Goal: Task Accomplishment & Management: Use online tool/utility

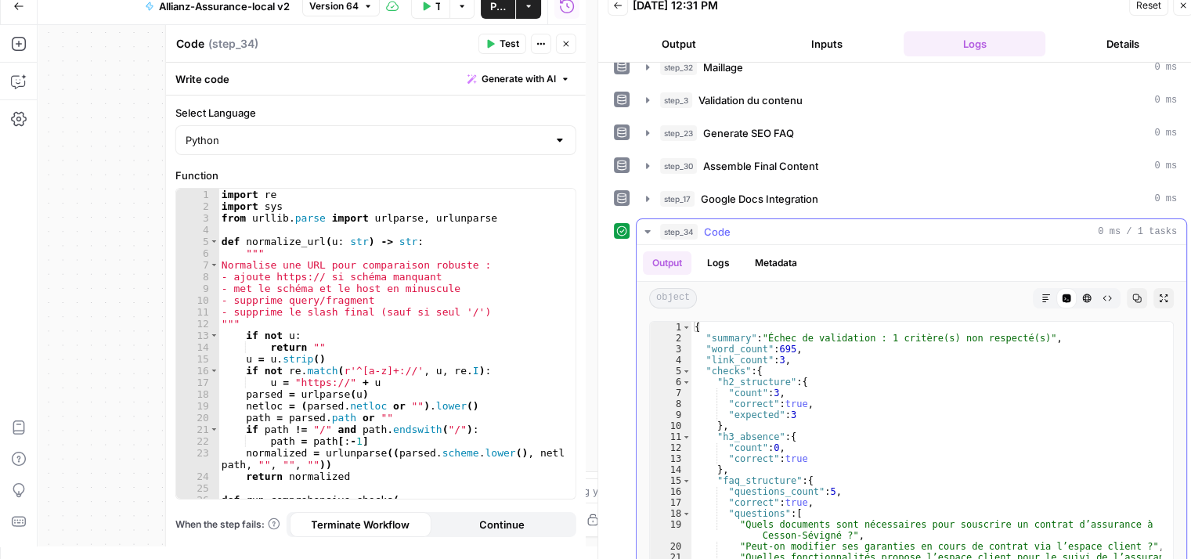
scroll to position [103, 0]
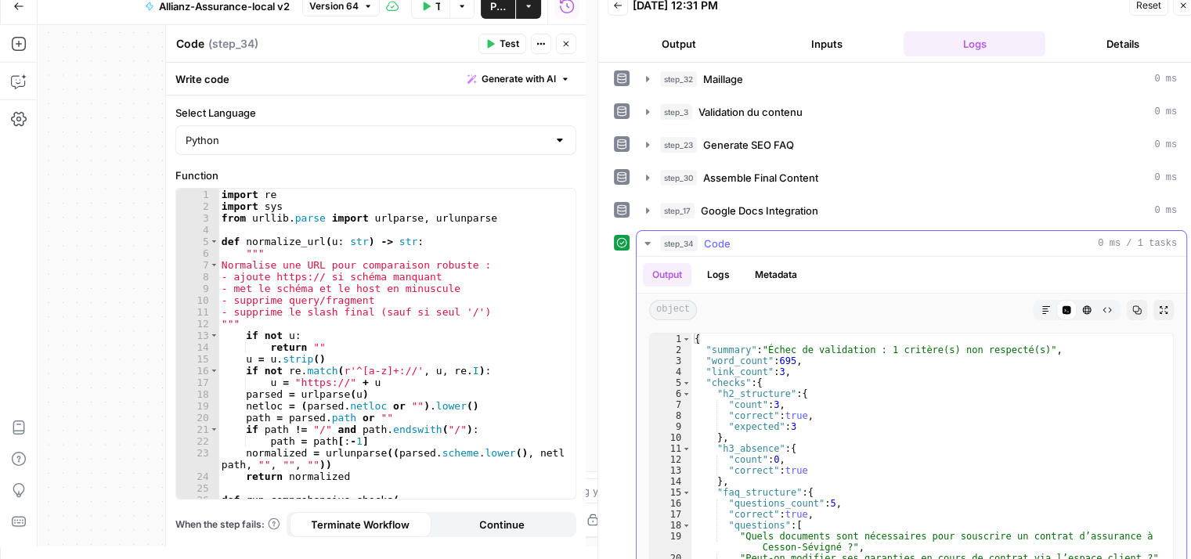
click at [648, 244] on icon "button" at bounding box center [647, 243] width 13 height 13
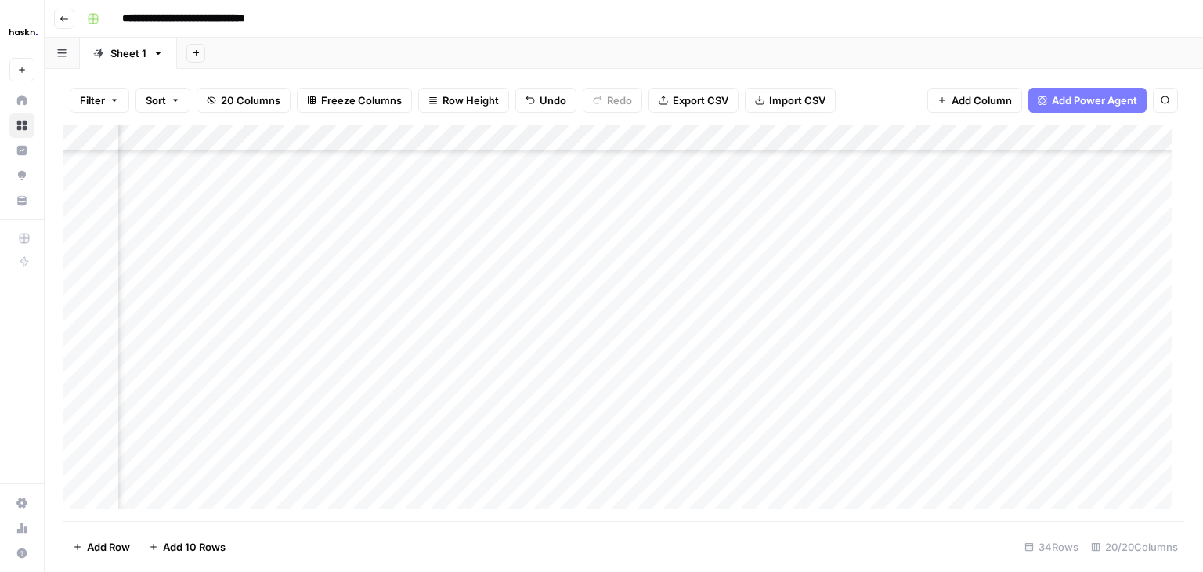
scroll to position [113, 323]
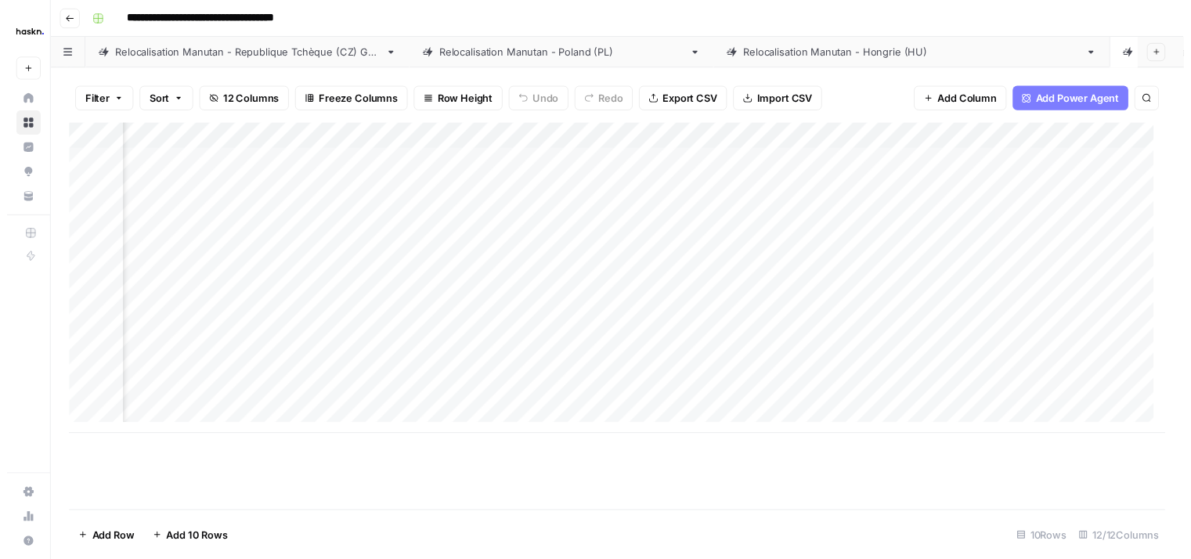
scroll to position [0, 1074]
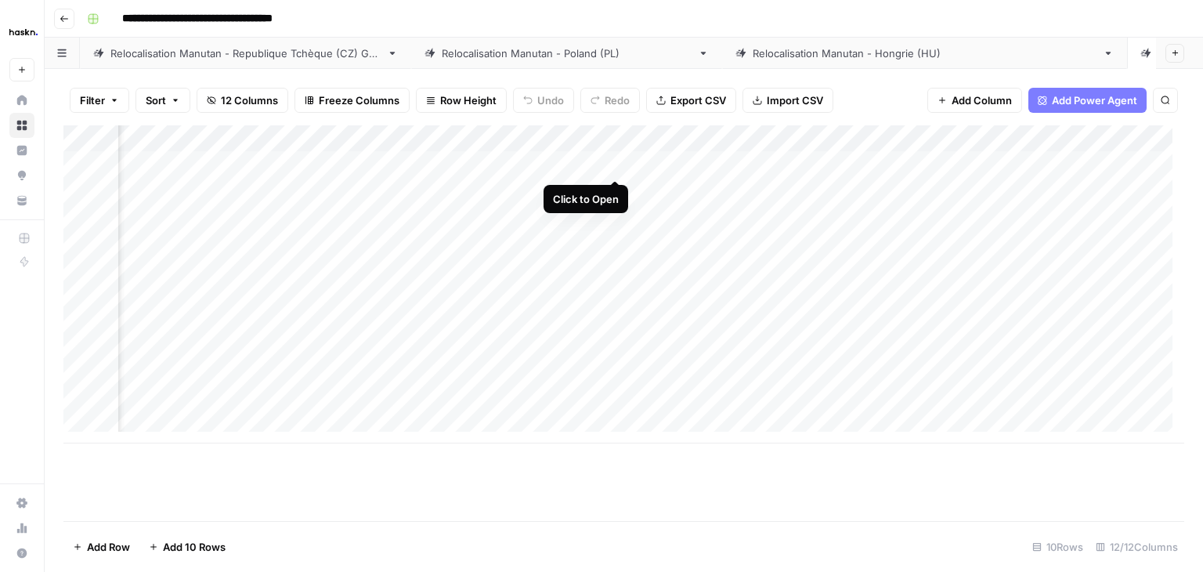
click at [615, 166] on div "Add Column" at bounding box center [623, 284] width 1121 height 318
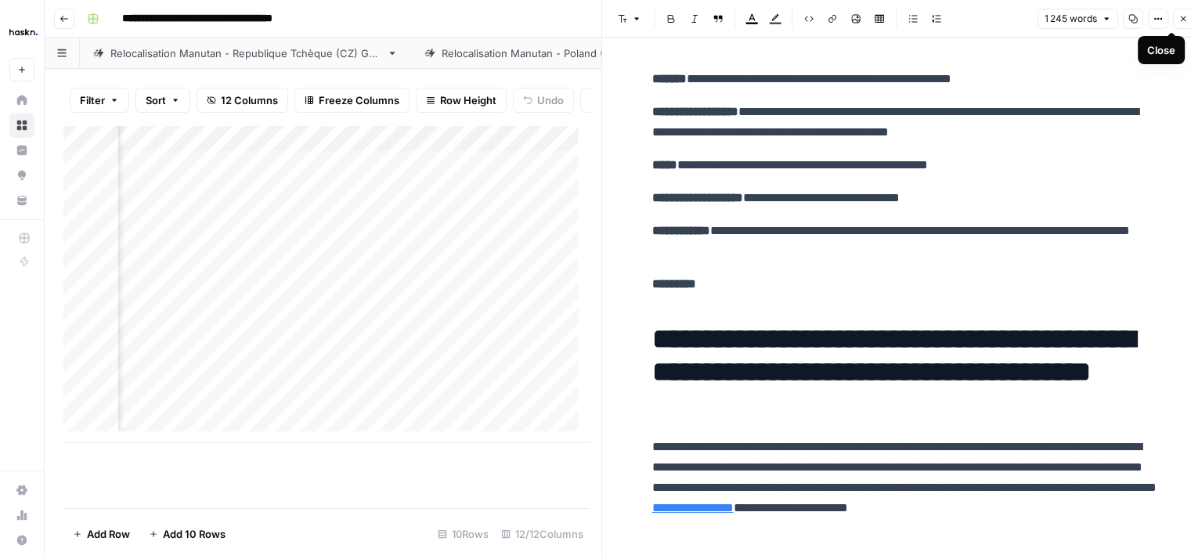
click at [1185, 18] on icon "button" at bounding box center [1183, 18] width 9 height 9
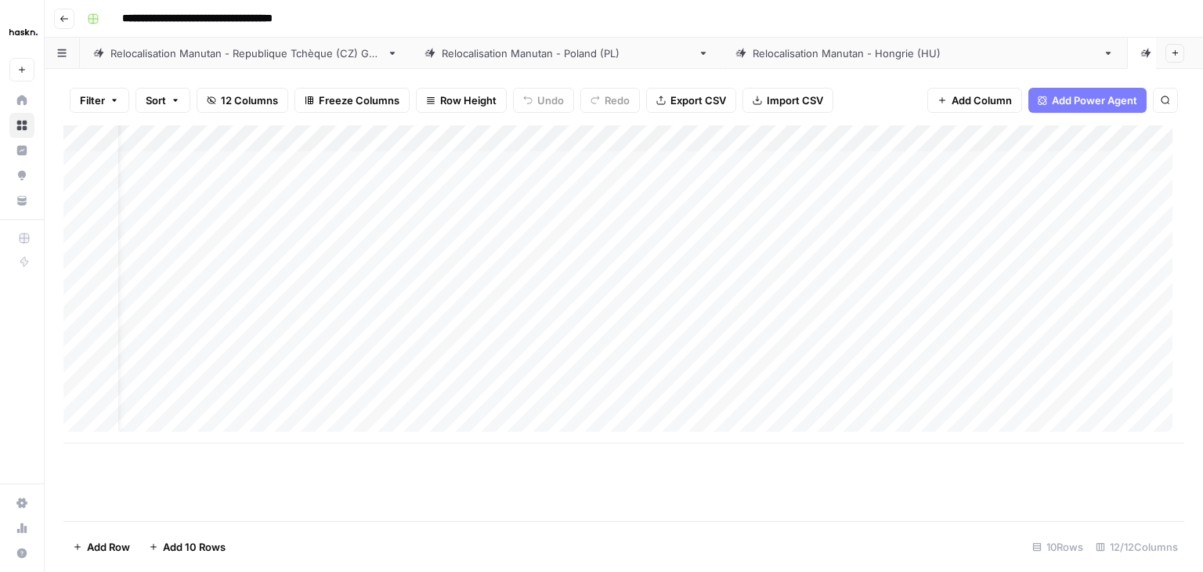
scroll to position [0, 41]
click at [670, 167] on div "Add Column" at bounding box center [623, 284] width 1121 height 318
click at [849, 162] on div "Add Column" at bounding box center [623, 284] width 1121 height 318
click at [855, 161] on div "Add Column" at bounding box center [623, 284] width 1121 height 318
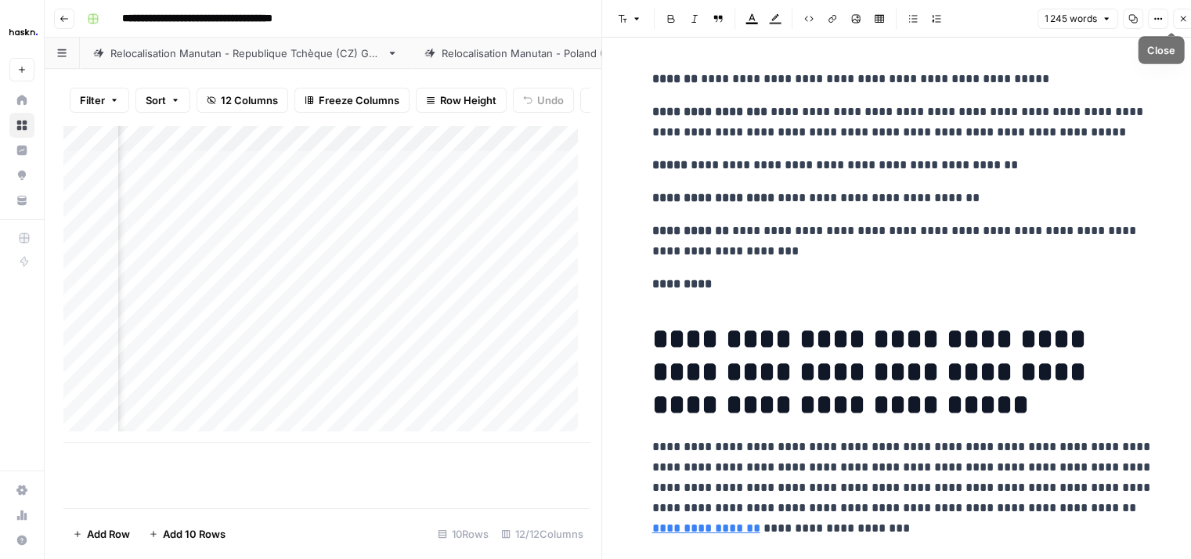
click at [1190, 23] on button "Close" at bounding box center [1183, 19] width 20 height 20
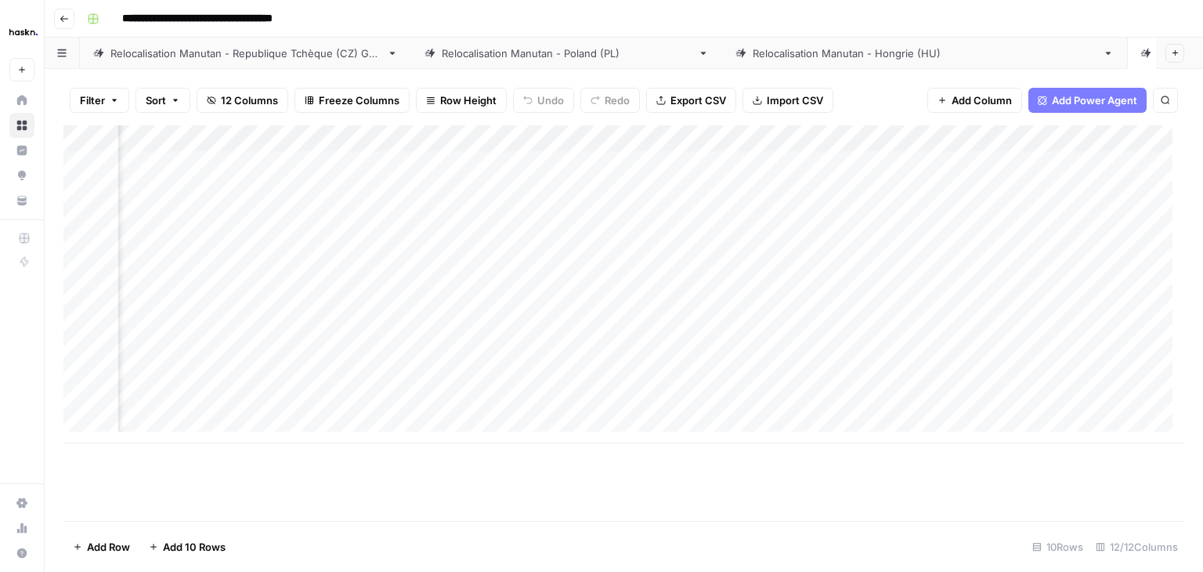
click at [262, 60] on div "Relocalisation Manutan - Republique Tchèque (CZ) Grid" at bounding box center [245, 53] width 270 height 16
click at [604, 161] on div "Add Column" at bounding box center [623, 284] width 1121 height 318
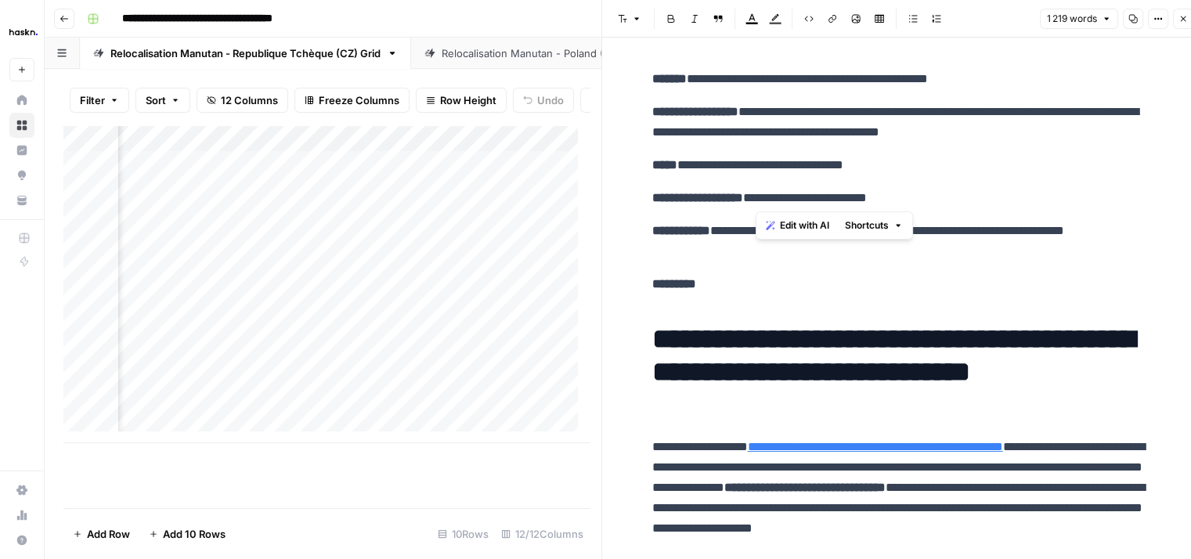
drag, startPoint x: 756, startPoint y: 200, endPoint x: 905, endPoint y: 200, distance: 149.6
click at [908, 200] on p "**********" at bounding box center [902, 198] width 501 height 20
copy p "**********"
drag, startPoint x: 683, startPoint y: 79, endPoint x: 984, endPoint y: 71, distance: 301.6
click at [994, 70] on p "**********" at bounding box center [902, 79] width 501 height 20
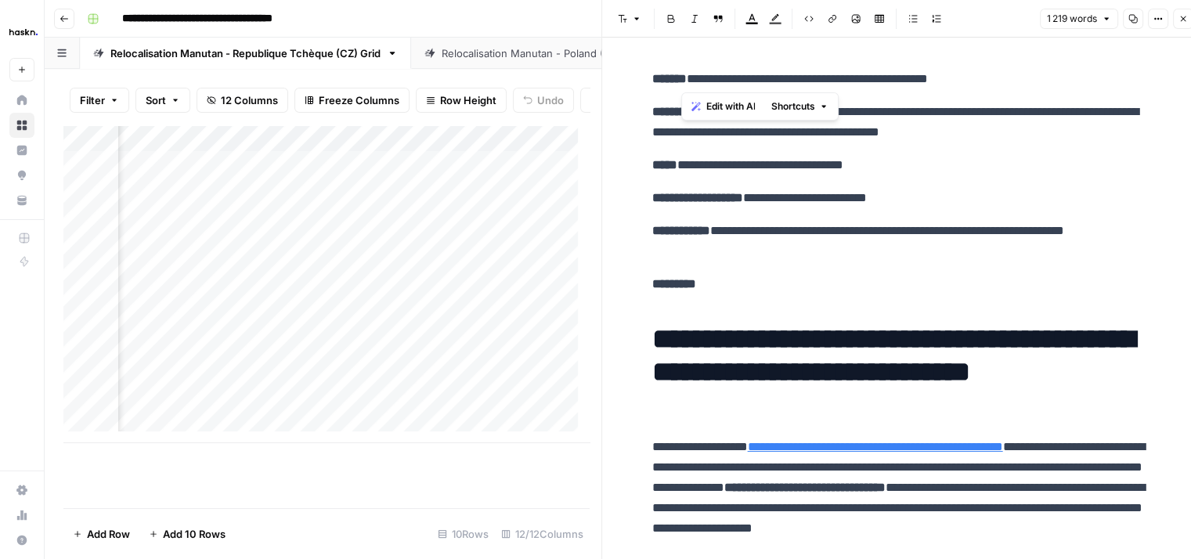
copy p "**********"
click at [727, 160] on p "**********" at bounding box center [902, 165] width 501 height 20
drag, startPoint x: 752, startPoint y: 111, endPoint x: 805, endPoint y: 114, distance: 53.3
click at [805, 114] on p "**********" at bounding box center [902, 122] width 501 height 41
click at [753, 114] on p "**********" at bounding box center [902, 122] width 501 height 41
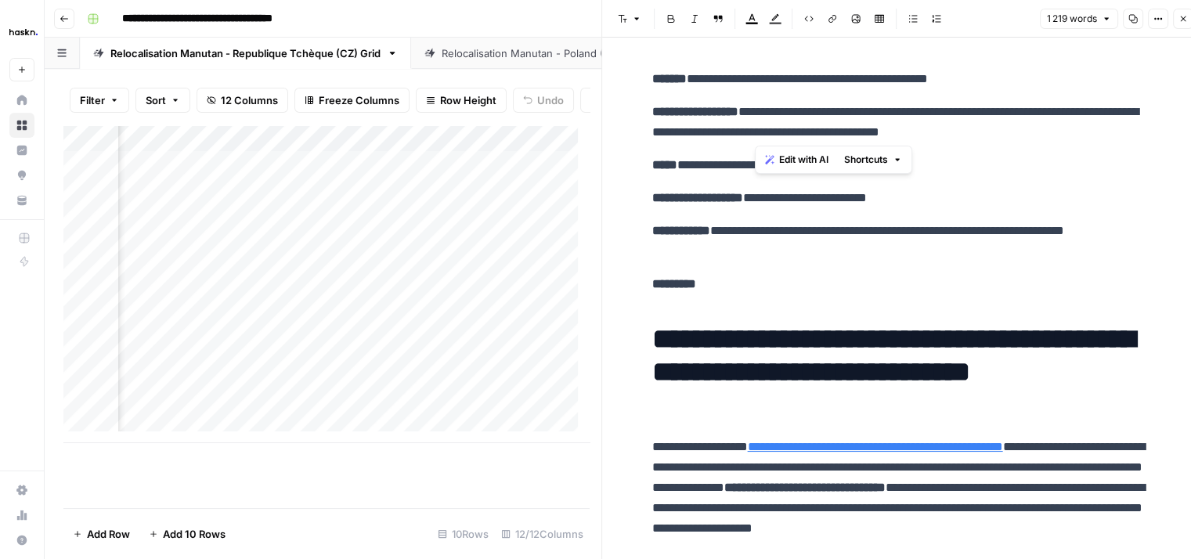
drag, startPoint x: 757, startPoint y: 110, endPoint x: 1063, endPoint y: 136, distance: 307.3
click at [1063, 136] on p "**********" at bounding box center [902, 122] width 501 height 41
copy p "**********"
click at [709, 238] on p "**********" at bounding box center [902, 241] width 501 height 41
click at [1187, 14] on icon "button" at bounding box center [1183, 18] width 9 height 9
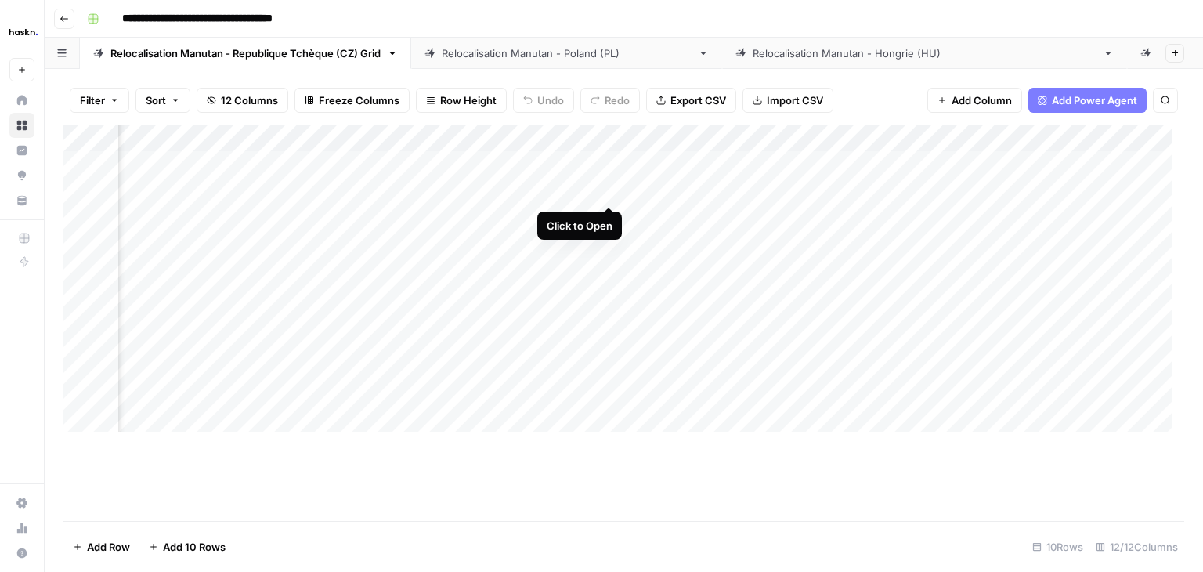
click at [607, 191] on div "Add Column" at bounding box center [623, 284] width 1121 height 318
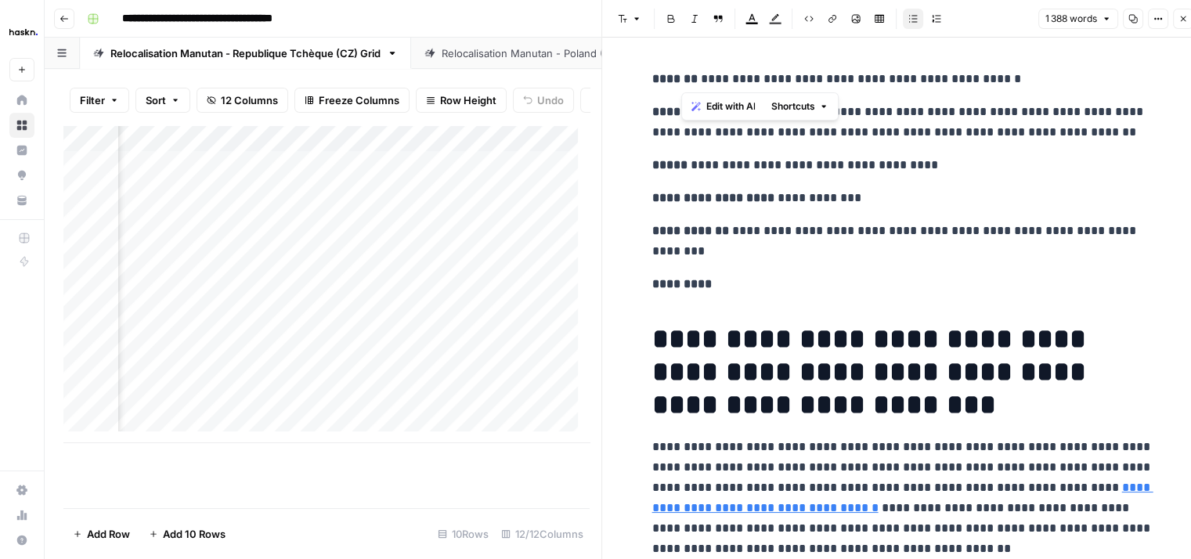
drag, startPoint x: 684, startPoint y: 78, endPoint x: 1012, endPoint y: 65, distance: 328.4
copy p "**********"
click at [1187, 16] on icon "button" at bounding box center [1183, 18] width 9 height 9
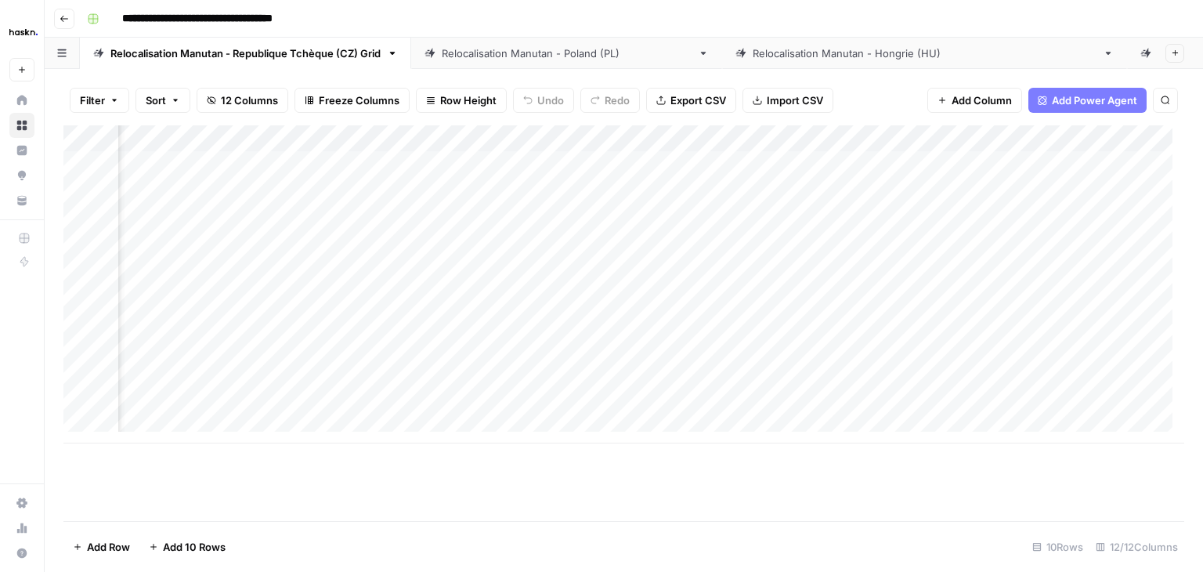
scroll to position [0, 636]
click at [691, 188] on div "Add Column" at bounding box center [623, 284] width 1121 height 318
click at [830, 215] on div "Add Column" at bounding box center [623, 284] width 1121 height 318
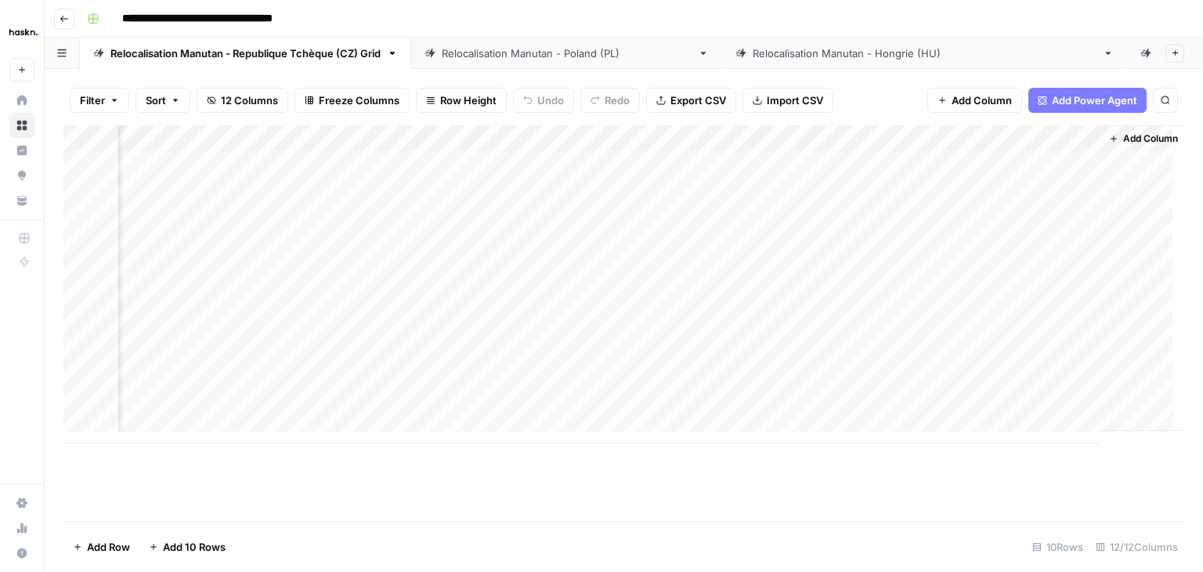
click at [996, 163] on div "Add Column" at bounding box center [623, 284] width 1121 height 318
click at [1002, 221] on button "Check" at bounding box center [1005, 224] width 45 height 19
click at [985, 211] on div "Add Column" at bounding box center [623, 284] width 1121 height 318
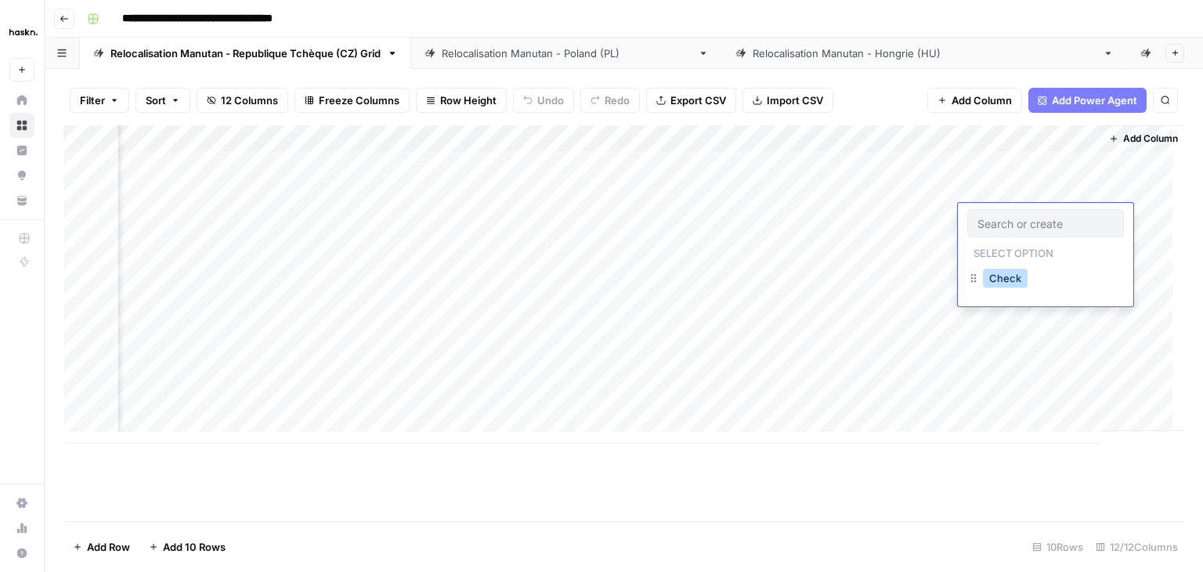
click at [1003, 273] on button "Check" at bounding box center [1005, 278] width 45 height 19
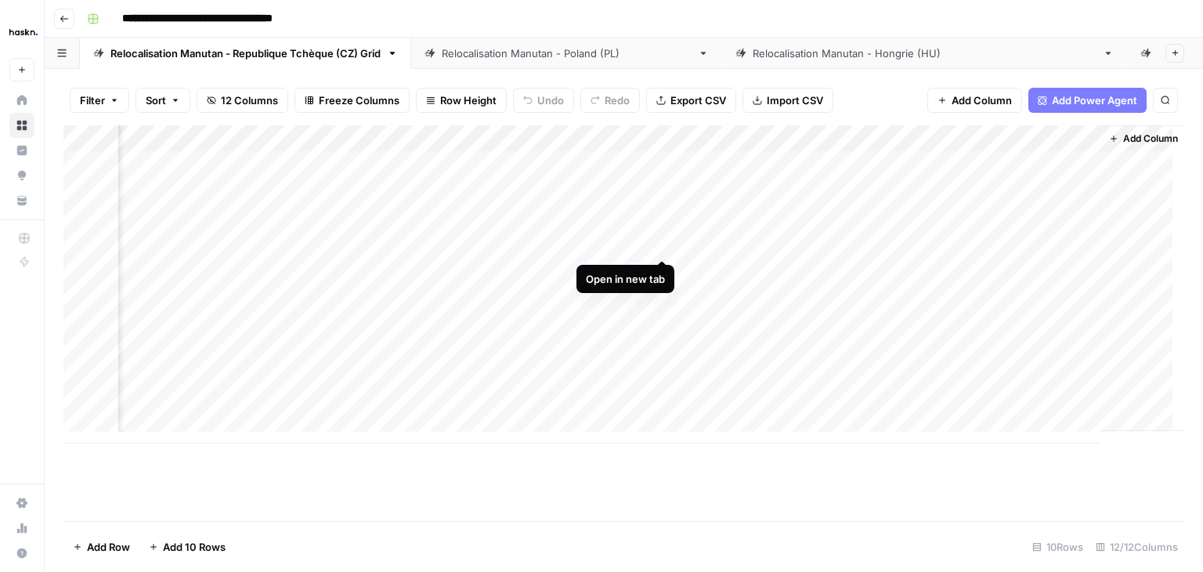
click at [662, 243] on div "Add Column" at bounding box center [623, 284] width 1121 height 318
click at [986, 241] on div "Add Column" at bounding box center [623, 284] width 1121 height 318
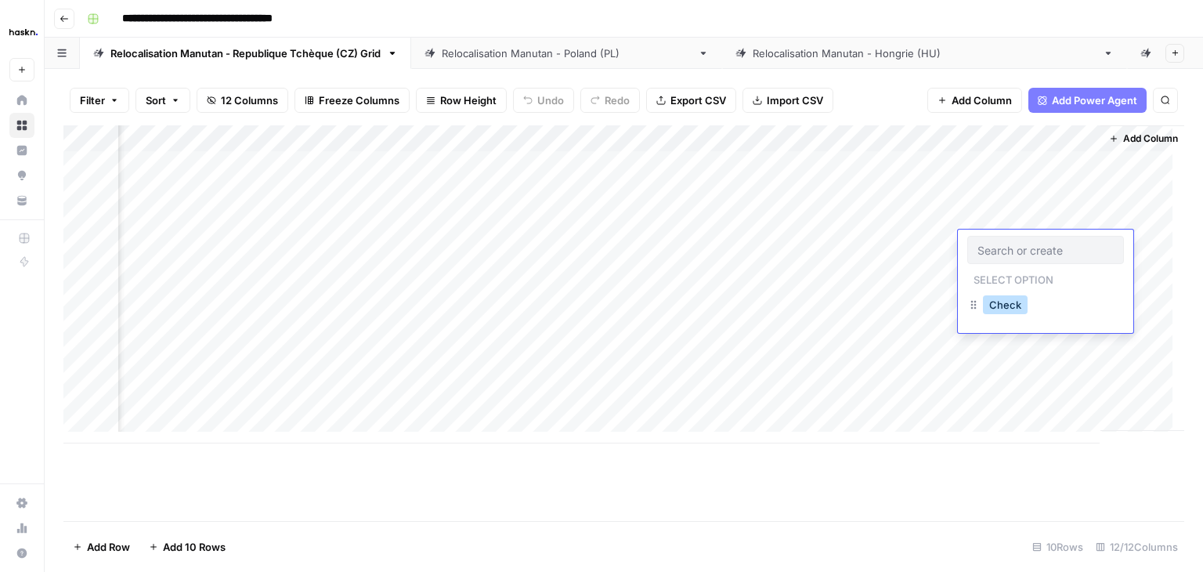
click at [1006, 305] on button "Check" at bounding box center [1005, 304] width 45 height 19
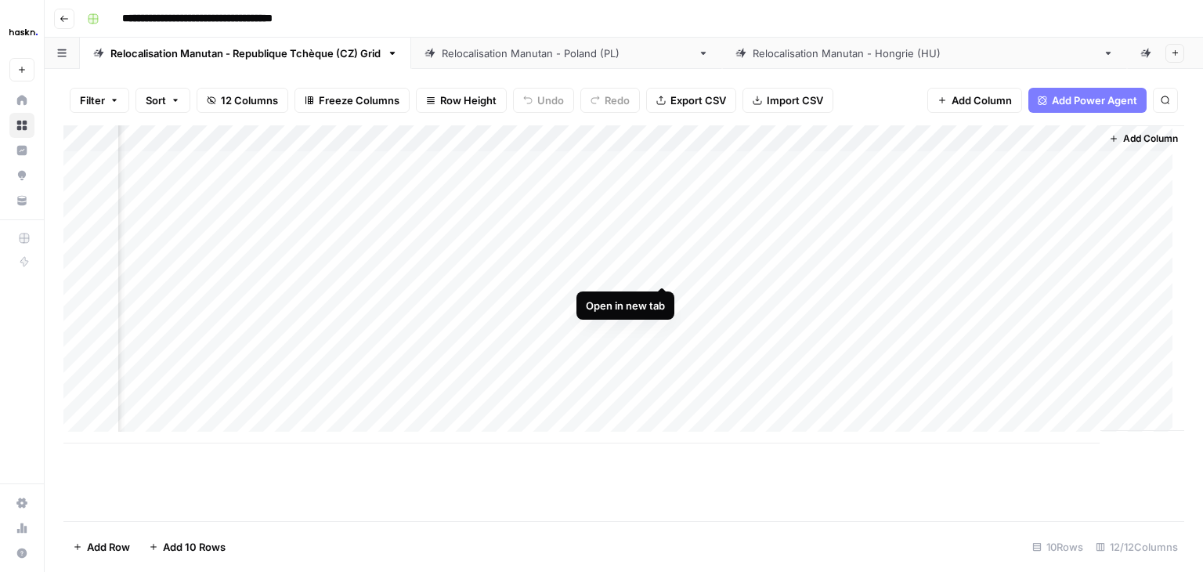
click at [661, 273] on div "Add Column" at bounding box center [623, 284] width 1121 height 318
click at [993, 265] on div "Add Column" at bounding box center [623, 284] width 1121 height 318
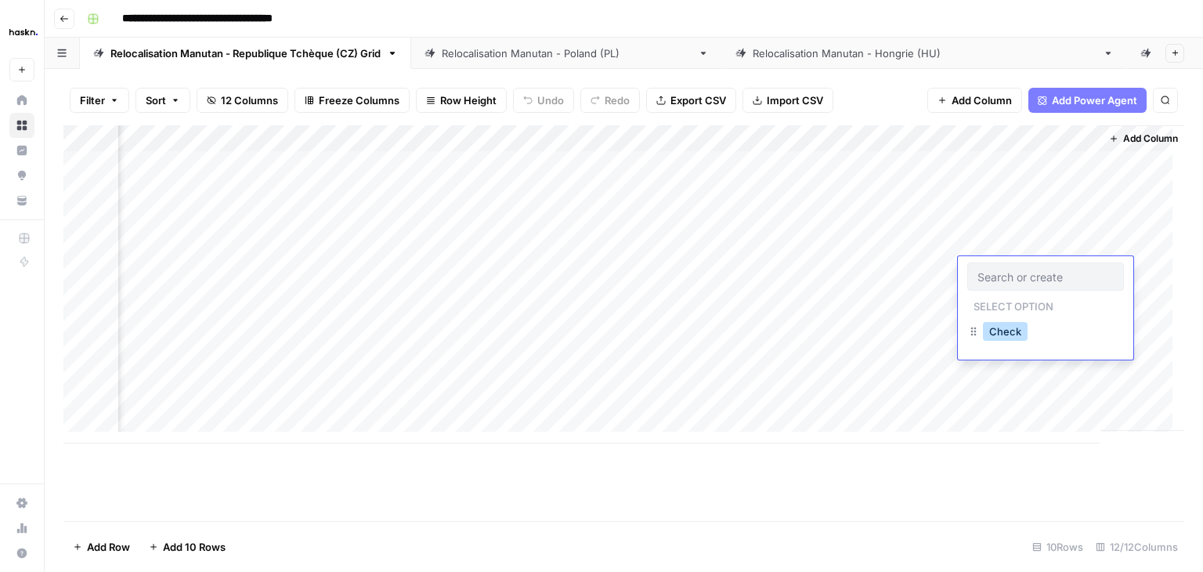
click at [1009, 333] on button "Check" at bounding box center [1005, 331] width 45 height 19
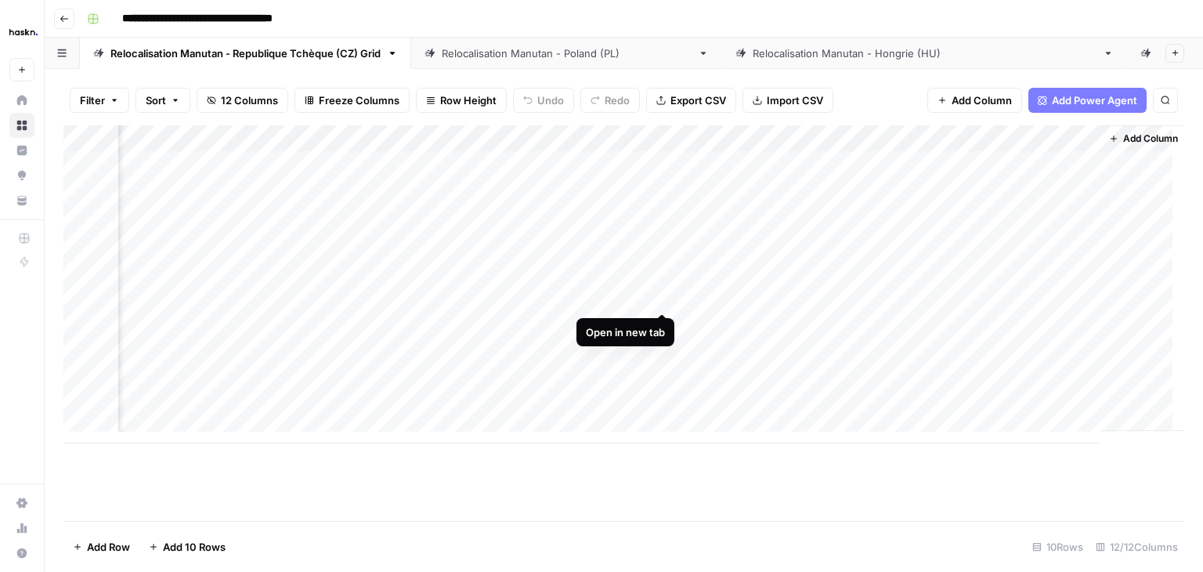
click at [663, 298] on div "Add Column" at bounding box center [623, 284] width 1121 height 318
click at [999, 295] on div "Add Column" at bounding box center [623, 284] width 1121 height 318
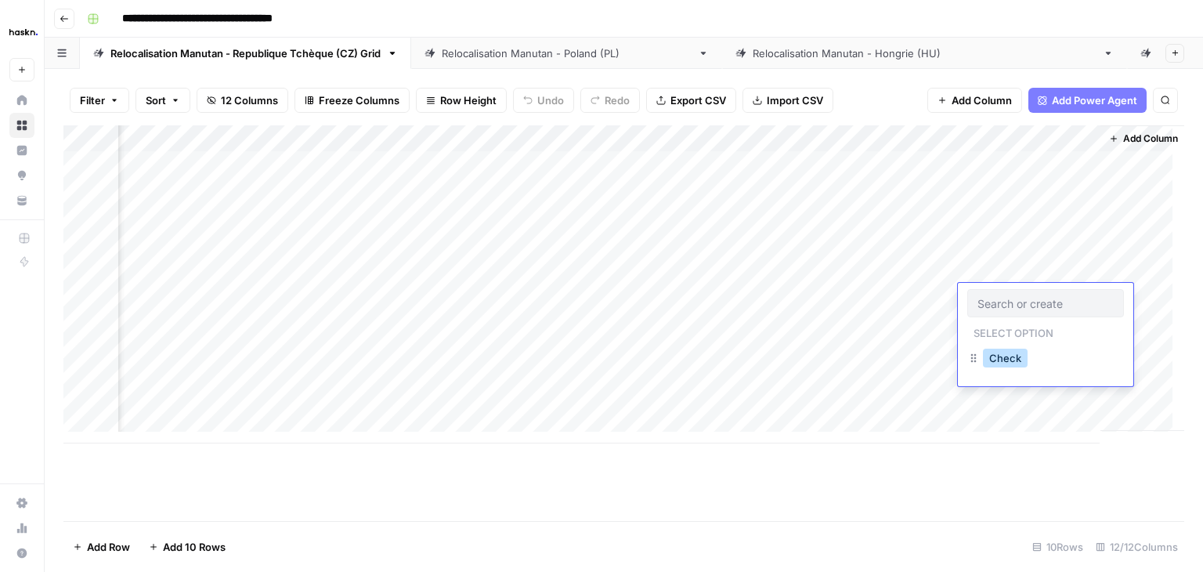
click at [1013, 359] on button "Check" at bounding box center [1005, 358] width 45 height 19
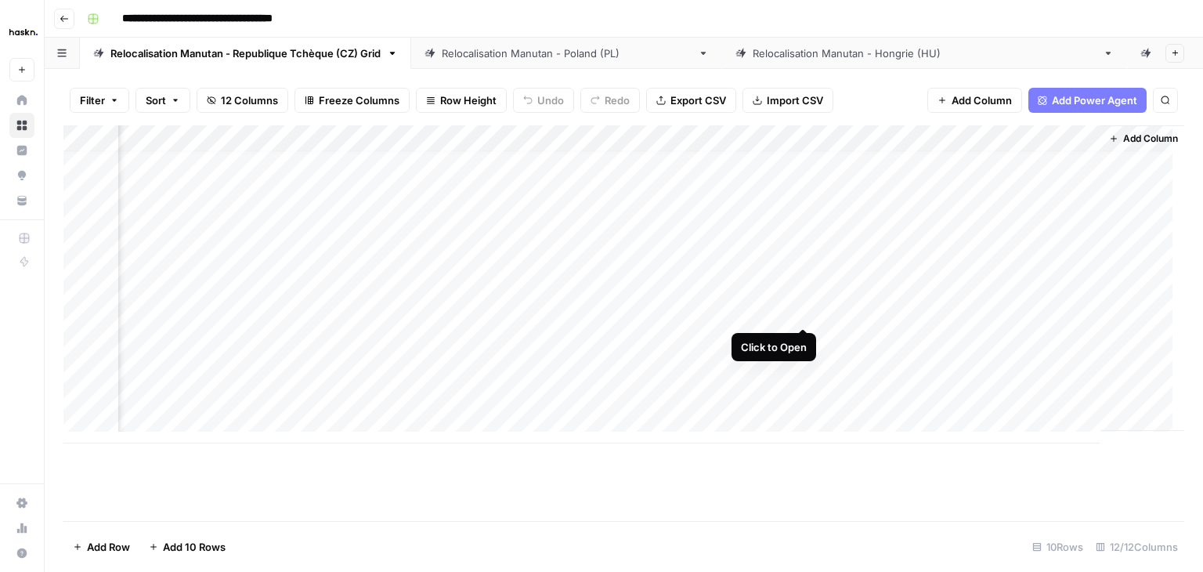
click at [803, 314] on div "Add Column" at bounding box center [623, 284] width 1121 height 318
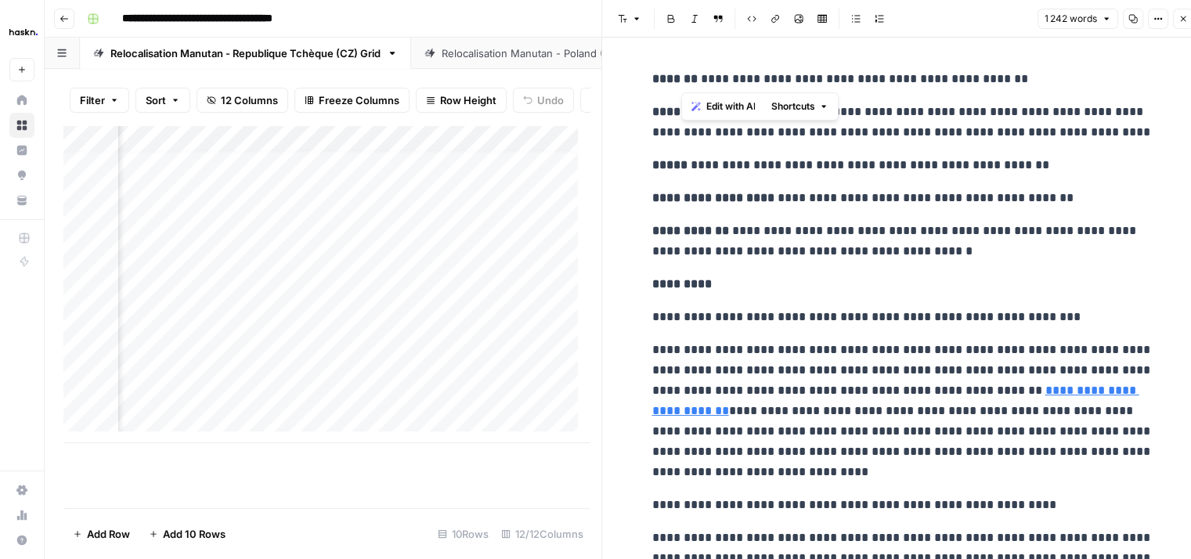
drag, startPoint x: 681, startPoint y: 78, endPoint x: 996, endPoint y: 74, distance: 314.8
click at [997, 77] on p "**********" at bounding box center [902, 79] width 501 height 20
copy p "**********"
drag, startPoint x: 755, startPoint y: 108, endPoint x: 1068, endPoint y: 129, distance: 314.0
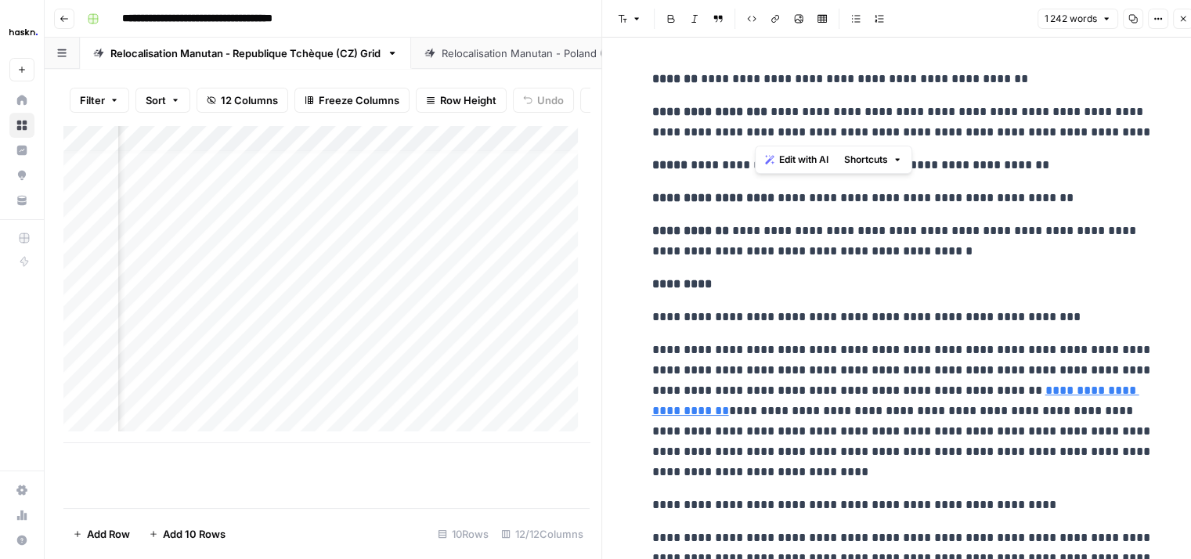
click at [1068, 129] on p "**********" at bounding box center [902, 122] width 501 height 41
copy p "**********"
click at [689, 222] on p "**********" at bounding box center [902, 241] width 501 height 41
drag, startPoint x: 755, startPoint y: 198, endPoint x: 1031, endPoint y: 201, distance: 275.7
click at [1036, 201] on p "**********" at bounding box center [902, 198] width 501 height 20
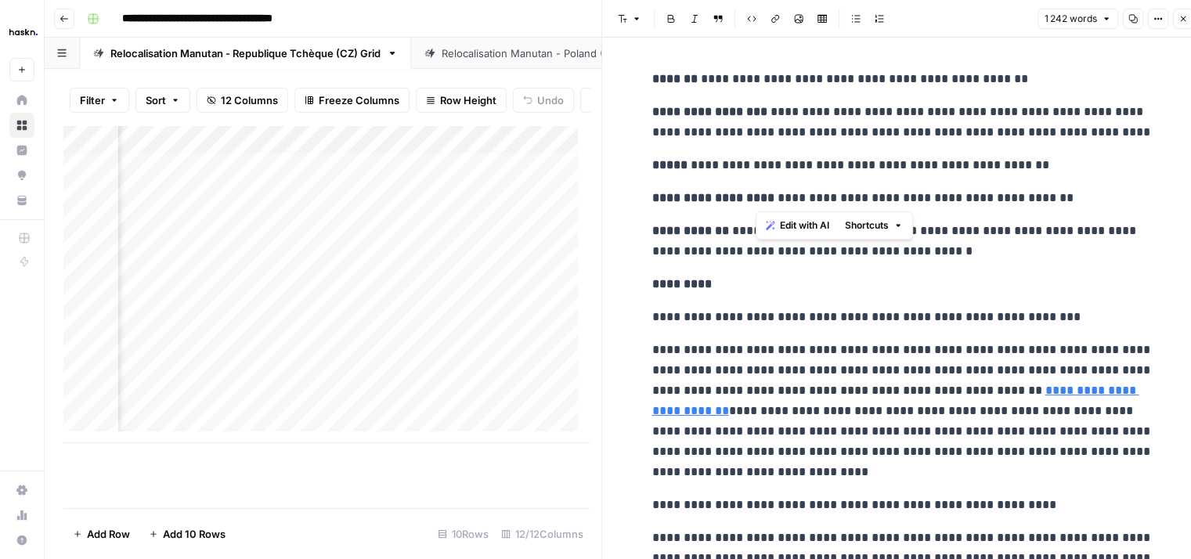
copy p "**********"
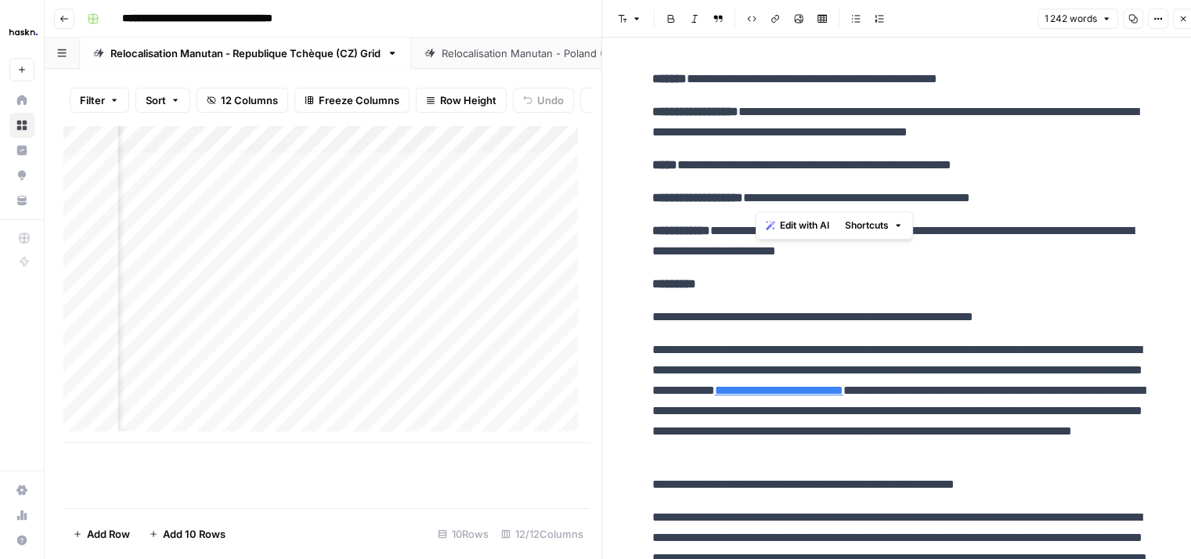
click at [1181, 23] on icon "button" at bounding box center [1183, 18] width 9 height 9
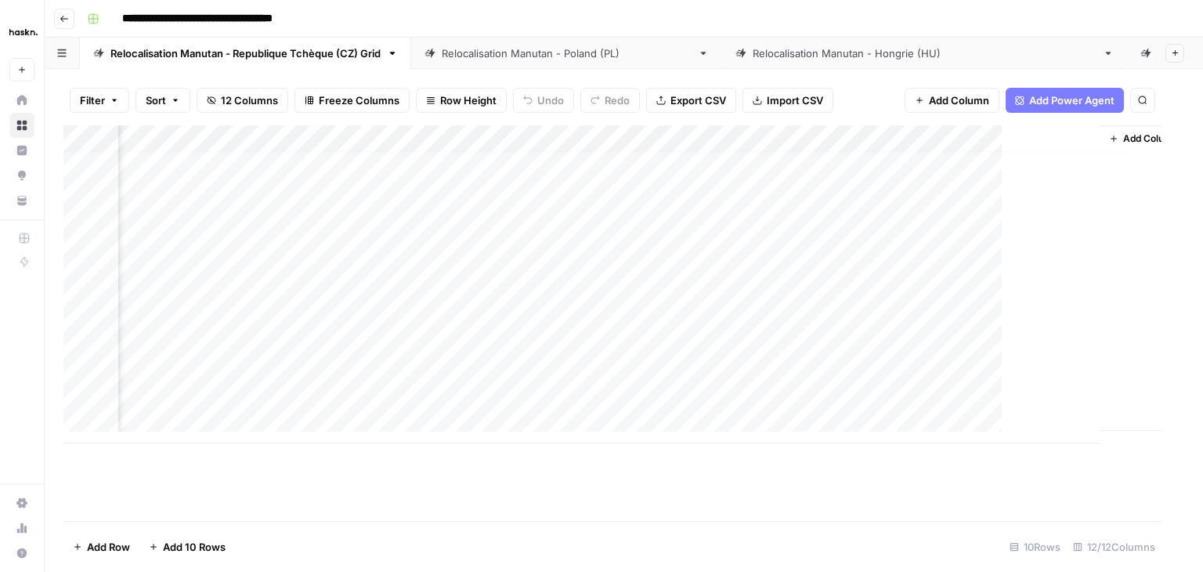
scroll to position [12, 1224]
click at [1002, 310] on div "Add Column" at bounding box center [623, 284] width 1121 height 318
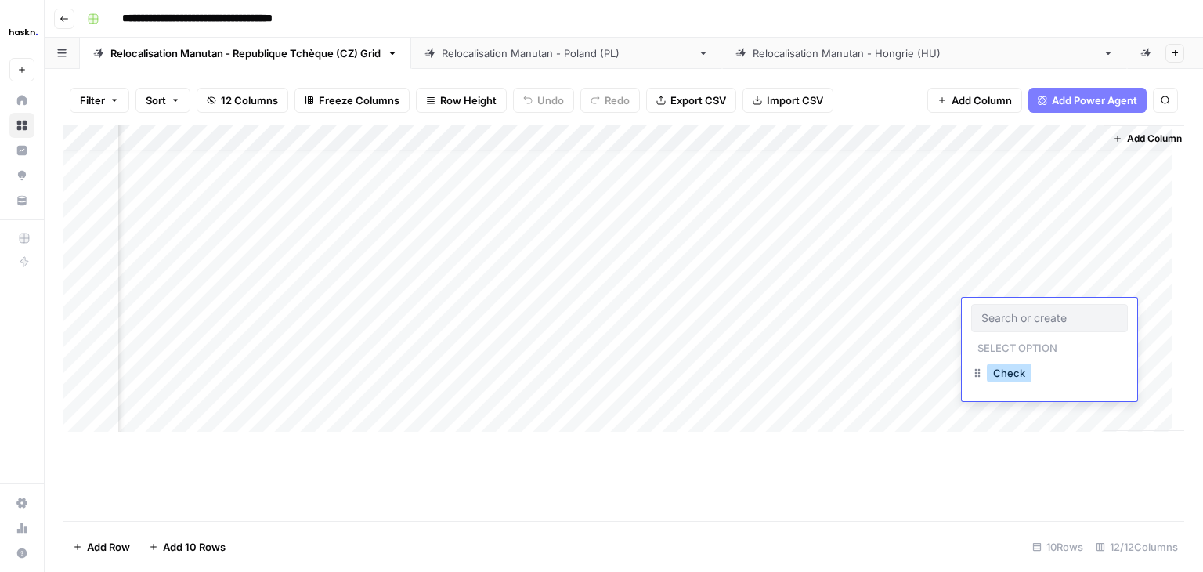
click at [1003, 374] on button "Check" at bounding box center [1009, 372] width 45 height 19
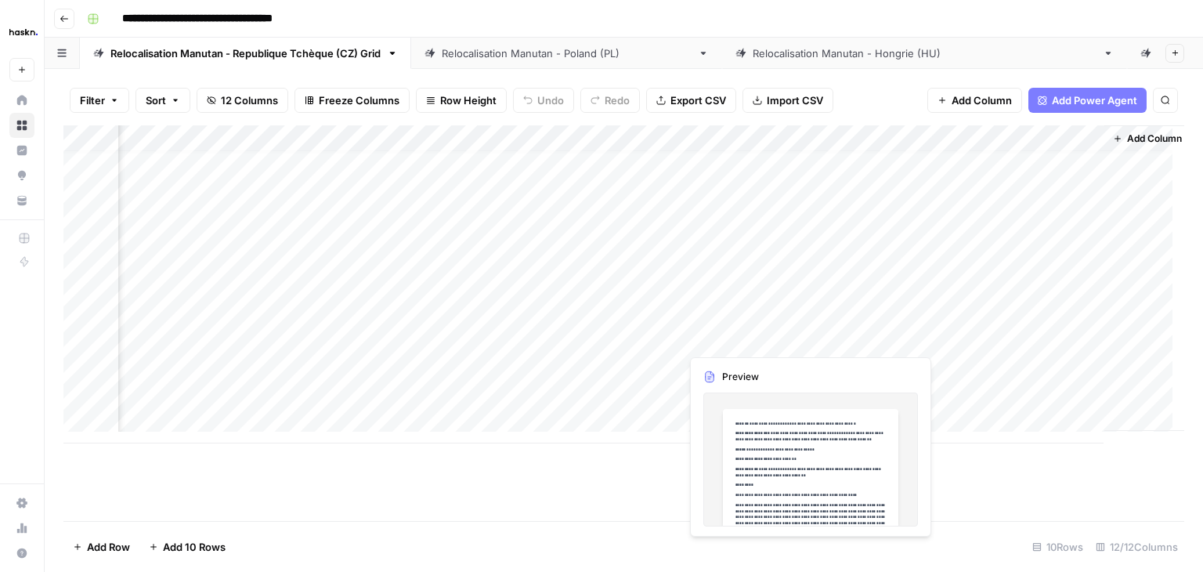
click at [808, 340] on div "Add Column" at bounding box center [623, 284] width 1121 height 318
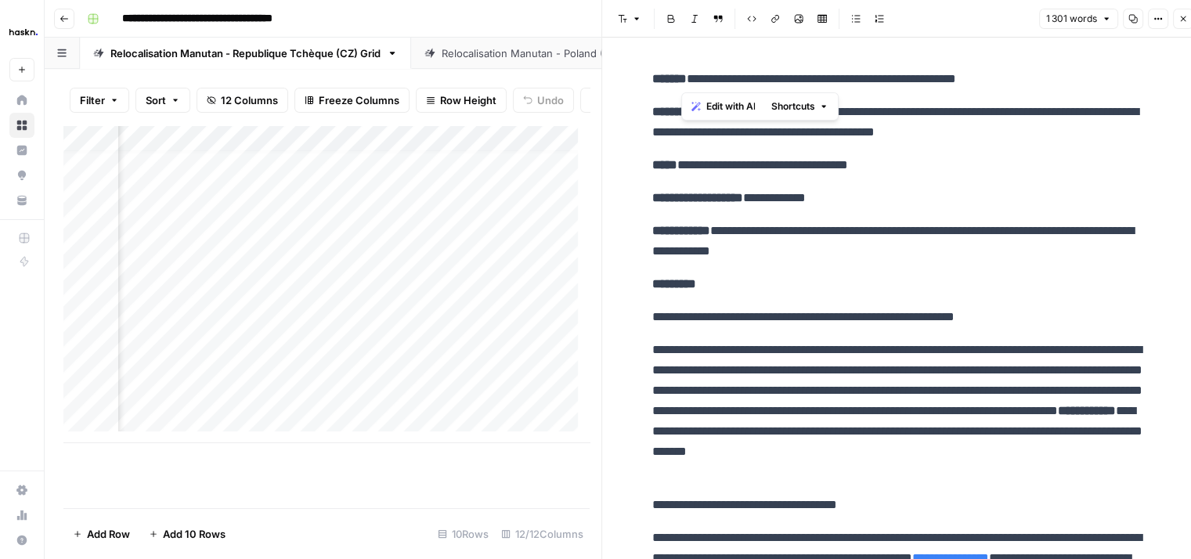
drag, startPoint x: 681, startPoint y: 83, endPoint x: 1002, endPoint y: 70, distance: 321.4
click at [1002, 70] on p "**********" at bounding box center [902, 79] width 501 height 20
copy p "**********"
click at [766, 275] on p "*********" at bounding box center [902, 284] width 501 height 20
drag, startPoint x: 757, startPoint y: 113, endPoint x: 1024, endPoint y: 130, distance: 268.4
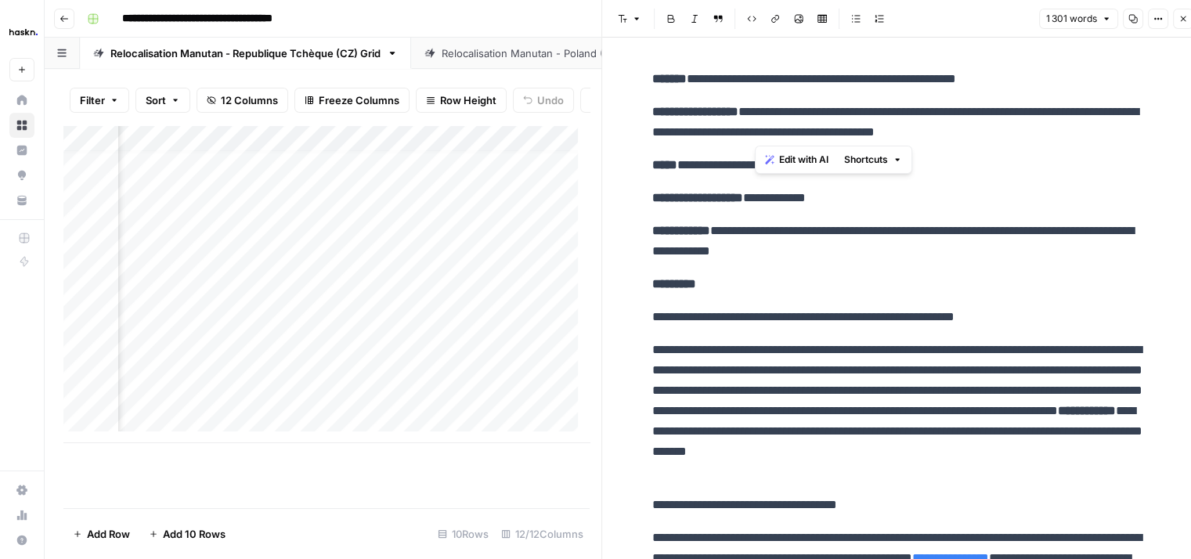
click at [1024, 130] on p "**********" at bounding box center [902, 122] width 501 height 41
copy p "**********"
drag, startPoint x: 753, startPoint y: 197, endPoint x: 823, endPoint y: 198, distance: 69.7
click at [823, 198] on p "**********" at bounding box center [902, 198] width 501 height 20
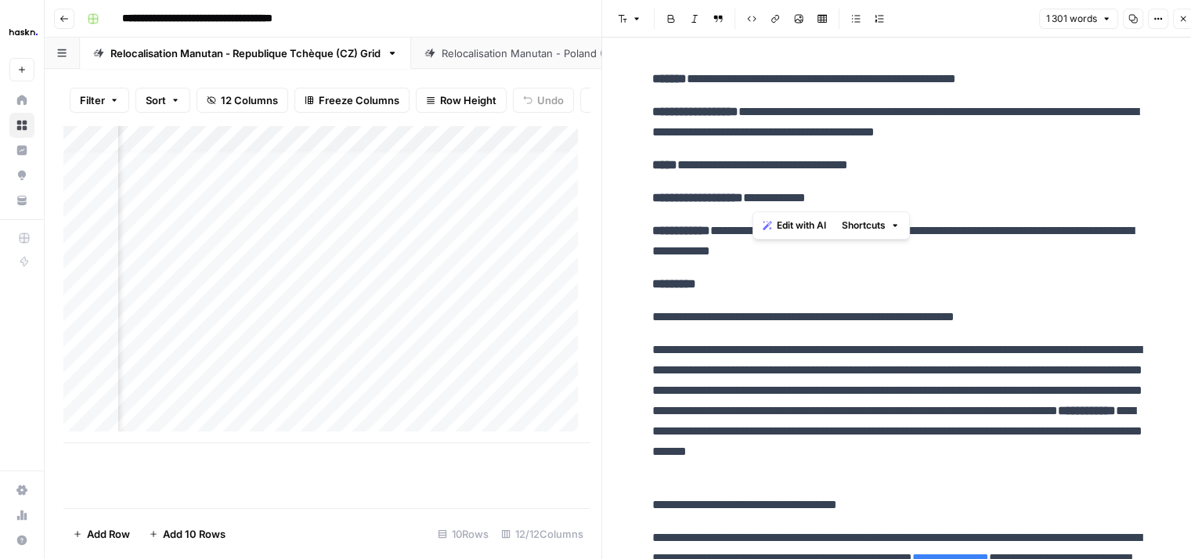
copy p "**********"
click at [746, 436] on p "**********" at bounding box center [902, 411] width 501 height 143
click at [1179, 20] on icon "button" at bounding box center [1183, 18] width 9 height 9
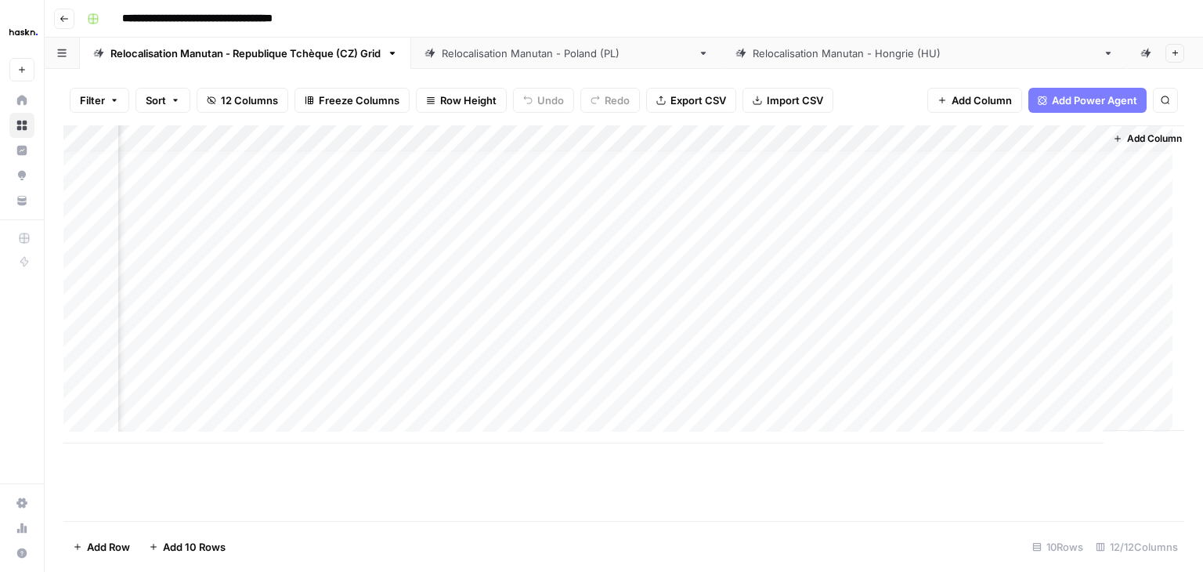
click at [984, 341] on div "Add Column" at bounding box center [623, 284] width 1121 height 318
click at [1012, 393] on button "Check" at bounding box center [1009, 399] width 45 height 19
click at [807, 363] on div "Add Column" at bounding box center [623, 284] width 1121 height 318
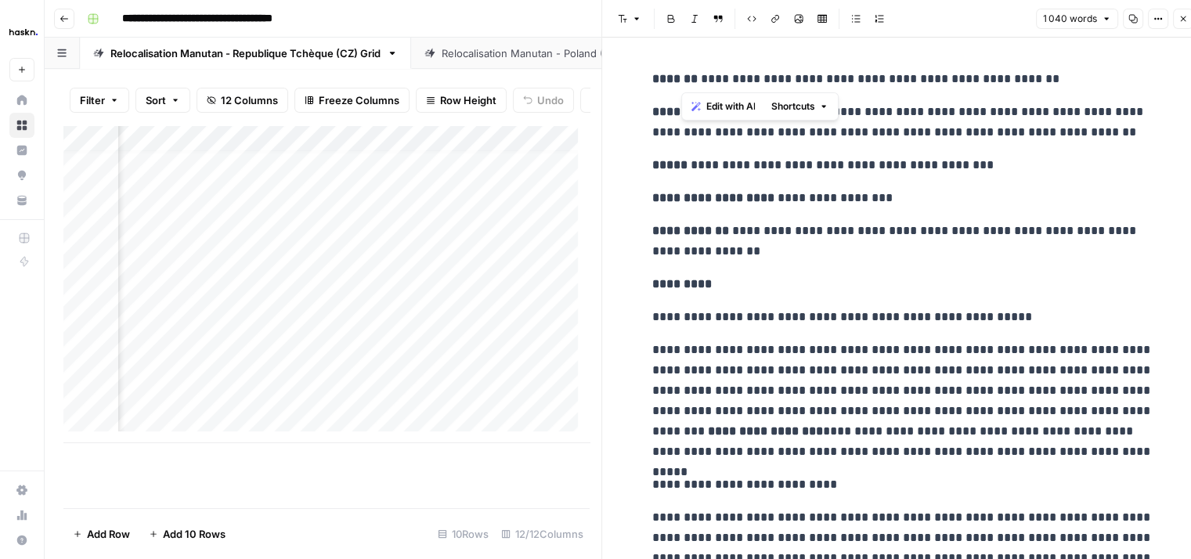
drag, startPoint x: 681, startPoint y: 78, endPoint x: 1006, endPoint y: 66, distance: 326.0
click at [683, 192] on strong "**********" at bounding box center [713, 198] width 122 height 12
drag, startPoint x: 757, startPoint y: 113, endPoint x: 1045, endPoint y: 126, distance: 288.5
click at [1045, 126] on p "**********" at bounding box center [902, 122] width 501 height 41
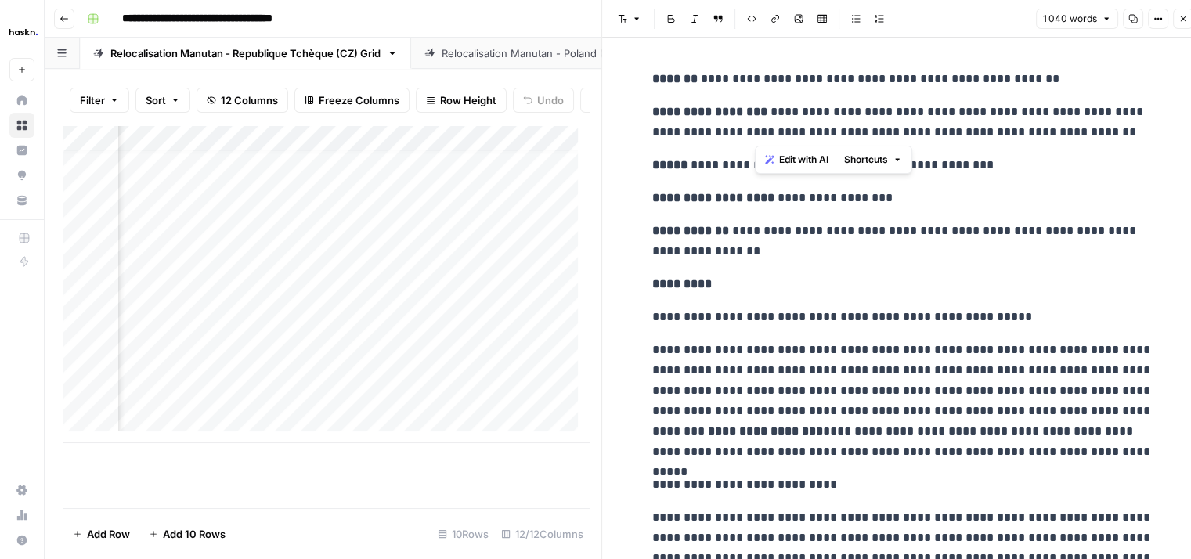
click at [723, 311] on p "**********" at bounding box center [902, 317] width 501 height 20
drag, startPoint x: 754, startPoint y: 197, endPoint x: 854, endPoint y: 196, distance: 100.3
click at [854, 196] on p "**********" at bounding box center [902, 198] width 501 height 20
click at [1180, 16] on icon "button" at bounding box center [1183, 18] width 9 height 9
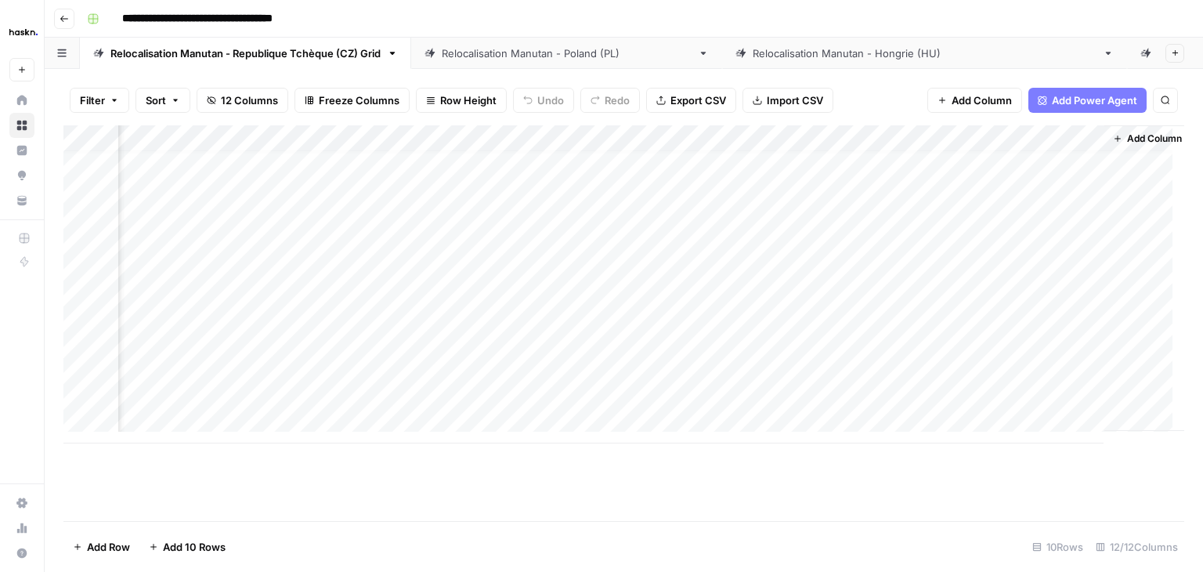
click at [1002, 362] on div "Add Column" at bounding box center [623, 284] width 1121 height 318
click at [1002, 363] on div "Add Column" at bounding box center [623, 284] width 1121 height 318
click at [1022, 421] on button "Check" at bounding box center [1009, 426] width 45 height 19
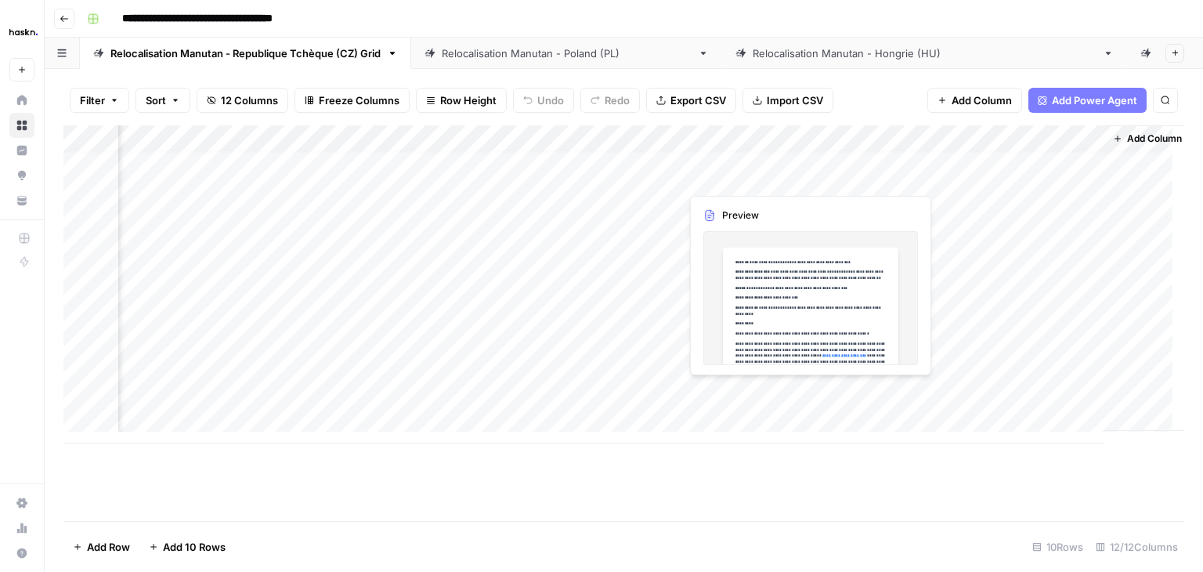
click at [810, 393] on div "Add Column" at bounding box center [623, 284] width 1121 height 318
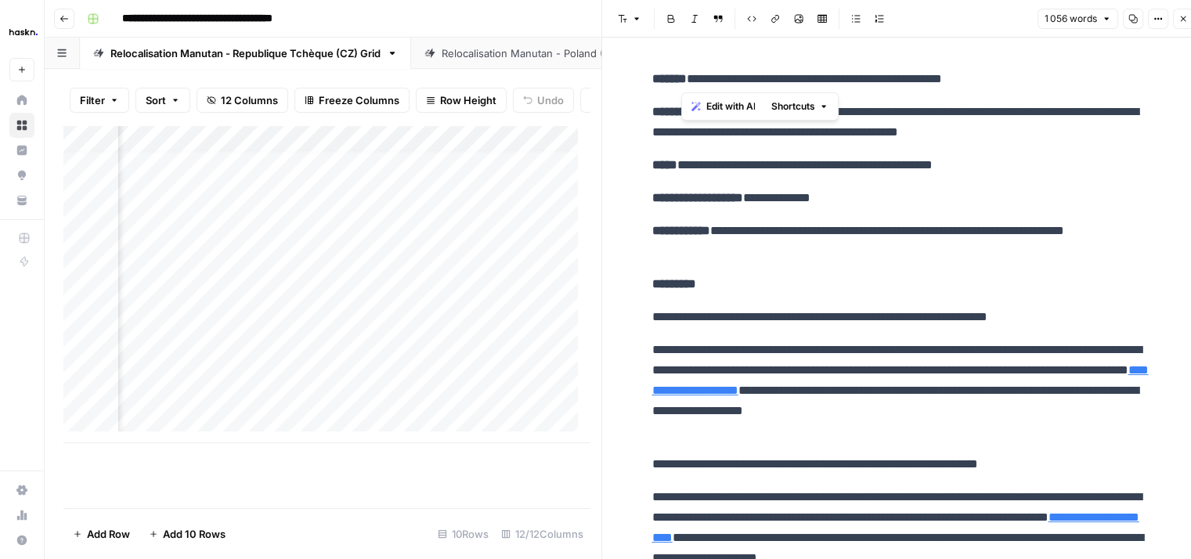
drag, startPoint x: 684, startPoint y: 76, endPoint x: 1011, endPoint y: 75, distance: 326.6
click at [1011, 75] on p "**********" at bounding box center [902, 79] width 501 height 20
click at [777, 221] on p "**********" at bounding box center [902, 241] width 501 height 41
drag, startPoint x: 757, startPoint y: 110, endPoint x: 1086, endPoint y: 123, distance: 329.9
click at [1086, 123] on p "**********" at bounding box center [902, 122] width 501 height 41
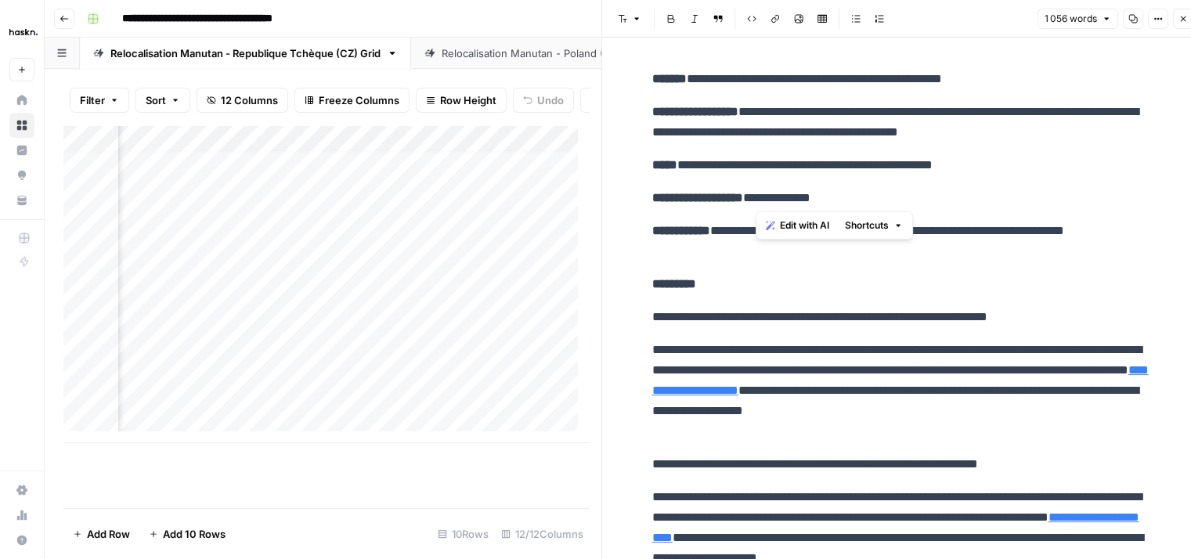
drag, startPoint x: 758, startPoint y: 198, endPoint x: 843, endPoint y: 194, distance: 85.5
click at [843, 194] on p "**********" at bounding box center [902, 198] width 501 height 20
click at [1179, 23] on icon "button" at bounding box center [1183, 18] width 9 height 9
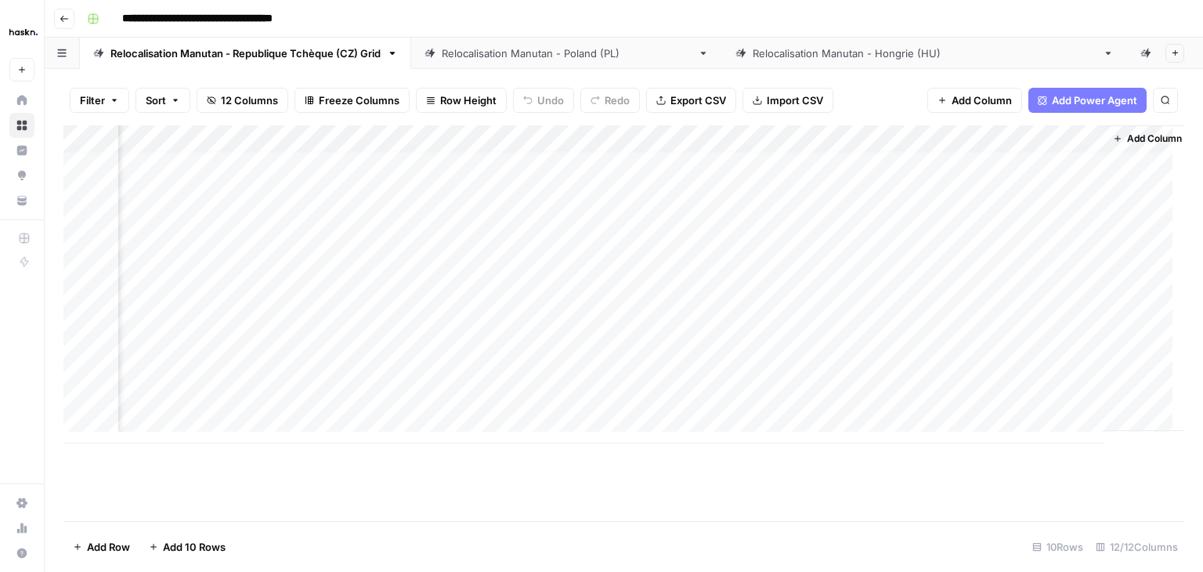
click at [1015, 394] on div "Add Column" at bounding box center [623, 284] width 1121 height 318
click at [1010, 455] on button "Check" at bounding box center [1009, 452] width 45 height 19
click at [545, 60] on link "Relocalisation Manutan - [GEOGRAPHIC_DATA] (PL)" at bounding box center [566, 53] width 311 height 31
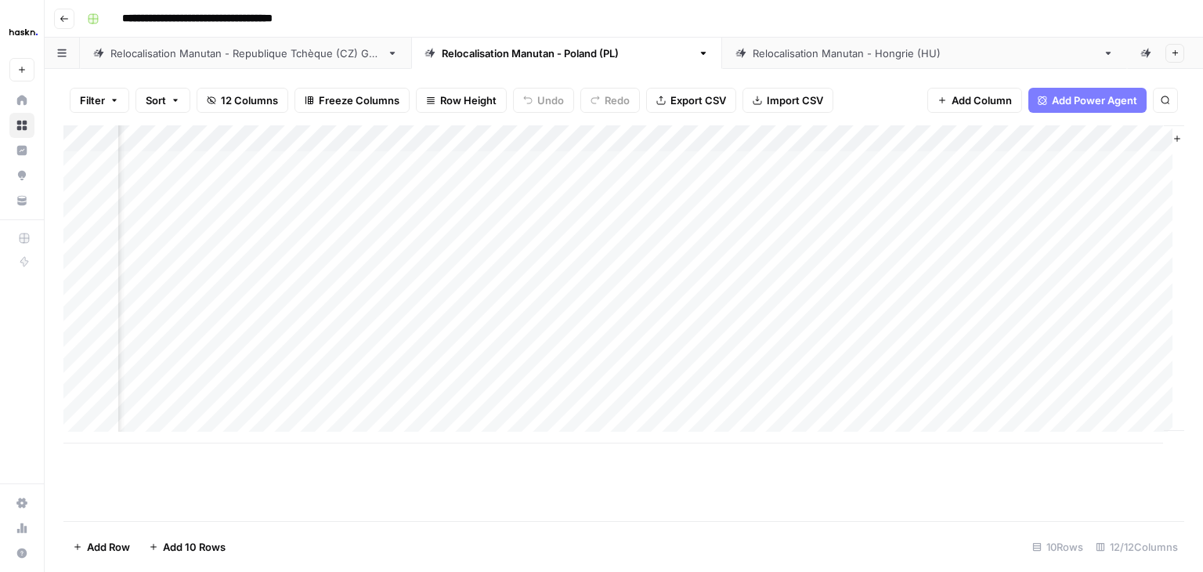
scroll to position [0, 1111]
click at [852, 161] on div "Add Column" at bounding box center [623, 284] width 1121 height 318
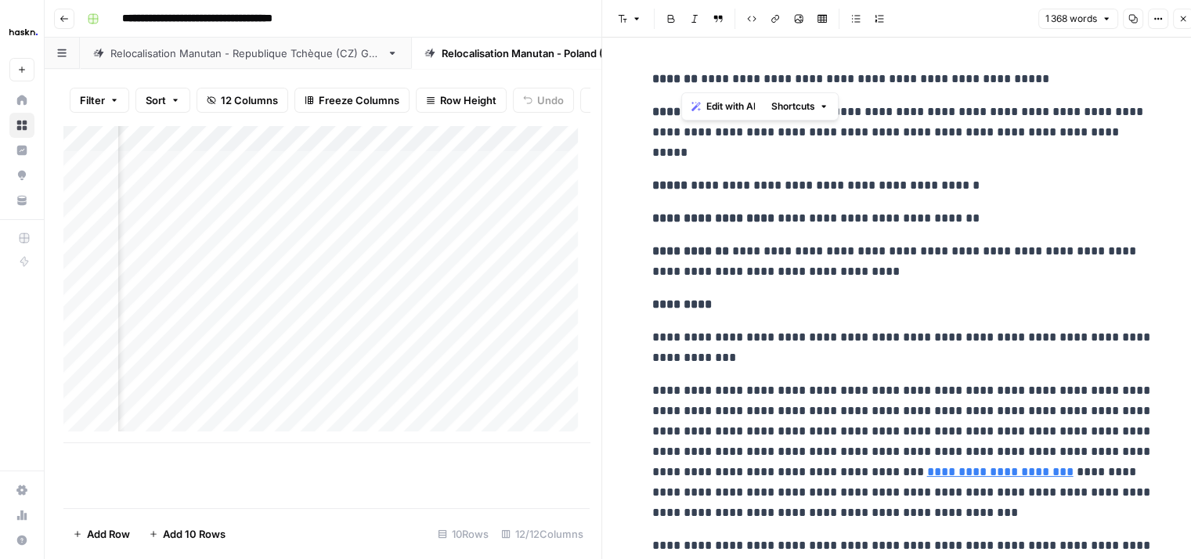
drag, startPoint x: 681, startPoint y: 77, endPoint x: 1014, endPoint y: 74, distance: 332.9
click at [1014, 74] on p "**********" at bounding box center [902, 79] width 501 height 20
click at [759, 191] on p "**********" at bounding box center [902, 185] width 501 height 20
drag, startPoint x: 758, startPoint y: 106, endPoint x: 726, endPoint y: 155, distance: 58.9
click at [726, 155] on p "**********" at bounding box center [902, 132] width 501 height 61
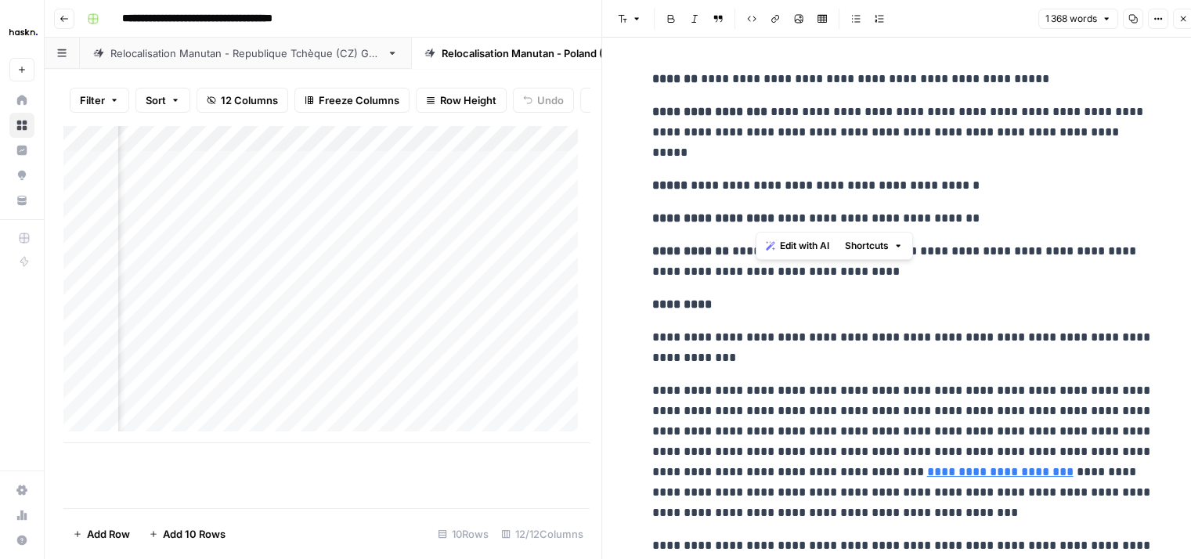
drag, startPoint x: 756, startPoint y: 220, endPoint x: 940, endPoint y: 210, distance: 184.3
click at [940, 210] on p "**********" at bounding box center [902, 218] width 501 height 20
click at [1182, 21] on icon "button" at bounding box center [1183, 18] width 9 height 9
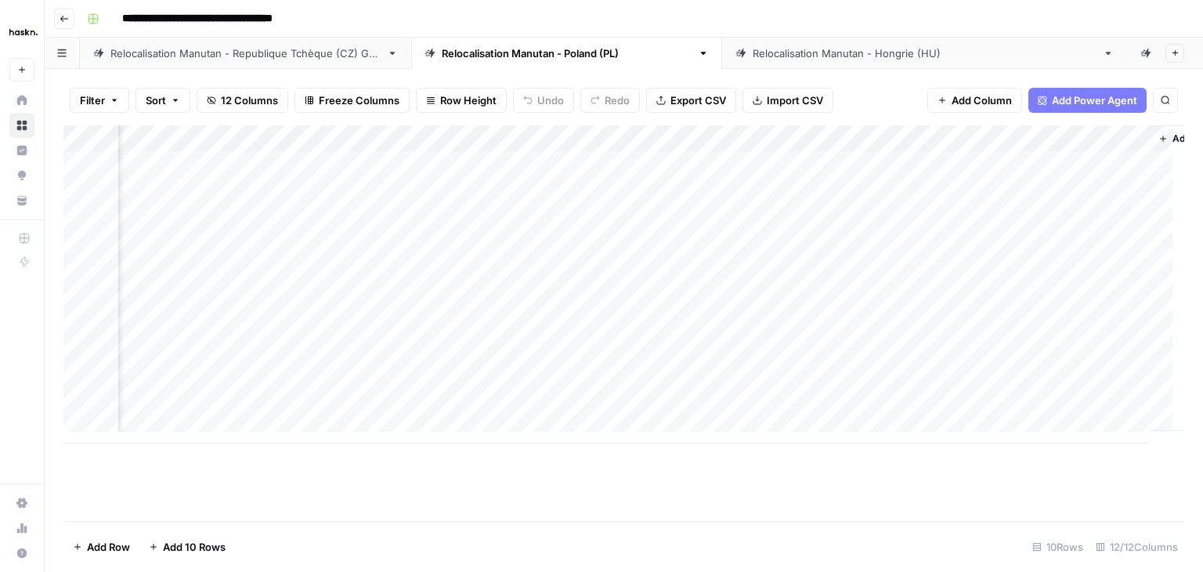
click at [1060, 164] on div "Add Column" at bounding box center [623, 284] width 1121 height 318
click at [1058, 216] on button "Check" at bounding box center [1054, 224] width 45 height 19
click at [851, 195] on div "Add Column" at bounding box center [623, 284] width 1121 height 318
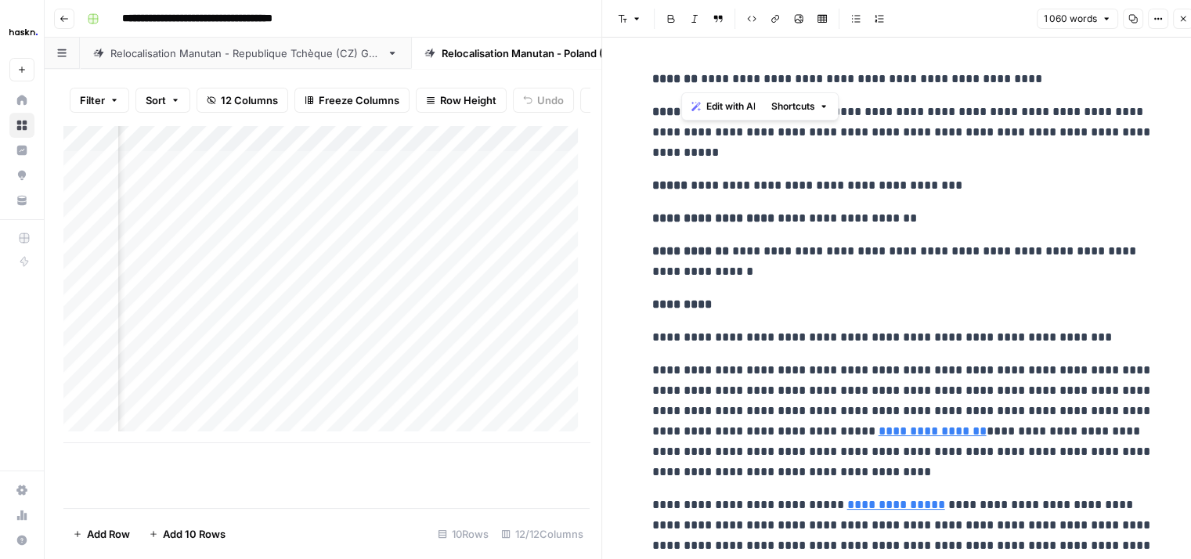
drag, startPoint x: 681, startPoint y: 79, endPoint x: 1009, endPoint y: 70, distance: 328.3
click at [1009, 70] on p "**********" at bounding box center [902, 79] width 501 height 20
drag, startPoint x: 756, startPoint y: 110, endPoint x: 739, endPoint y: 145, distance: 38.2
click at [739, 145] on p "**********" at bounding box center [902, 132] width 501 height 61
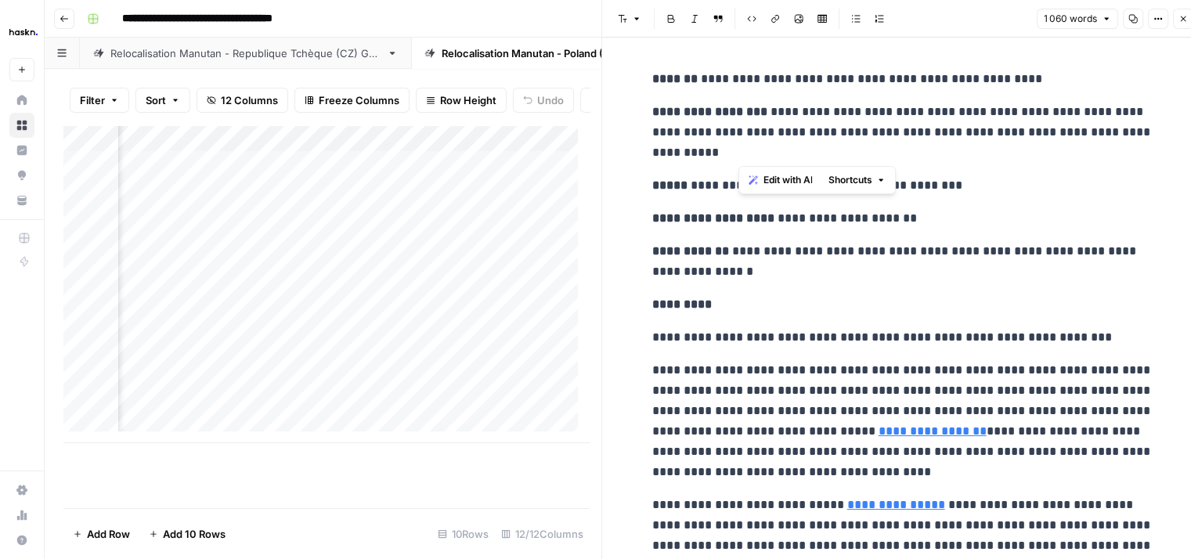
click at [785, 123] on p "**********" at bounding box center [902, 132] width 501 height 61
drag, startPoint x: 755, startPoint y: 110, endPoint x: 735, endPoint y: 145, distance: 40.3
click at [735, 145] on p "**********" at bounding box center [902, 132] width 501 height 61
drag, startPoint x: 757, startPoint y: 218, endPoint x: 929, endPoint y: 221, distance: 172.3
click at [929, 221] on p "**********" at bounding box center [902, 218] width 501 height 20
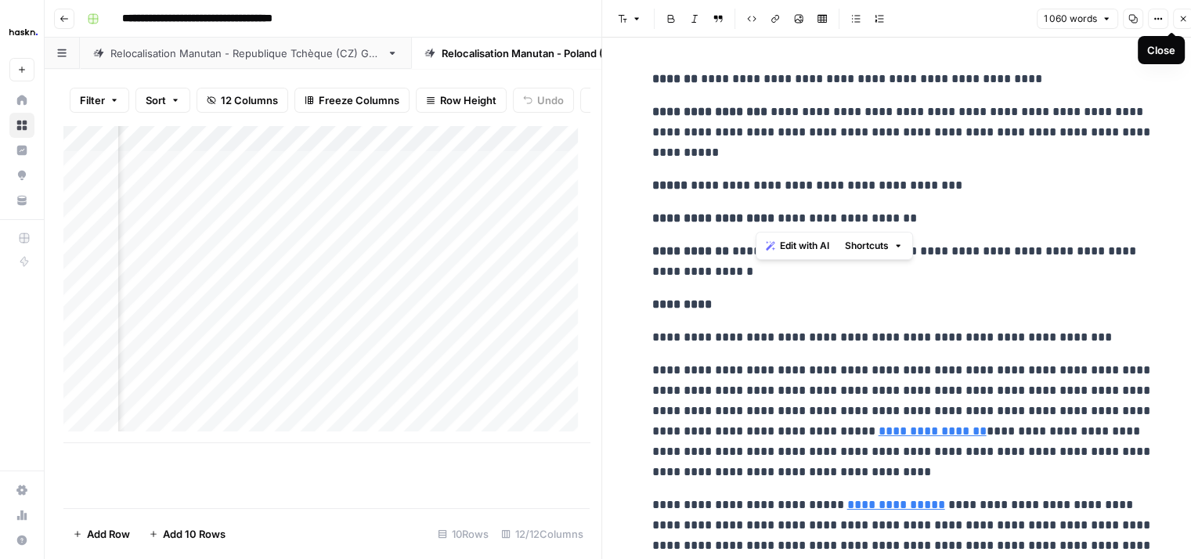
click at [1179, 20] on icon "button" at bounding box center [1183, 18] width 9 height 9
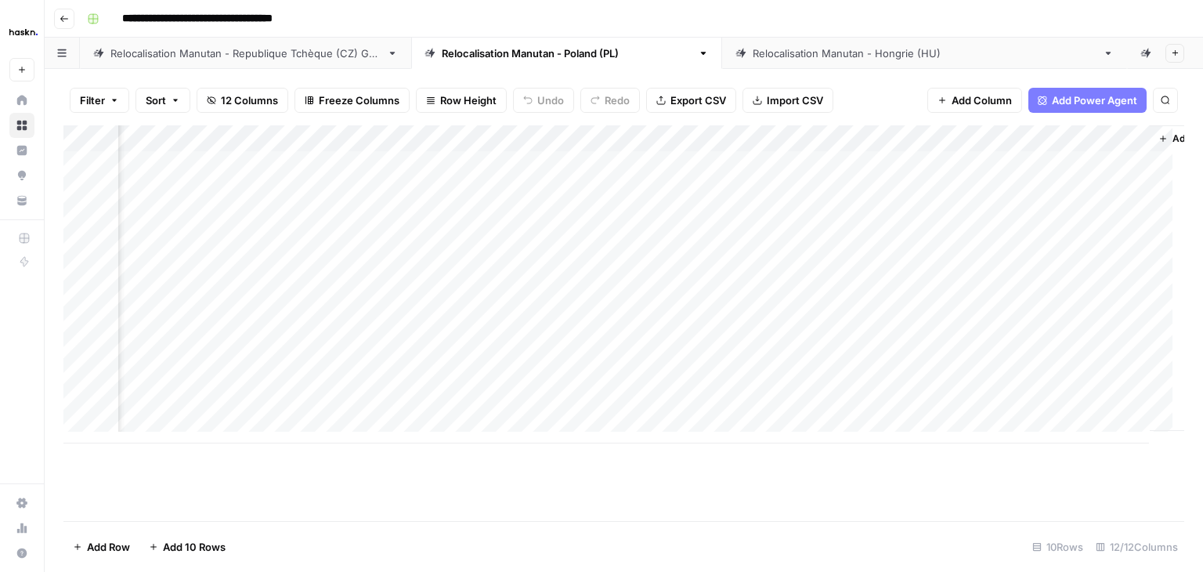
click at [1039, 190] on div "Add Column" at bounding box center [623, 284] width 1121 height 318
click at [1049, 255] on button "Check" at bounding box center [1054, 251] width 45 height 19
click at [852, 217] on div "Add Column" at bounding box center [623, 284] width 1121 height 318
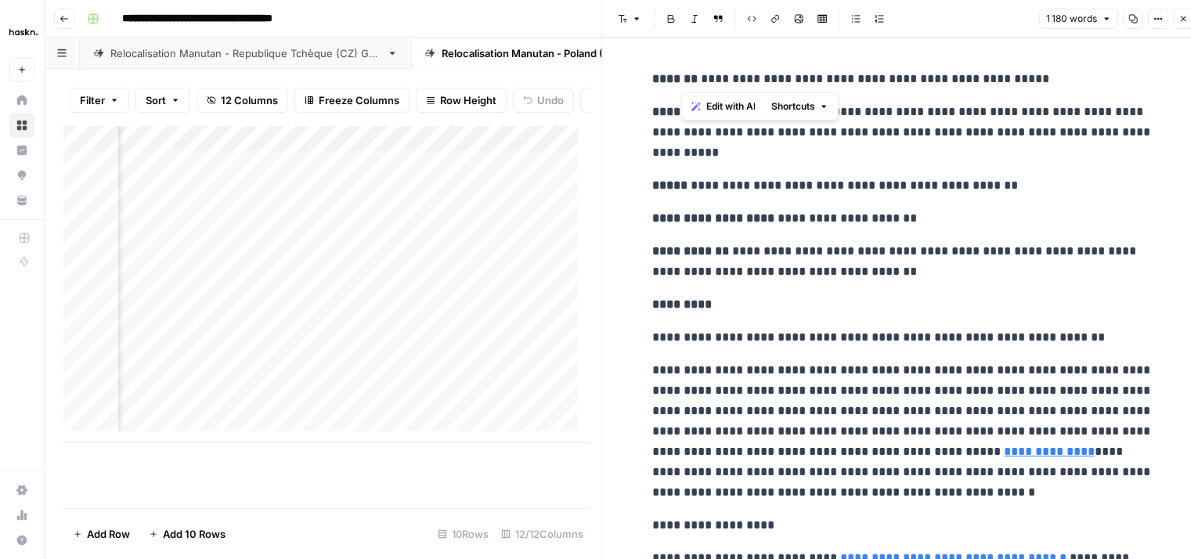
drag, startPoint x: 683, startPoint y: 79, endPoint x: 982, endPoint y: 88, distance: 299.3
click at [991, 86] on p "**********" at bounding box center [902, 79] width 501 height 20
drag, startPoint x: 755, startPoint y: 112, endPoint x: 692, endPoint y: 144, distance: 70.4
click at [692, 144] on p "**********" at bounding box center [902, 132] width 501 height 61
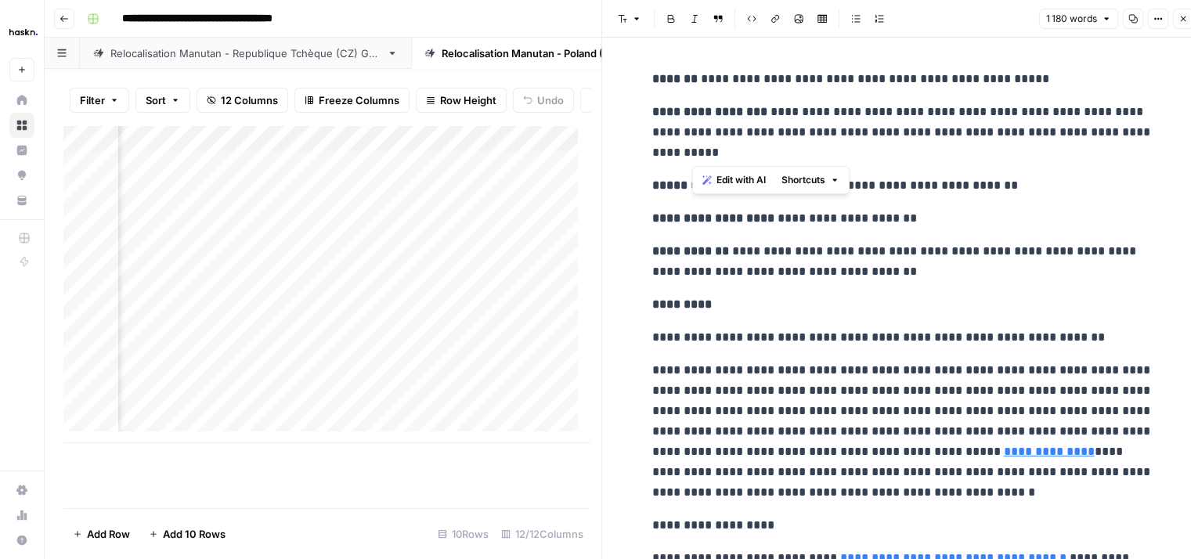
click at [770, 268] on p "**********" at bounding box center [902, 261] width 501 height 41
drag, startPoint x: 757, startPoint y: 217, endPoint x: 879, endPoint y: 219, distance: 122.2
click at [886, 219] on p "**********" at bounding box center [902, 218] width 501 height 20
click at [1184, 21] on icon "button" at bounding box center [1183, 18] width 9 height 9
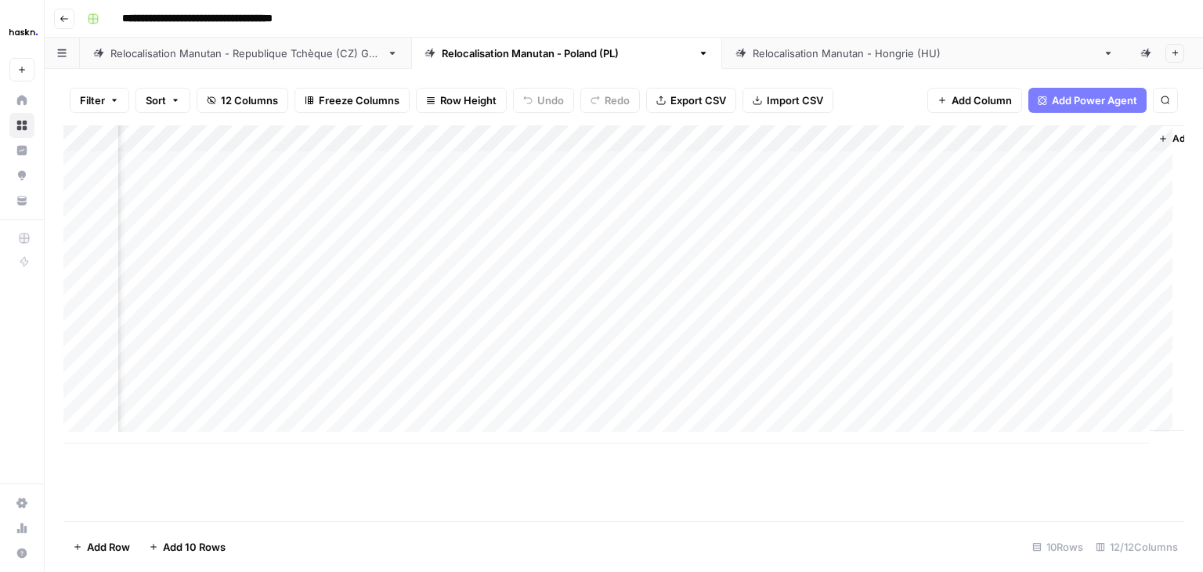
click at [1026, 215] on div "Add Column" at bounding box center [623, 284] width 1121 height 318
click at [1062, 276] on button "Check" at bounding box center [1054, 278] width 45 height 19
click at [849, 242] on div "Add Column" at bounding box center [623, 284] width 1121 height 318
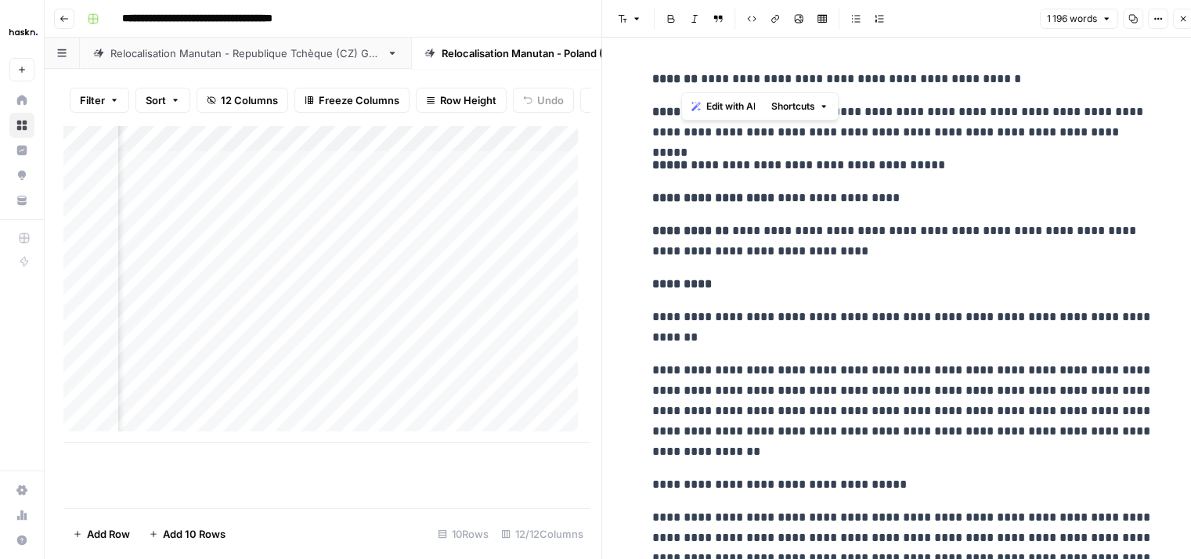
drag, startPoint x: 684, startPoint y: 85, endPoint x: 999, endPoint y: 79, distance: 315.7
click at [999, 79] on p "**********" at bounding box center [902, 79] width 501 height 20
click at [759, 117] on p "**********" at bounding box center [902, 122] width 501 height 41
drag, startPoint x: 755, startPoint y: 110, endPoint x: 1097, endPoint y: 132, distance: 342.9
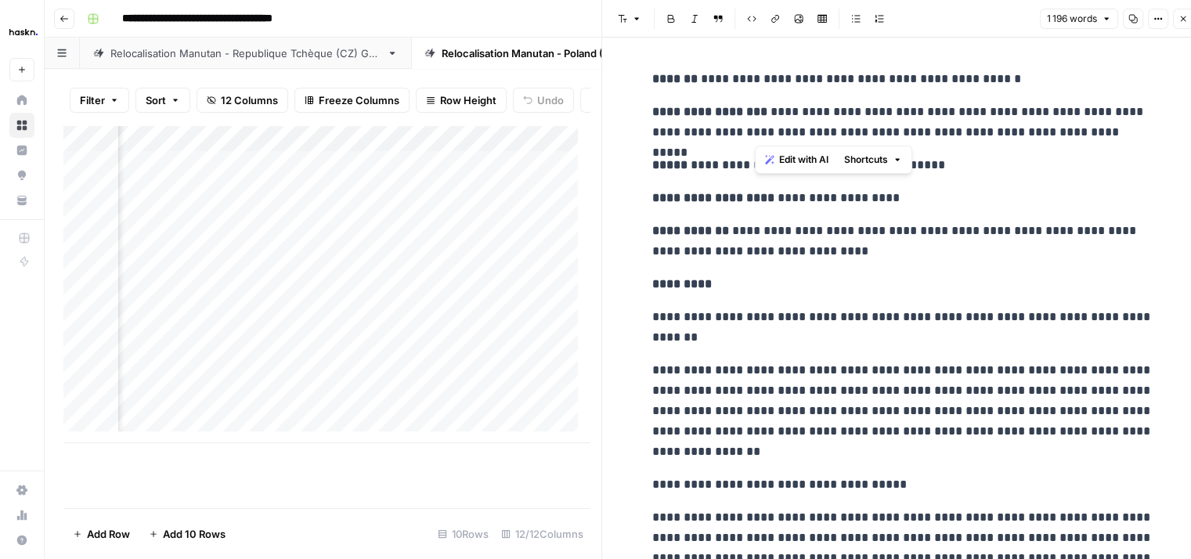
click at [1097, 132] on p "**********" at bounding box center [902, 122] width 501 height 41
click at [739, 280] on p "*********" at bounding box center [902, 284] width 501 height 20
drag, startPoint x: 758, startPoint y: 198, endPoint x: 873, endPoint y: 192, distance: 115.3
click at [873, 192] on p "**********" at bounding box center [902, 198] width 501 height 20
click at [1181, 18] on icon "button" at bounding box center [1183, 18] width 9 height 9
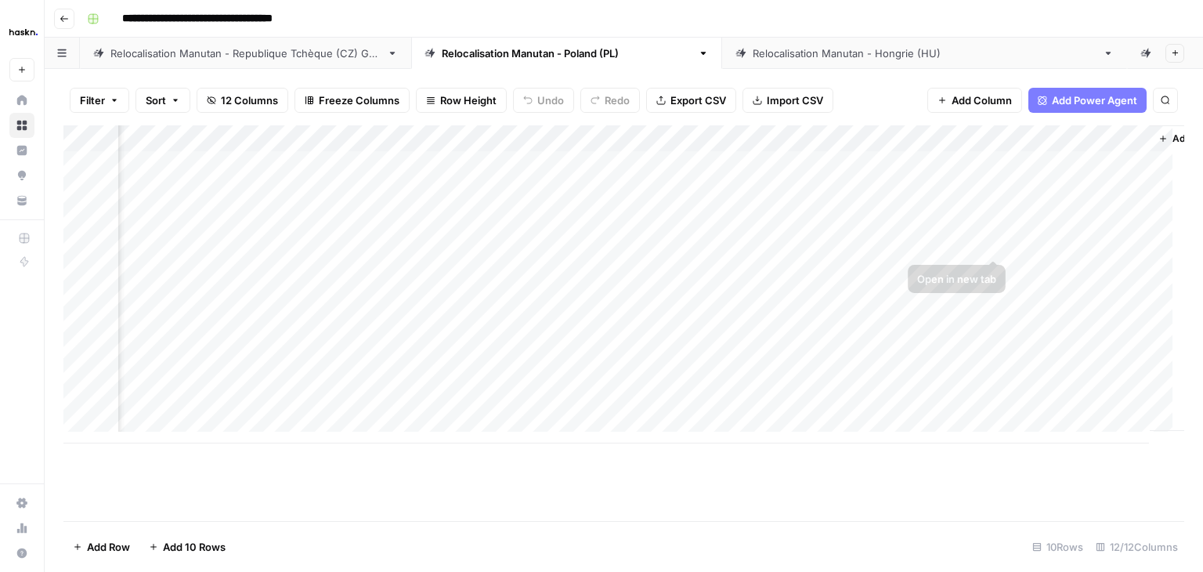
click at [1026, 242] on div "Add Column" at bounding box center [623, 284] width 1121 height 318
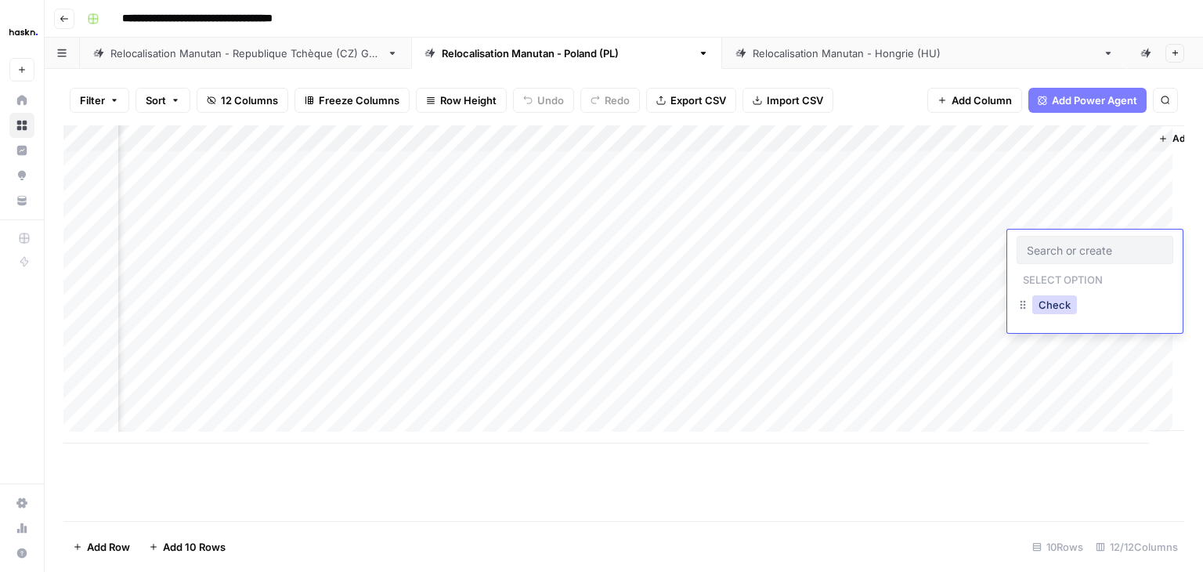
click at [1042, 307] on button "Check" at bounding box center [1054, 304] width 45 height 19
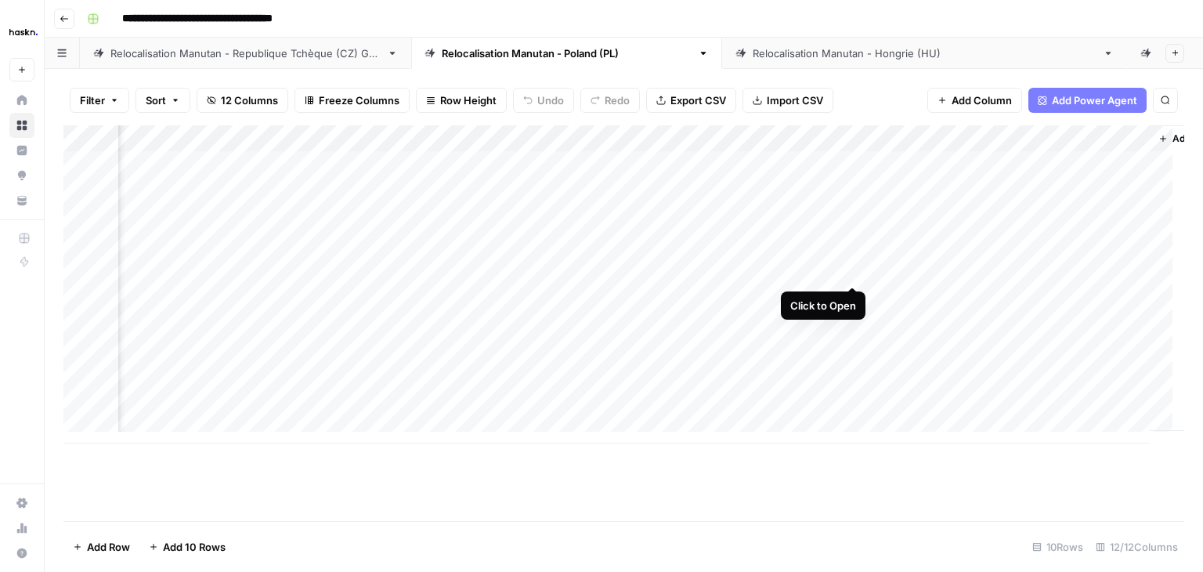
click at [852, 274] on div "Add Column" at bounding box center [623, 284] width 1121 height 318
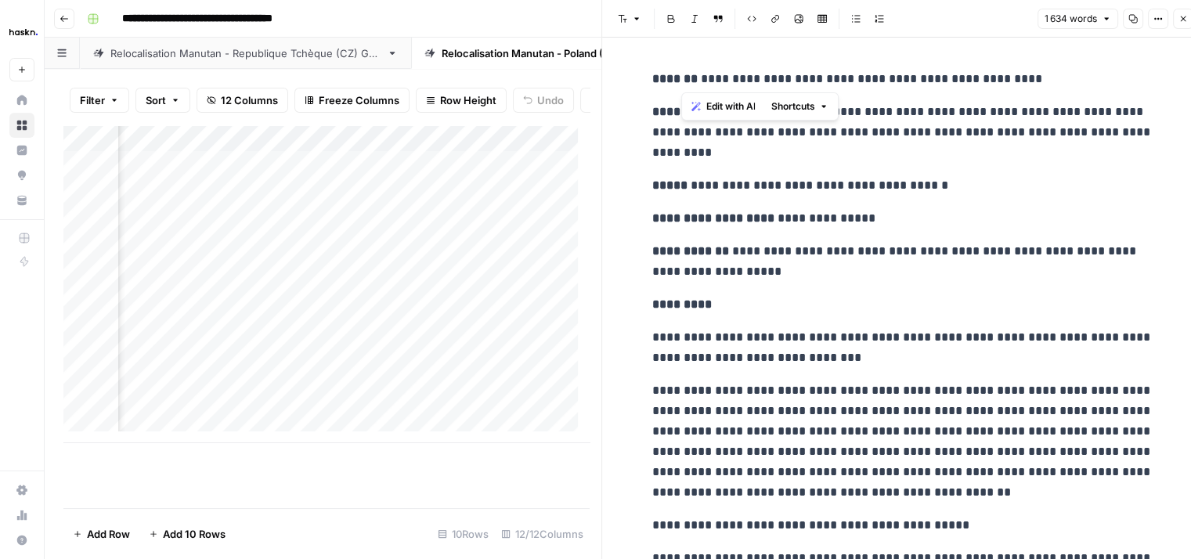
drag, startPoint x: 681, startPoint y: 77, endPoint x: 1016, endPoint y: 79, distance: 334.4
click at [1016, 79] on p "**********" at bounding box center [902, 79] width 501 height 20
click at [785, 176] on p "**********" at bounding box center [902, 185] width 501 height 20
drag, startPoint x: 756, startPoint y: 109, endPoint x: 751, endPoint y: 149, distance: 40.2
click at [751, 149] on p "**********" at bounding box center [902, 132] width 501 height 61
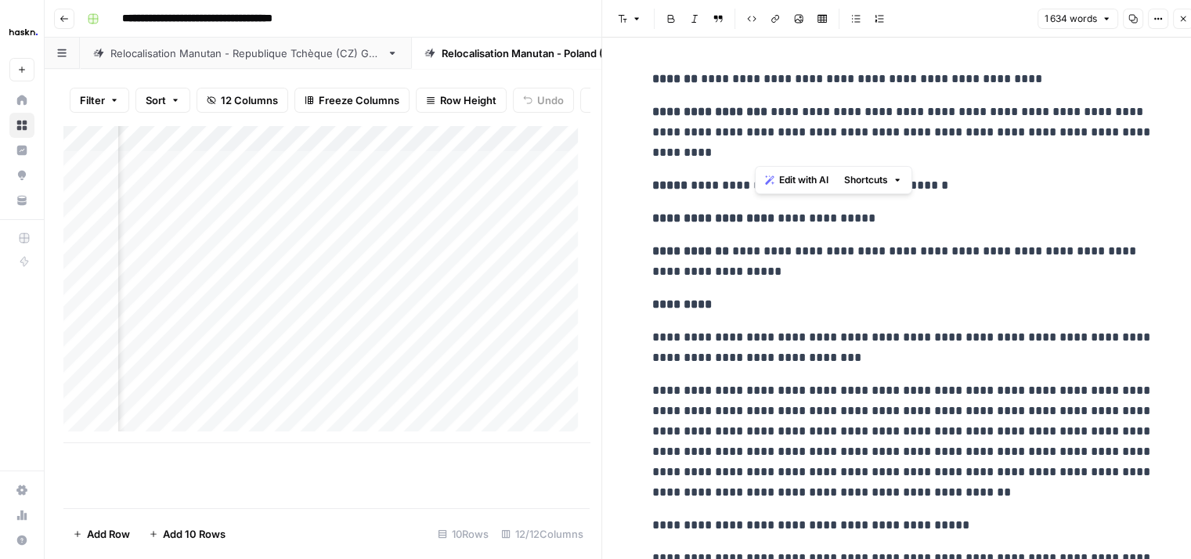
click at [731, 280] on p "**********" at bounding box center [902, 261] width 501 height 41
drag, startPoint x: 757, startPoint y: 225, endPoint x: 850, endPoint y: 214, distance: 93.8
click at [850, 214] on p "**********" at bounding box center [902, 218] width 501 height 20
click at [1182, 19] on icon "button" at bounding box center [1183, 18] width 9 height 9
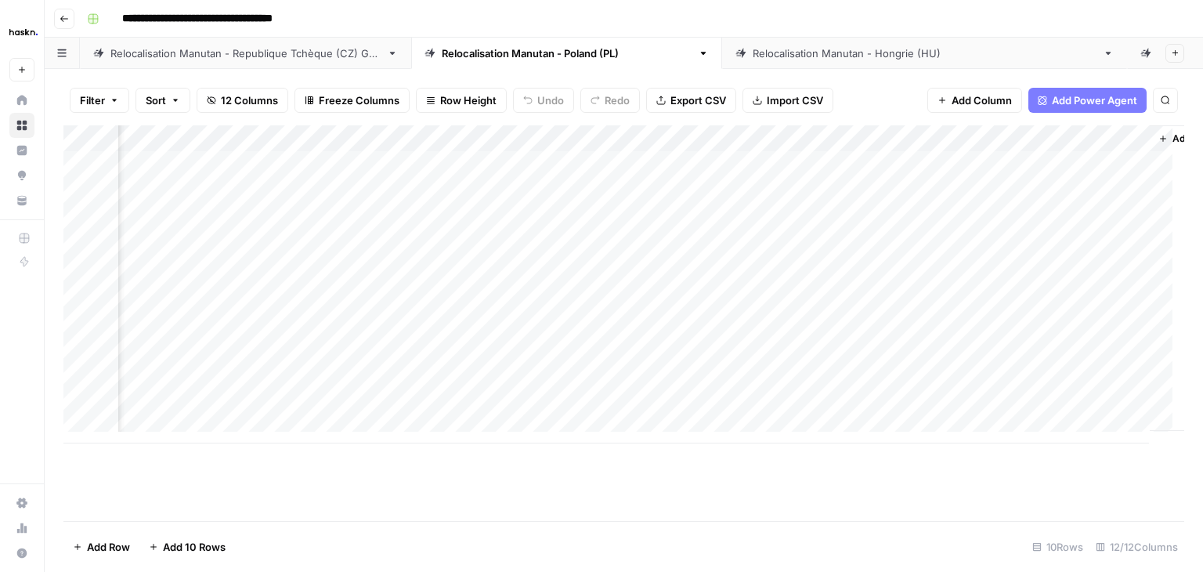
click at [1065, 266] on div "Add Column" at bounding box center [623, 284] width 1121 height 318
click at [1049, 330] on button "Check" at bounding box center [1054, 331] width 45 height 19
click at [852, 295] on div "Add Column" at bounding box center [623, 284] width 1121 height 318
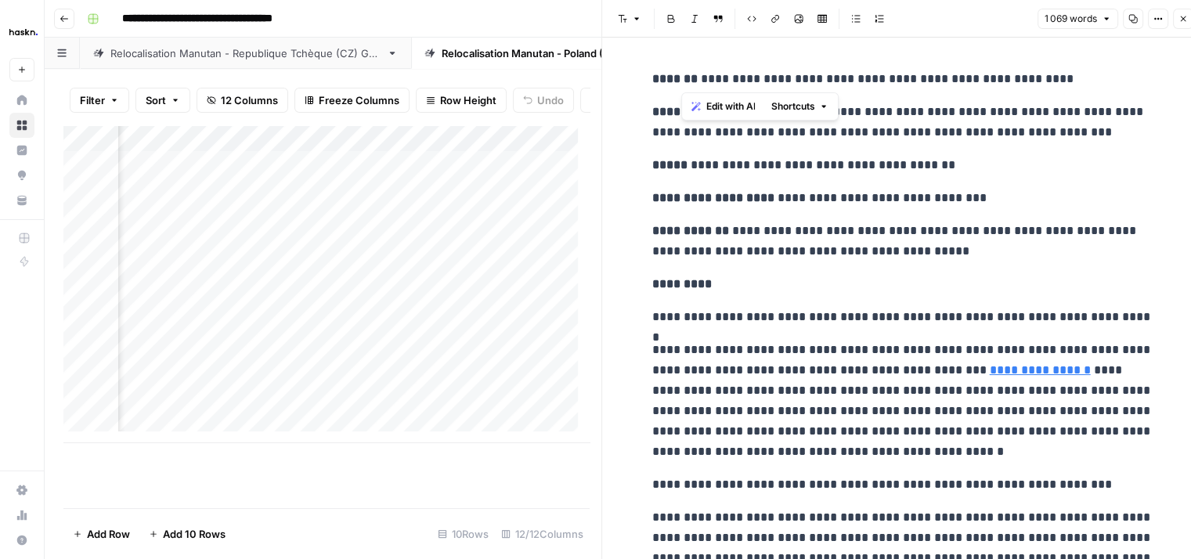
drag, startPoint x: 680, startPoint y: 74, endPoint x: 1040, endPoint y: 79, distance: 360.3
click at [1040, 79] on p "**********" at bounding box center [902, 79] width 501 height 20
drag, startPoint x: 760, startPoint y: 114, endPoint x: 959, endPoint y: 114, distance: 199.7
click at [959, 114] on p "**********" at bounding box center [902, 122] width 501 height 41
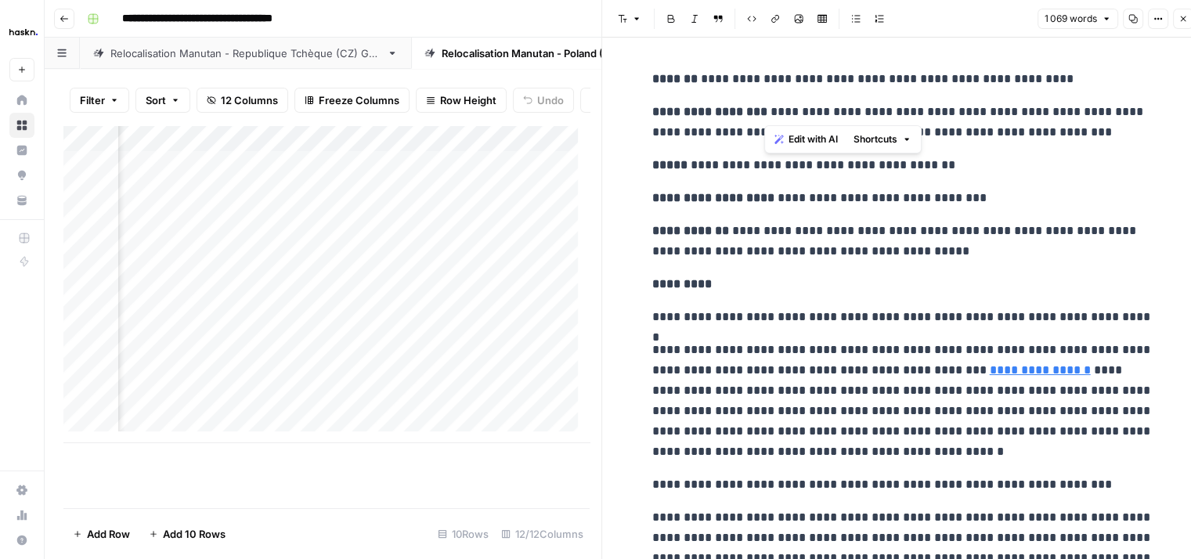
click at [756, 114] on p "**********" at bounding box center [902, 122] width 501 height 41
drag, startPoint x: 756, startPoint y: 114, endPoint x: 1076, endPoint y: 136, distance: 321.1
click at [1076, 136] on p "**********" at bounding box center [902, 122] width 501 height 41
drag, startPoint x: 756, startPoint y: 192, endPoint x: 971, endPoint y: 200, distance: 215.5
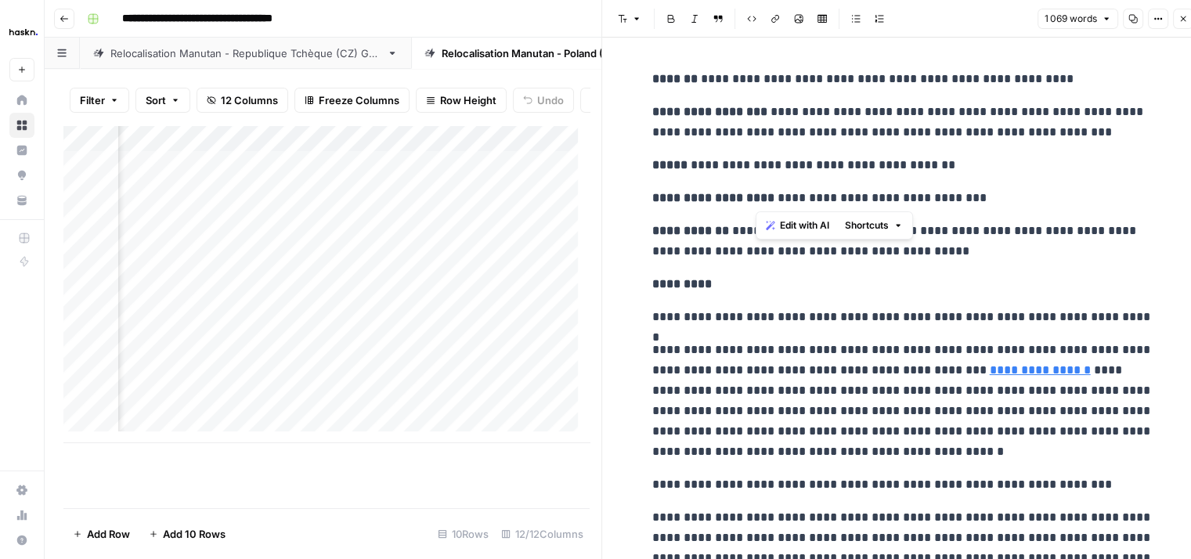
click at [971, 200] on p "**********" at bounding box center [902, 198] width 501 height 20
click at [1181, 23] on button "Close" at bounding box center [1183, 19] width 20 height 20
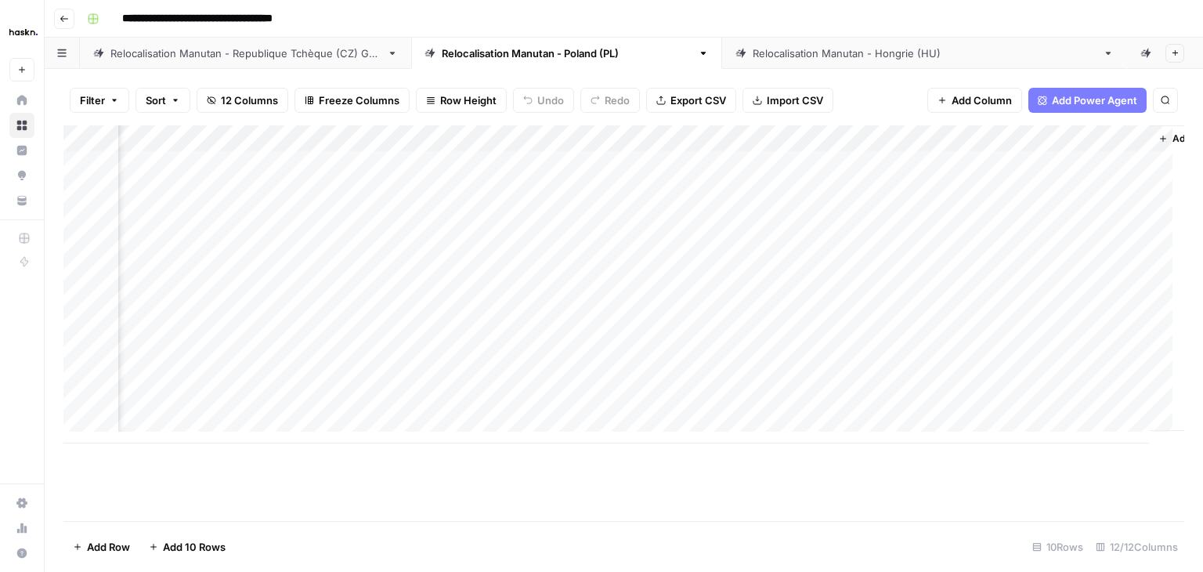
click at [1043, 302] on div "Add Column" at bounding box center [623, 284] width 1121 height 318
click at [1056, 361] on button "Check" at bounding box center [1054, 358] width 45 height 19
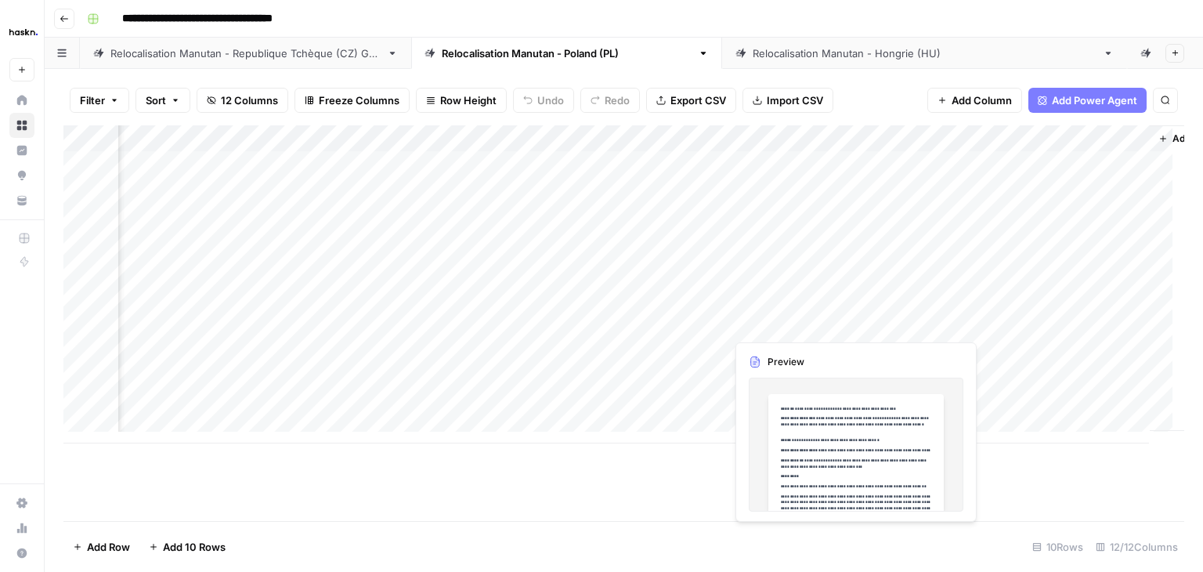
click at [855, 321] on div "Add Column" at bounding box center [623, 284] width 1121 height 318
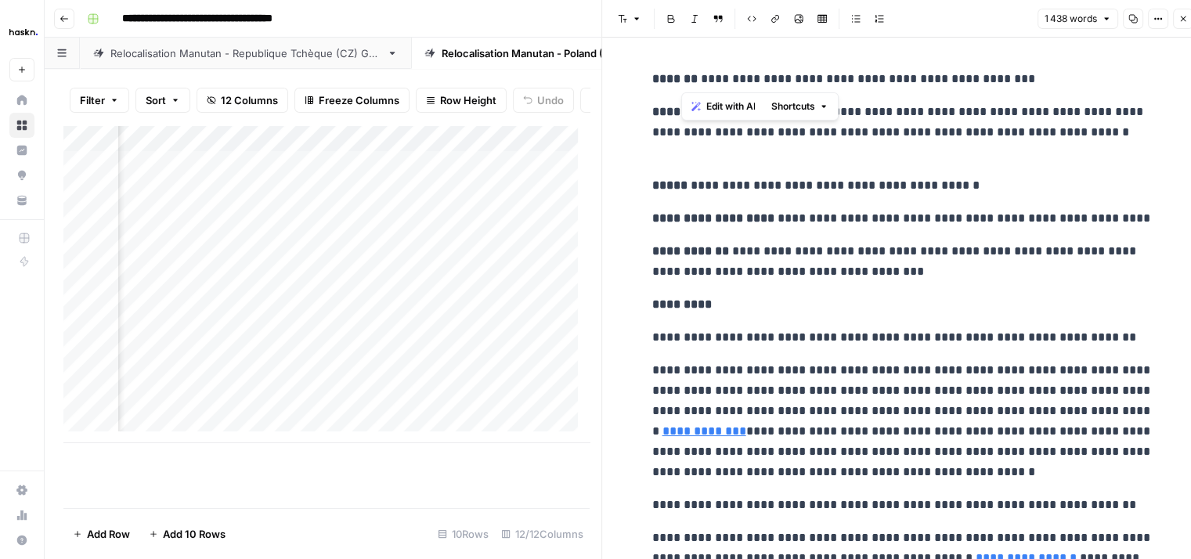
drag, startPoint x: 682, startPoint y: 78, endPoint x: 1036, endPoint y: 80, distance: 354.0
click at [1036, 80] on p "**********" at bounding box center [902, 79] width 501 height 20
click at [751, 244] on p "**********" at bounding box center [902, 261] width 501 height 41
drag, startPoint x: 753, startPoint y: 107, endPoint x: 696, endPoint y: 154, distance: 74.0
click at [696, 154] on p "**********" at bounding box center [902, 132] width 501 height 61
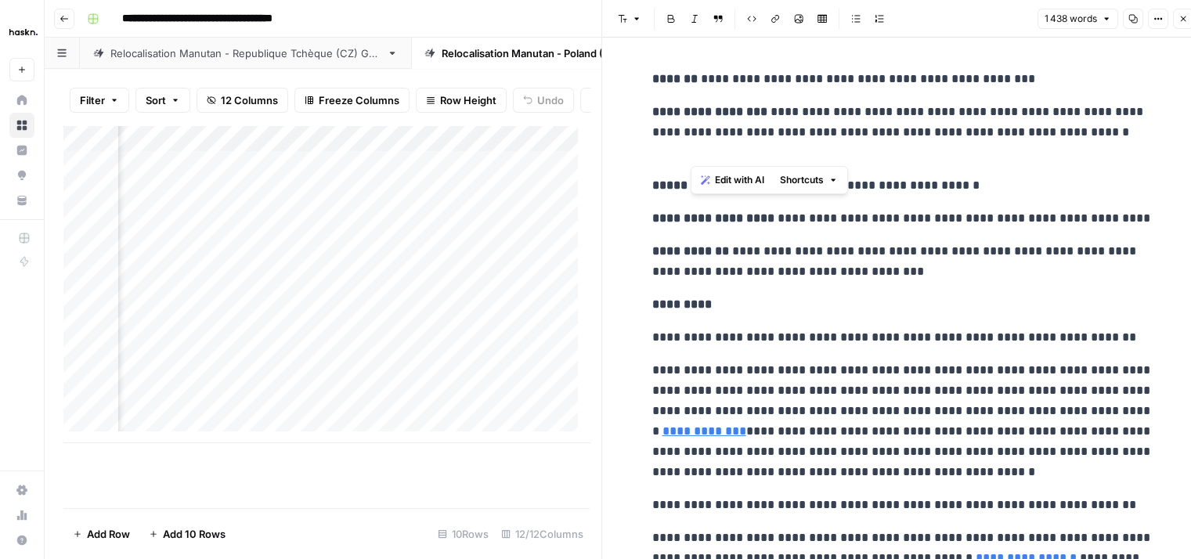
click at [704, 267] on p "**********" at bounding box center [902, 261] width 501 height 41
drag, startPoint x: 756, startPoint y: 221, endPoint x: 1126, endPoint y: 197, distance: 371.2
click at [1186, 23] on icon "button" at bounding box center [1183, 18] width 9 height 9
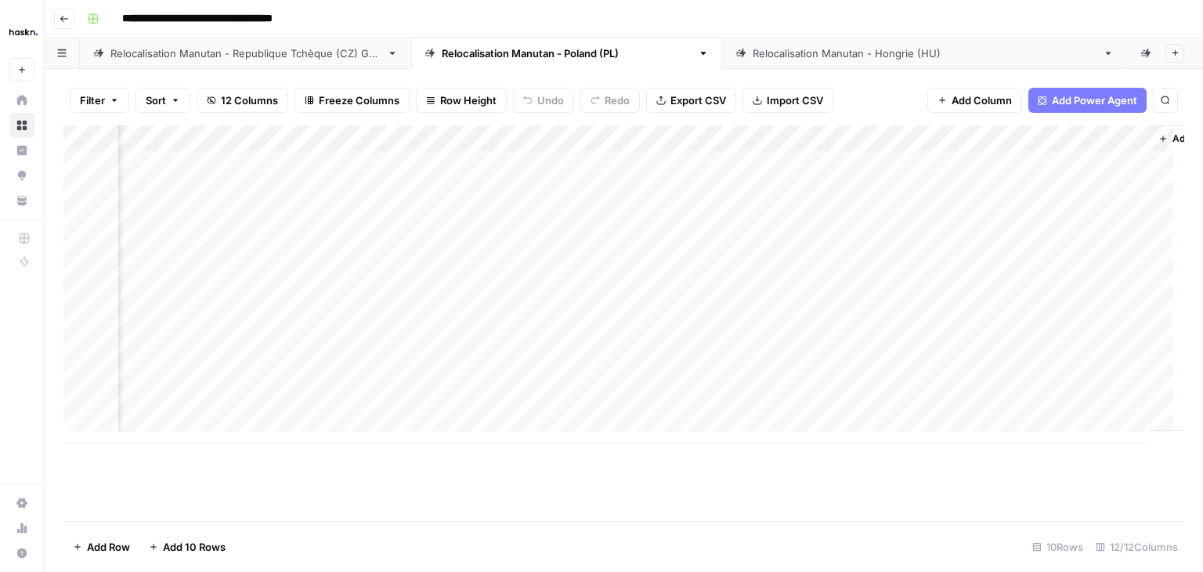
click at [1056, 320] on div "Add Column" at bounding box center [623, 284] width 1121 height 318
click at [1071, 383] on button "Check" at bounding box center [1054, 384] width 45 height 19
click at [851, 355] on div "Add Column" at bounding box center [623, 284] width 1121 height 318
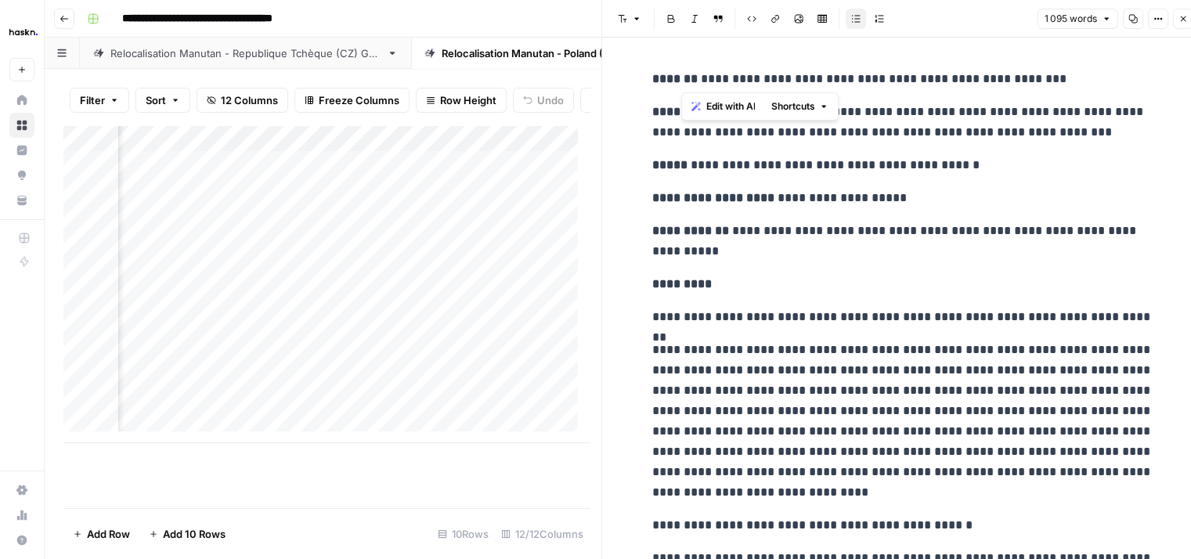
drag, startPoint x: 681, startPoint y: 81, endPoint x: 1057, endPoint y: 72, distance: 376.0
click at [1057, 72] on p "**********" at bounding box center [902, 79] width 501 height 20
click at [1183, 22] on icon "button" at bounding box center [1183, 18] width 9 height 9
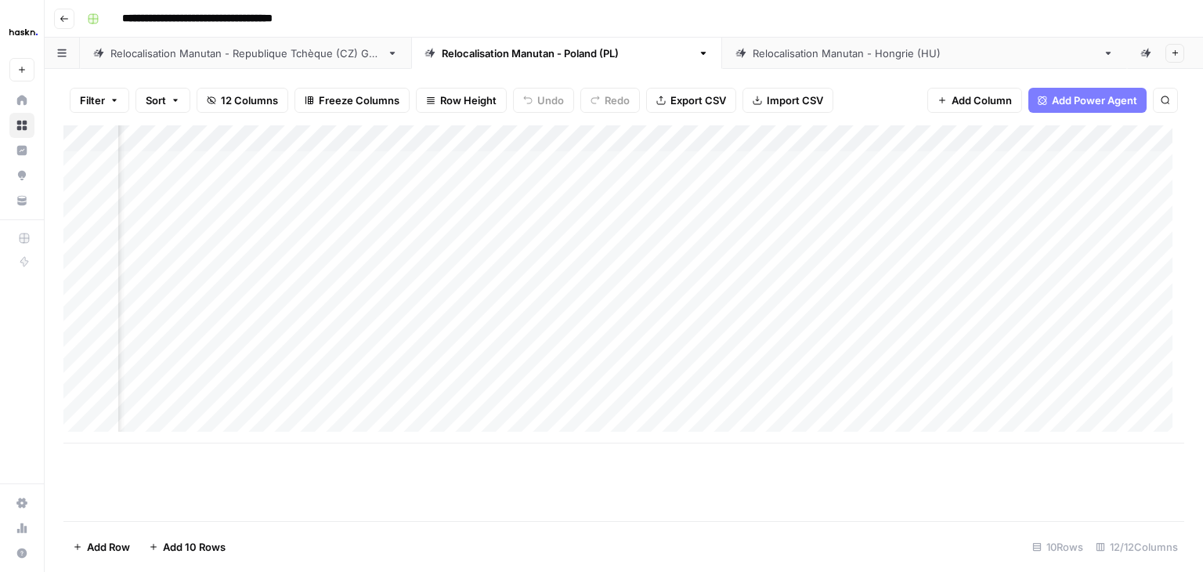
scroll to position [0, 736]
click at [527, 352] on div "Add Column" at bounding box center [623, 284] width 1121 height 318
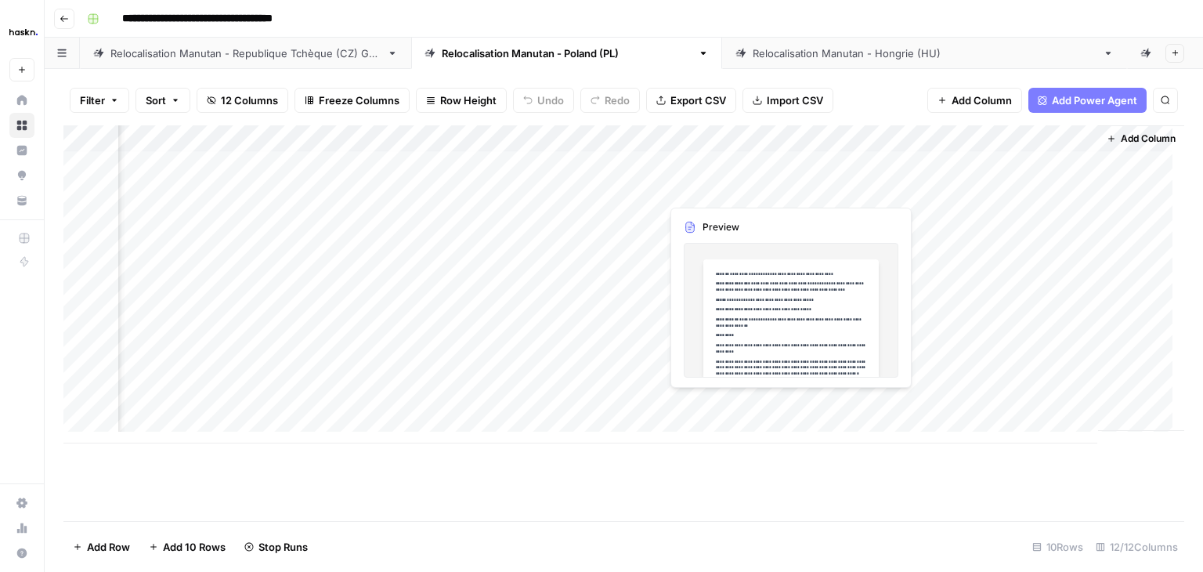
scroll to position [12, 1176]
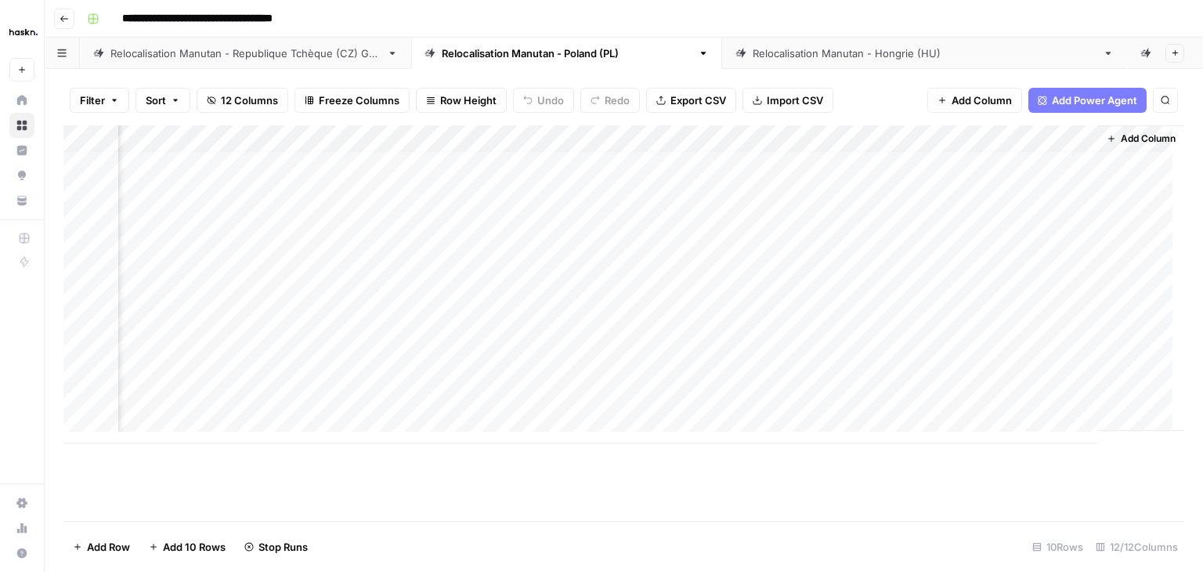
click at [786, 365] on div "Add Column" at bounding box center [623, 284] width 1121 height 318
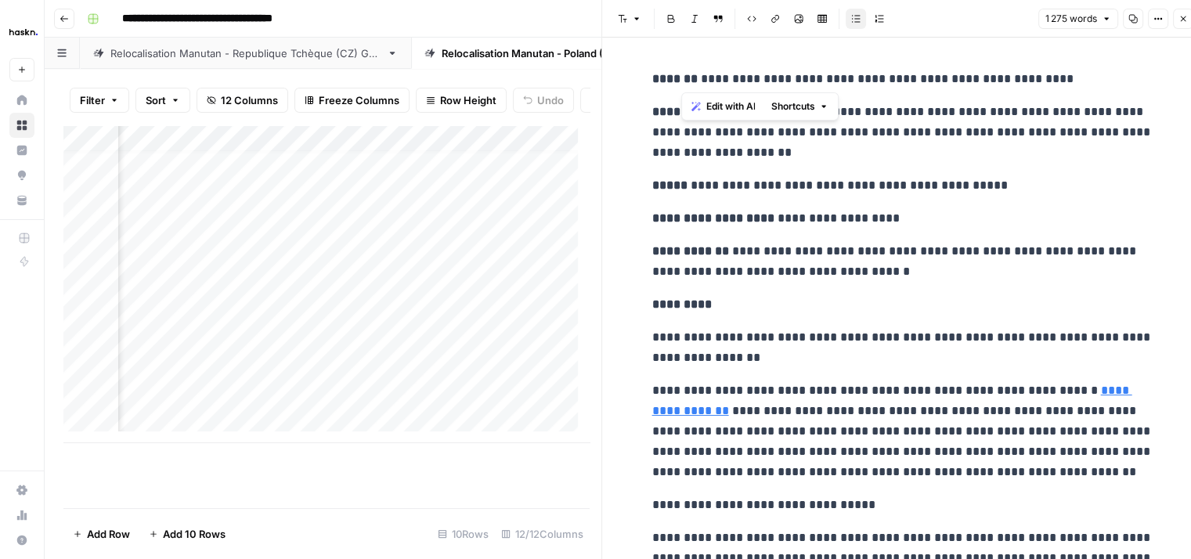
drag, startPoint x: 683, startPoint y: 78, endPoint x: 1076, endPoint y: 78, distance: 393.1
click at [1076, 78] on p "**********" at bounding box center [902, 79] width 501 height 20
drag, startPoint x: 755, startPoint y: 112, endPoint x: 752, endPoint y: 161, distance: 49.4
click at [752, 161] on p "**********" at bounding box center [902, 132] width 501 height 61
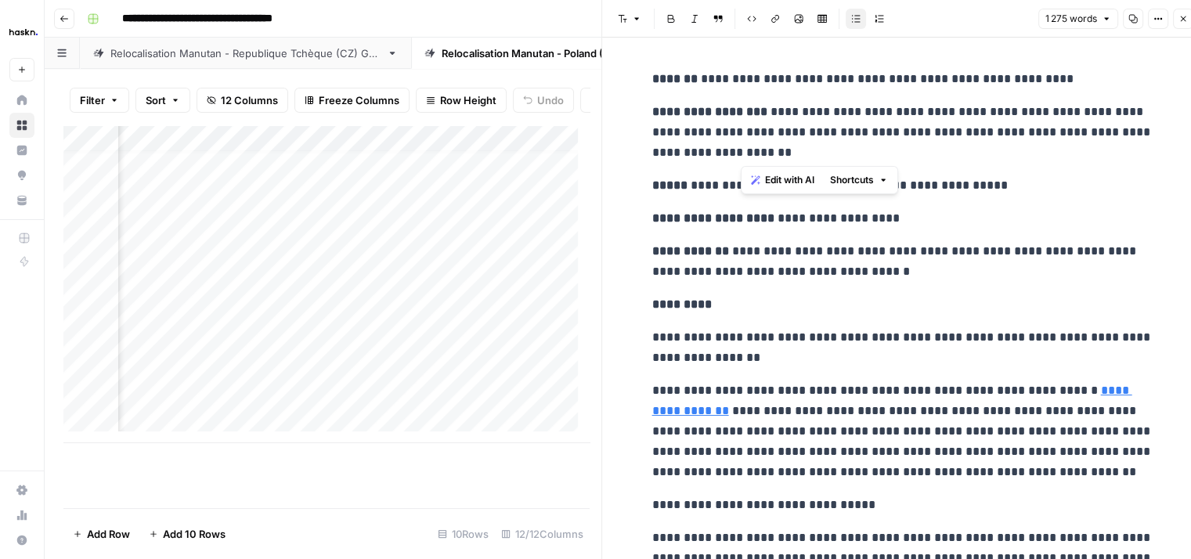
drag, startPoint x: 755, startPoint y: 219, endPoint x: 877, endPoint y: 217, distance: 122.2
click at [877, 217] on p "**********" at bounding box center [902, 218] width 501 height 20
click at [1184, 20] on icon "button" at bounding box center [1183, 18] width 5 height 5
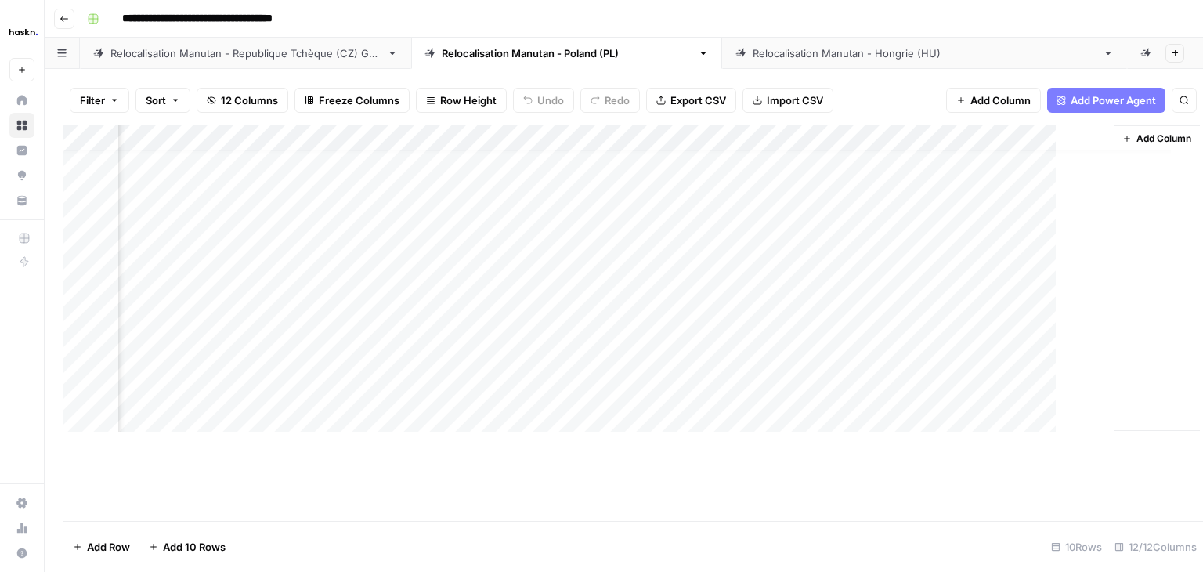
scroll to position [12, 1157]
click at [999, 367] on div "Add Column" at bounding box center [623, 284] width 1121 height 318
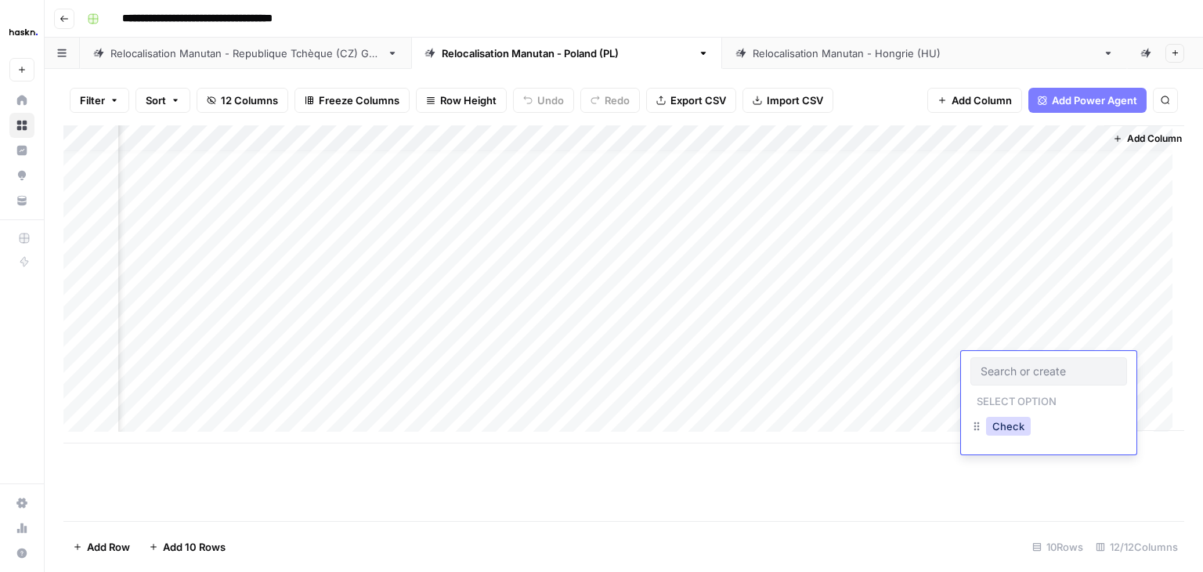
click at [1014, 422] on button "Check" at bounding box center [1008, 426] width 45 height 19
click at [805, 395] on div "Add Column" at bounding box center [623, 284] width 1121 height 318
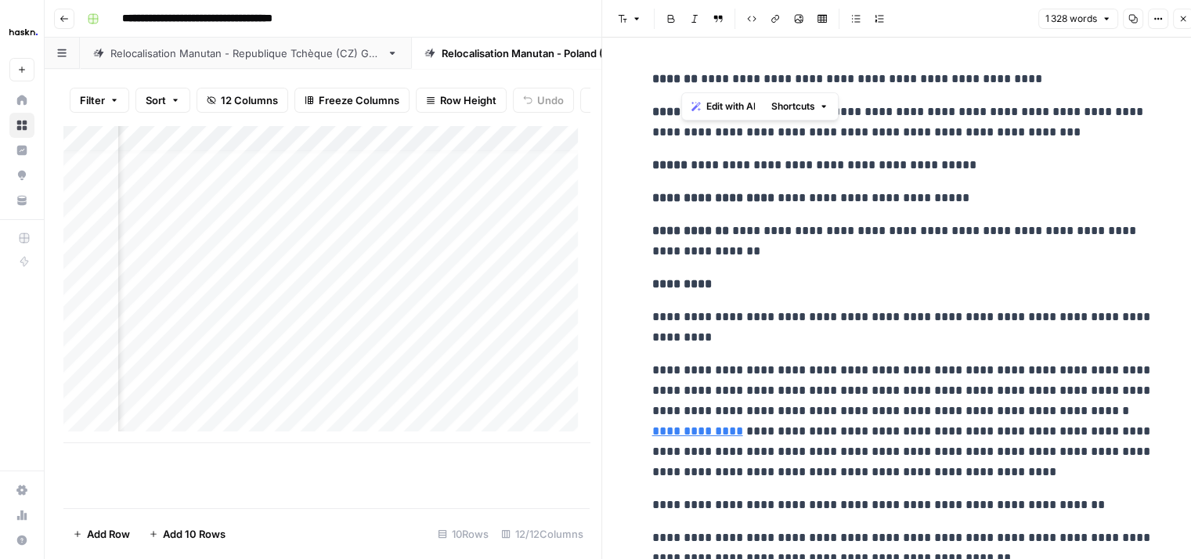
drag, startPoint x: 684, startPoint y: 78, endPoint x: 1027, endPoint y: 75, distance: 343.8
click at [1027, 75] on p "**********" at bounding box center [902, 79] width 501 height 20
drag, startPoint x: 756, startPoint y: 109, endPoint x: 1056, endPoint y: 135, distance: 301.1
click at [1056, 135] on p "**********" at bounding box center [902, 122] width 501 height 41
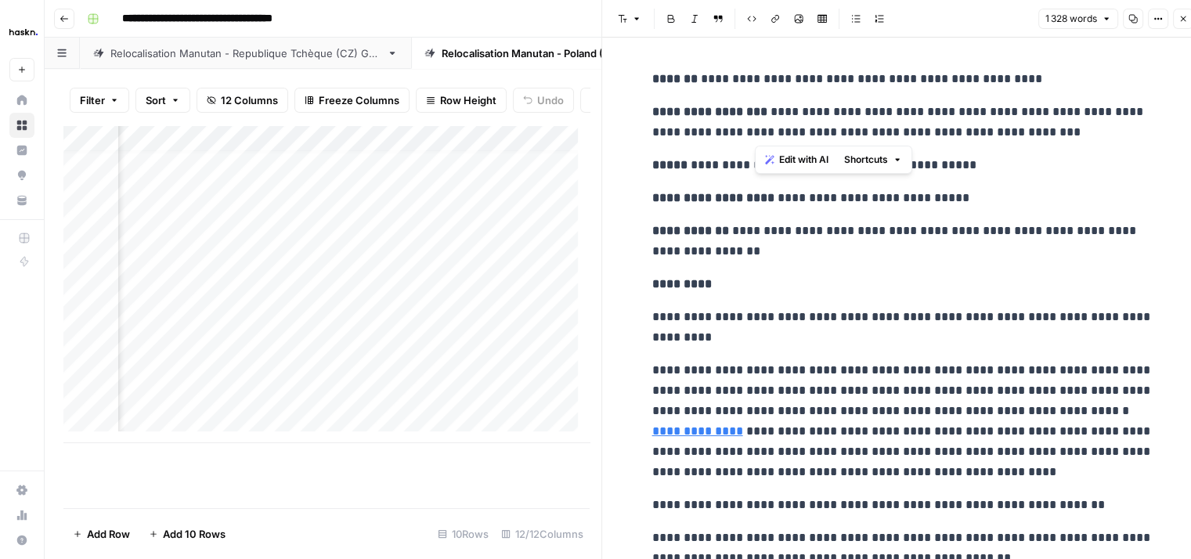
click at [724, 261] on p "**********" at bounding box center [902, 241] width 501 height 41
drag, startPoint x: 756, startPoint y: 197, endPoint x: 972, endPoint y: 193, distance: 216.2
click at [972, 193] on p "**********" at bounding box center [902, 198] width 501 height 20
click at [1181, 24] on button "Close" at bounding box center [1183, 19] width 20 height 20
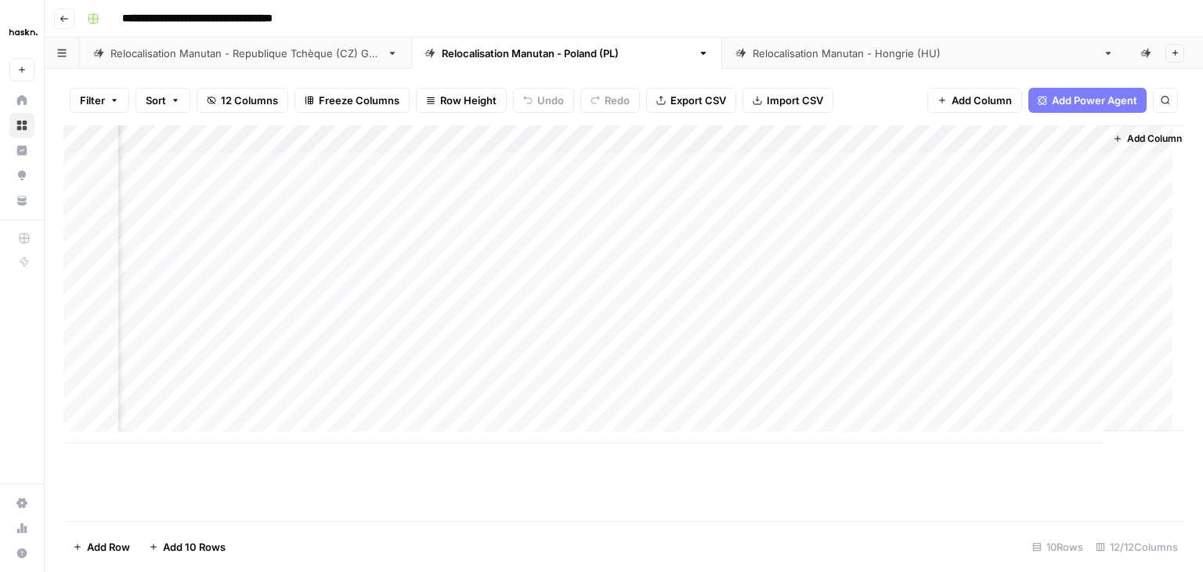
click at [1021, 394] on div "Add Column" at bounding box center [623, 284] width 1121 height 318
click at [999, 455] on button "Check" at bounding box center [1008, 452] width 45 height 19
click at [777, 45] on div "Relocalisation Manutan - Hongrie (HU)" at bounding box center [925, 53] width 344 height 16
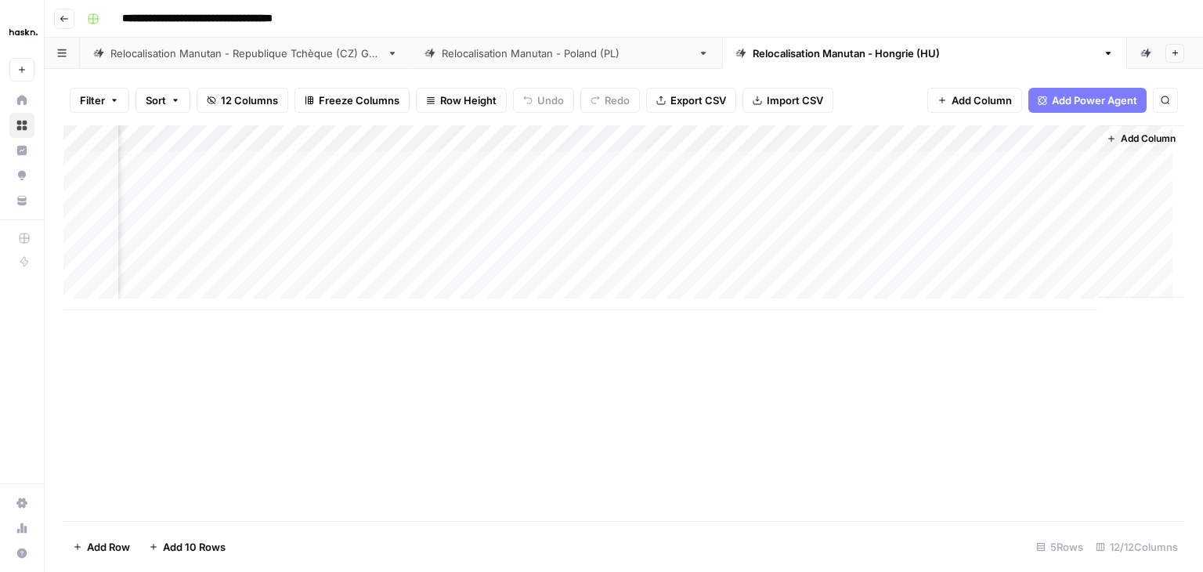
click at [1000, 159] on div "Add Column" at bounding box center [623, 217] width 1121 height 185
click at [1008, 145] on div "Add Column" at bounding box center [623, 217] width 1121 height 185
click at [1008, 145] on div at bounding box center [1019, 140] width 142 height 31
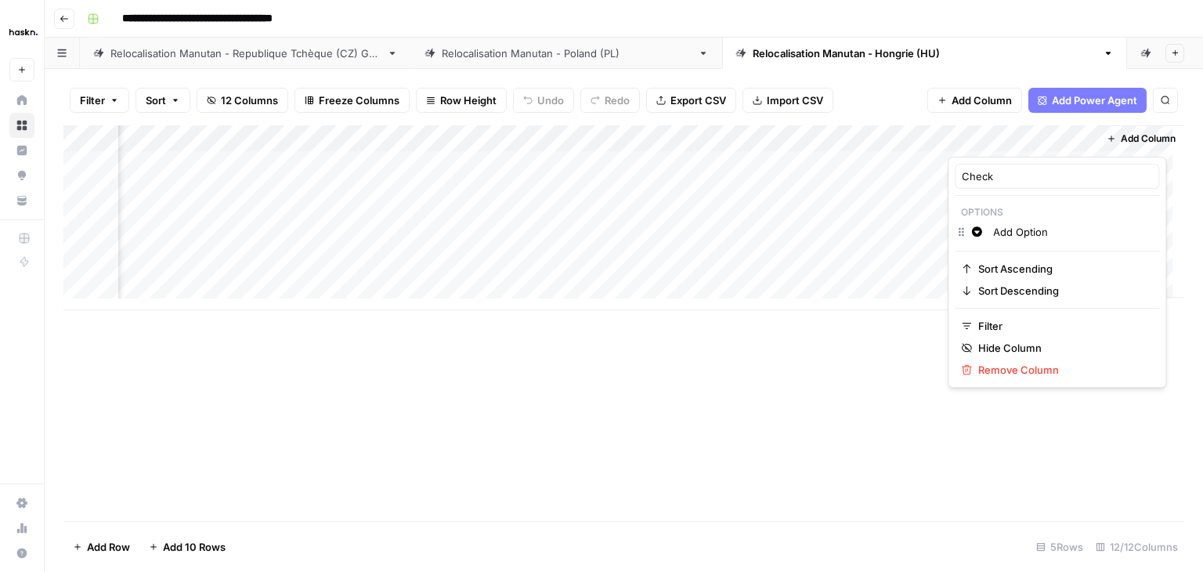
click at [1040, 229] on input "Add Option" at bounding box center [1072, 232] width 159 height 16
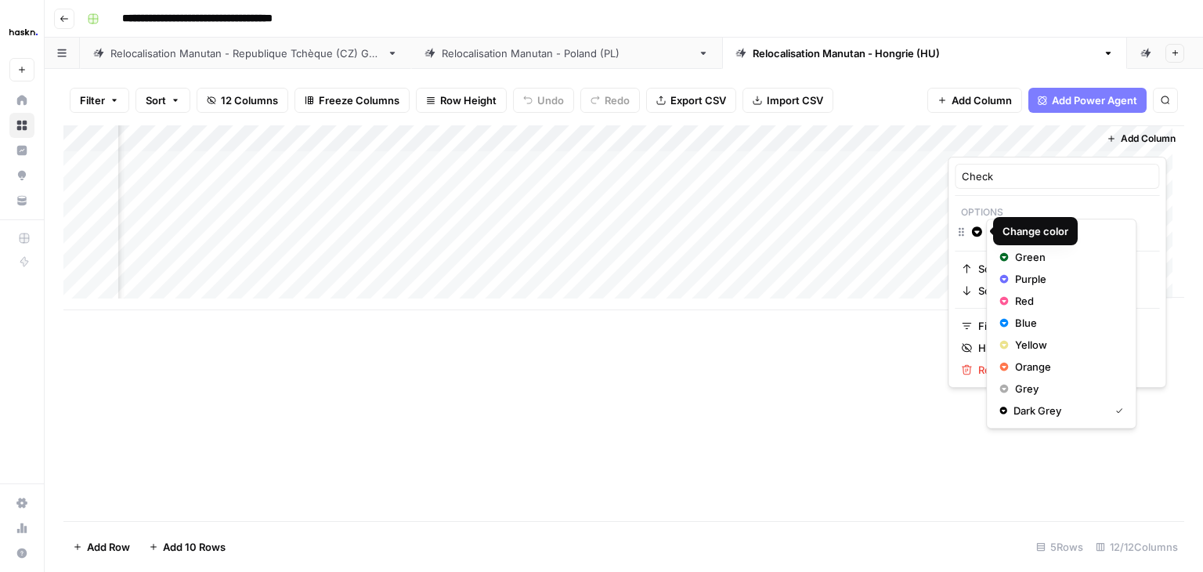
click at [981, 234] on icon "button" at bounding box center [976, 231] width 11 height 11
click at [1056, 319] on span "Blue" at bounding box center [1066, 323] width 102 height 16
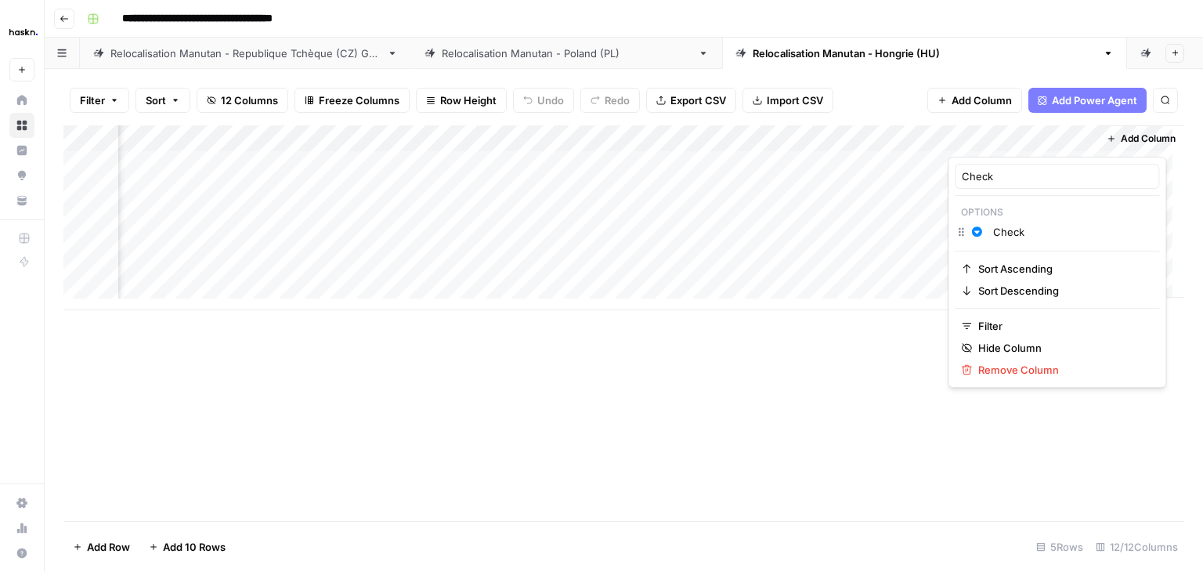
click at [1071, 229] on input "Check" at bounding box center [1072, 232] width 159 height 16
type input "Check"
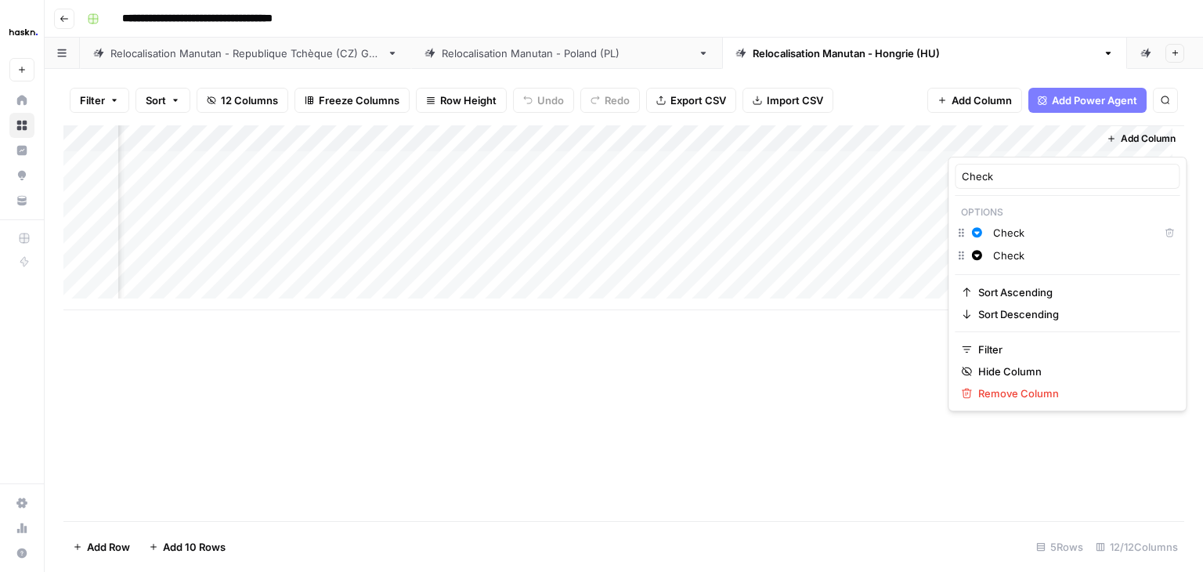
click at [1133, 428] on div "Add Column" at bounding box center [623, 322] width 1121 height 395
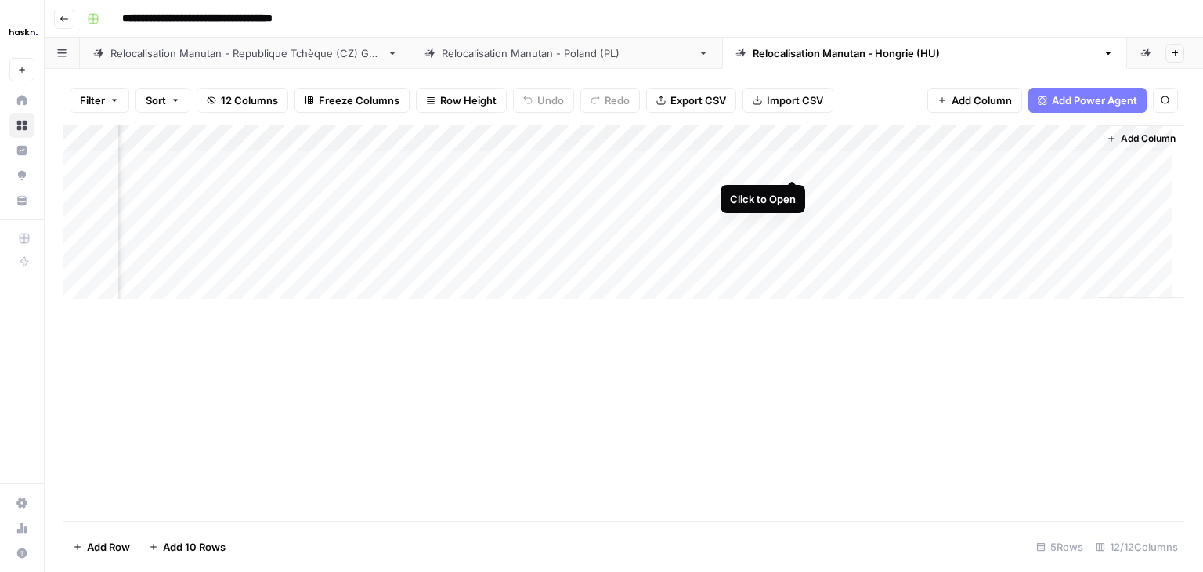
click at [788, 162] on div "Add Column" at bounding box center [623, 217] width 1121 height 185
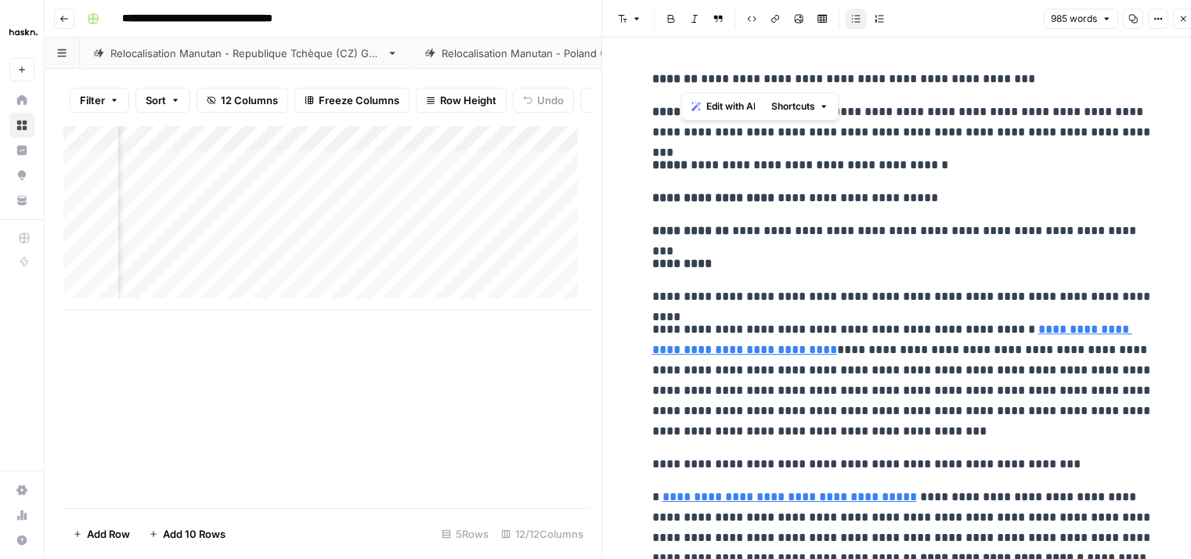
drag, startPoint x: 680, startPoint y: 75, endPoint x: 1021, endPoint y: 85, distance: 341.6
click at [1021, 85] on p "**********" at bounding box center [902, 79] width 501 height 20
click at [756, 201] on p "**********" at bounding box center [902, 198] width 501 height 20
drag, startPoint x: 754, startPoint y: 109, endPoint x: 1096, endPoint y: 135, distance: 343.3
click at [1096, 135] on p "**********" at bounding box center [902, 122] width 501 height 41
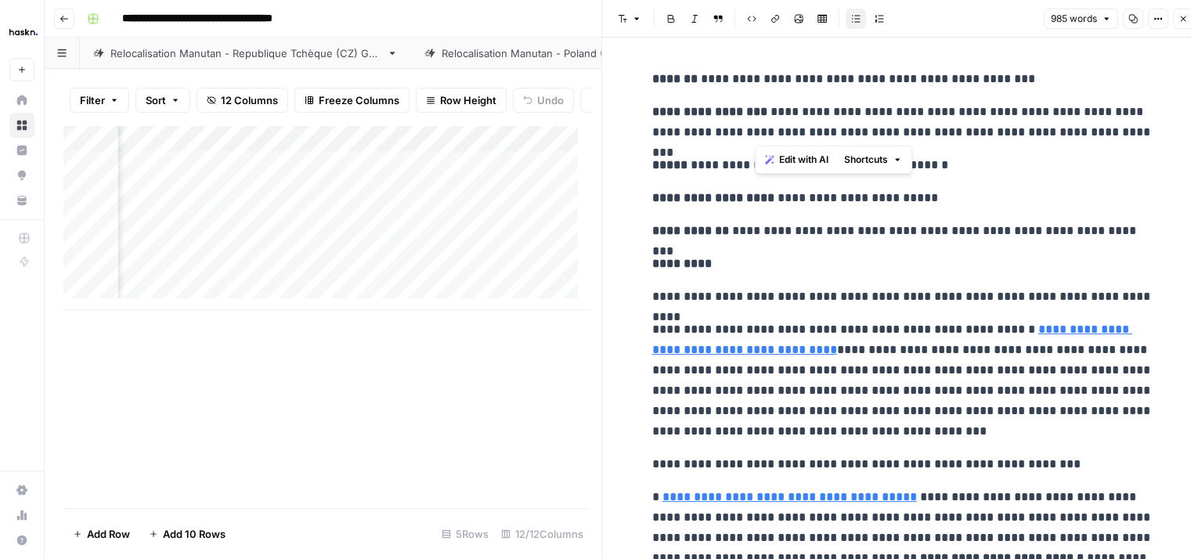
drag, startPoint x: 755, startPoint y: 196, endPoint x: 925, endPoint y: 199, distance: 170.0
click at [925, 199] on p "**********" at bounding box center [902, 198] width 501 height 20
click at [1190, 16] on button "Close" at bounding box center [1183, 19] width 20 height 20
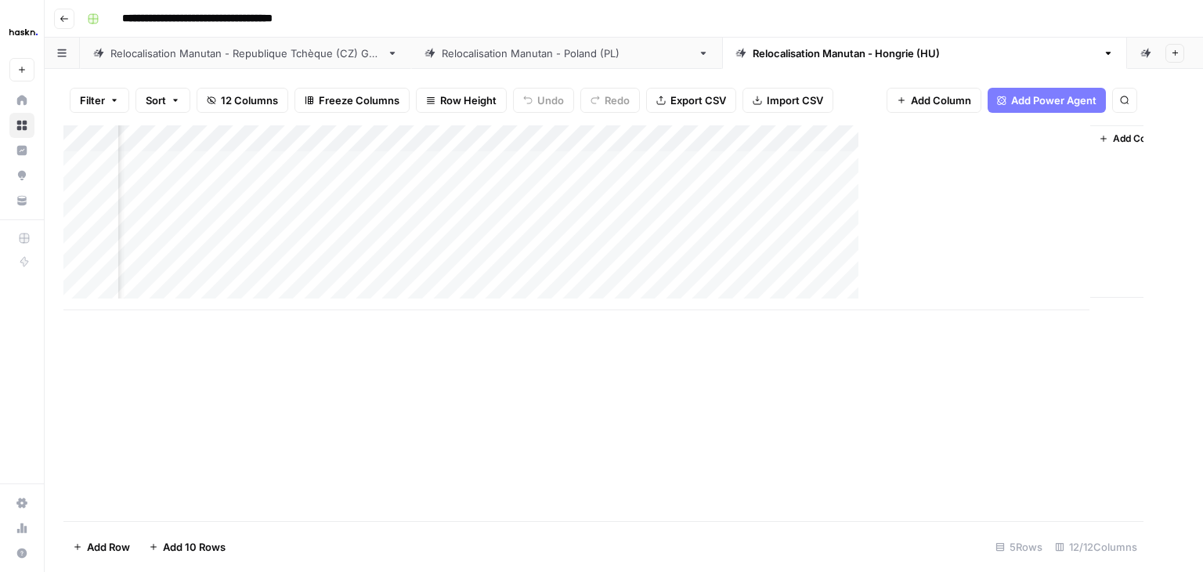
scroll to position [0, 1165]
click at [1027, 163] on div "Add Column" at bounding box center [623, 217] width 1121 height 185
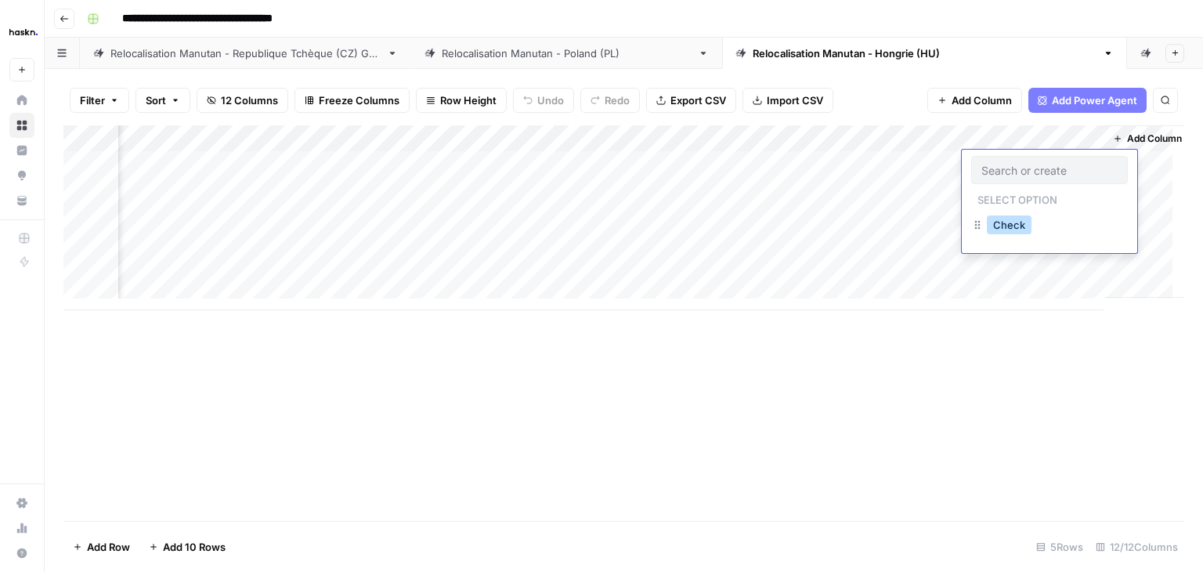
click at [1013, 226] on button "Check" at bounding box center [1009, 224] width 45 height 19
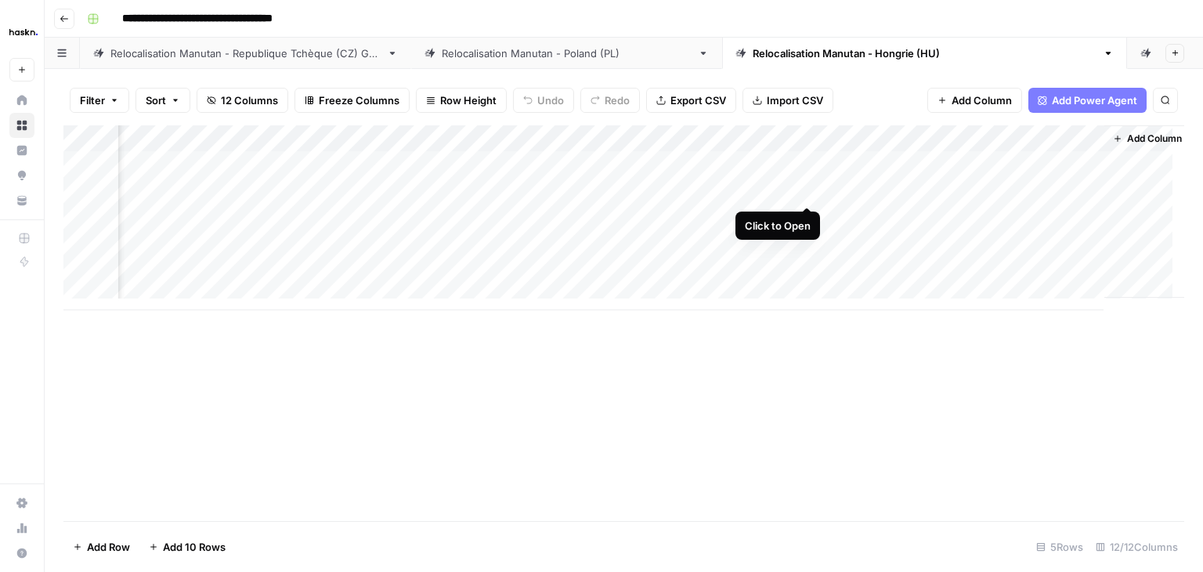
click at [807, 189] on div "Add Column" at bounding box center [623, 217] width 1121 height 185
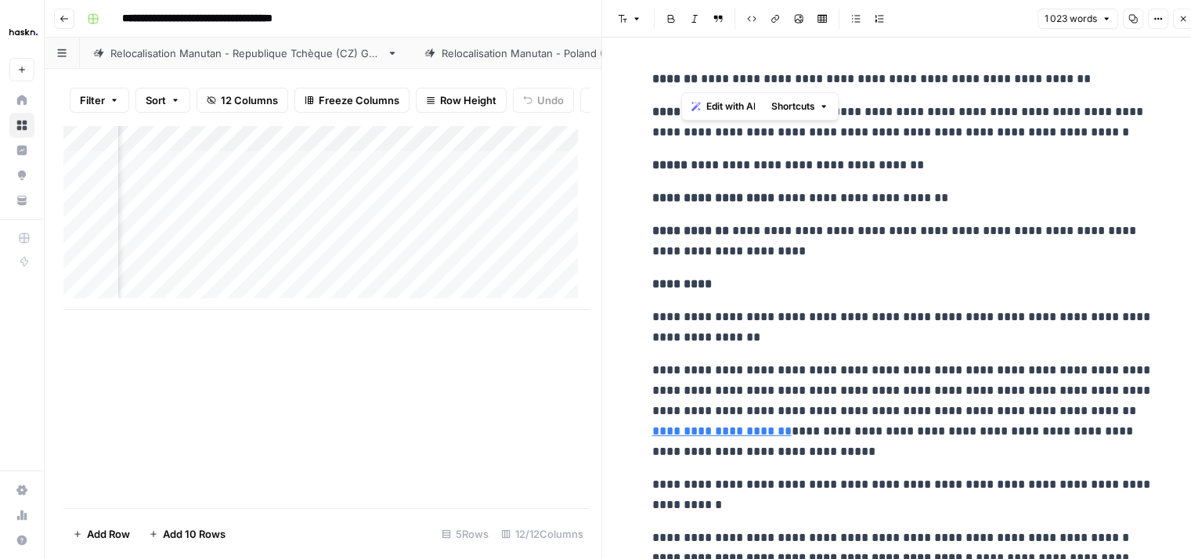
drag, startPoint x: 684, startPoint y: 82, endPoint x: 1093, endPoint y: 74, distance: 409.7
click at [1093, 74] on p "**********" at bounding box center [902, 79] width 501 height 20
drag, startPoint x: 754, startPoint y: 108, endPoint x: 1136, endPoint y: 138, distance: 382.6
click at [1136, 138] on p "**********" at bounding box center [902, 122] width 501 height 41
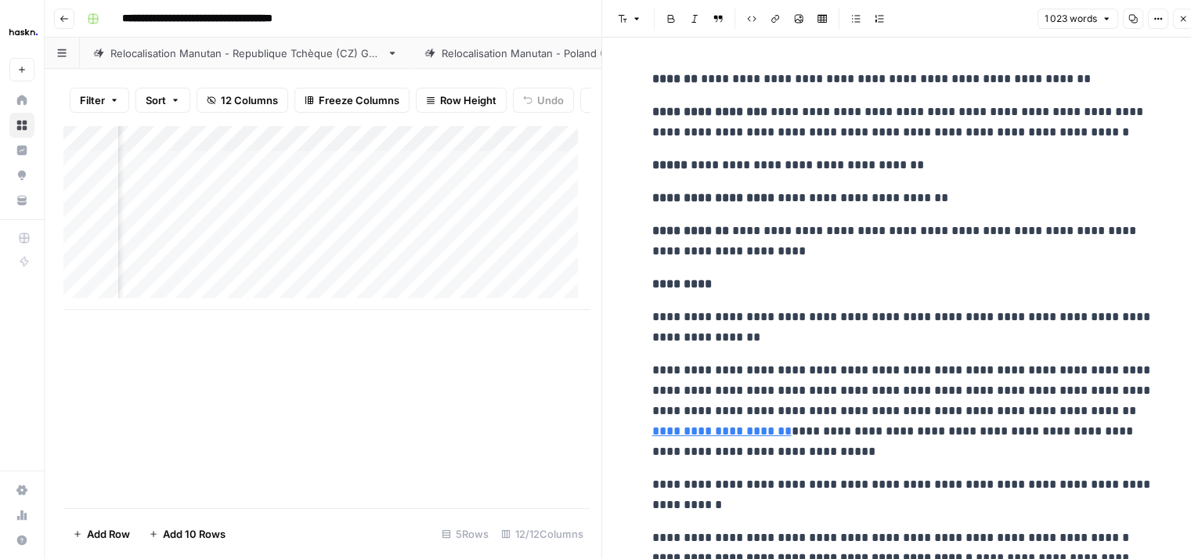
drag, startPoint x: 757, startPoint y: 197, endPoint x: 949, endPoint y: 194, distance: 192.7
click at [949, 194] on p "**********" at bounding box center [902, 198] width 501 height 20
click at [1182, 23] on button "Close" at bounding box center [1183, 19] width 20 height 20
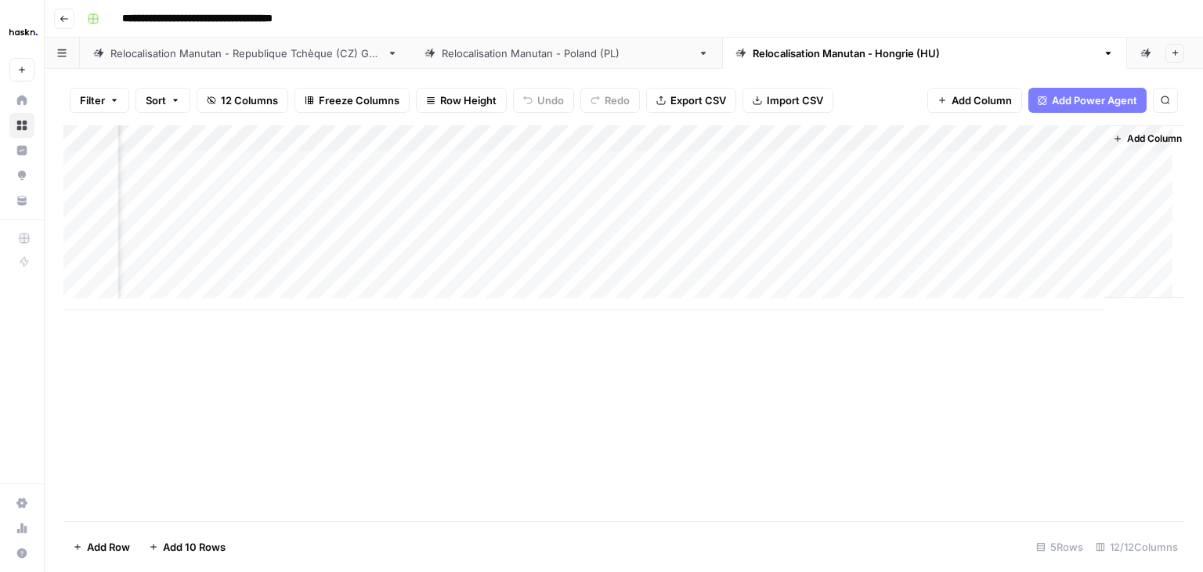
click at [1009, 191] on div "Add Column" at bounding box center [623, 217] width 1121 height 185
click at [1005, 253] on button "Check" at bounding box center [1009, 251] width 45 height 19
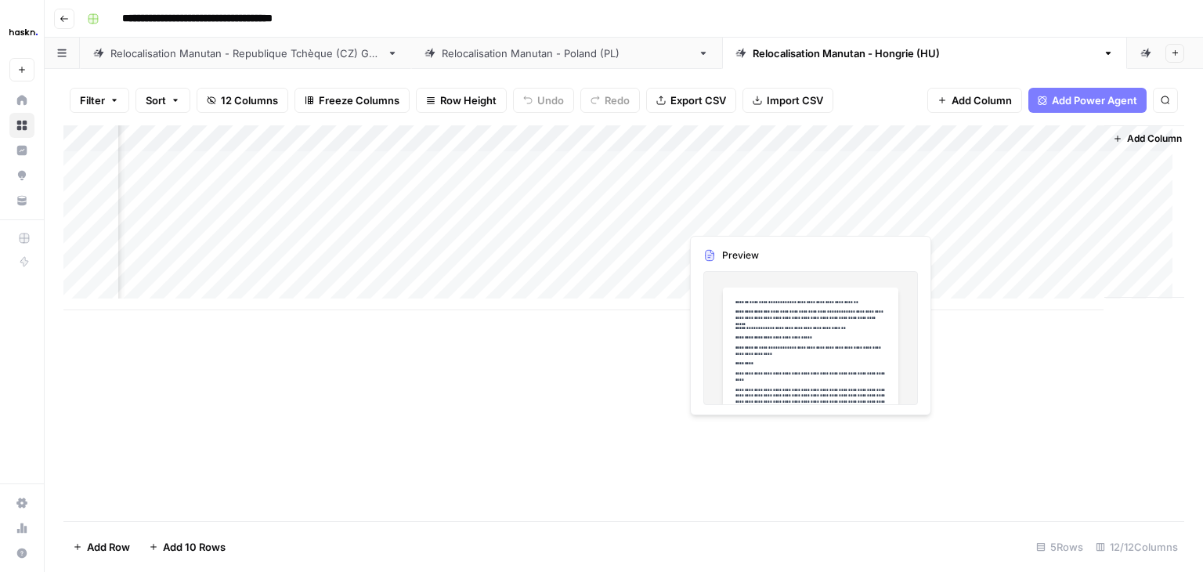
click at [808, 216] on div "Add Column" at bounding box center [623, 217] width 1121 height 185
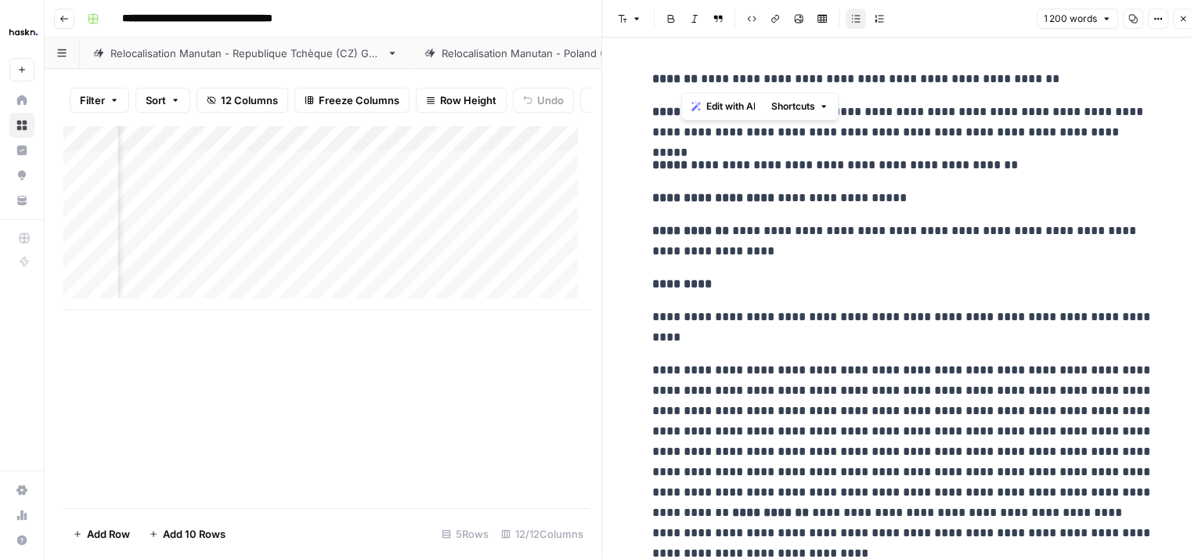
drag, startPoint x: 681, startPoint y: 76, endPoint x: 1044, endPoint y: 54, distance: 363.3
drag, startPoint x: 755, startPoint y: 111, endPoint x: 1129, endPoint y: 135, distance: 374.3
click at [1131, 135] on p "**********" at bounding box center [902, 122] width 501 height 41
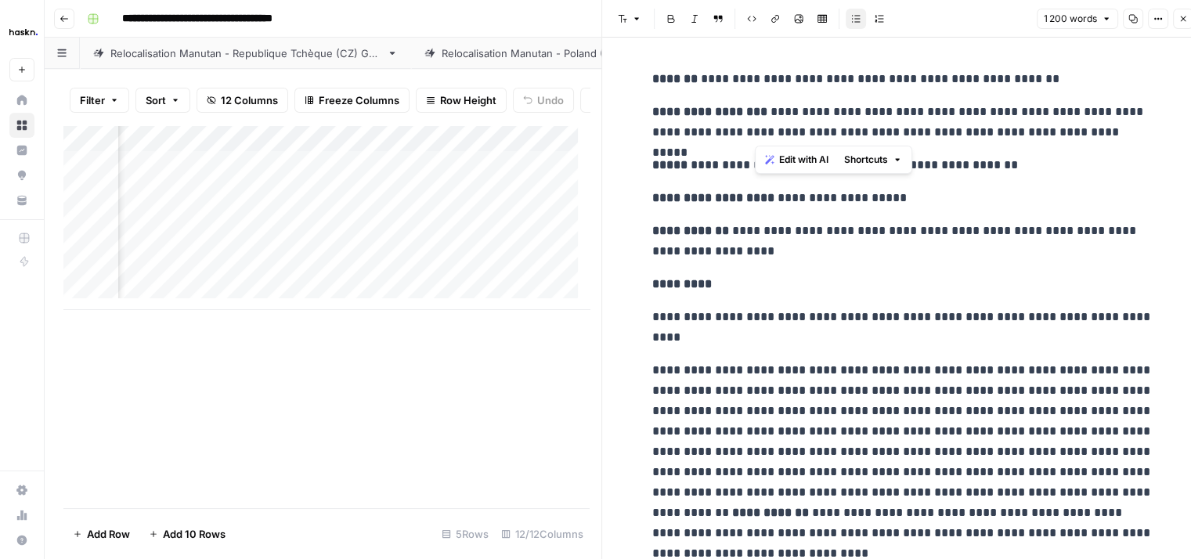
drag, startPoint x: 757, startPoint y: 198, endPoint x: 907, endPoint y: 197, distance: 150.4
click at [907, 197] on p "**********" at bounding box center [902, 198] width 501 height 20
click at [1186, 25] on button "Close" at bounding box center [1183, 19] width 20 height 20
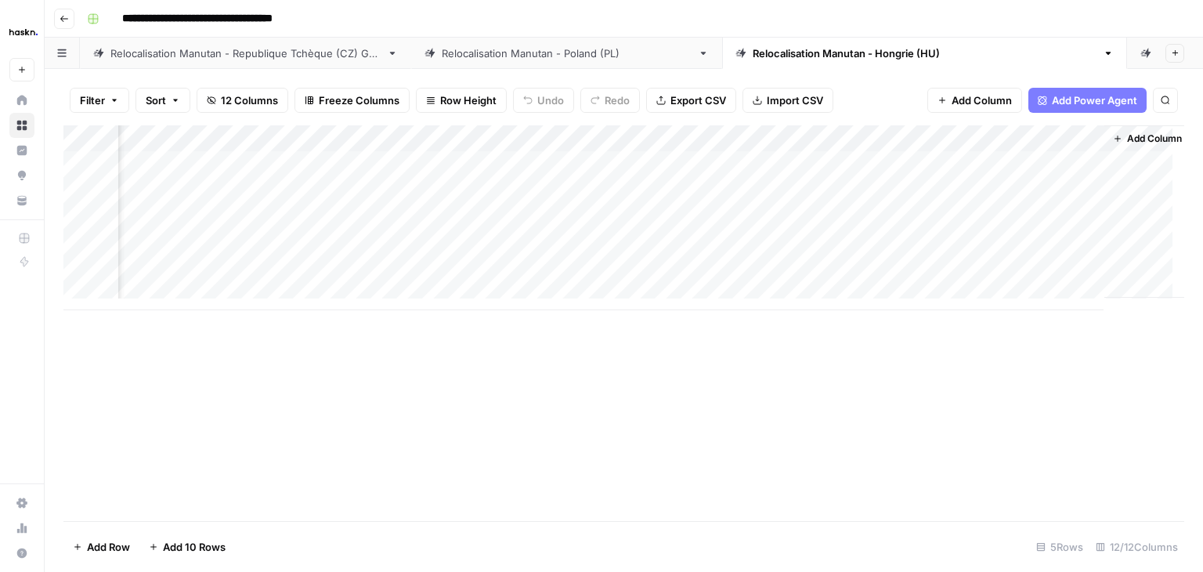
click at [1018, 215] on div "Add Column" at bounding box center [623, 217] width 1121 height 185
click at [1020, 271] on button "Check" at bounding box center [1009, 278] width 45 height 19
click at [807, 242] on div "Add Column" at bounding box center [623, 217] width 1121 height 185
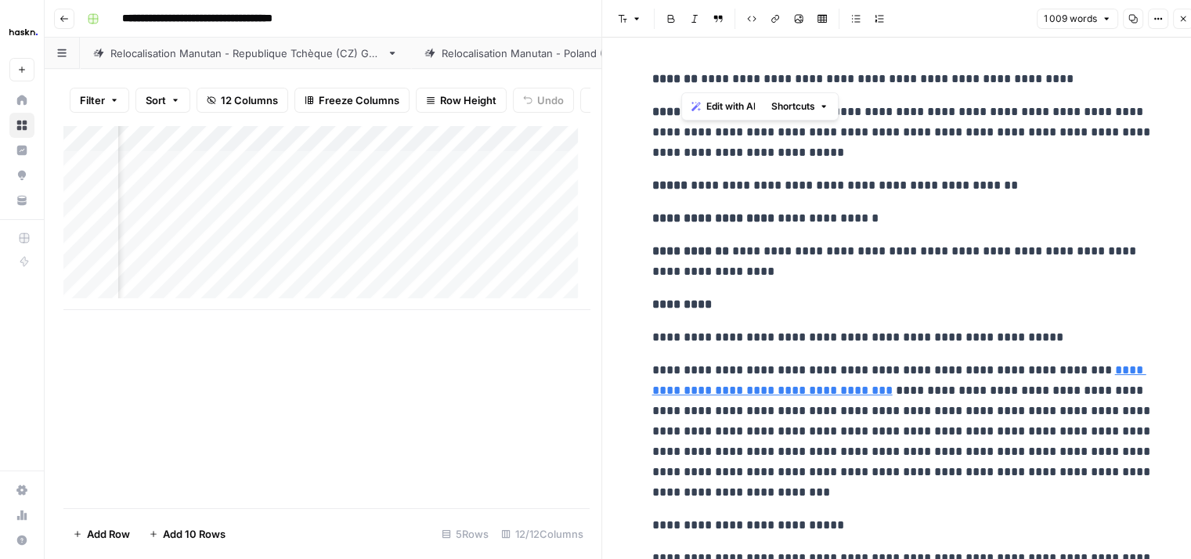
drag, startPoint x: 683, startPoint y: 81, endPoint x: 1050, endPoint y: 73, distance: 367.4
click at [1050, 73] on p "**********" at bounding box center [902, 79] width 501 height 20
drag, startPoint x: 713, startPoint y: 171, endPoint x: 728, endPoint y: 123, distance: 50.0
drag, startPoint x: 754, startPoint y: 110, endPoint x: 812, endPoint y: 151, distance: 71.3
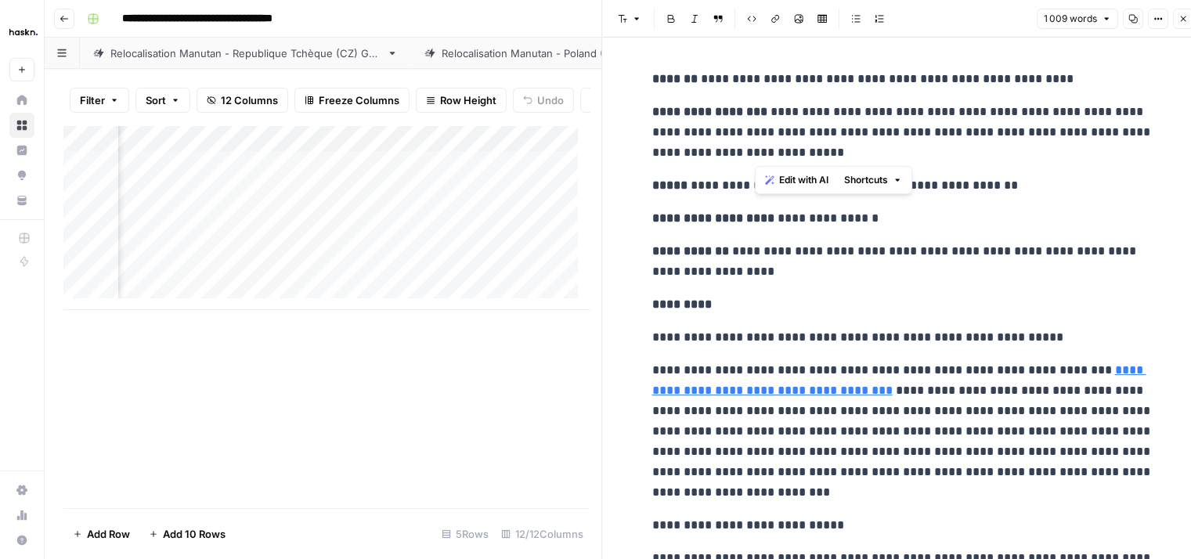
click at [812, 151] on p "**********" at bounding box center [902, 132] width 501 height 61
click at [739, 294] on p "*********" at bounding box center [902, 304] width 501 height 20
drag, startPoint x: 755, startPoint y: 217, endPoint x: 853, endPoint y: 220, distance: 97.9
click at [853, 220] on p "**********" at bounding box center [902, 218] width 501 height 20
click at [1179, 25] on button "Close" at bounding box center [1183, 19] width 20 height 20
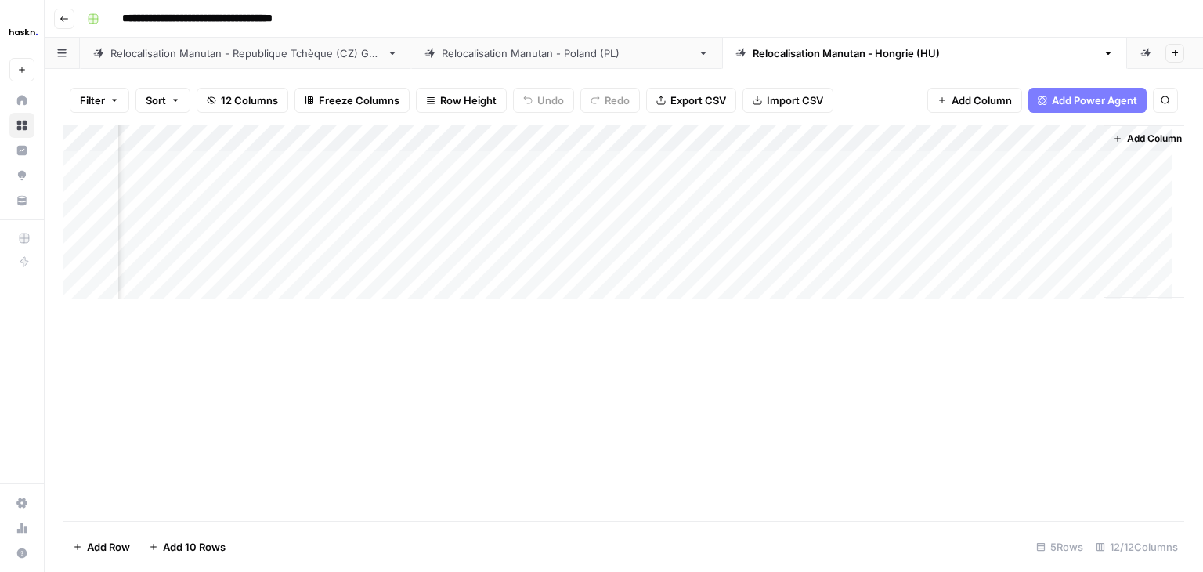
click at [993, 247] on div "Add Column" at bounding box center [623, 217] width 1121 height 185
click at [1006, 311] on button "Check" at bounding box center [1009, 304] width 45 height 19
click at [808, 270] on div "Add Column" at bounding box center [623, 217] width 1121 height 185
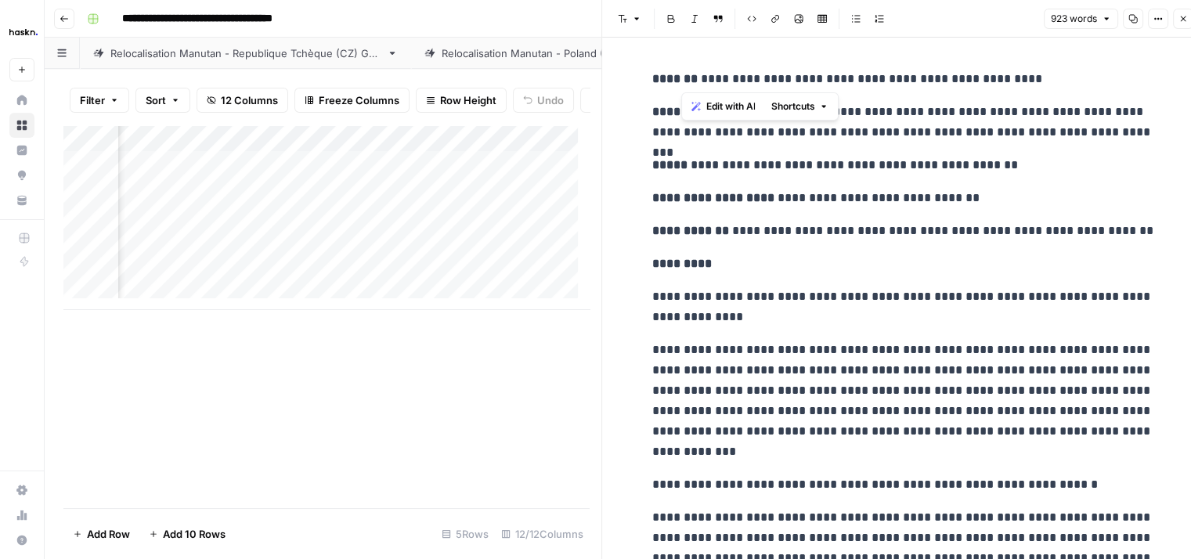
drag, startPoint x: 683, startPoint y: 79, endPoint x: 1042, endPoint y: 82, distance: 358.7
click at [1042, 82] on p "**********" at bounding box center [902, 79] width 501 height 20
click at [751, 239] on p "**********" at bounding box center [902, 231] width 501 height 20
drag, startPoint x: 755, startPoint y: 103, endPoint x: 1134, endPoint y: 142, distance: 381.0
click at [1134, 142] on p "**********" at bounding box center [902, 122] width 501 height 41
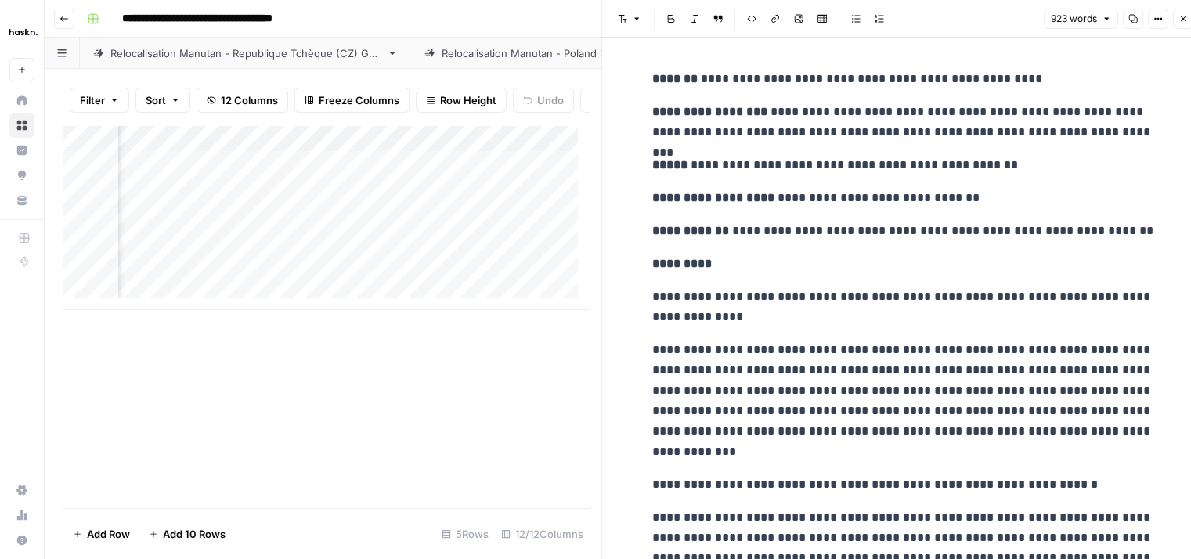
click at [692, 273] on p "*********" at bounding box center [902, 264] width 501 height 20
drag, startPoint x: 755, startPoint y: 200, endPoint x: 954, endPoint y: 197, distance: 198.9
click at [954, 197] on p "**********" at bounding box center [902, 198] width 501 height 20
click at [1183, 20] on icon "button" at bounding box center [1183, 18] width 9 height 9
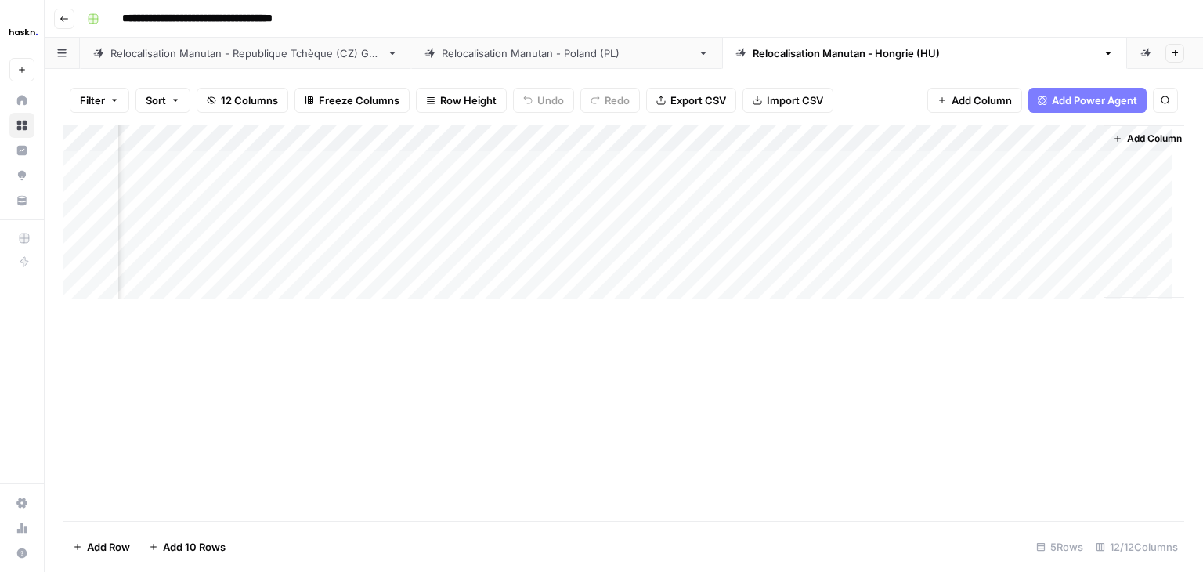
click at [1012, 267] on div "Add Column" at bounding box center [623, 217] width 1121 height 185
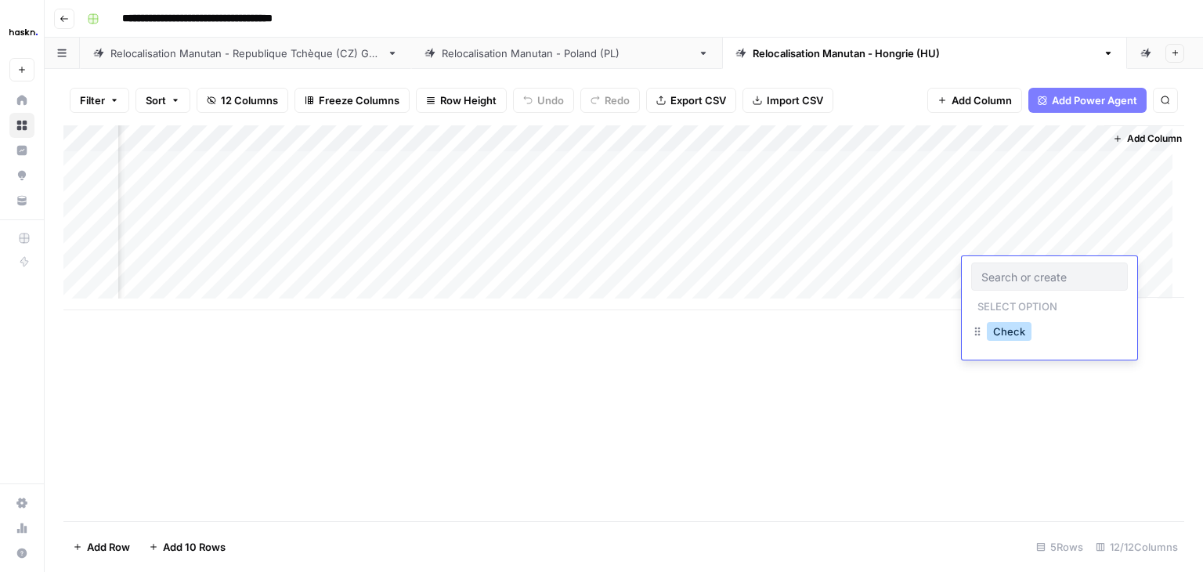
click at [1005, 330] on button "Check" at bounding box center [1009, 331] width 45 height 19
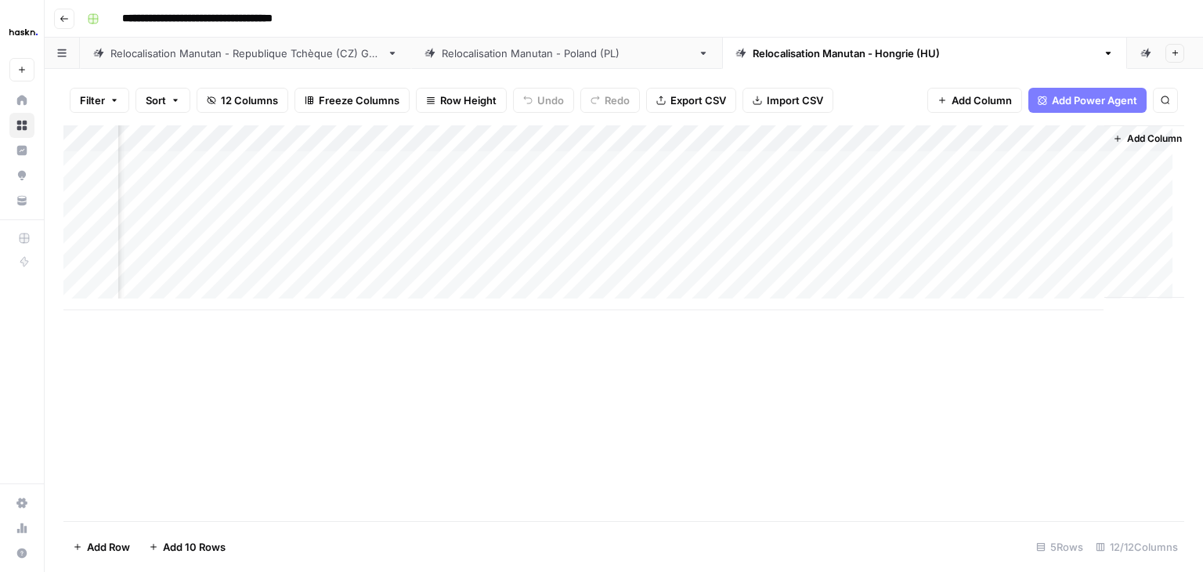
click at [997, 165] on div "Add Column" at bounding box center [623, 284] width 1121 height 318
click at [993, 132] on div "Add Column" at bounding box center [623, 284] width 1121 height 318
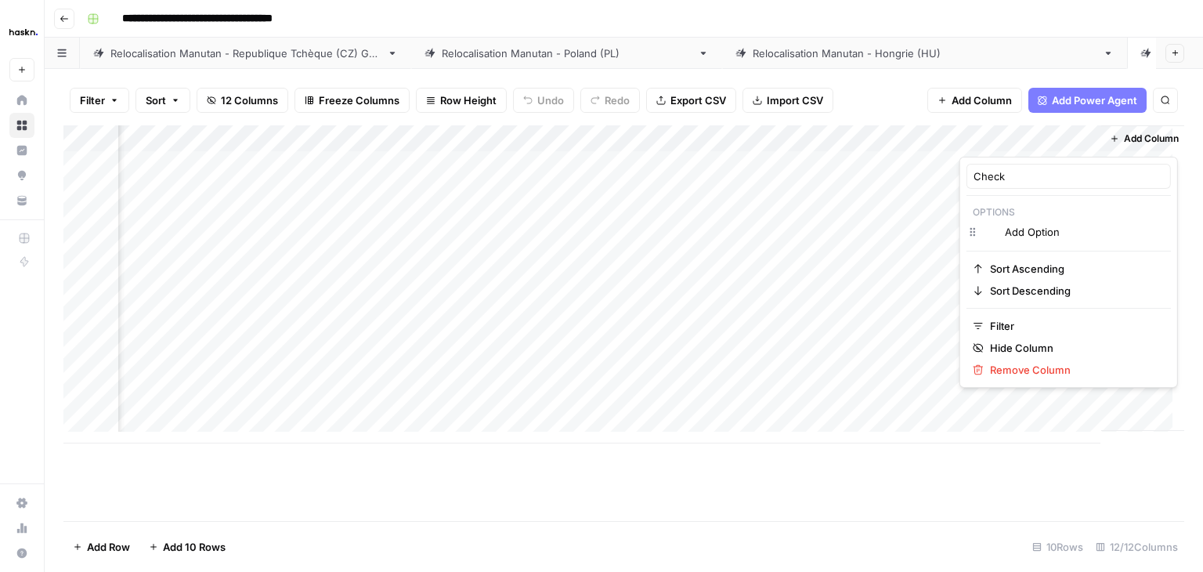
click at [993, 132] on div at bounding box center [1030, 140] width 142 height 31
click at [1052, 238] on input "Add Option" at bounding box center [1084, 232] width 159 height 16
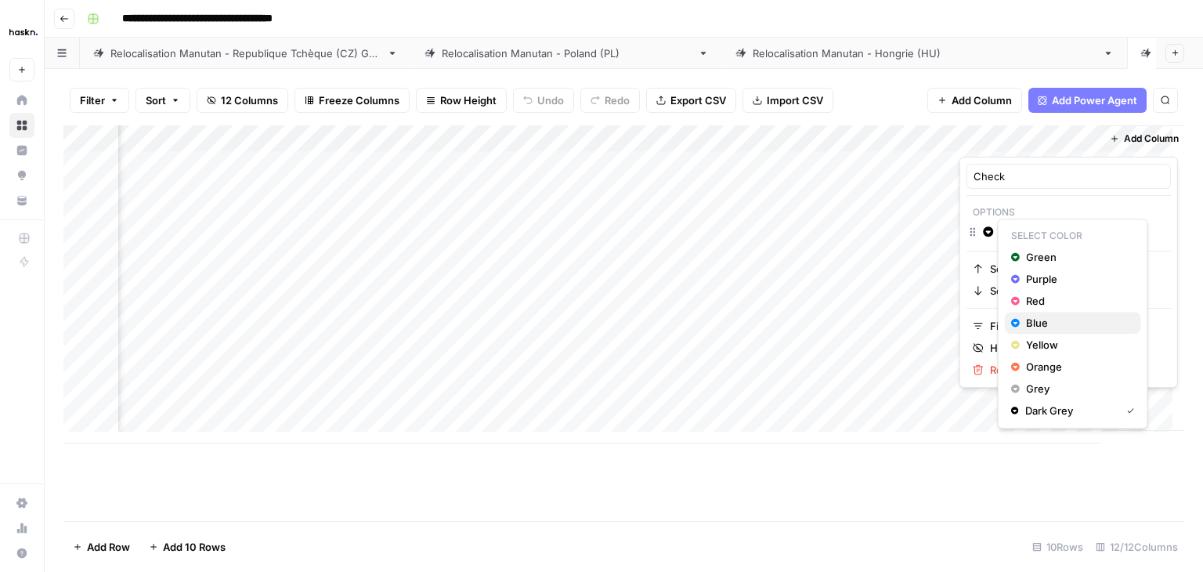
click at [1059, 323] on span "Blue" at bounding box center [1077, 323] width 102 height 16
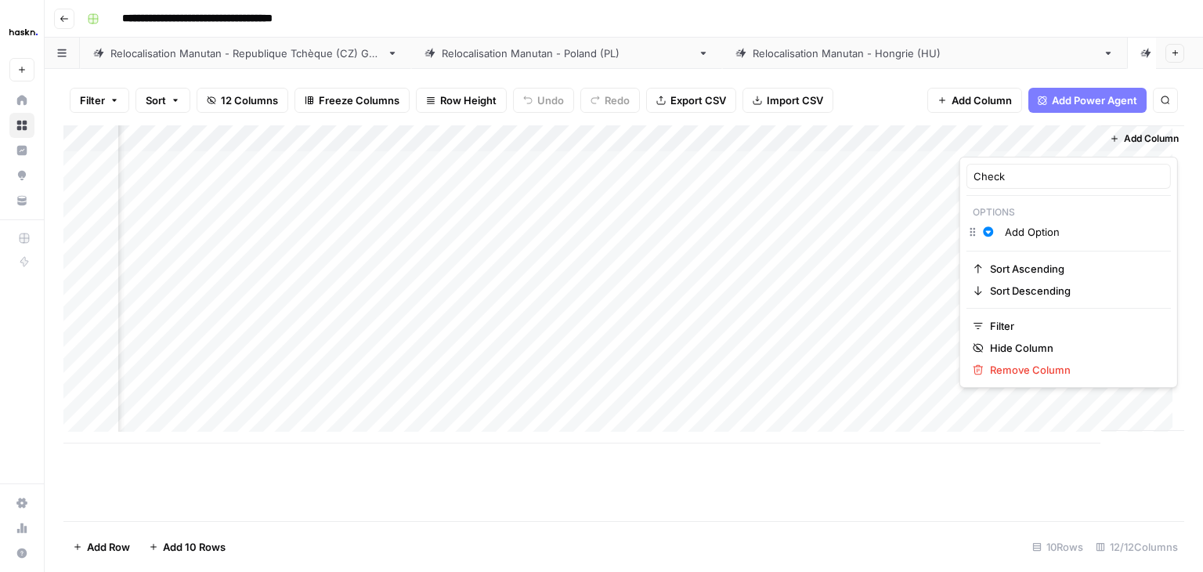
click at [1077, 227] on input "Add Option" at bounding box center [1084, 232] width 159 height 16
type input "Check"
click at [891, 103] on div "Filter Sort 12 Columns Freeze Columns Row Height Undo Redo Export CSV Import CS…" at bounding box center [623, 100] width 1121 height 50
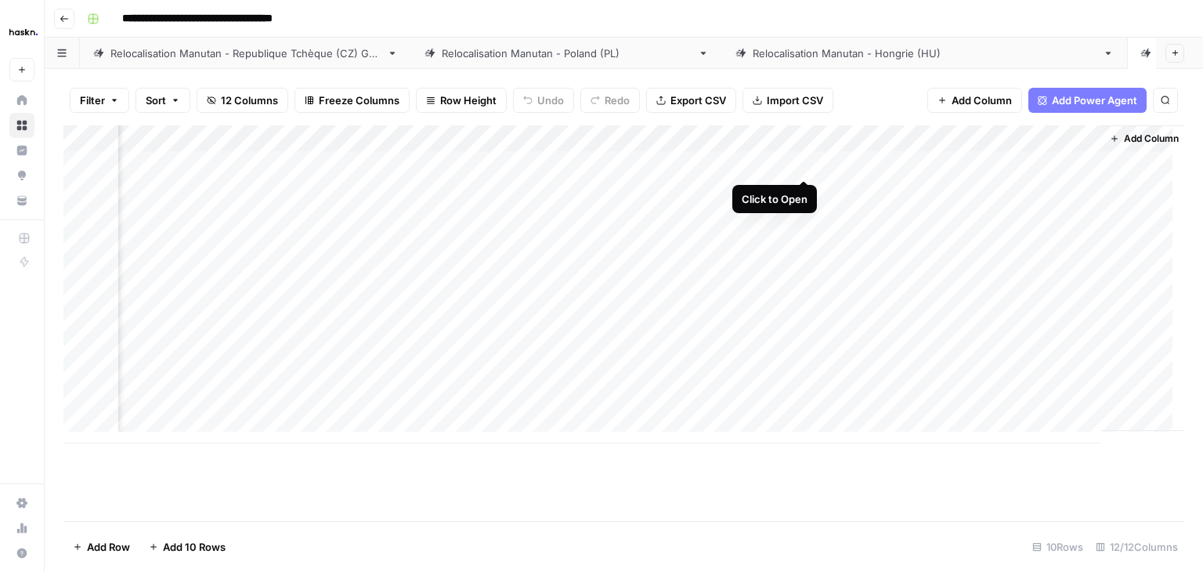
click at [805, 163] on div "Add Column" at bounding box center [623, 284] width 1121 height 318
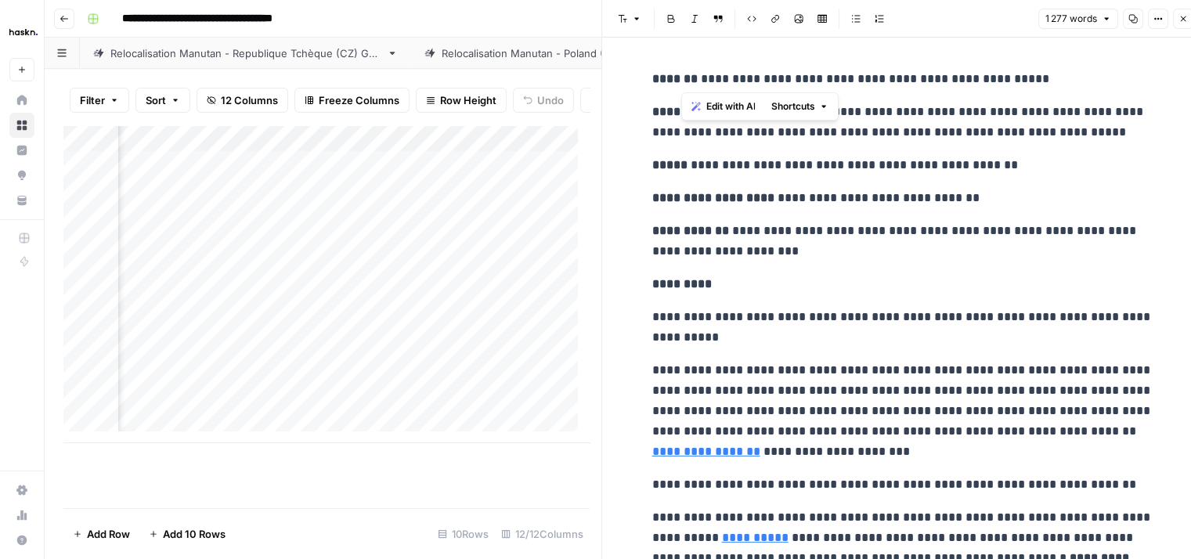
drag, startPoint x: 680, startPoint y: 78, endPoint x: 1016, endPoint y: 79, distance: 336.0
click at [1016, 79] on p "**********" at bounding box center [902, 79] width 501 height 20
click at [1185, 20] on icon "button" at bounding box center [1183, 18] width 9 height 9
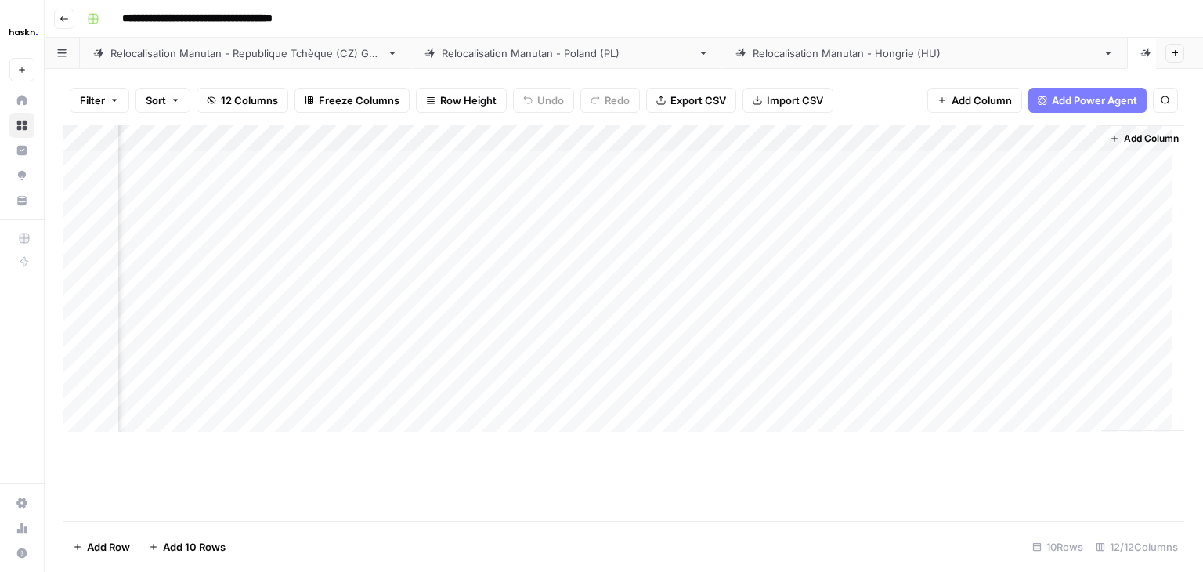
scroll to position [0, 1165]
click at [810, 164] on div "Add Column" at bounding box center [623, 284] width 1121 height 318
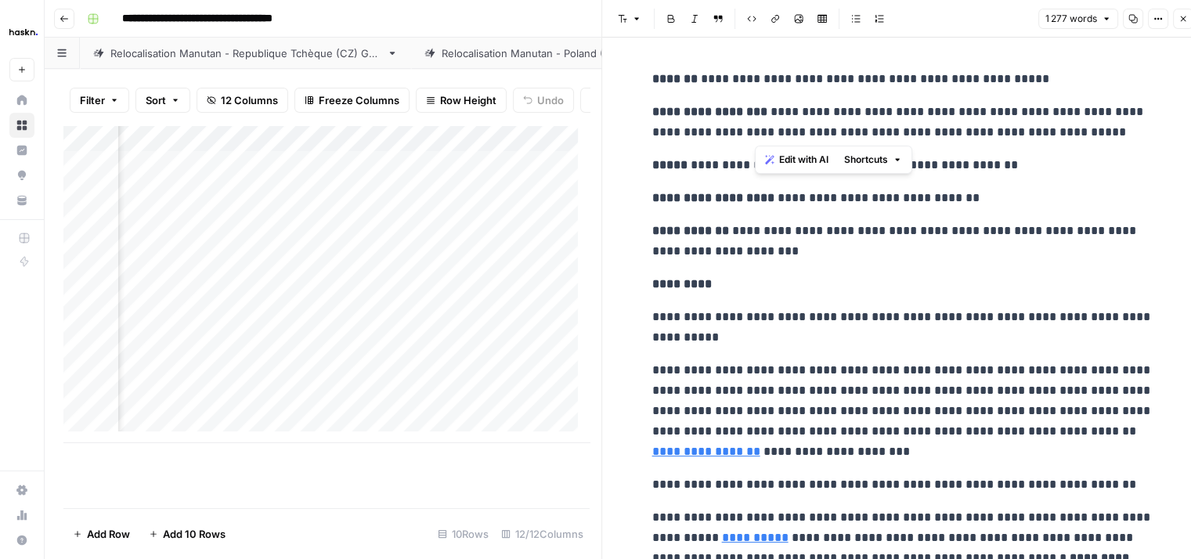
drag, startPoint x: 757, startPoint y: 110, endPoint x: 1046, endPoint y: 134, distance: 289.9
click at [1046, 134] on p "**********" at bounding box center [902, 122] width 501 height 41
drag, startPoint x: 758, startPoint y: 200, endPoint x: 812, endPoint y: 200, distance: 54.0
click at [812, 200] on p "**********" at bounding box center [902, 198] width 501 height 20
drag, startPoint x: 940, startPoint y: 198, endPoint x: 753, endPoint y: 195, distance: 187.2
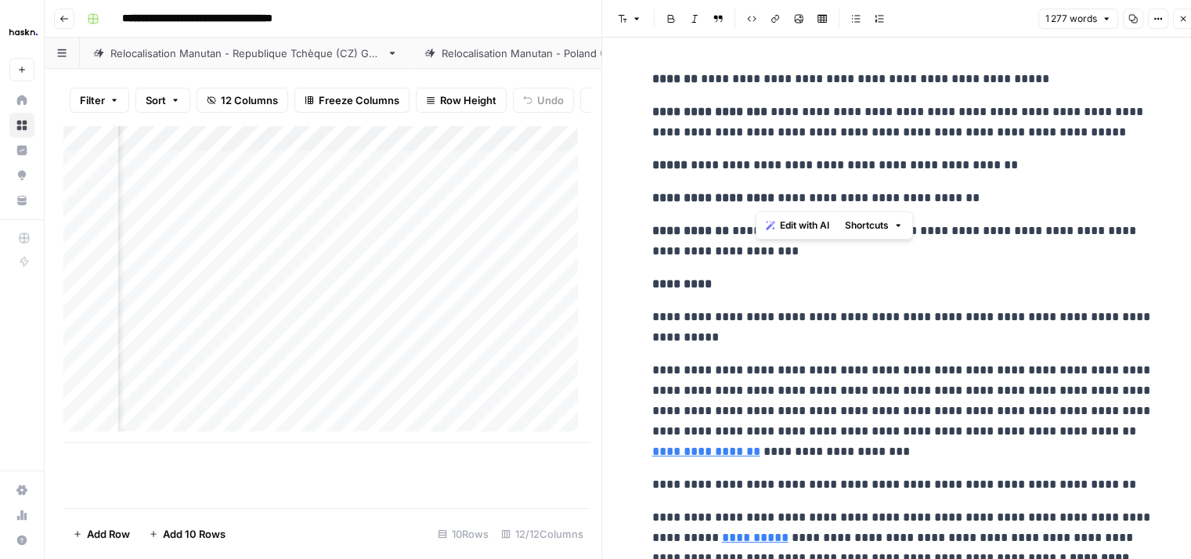
click at [753, 195] on p "**********" at bounding box center [902, 198] width 501 height 20
click at [1179, 23] on icon "button" at bounding box center [1183, 18] width 9 height 9
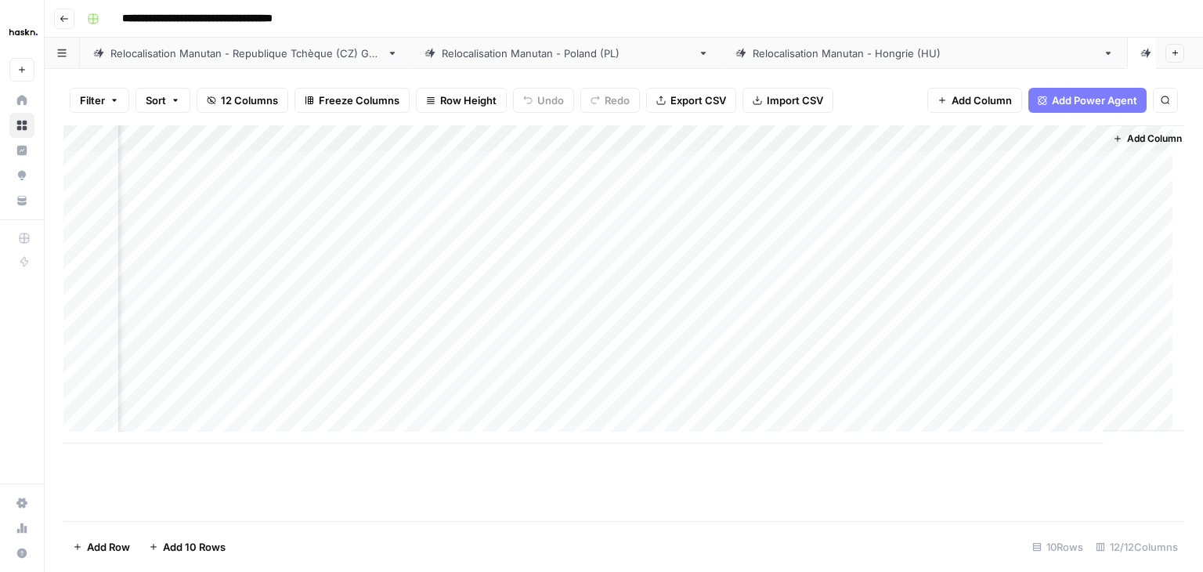
click at [1002, 166] on div "Add Column" at bounding box center [623, 284] width 1121 height 318
click at [1002, 165] on div "Add Column" at bounding box center [623, 284] width 1121 height 318
click at [1009, 217] on button "Check" at bounding box center [1009, 224] width 45 height 19
click at [809, 192] on div "Add Column" at bounding box center [623, 284] width 1121 height 318
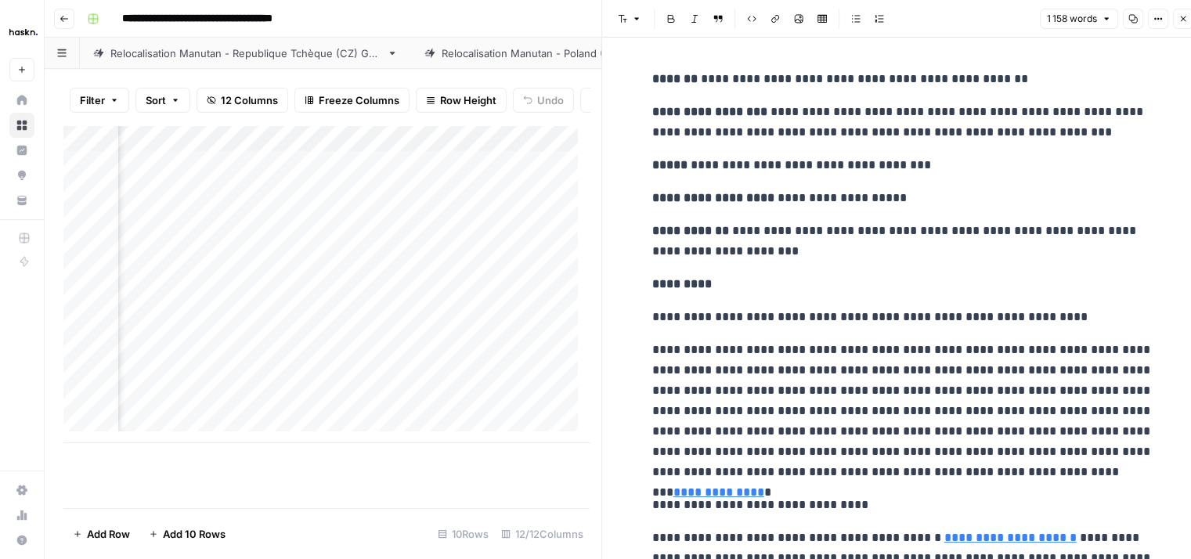
click at [732, 76] on p "**********" at bounding box center [902, 79] width 501 height 20
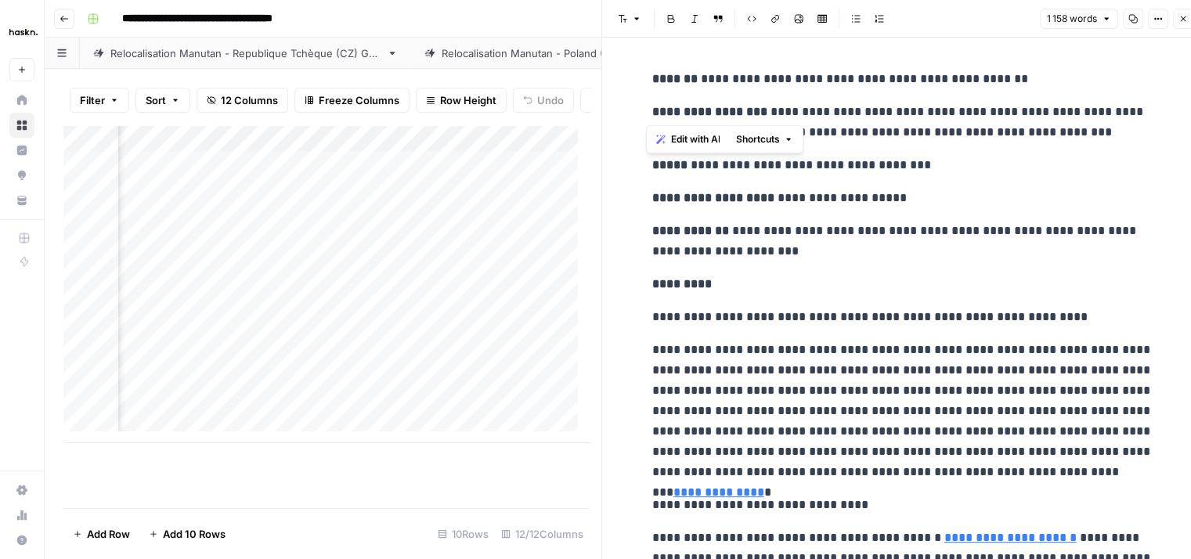
click at [732, 76] on p "**********" at bounding box center [902, 79] width 501 height 20
click at [681, 78] on p "**********" at bounding box center [902, 79] width 501 height 20
drag, startPoint x: 683, startPoint y: 78, endPoint x: 1034, endPoint y: 70, distance: 351.0
click at [1034, 70] on p "**********" at bounding box center [902, 79] width 501 height 20
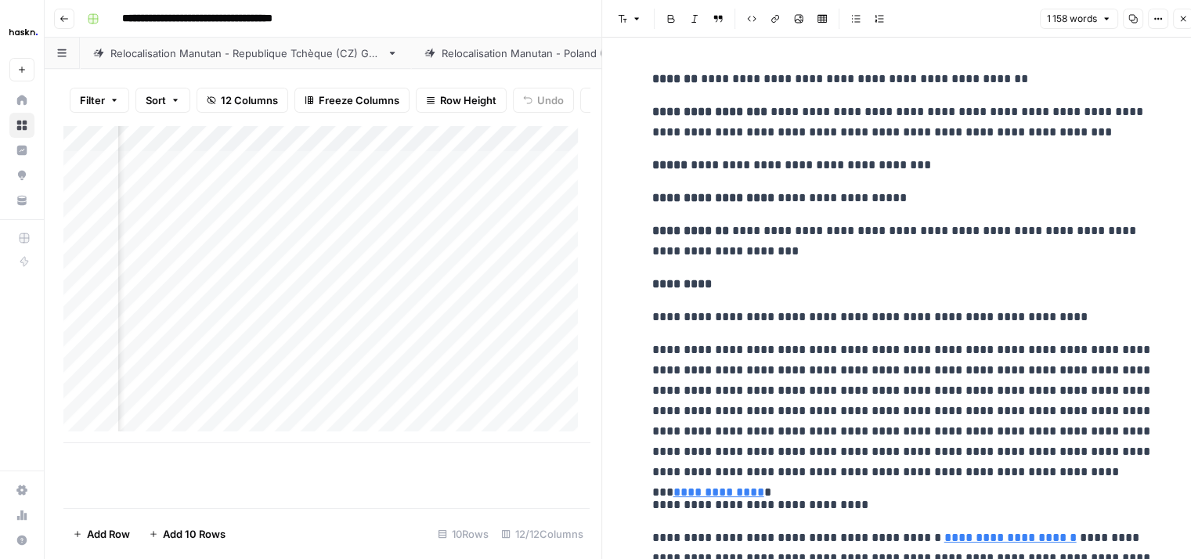
drag, startPoint x: 756, startPoint y: 110, endPoint x: 1094, endPoint y: 131, distance: 338.9
click at [1094, 131] on p "**********" at bounding box center [902, 122] width 501 height 41
drag, startPoint x: 758, startPoint y: 202, endPoint x: 881, endPoint y: 202, distance: 123.0
click at [881, 202] on p "**********" at bounding box center [902, 198] width 501 height 20
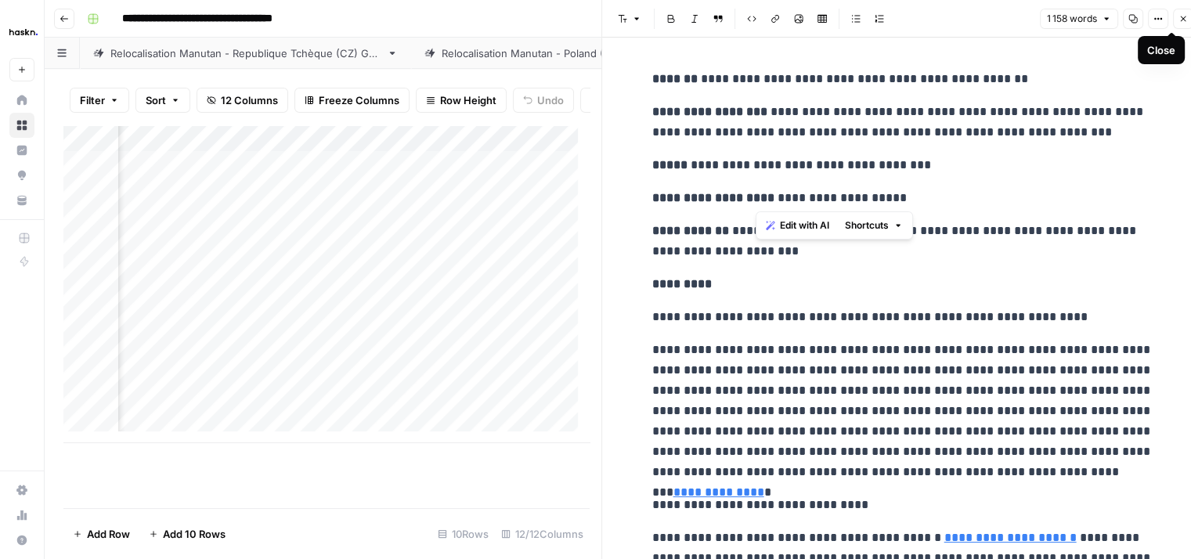
click at [1184, 20] on icon "button" at bounding box center [1183, 18] width 5 height 5
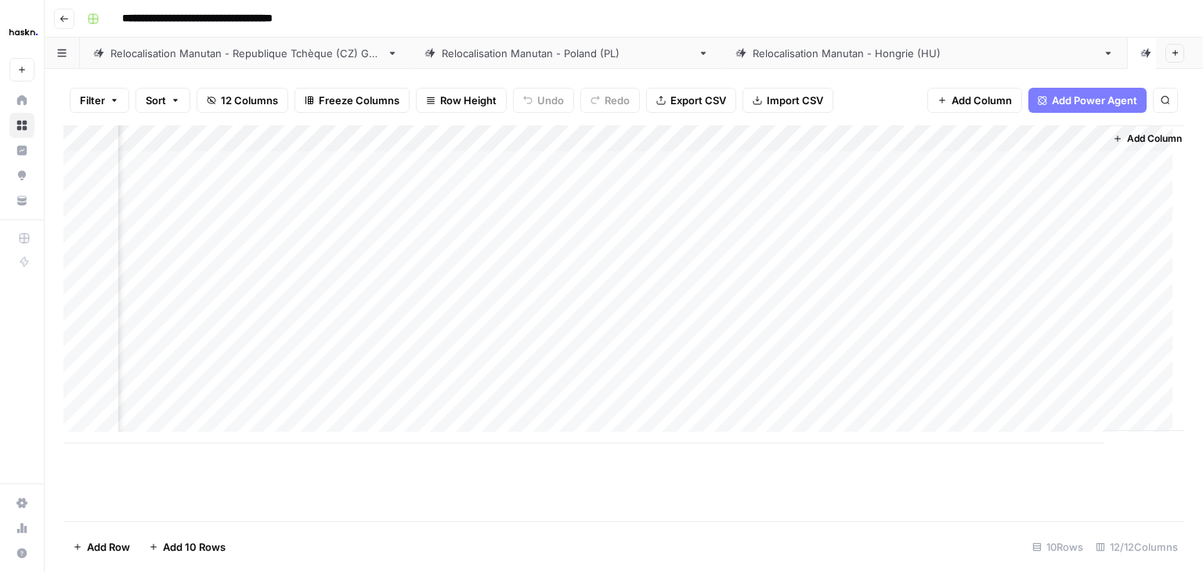
click at [1011, 195] on div "Add Column" at bounding box center [623, 284] width 1121 height 318
click at [1010, 251] on button "Check" at bounding box center [1009, 251] width 45 height 19
click at [807, 219] on div "Add Column" at bounding box center [623, 284] width 1121 height 318
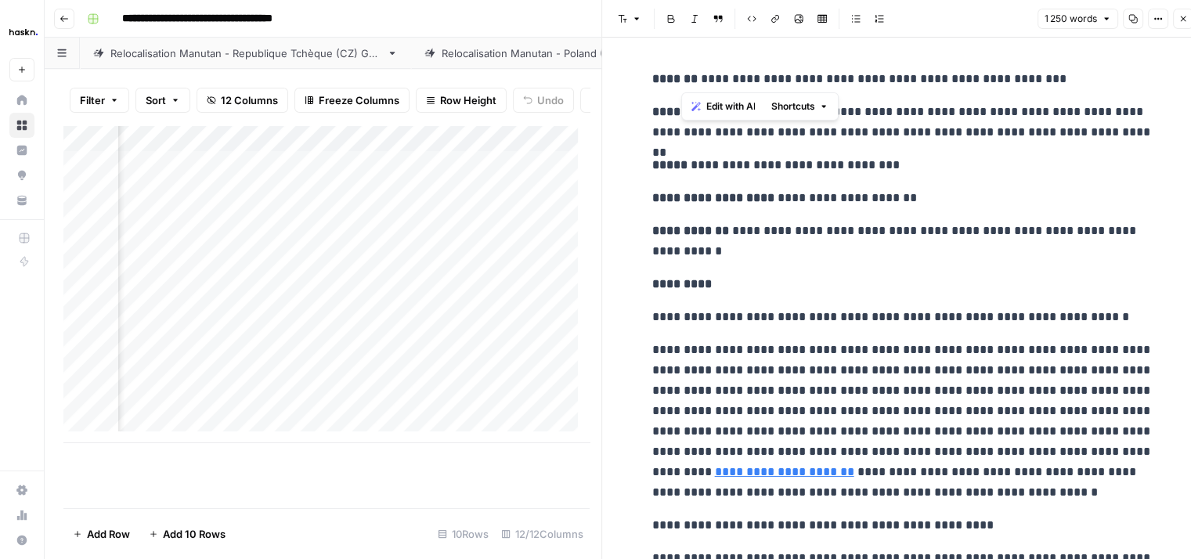
drag, startPoint x: 683, startPoint y: 79, endPoint x: 1041, endPoint y: 74, distance: 357.9
click at [1041, 74] on p "**********" at bounding box center [902, 79] width 501 height 20
click at [804, 164] on p "**********" at bounding box center [902, 165] width 501 height 20
drag, startPoint x: 756, startPoint y: 110, endPoint x: 1100, endPoint y: 128, distance: 344.3
click at [1100, 128] on p "**********" at bounding box center [902, 122] width 501 height 41
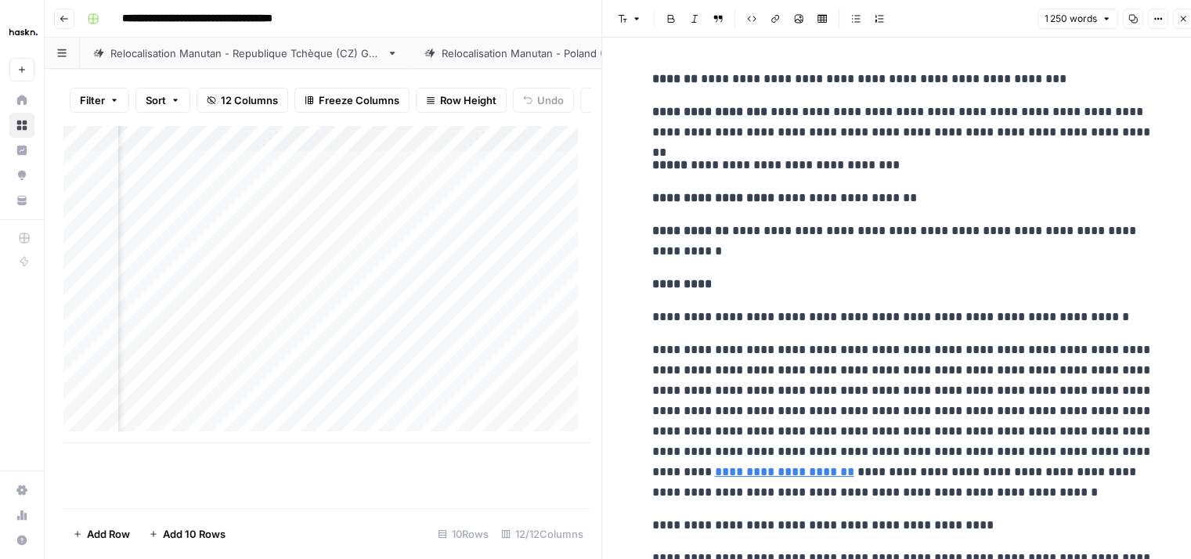
click at [753, 226] on p "**********" at bounding box center [902, 241] width 501 height 41
drag, startPoint x: 753, startPoint y: 198, endPoint x: 893, endPoint y: 193, distance: 139.5
click at [893, 193] on p "**********" at bounding box center [902, 198] width 501 height 20
click at [1186, 20] on icon "button" at bounding box center [1183, 18] width 9 height 9
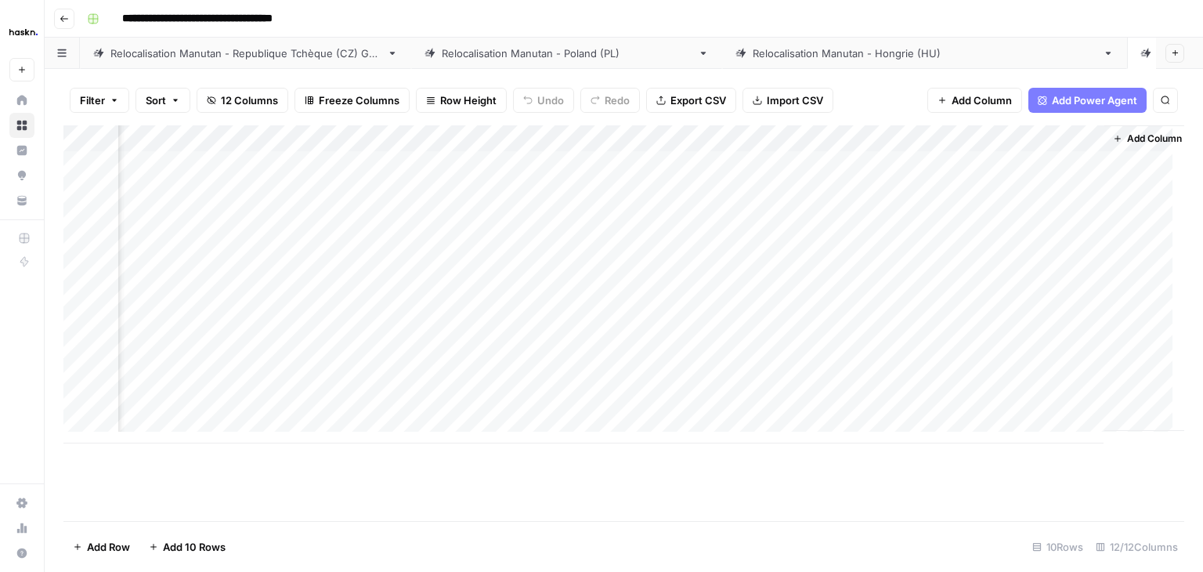
click at [1000, 223] on div "Add Column" at bounding box center [623, 284] width 1121 height 318
click at [1006, 275] on button "Check" at bounding box center [1009, 278] width 45 height 19
click at [810, 242] on div "Add Column" at bounding box center [623, 284] width 1121 height 318
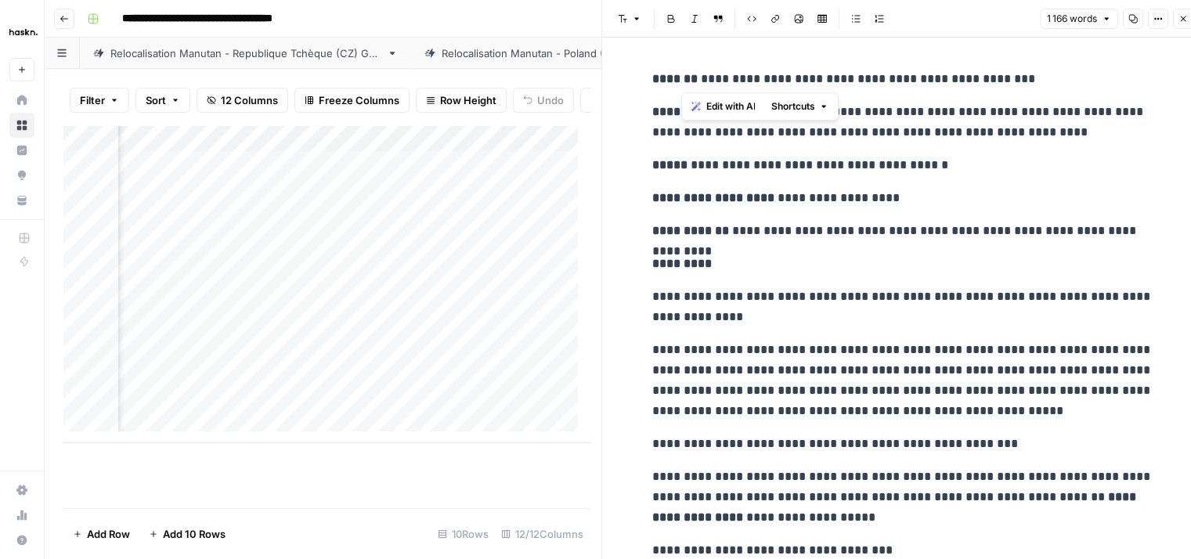
drag, startPoint x: 681, startPoint y: 76, endPoint x: 1071, endPoint y: 65, distance: 390.2
click at [827, 161] on p "**********" at bounding box center [902, 165] width 501 height 20
drag, startPoint x: 756, startPoint y: 109, endPoint x: 1091, endPoint y: 136, distance: 336.3
click at [1091, 136] on p "**********" at bounding box center [902, 122] width 501 height 41
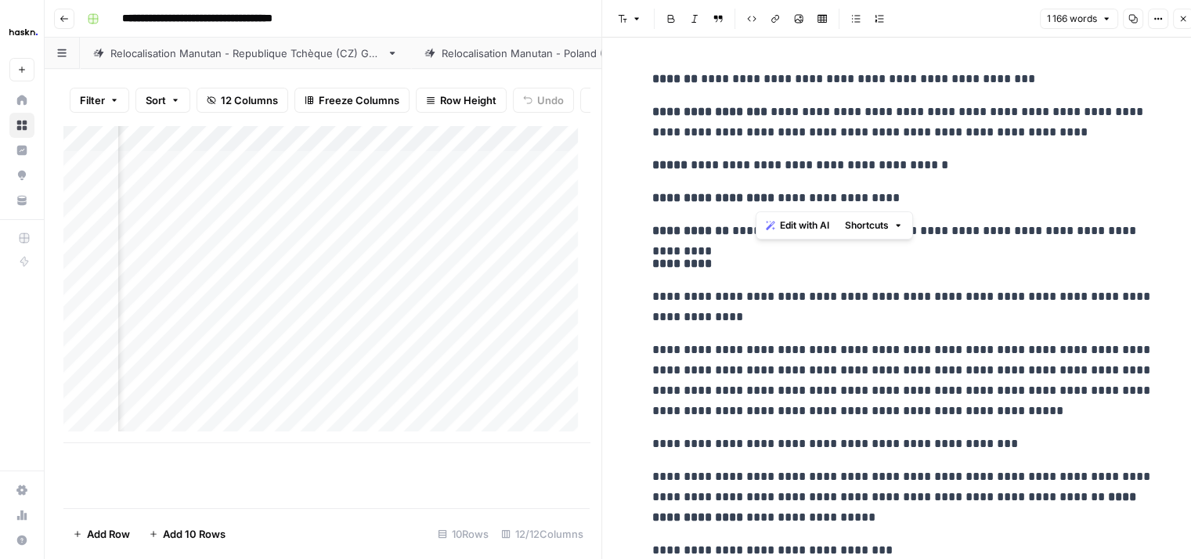
drag, startPoint x: 755, startPoint y: 201, endPoint x: 907, endPoint y: 193, distance: 152.1
click at [907, 193] on p "**********" at bounding box center [902, 198] width 501 height 20
click at [1189, 23] on button "Close" at bounding box center [1183, 19] width 20 height 20
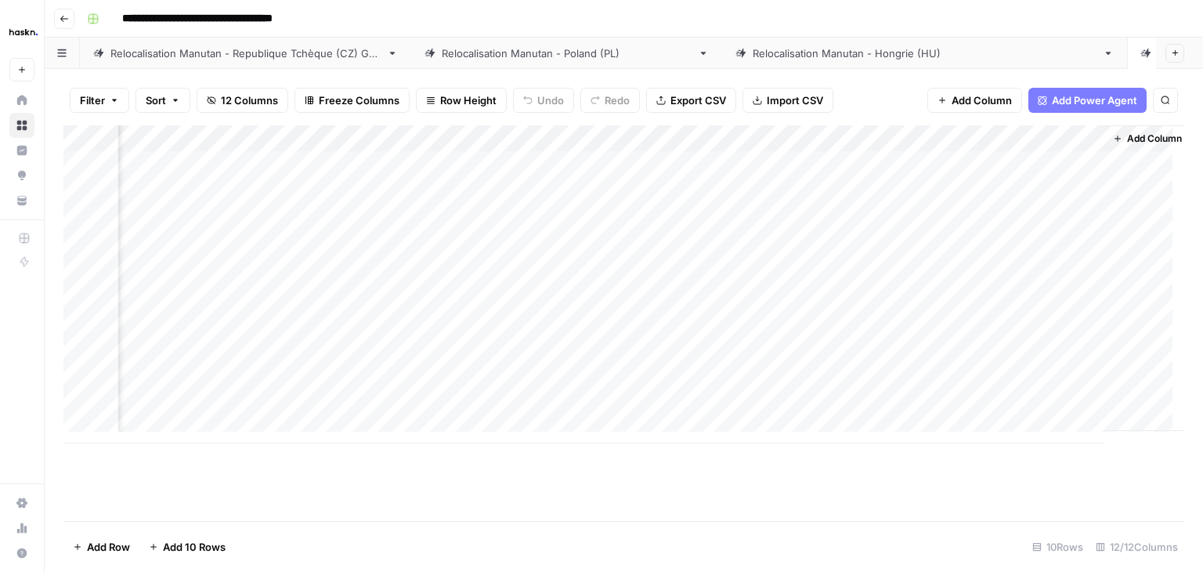
click at [1017, 247] on div "Add Column" at bounding box center [623, 284] width 1121 height 318
click at [1001, 305] on button "Check" at bounding box center [1009, 304] width 45 height 19
click at [810, 275] on div "Add Column" at bounding box center [623, 284] width 1121 height 318
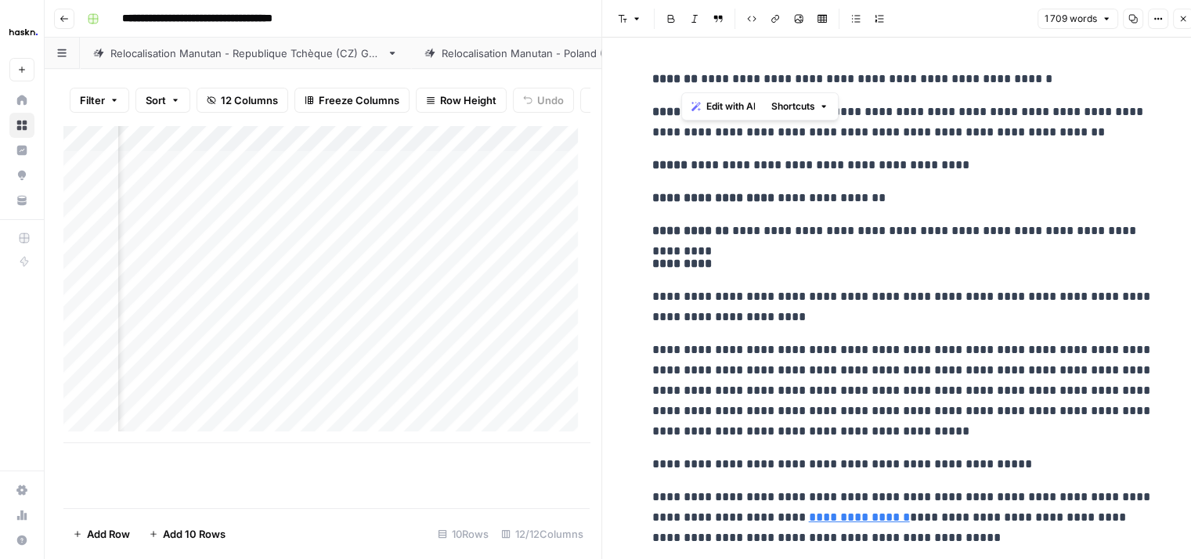
drag, startPoint x: 684, startPoint y: 78, endPoint x: 1036, endPoint y: 67, distance: 352.6
click at [774, 226] on p "**********" at bounding box center [902, 231] width 501 height 20
drag, startPoint x: 756, startPoint y: 111, endPoint x: 1067, endPoint y: 139, distance: 312.9
click at [1067, 139] on p "**********" at bounding box center [902, 122] width 501 height 41
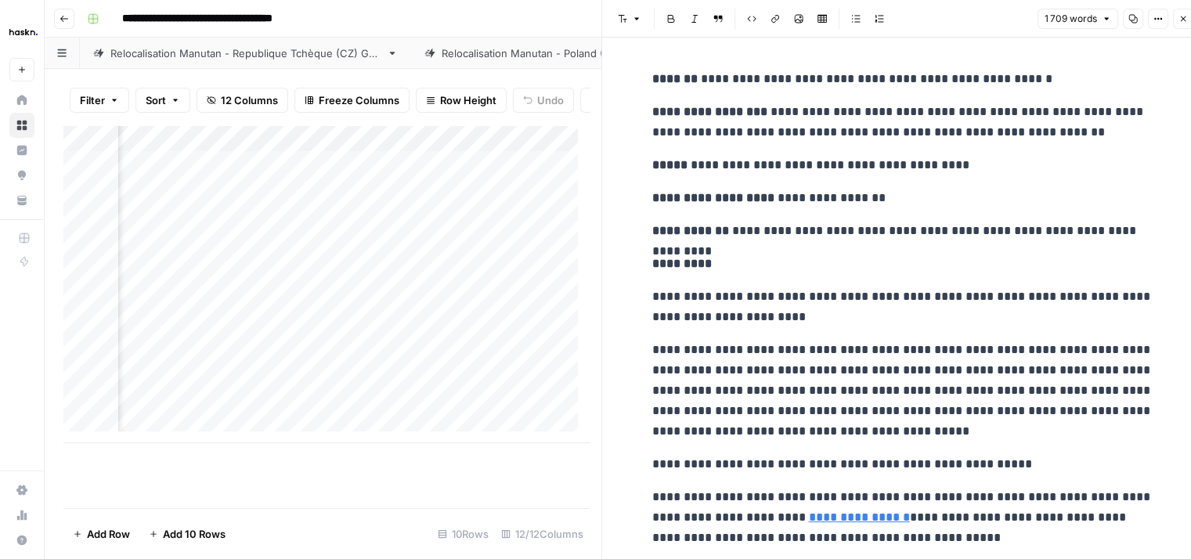
click at [715, 271] on p "*********" at bounding box center [902, 264] width 501 height 20
drag, startPoint x: 755, startPoint y: 199, endPoint x: 858, endPoint y: 201, distance: 103.4
click at [858, 201] on p "**********" at bounding box center [902, 198] width 501 height 20
click at [1187, 19] on span "Close" at bounding box center [1187, 19] width 1 height 1
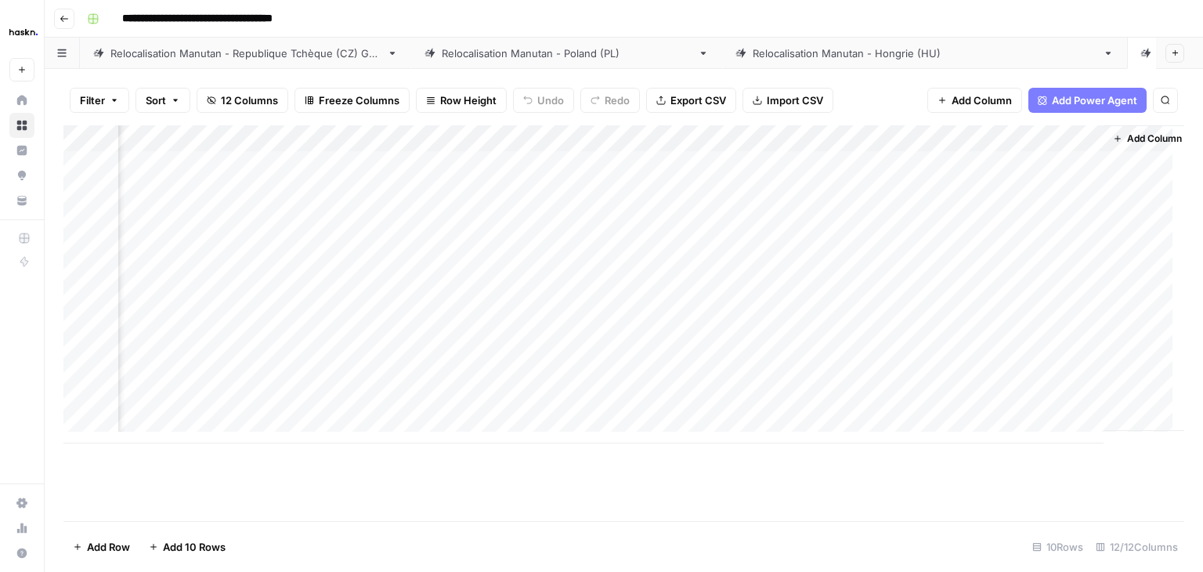
click at [990, 274] on div "Add Column" at bounding box center [623, 284] width 1121 height 318
click at [1013, 330] on button "Check" at bounding box center [1009, 331] width 45 height 19
click at [811, 298] on div "Add Column" at bounding box center [623, 284] width 1121 height 318
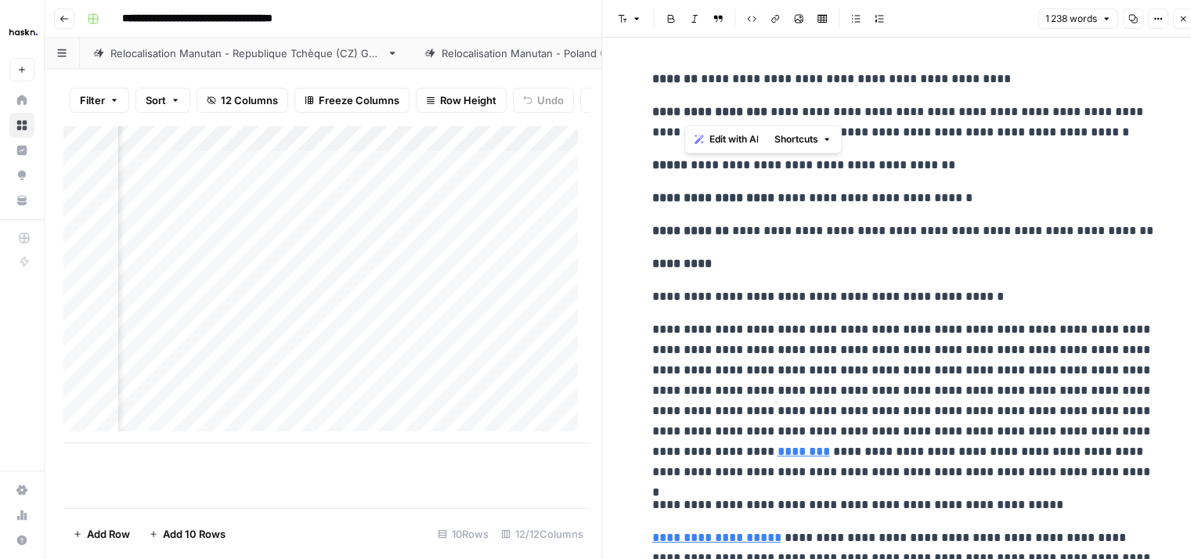
drag, startPoint x: 683, startPoint y: 80, endPoint x: 1015, endPoint y: 96, distance: 332.5
click at [998, 76] on p "**********" at bounding box center [902, 79] width 501 height 20
drag, startPoint x: 988, startPoint y: 79, endPoint x: 681, endPoint y: 79, distance: 307.0
click at [681, 79] on p "**********" at bounding box center [902, 79] width 501 height 20
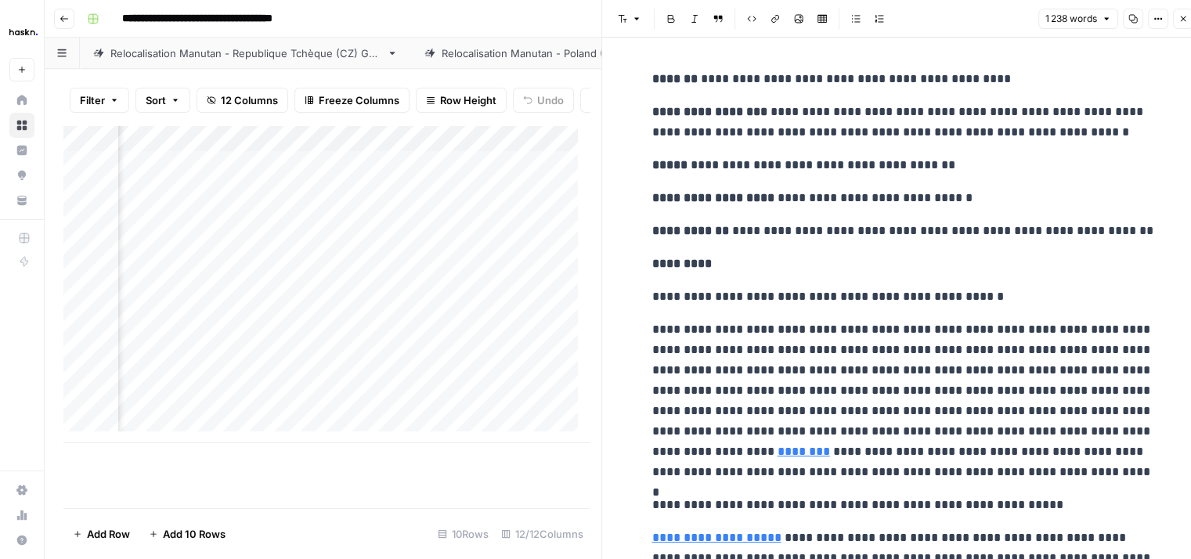
drag, startPoint x: 755, startPoint y: 109, endPoint x: 1061, endPoint y: 141, distance: 307.9
click at [1061, 141] on p "**********" at bounding box center [902, 122] width 501 height 41
drag, startPoint x: 756, startPoint y: 201, endPoint x: 965, endPoint y: 198, distance: 209.1
click at [965, 198] on p "**********" at bounding box center [902, 198] width 501 height 20
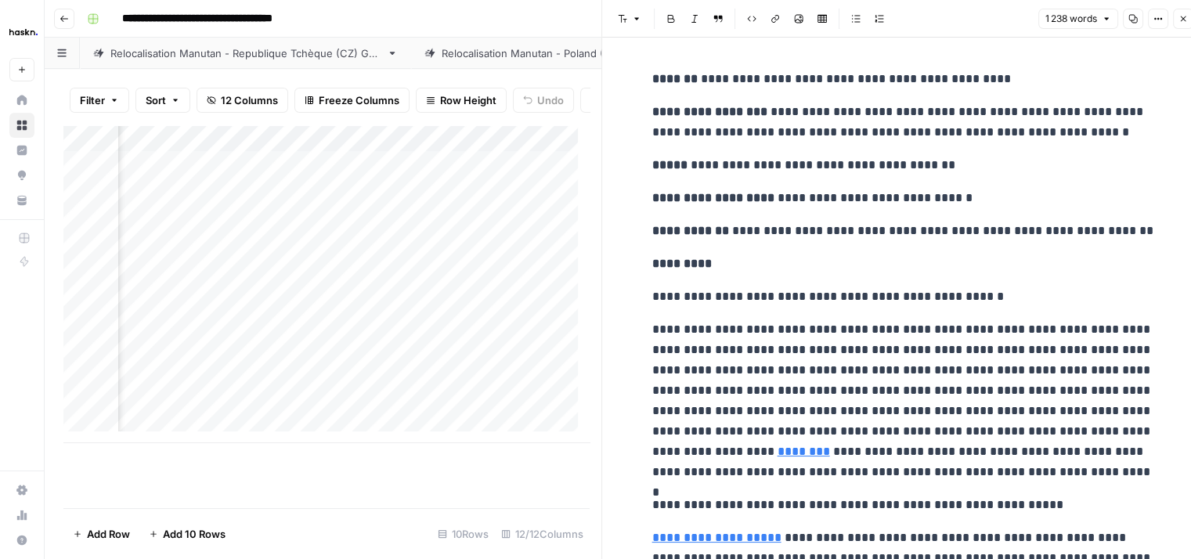
click at [1190, 20] on button "Close" at bounding box center [1183, 19] width 20 height 20
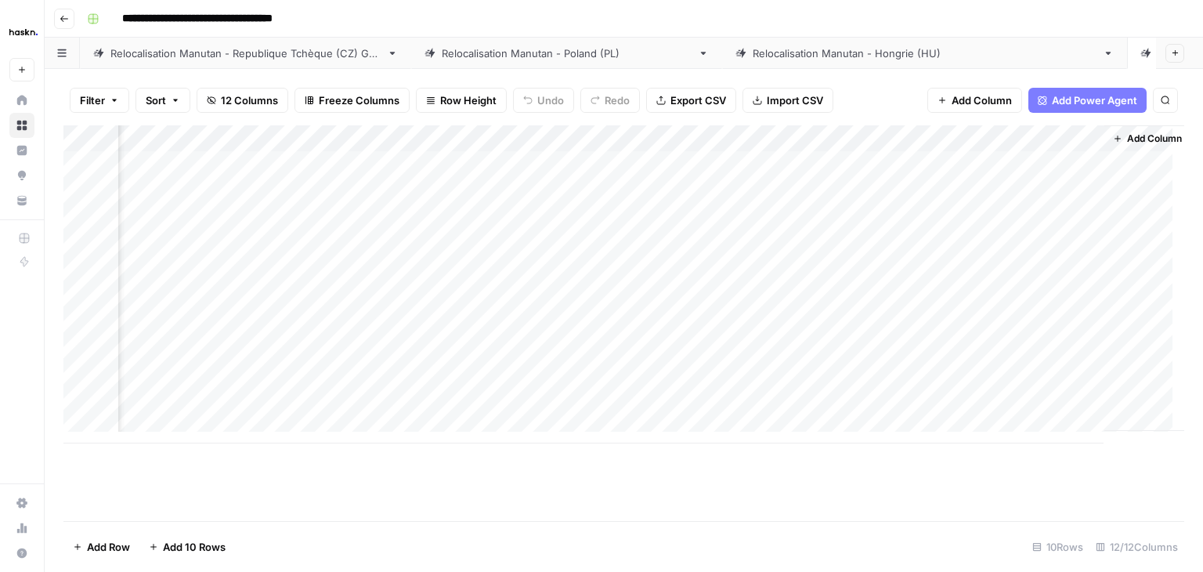
click at [1002, 304] on div "Add Column" at bounding box center [623, 284] width 1121 height 318
click at [1010, 361] on button "Check" at bounding box center [1009, 358] width 45 height 19
click at [802, 327] on div "Add Column" at bounding box center [623, 284] width 1121 height 318
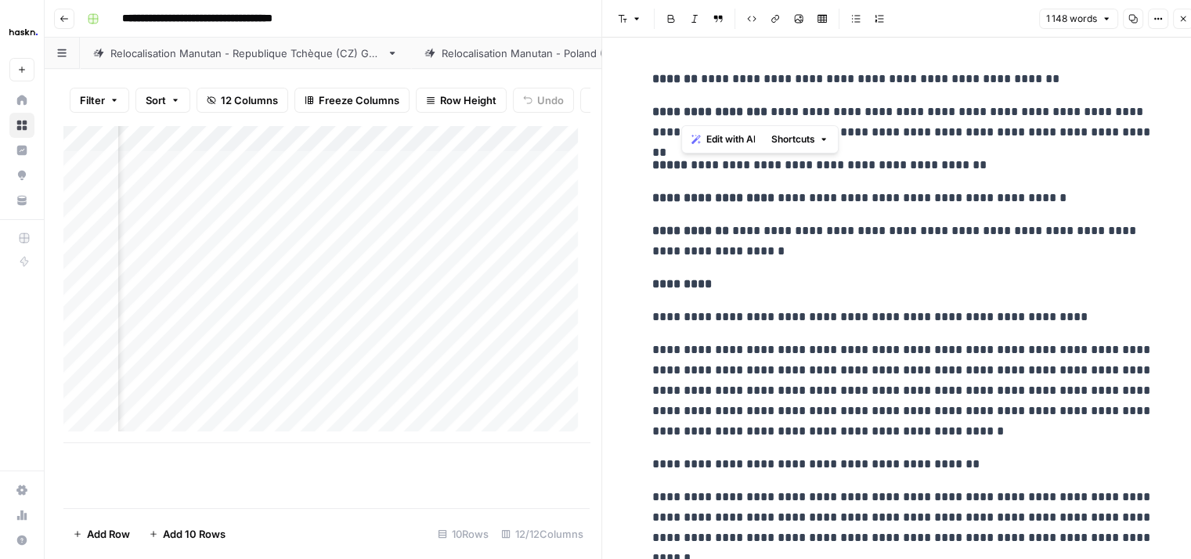
drag, startPoint x: 680, startPoint y: 79, endPoint x: 1088, endPoint y: 90, distance: 408.2
click at [1056, 84] on p "**********" at bounding box center [902, 79] width 501 height 20
drag, startPoint x: 1029, startPoint y: 79, endPoint x: 681, endPoint y: 63, distance: 348.9
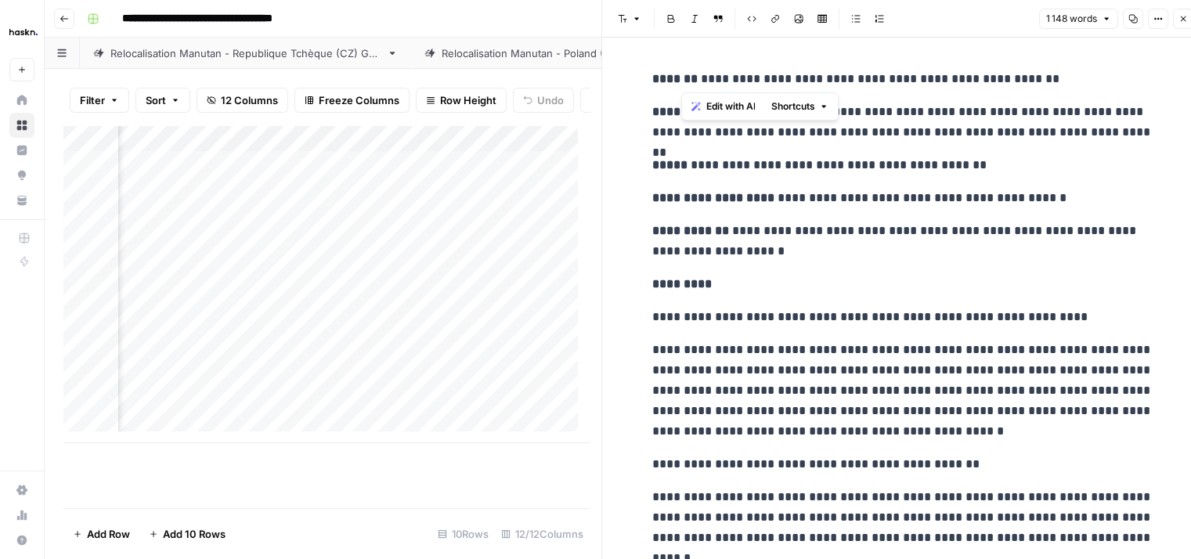
click at [764, 196] on p "**********" at bounding box center [902, 198] width 501 height 20
drag, startPoint x: 756, startPoint y: 110, endPoint x: 1138, endPoint y: 129, distance: 382.6
click at [1138, 129] on p "**********" at bounding box center [902, 122] width 501 height 41
drag, startPoint x: 757, startPoint y: 201, endPoint x: 1046, endPoint y: 187, distance: 290.1
click at [1046, 188] on p "**********" at bounding box center [902, 198] width 501 height 20
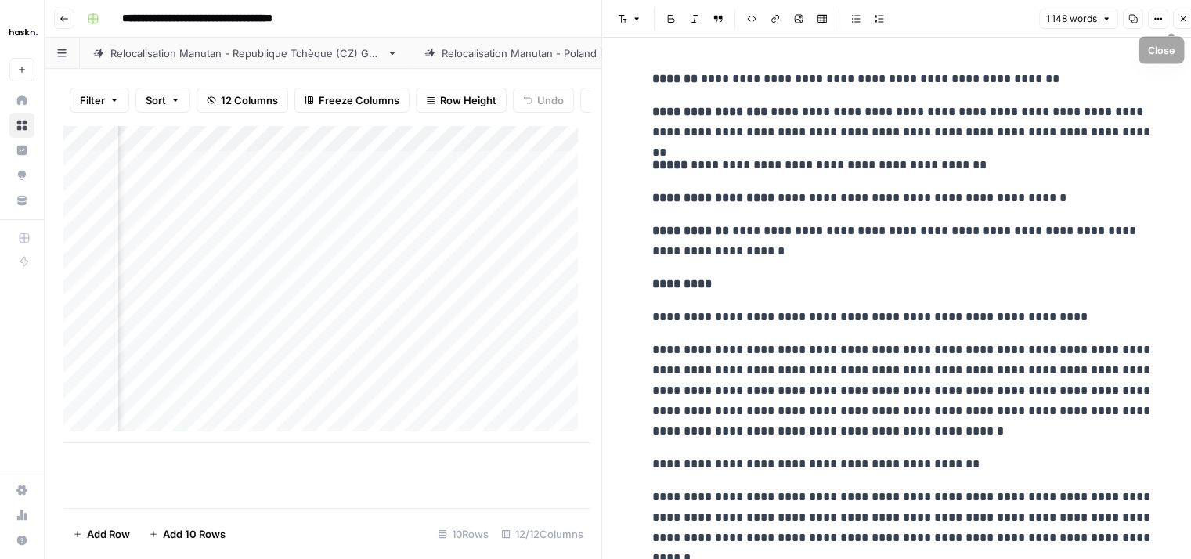
click at [1188, 16] on button "Close" at bounding box center [1183, 19] width 20 height 20
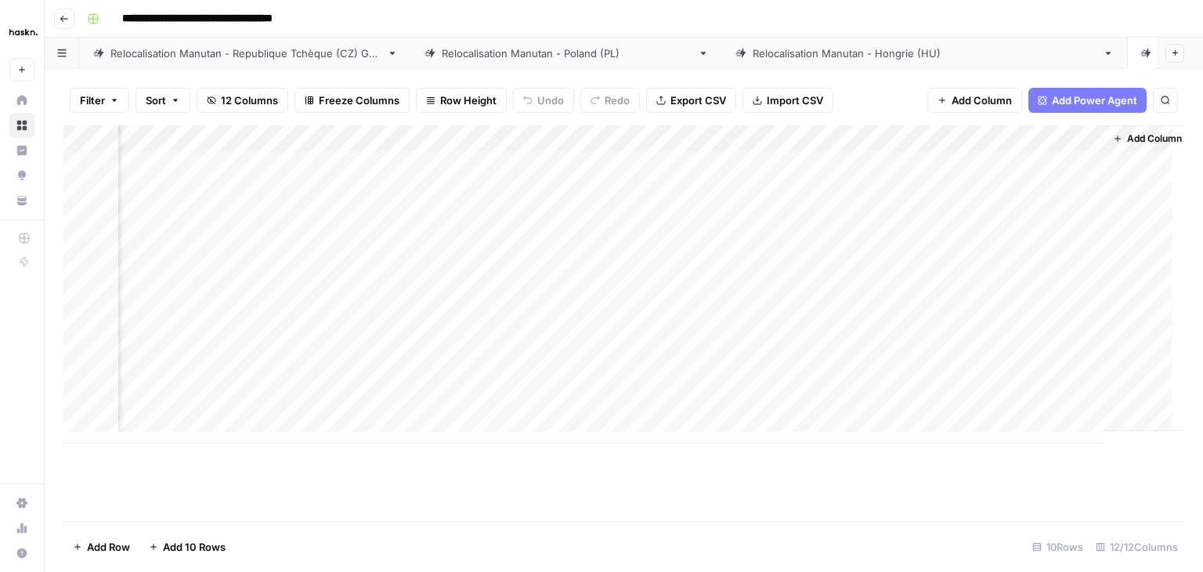
click at [995, 326] on div "Add Column" at bounding box center [623, 284] width 1121 height 318
click at [1009, 383] on button "Check" at bounding box center [1009, 384] width 45 height 19
click at [809, 349] on div "Add Column" at bounding box center [623, 284] width 1121 height 318
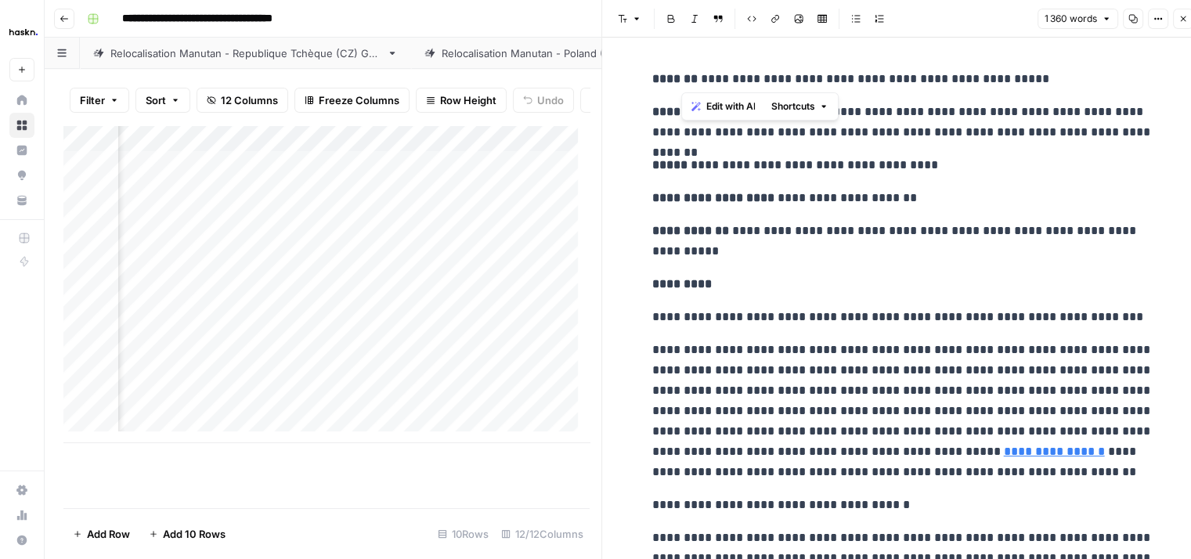
drag, startPoint x: 682, startPoint y: 78, endPoint x: 1112, endPoint y: 80, distance: 430.0
click at [1112, 80] on p "**********" at bounding box center [902, 79] width 501 height 20
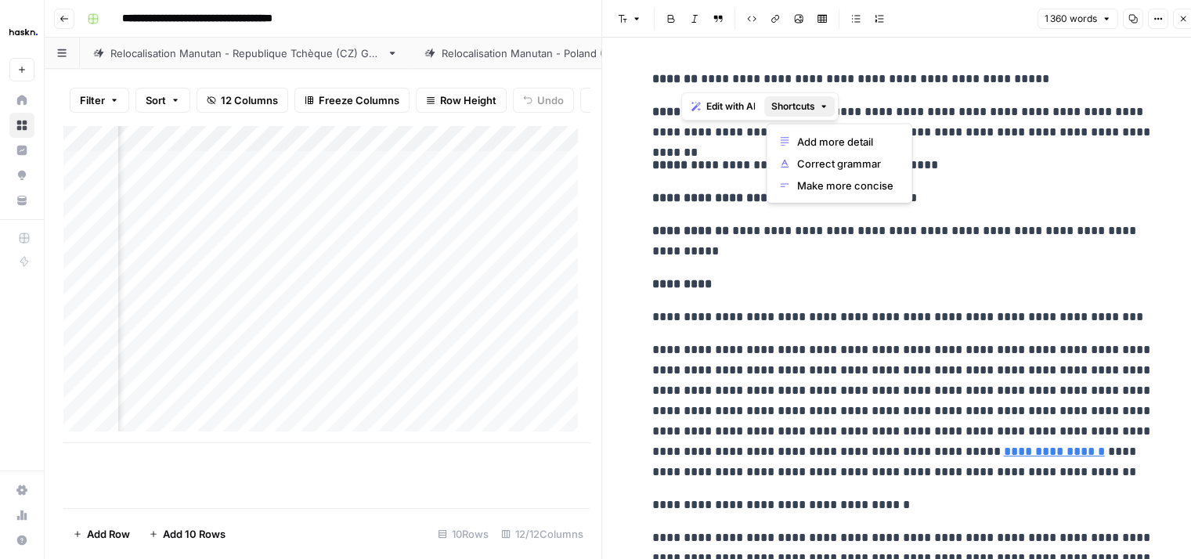
click at [830, 114] on button "Shortcuts" at bounding box center [799, 106] width 70 height 20
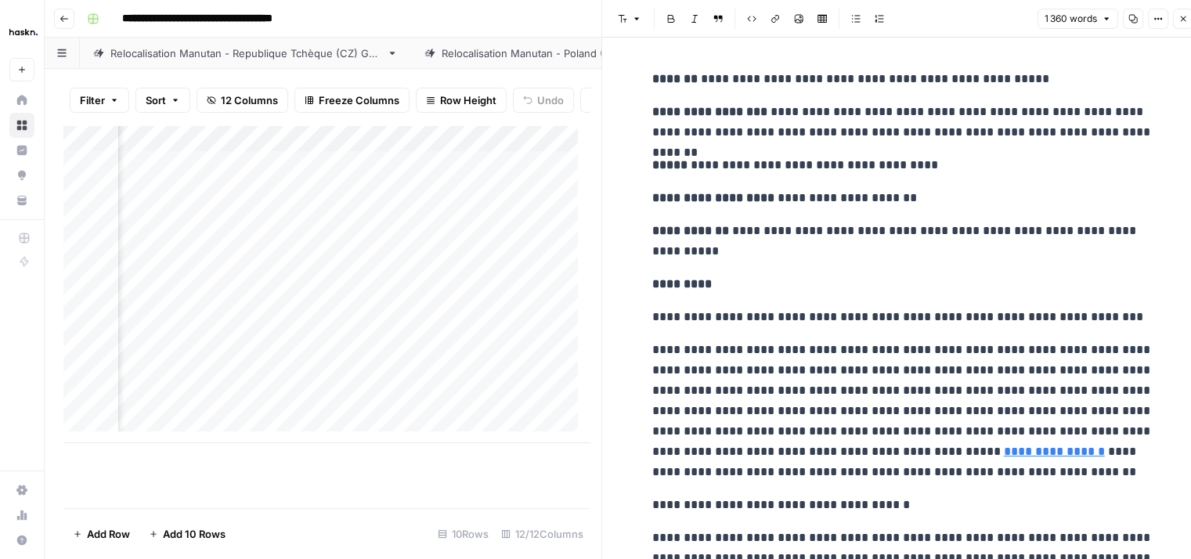
click at [995, 117] on p "**********" at bounding box center [902, 122] width 501 height 41
drag, startPoint x: 753, startPoint y: 113, endPoint x: 1150, endPoint y: 132, distance: 397.5
drag, startPoint x: 757, startPoint y: 200, endPoint x: 924, endPoint y: 204, distance: 167.6
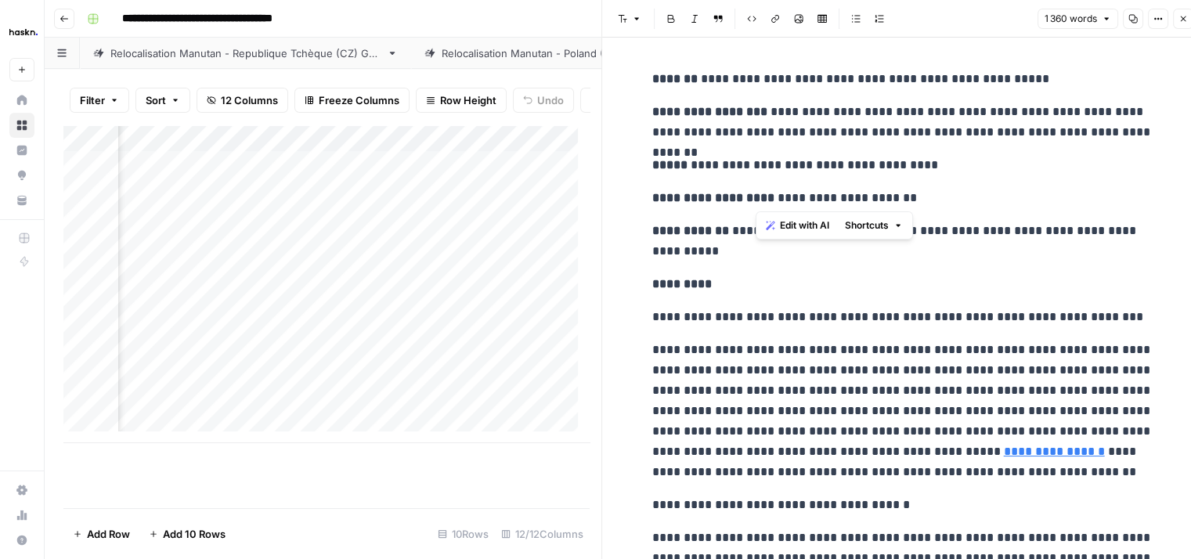
click at [924, 204] on p "**********" at bounding box center [902, 198] width 501 height 20
click at [1183, 24] on button "Close" at bounding box center [1183, 19] width 20 height 20
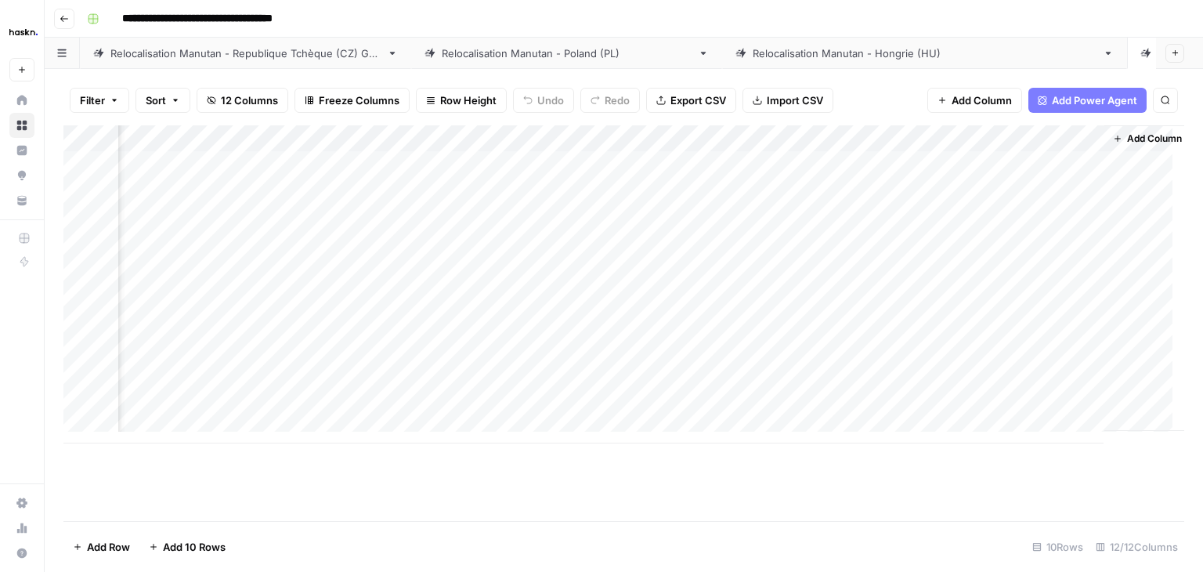
click at [1012, 353] on div "Add Column" at bounding box center [623, 284] width 1121 height 318
click at [1013, 412] on button "Check" at bounding box center [1009, 411] width 45 height 19
click at [808, 377] on div "Add Column" at bounding box center [623, 284] width 1121 height 318
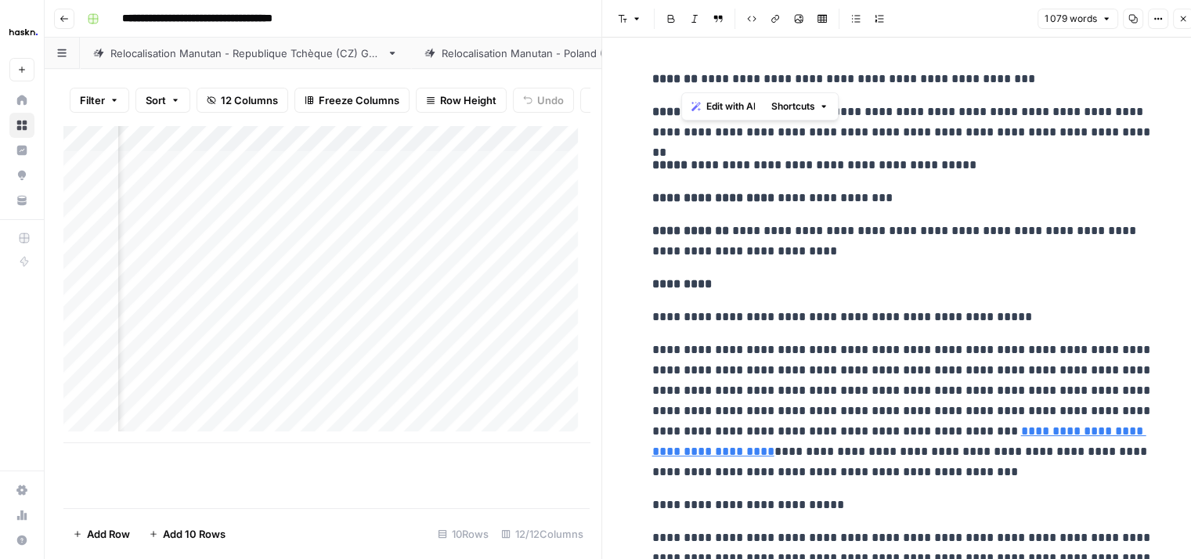
drag, startPoint x: 682, startPoint y: 74, endPoint x: 1055, endPoint y: 70, distance: 372.8
click at [1055, 70] on p "**********" at bounding box center [902, 79] width 501 height 20
click at [847, 222] on p "**********" at bounding box center [902, 241] width 501 height 41
drag, startPoint x: 754, startPoint y: 112, endPoint x: 1093, endPoint y: 143, distance: 340.5
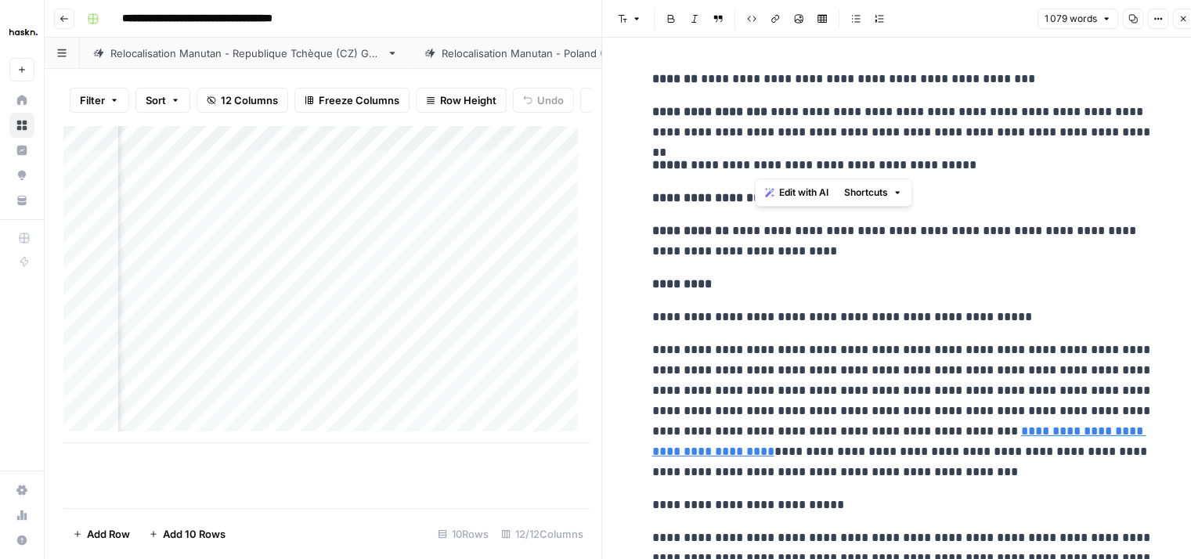
drag, startPoint x: 1086, startPoint y: 139, endPoint x: 755, endPoint y: 106, distance: 332.9
click at [755, 106] on p "**********" at bounding box center [902, 122] width 501 height 41
drag, startPoint x: 755, startPoint y: 198, endPoint x: 865, endPoint y: 208, distance: 110.9
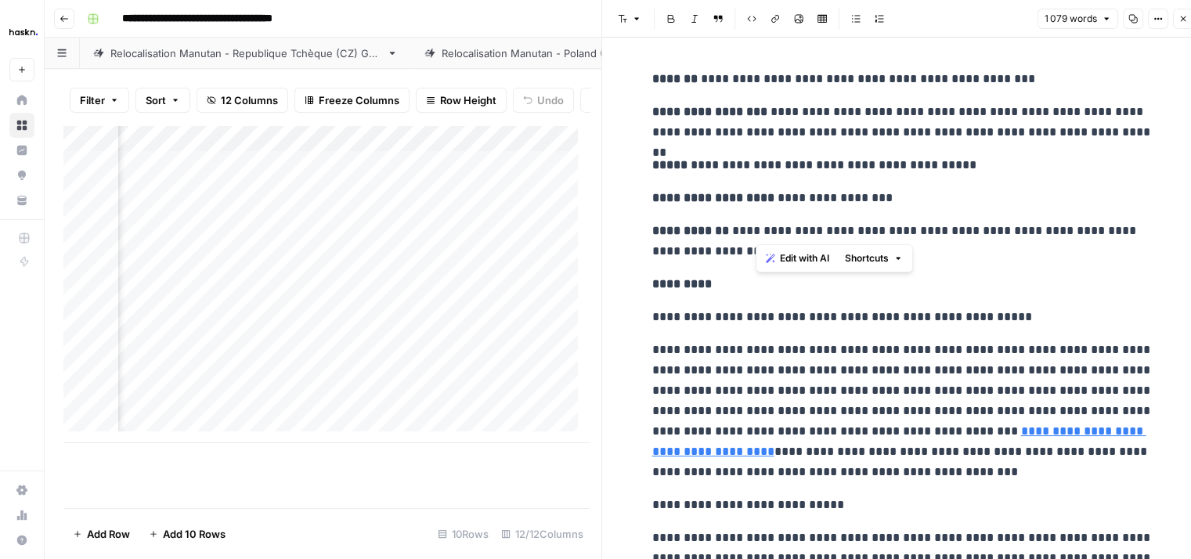
click at [849, 198] on p "**********" at bounding box center [902, 198] width 501 height 20
drag, startPoint x: 861, startPoint y: 198, endPoint x: 757, endPoint y: 194, distance: 104.2
click at [757, 194] on p "**********" at bounding box center [902, 198] width 501 height 20
click at [1187, 20] on icon "button" at bounding box center [1183, 18] width 9 height 9
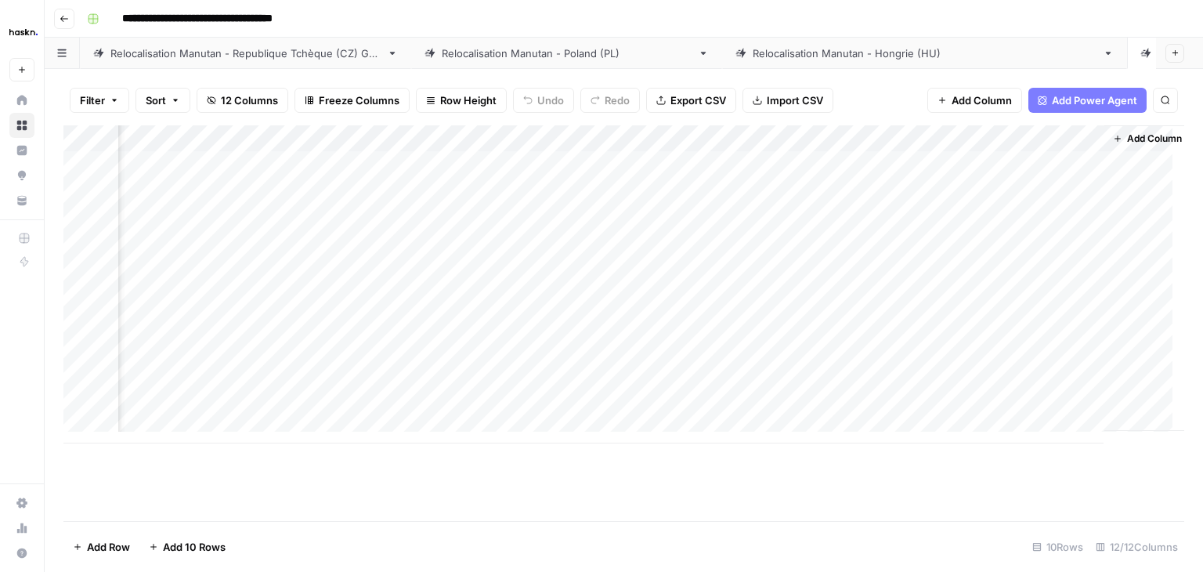
click at [996, 376] on div "Add Column" at bounding box center [623, 284] width 1121 height 318
click at [1020, 442] on button "Check" at bounding box center [1009, 437] width 45 height 19
click at [805, 403] on div "Add Column" at bounding box center [623, 284] width 1121 height 318
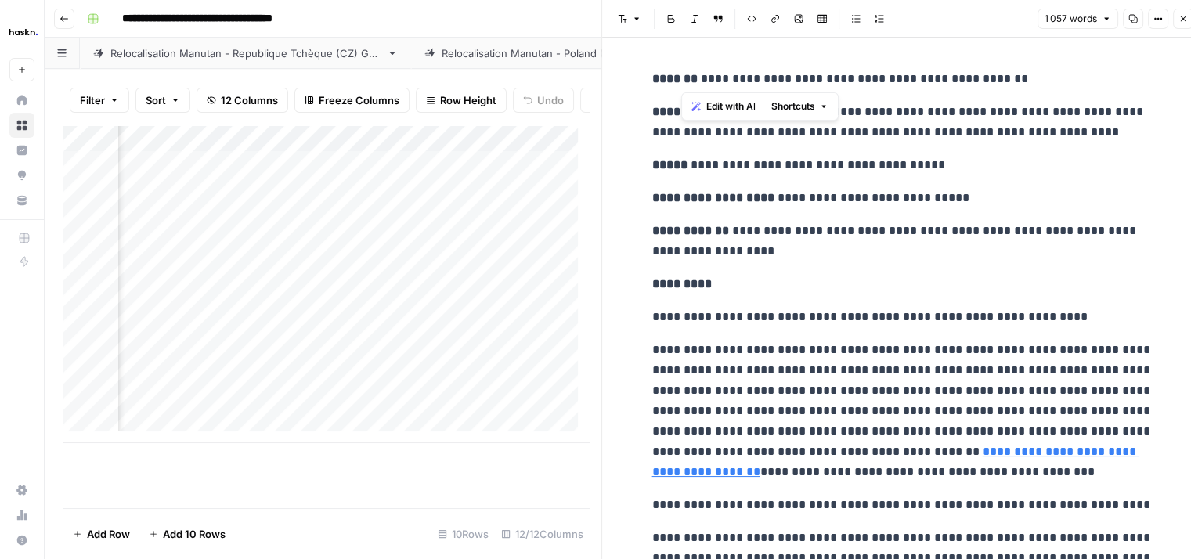
drag, startPoint x: 683, startPoint y: 76, endPoint x: 1026, endPoint y: 79, distance: 343.0
click at [1026, 79] on p "**********" at bounding box center [902, 79] width 501 height 20
click at [705, 229] on strong "**********" at bounding box center [690, 231] width 77 height 12
drag, startPoint x: 757, startPoint y: 114, endPoint x: 1081, endPoint y: 140, distance: 324.5
click at [1081, 140] on p "**********" at bounding box center [902, 122] width 501 height 41
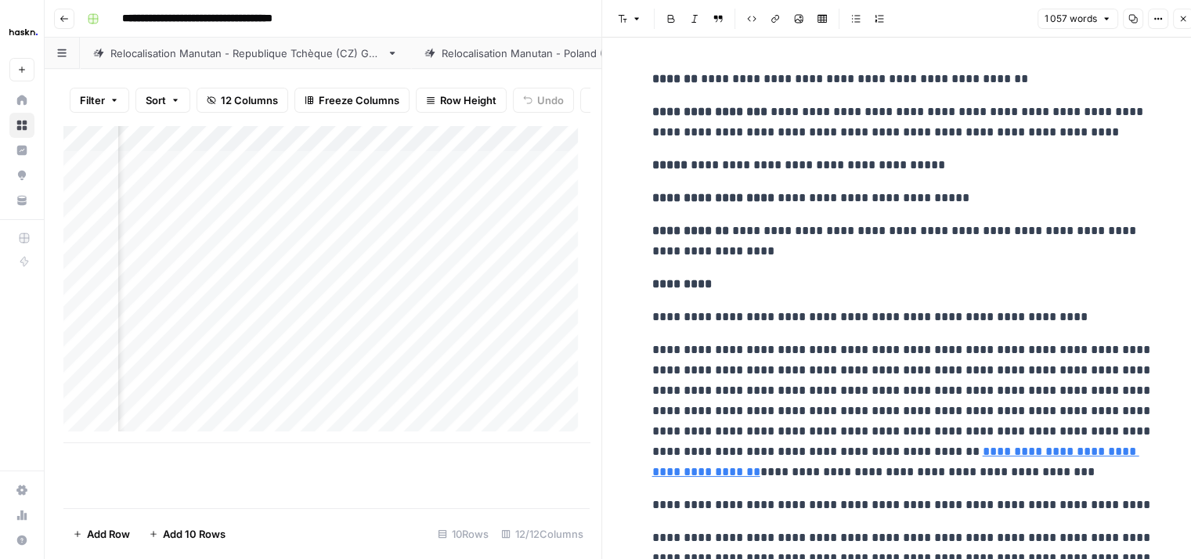
click at [652, 225] on strong "**********" at bounding box center [690, 231] width 77 height 12
drag, startPoint x: 754, startPoint y: 199, endPoint x: 971, endPoint y: 189, distance: 217.2
click at [971, 189] on p "**********" at bounding box center [902, 198] width 501 height 20
click at [1184, 22] on icon "button" at bounding box center [1183, 18] width 9 height 9
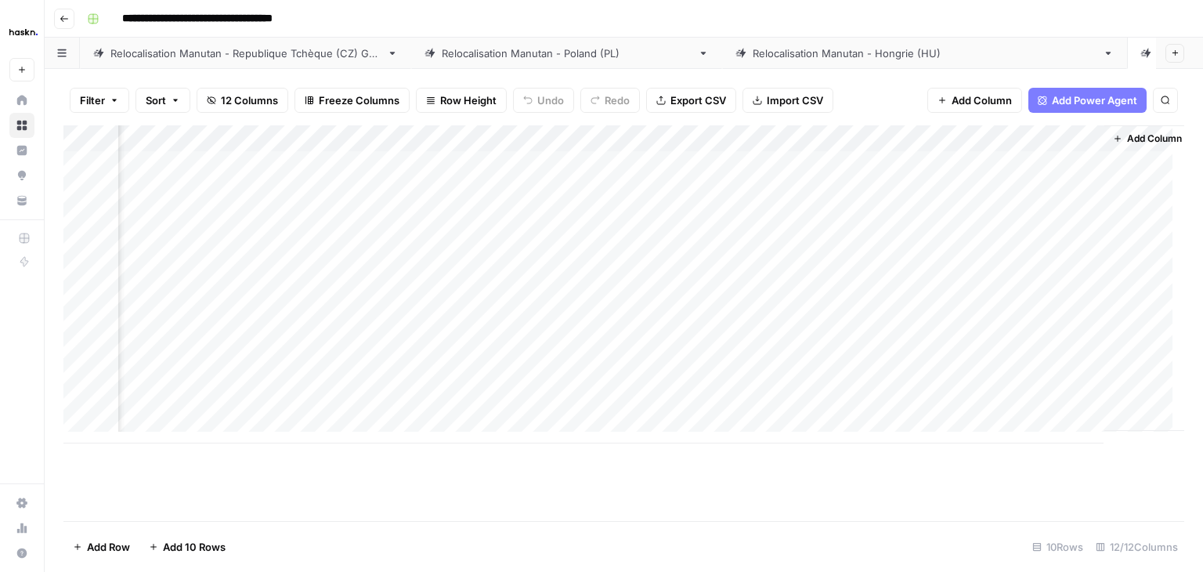
click at [1010, 403] on div "Add Column" at bounding box center [623, 284] width 1121 height 318
click at [1001, 461] on button "Check" at bounding box center [1009, 464] width 45 height 19
click at [834, 55] on div "Relocalisation Manutan - Hongrie (HU)" at bounding box center [925, 53] width 344 height 16
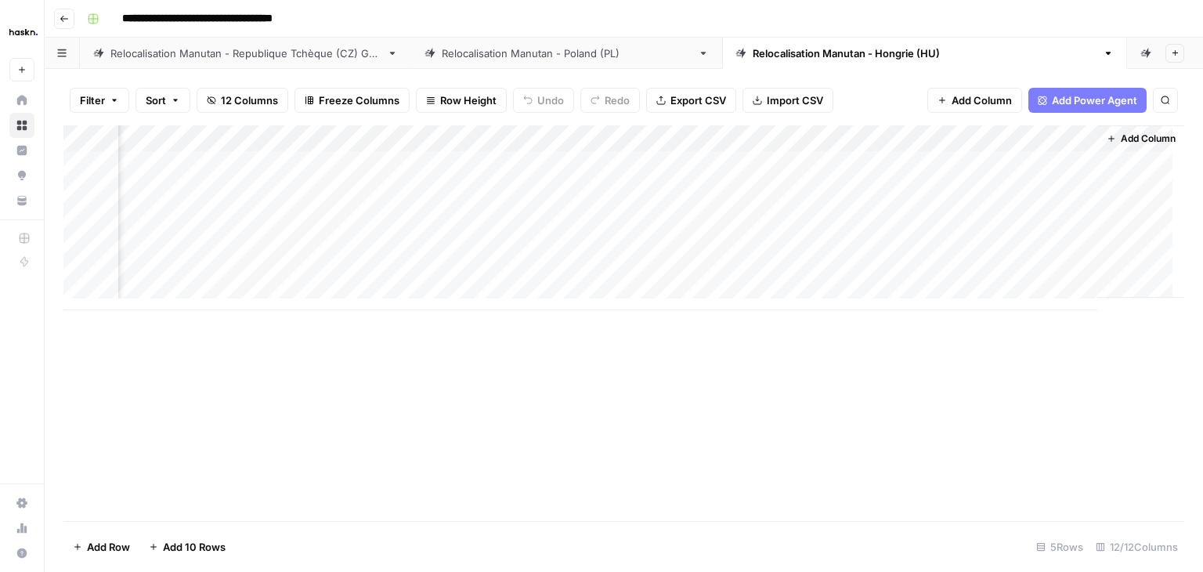
click at [529, 59] on div "Relocalisation Manutan - [GEOGRAPHIC_DATA] (PL)" at bounding box center [567, 53] width 250 height 16
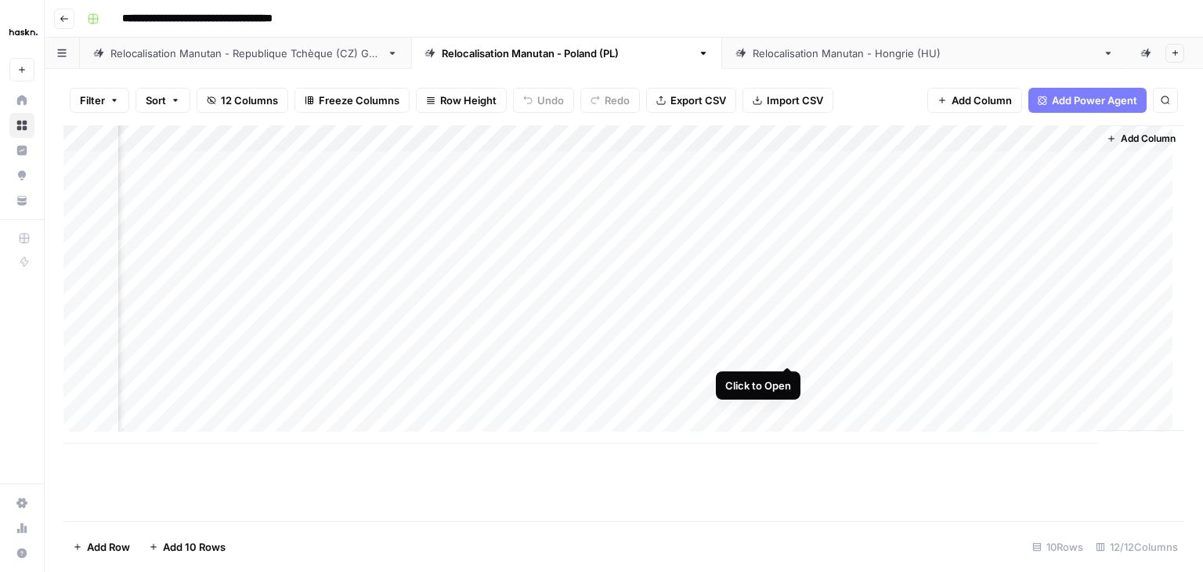
click at [789, 352] on div "Add Column" at bounding box center [623, 284] width 1121 height 318
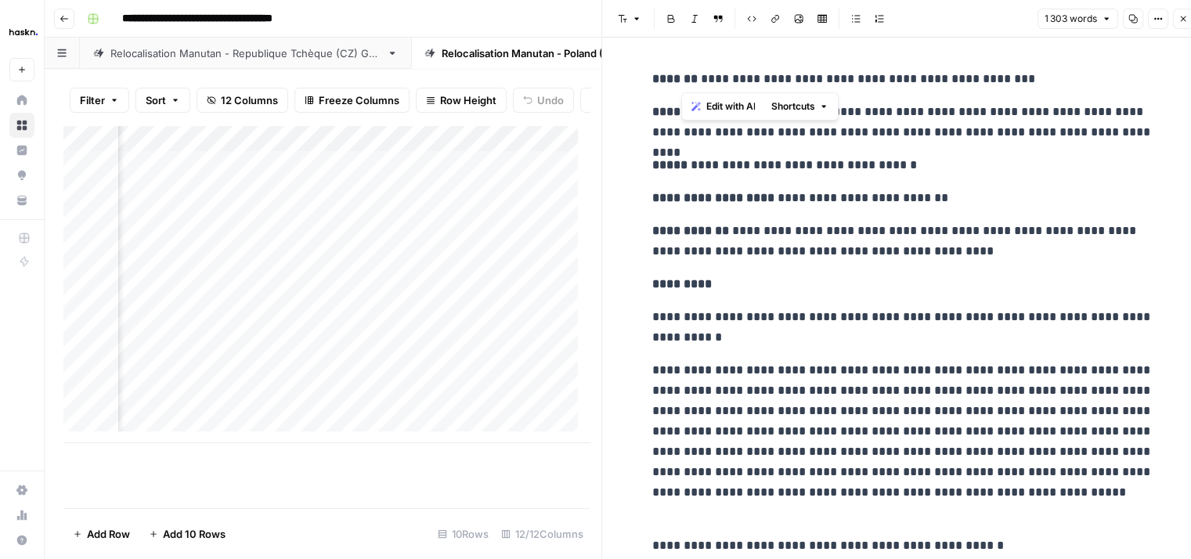
drag, startPoint x: 685, startPoint y: 81, endPoint x: 1041, endPoint y: 78, distance: 355.6
click at [1041, 78] on p "**********" at bounding box center [902, 79] width 501 height 20
click at [777, 173] on p "**********" at bounding box center [902, 165] width 501 height 20
drag, startPoint x: 756, startPoint y: 114, endPoint x: 1125, endPoint y: 132, distance: 370.1
click at [1125, 132] on p "**********" at bounding box center [902, 122] width 501 height 41
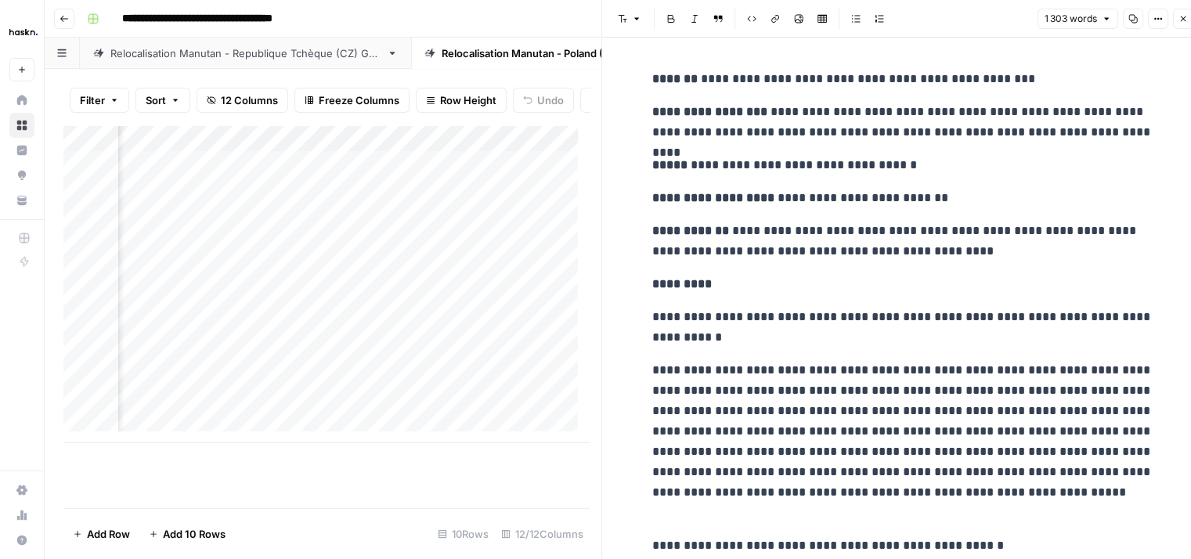
click at [742, 283] on p "*********" at bounding box center [902, 284] width 501 height 20
drag, startPoint x: 757, startPoint y: 198, endPoint x: 955, endPoint y: 202, distance: 198.2
click at [955, 202] on p "**********" at bounding box center [902, 198] width 501 height 20
click at [1186, 21] on icon "button" at bounding box center [1183, 18] width 5 height 5
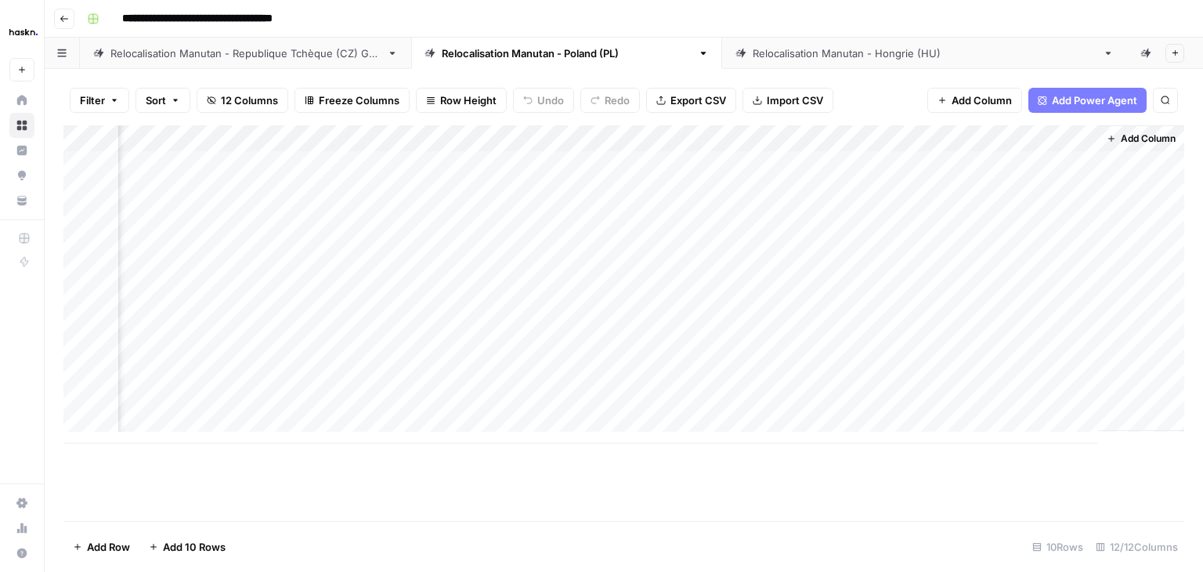
scroll to position [0, 1157]
click at [1003, 360] on div "Add Column" at bounding box center [623, 284] width 1121 height 318
click at [1010, 412] on button "Check" at bounding box center [1008, 411] width 45 height 19
click at [296, 60] on div "Relocalisation Manutan - Republique Tchèque (CZ) Grid" at bounding box center [245, 53] width 270 height 16
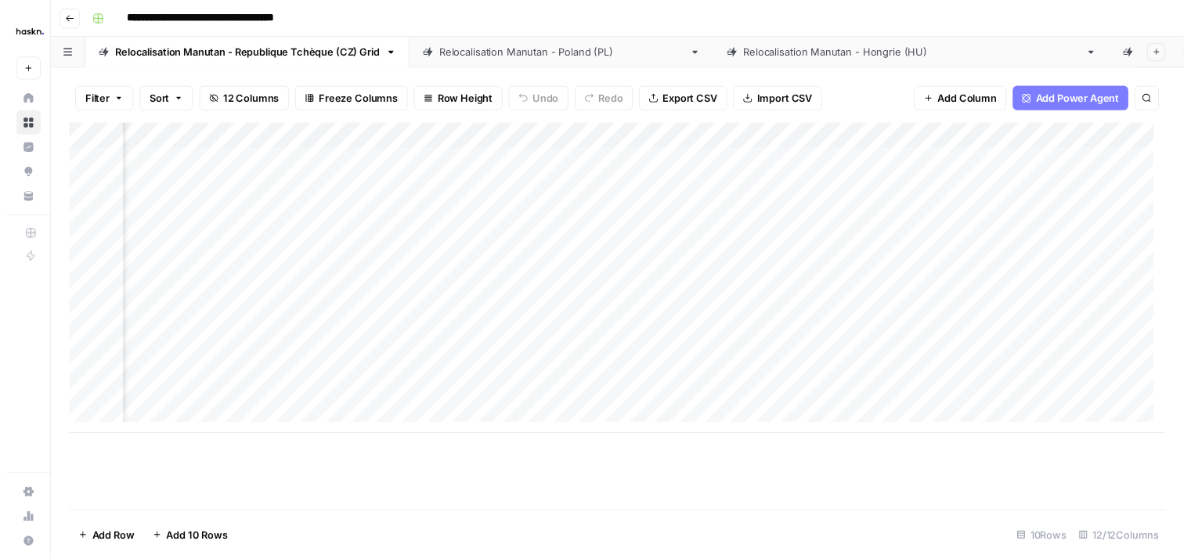
scroll to position [0, 549]
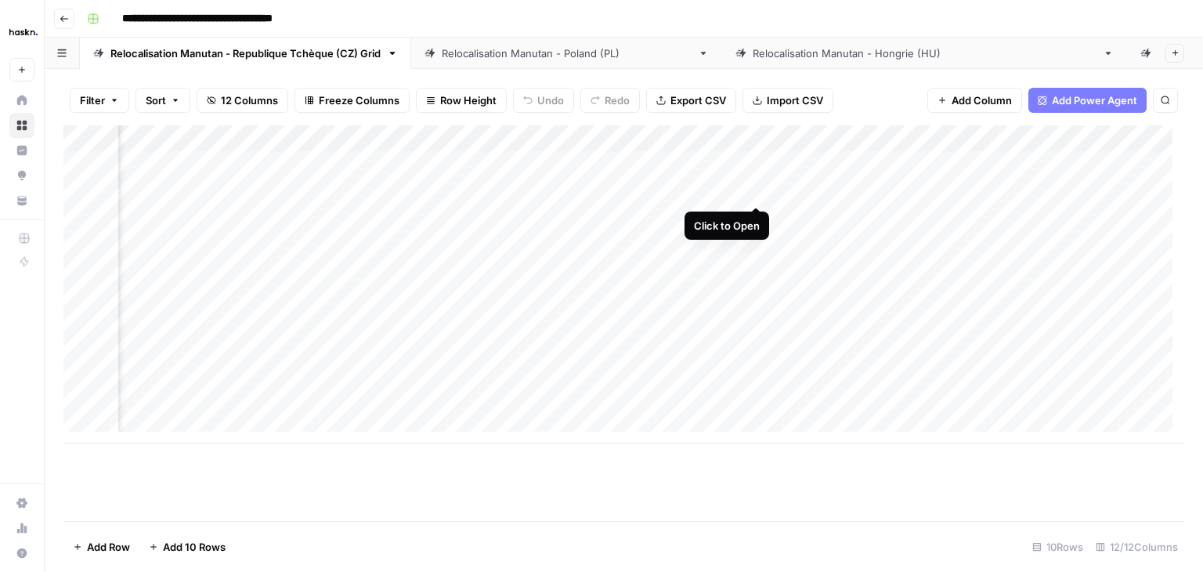
click at [749, 189] on div "Add Column" at bounding box center [623, 284] width 1121 height 318
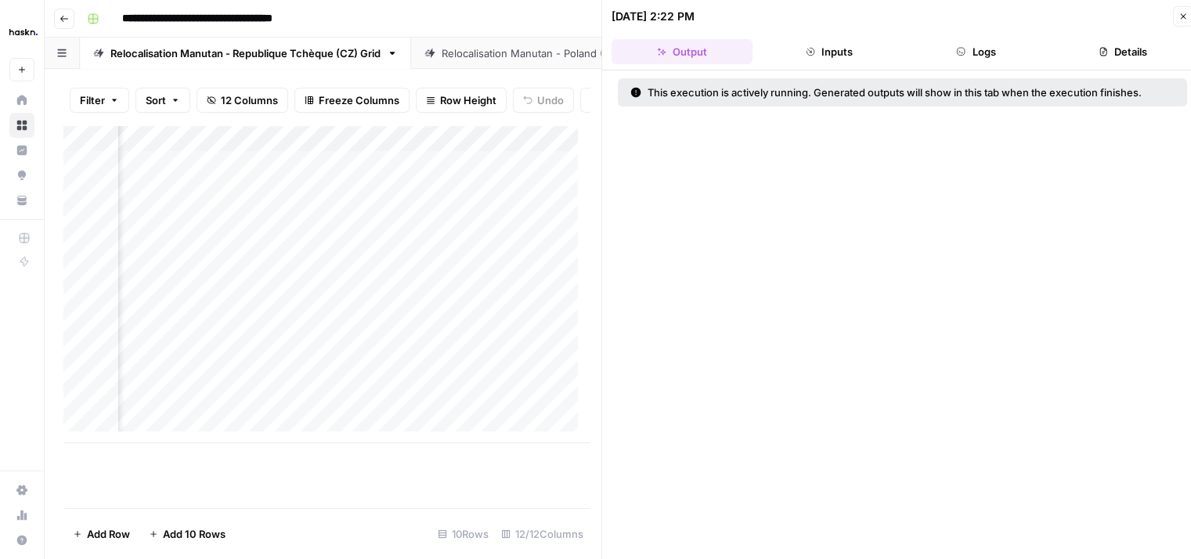
click at [965, 47] on icon "button" at bounding box center [960, 51] width 9 height 9
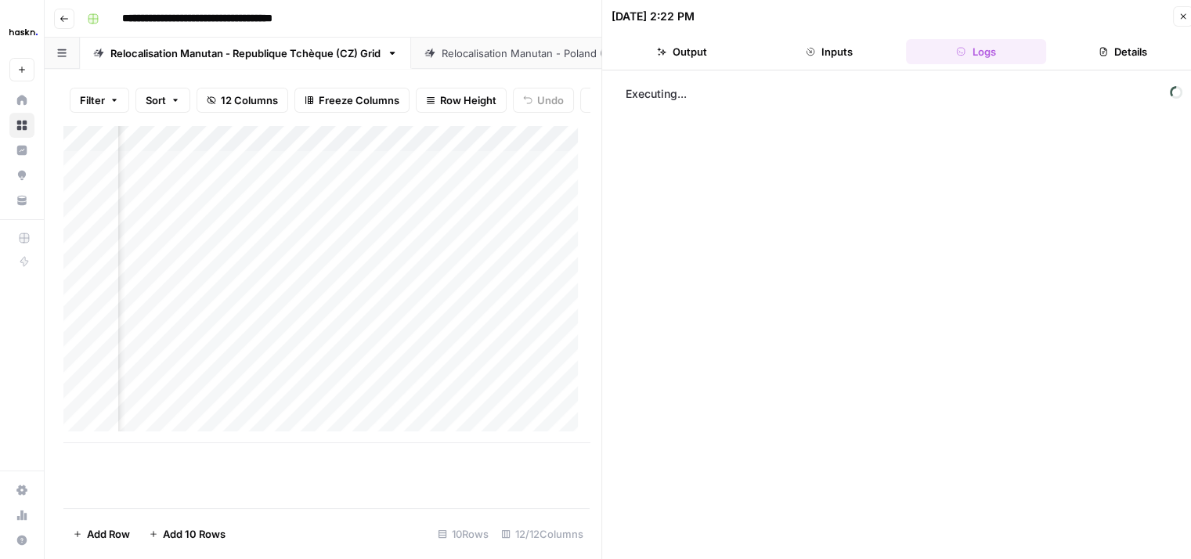
click at [1126, 56] on button "Details" at bounding box center [1123, 51] width 141 height 25
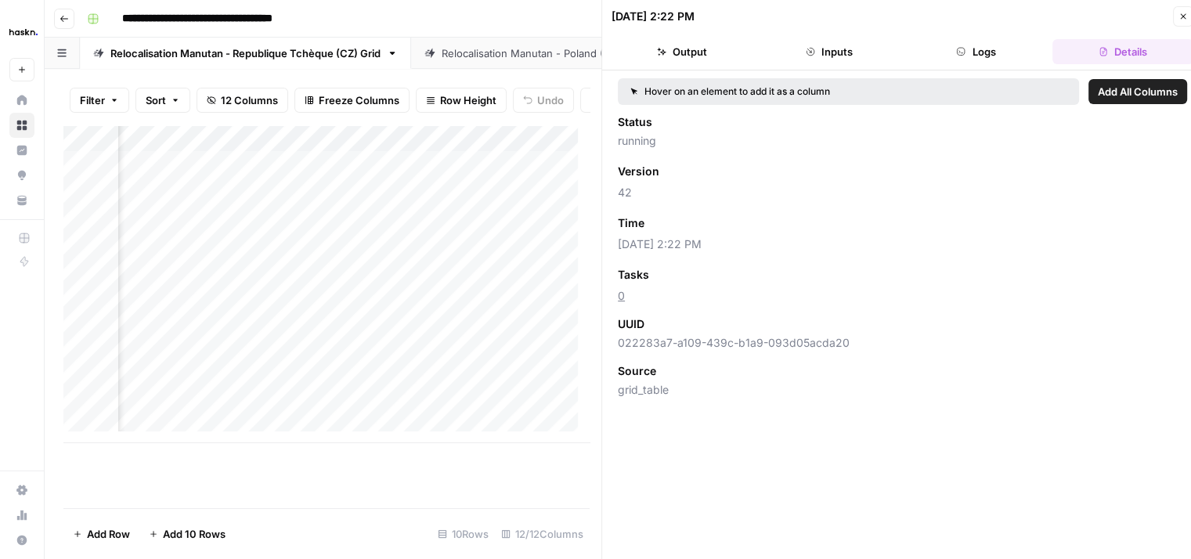
click at [849, 49] on button "Inputs" at bounding box center [829, 51] width 141 height 25
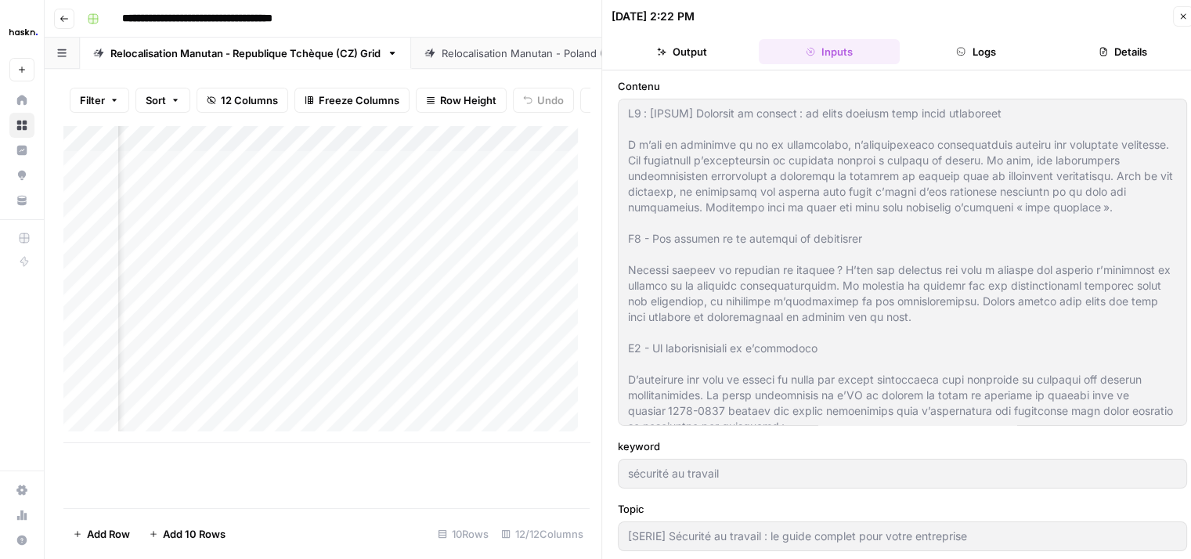
click at [695, 63] on button "Output" at bounding box center [682, 51] width 141 height 25
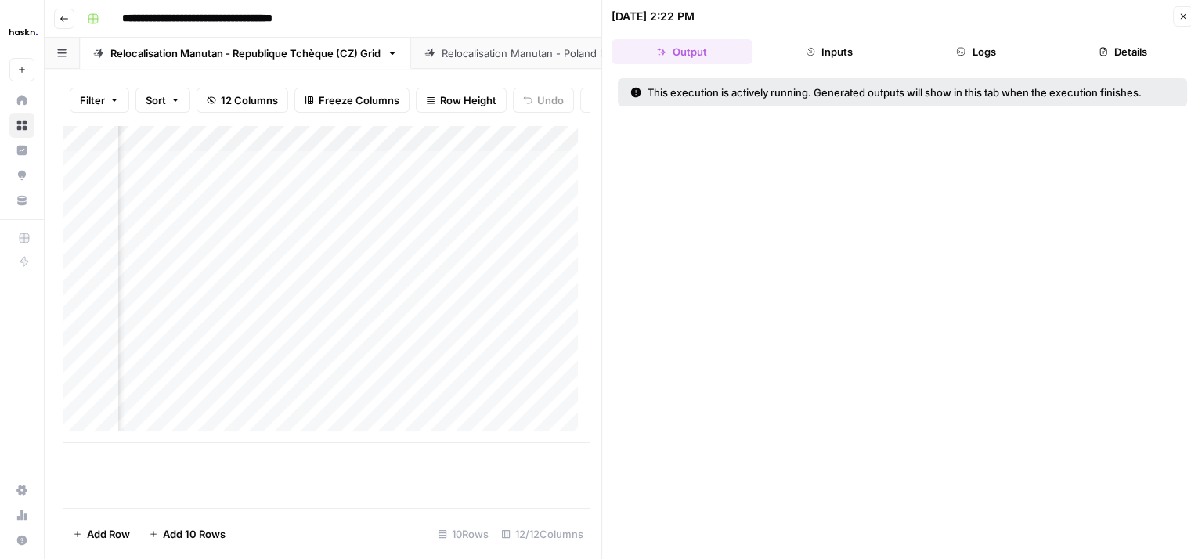
click at [943, 59] on button "Logs" at bounding box center [976, 51] width 141 height 25
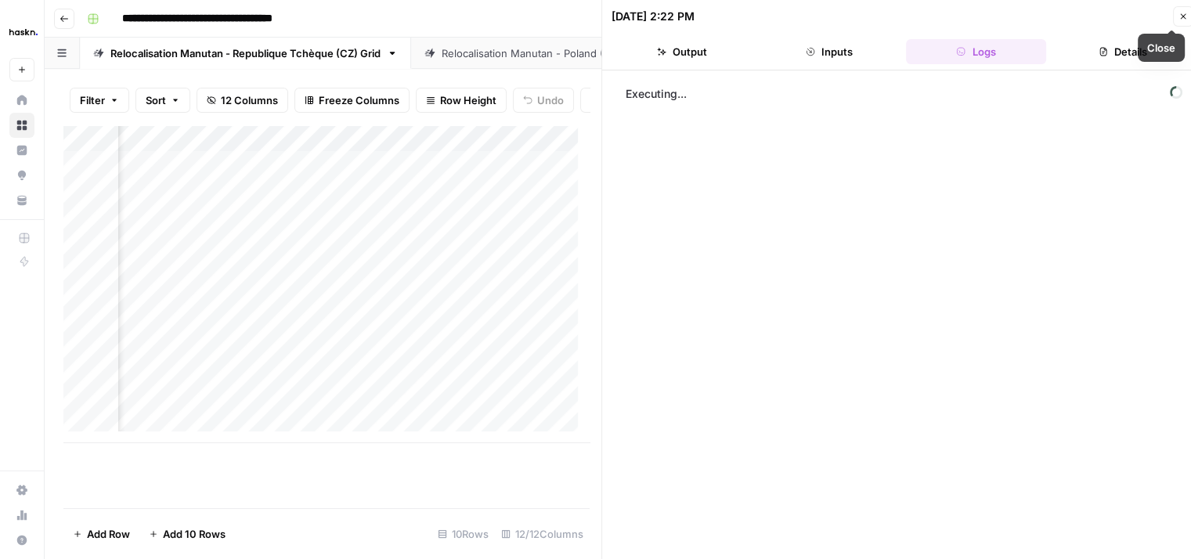
click at [1184, 16] on icon "button" at bounding box center [1183, 16] width 5 height 5
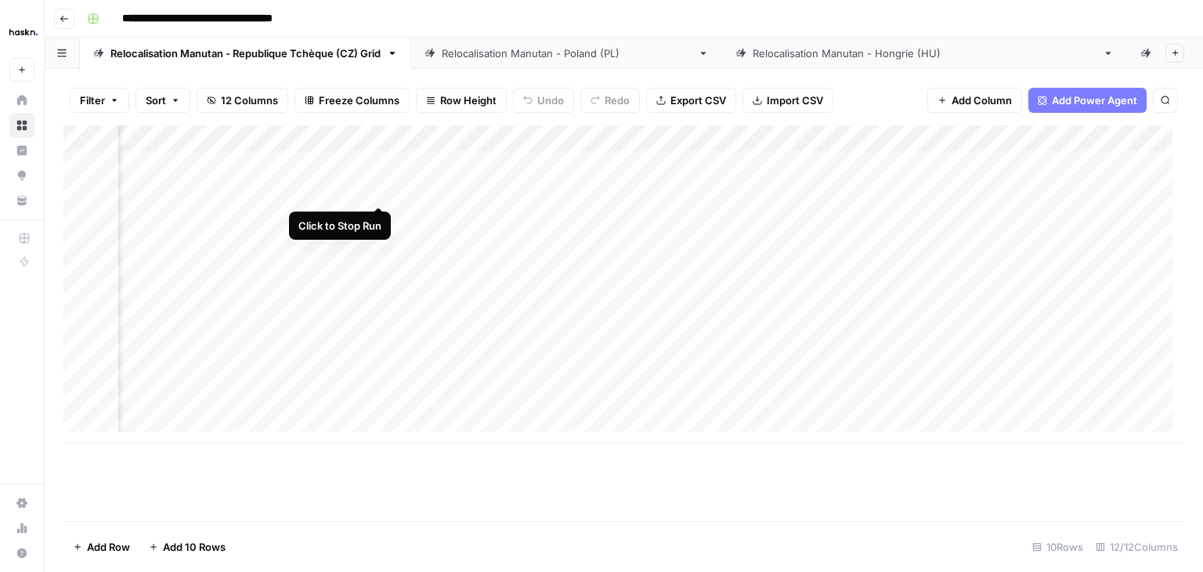
click at [377, 189] on div "Add Column" at bounding box center [623, 284] width 1121 height 318
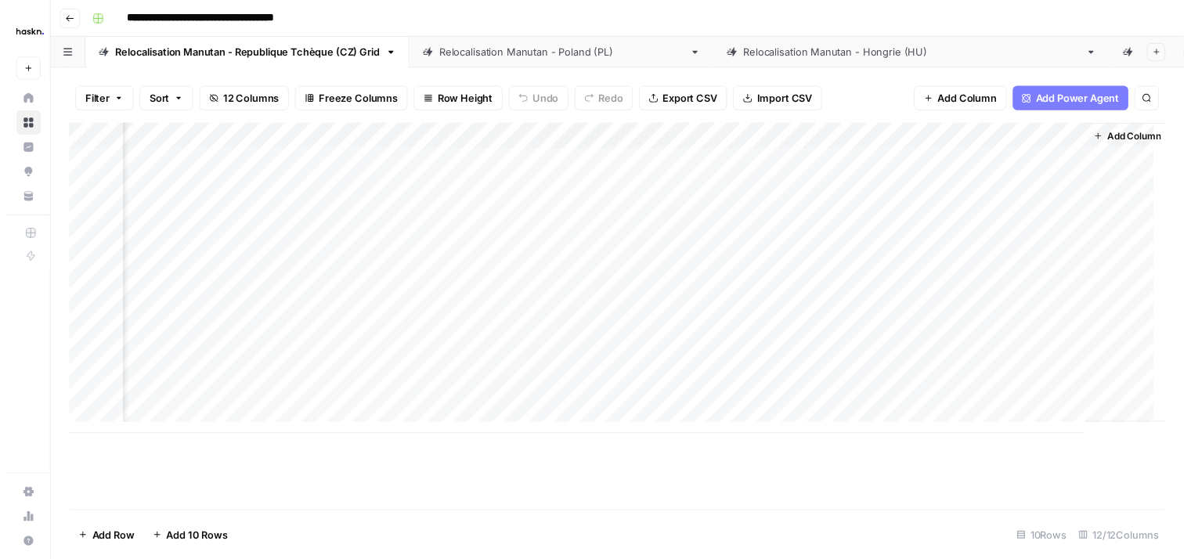
scroll to position [0, 1243]
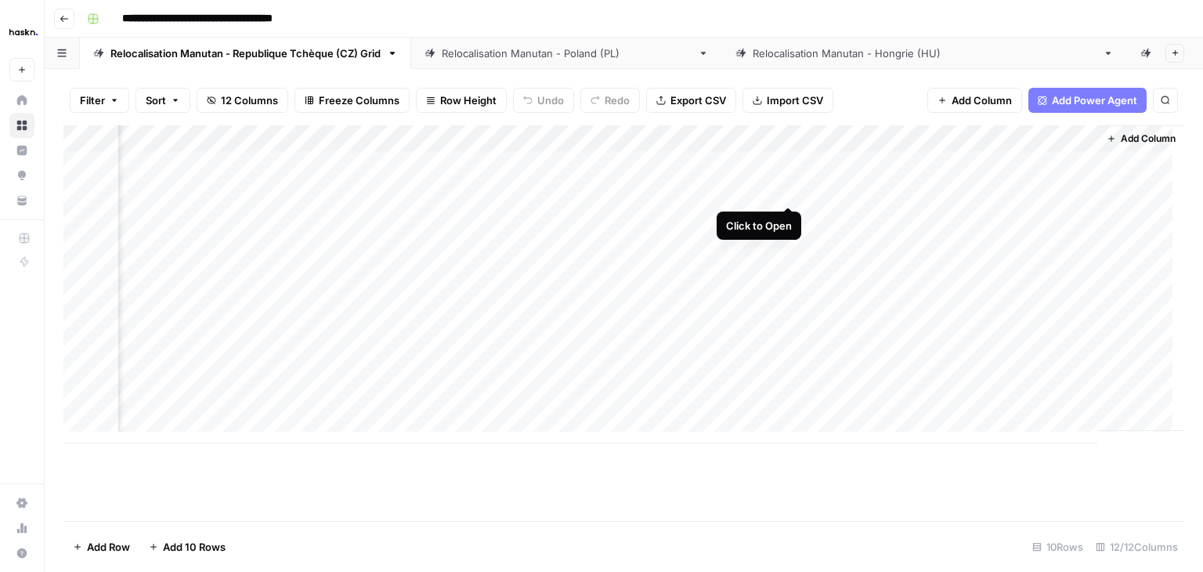
click at [785, 193] on div "Add Column" at bounding box center [623, 284] width 1121 height 318
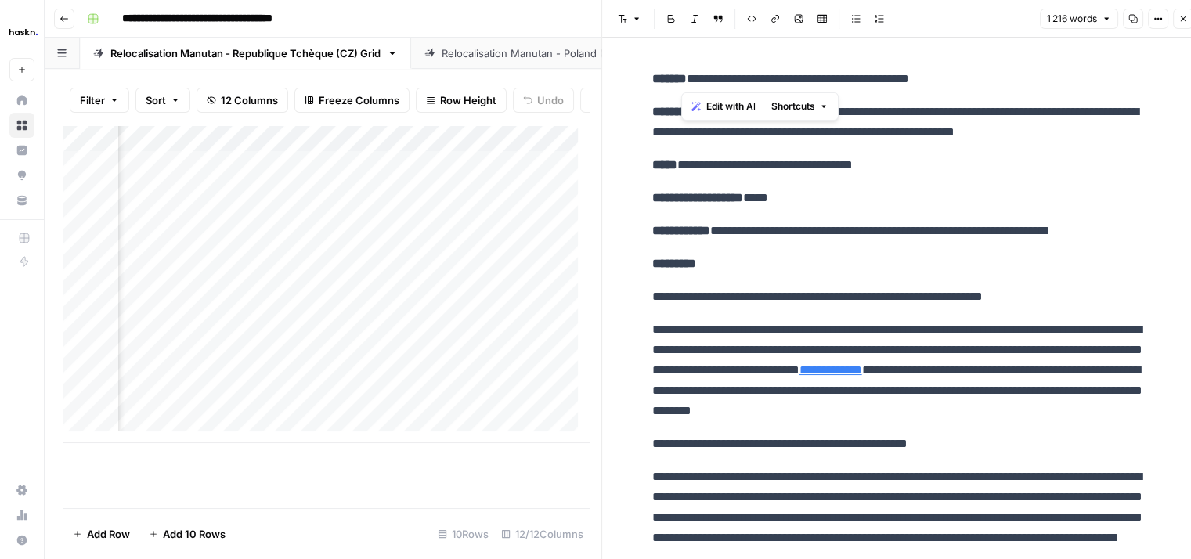
drag, startPoint x: 682, startPoint y: 78, endPoint x: 984, endPoint y: 76, distance: 301.5
click at [984, 76] on p "**********" at bounding box center [902, 79] width 501 height 20
click at [809, 236] on p "**********" at bounding box center [902, 231] width 501 height 20
drag, startPoint x: 754, startPoint y: 108, endPoint x: 1165, endPoint y: 132, distance: 411.1
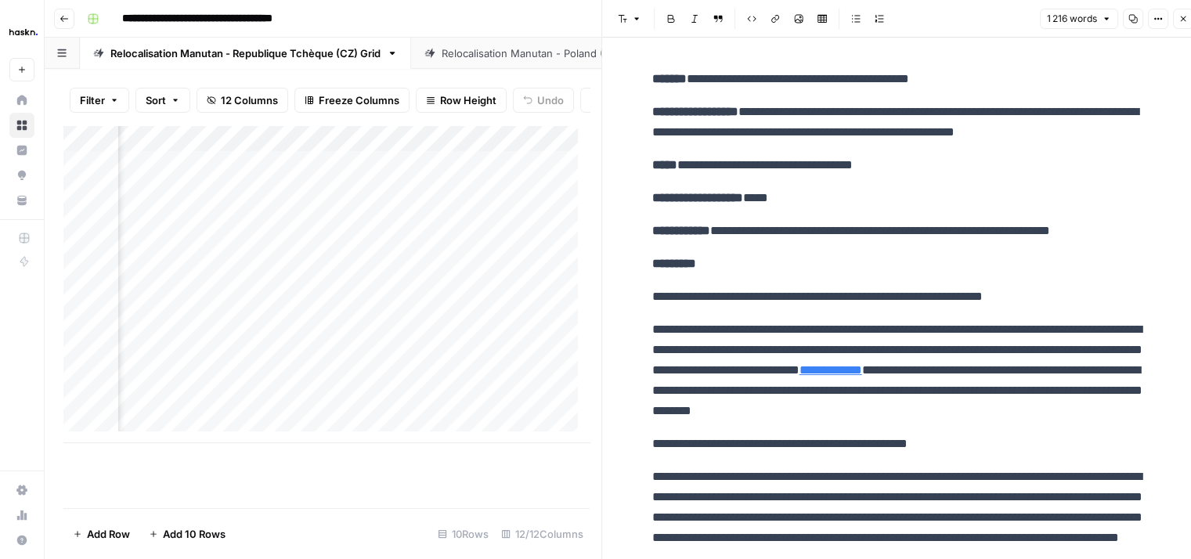
drag, startPoint x: 755, startPoint y: 195, endPoint x: 796, endPoint y: 192, distance: 40.8
click at [796, 192] on p "**********" at bounding box center [902, 198] width 501 height 20
click at [880, 303] on p "**********" at bounding box center [902, 297] width 501 height 20
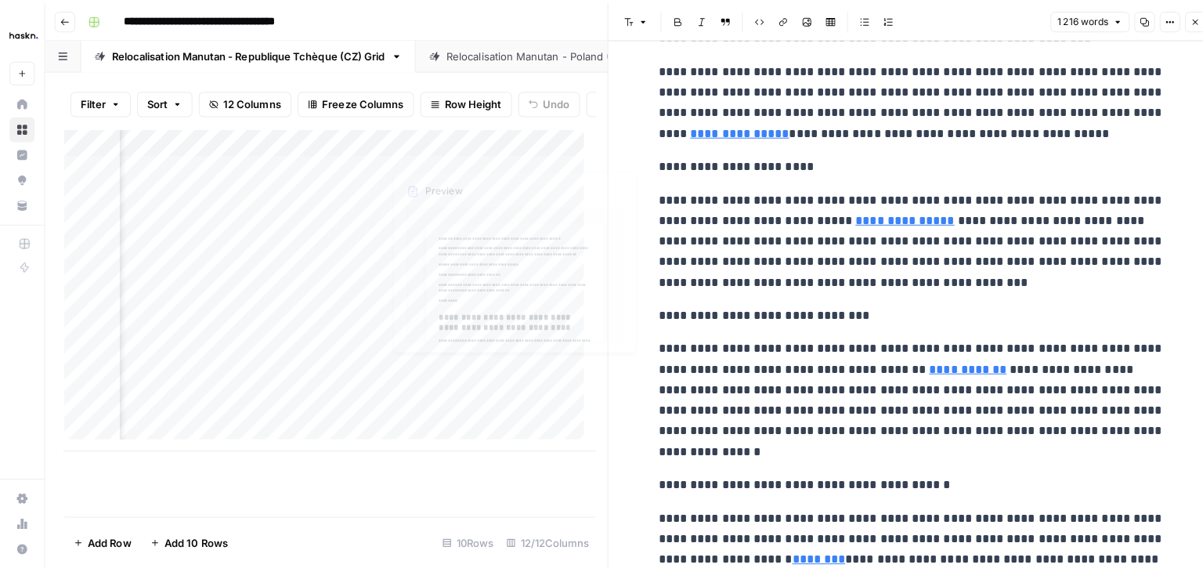
scroll to position [1650, 0]
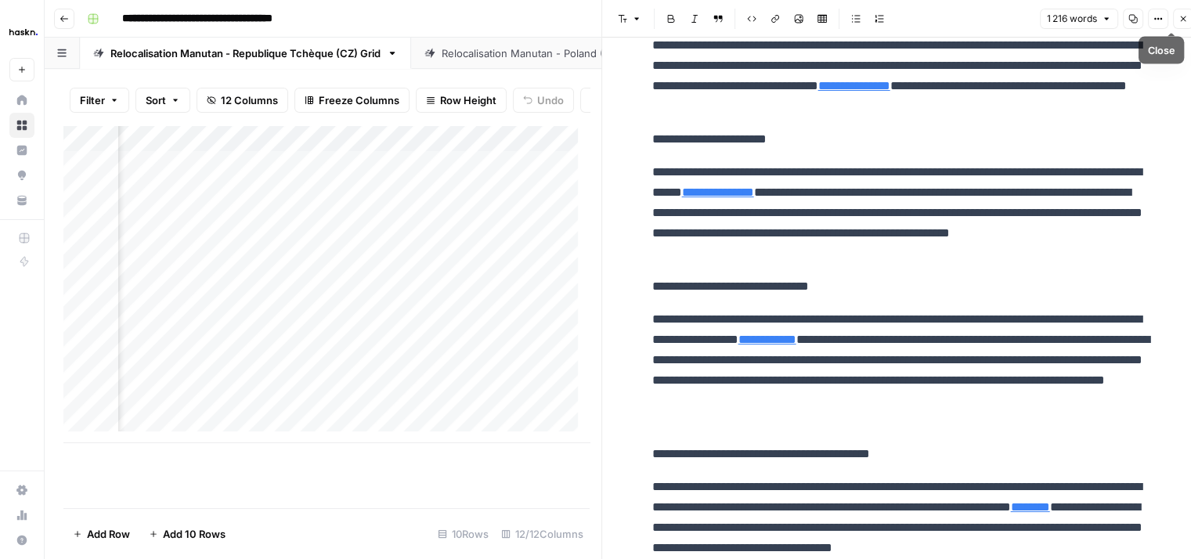
click at [1186, 27] on button "Close" at bounding box center [1183, 19] width 20 height 20
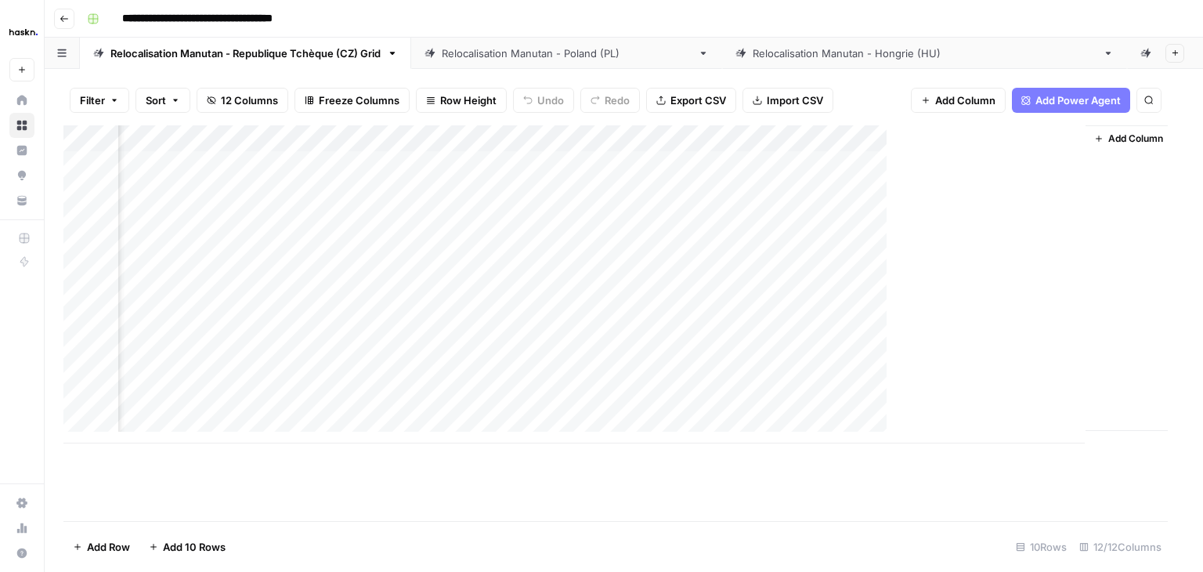
scroll to position [0, 1224]
click at [1006, 182] on div "Add Column" at bounding box center [623, 284] width 1121 height 318
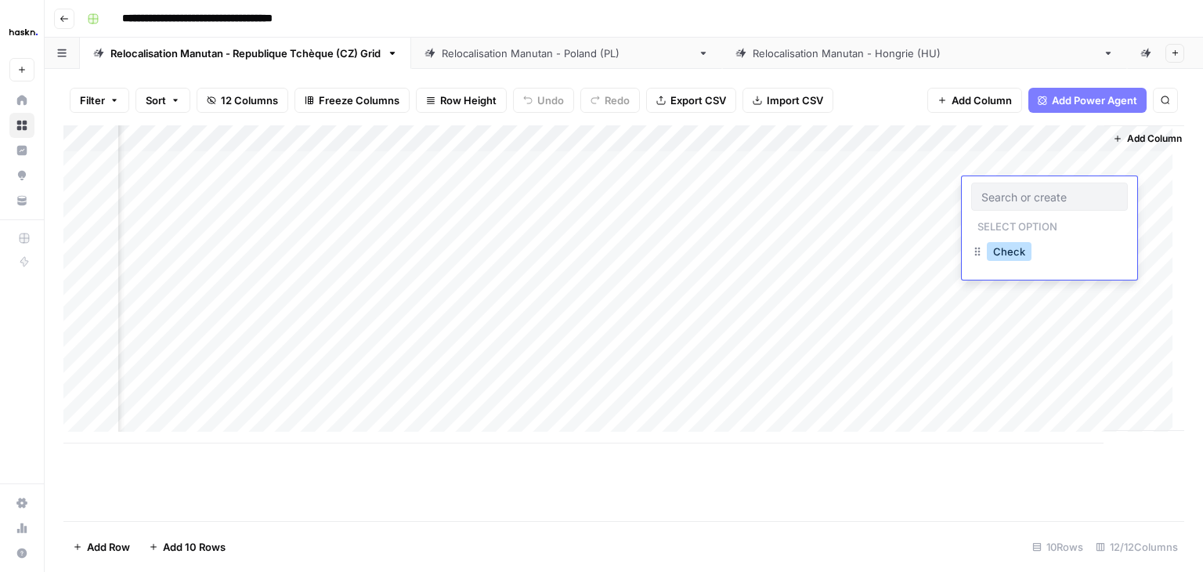
click at [1006, 259] on button "Check" at bounding box center [1009, 251] width 45 height 19
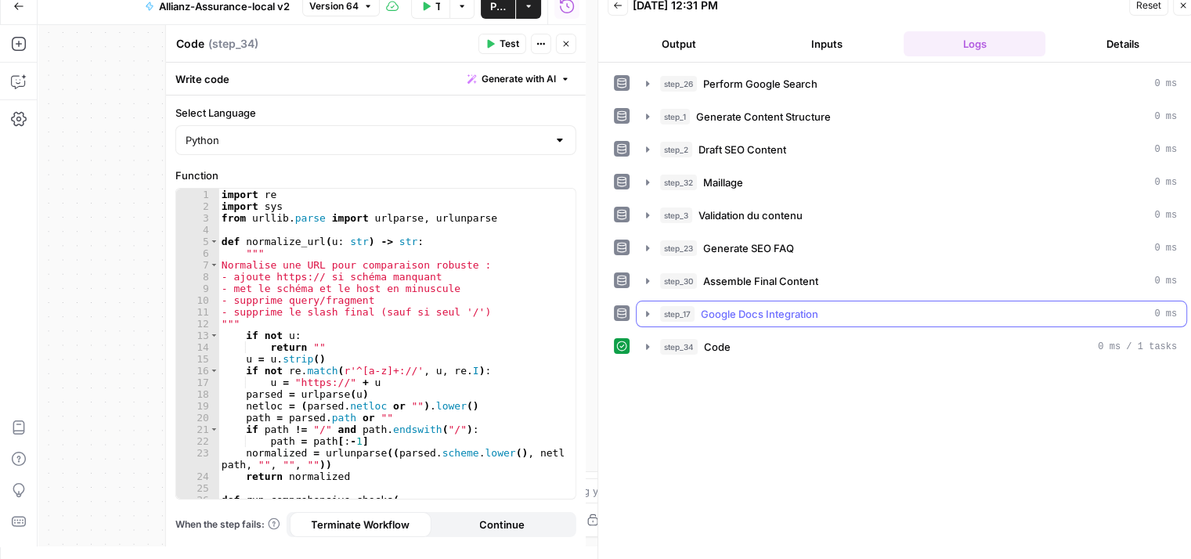
click at [645, 314] on icon "button" at bounding box center [647, 314] width 13 height 13
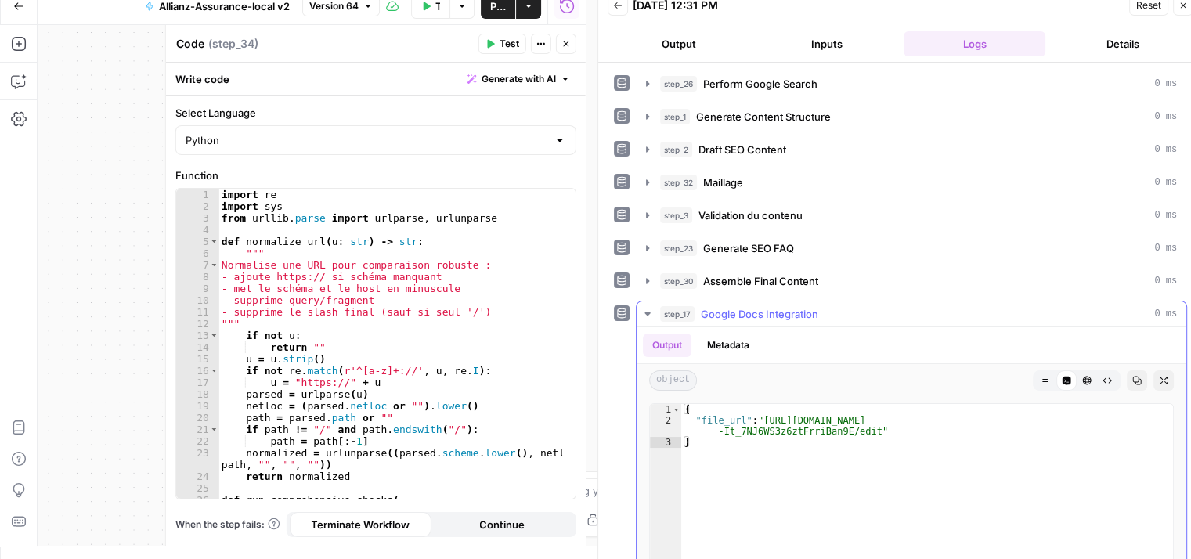
type textarea "**********"
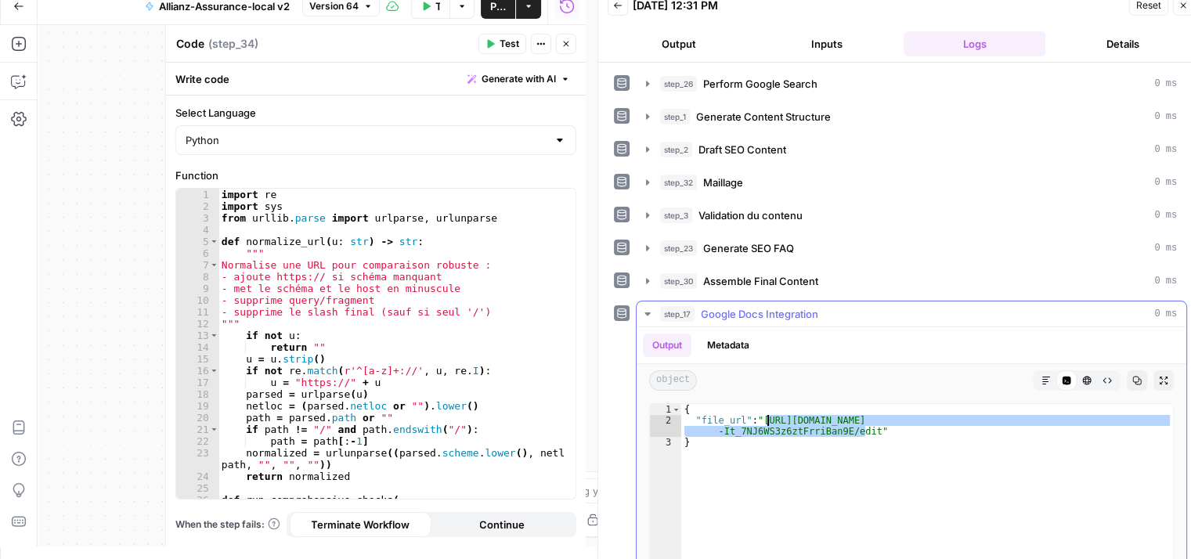
drag, startPoint x: 864, startPoint y: 427, endPoint x: 764, endPoint y: 417, distance: 100.0
click at [764, 417] on div "{ "file_url" : "https://docs.google.com/document/d/1NdvKTMYj81eciwD35Rt -It_7NJ…" at bounding box center [927, 569] width 492 height 330
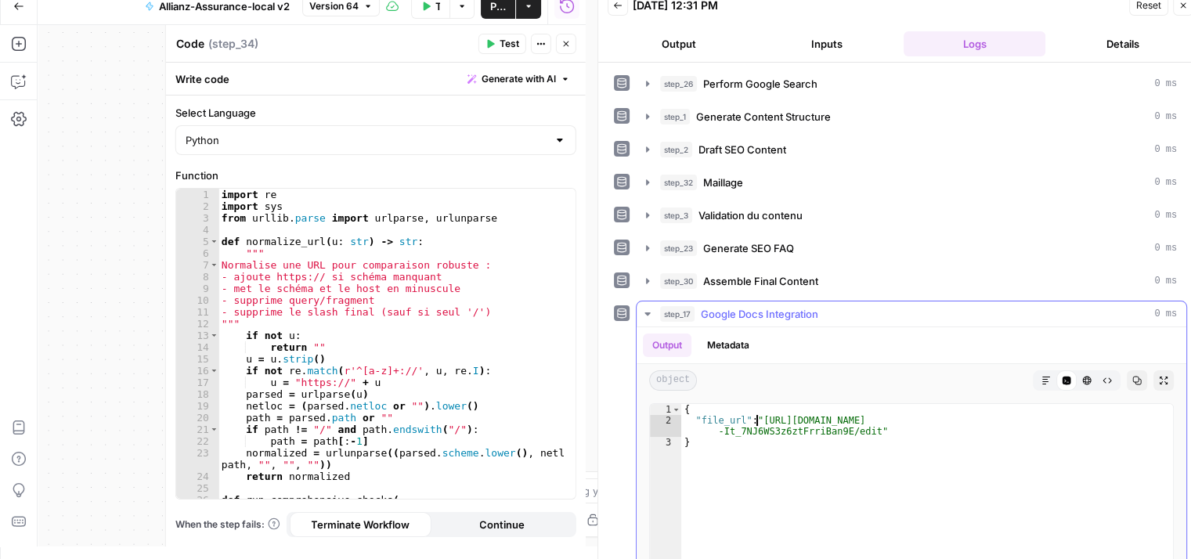
click at [759, 417] on div "{ "file_url" : "https://docs.google.com/document/d/1NdvKTMYj81eciwD35Rt -It_7NJ…" at bounding box center [927, 569] width 492 height 330
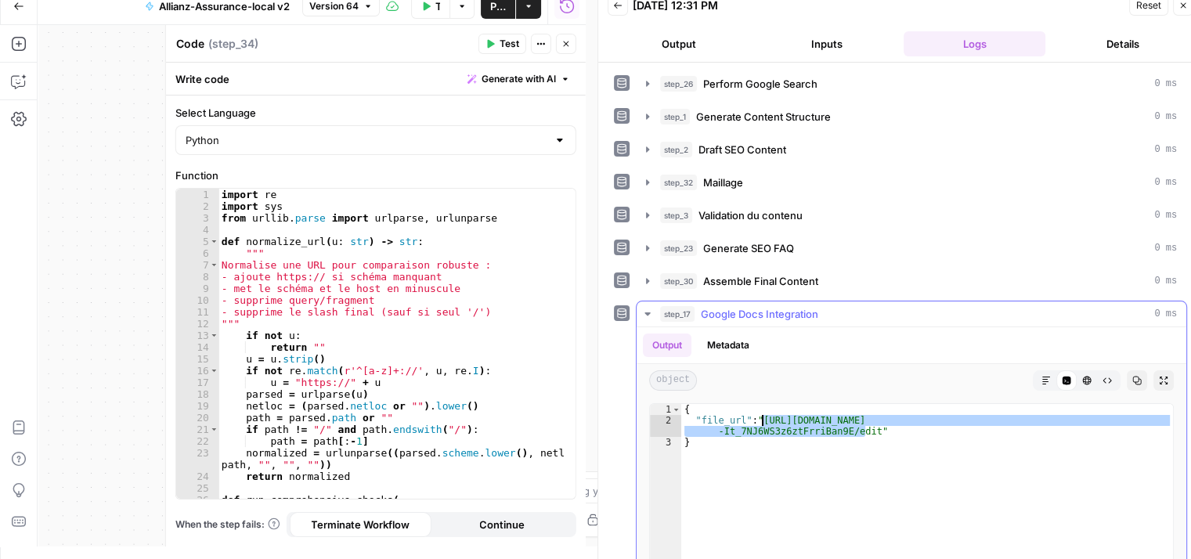
drag, startPoint x: 866, startPoint y: 429, endPoint x: 764, endPoint y: 415, distance: 103.6
click at [764, 415] on div "{ "file_url" : "https://docs.google.com/document/d/1NdvKTMYj81eciwD35Rt -It_7NJ…" at bounding box center [927, 569] width 492 height 330
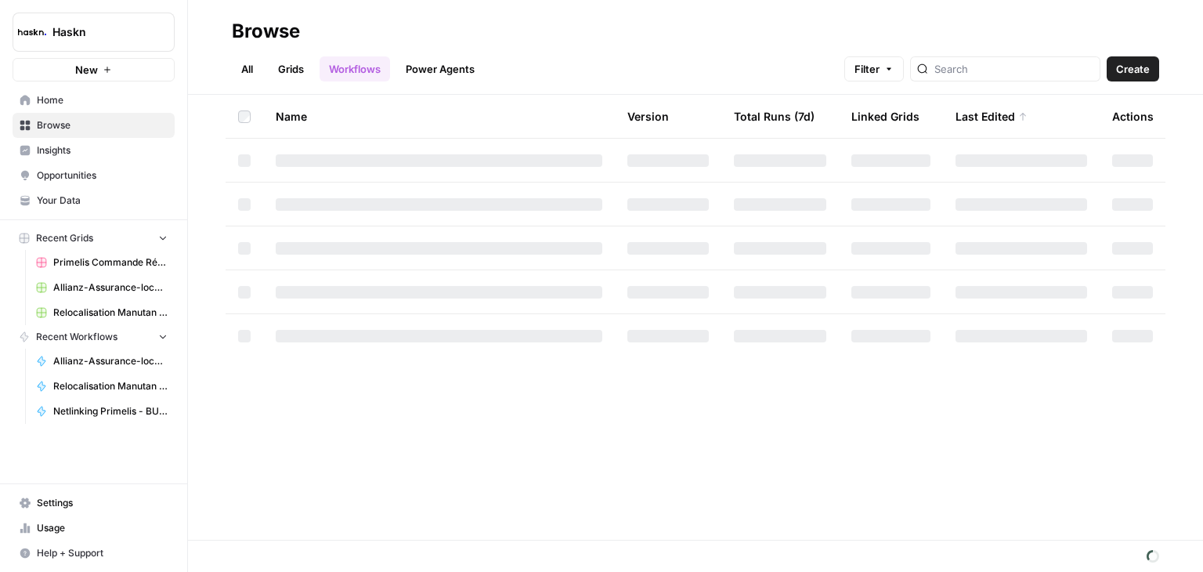
click at [1140, 70] on span "Create" at bounding box center [1133, 69] width 34 height 16
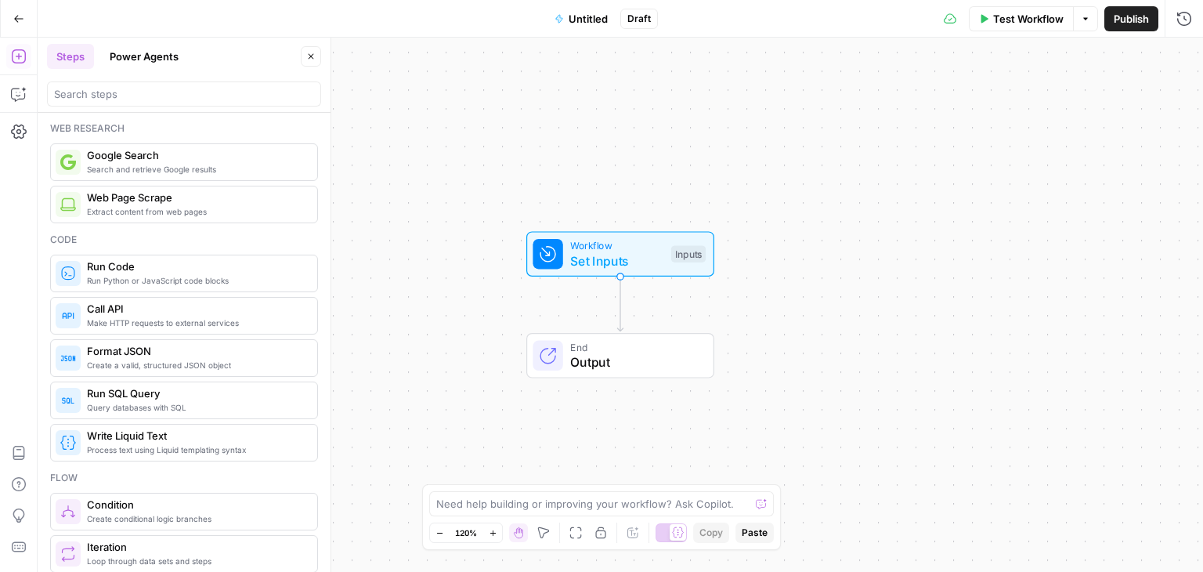
scroll to position [108, 0]
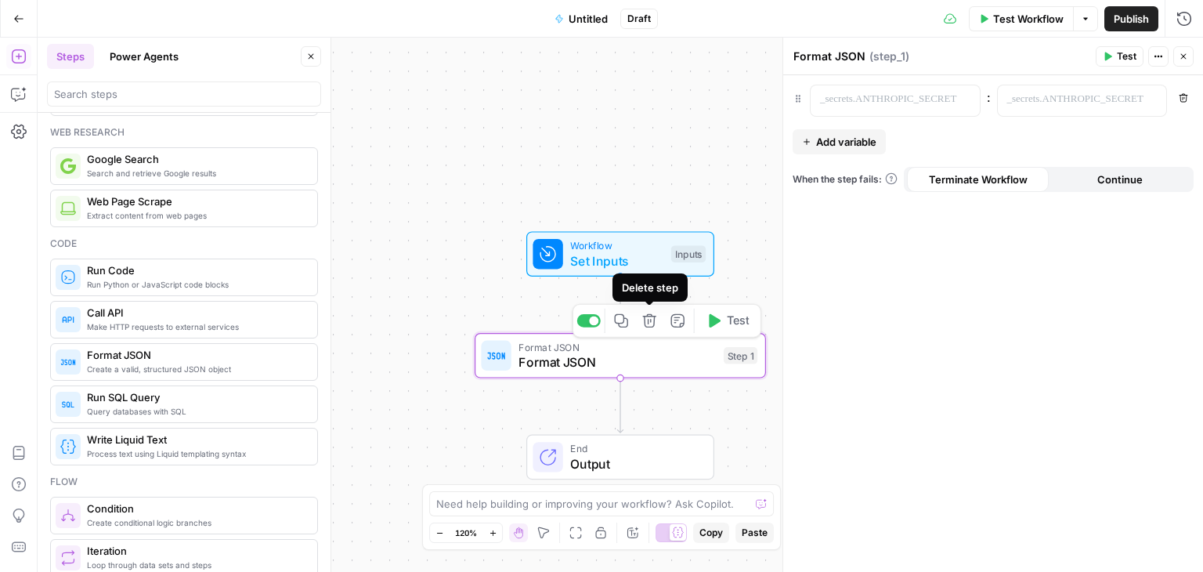
click at [650, 316] on icon "button" at bounding box center [648, 320] width 13 height 13
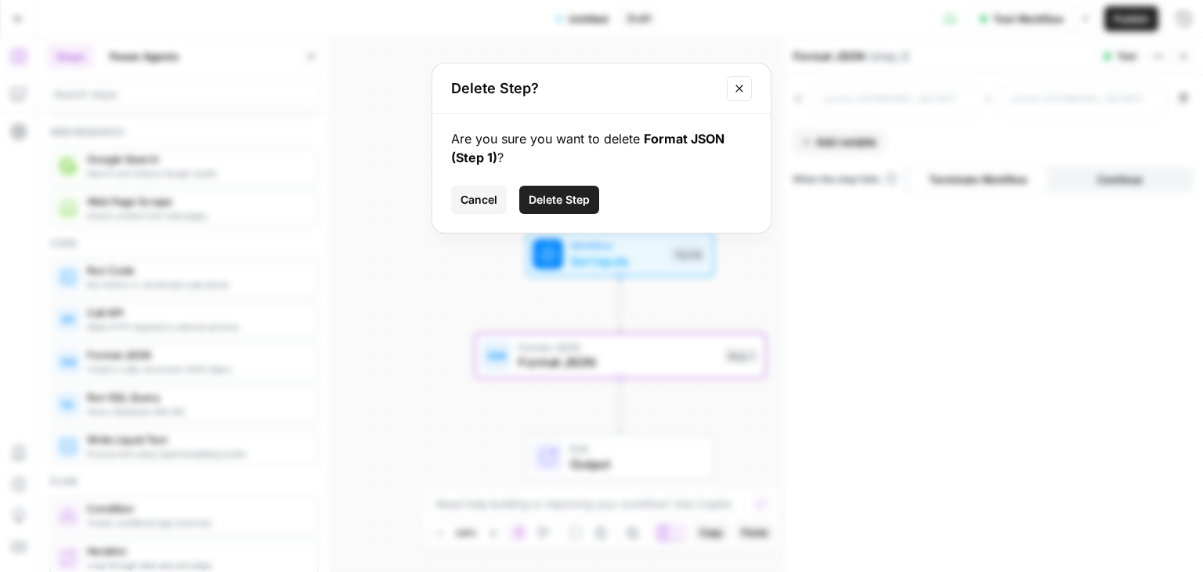
click at [551, 195] on span "Delete Step" at bounding box center [559, 200] width 61 height 16
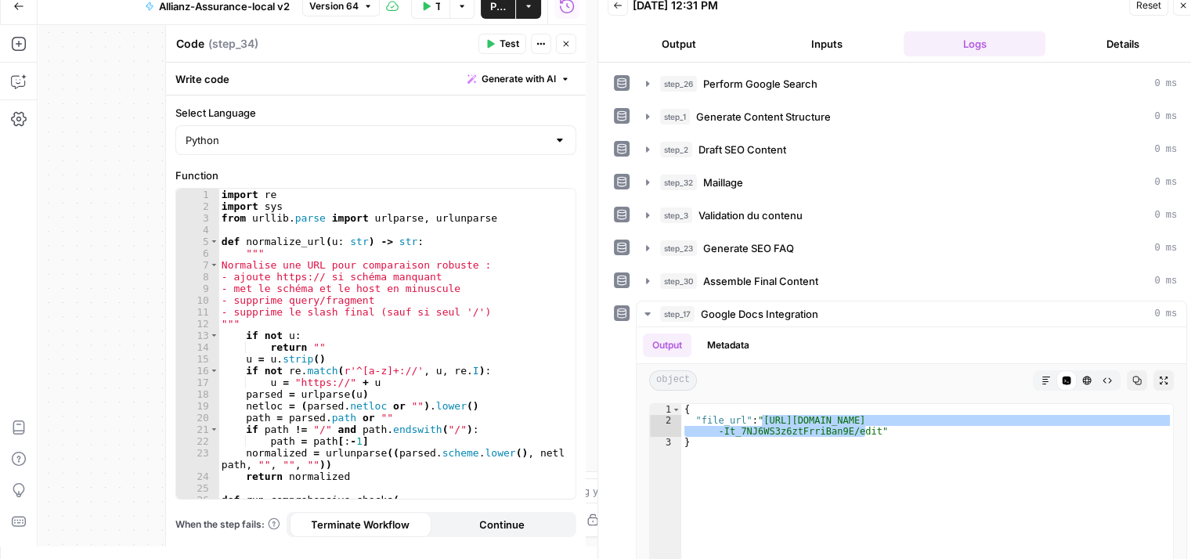
click at [569, 45] on icon "button" at bounding box center [566, 43] width 9 height 9
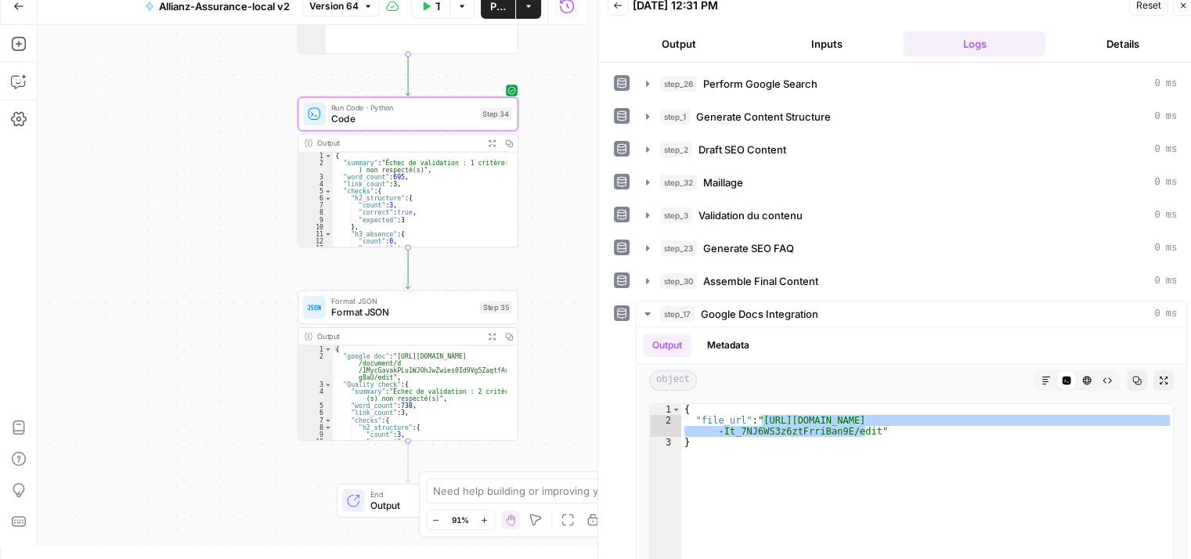
click at [1185, 6] on icon "button" at bounding box center [1183, 5] width 9 height 9
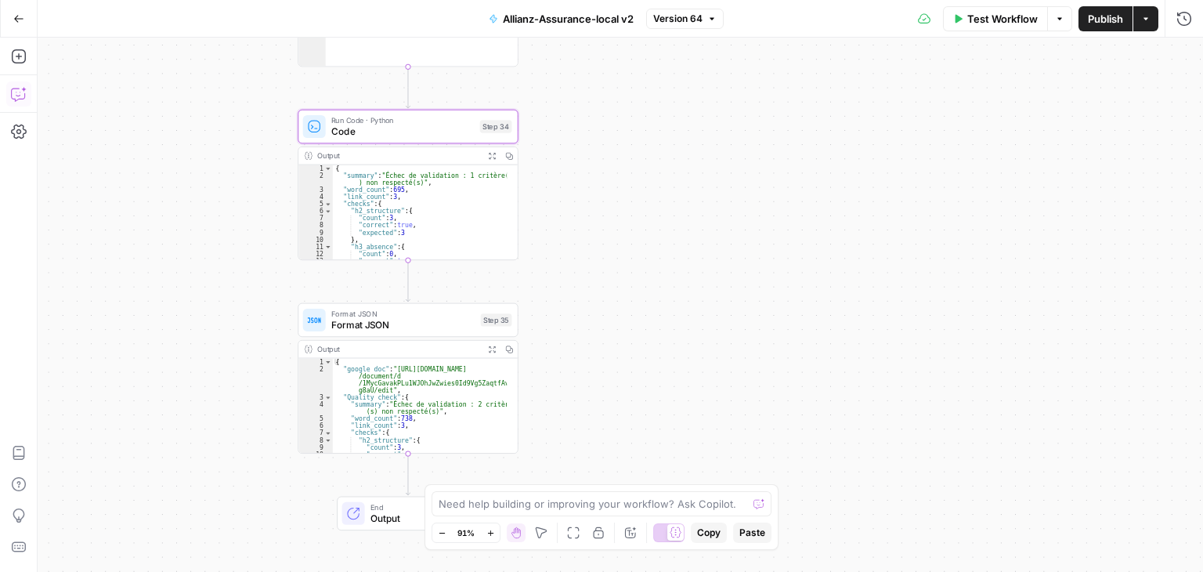
click at [16, 96] on icon "button" at bounding box center [19, 94] width 16 height 16
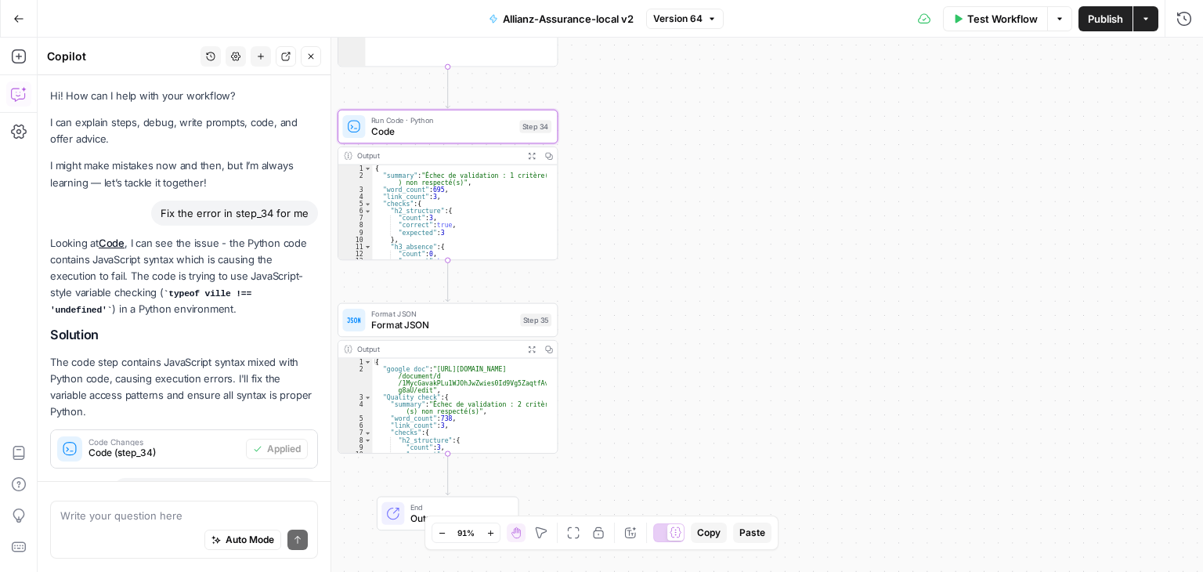
scroll to position [8621, 0]
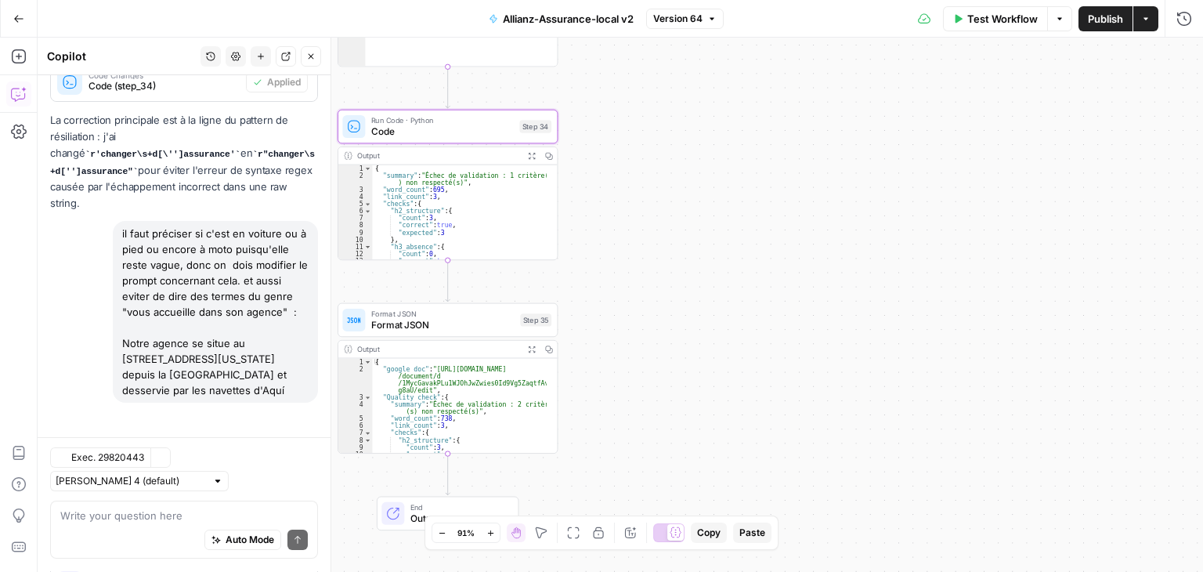
click at [135, 517] on textarea at bounding box center [183, 516] width 247 height 16
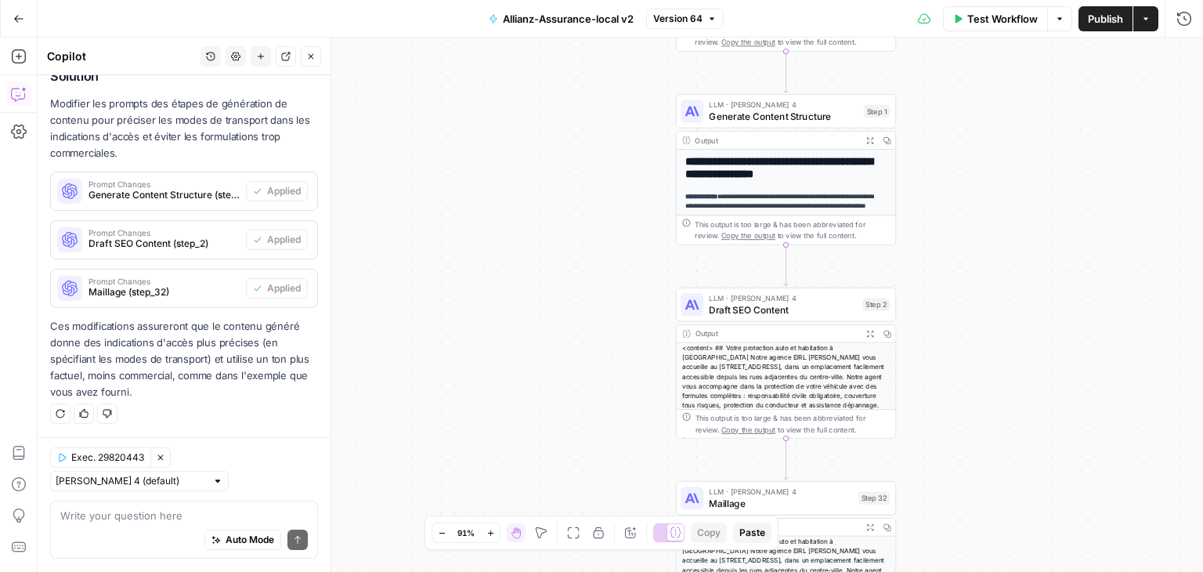
click at [128, 524] on div "Auto Mode Send" at bounding box center [183, 541] width 247 height 34
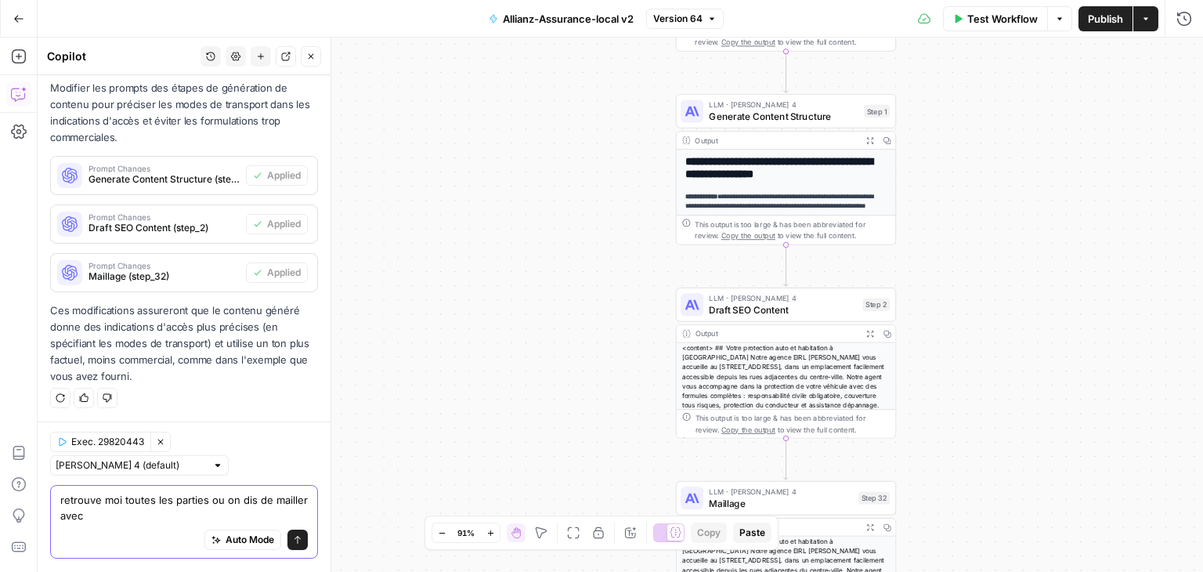
scroll to position [9156, 0]
type textarea "retrouve moi toutes les parties ou on dis de mailler avec l'url de [DOMAIN_NAME…"
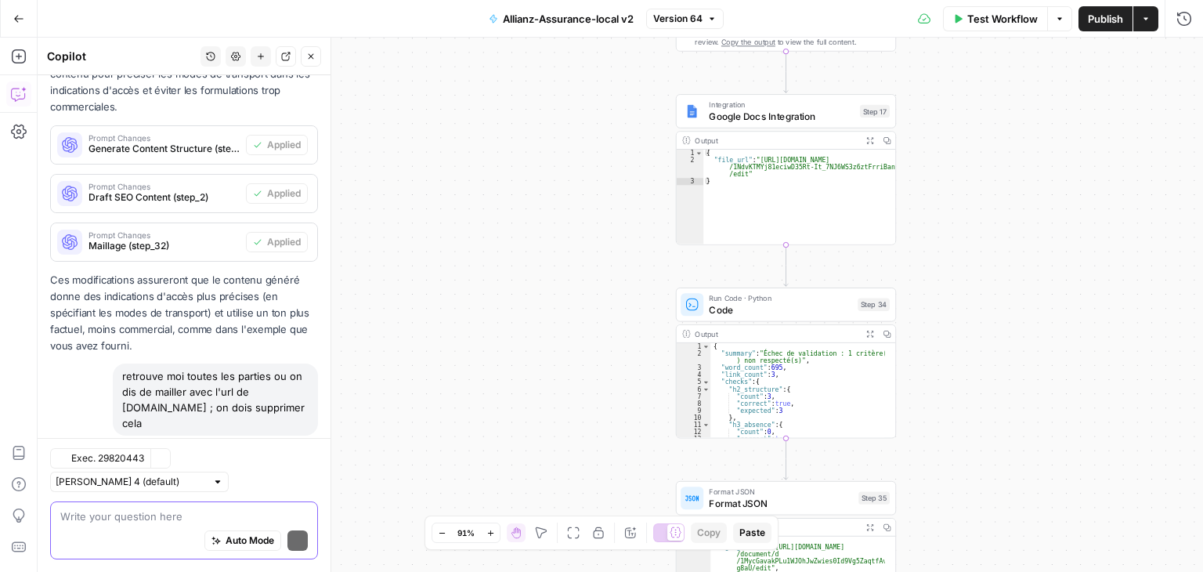
scroll to position [9554, 0]
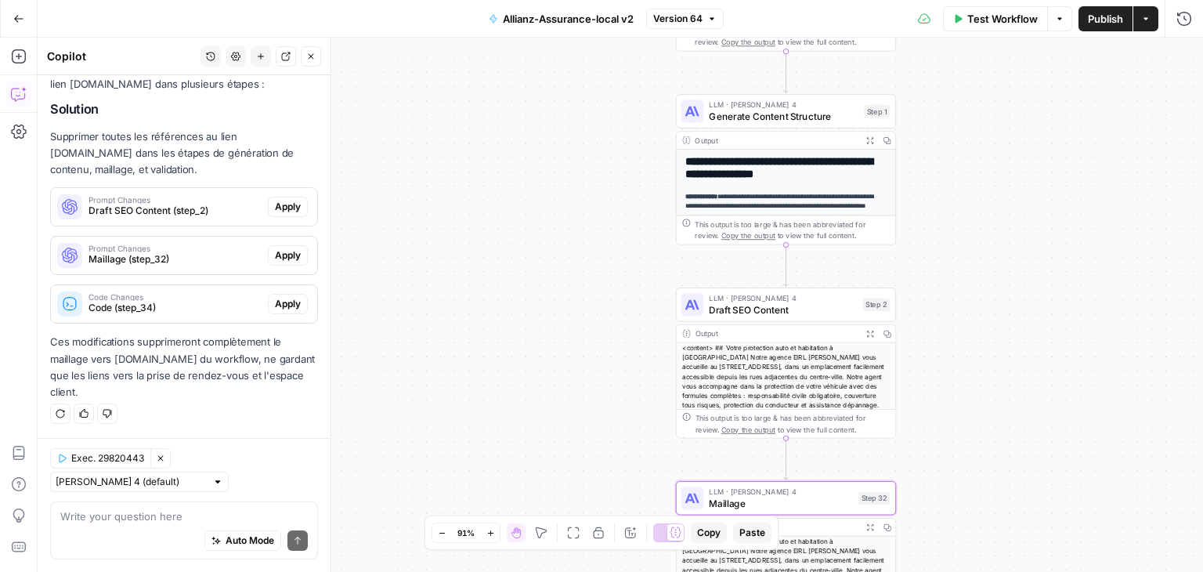
click at [206, 211] on span "Draft SEO Content (step_2)" at bounding box center [174, 211] width 173 height 14
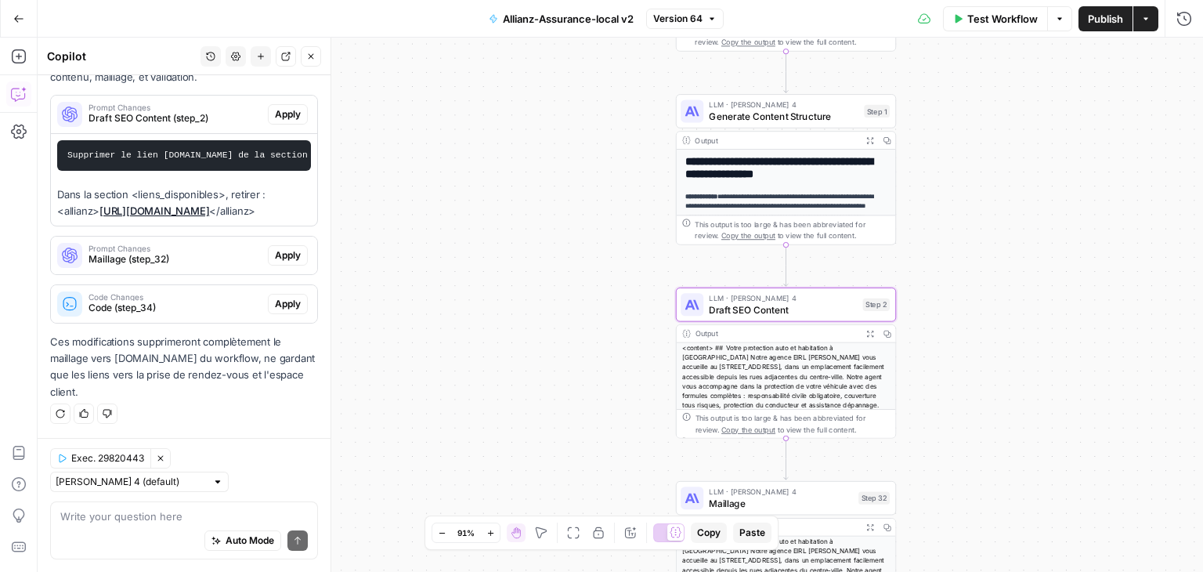
click at [275, 121] on span "Apply" at bounding box center [288, 114] width 26 height 14
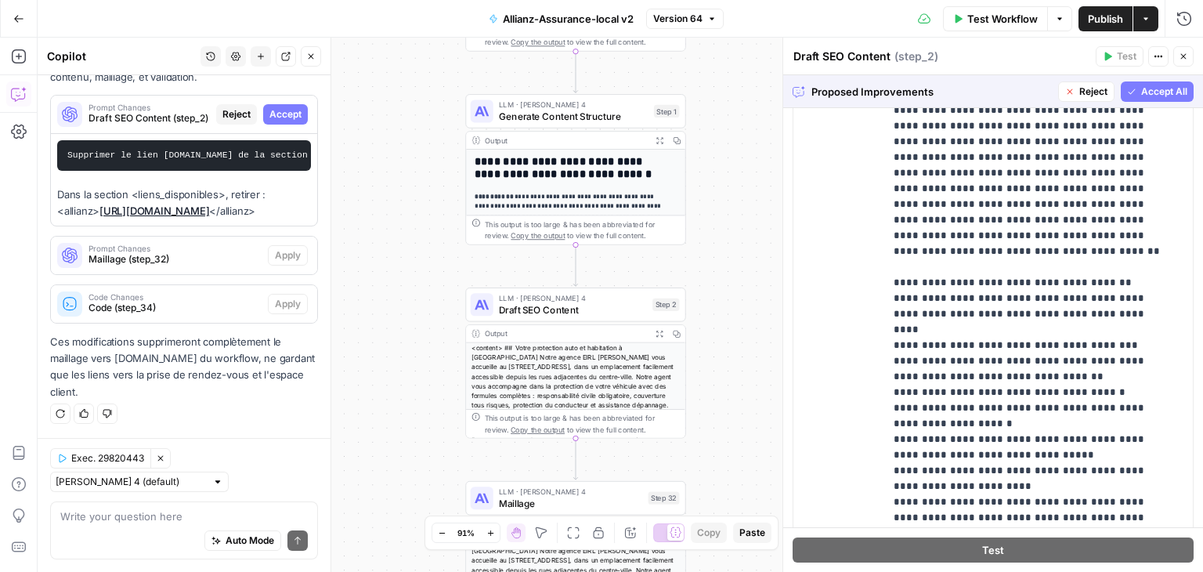
scroll to position [1104, 0]
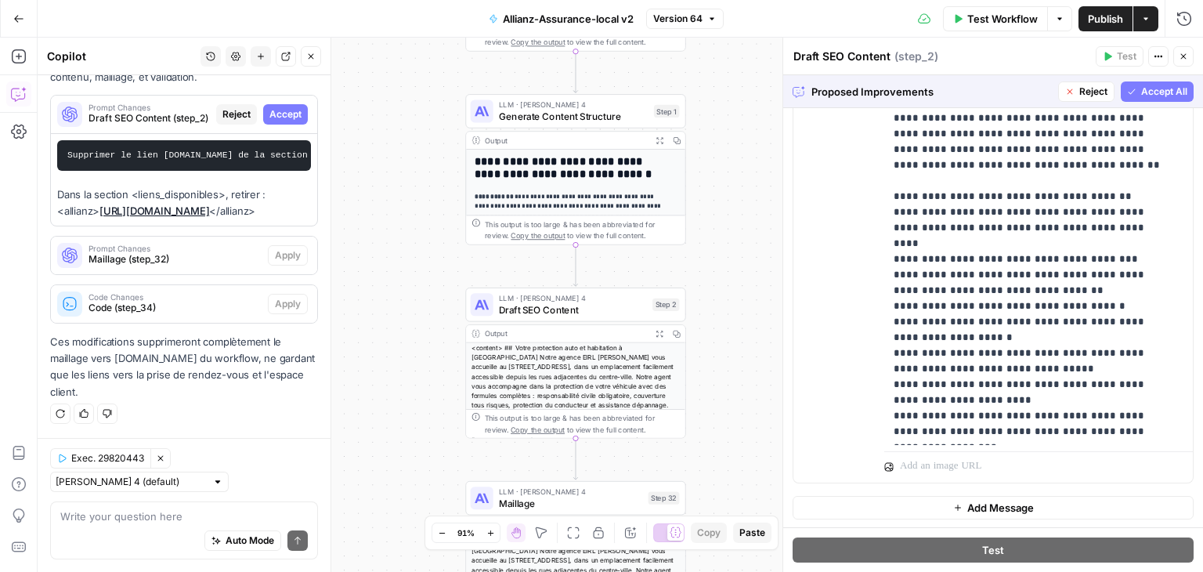
click at [1168, 89] on span "Accept All" at bounding box center [1164, 92] width 46 height 14
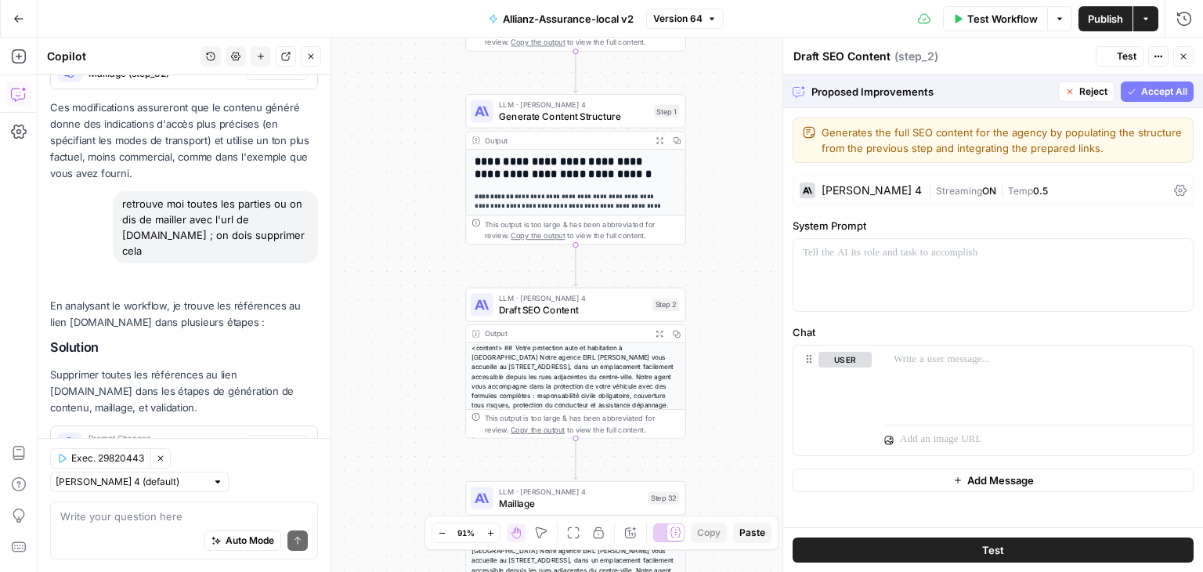
scroll to position [0, 0]
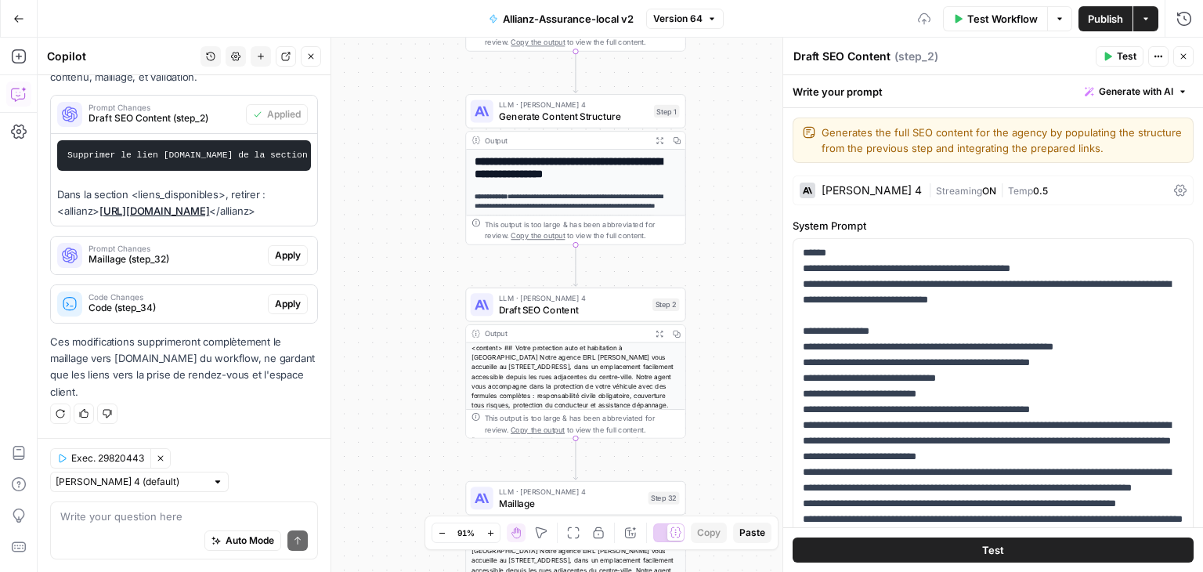
click at [282, 261] on span "Apply" at bounding box center [288, 255] width 26 height 14
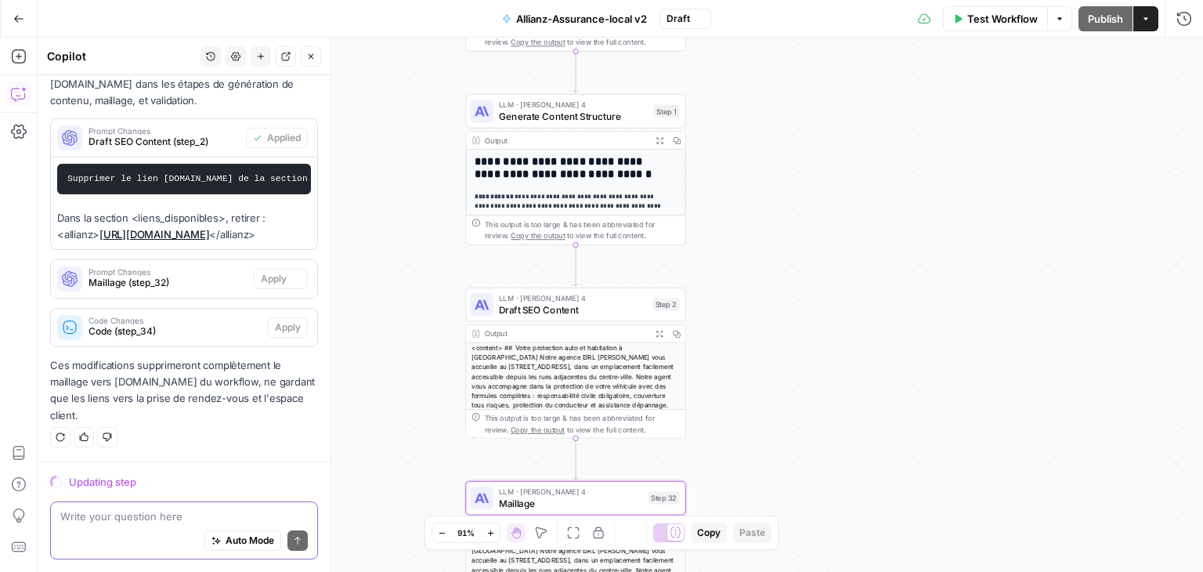
click at [125, 511] on textarea at bounding box center [183, 516] width 247 height 16
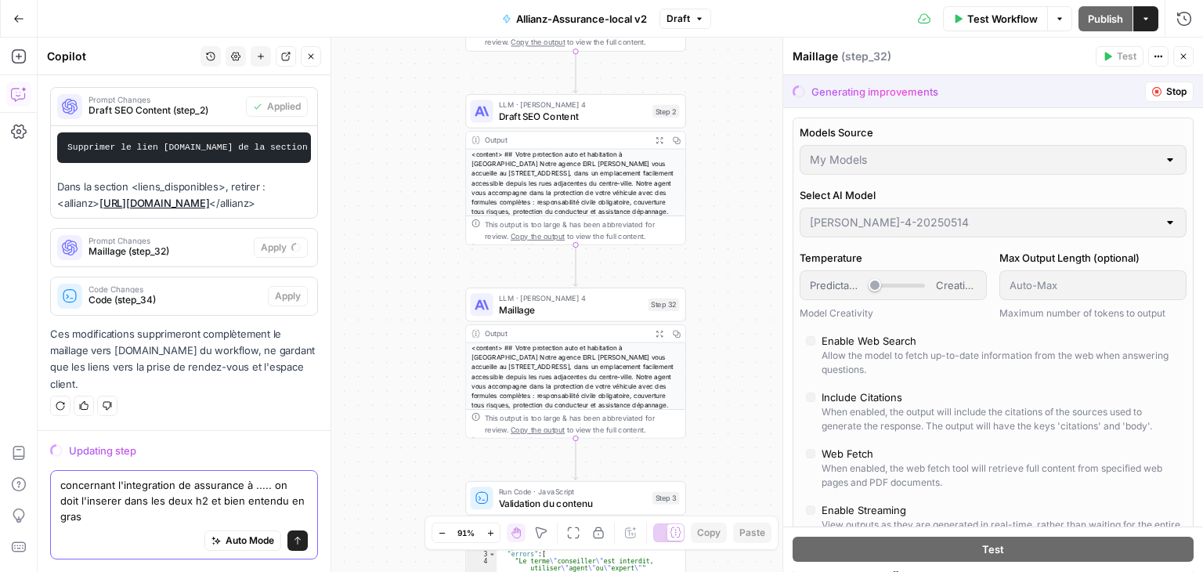
scroll to position [9216, 0]
click at [190, 481] on textarea "concernant l'integration de assurance à ..... on doit l'inserer dans les deux h…" at bounding box center [183, 500] width 247 height 47
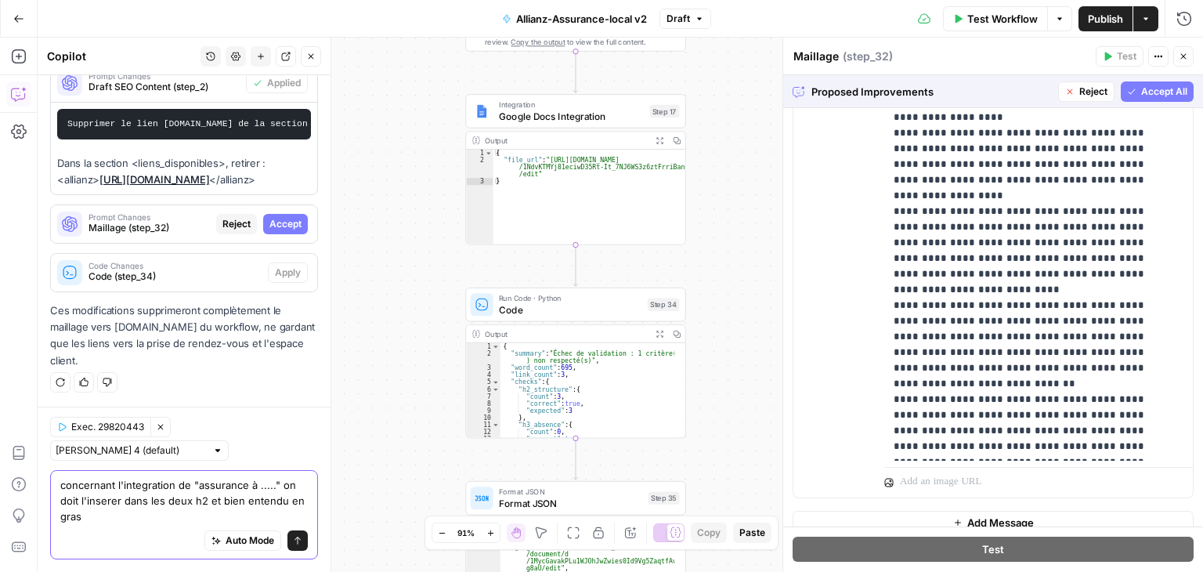
scroll to position [983, 0]
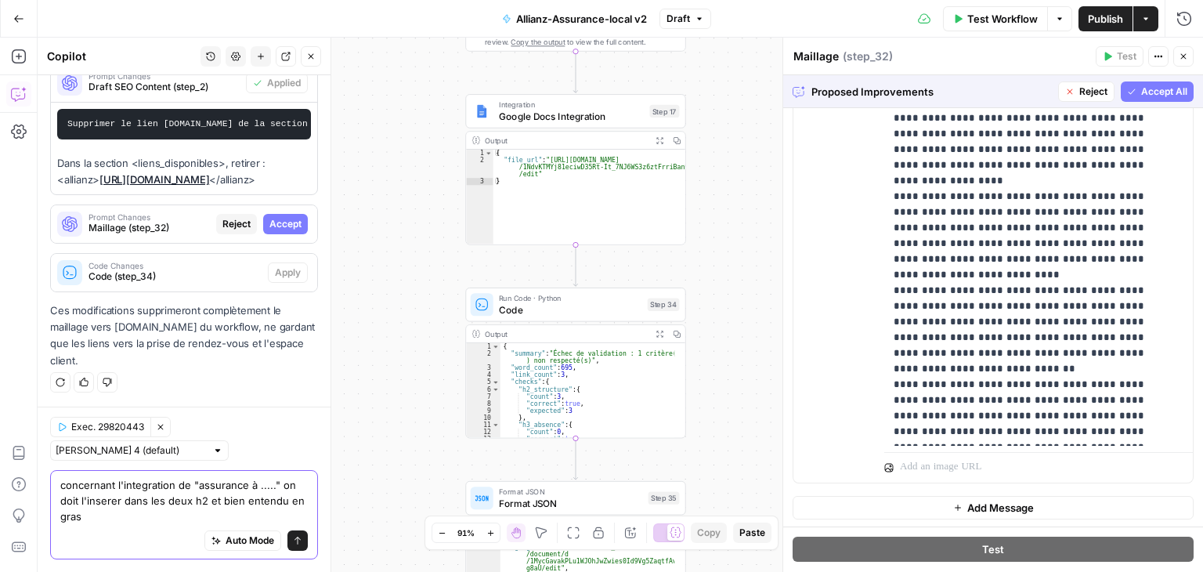
type textarea "concernant l'integration de "assurance à ....." on doit l'inserer dans les deux…"
click at [1159, 95] on span "Accept All" at bounding box center [1164, 92] width 46 height 14
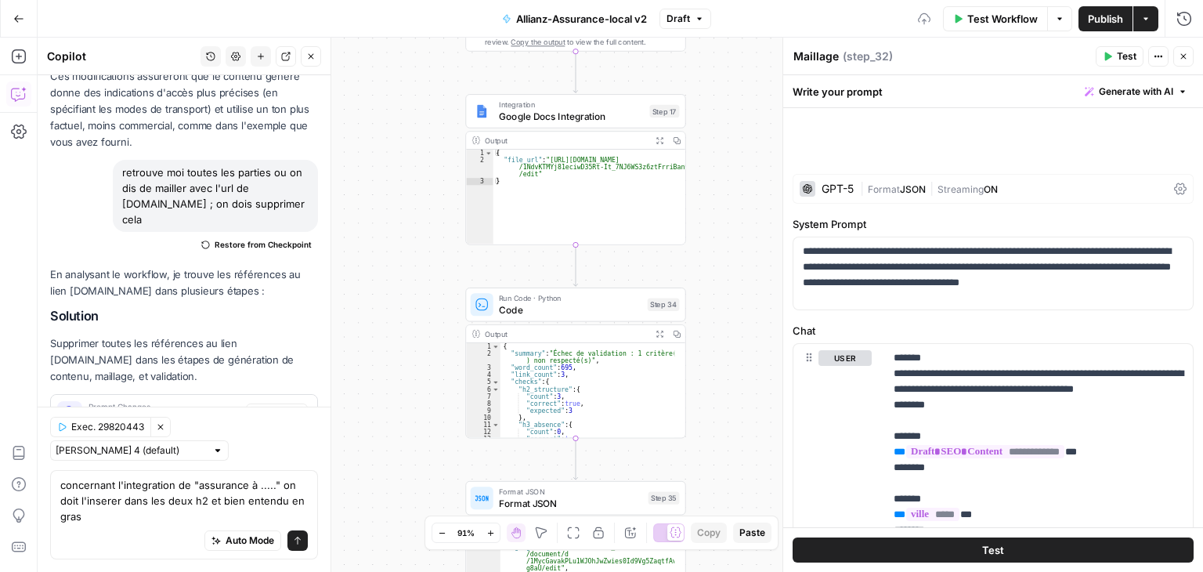
scroll to position [9715, 0]
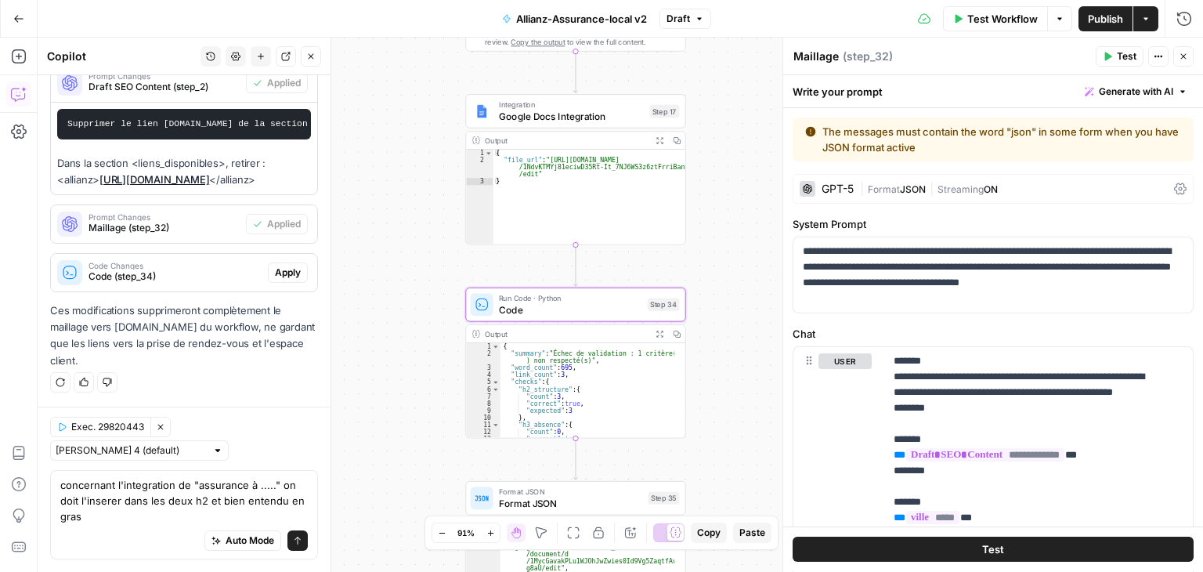
click at [275, 273] on span "Apply" at bounding box center [288, 272] width 26 height 14
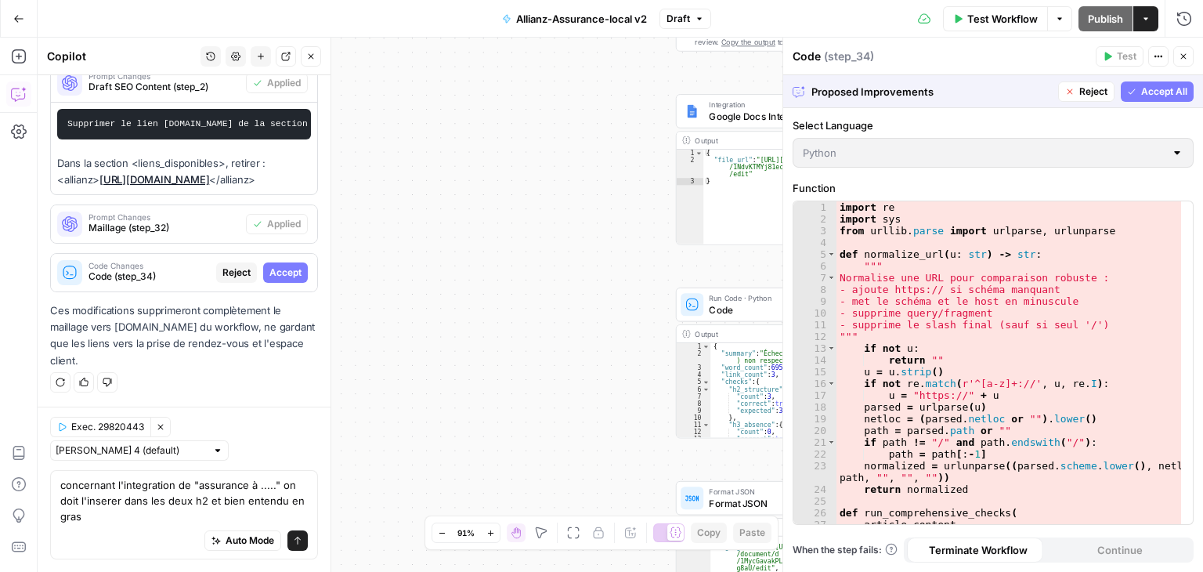
scroll to position [9239, 0]
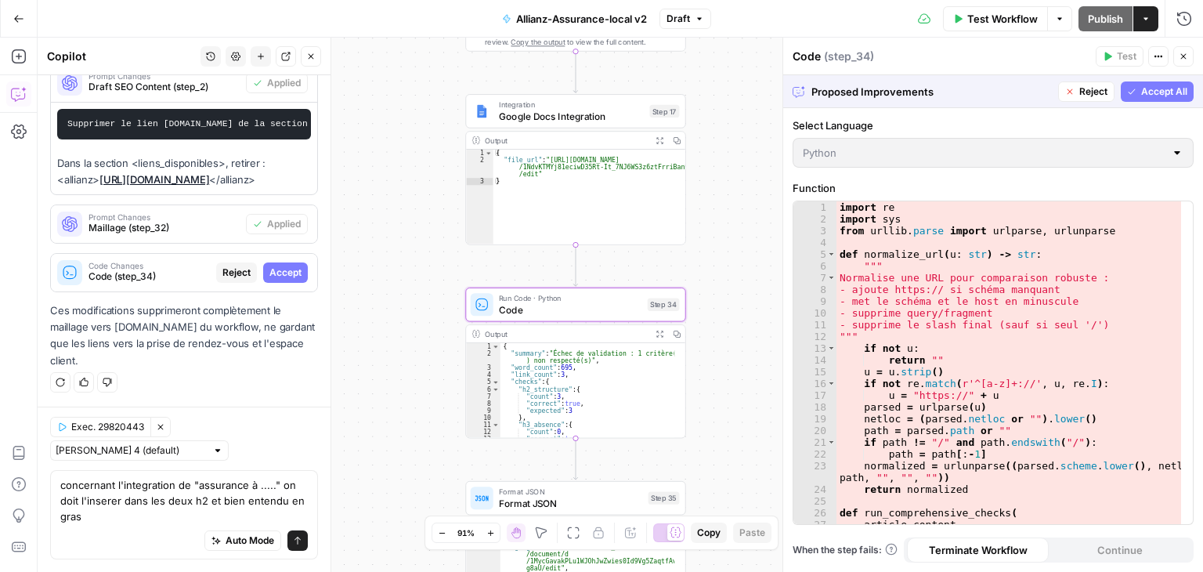
click at [282, 266] on span "Accept" at bounding box center [285, 272] width 32 height 14
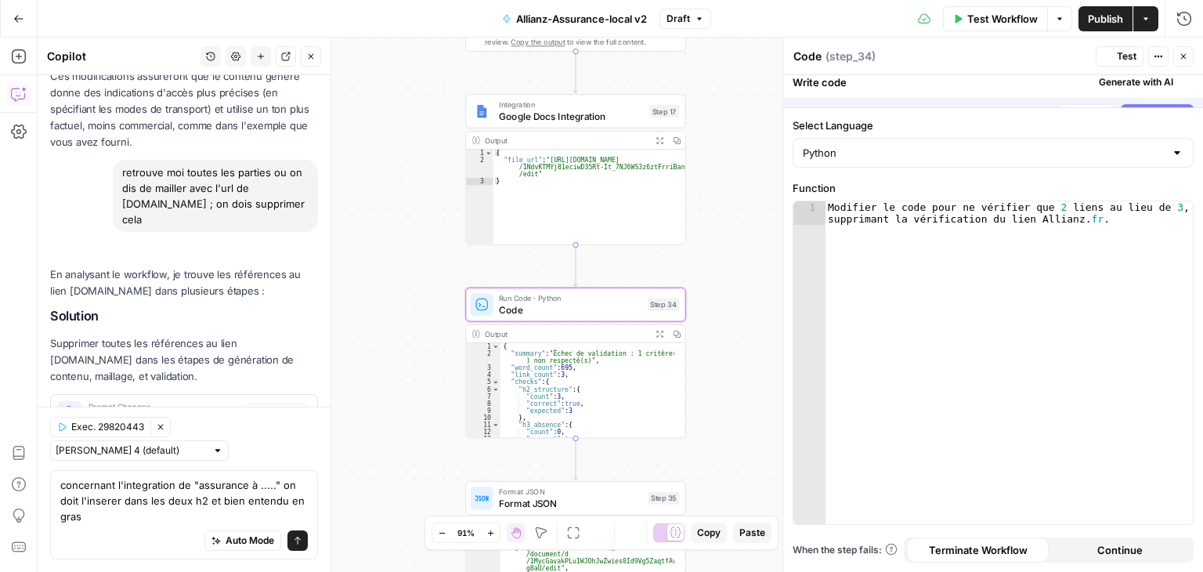
scroll to position [9715, 0]
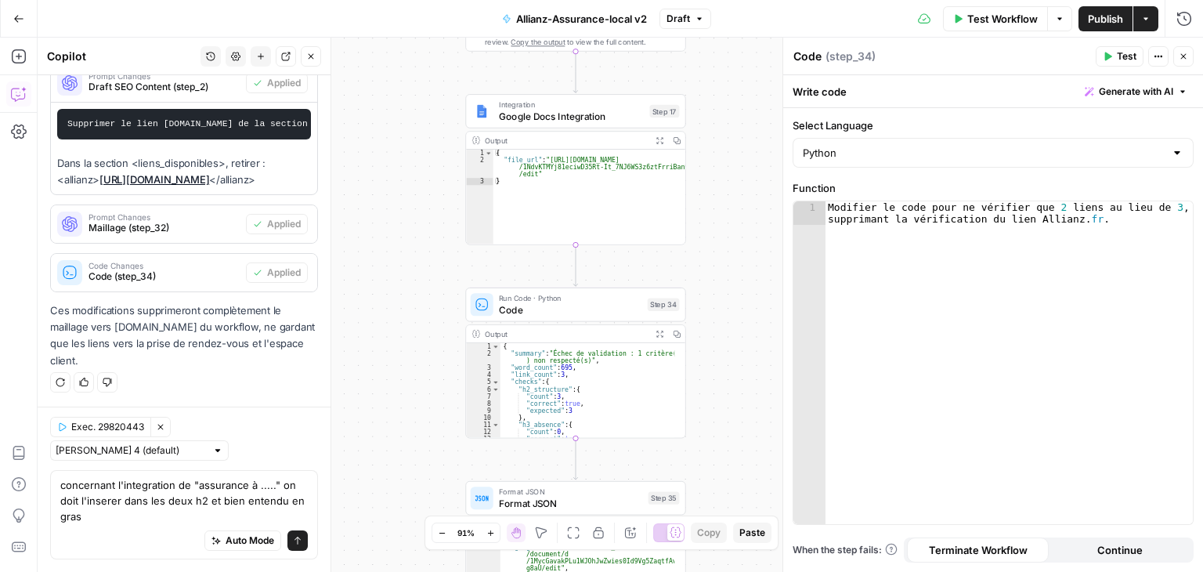
click at [146, 525] on div "Auto Mode Send" at bounding box center [183, 541] width 247 height 34
click at [153, 524] on div "Auto Mode Send" at bounding box center [183, 541] width 247 height 34
click at [128, 529] on div "Auto Mode Send" at bounding box center [183, 541] width 247 height 34
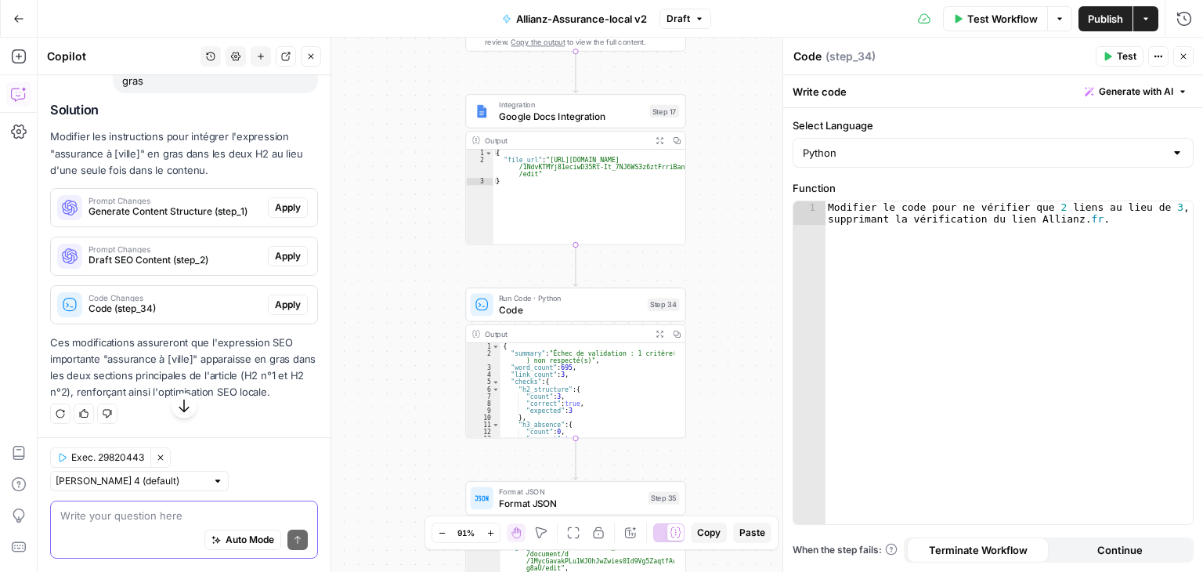
scroll to position [9996, 0]
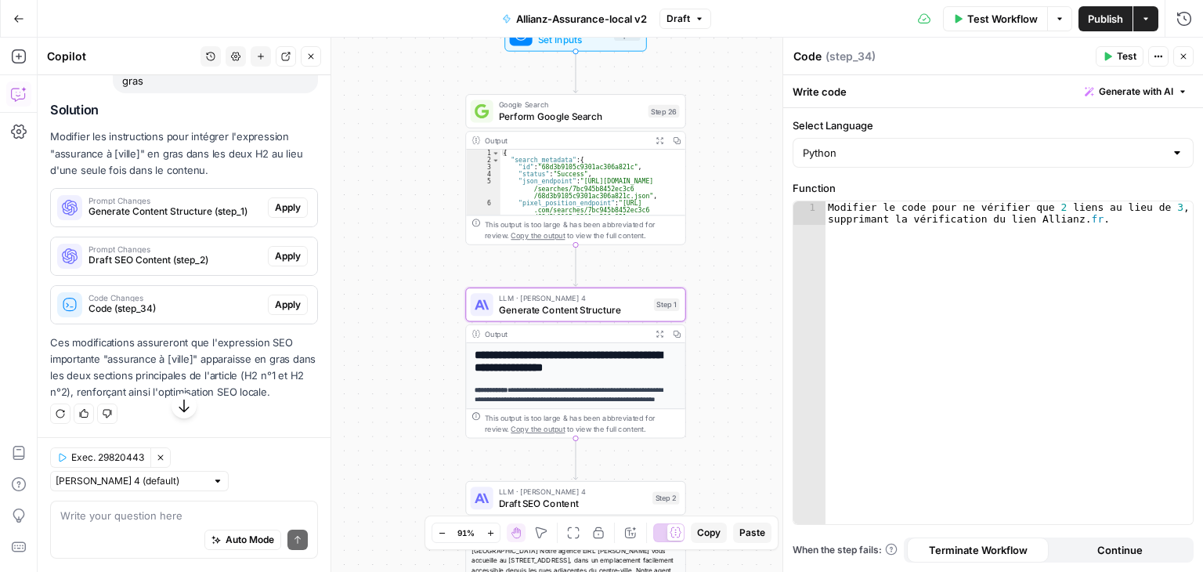
click at [275, 215] on span "Apply" at bounding box center [288, 207] width 26 height 14
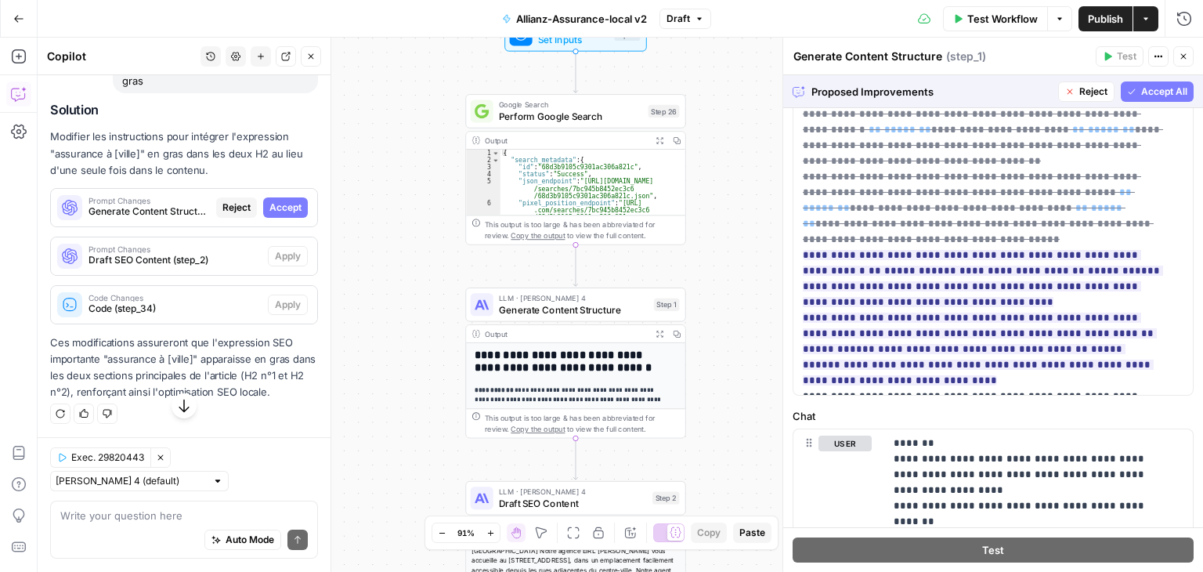
scroll to position [485, 0]
click at [1149, 90] on span "Accept All" at bounding box center [1164, 92] width 46 height 14
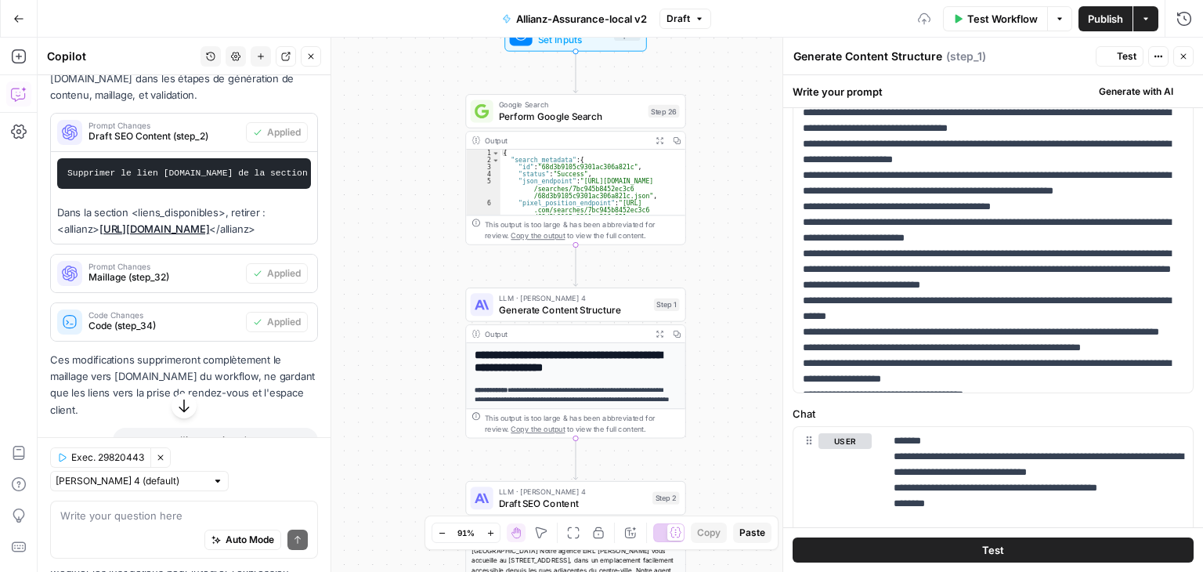
scroll to position [0, 0]
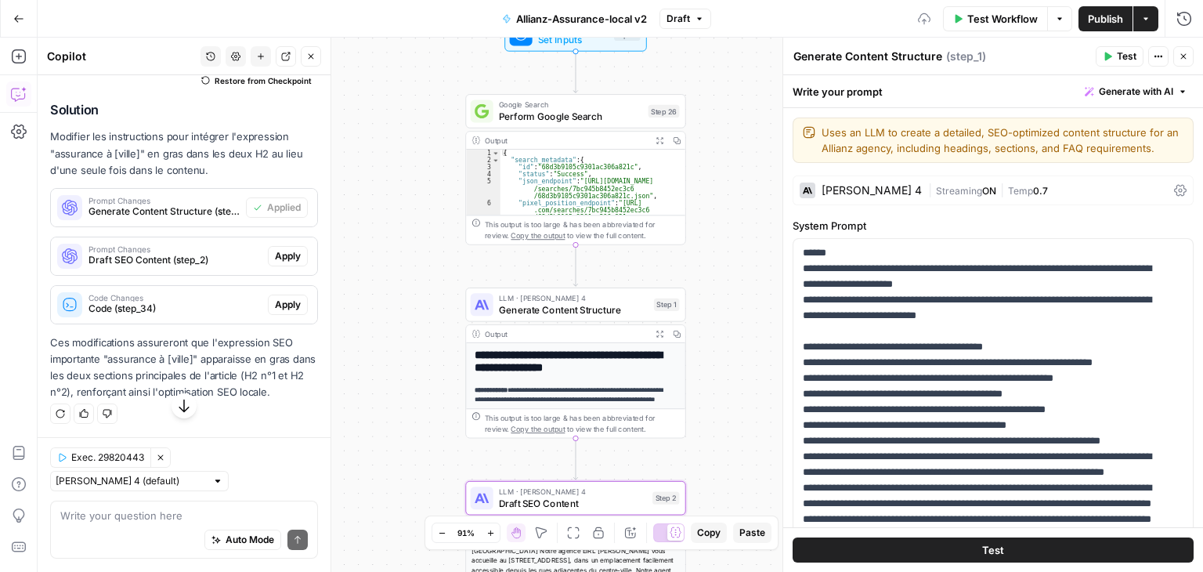
click at [275, 263] on span "Apply" at bounding box center [288, 256] width 26 height 14
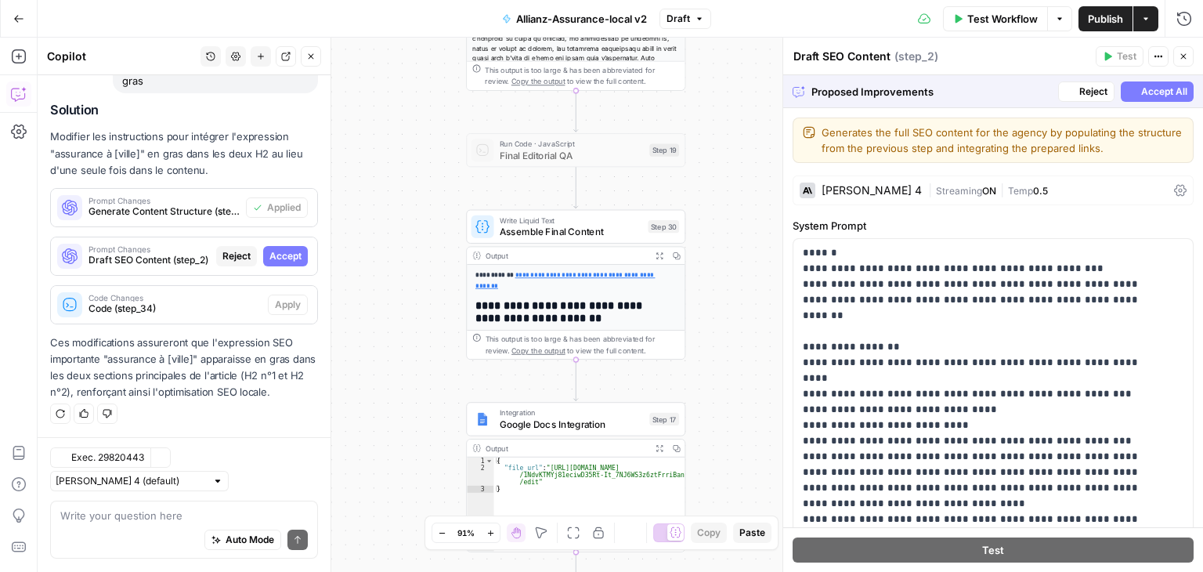
scroll to position [9595, 0]
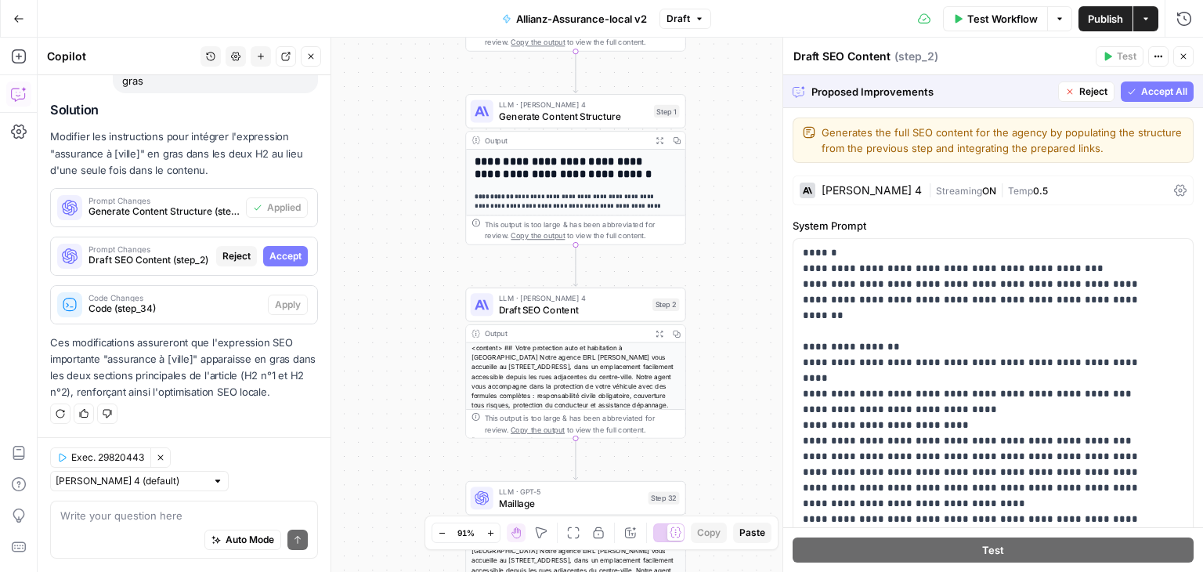
click at [1156, 91] on span "Accept All" at bounding box center [1164, 92] width 46 height 14
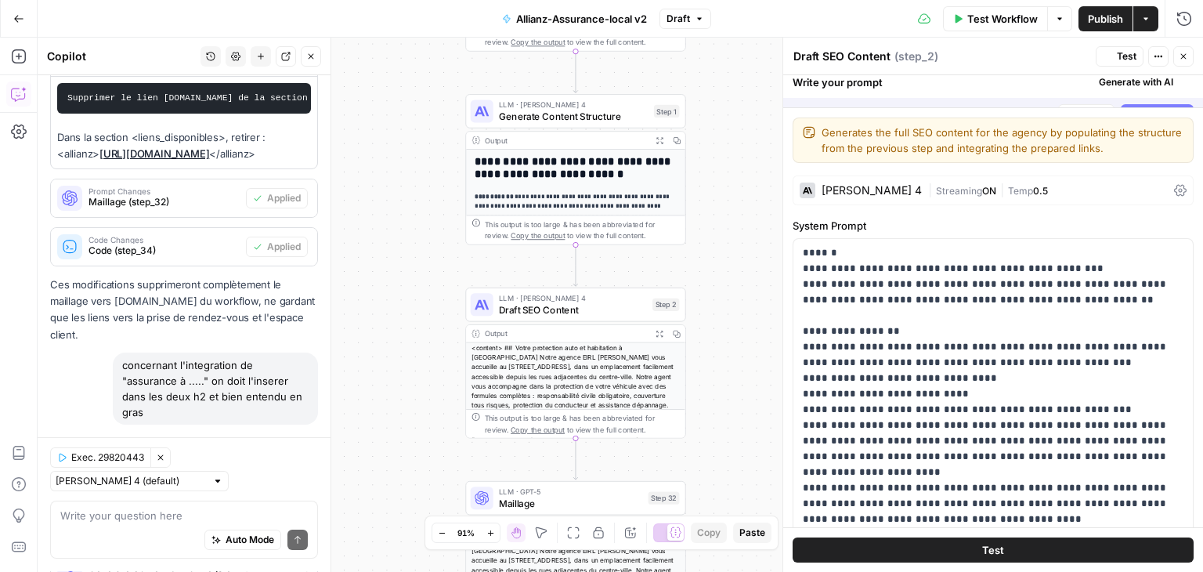
scroll to position [10096, 0]
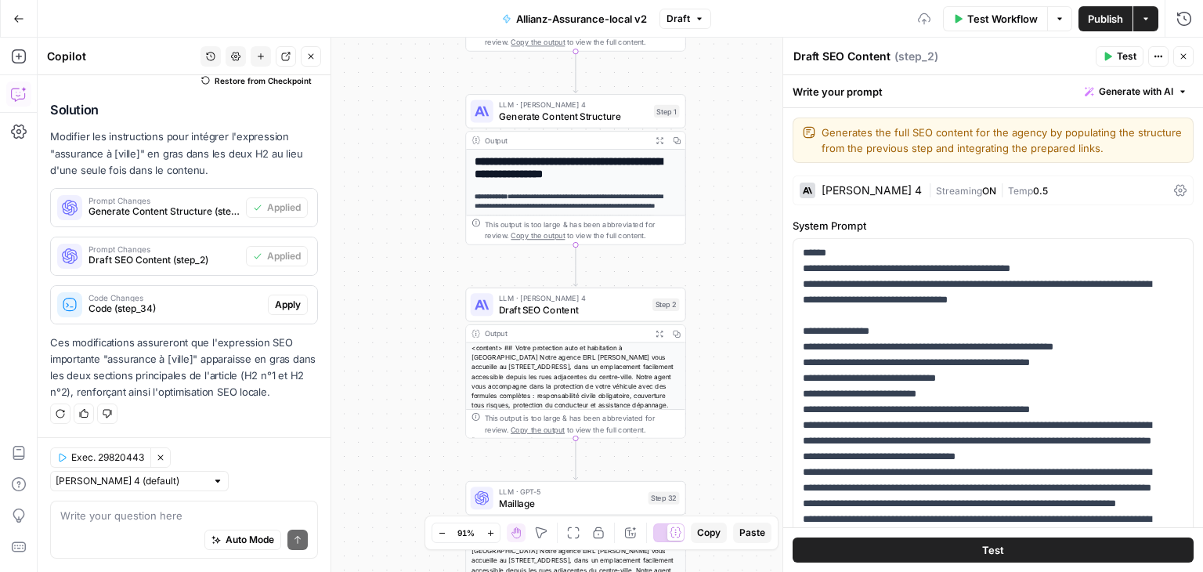
click at [276, 309] on span "Apply" at bounding box center [288, 305] width 26 height 14
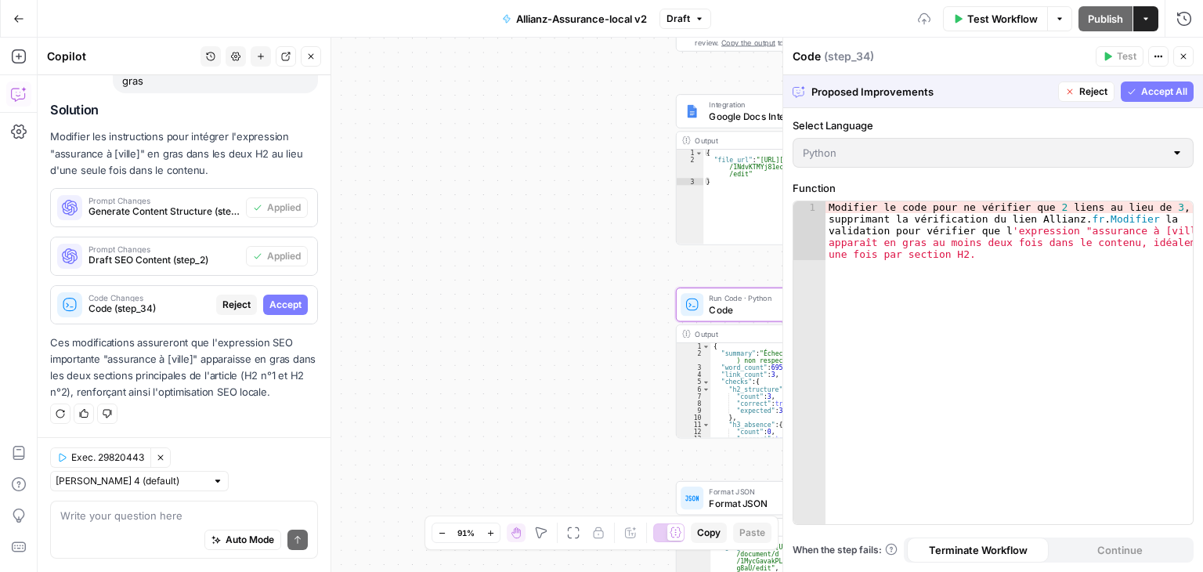
click at [276, 309] on span "Accept" at bounding box center [285, 305] width 32 height 14
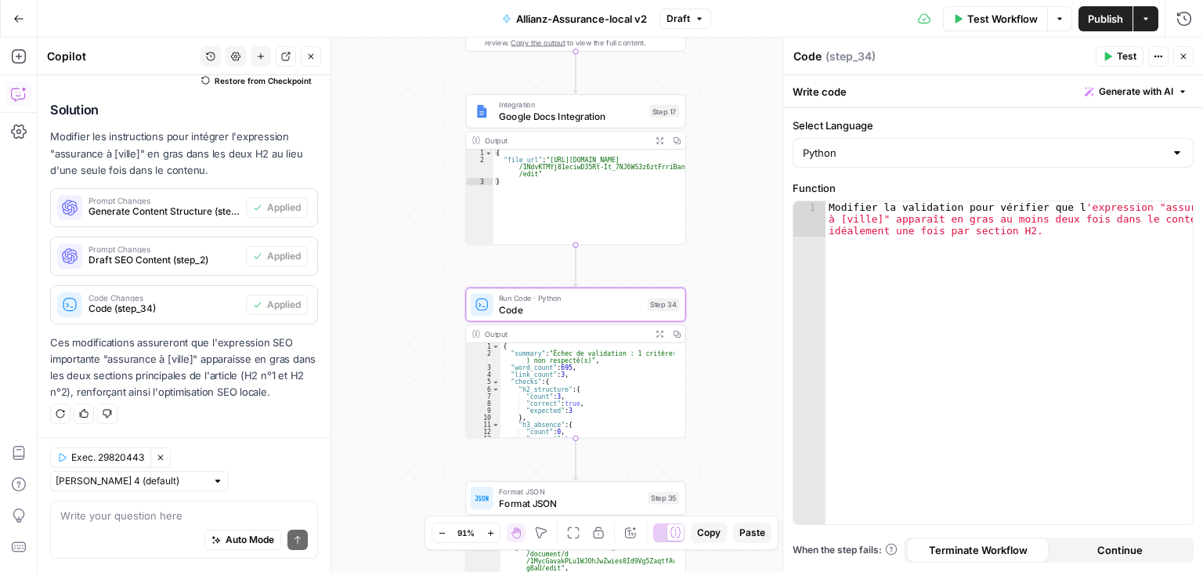
click at [155, 318] on div "Code Changes Code (step_34)" at bounding box center [148, 305] width 195 height 38
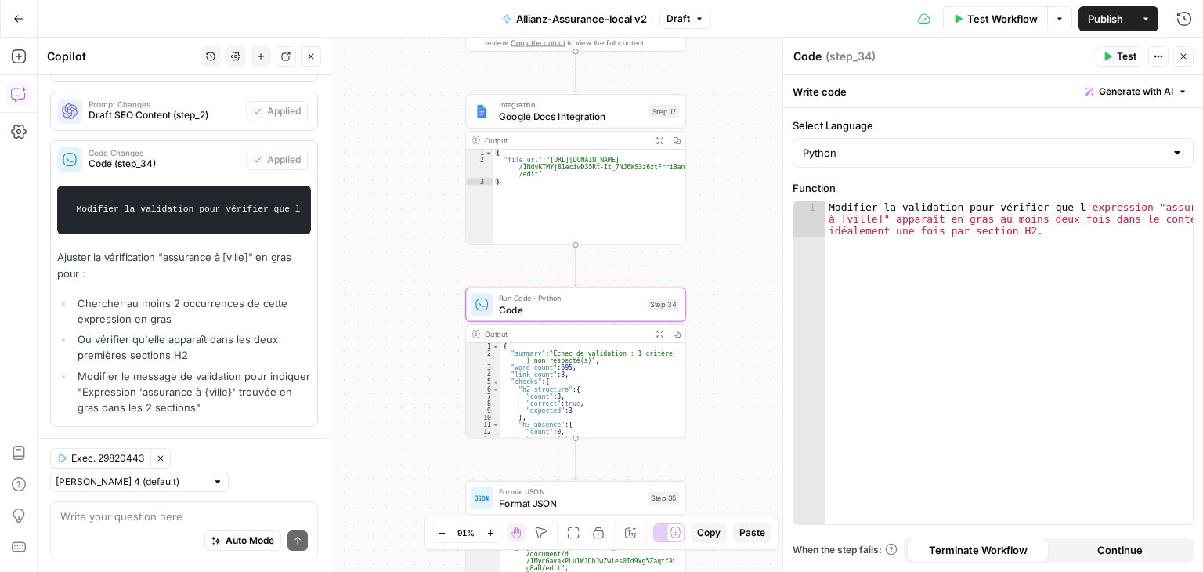
click at [1029, 222] on div "Modifier la validation pour v é rifier que l 'expression "assurance à [ville]" …" at bounding box center [1009, 397] width 368 height 393
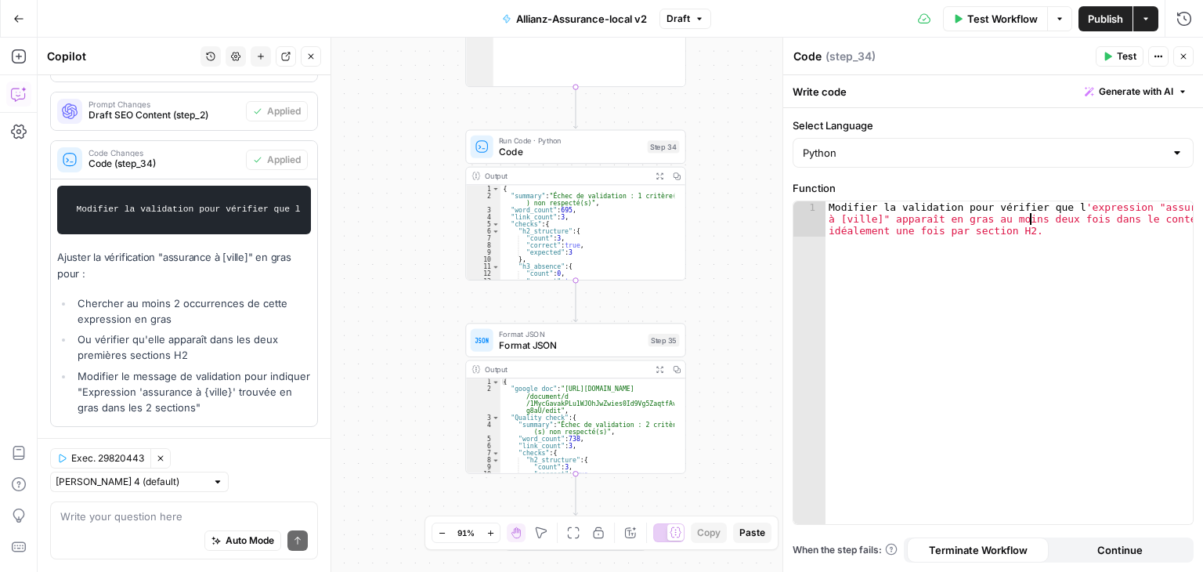
type textarea "**********"
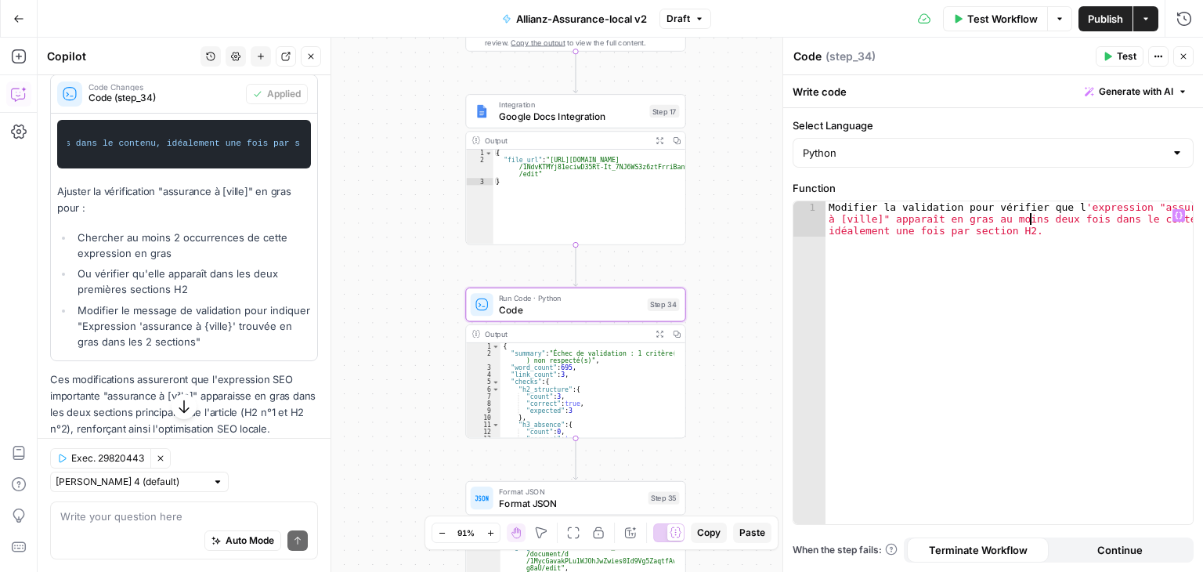
scroll to position [0, 403]
click at [1183, 54] on icon "button" at bounding box center [1183, 56] width 9 height 9
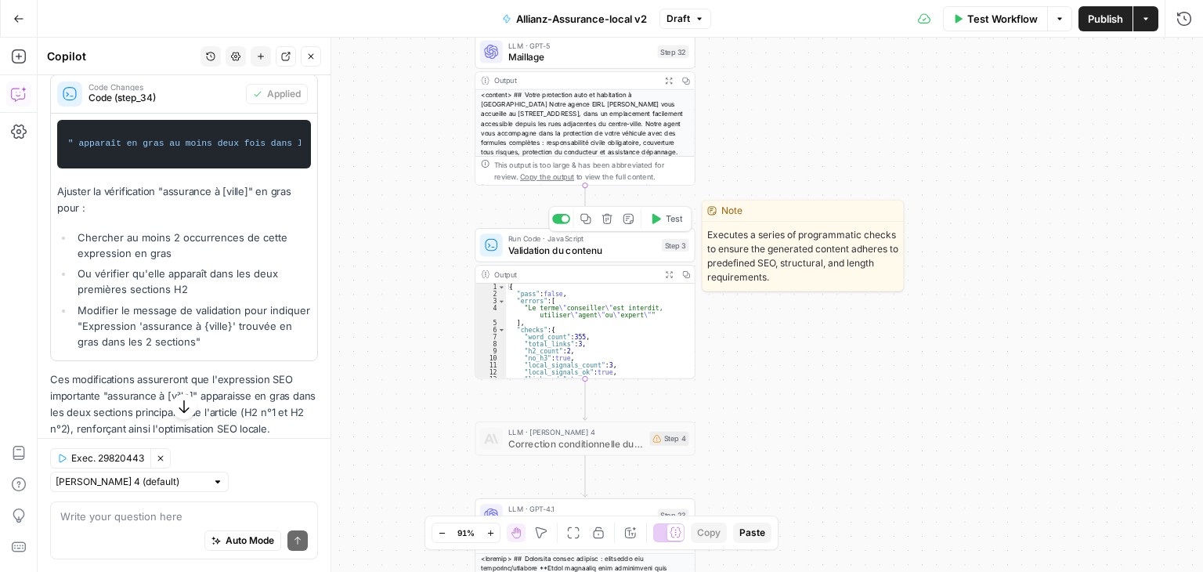
click at [558, 248] on span "Validation du contenu" at bounding box center [582, 250] width 148 height 14
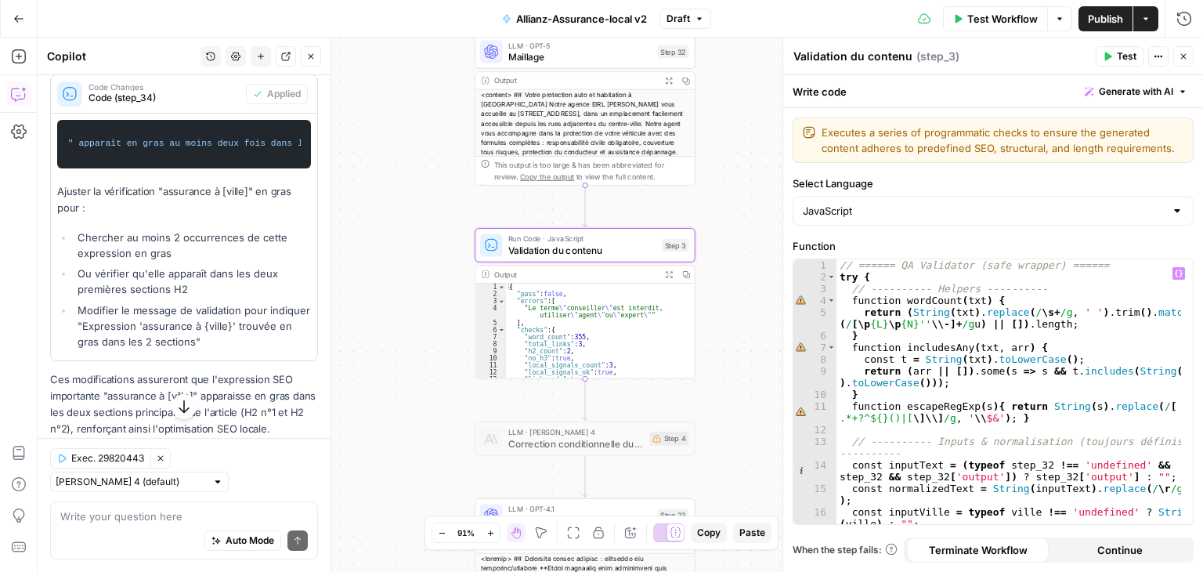
scroll to position [2030, 0]
click at [1187, 61] on button "Close" at bounding box center [1183, 56] width 20 height 20
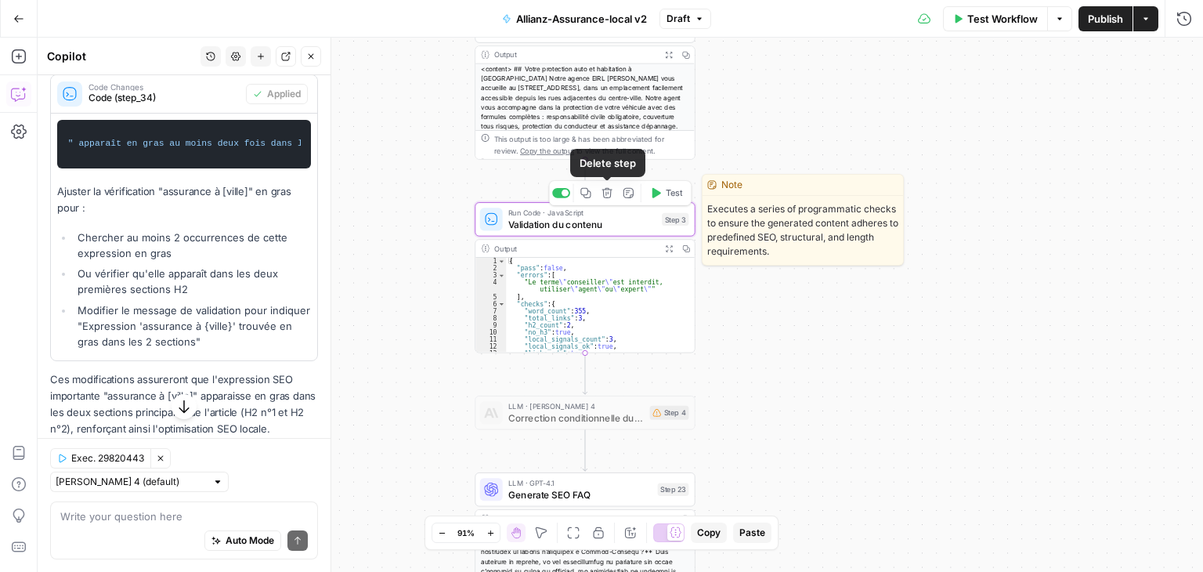
click at [605, 196] on icon "button" at bounding box center [607, 193] width 12 height 12
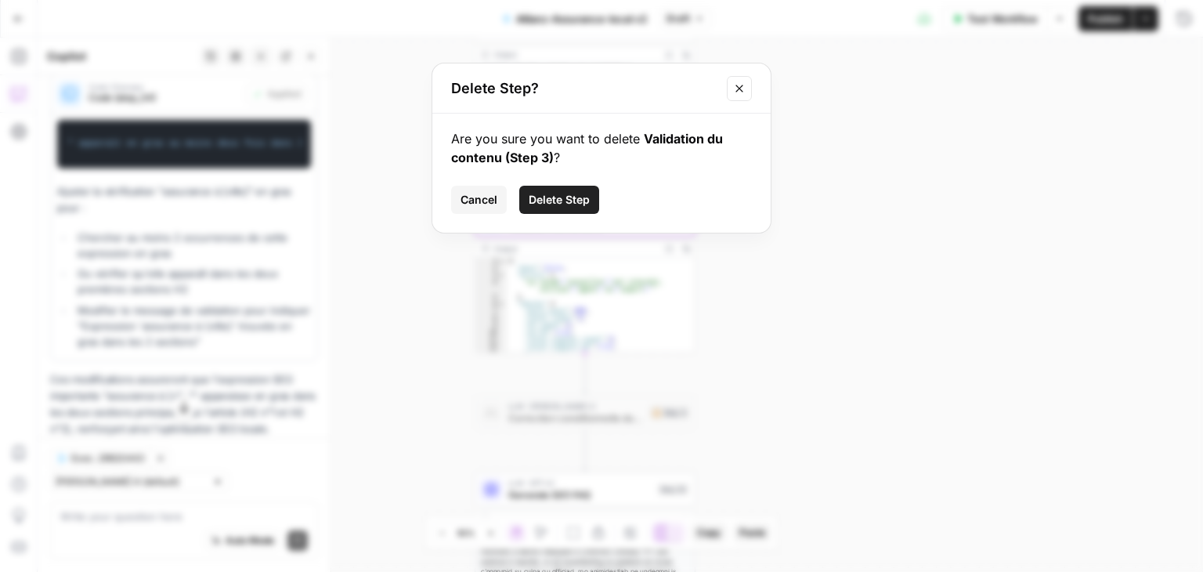
click at [572, 198] on span "Delete Step" at bounding box center [559, 200] width 61 height 16
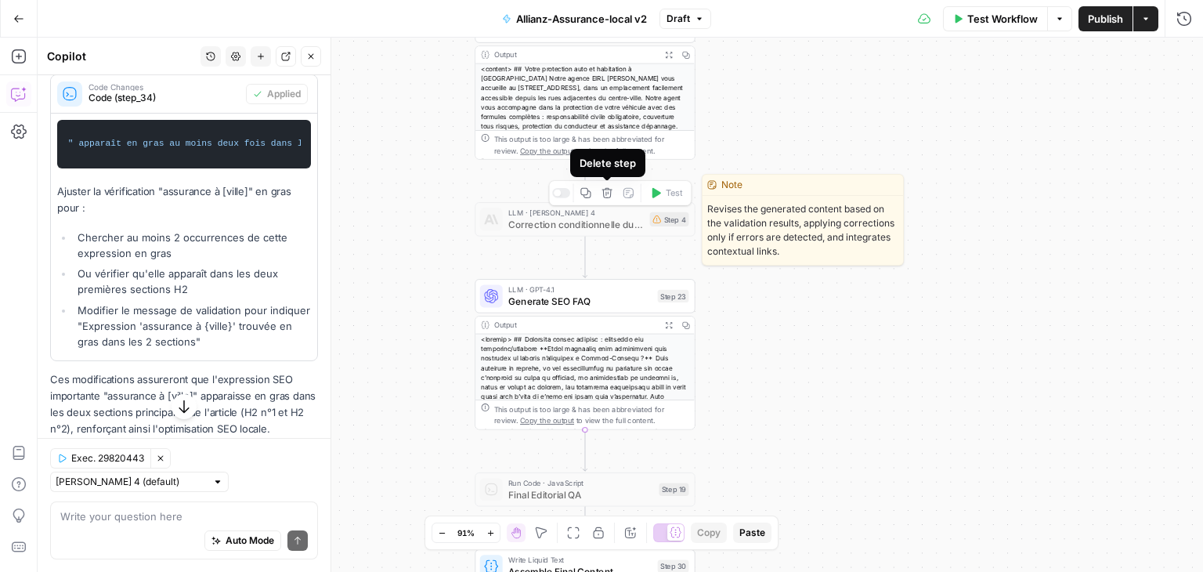
click at [610, 197] on icon "button" at bounding box center [607, 193] width 10 height 10
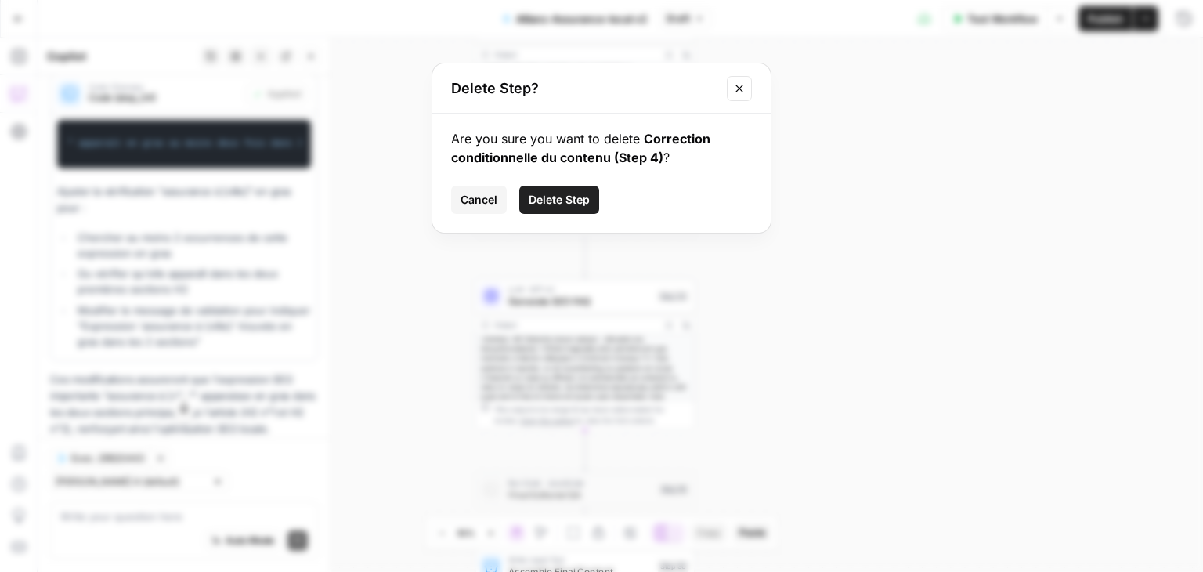
click at [567, 200] on span "Delete Step" at bounding box center [559, 200] width 61 height 16
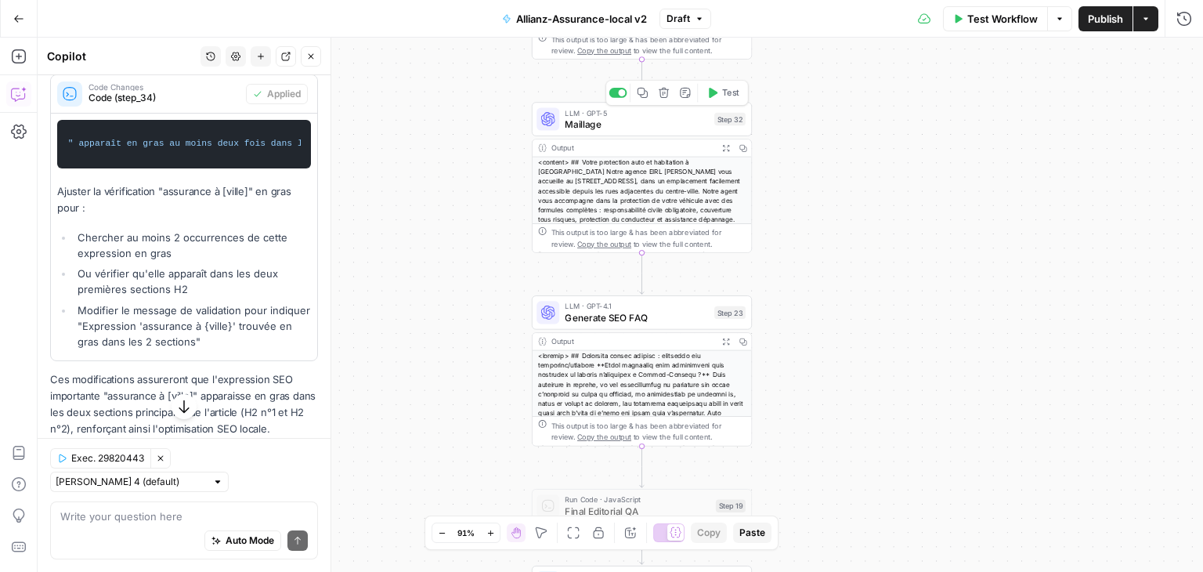
click at [587, 132] on div "LLM · GPT-5 Maillage Step 32 Copy step Delete step Add Note Test" at bounding box center [642, 119] width 220 height 34
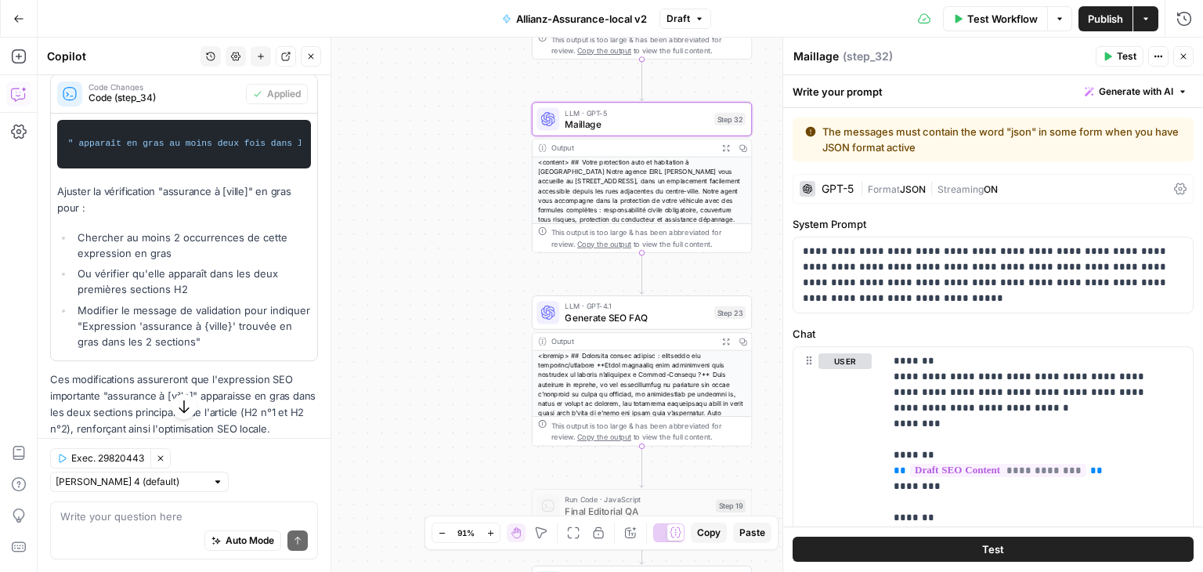
click at [1174, 188] on icon at bounding box center [1180, 188] width 13 height 13
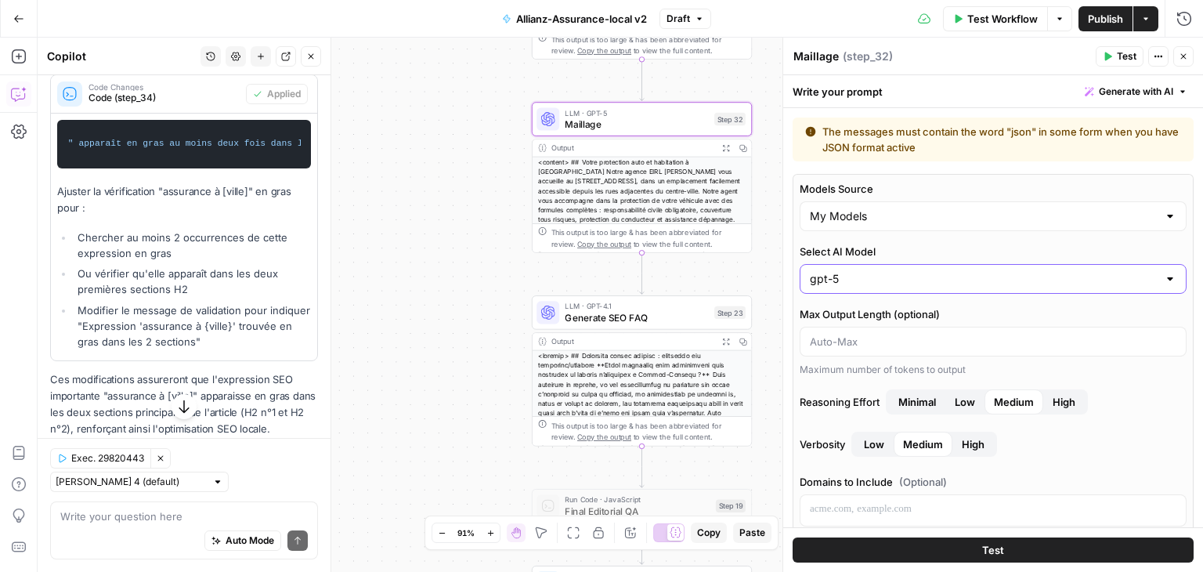
click at [962, 281] on input "gpt-5" at bounding box center [984, 279] width 348 height 16
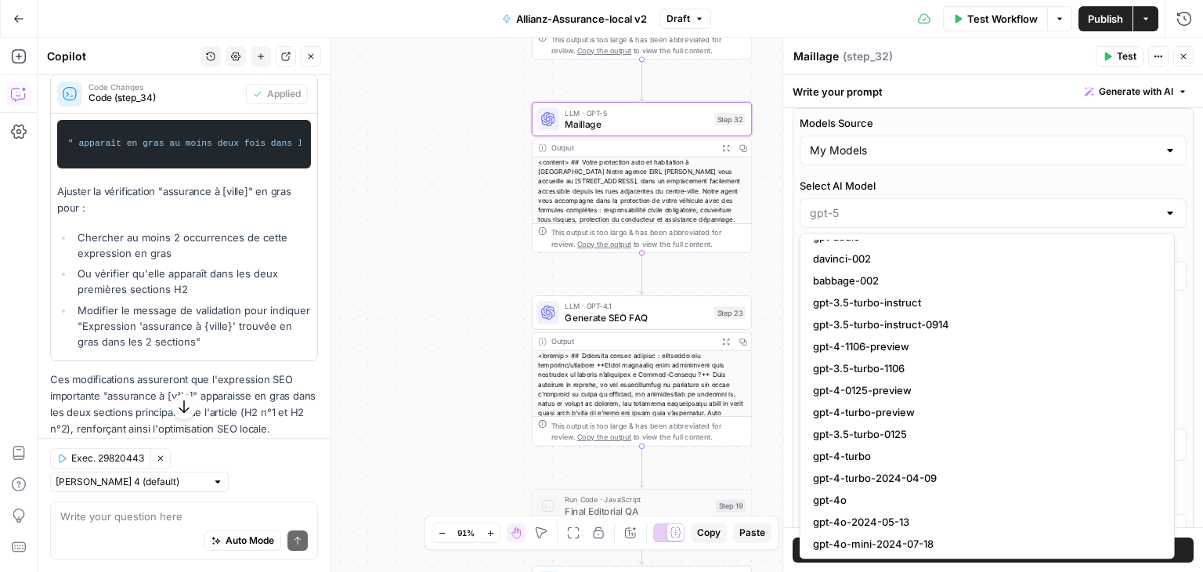
scroll to position [0, 0]
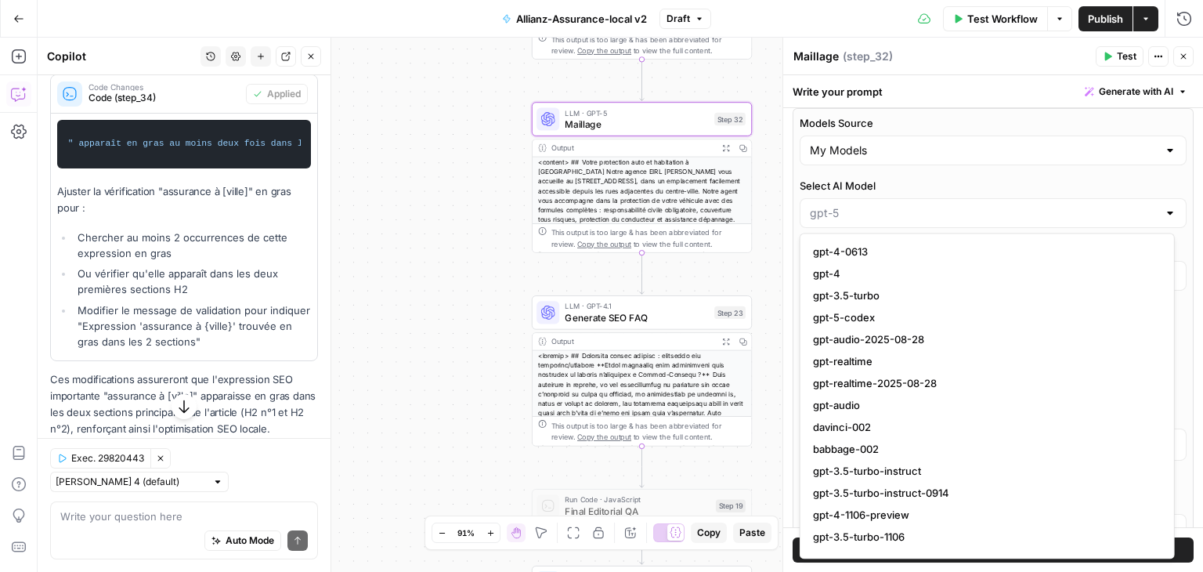
type input "gpt-5"
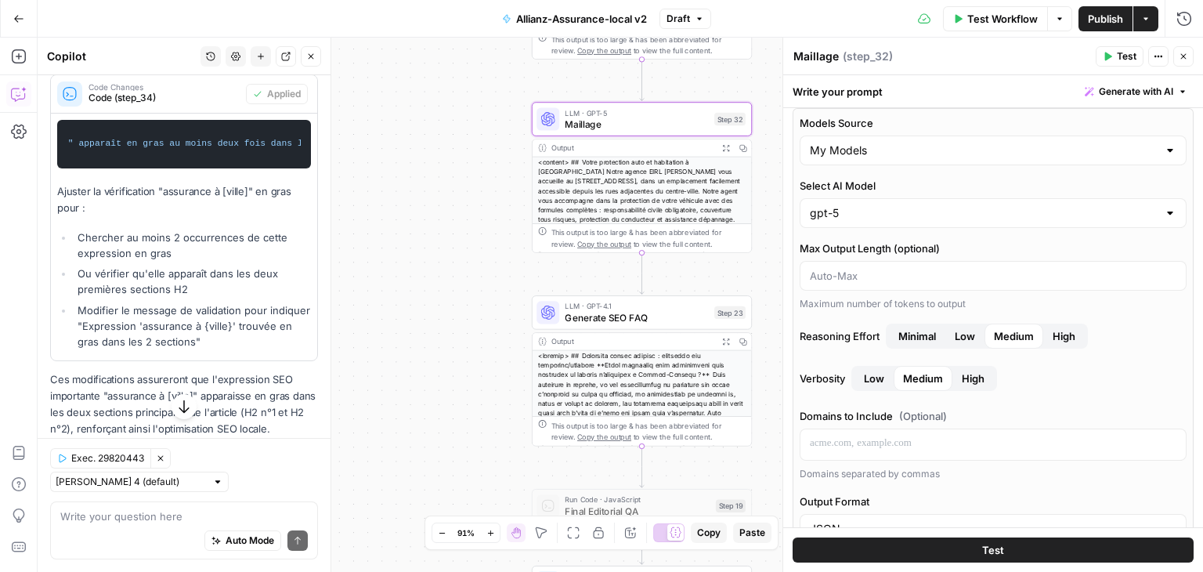
click at [445, 311] on div "**********" at bounding box center [620, 305] width 1165 height 534
click at [115, 521] on textarea at bounding box center [183, 516] width 247 height 16
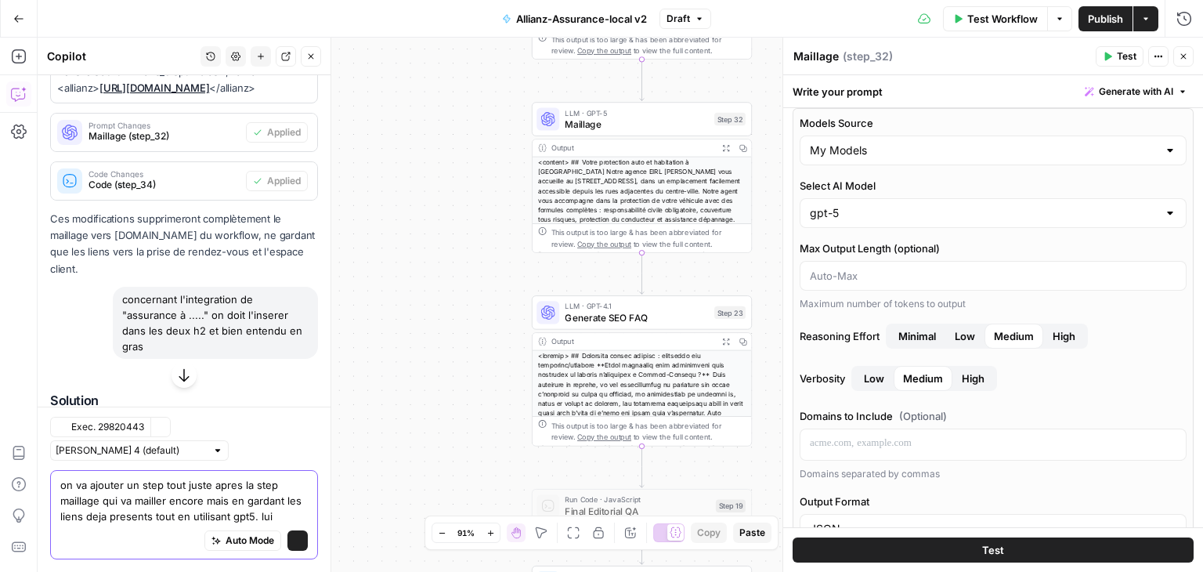
scroll to position [10162, 0]
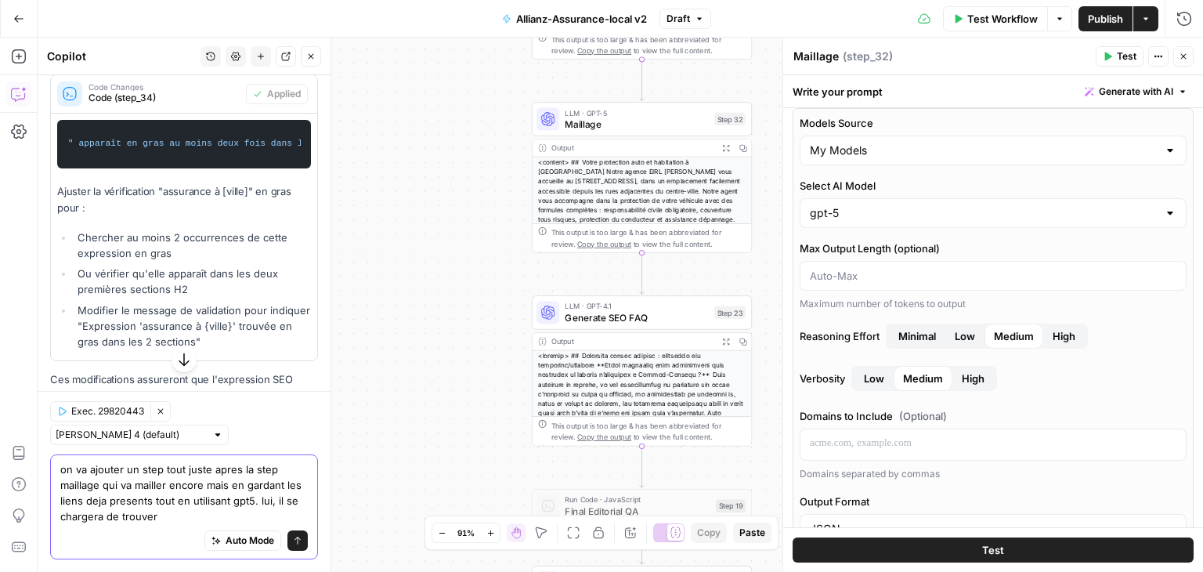
paste textarea "3 liens de pages conseils du site de Allianz.fr"
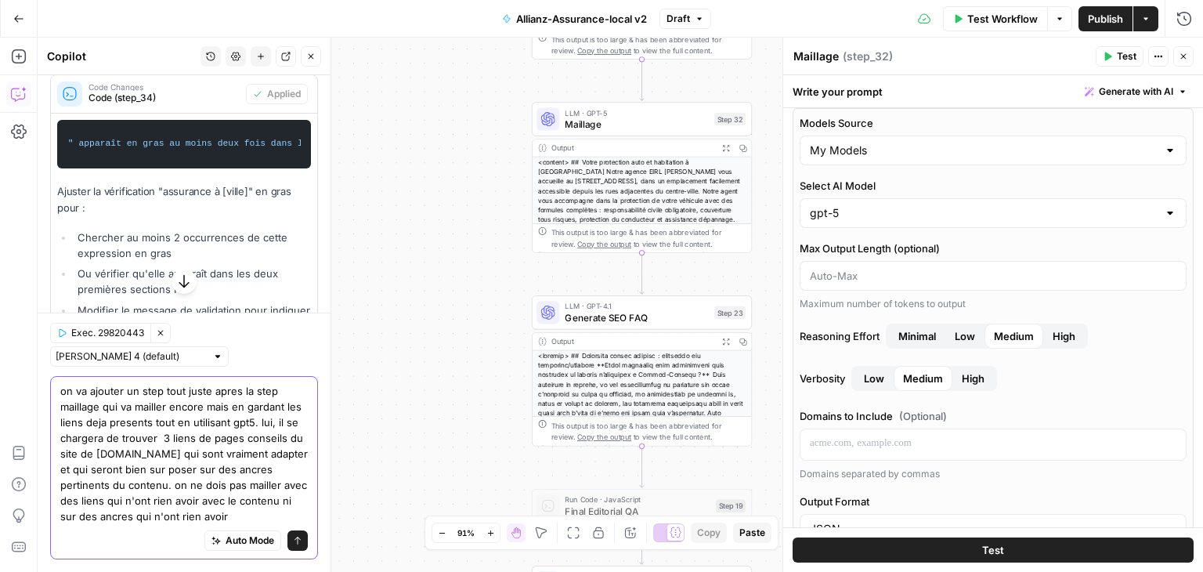
type textarea "on va ajouter un step tout juste apres la step maillage qui va mailler encore m…"
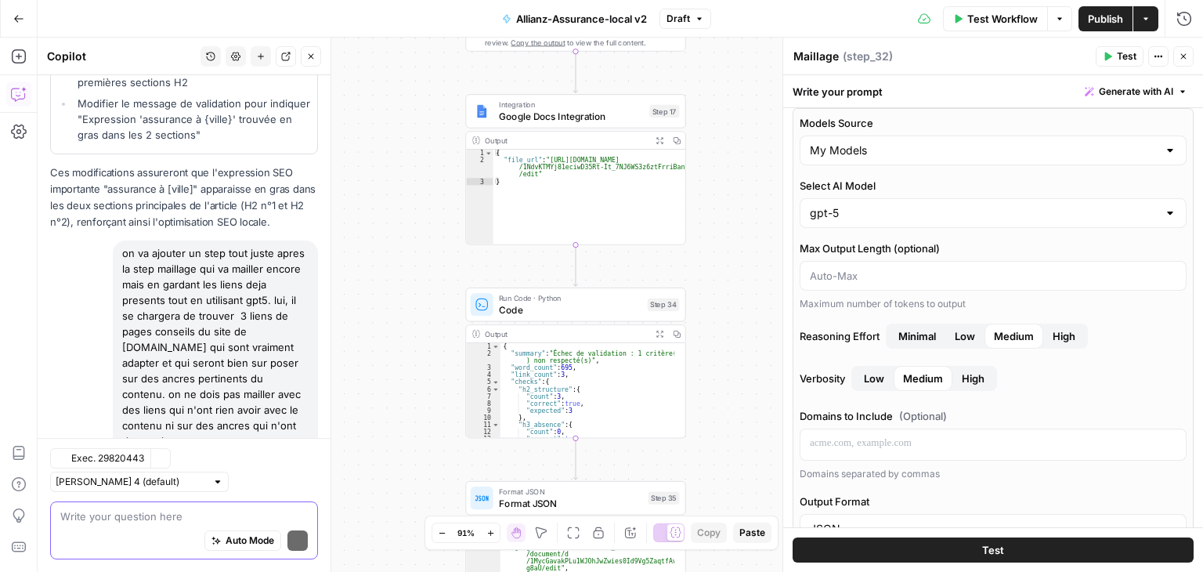
scroll to position [10944, 0]
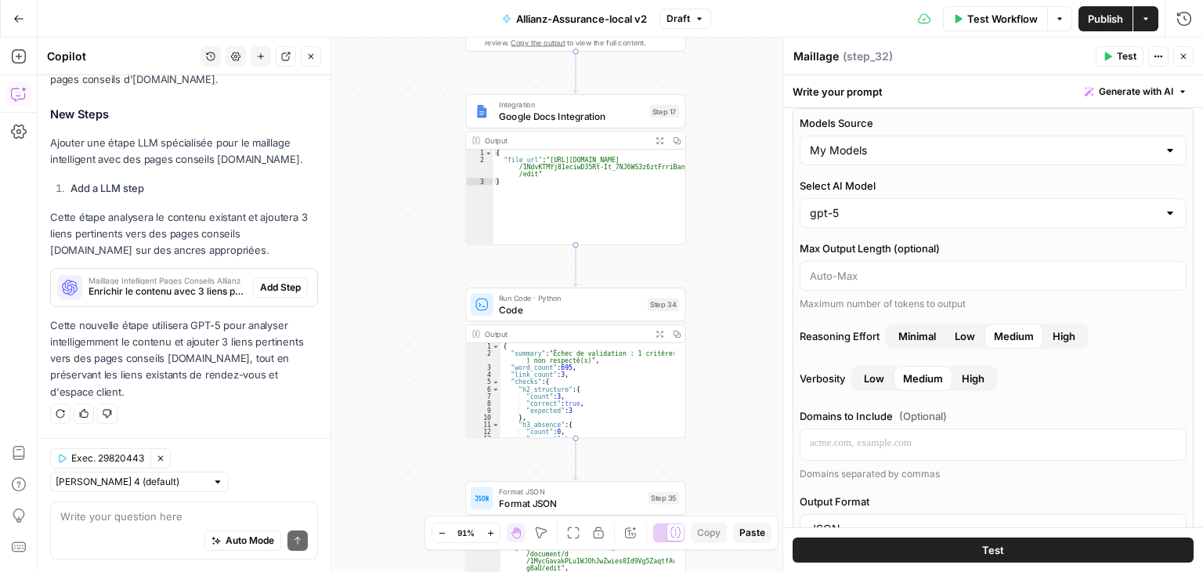
click at [260, 294] on span "Add Step" at bounding box center [280, 287] width 41 height 14
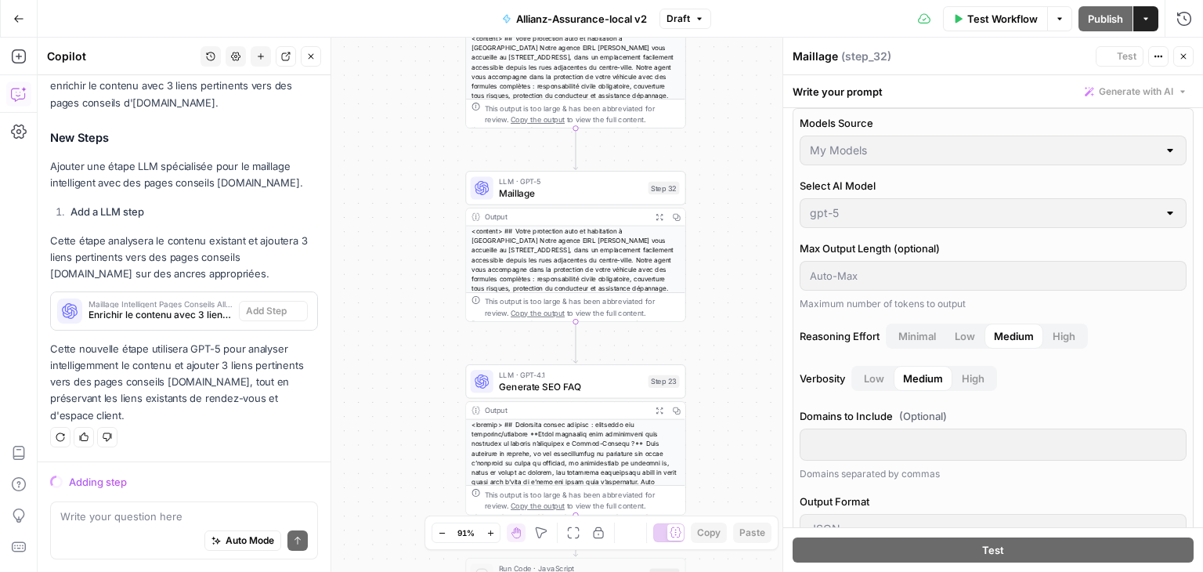
scroll to position [10420, 0]
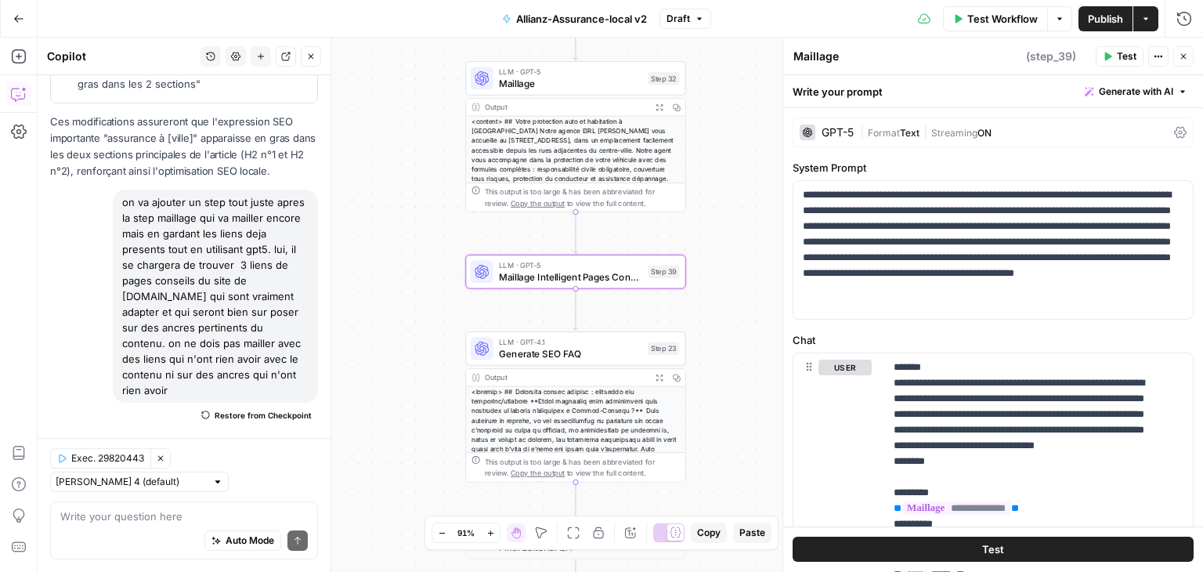
type textarea "Maillage Intelligent Pages Conseils Allianz"
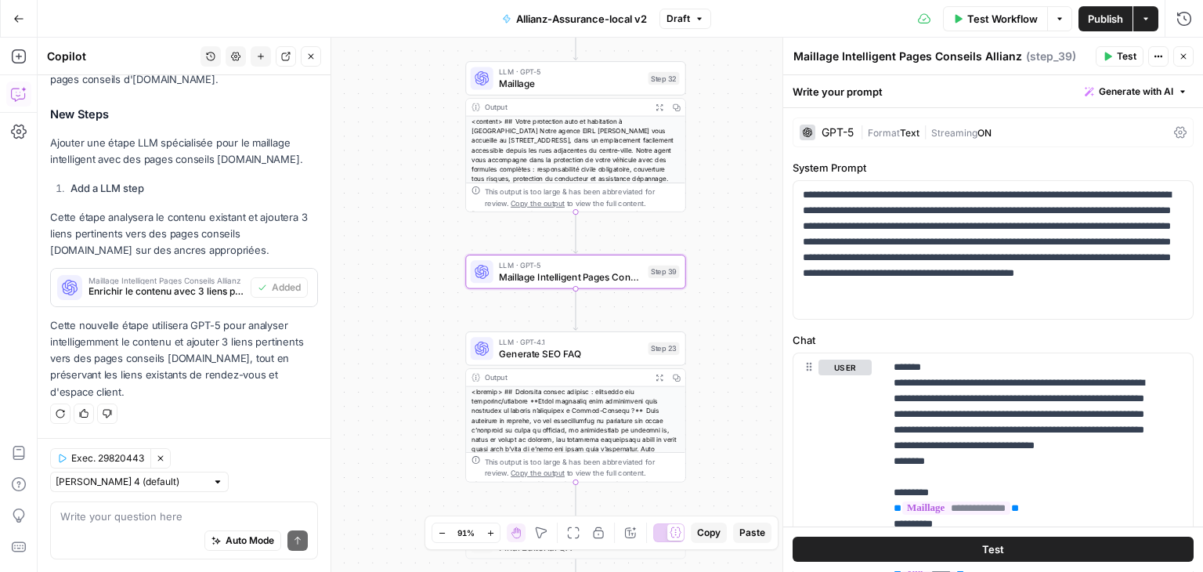
click at [545, 282] on span "Maillage Intelligent Pages Conseils Allianz" at bounding box center [570, 276] width 143 height 14
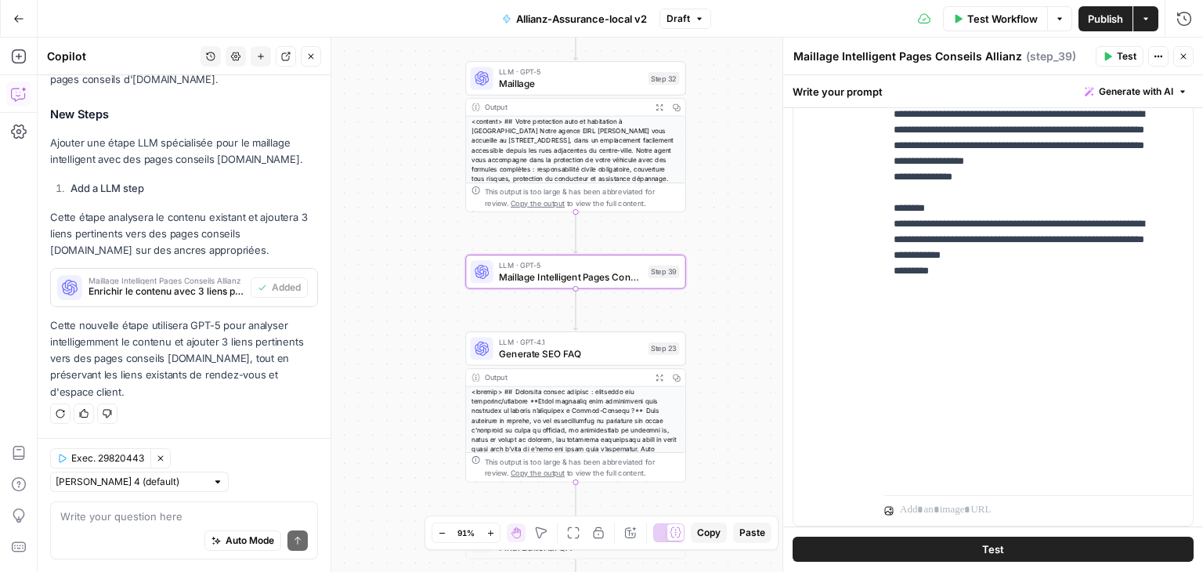
scroll to position [504, 0]
click at [138, 529] on div "Auto Mode Send" at bounding box center [183, 541] width 247 height 34
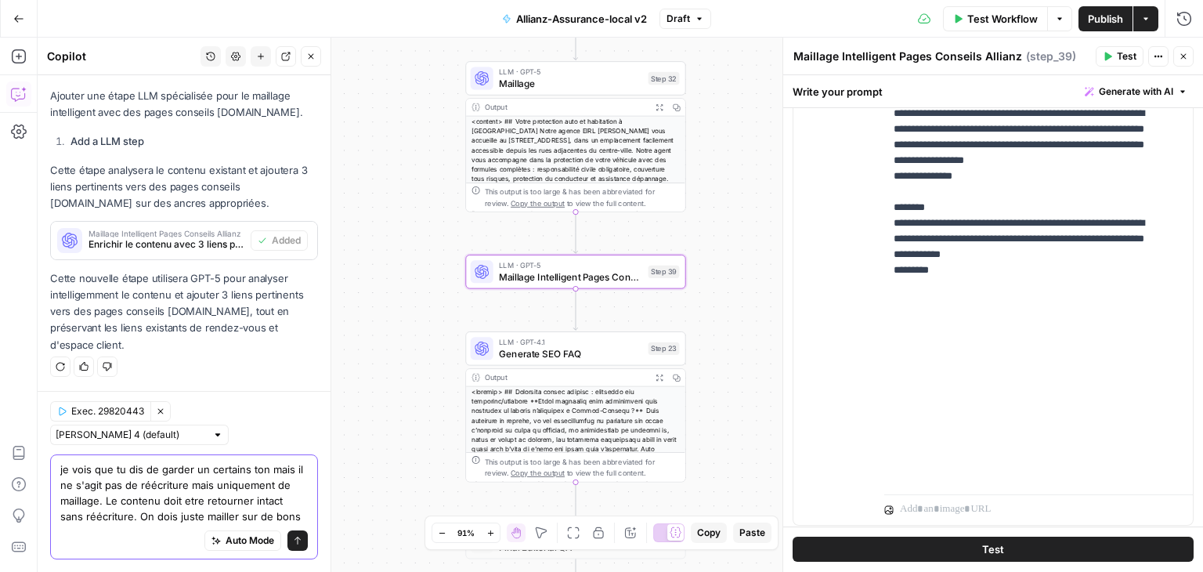
type textarea "je vois que tu dis de garder un certains ton mais il ne s'agit pas de réécritur…"
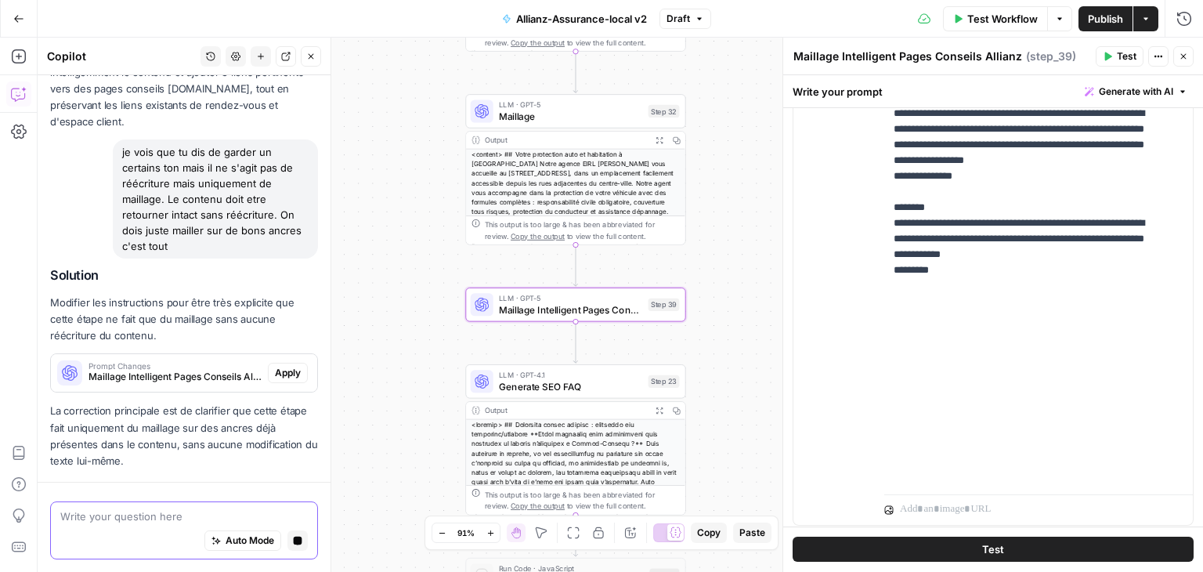
scroll to position [10707, 0]
click at [269, 403] on p "La correction principale est de clarifier que cette étape fait uniquement du ma…" at bounding box center [184, 436] width 268 height 67
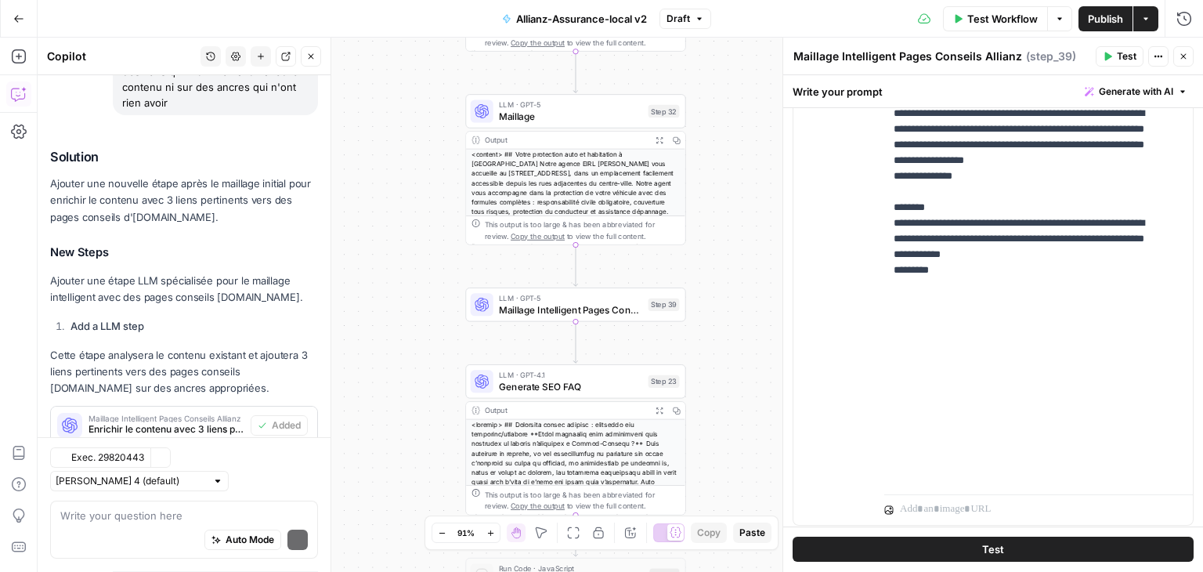
scroll to position [11308, 0]
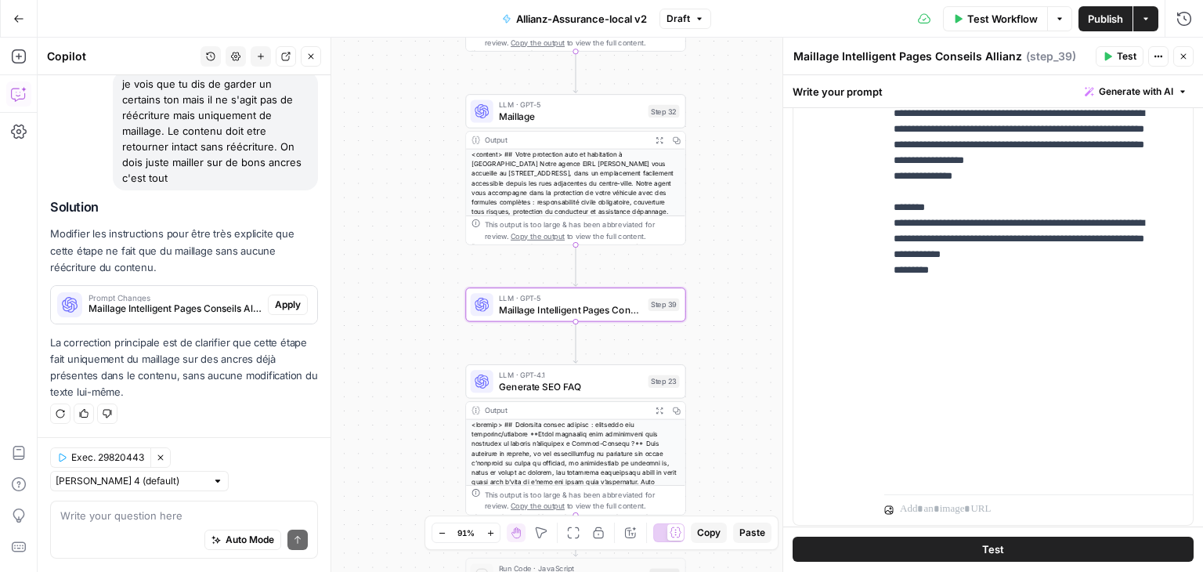
click at [283, 304] on span "Apply" at bounding box center [288, 305] width 26 height 14
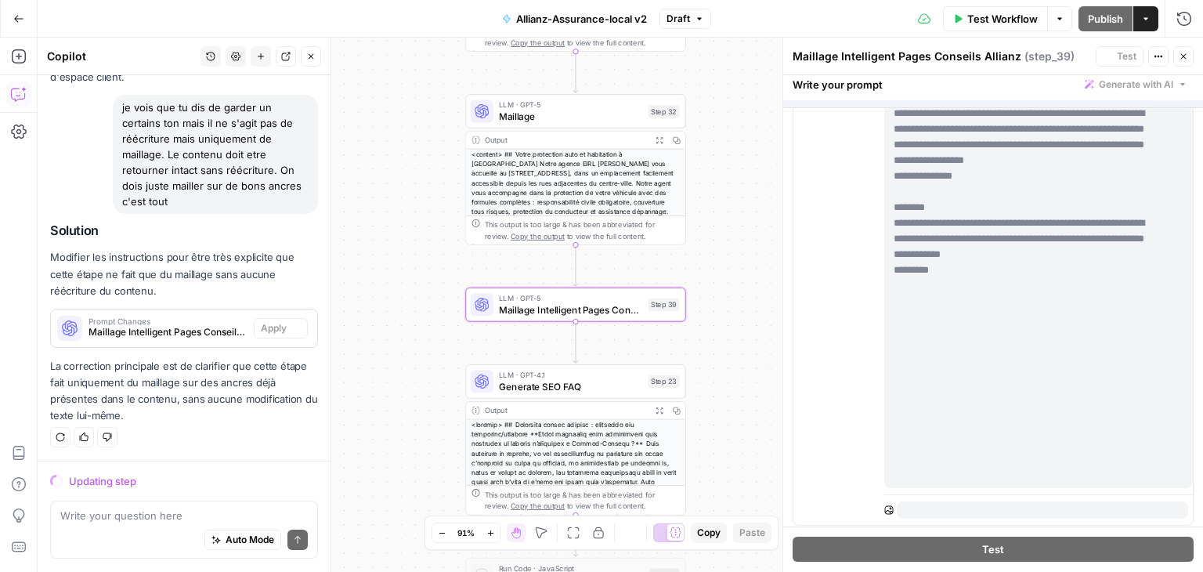
scroll to position [10758, 0]
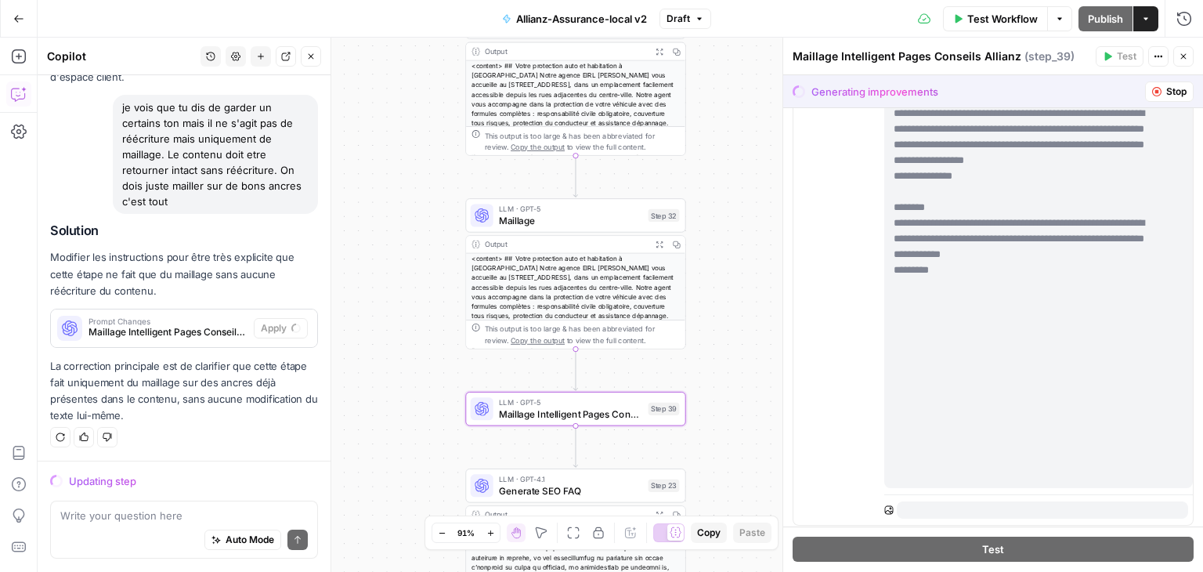
click at [522, 218] on span "Maillage" at bounding box center [570, 220] width 143 height 14
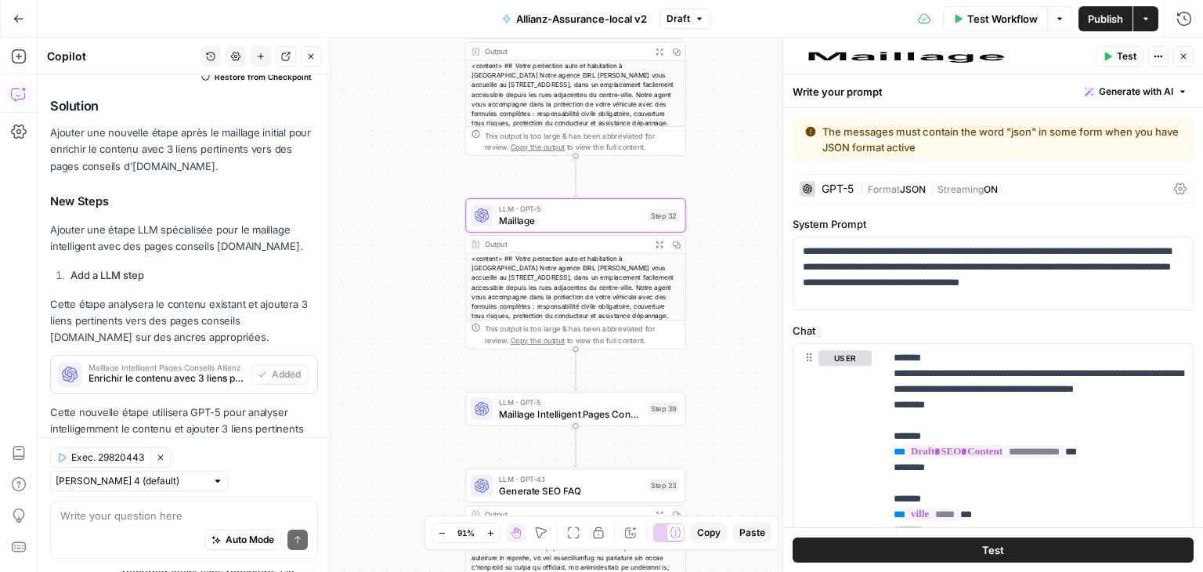
type textarea "Maillage"
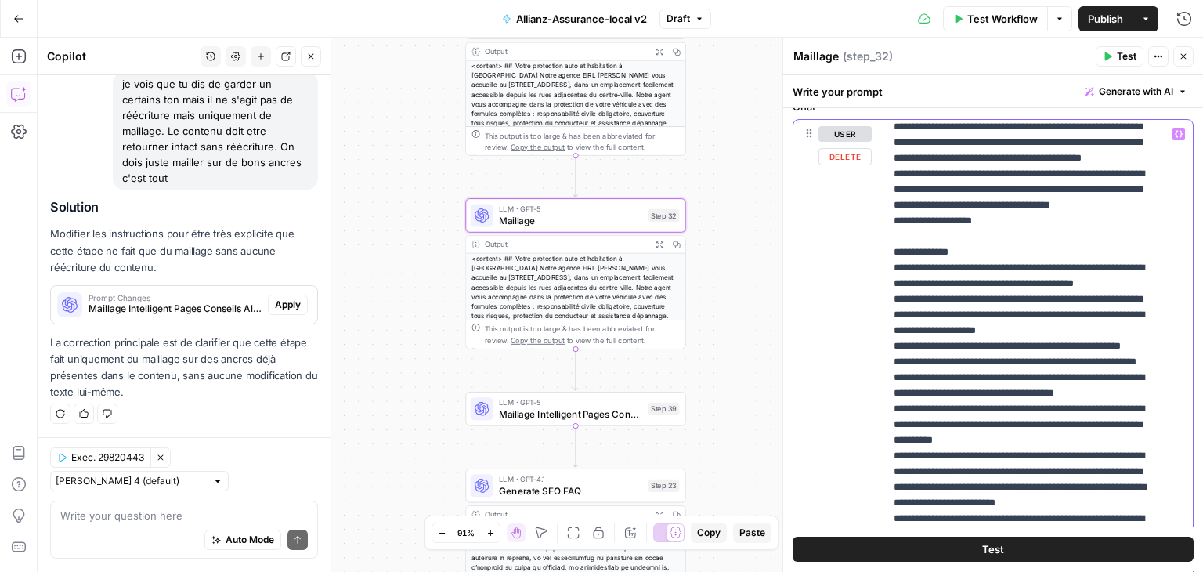
scroll to position [237, 0]
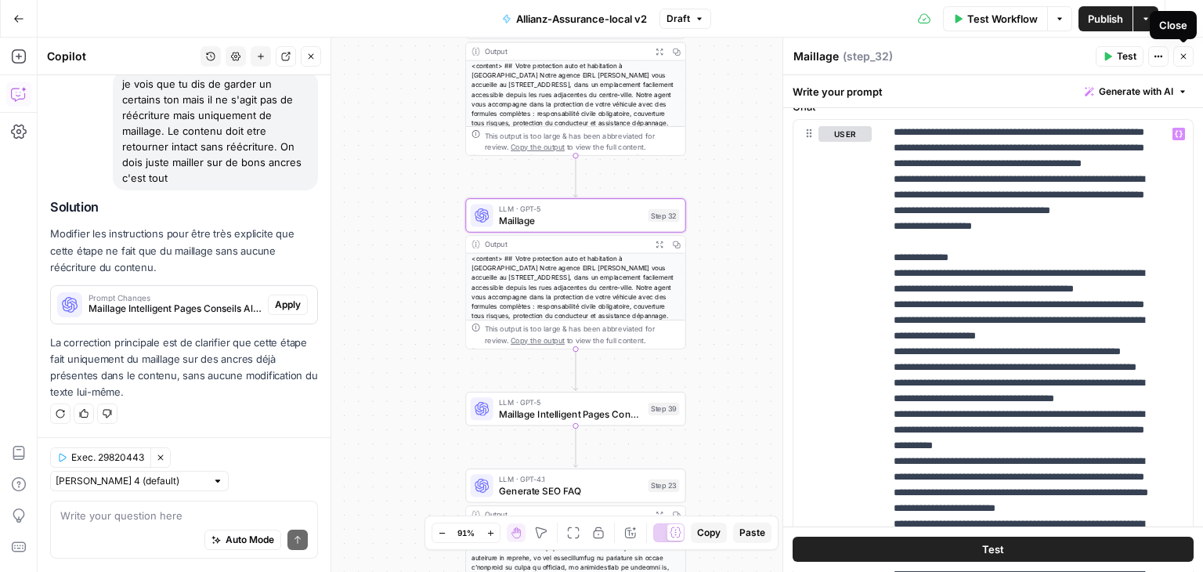
click at [1183, 53] on icon "button" at bounding box center [1183, 56] width 9 height 9
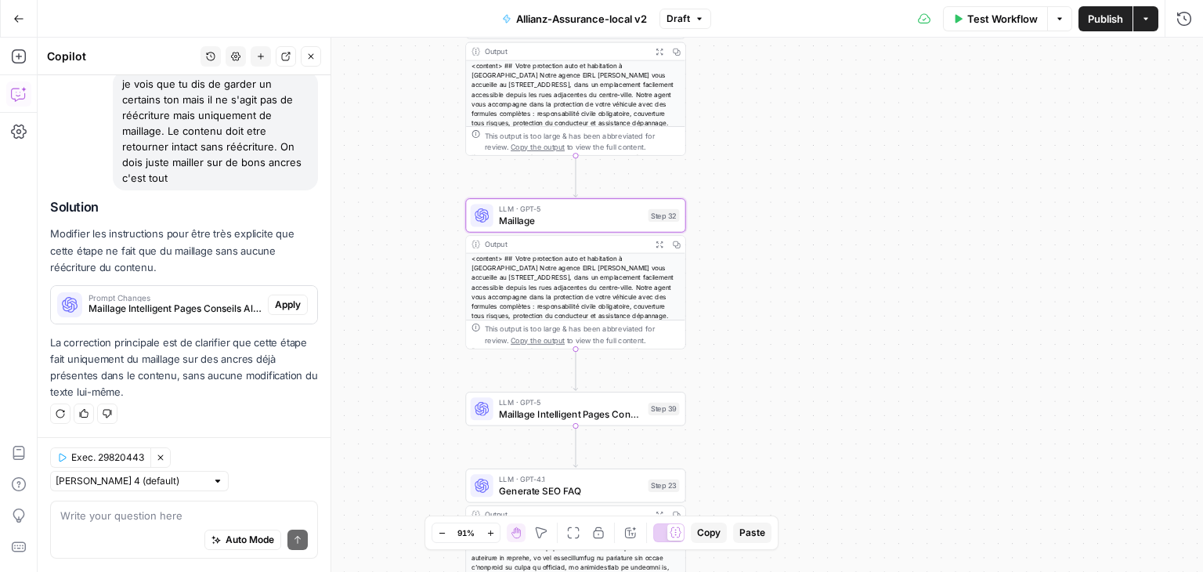
scroll to position [11308, 0]
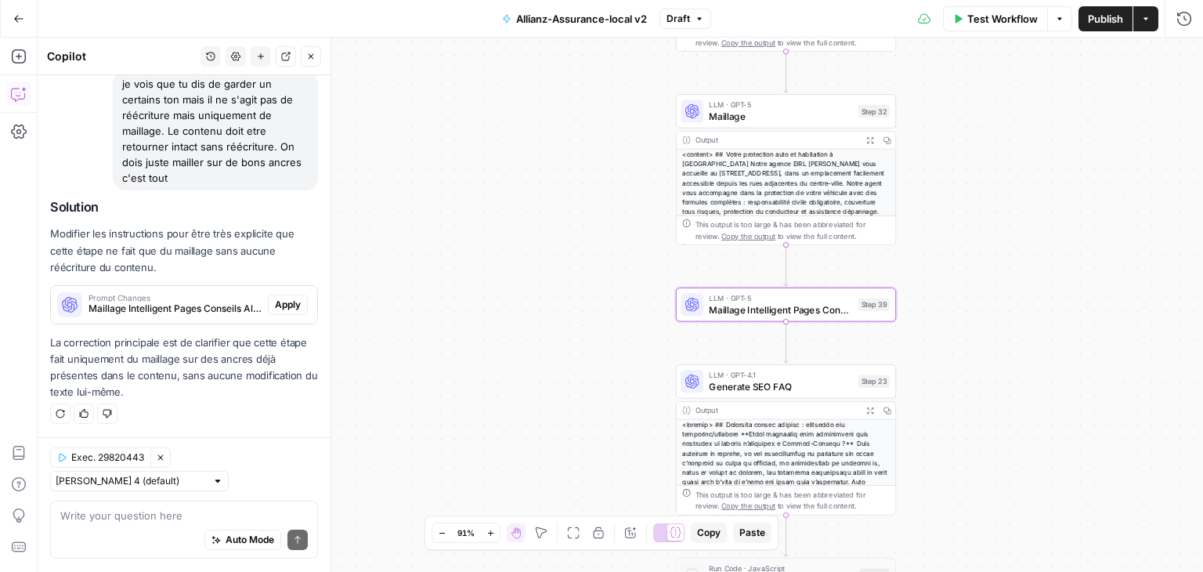
click at [275, 304] on span "Apply" at bounding box center [288, 305] width 26 height 14
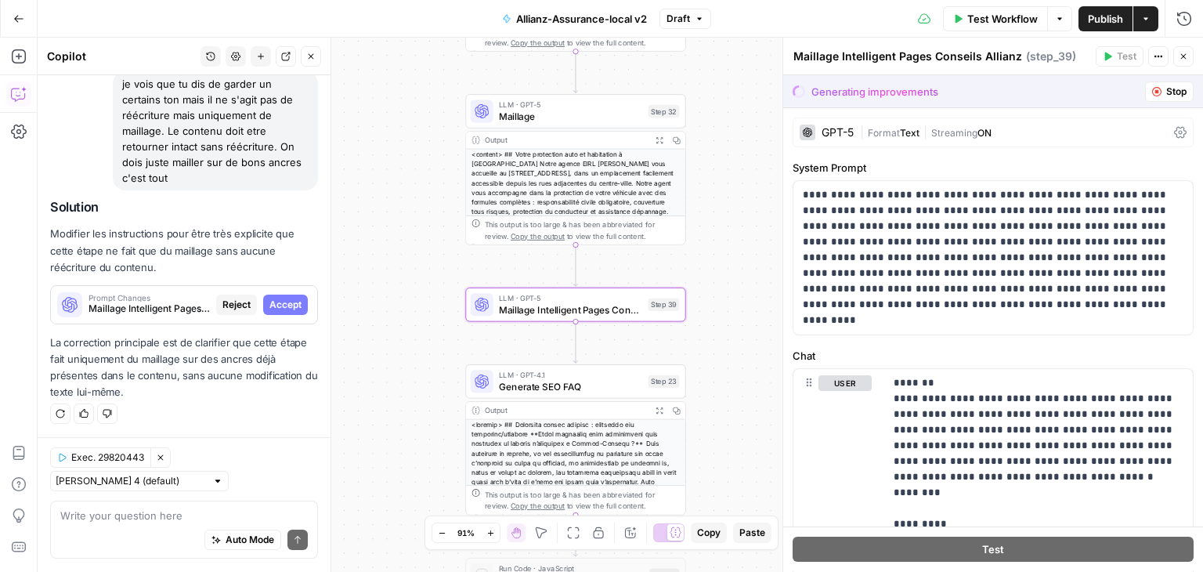
scroll to position [10782, 0]
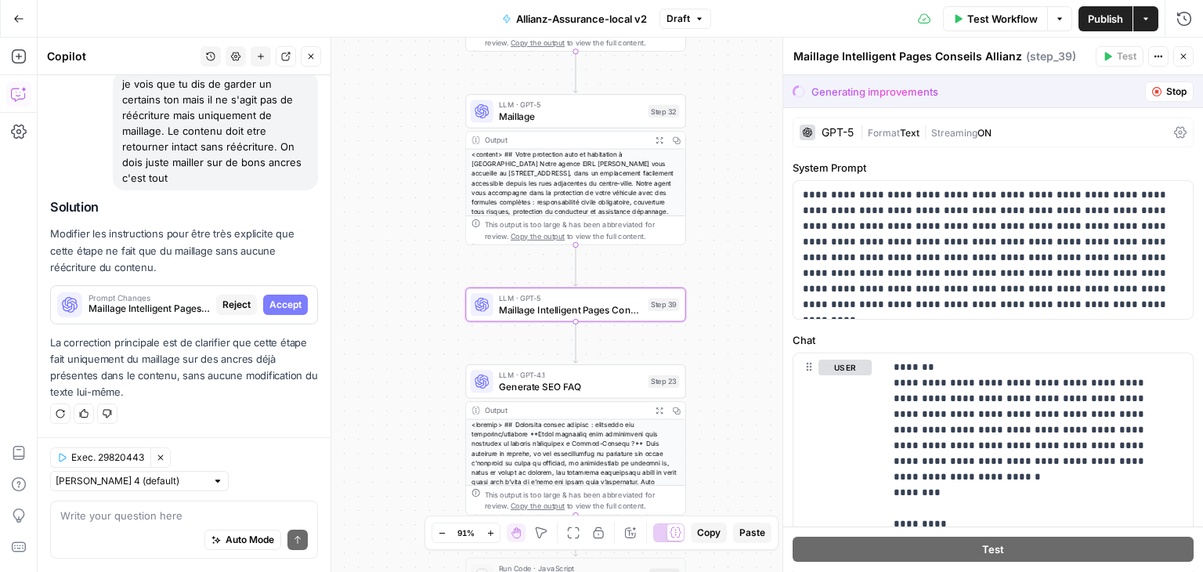
click at [269, 305] on span "Accept" at bounding box center [285, 305] width 32 height 14
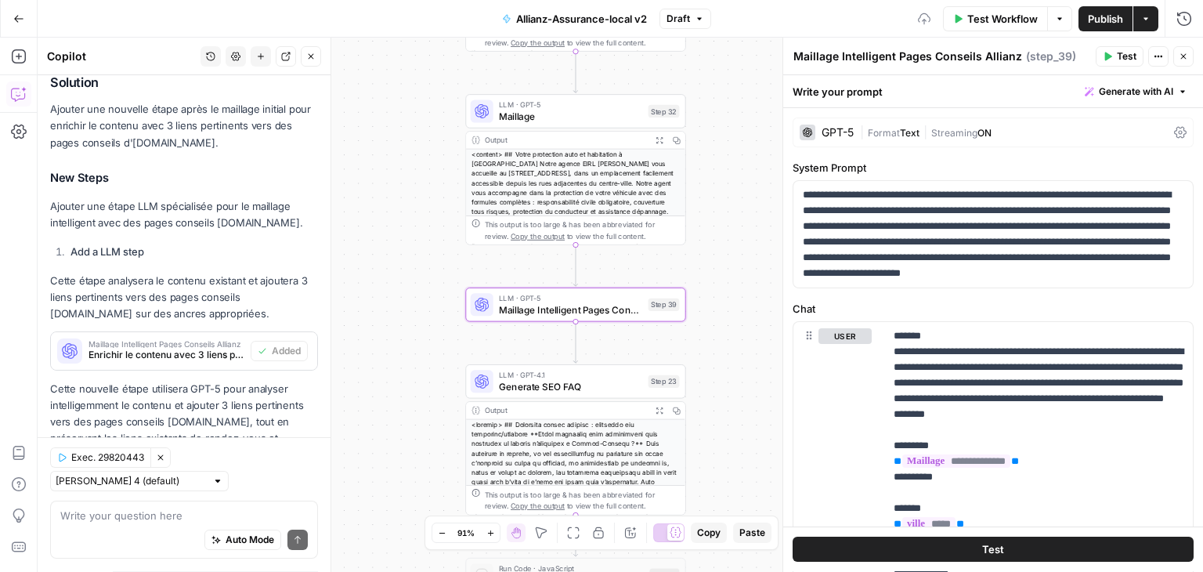
scroll to position [11333, 0]
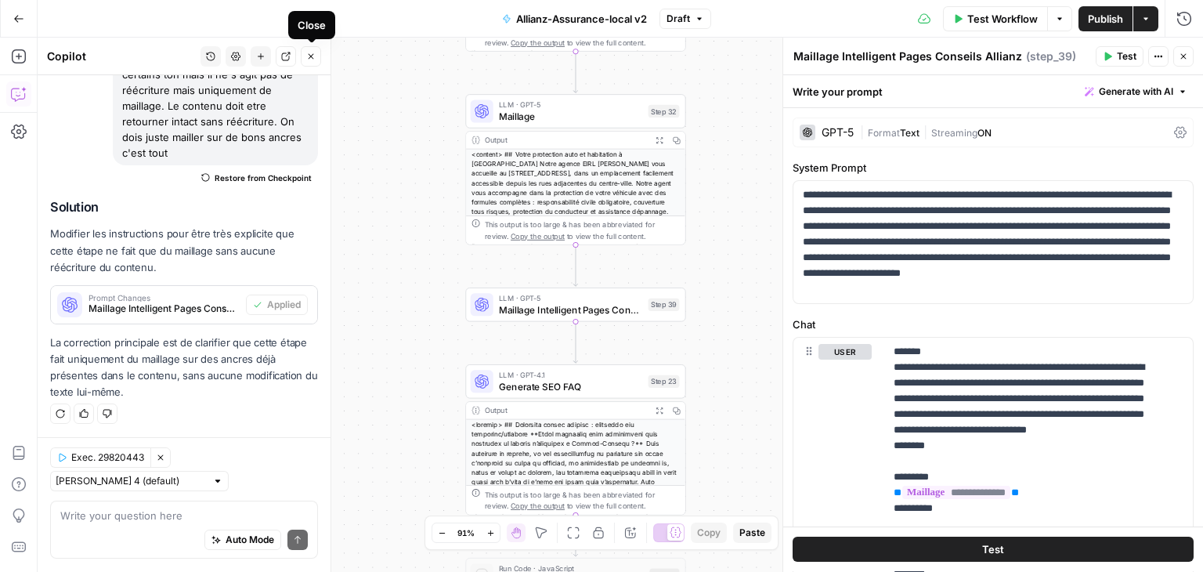
click at [314, 57] on icon "button" at bounding box center [310, 56] width 9 height 9
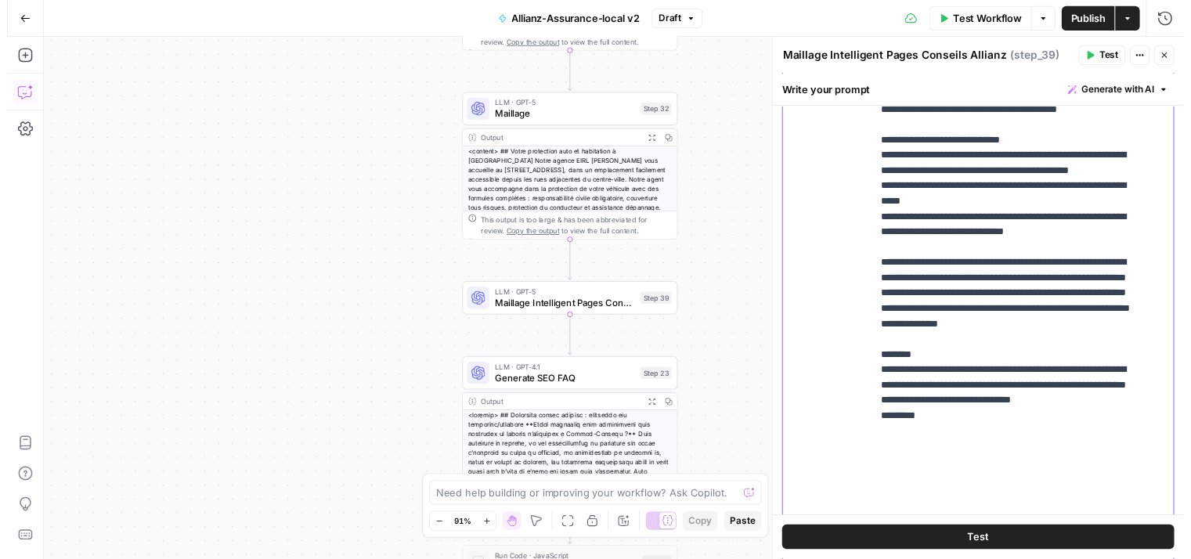
scroll to position [1035, 0]
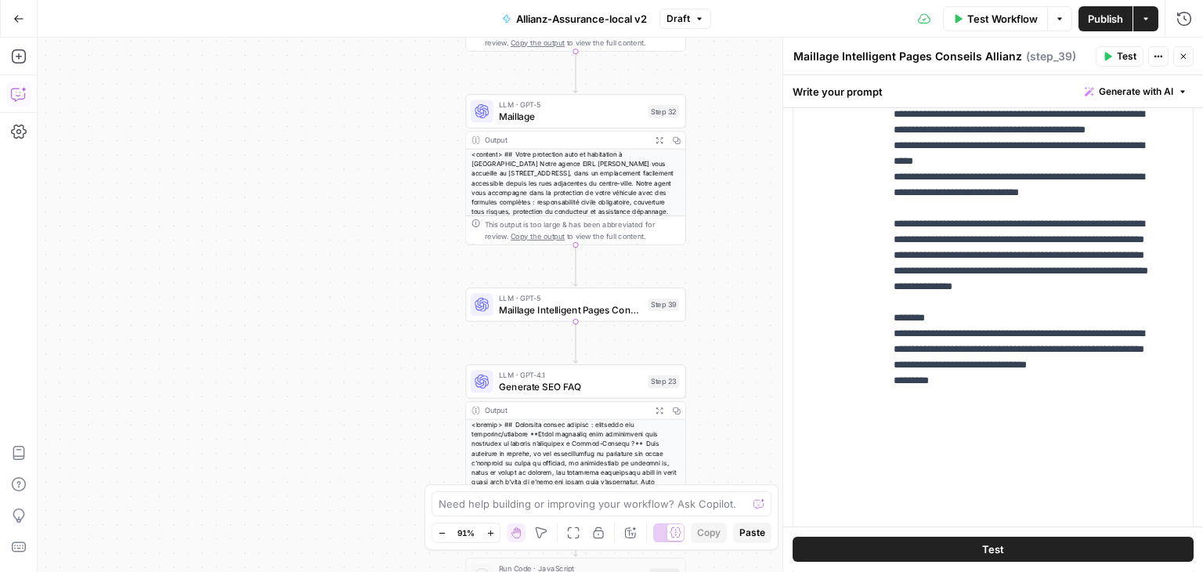
click at [993, 546] on span "Test" at bounding box center [993, 550] width 22 height 16
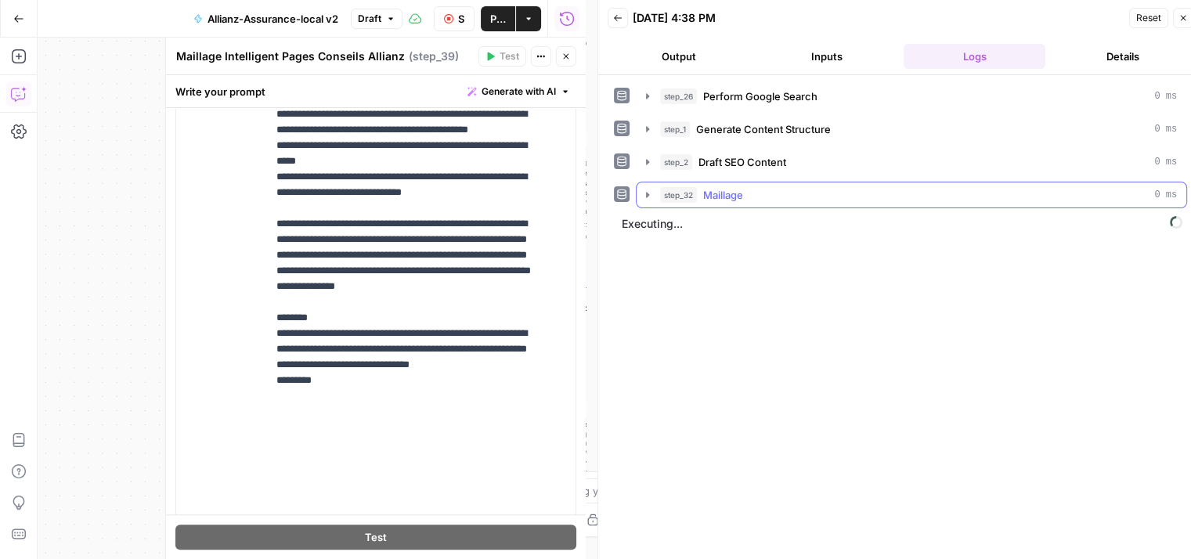
click at [645, 190] on icon "button" at bounding box center [647, 195] width 13 height 13
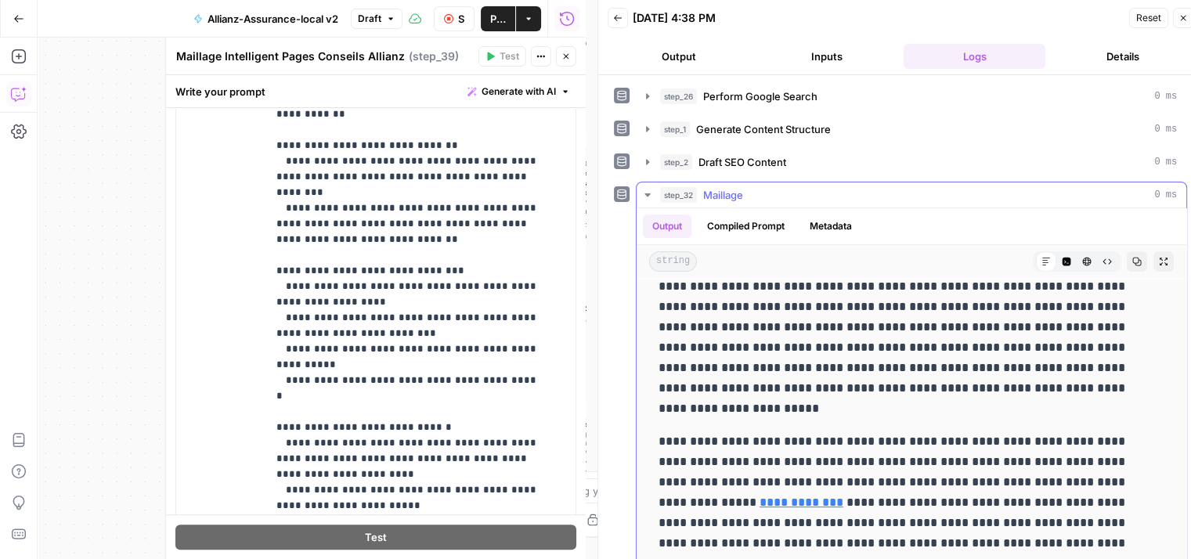
scroll to position [474, 0]
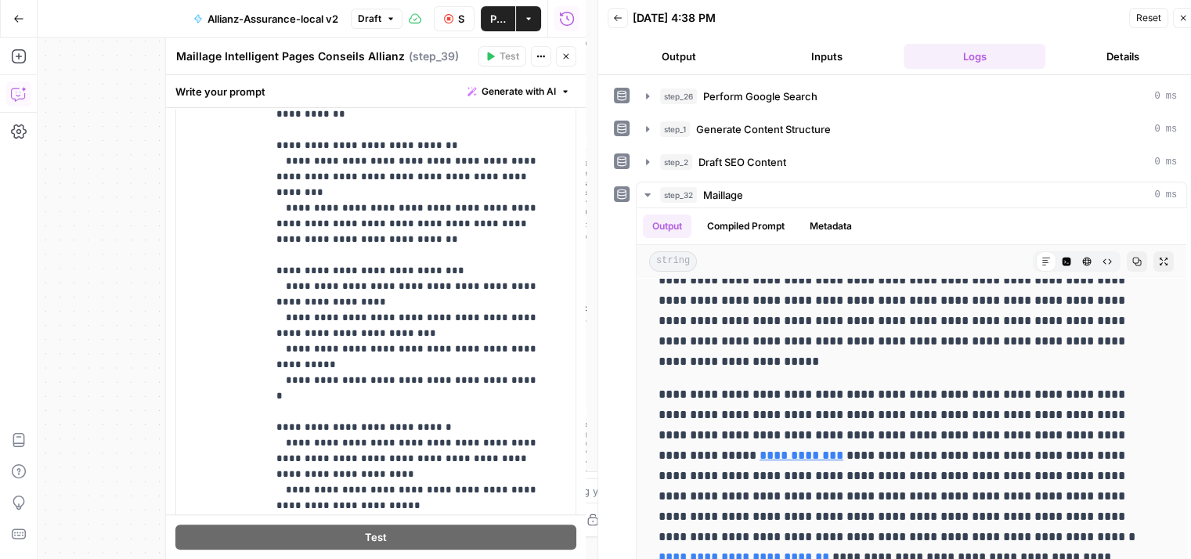
click at [645, 182] on button "step_32 Maillage 0 ms" at bounding box center [912, 194] width 550 height 25
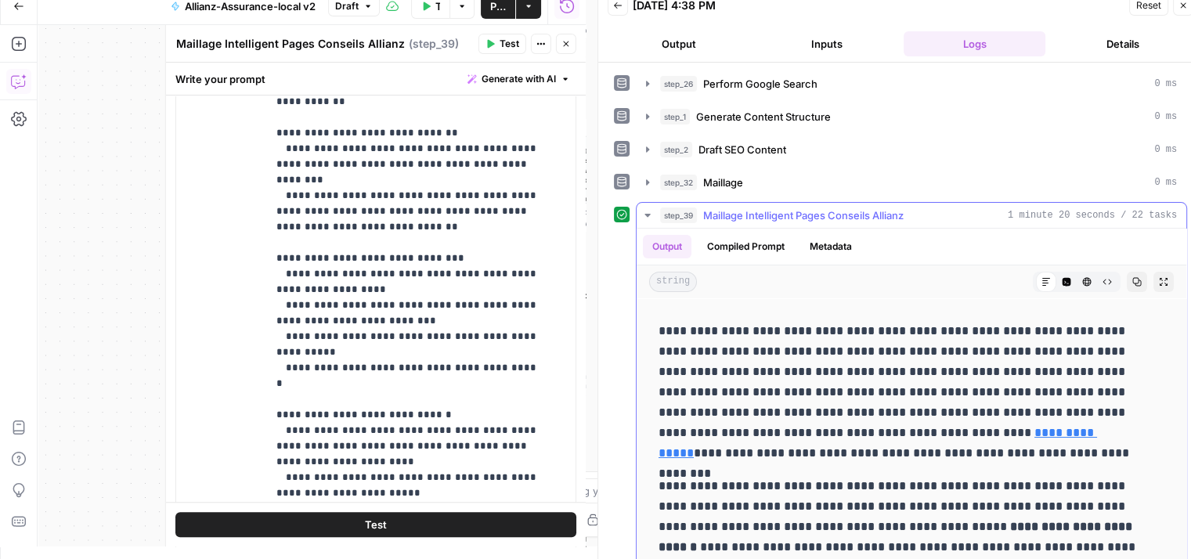
scroll to position [67, 0]
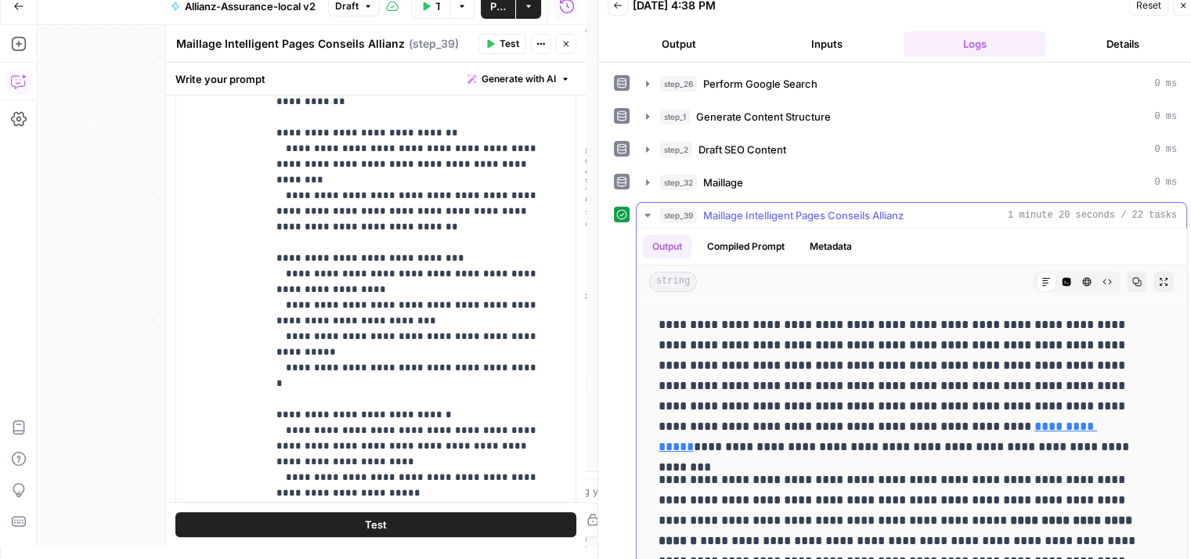
click at [1160, 283] on icon "button" at bounding box center [1164, 282] width 8 height 8
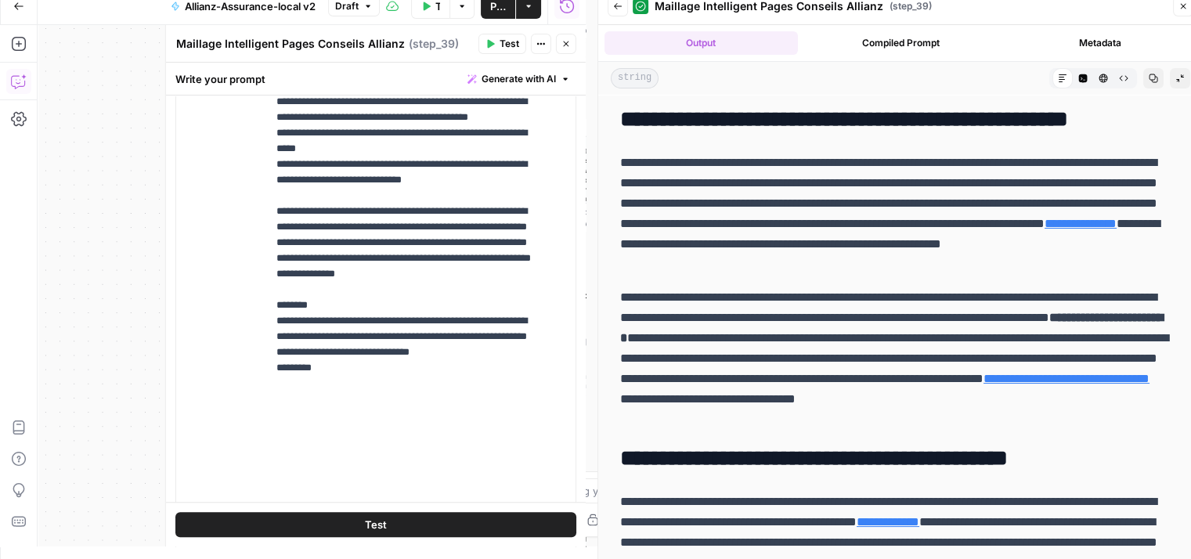
click at [1117, 229] on link "**********" at bounding box center [1081, 224] width 72 height 12
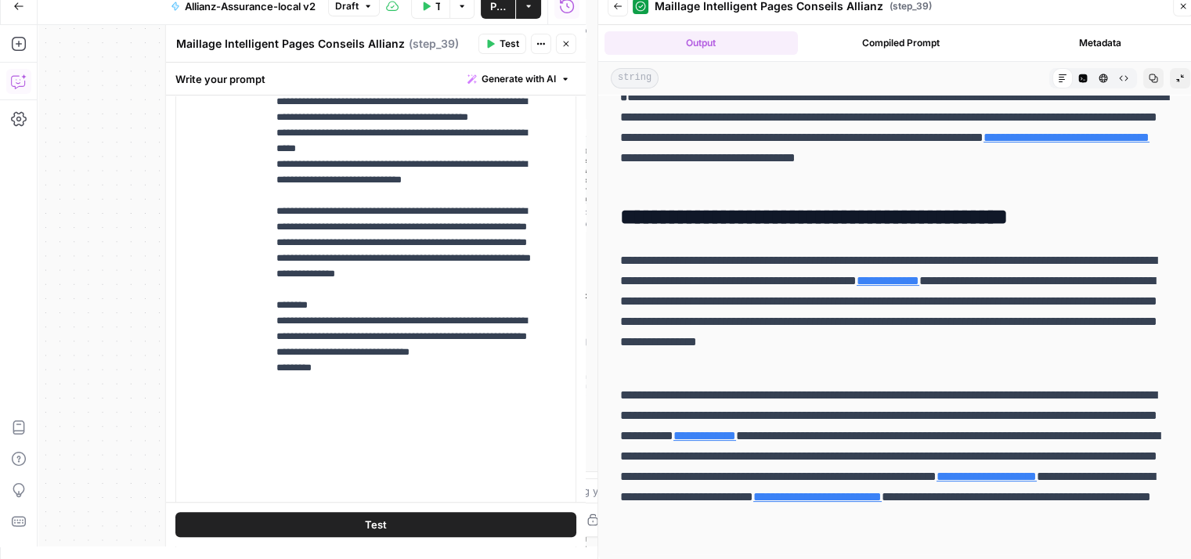
click at [736, 438] on link "**********" at bounding box center [705, 436] width 63 height 12
click at [1037, 482] on link "**********" at bounding box center [987, 477] width 100 height 12
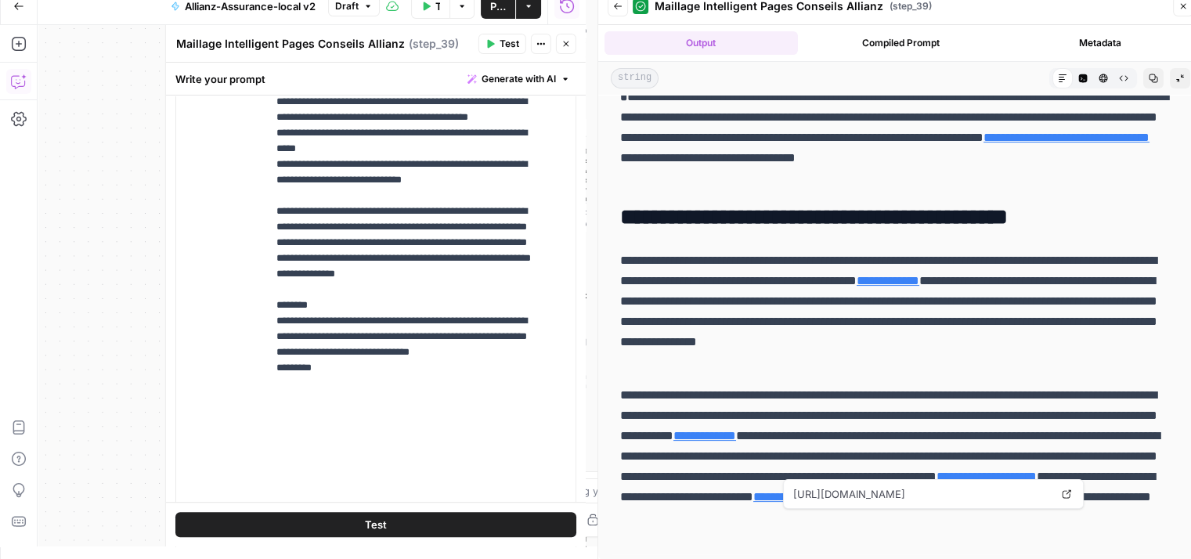
click at [882, 503] on link "**********" at bounding box center [817, 497] width 128 height 12
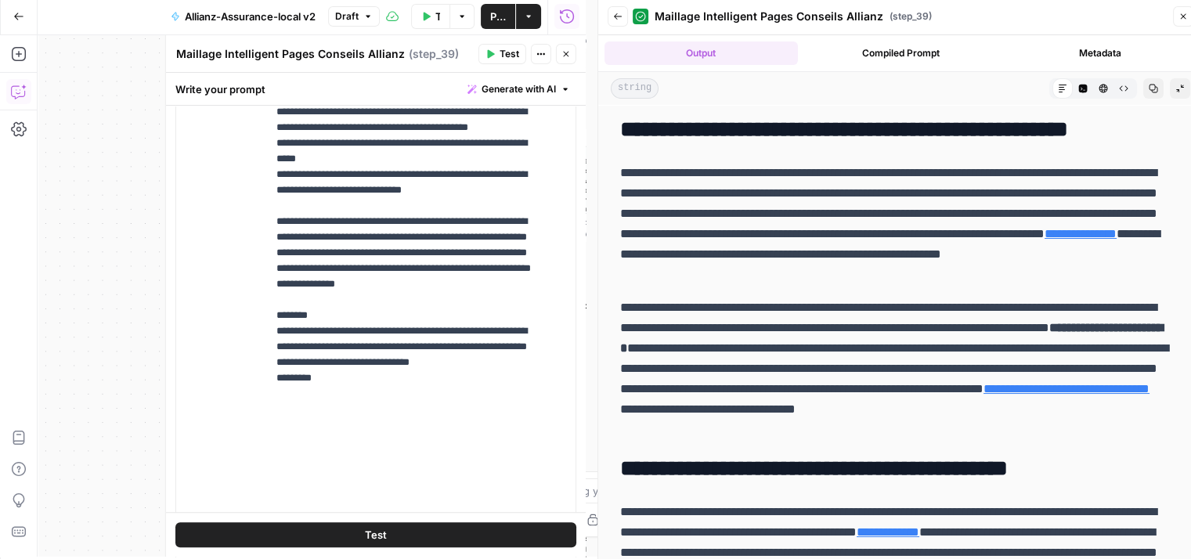
scroll to position [0, 0]
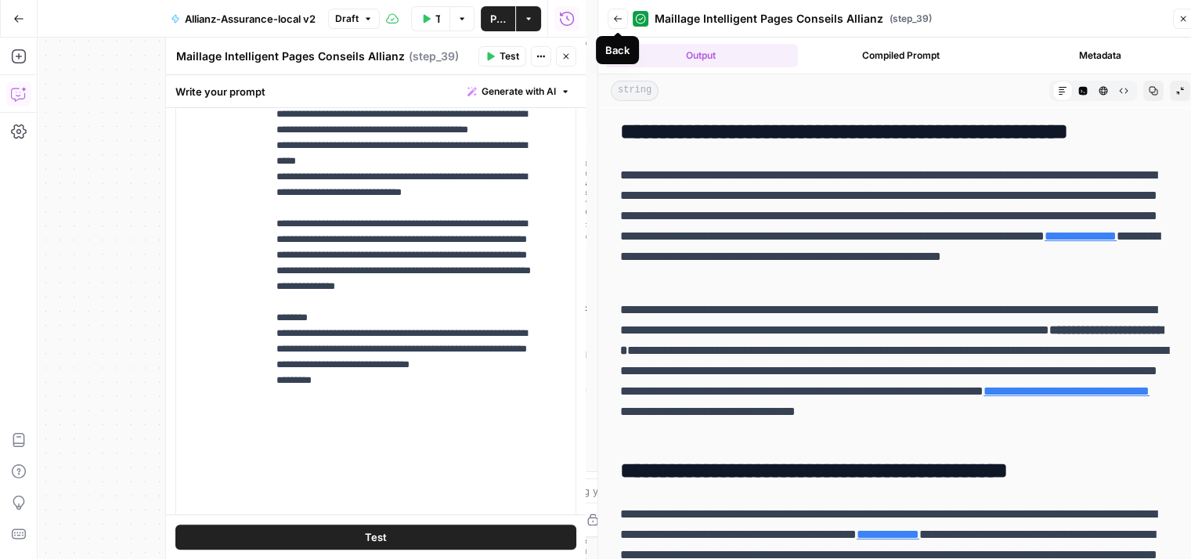
click at [621, 20] on icon "button" at bounding box center [617, 18] width 9 height 9
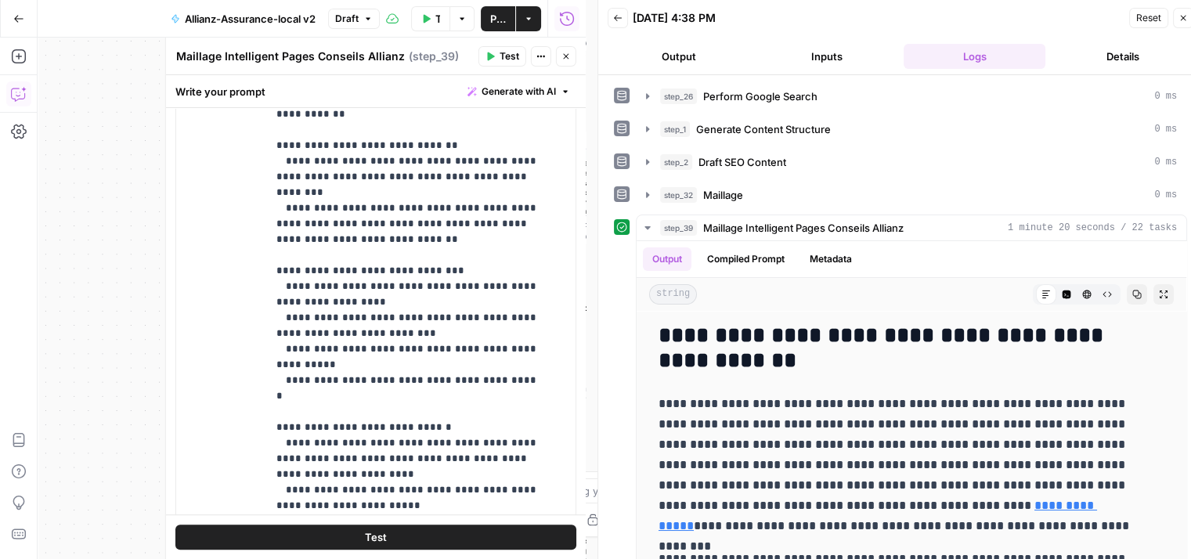
scroll to position [643, 0]
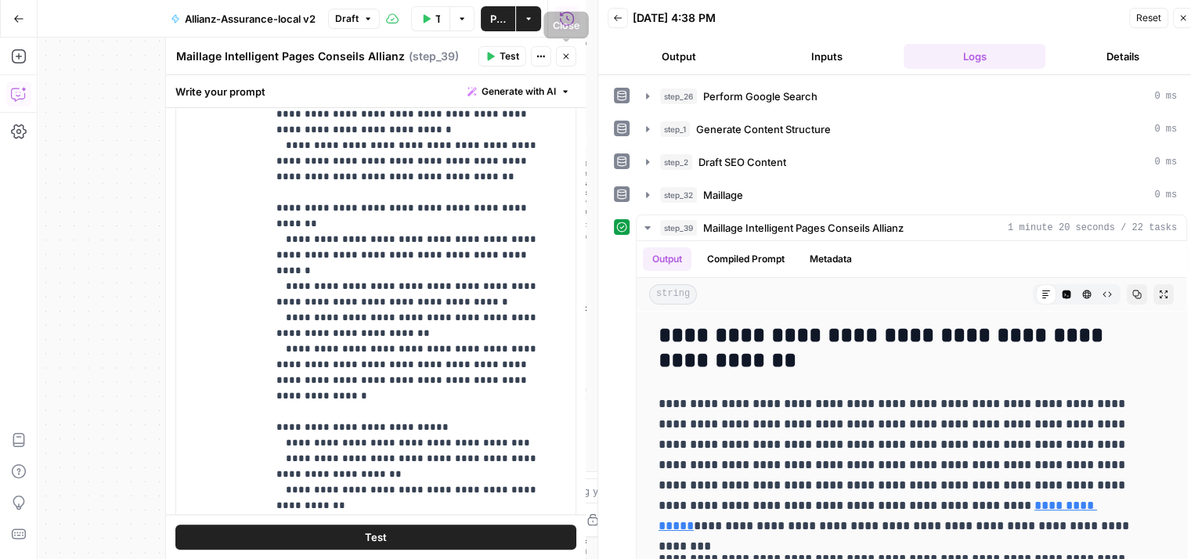
click at [562, 60] on icon "button" at bounding box center [566, 56] width 9 height 9
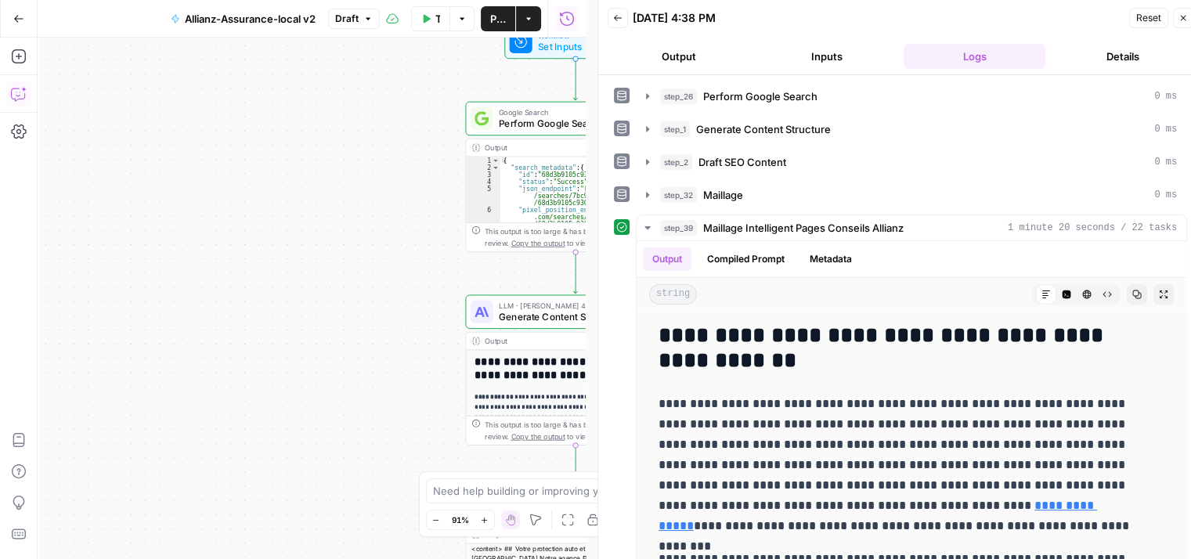
click at [209, 229] on div "**********" at bounding box center [312, 299] width 548 height 522
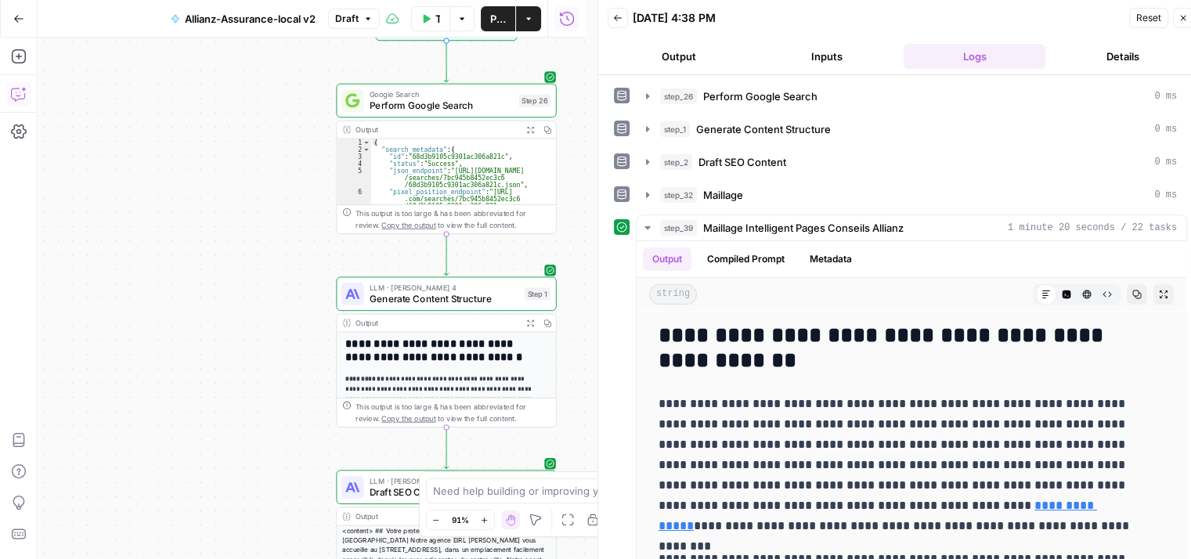
drag, startPoint x: 194, startPoint y: 114, endPoint x: 172, endPoint y: 117, distance: 22.2
click at [175, 117] on div "**********" at bounding box center [312, 299] width 548 height 522
click at [22, 90] on icon "button" at bounding box center [19, 94] width 16 height 16
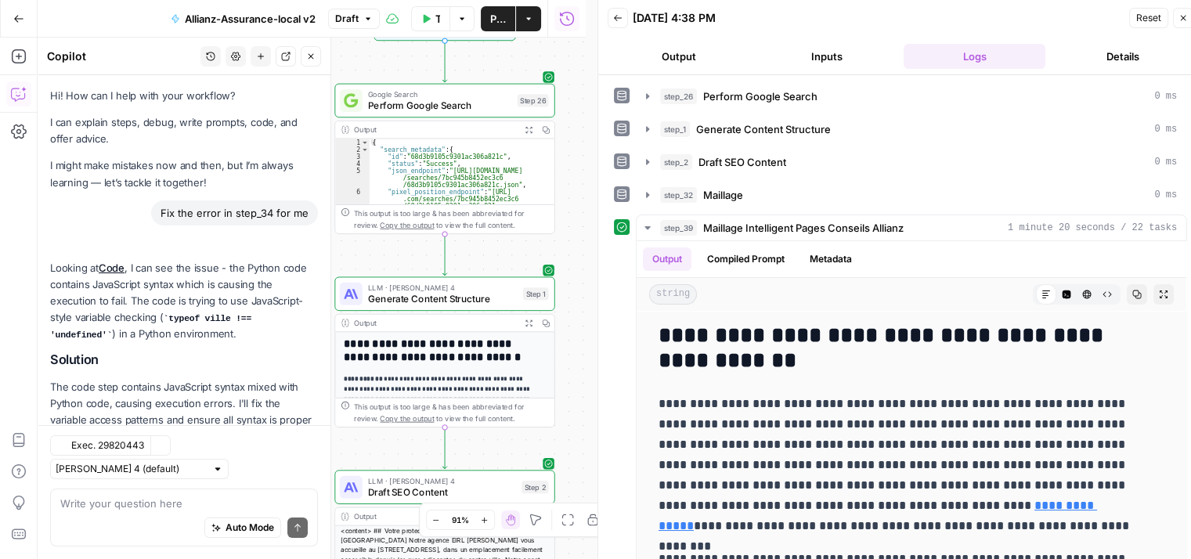
scroll to position [10981, 0]
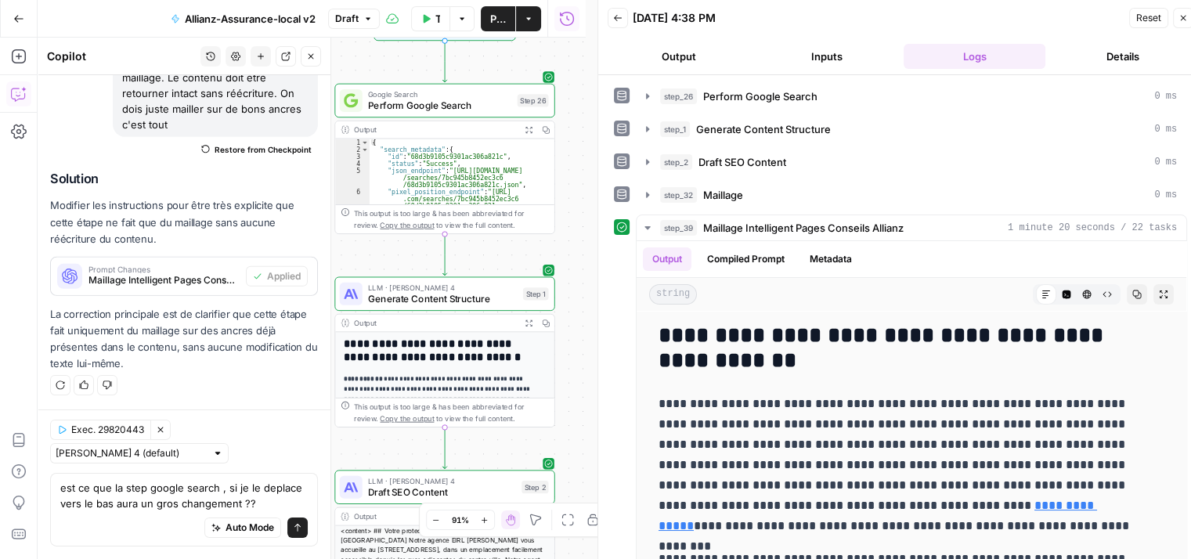
type textarea "est ce que la step google search , si je le deplace vers le bas aura un gros ch…"
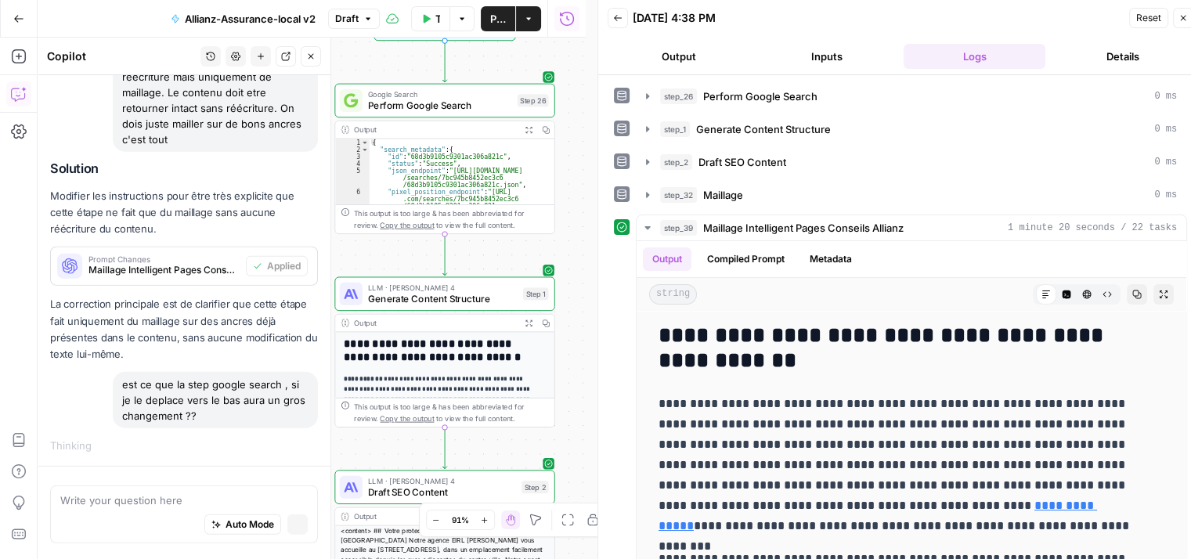
scroll to position [10446, 0]
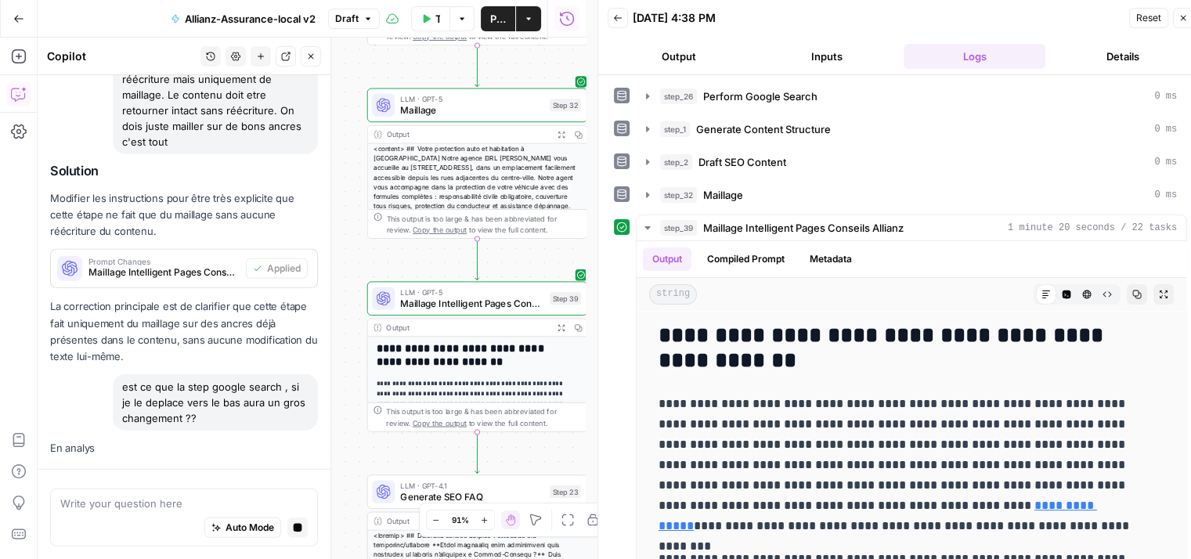
click at [145, 171] on h2 "Solution" at bounding box center [184, 171] width 268 height 15
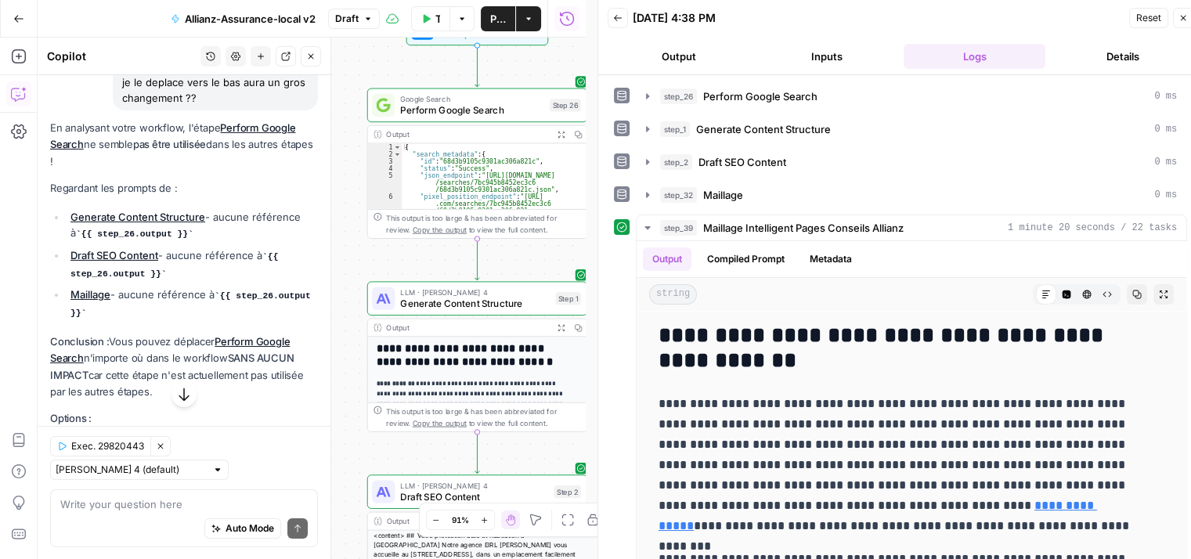
scroll to position [11302, 0]
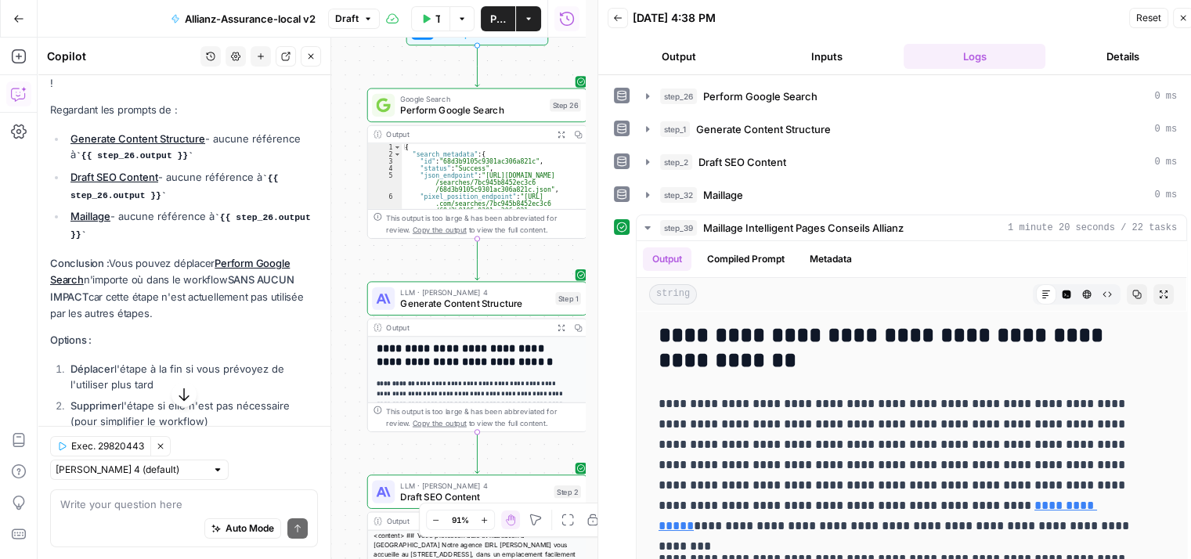
drag, startPoint x: 135, startPoint y: 251, endPoint x: 104, endPoint y: 194, distance: 64.1
click at [104, 194] on div "En analysant votre workflow, l'étape Perform Google Search ne semble pas être u…" at bounding box center [184, 293] width 268 height 503
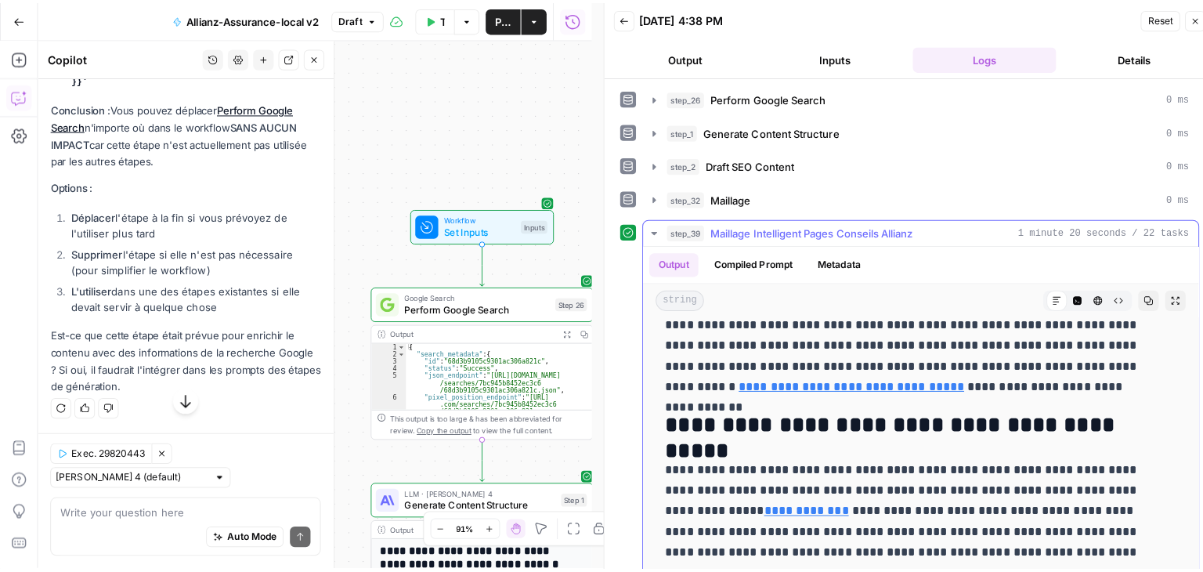
scroll to position [491, 0]
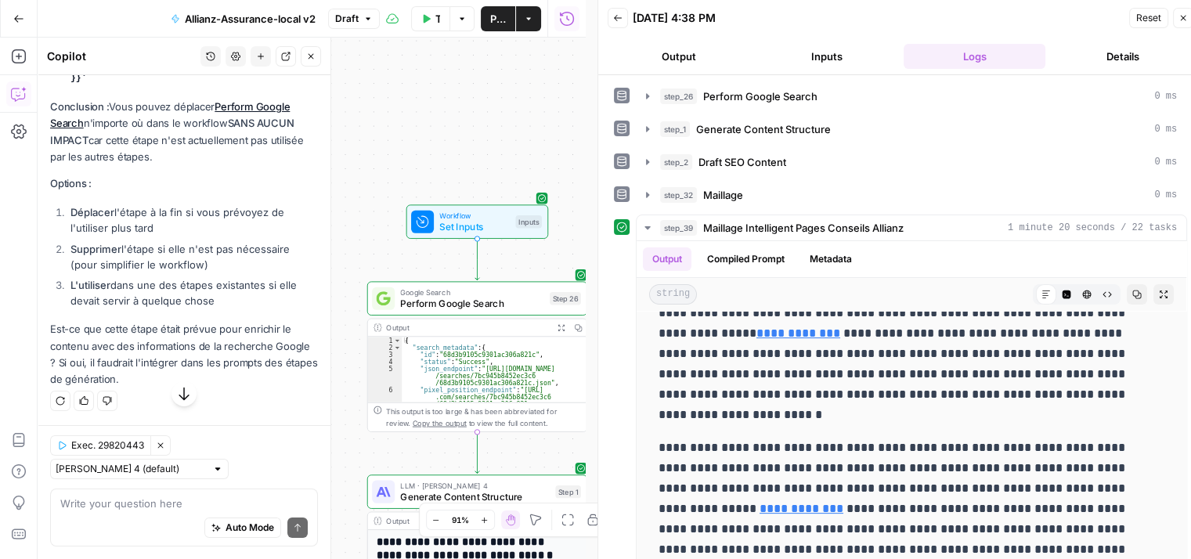
click at [1184, 16] on icon "button" at bounding box center [1183, 18] width 5 height 5
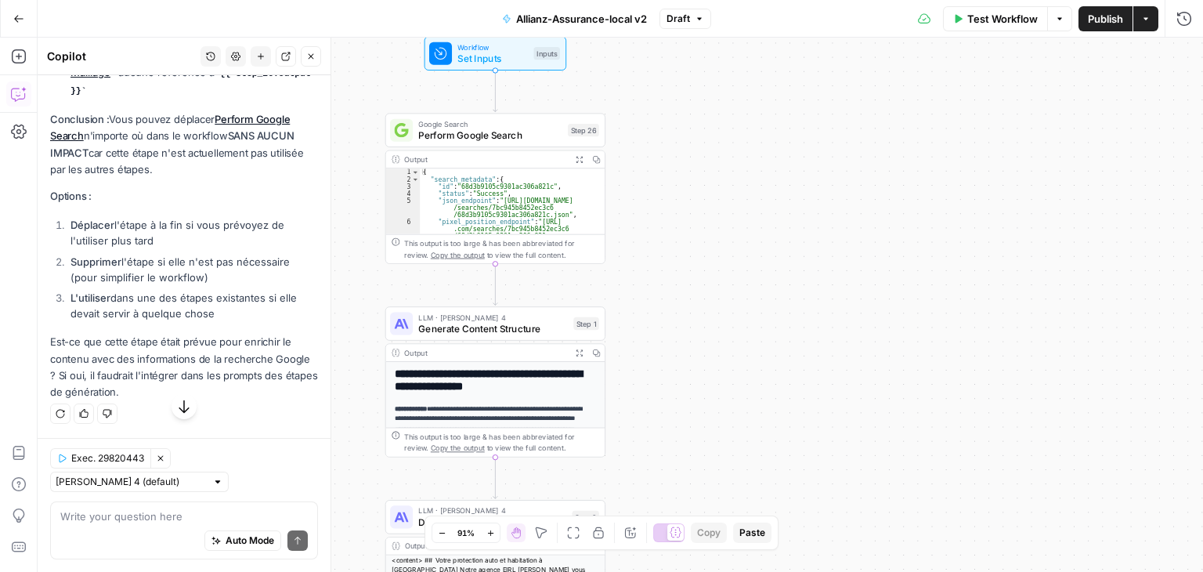
drag, startPoint x: 753, startPoint y: 221, endPoint x: 532, endPoint y: 158, distance: 229.6
click at [818, 181] on div "**********" at bounding box center [620, 305] width 1165 height 534
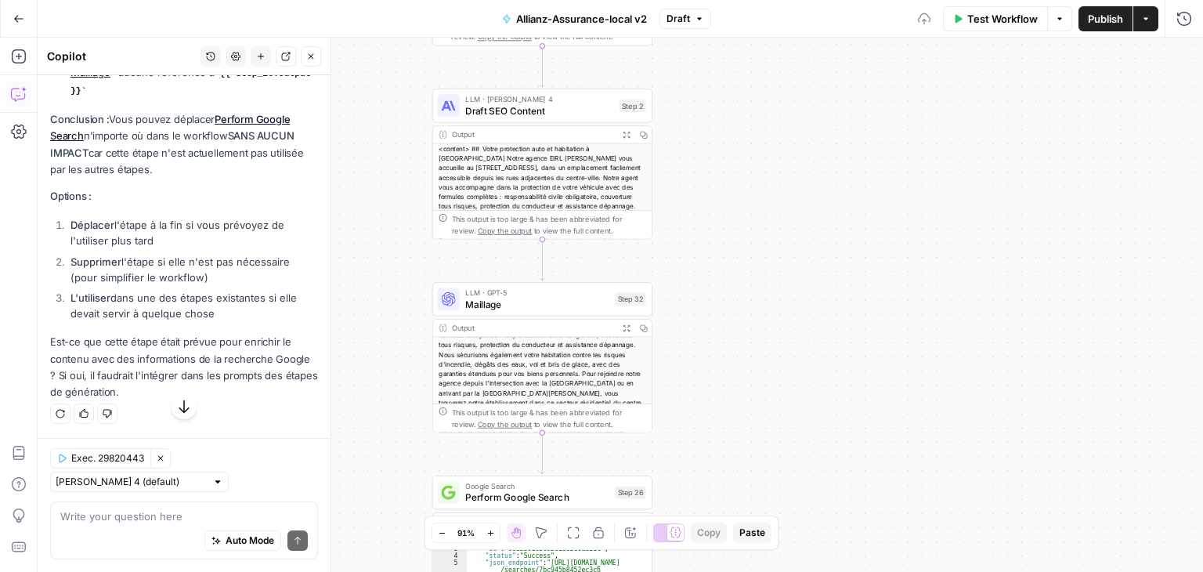
scroll to position [11567, 0]
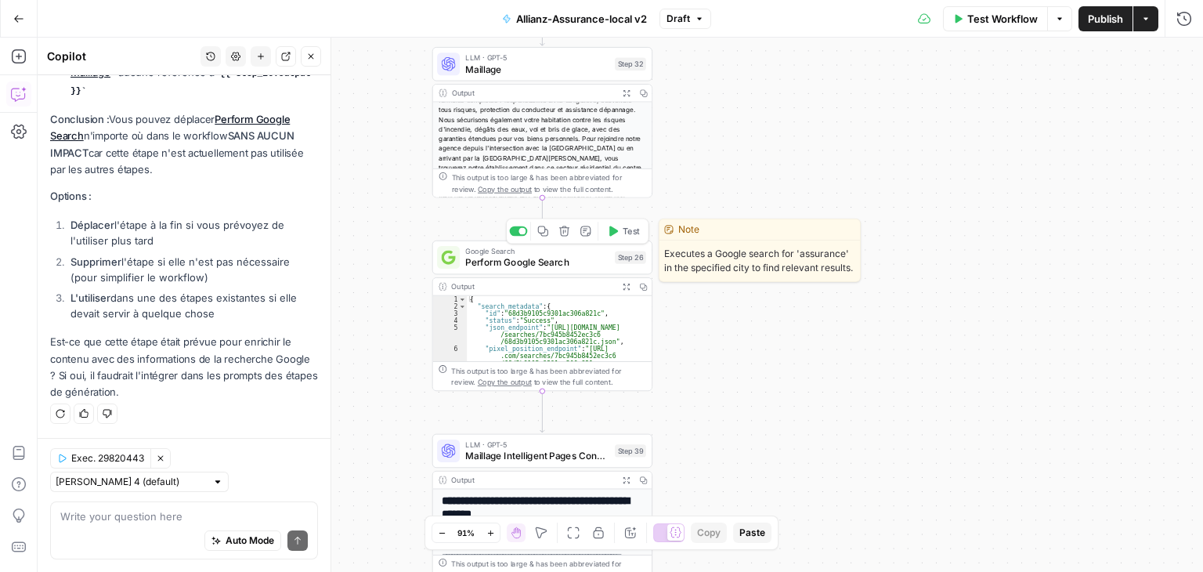
click at [491, 271] on div "Google Search Perform Google Search Step 26 Copy step Delete step Edit Note Test" at bounding box center [542, 257] width 220 height 34
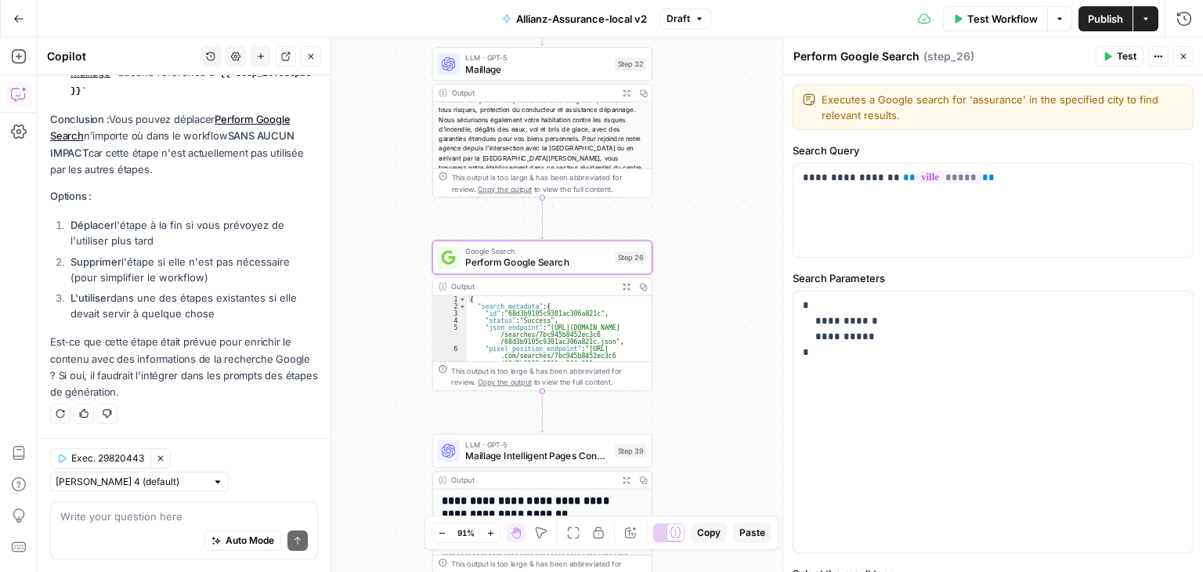
drag, startPoint x: 1190, startPoint y: 62, endPoint x: 92, endPoint y: 506, distance: 1185.1
click at [1190, 61] on button "Close" at bounding box center [1183, 56] width 20 height 20
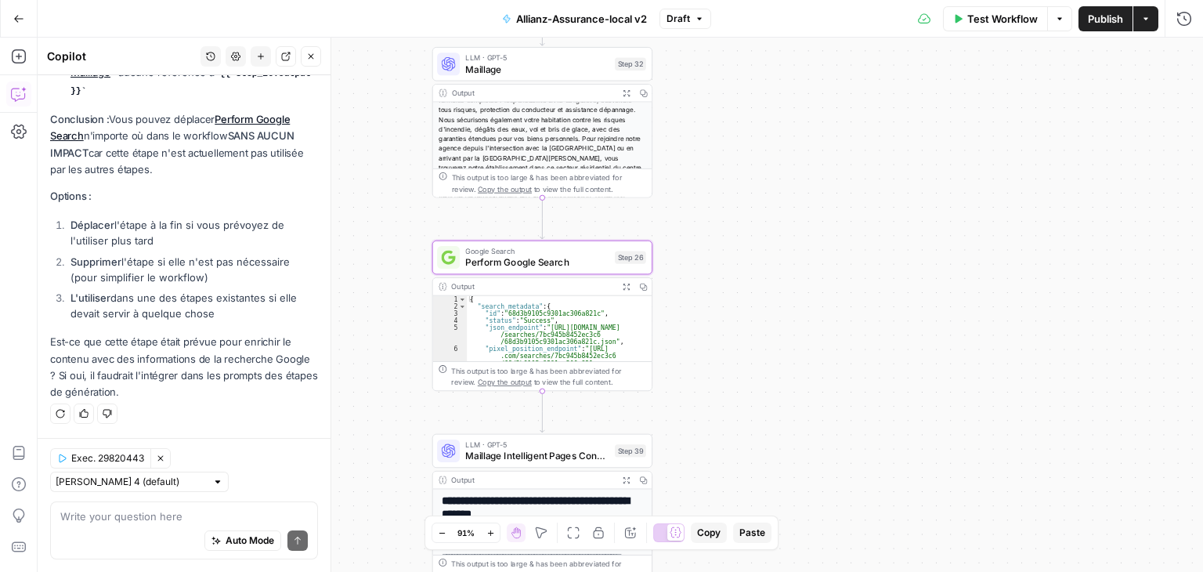
click at [512, 66] on span "Maillage" at bounding box center [536, 69] width 143 height 14
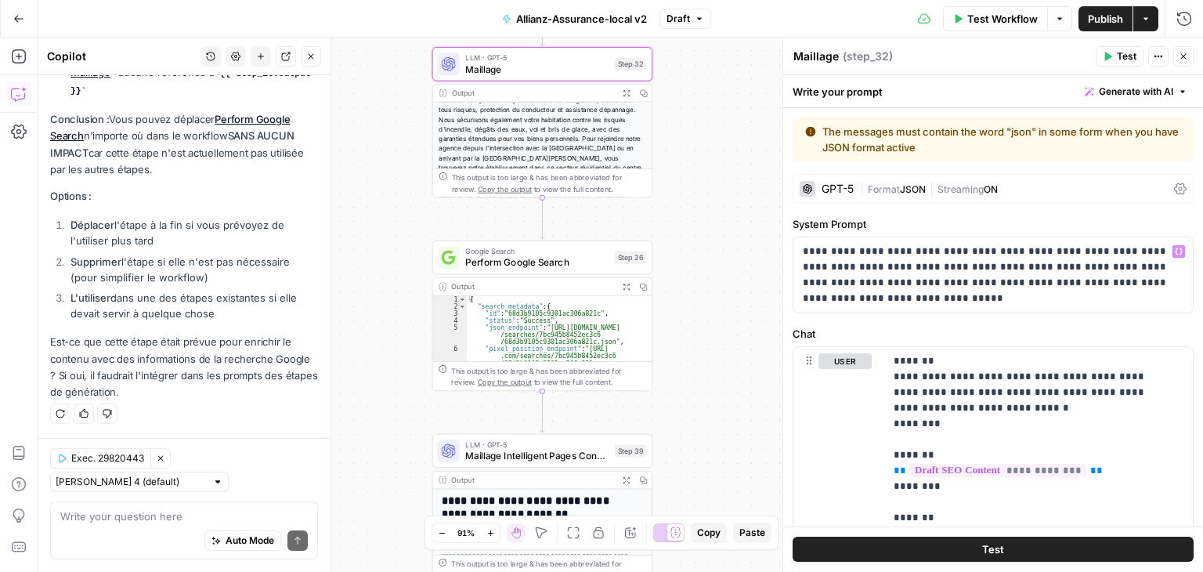
click at [139, 525] on div "Auto Mode Send" at bounding box center [183, 541] width 247 height 34
click at [129, 513] on textarea at bounding box center [183, 516] width 247 height 16
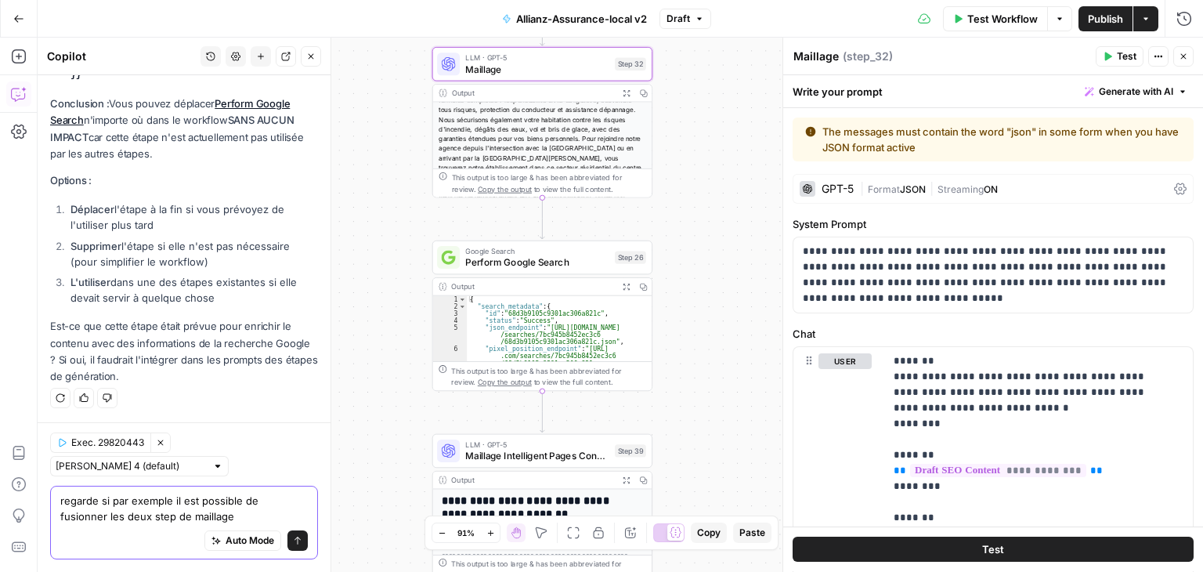
type textarea "regarde si par exemple il est possible de fusionner les deux step de maillage"
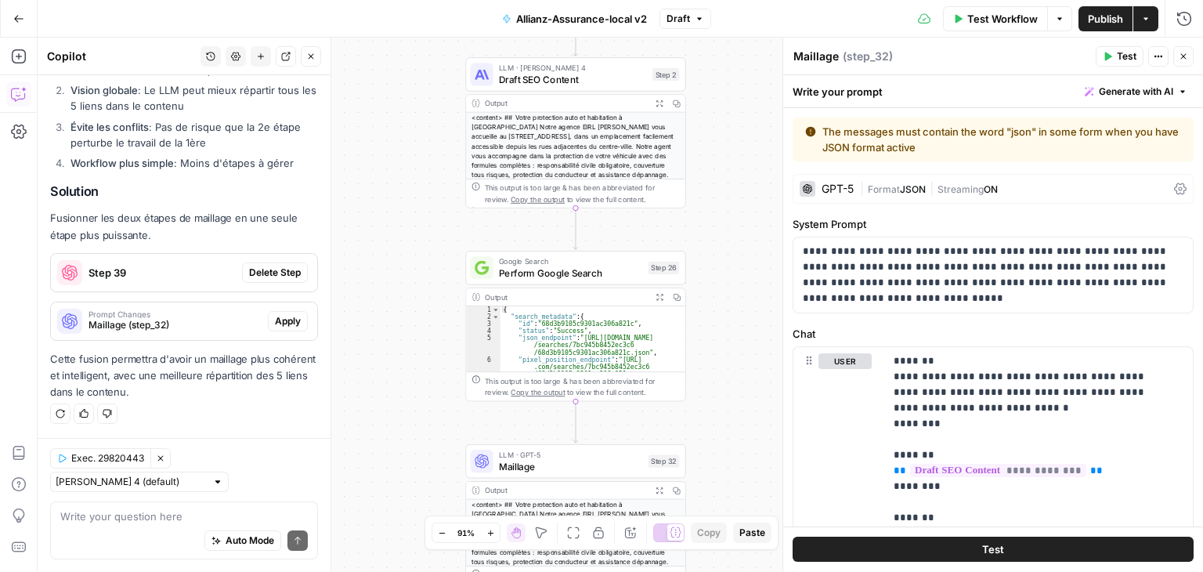
scroll to position [12091, 0]
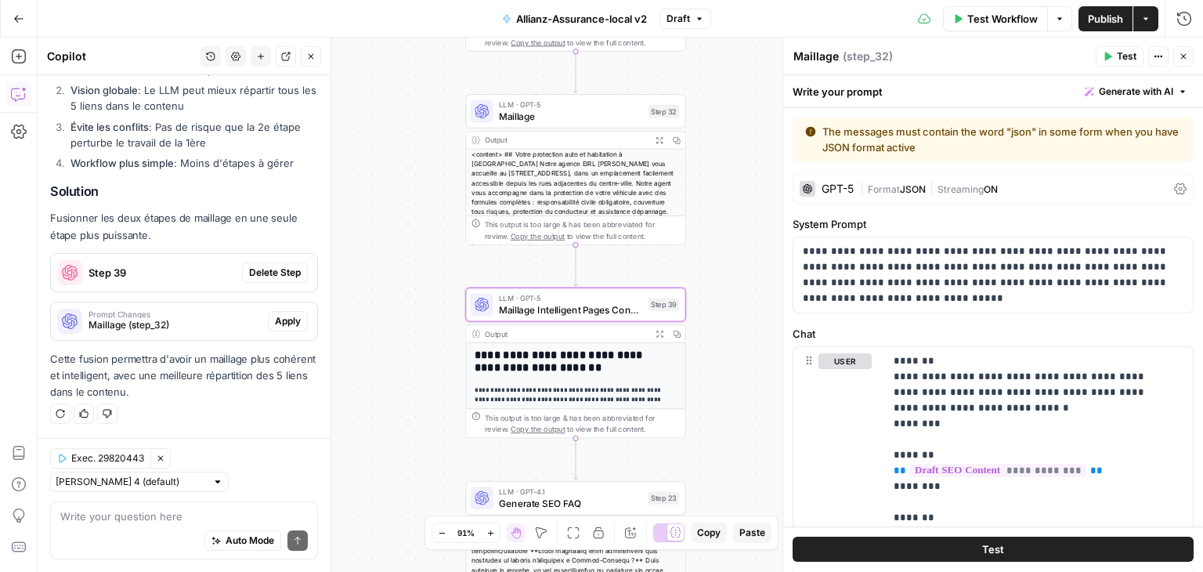
click at [266, 273] on span "Delete Step" at bounding box center [275, 272] width 52 height 14
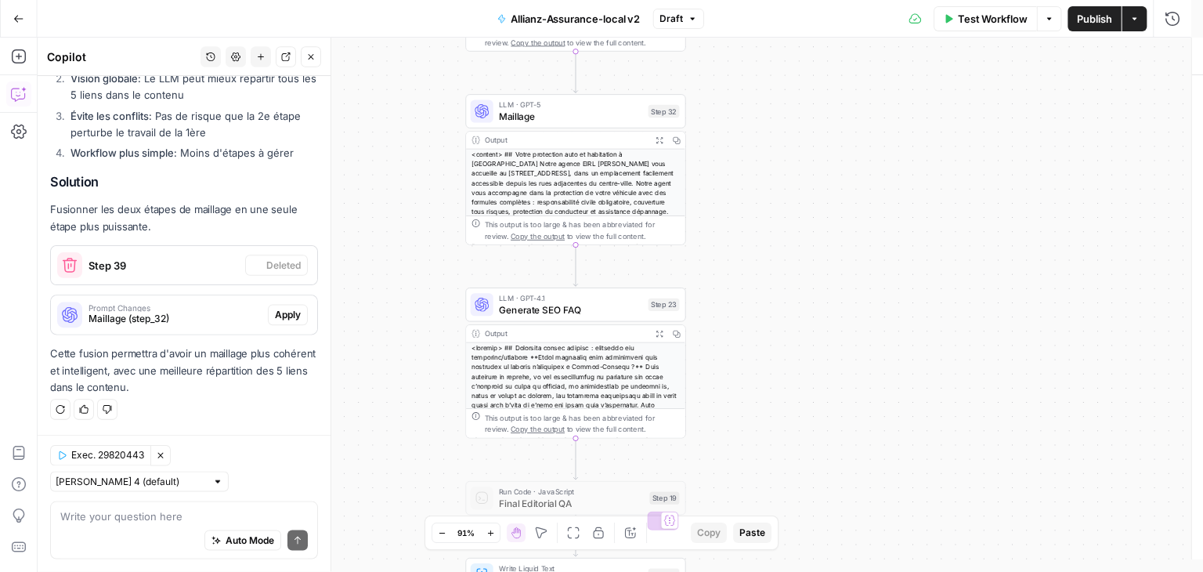
click at [197, 311] on span "Prompt Changes" at bounding box center [174, 307] width 173 height 8
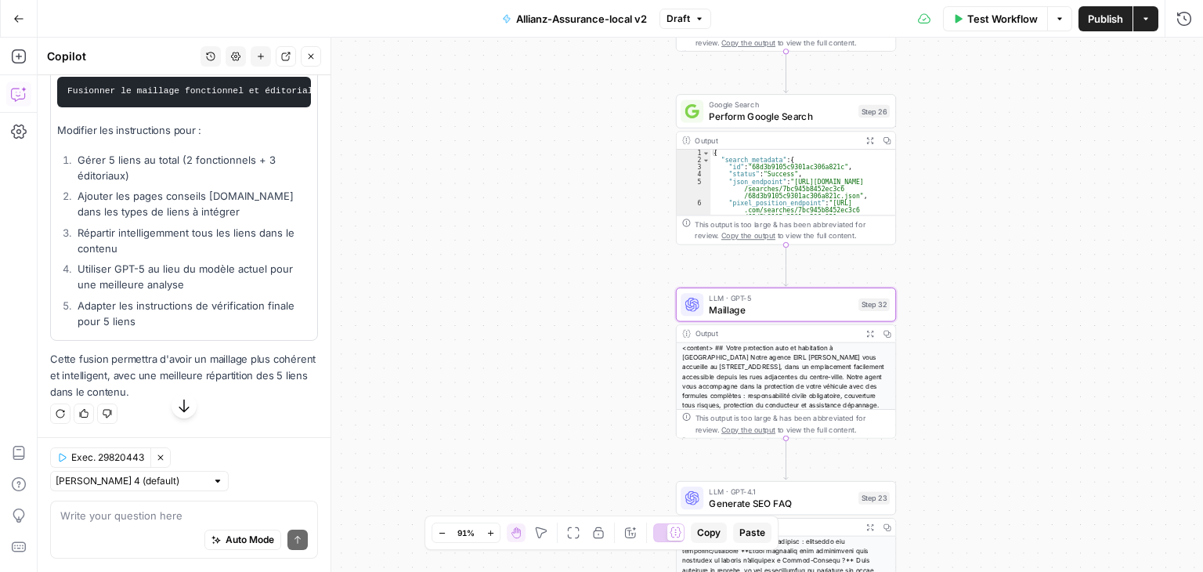
scroll to position [12364, 0]
click at [144, 540] on div "Auto Mode Send" at bounding box center [183, 541] width 247 height 34
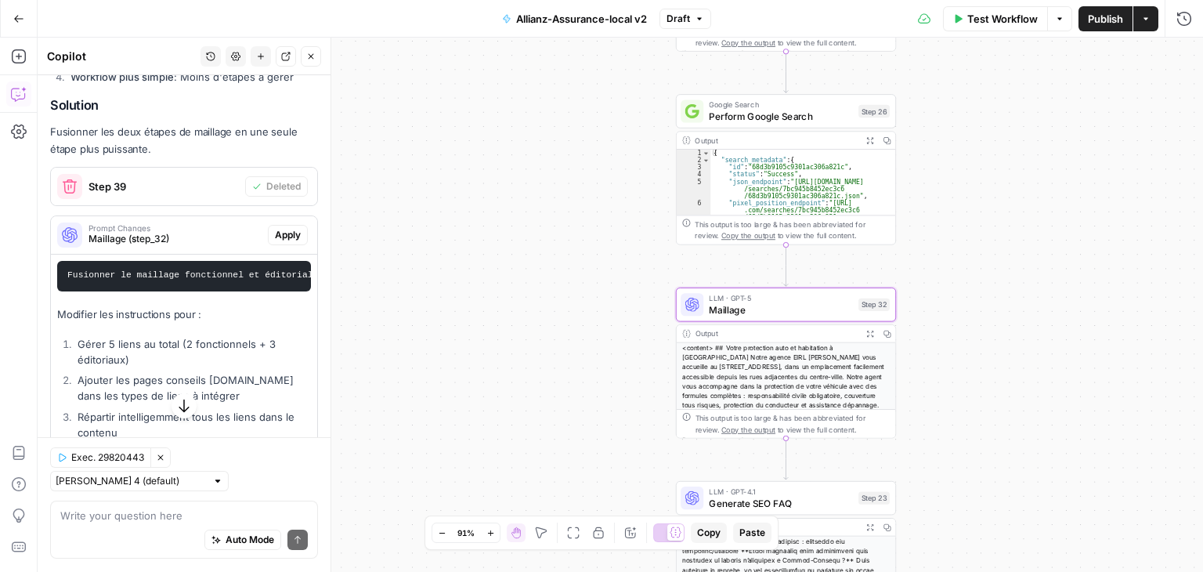
click at [279, 242] on span "Apply" at bounding box center [288, 235] width 26 height 14
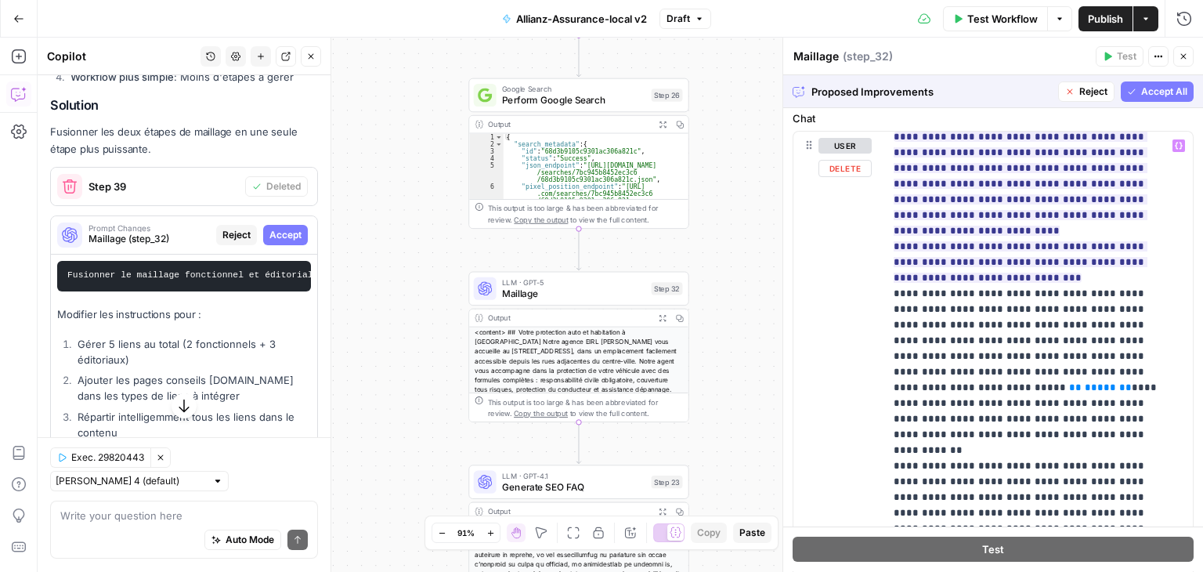
scroll to position [1912, 0]
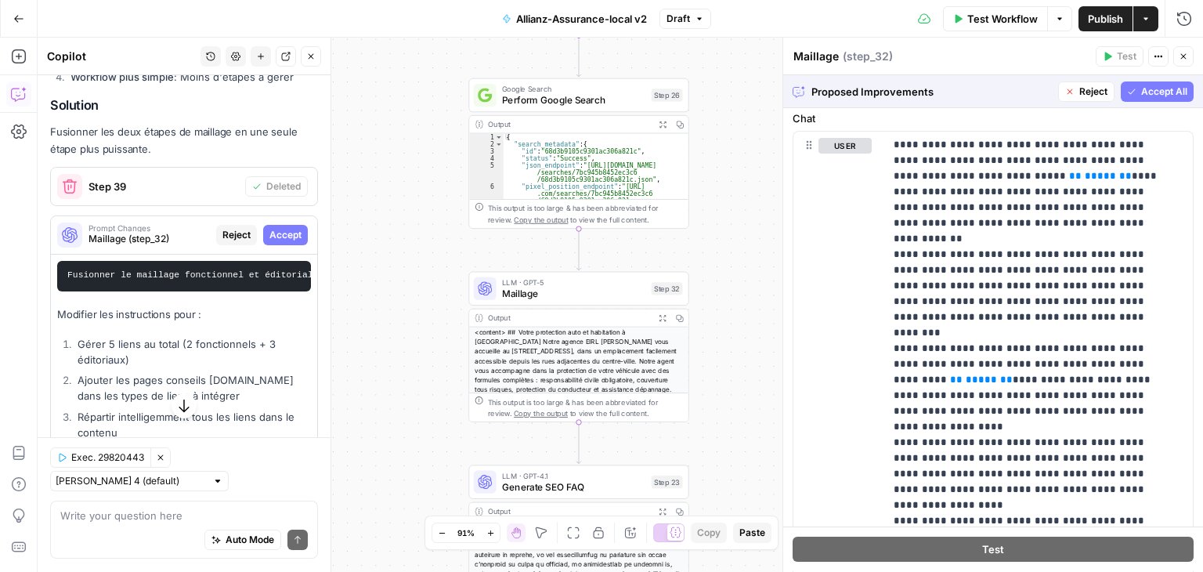
click at [1144, 90] on span "Accept All" at bounding box center [1164, 92] width 46 height 14
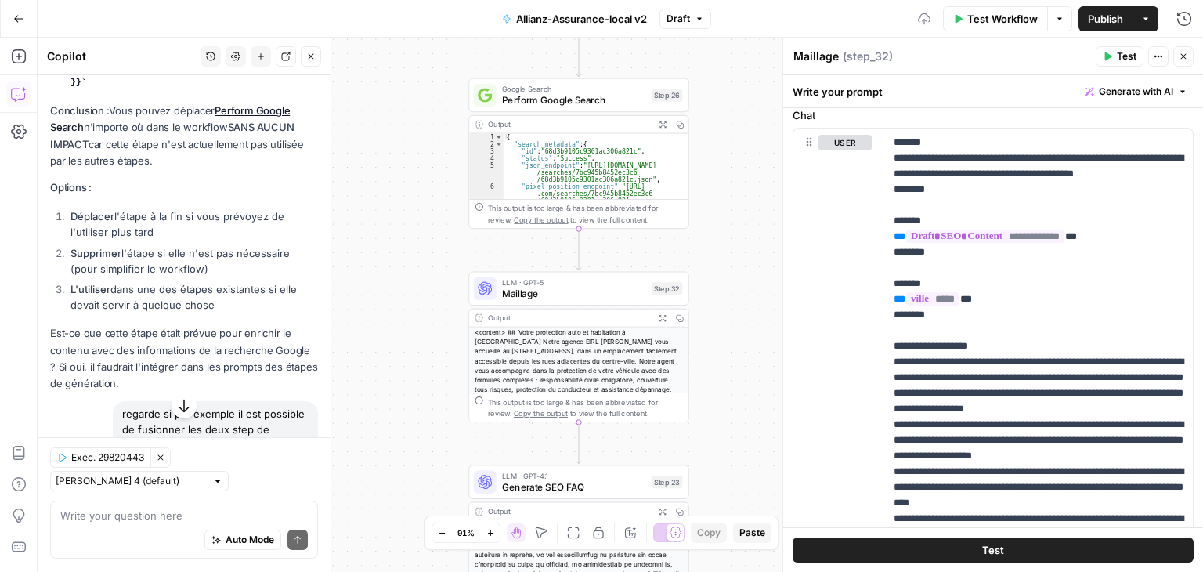
scroll to position [0, 0]
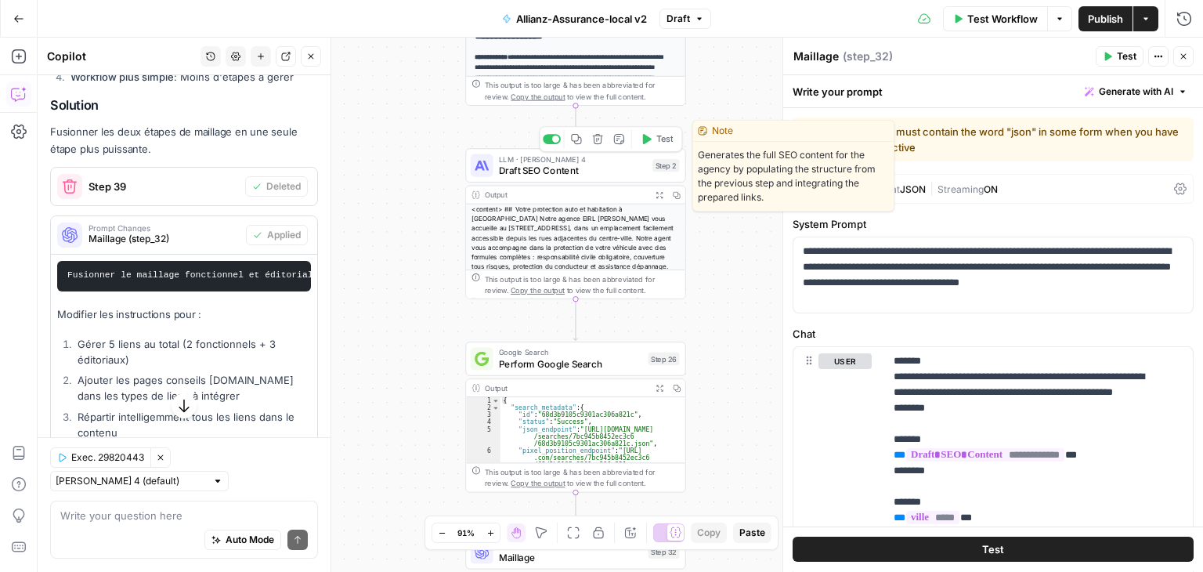
click at [510, 174] on span "Draft SEO Content" at bounding box center [573, 170] width 148 height 14
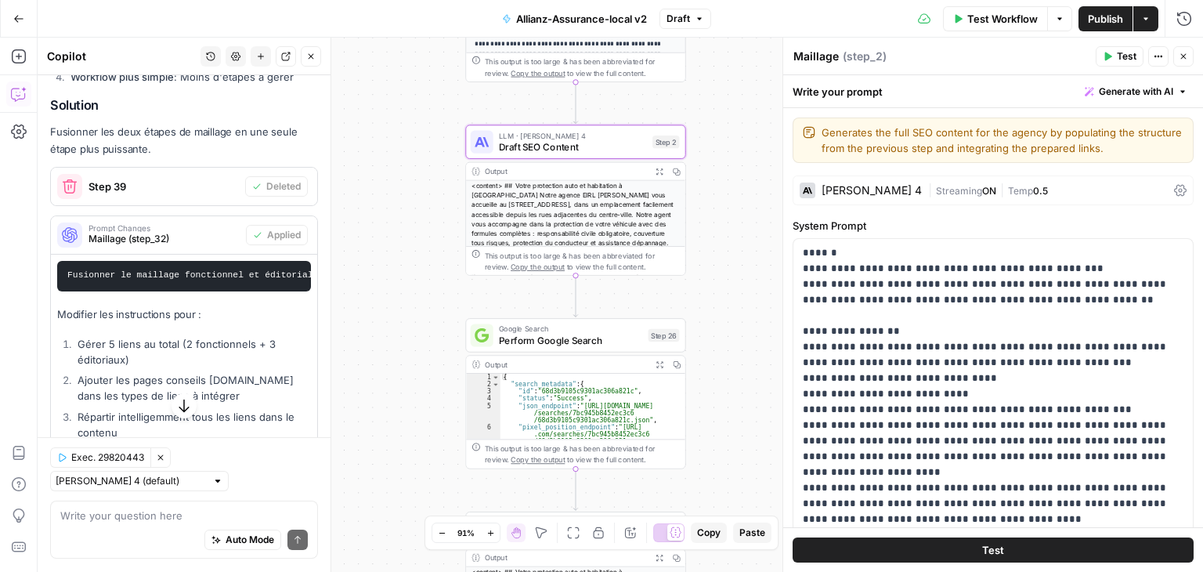
type textarea "Draft SEO Content"
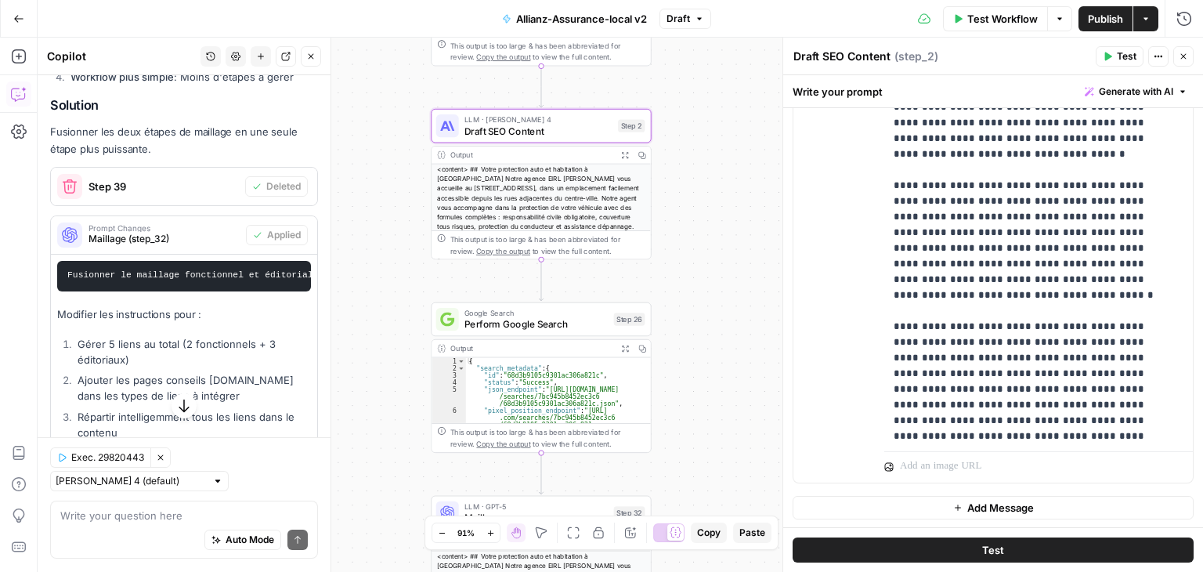
scroll to position [1802, 0]
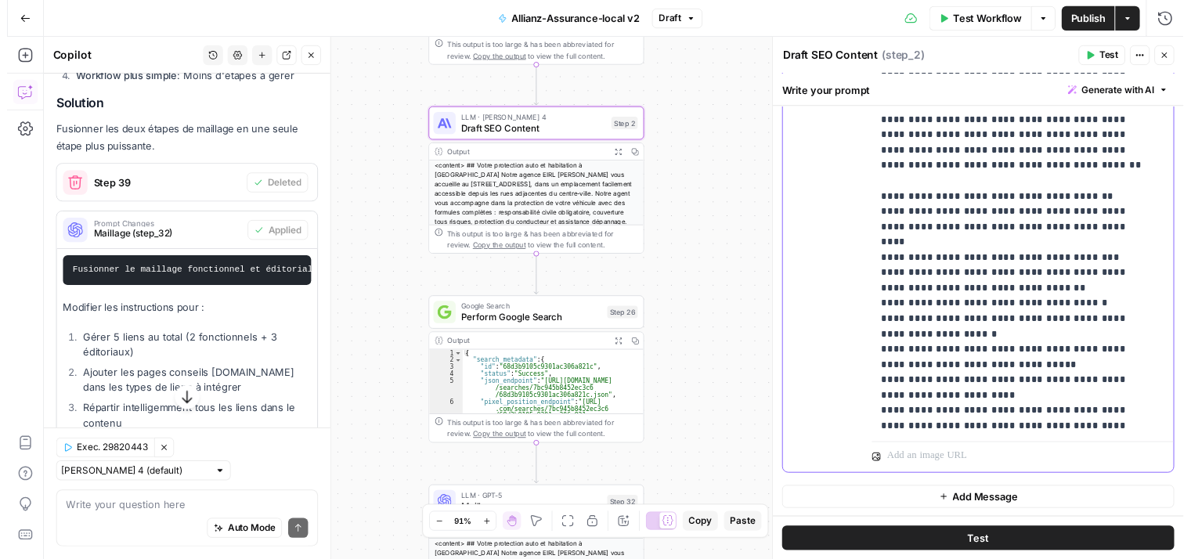
scroll to position [1826, 0]
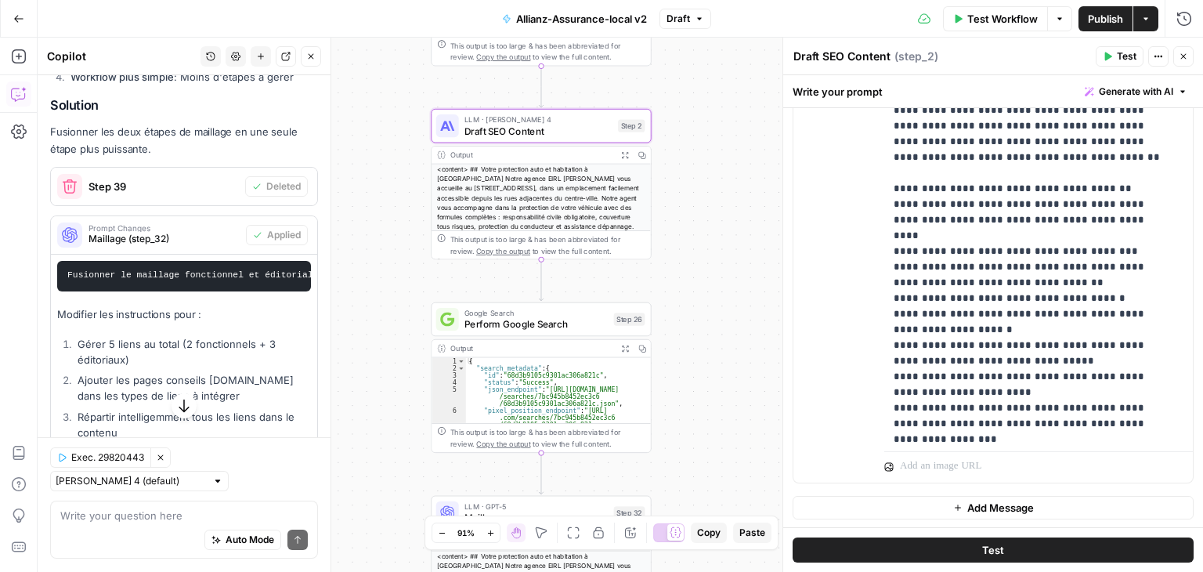
click at [995, 547] on span "Test" at bounding box center [993, 550] width 22 height 16
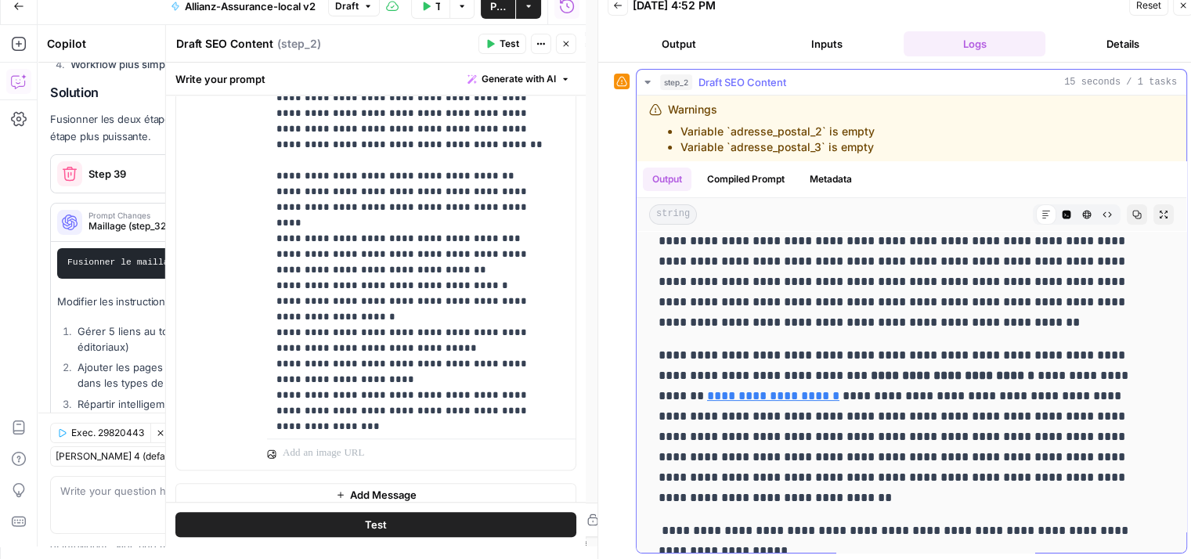
scroll to position [446, 0]
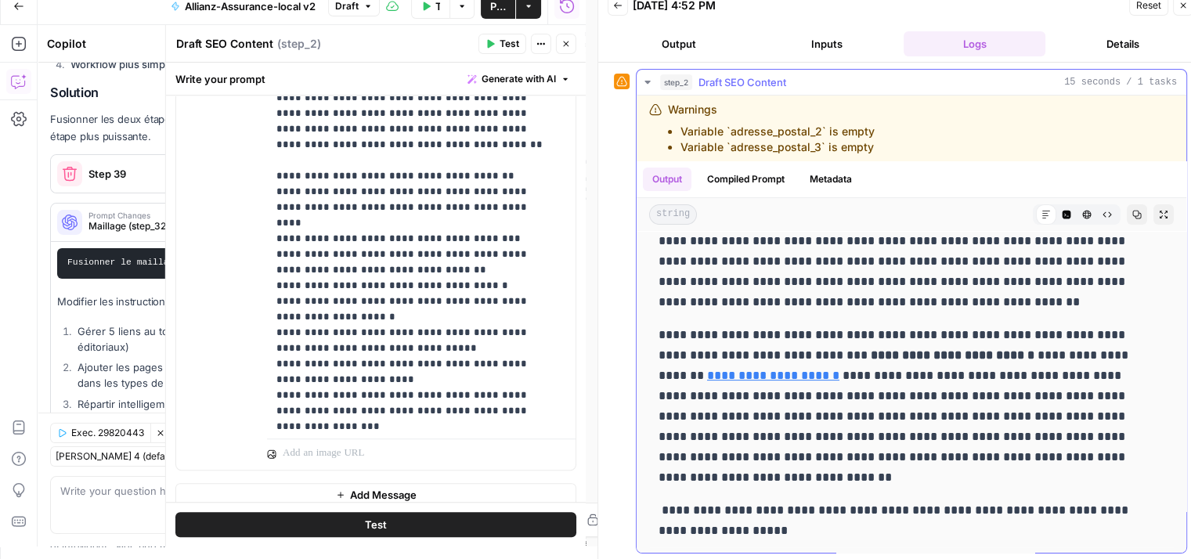
click at [1160, 339] on div "**********" at bounding box center [912, 169] width 550 height 768
click at [1097, 214] on button "Raw Output" at bounding box center [1107, 214] width 20 height 20
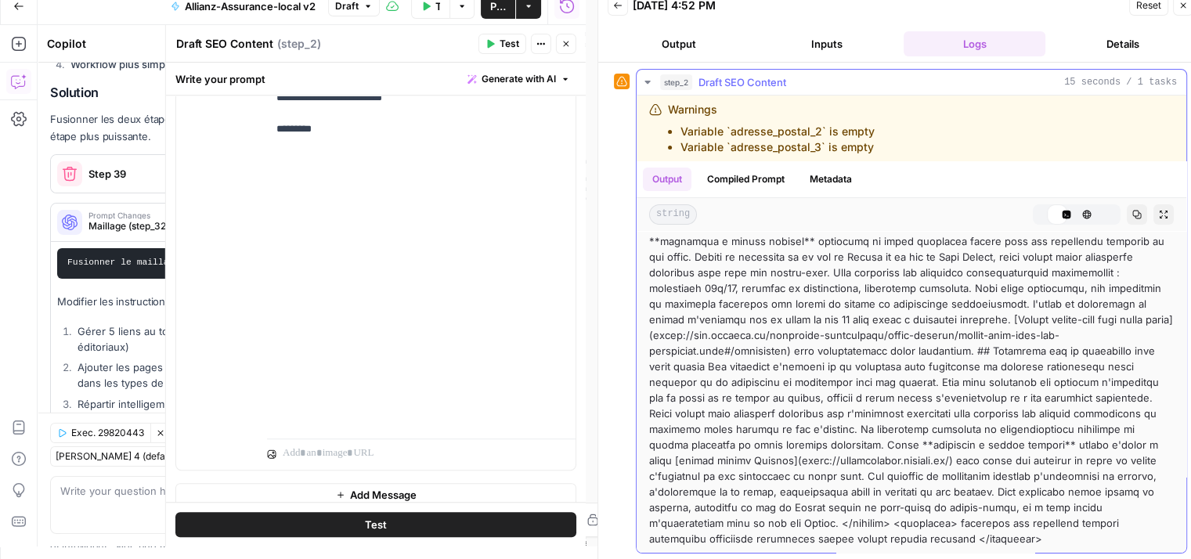
scroll to position [81, 0]
click at [614, 6] on icon "button" at bounding box center [617, 5] width 9 height 9
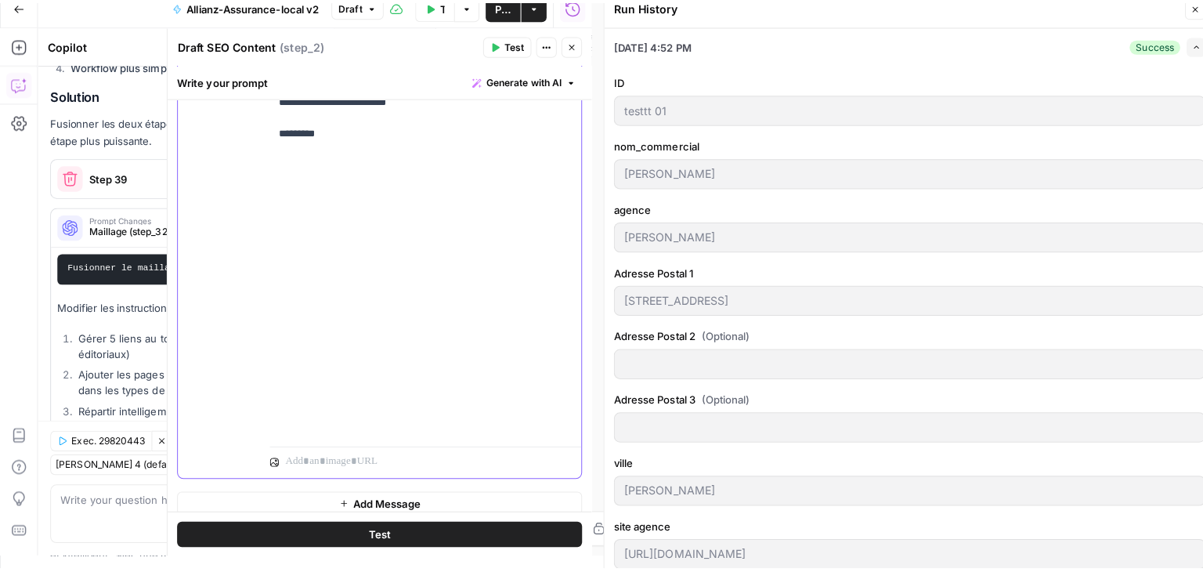
scroll to position [404, 0]
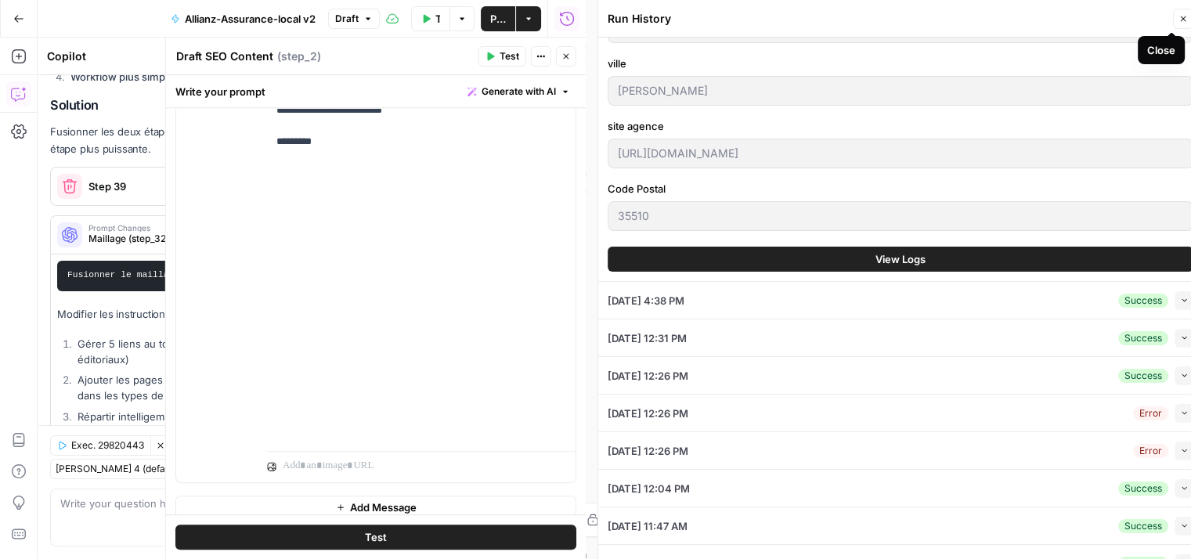
click at [1186, 16] on icon "button" at bounding box center [1183, 18] width 9 height 9
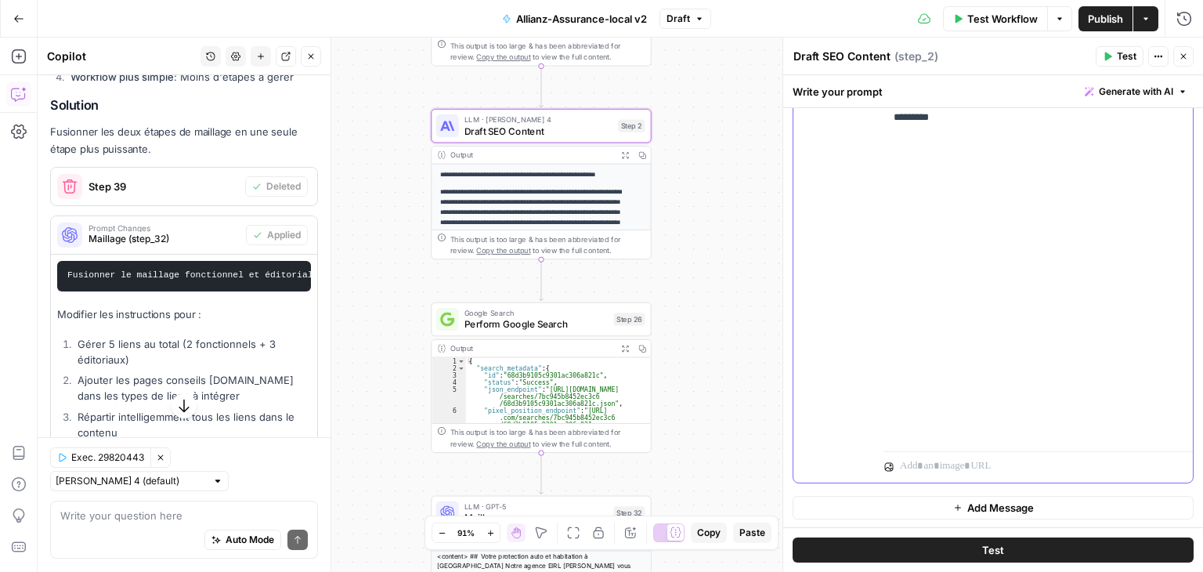
scroll to position [1863, 0]
drag, startPoint x: 1037, startPoint y: 392, endPoint x: 1046, endPoint y: 399, distance: 11.7
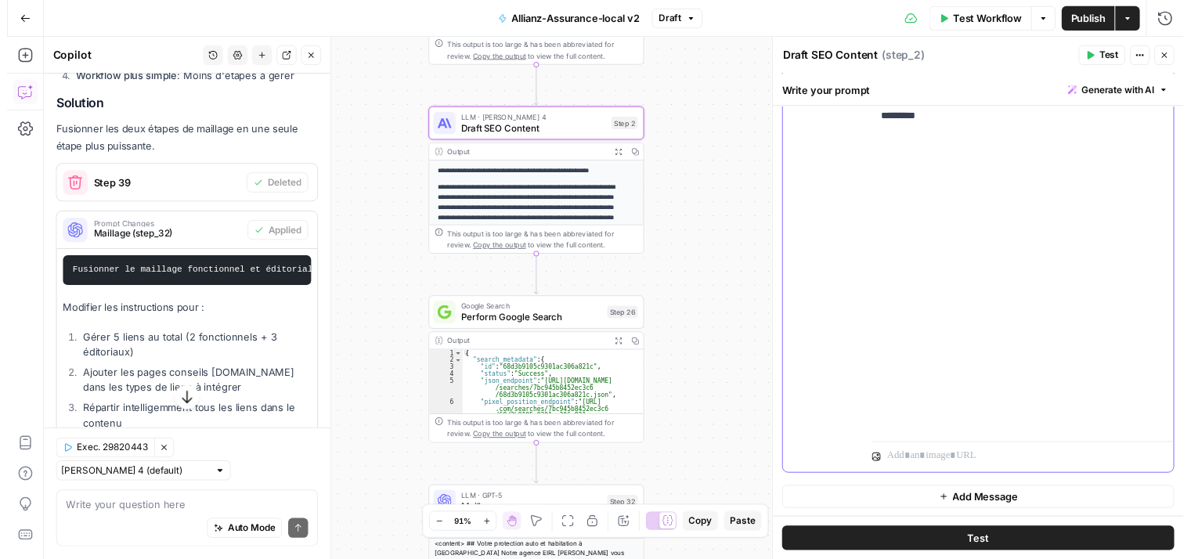
scroll to position [1802, 0]
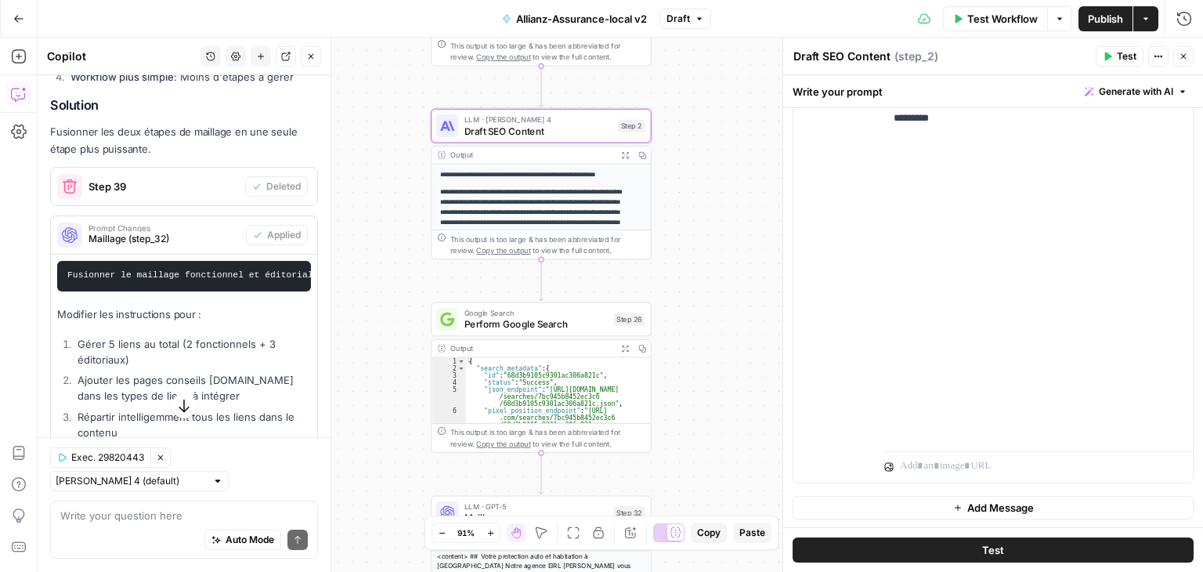
click at [953, 544] on button "Test" at bounding box center [993, 549] width 401 height 25
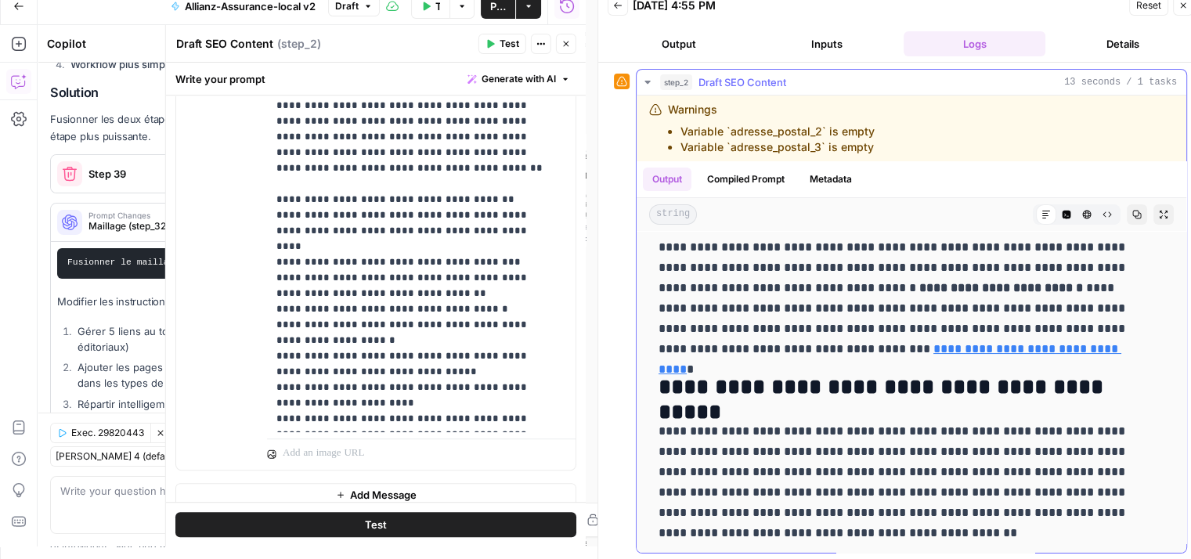
scroll to position [413, 0]
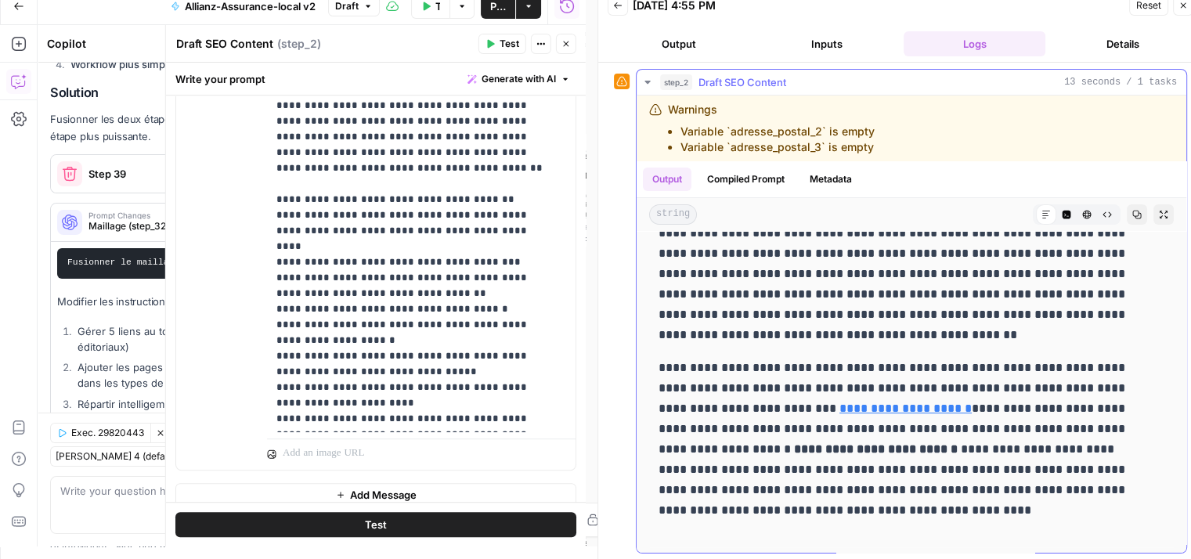
click at [646, 114] on div "Warnings Variable `adresse_postal_2` is empty Variable `adresse_postal_3` is em…" at bounding box center [912, 129] width 550 height 66
click at [648, 81] on icon "button" at bounding box center [647, 82] width 5 height 3
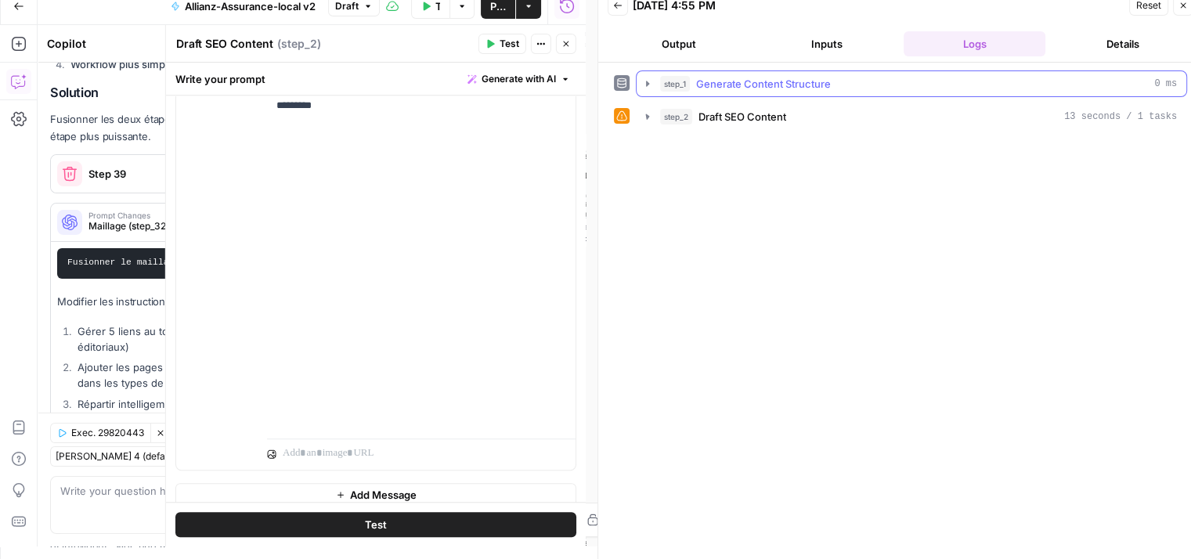
scroll to position [0, 0]
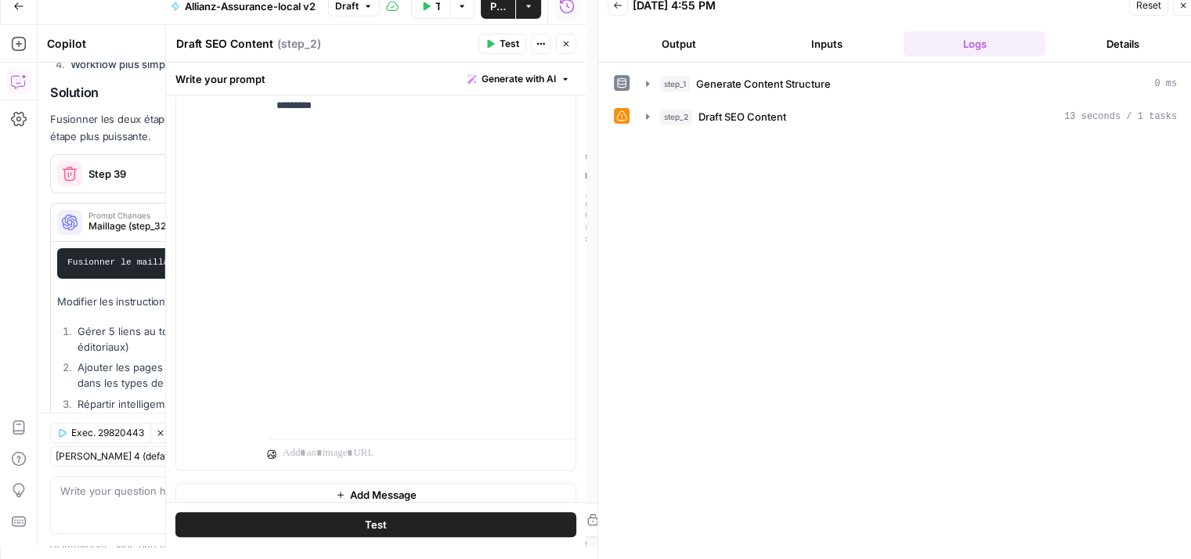
click at [570, 45] on icon "button" at bounding box center [566, 43] width 9 height 9
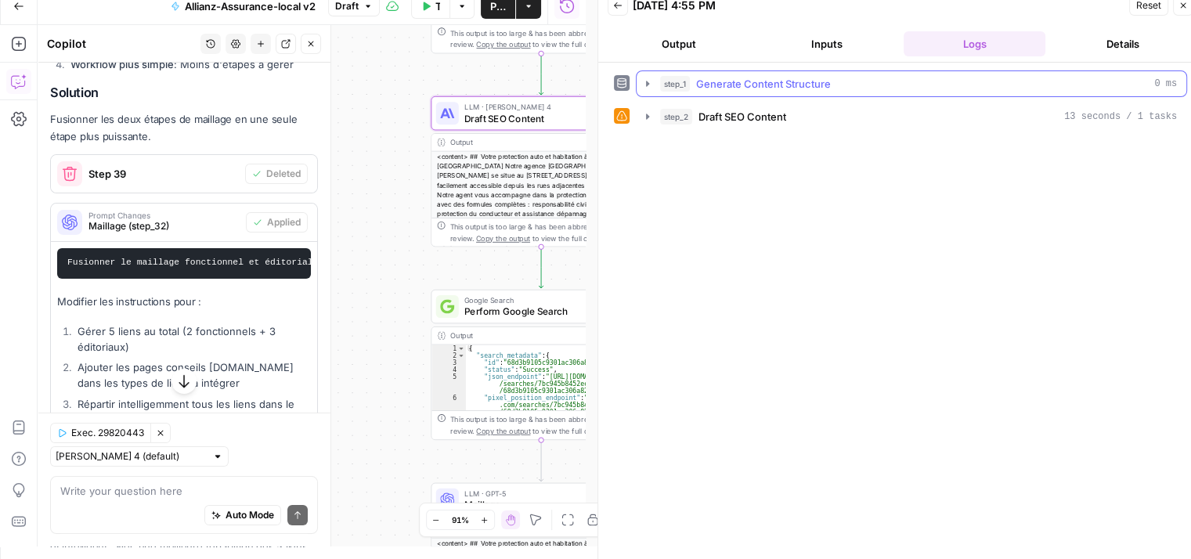
click at [1184, 4] on icon "button" at bounding box center [1183, 5] width 9 height 9
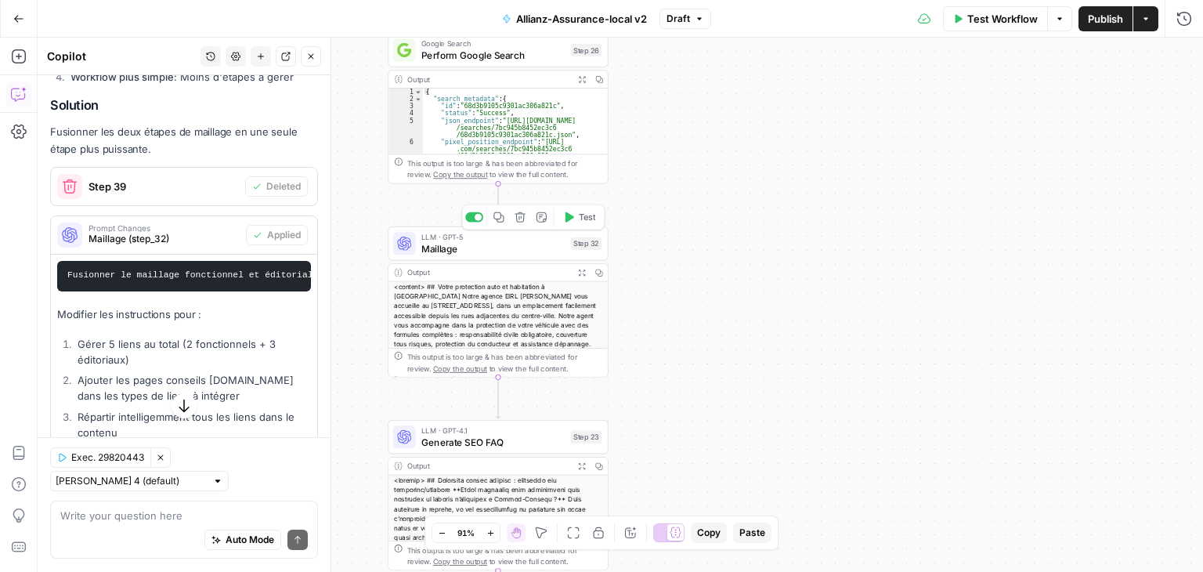
click at [454, 246] on span "Maillage" at bounding box center [492, 248] width 143 height 14
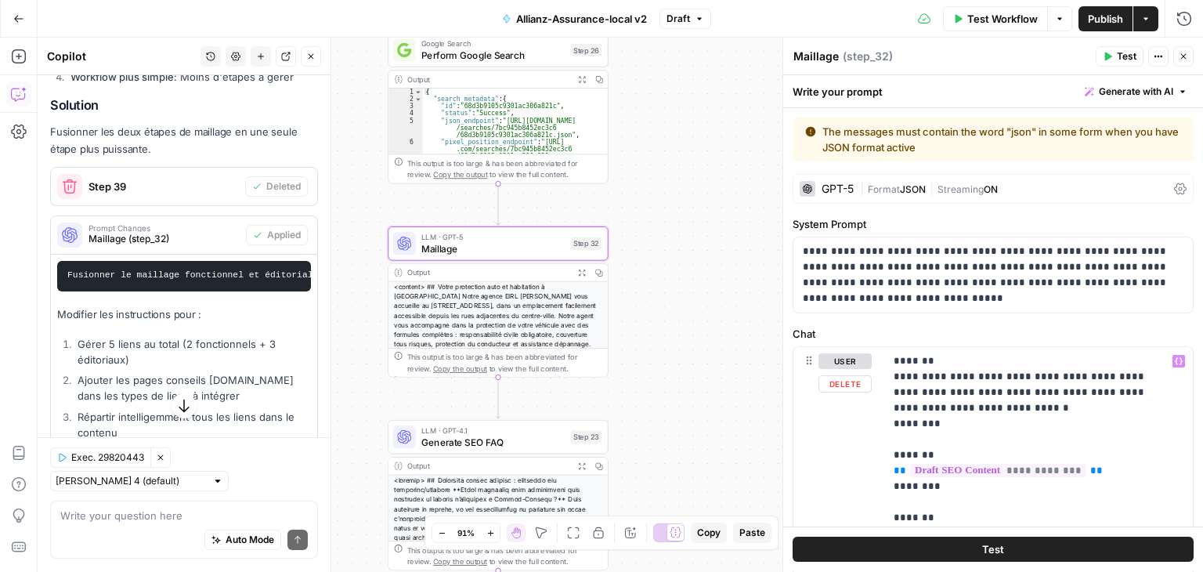
scroll to position [77, 0]
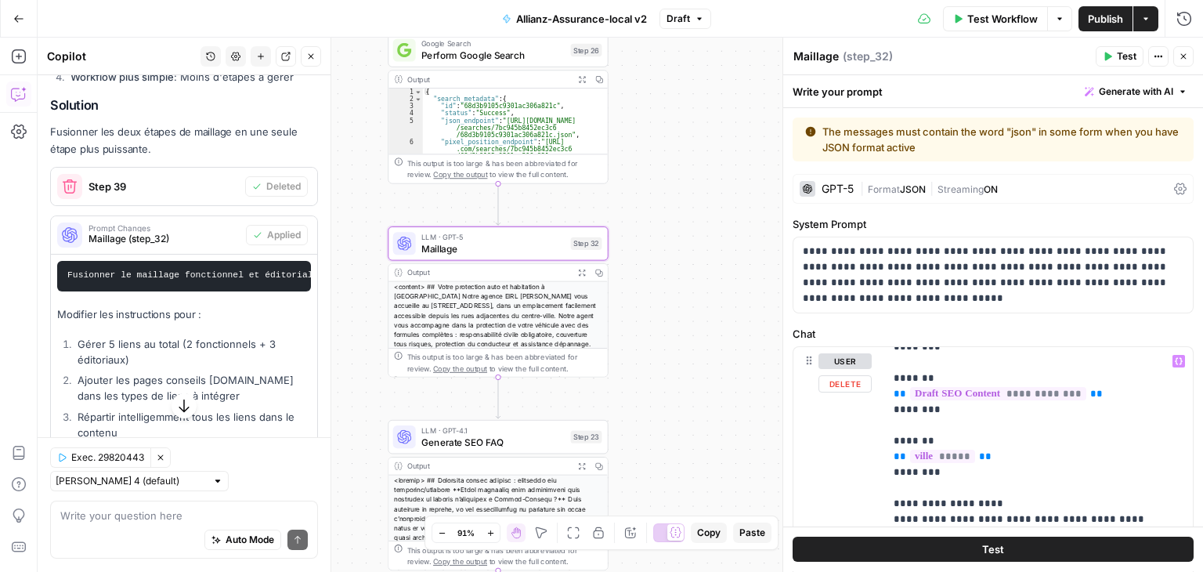
click at [982, 549] on span "Test" at bounding box center [993, 550] width 22 height 16
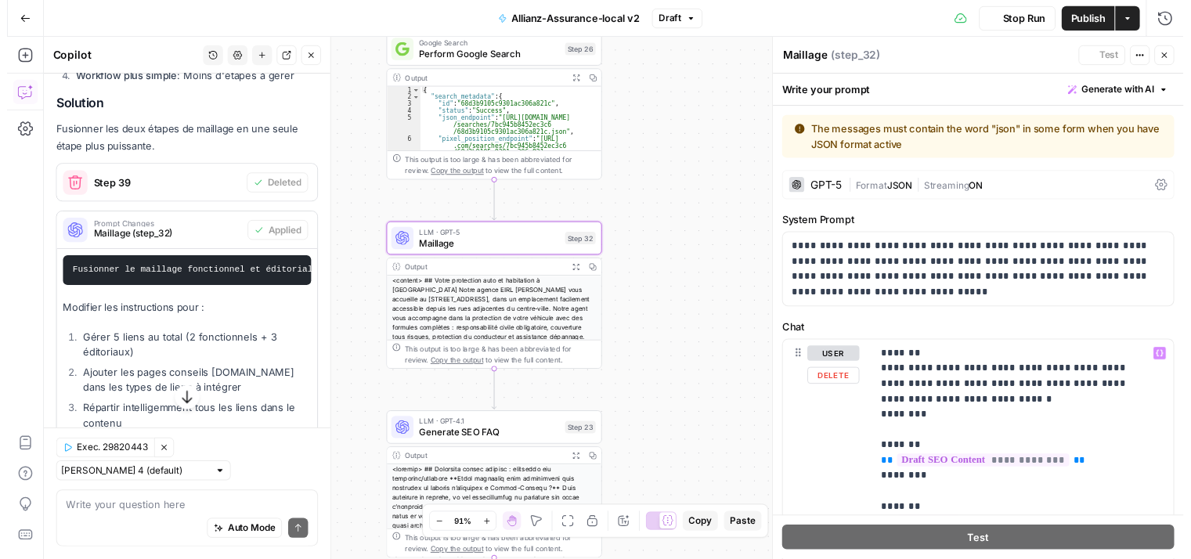
scroll to position [373, 0]
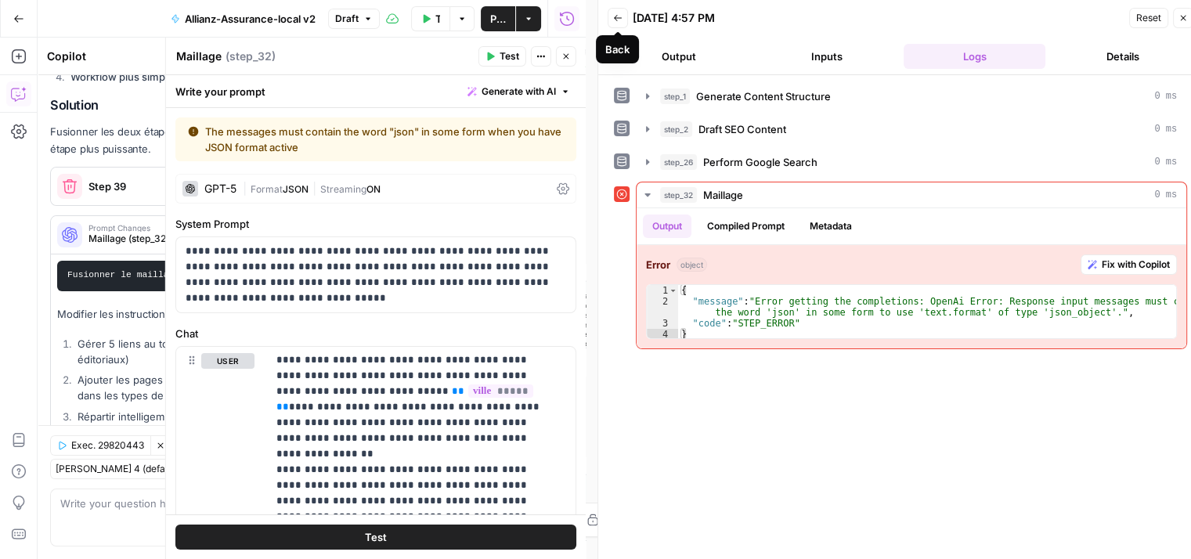
click at [617, 21] on icon "button" at bounding box center [617, 17] width 9 height 9
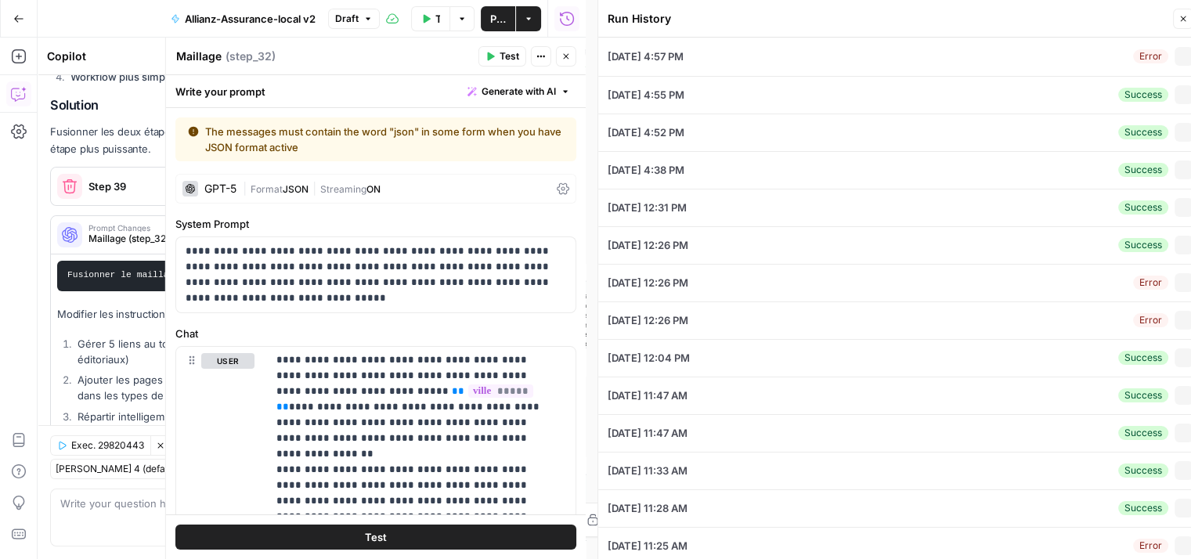
type input "testtt 01"
type input "[PERSON_NAME]"
type input "[STREET_ADDRESS]"
type input "[PERSON_NAME]"
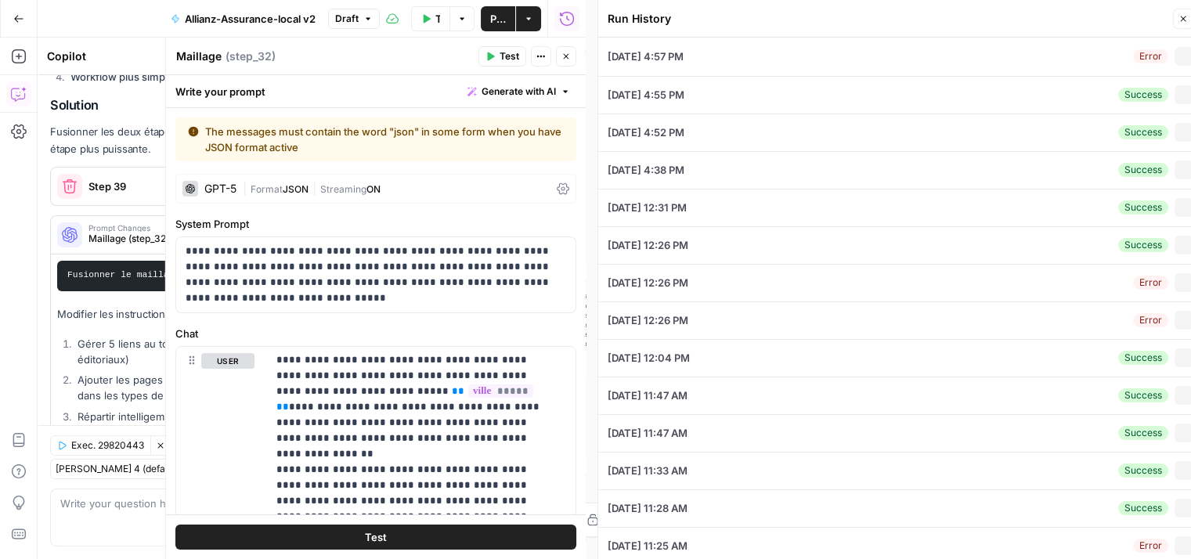
type input "[URL][DOMAIN_NAME]"
type input "35510"
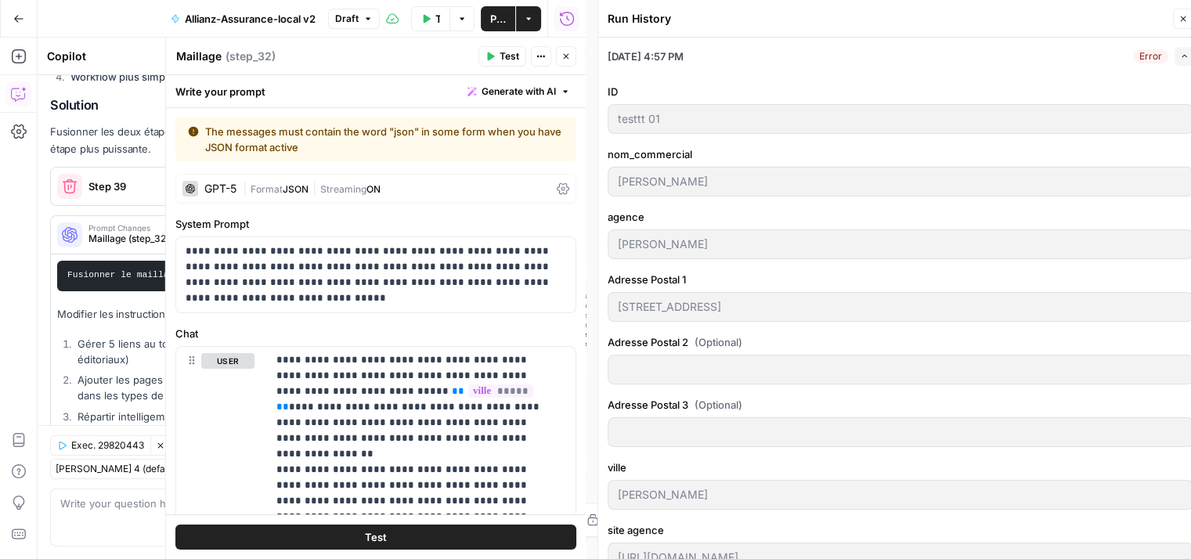
click at [557, 190] on icon at bounding box center [563, 188] width 13 height 13
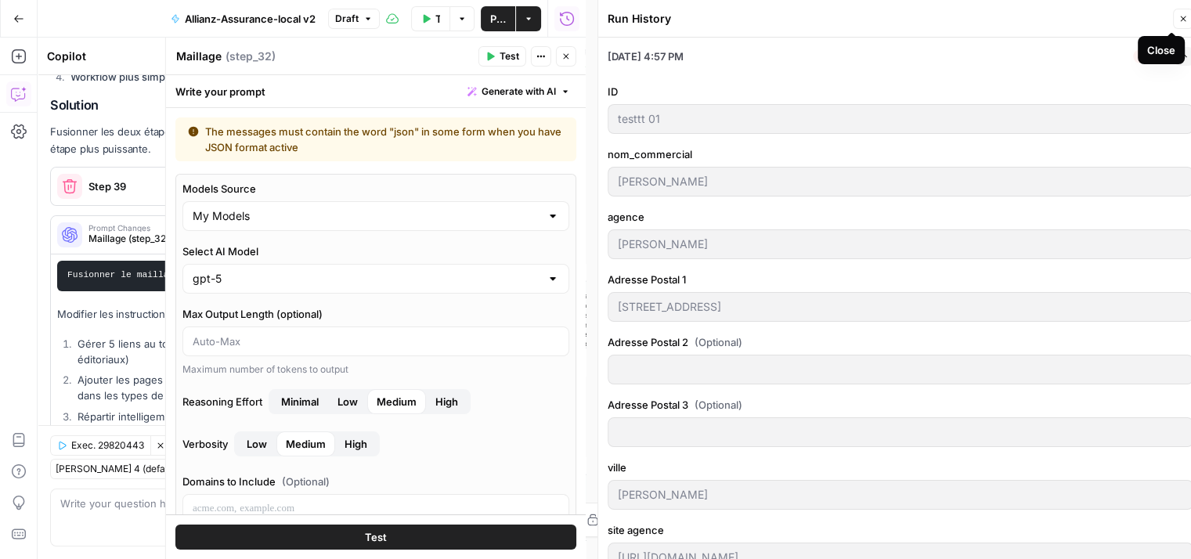
click at [1183, 23] on icon "button" at bounding box center [1183, 18] width 9 height 9
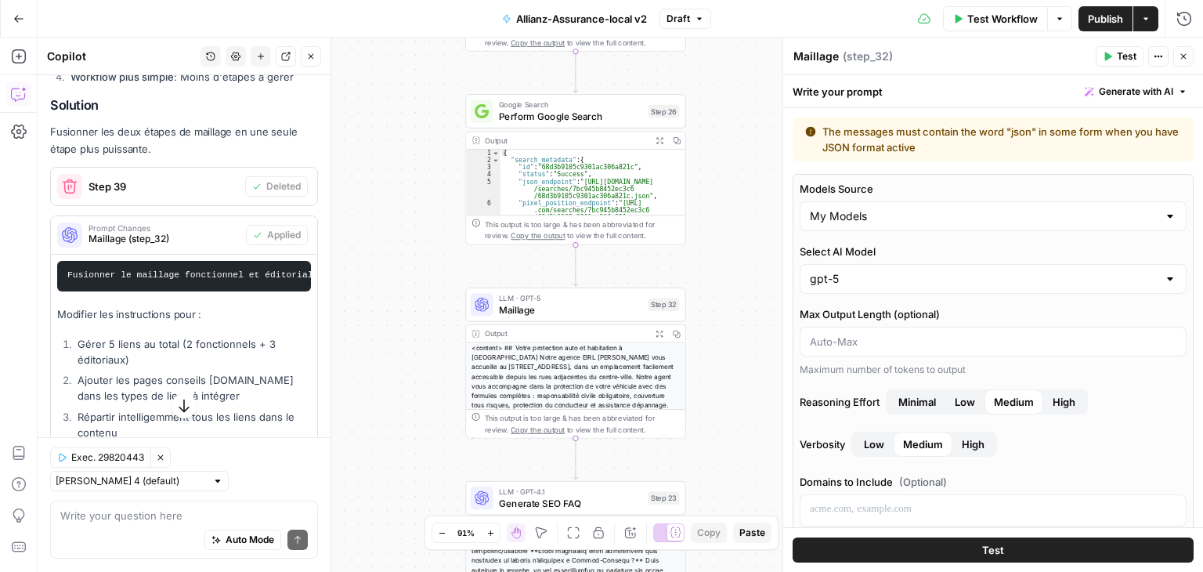
click at [117, 531] on div "Auto Mode Send" at bounding box center [183, 541] width 247 height 34
type textarea "finalement"
click at [520, 311] on span "Maillage" at bounding box center [570, 309] width 143 height 14
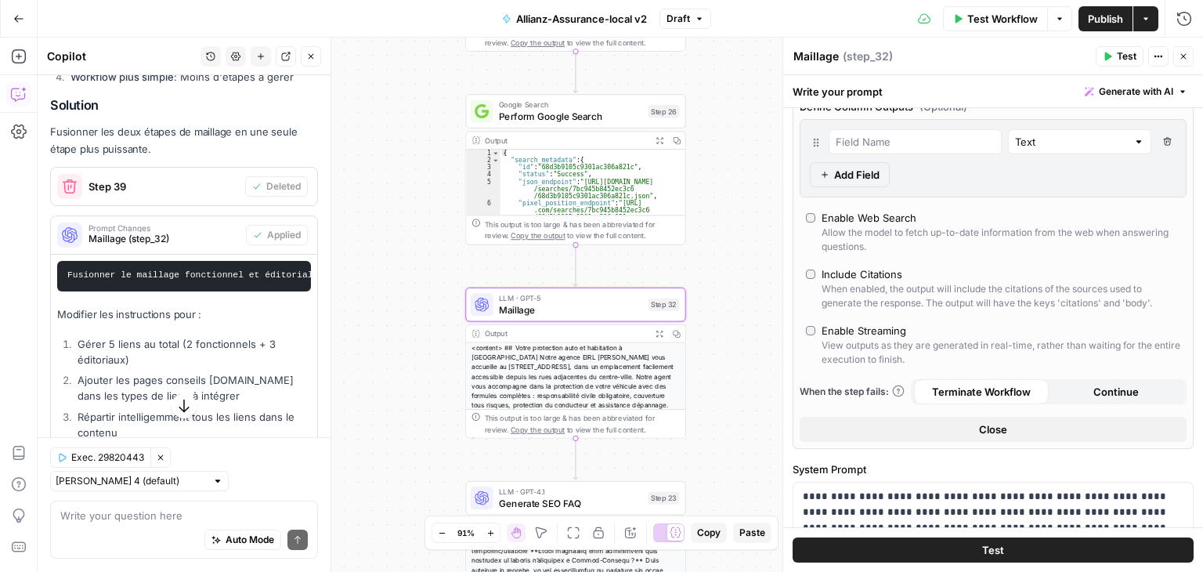
scroll to position [539, 0]
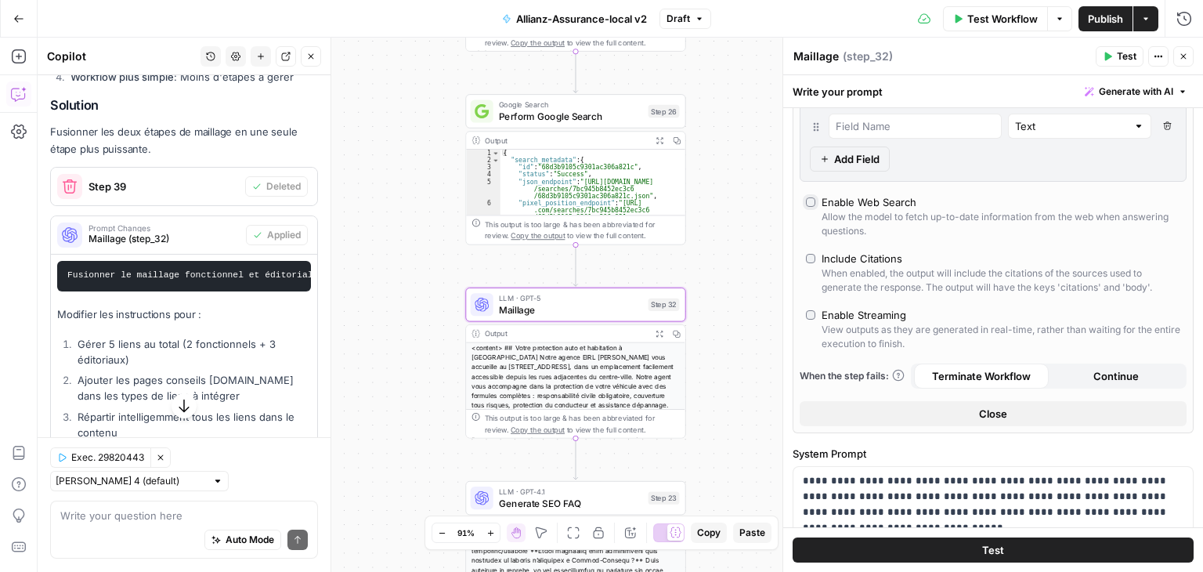
type input "response"
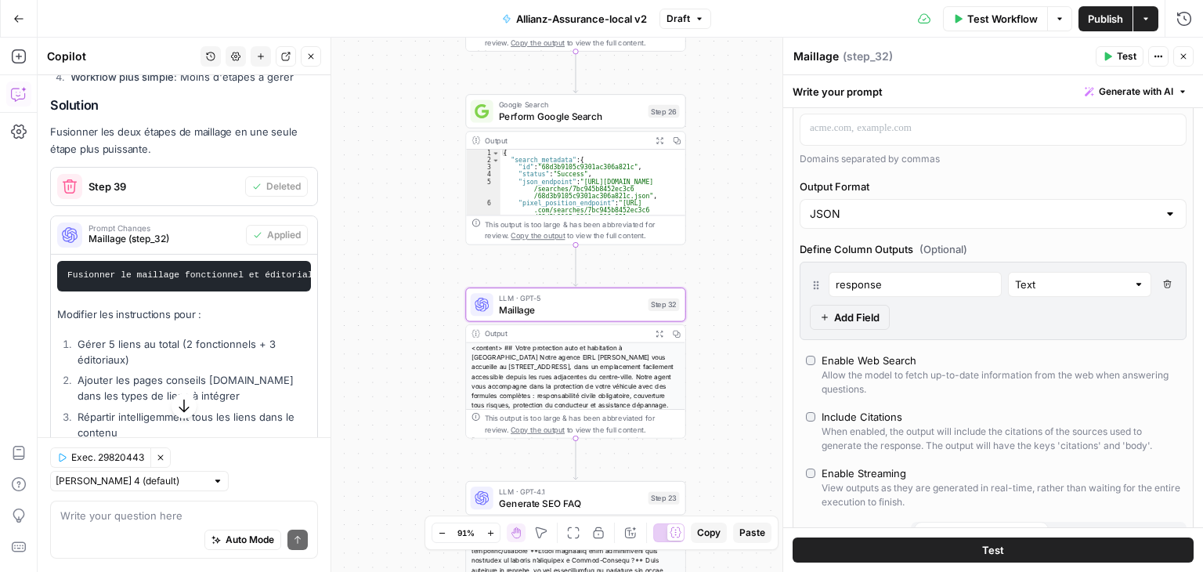
click at [1163, 280] on icon "button" at bounding box center [1167, 284] width 8 height 8
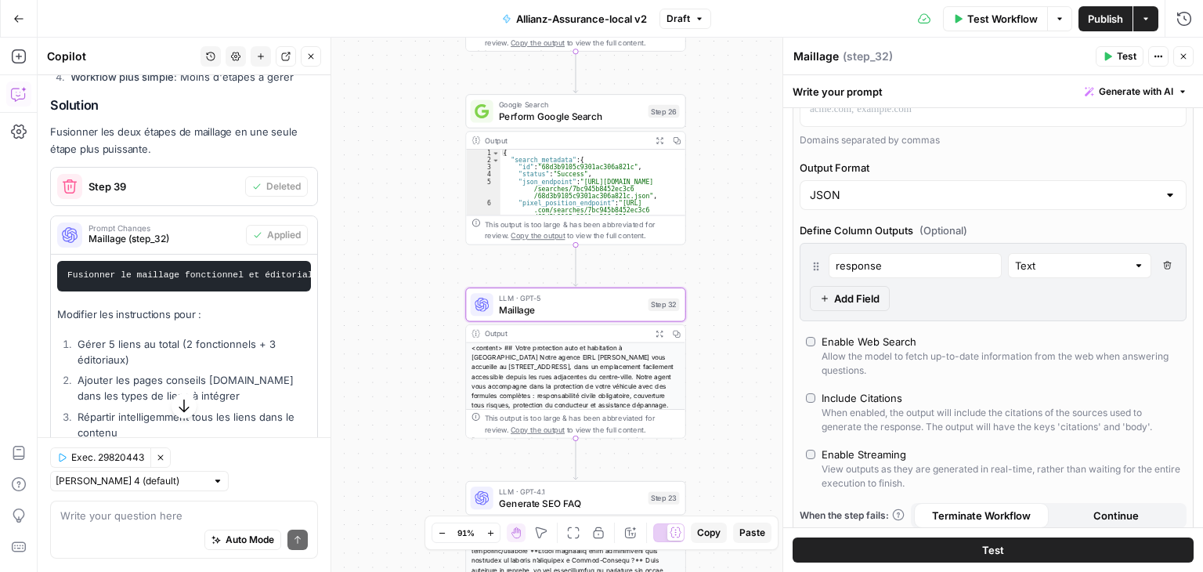
scroll to position [349, 0]
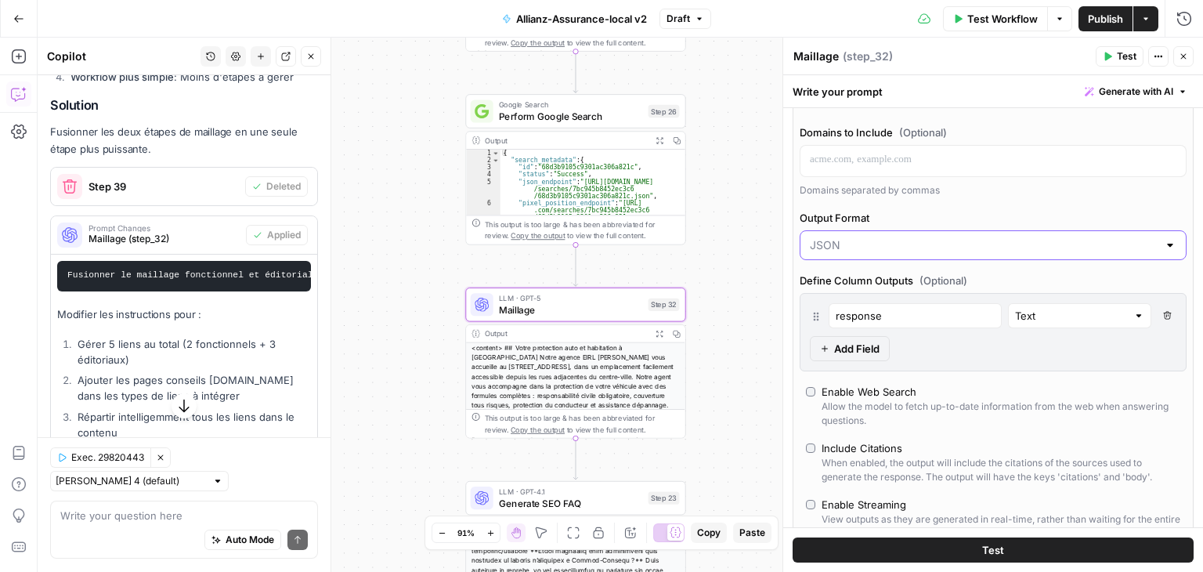
click at [1099, 249] on input "Output Format" at bounding box center [984, 245] width 348 height 16
click at [865, 283] on span "Text" at bounding box center [984, 282] width 342 height 16
type input "Text"
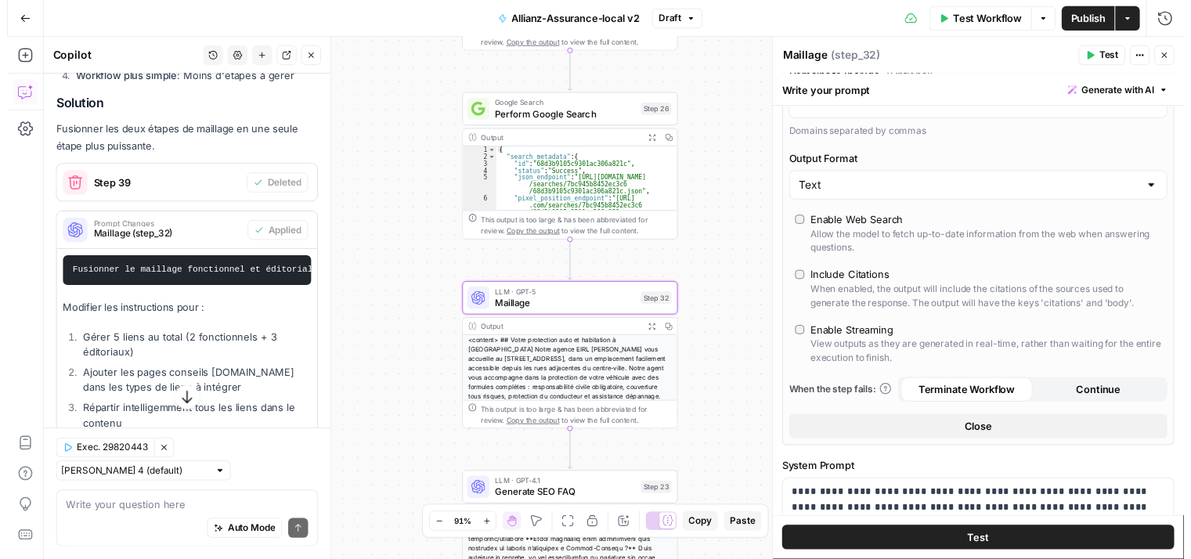
scroll to position [445, 0]
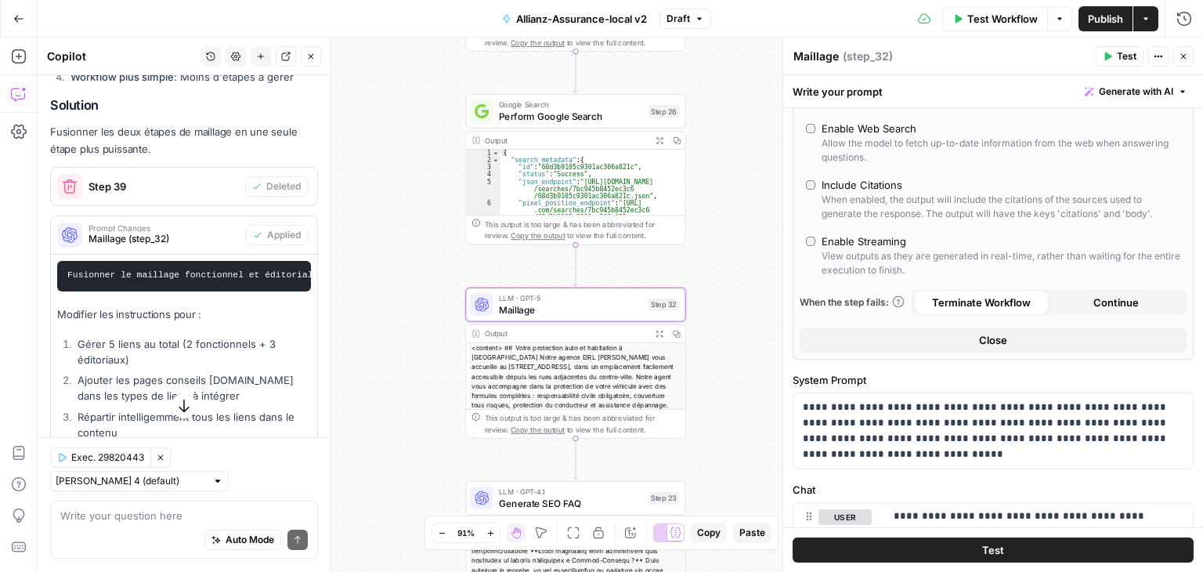
click at [998, 546] on button "Test" at bounding box center [993, 549] width 401 height 25
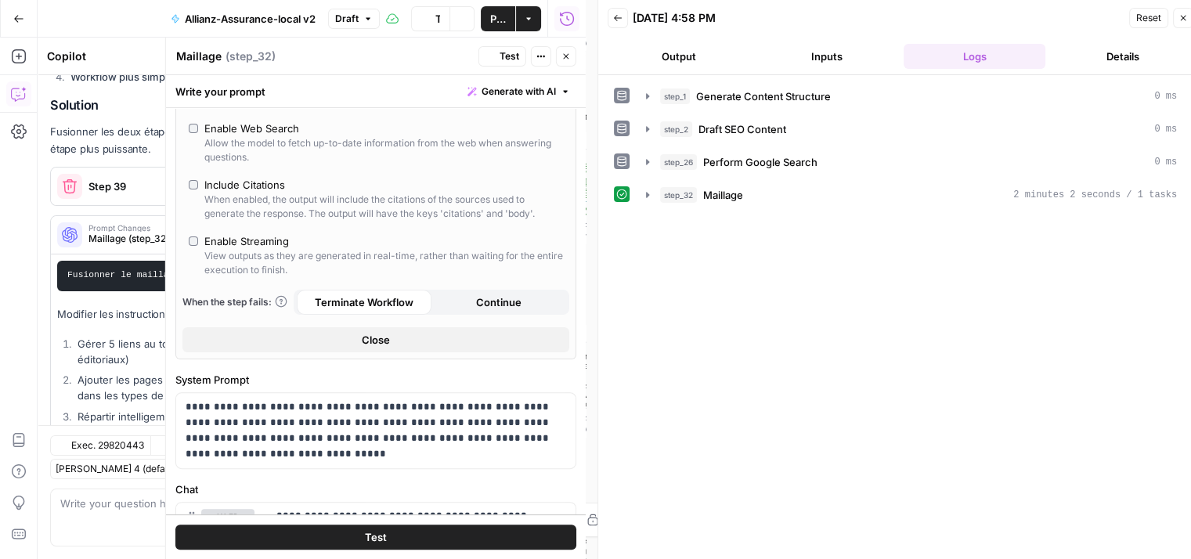
scroll to position [12072, 0]
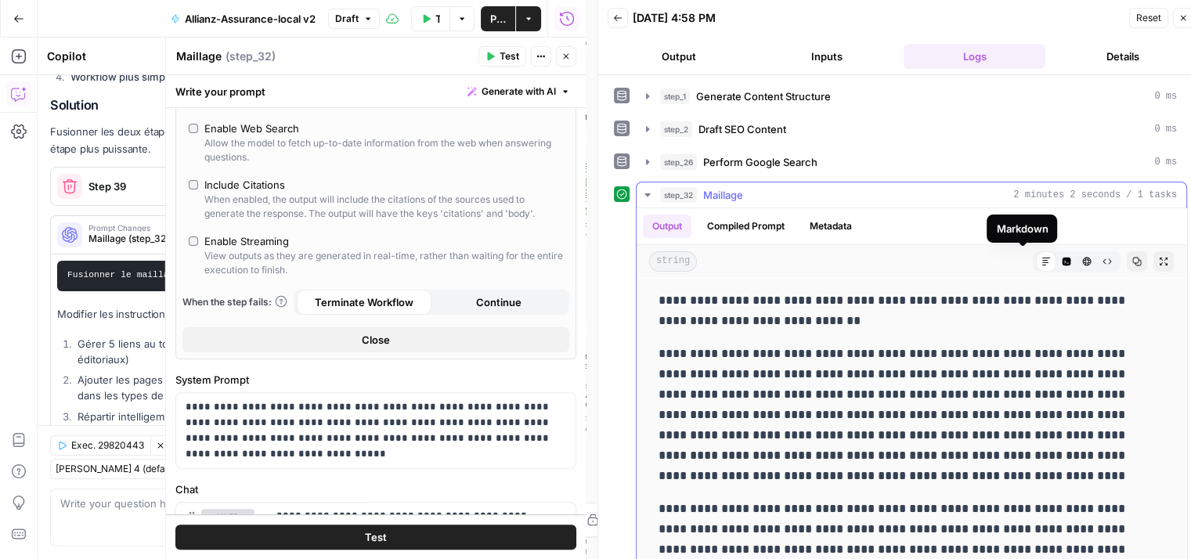
click at [1042, 259] on icon at bounding box center [1046, 261] width 9 height 9
click at [1062, 259] on icon "button" at bounding box center [1066, 261] width 9 height 9
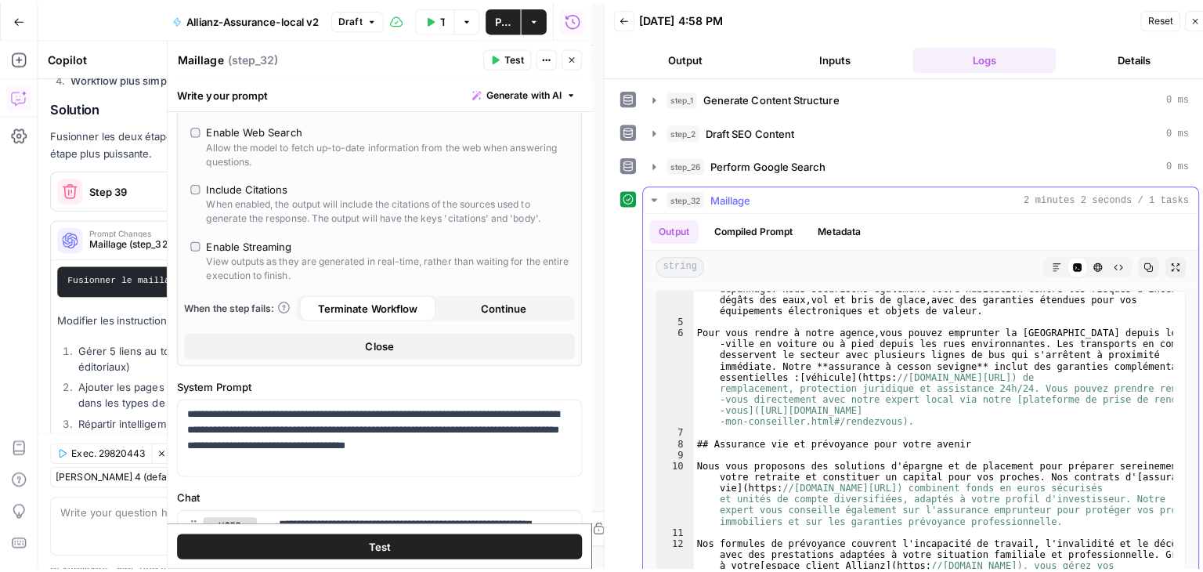
scroll to position [129, 0]
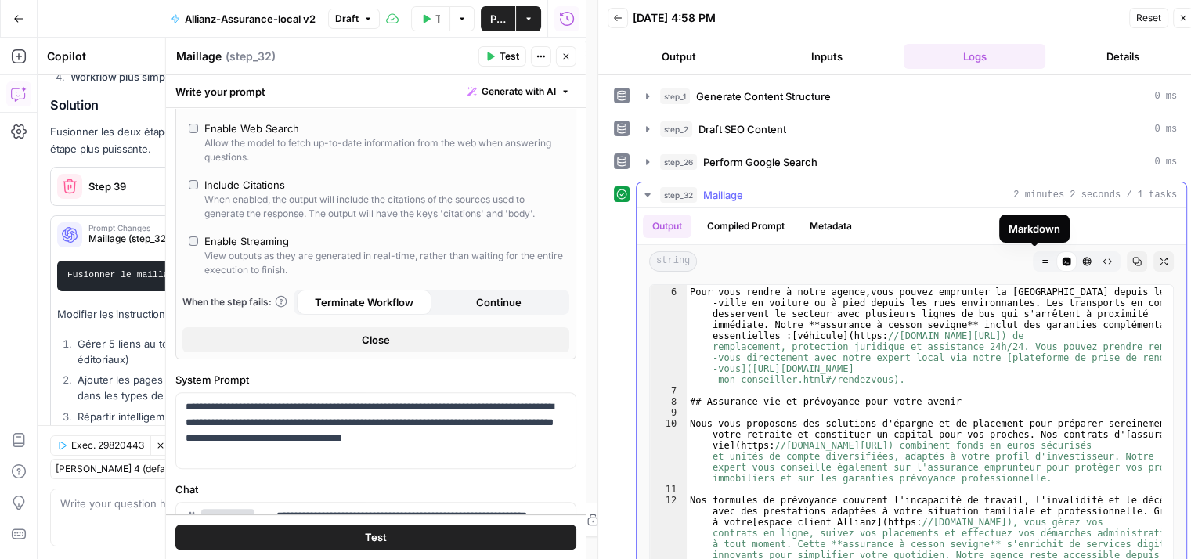
click at [1042, 262] on icon "button" at bounding box center [1046, 261] width 9 height 9
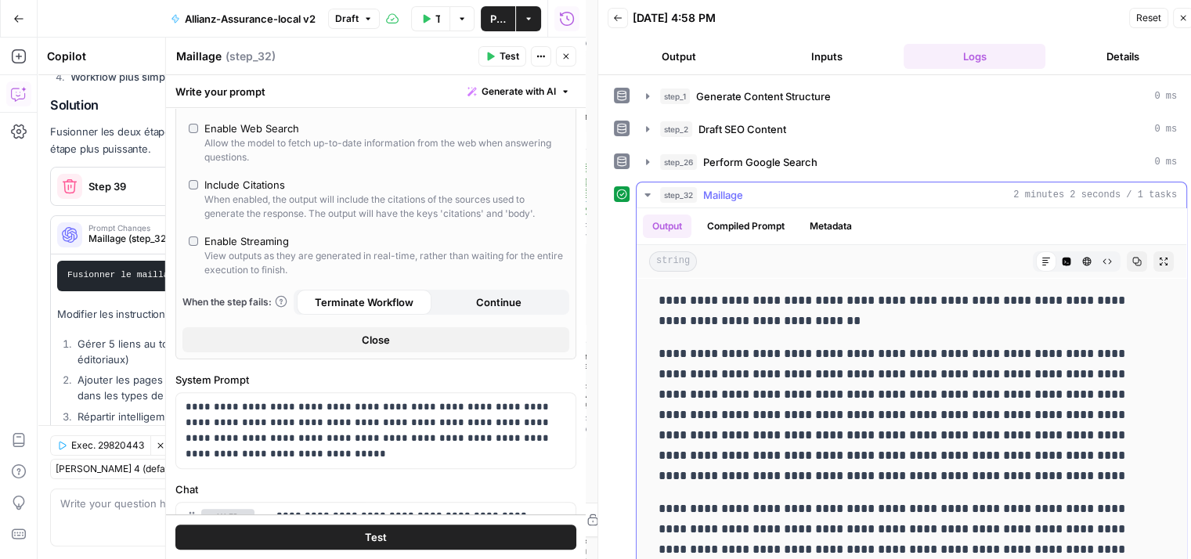
click at [645, 190] on icon "button" at bounding box center [647, 195] width 13 height 13
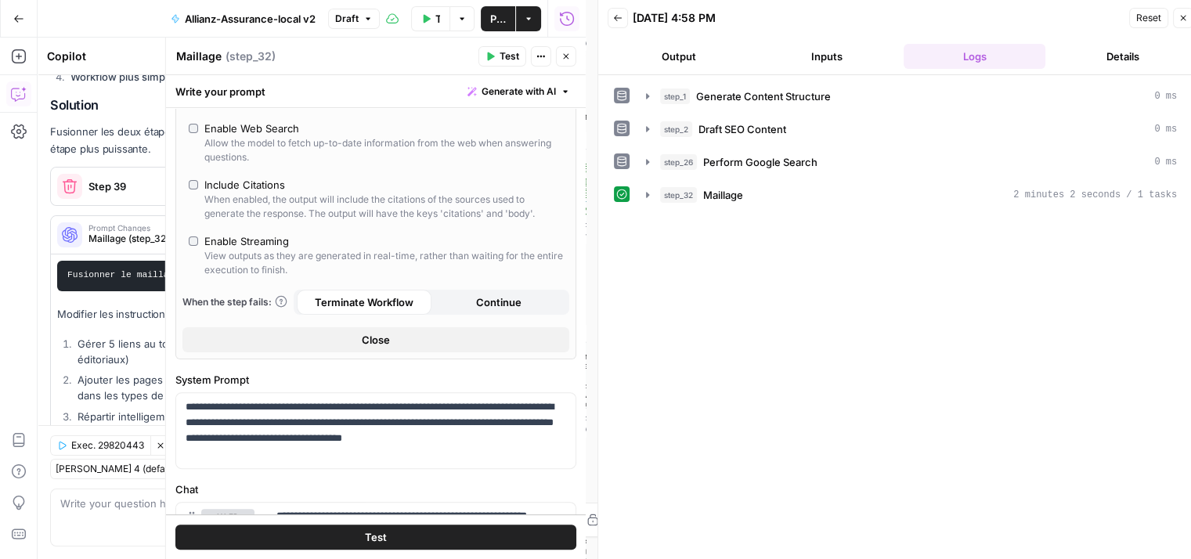
click at [617, 15] on icon "button" at bounding box center [618, 18] width 8 height 6
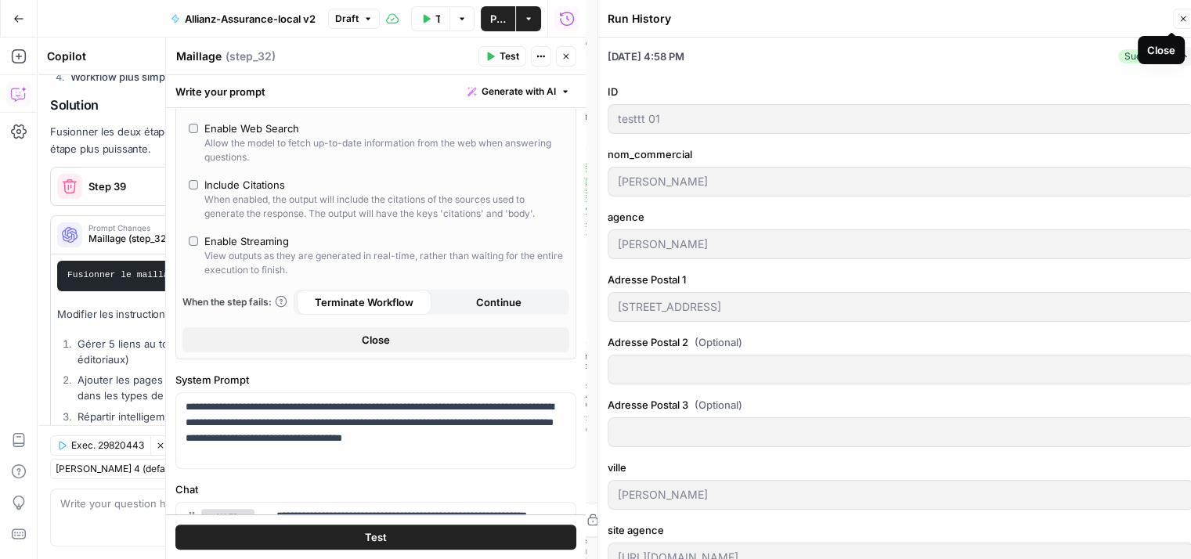
click at [1186, 15] on icon "button" at bounding box center [1183, 18] width 9 height 9
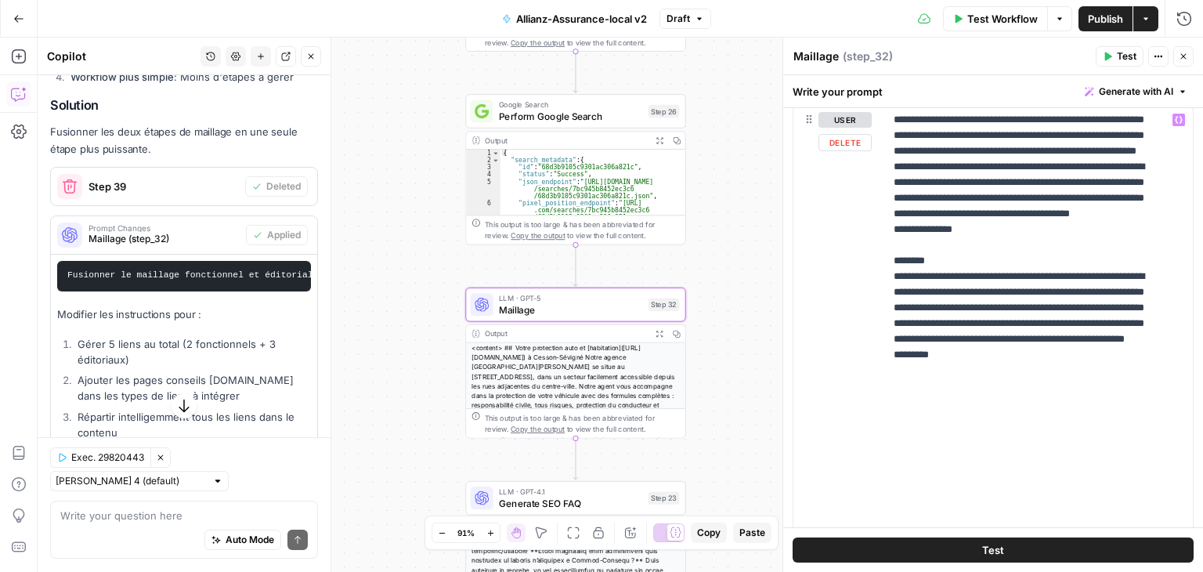
scroll to position [1139, 0]
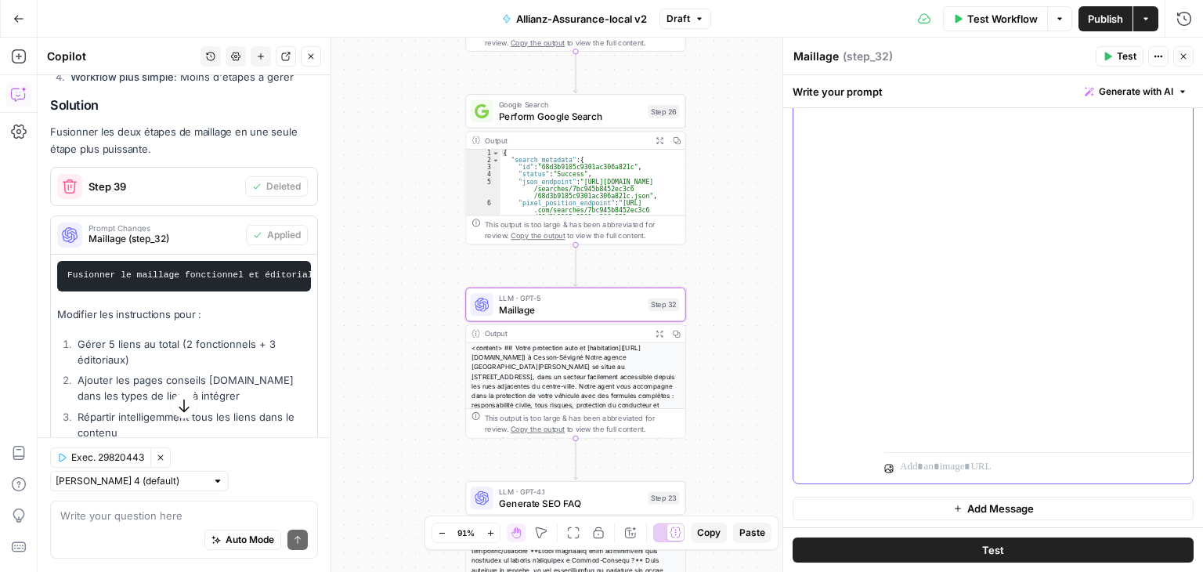
drag, startPoint x: 1040, startPoint y: 361, endPoint x: 1131, endPoint y: 411, distance: 103.8
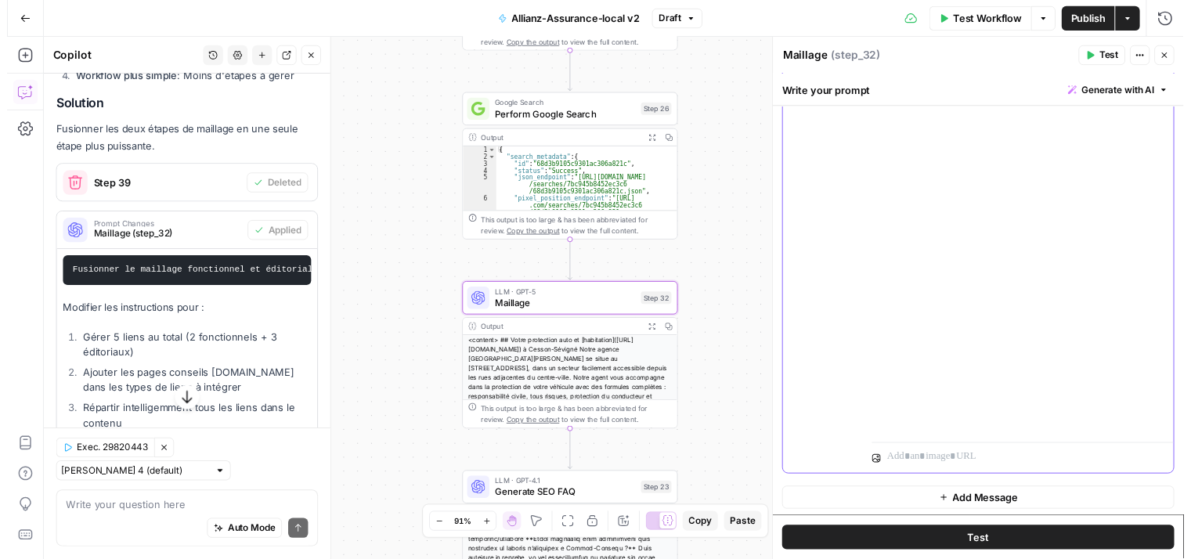
scroll to position [1536, 0]
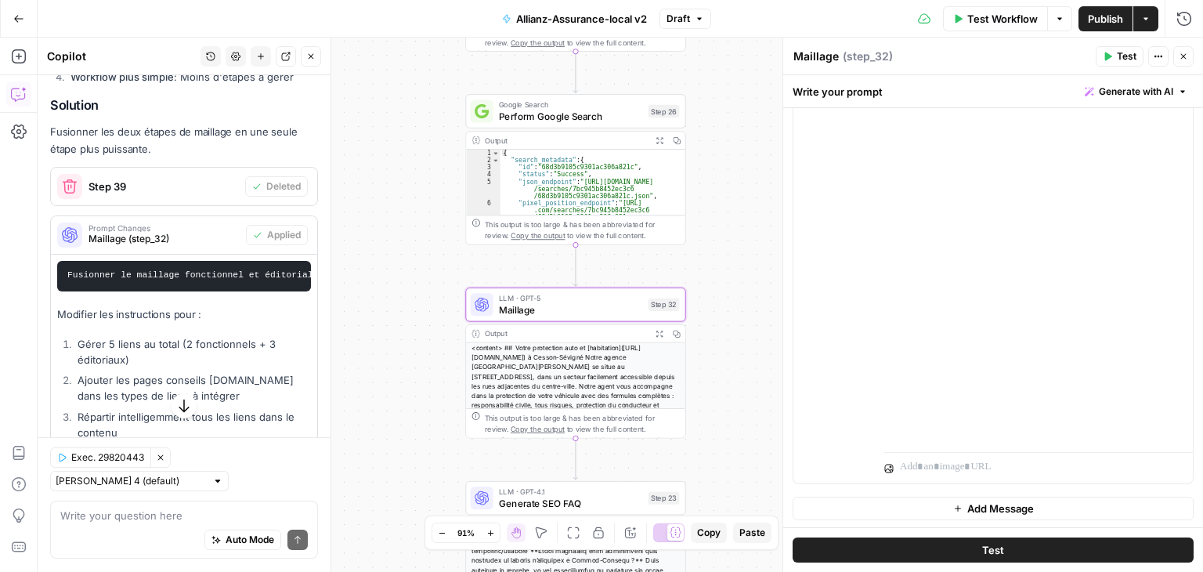
click at [1118, 51] on span "Test" at bounding box center [1127, 56] width 20 height 14
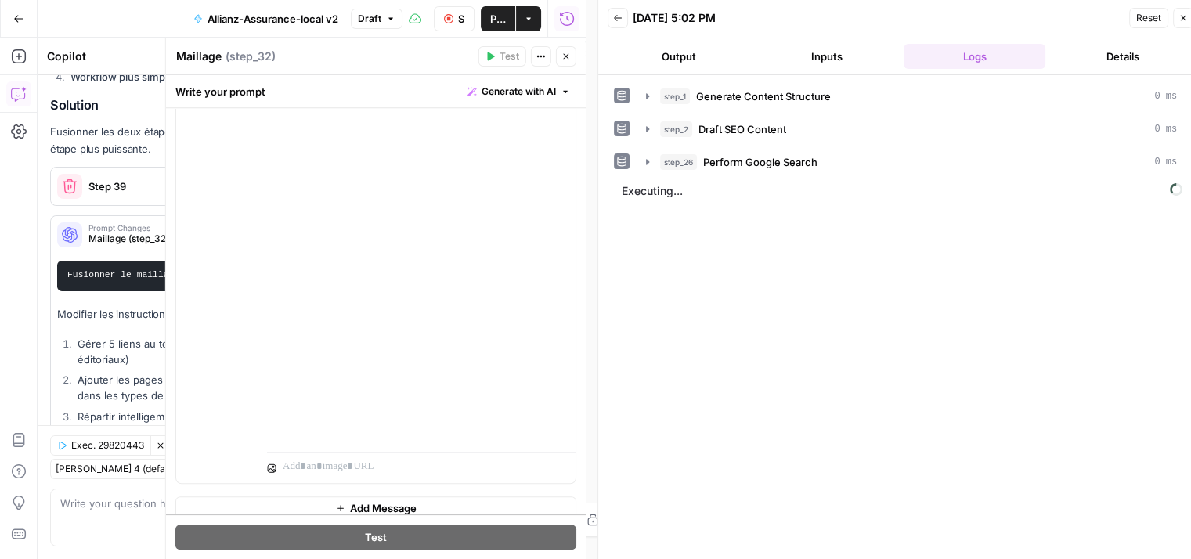
click at [569, 54] on icon "button" at bounding box center [566, 56] width 9 height 9
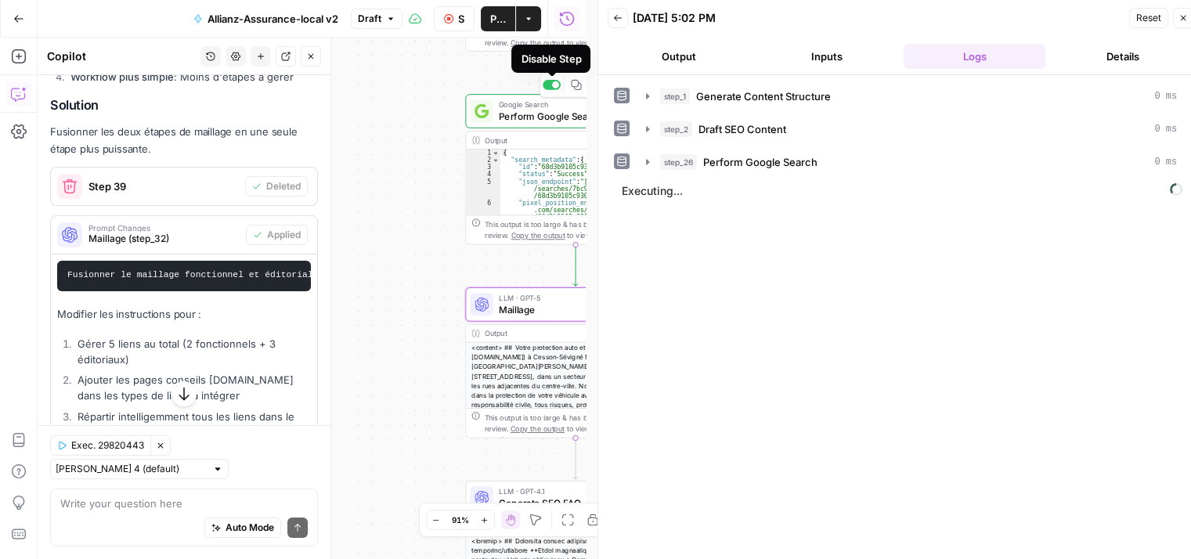
click at [550, 86] on div at bounding box center [552, 85] width 18 height 10
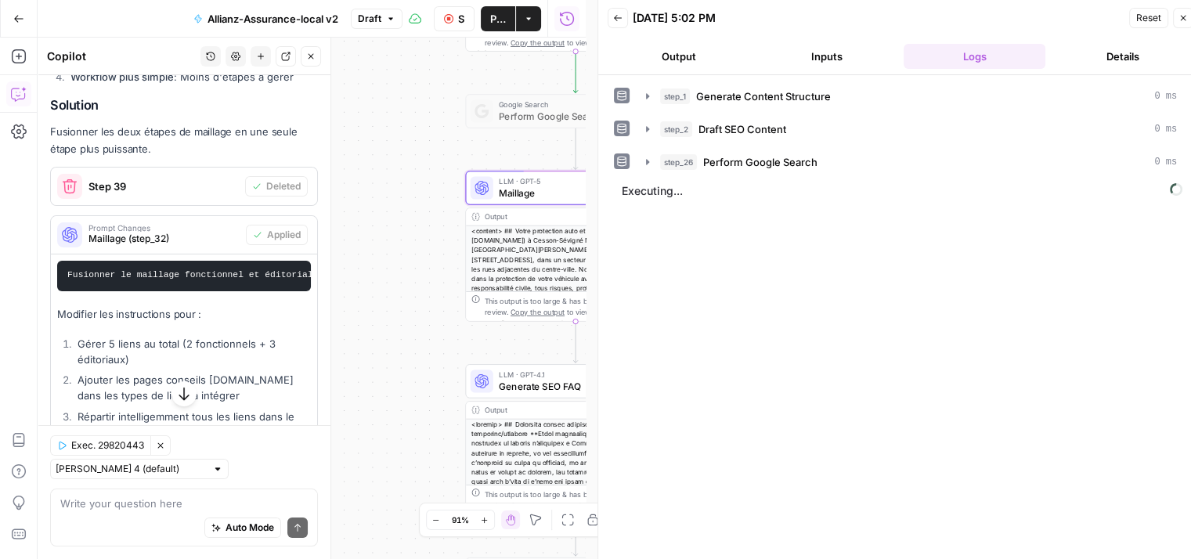
click at [309, 52] on icon "button" at bounding box center [310, 56] width 9 height 9
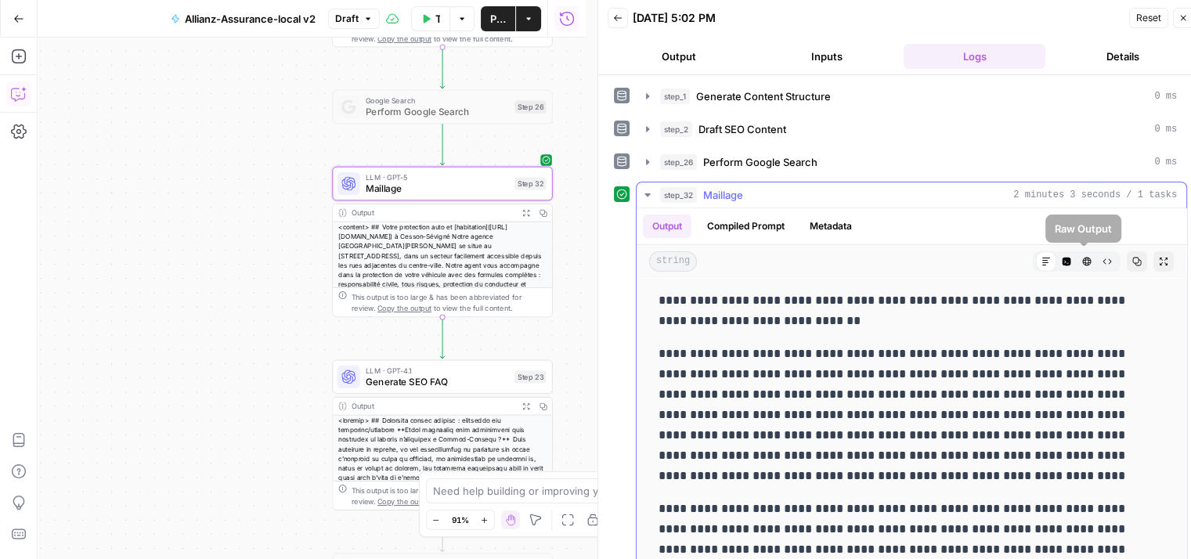
click at [1103, 259] on icon "button" at bounding box center [1107, 261] width 9 height 5
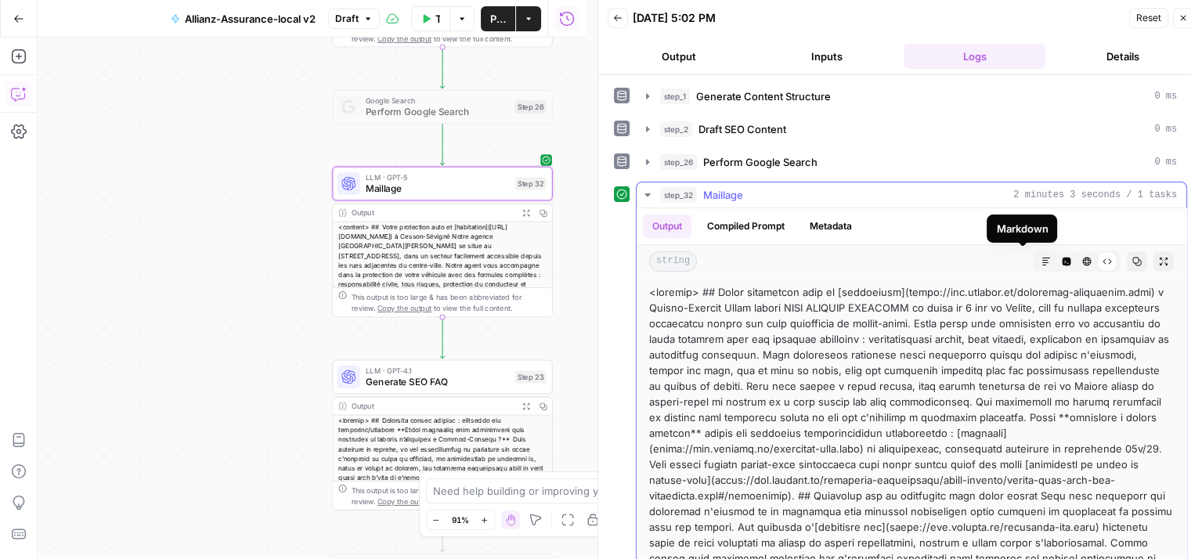
click at [1042, 259] on icon "button" at bounding box center [1046, 261] width 9 height 9
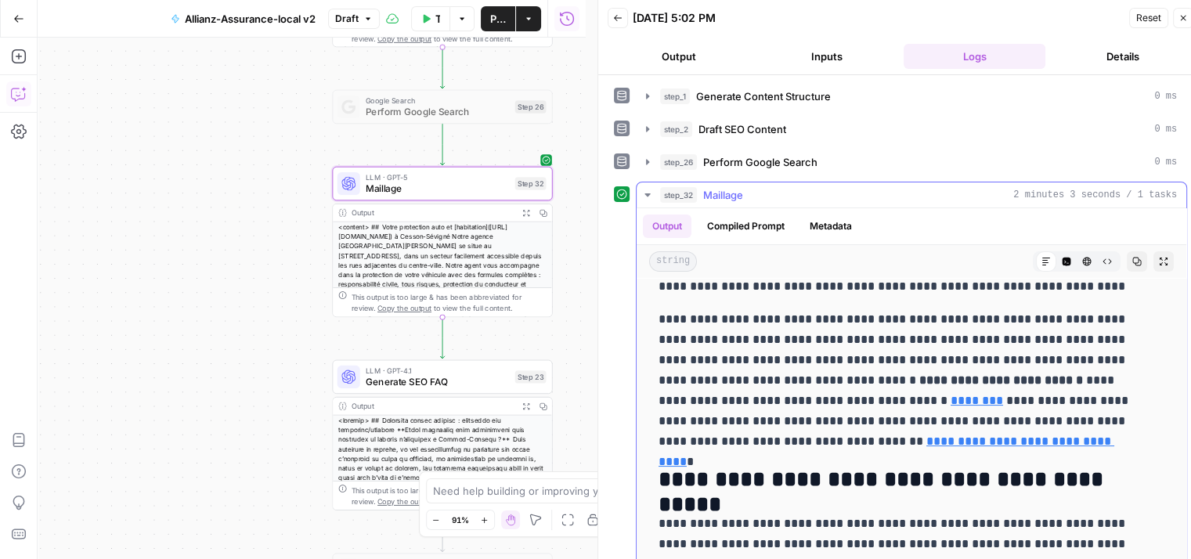
scroll to position [194, 0]
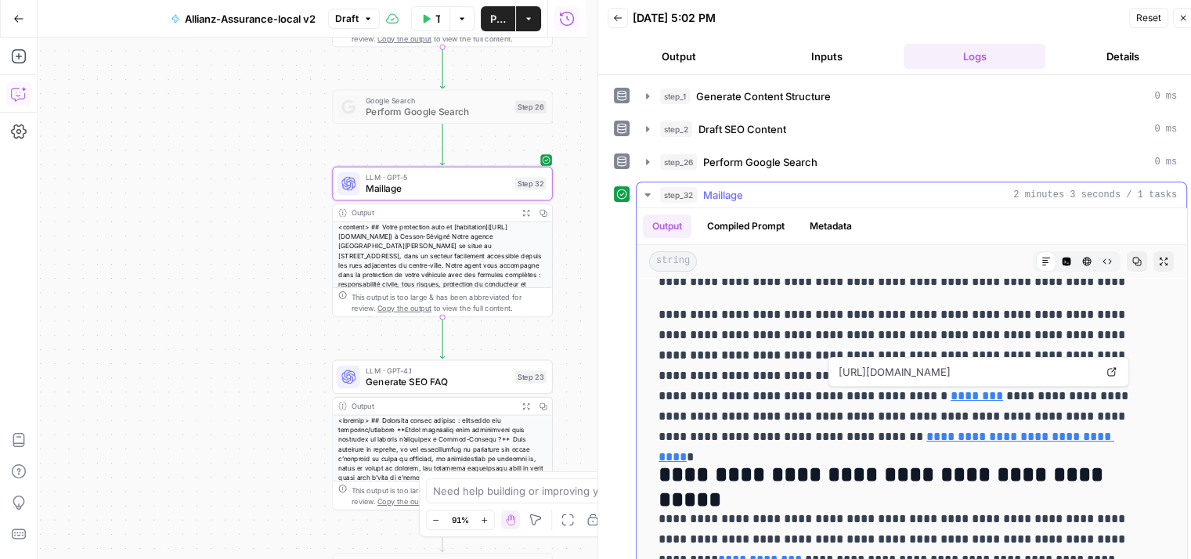
click at [951, 392] on link "********" at bounding box center [977, 396] width 52 height 12
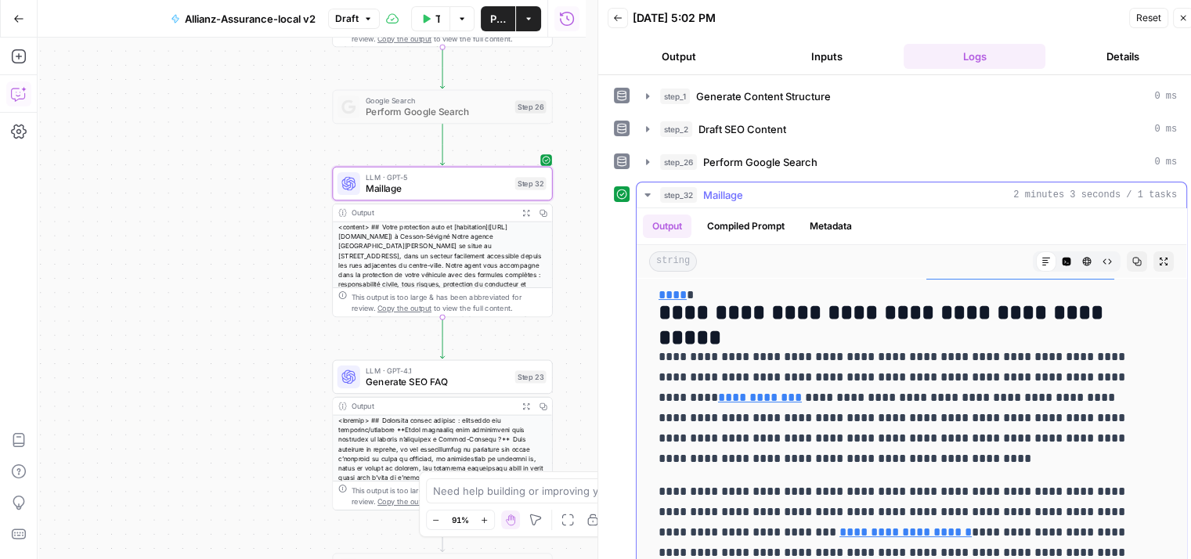
scroll to position [357, 0]
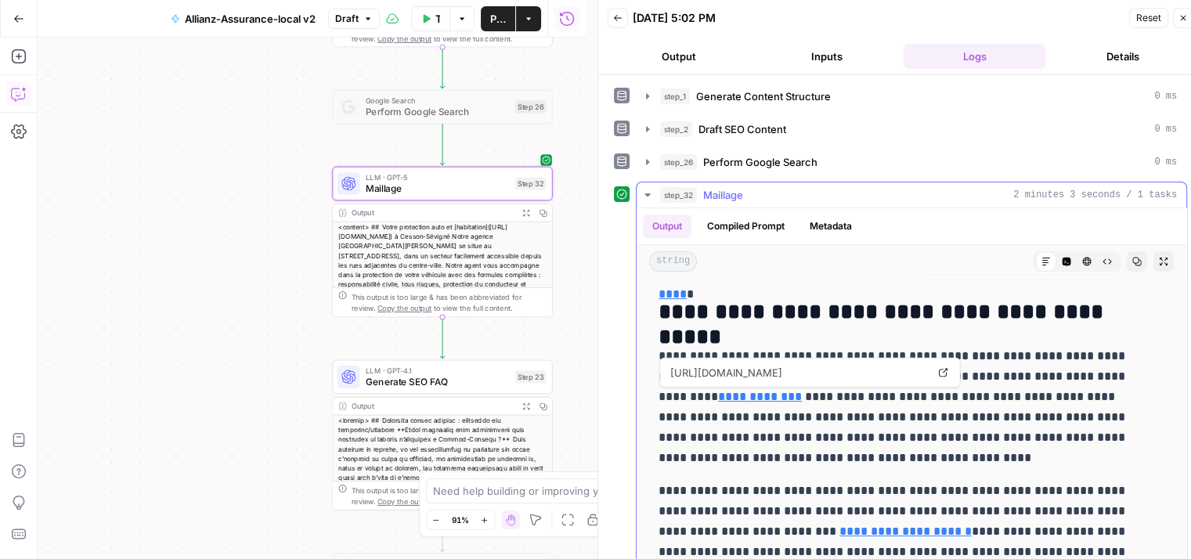
click at [734, 392] on link "**********" at bounding box center [760, 397] width 84 height 12
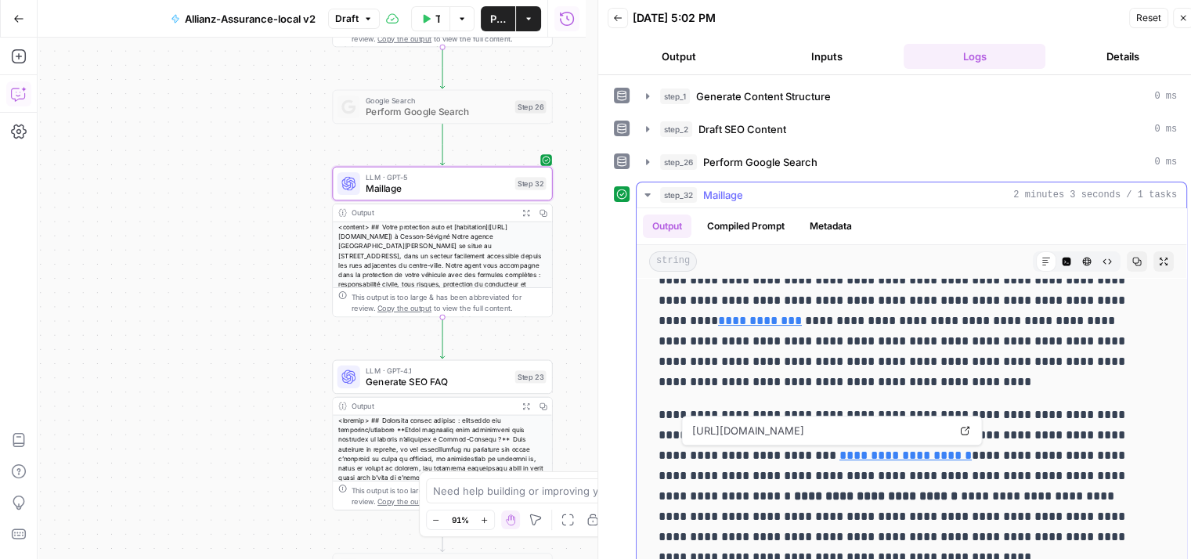
click at [840, 455] on link "**********" at bounding box center [906, 456] width 132 height 12
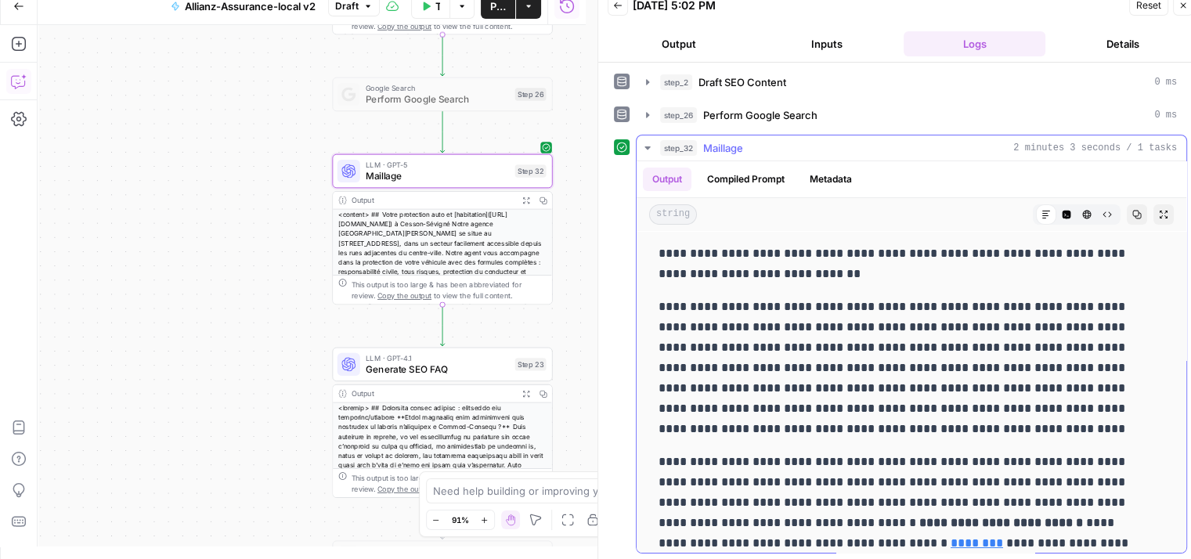
scroll to position [0, 0]
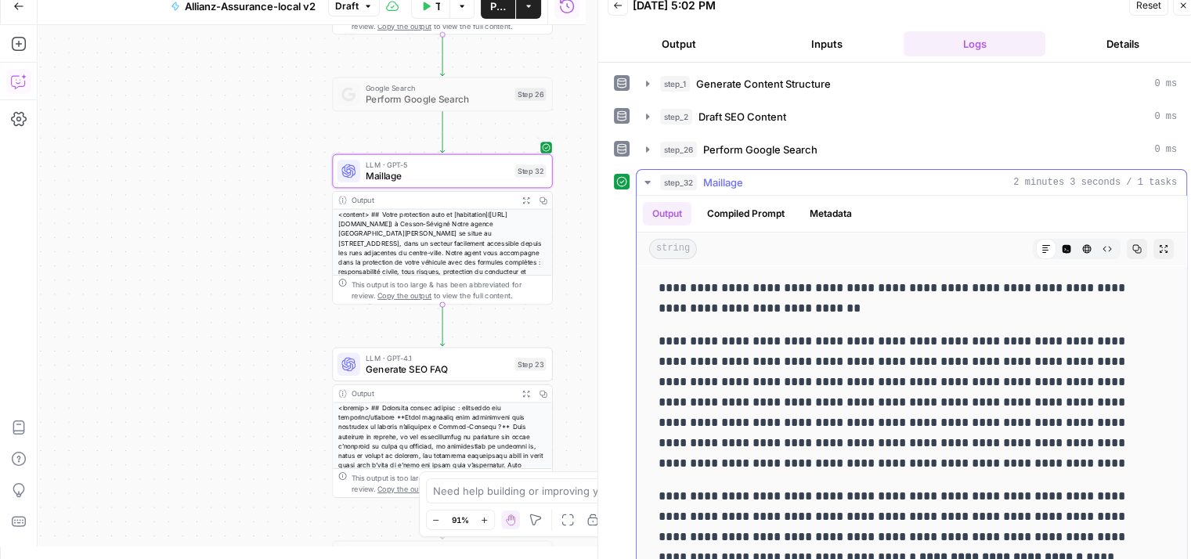
click at [643, 179] on icon "button" at bounding box center [647, 182] width 13 height 13
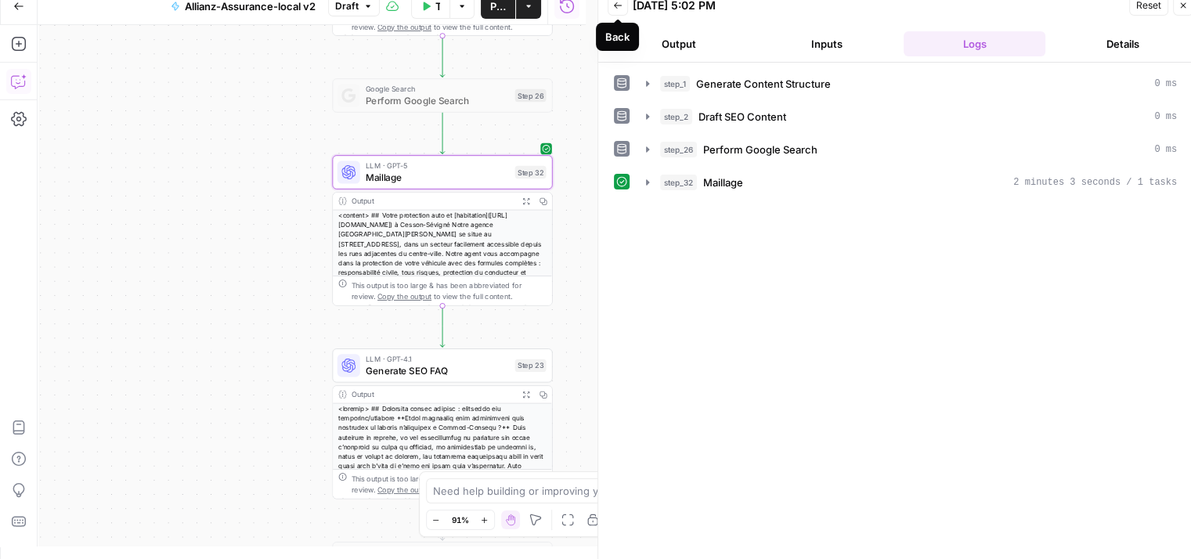
click at [616, 7] on icon "button" at bounding box center [618, 5] width 8 height 6
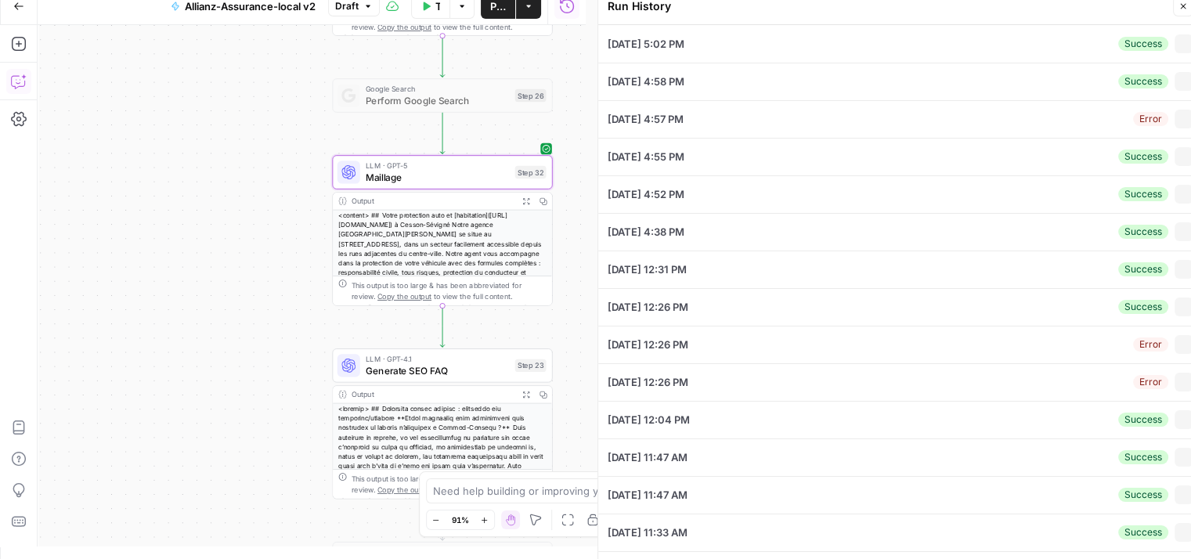
type input "testtt 01"
type input "[PERSON_NAME]"
type input "[STREET_ADDRESS]"
type input "[PERSON_NAME]"
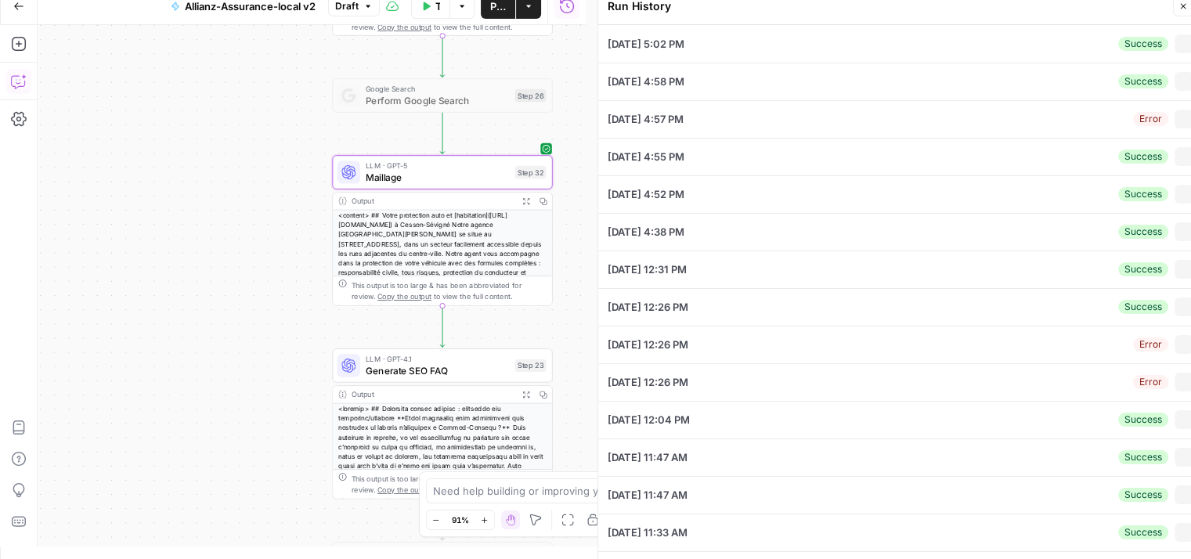
type input "[URL][DOMAIN_NAME]"
type input "35510"
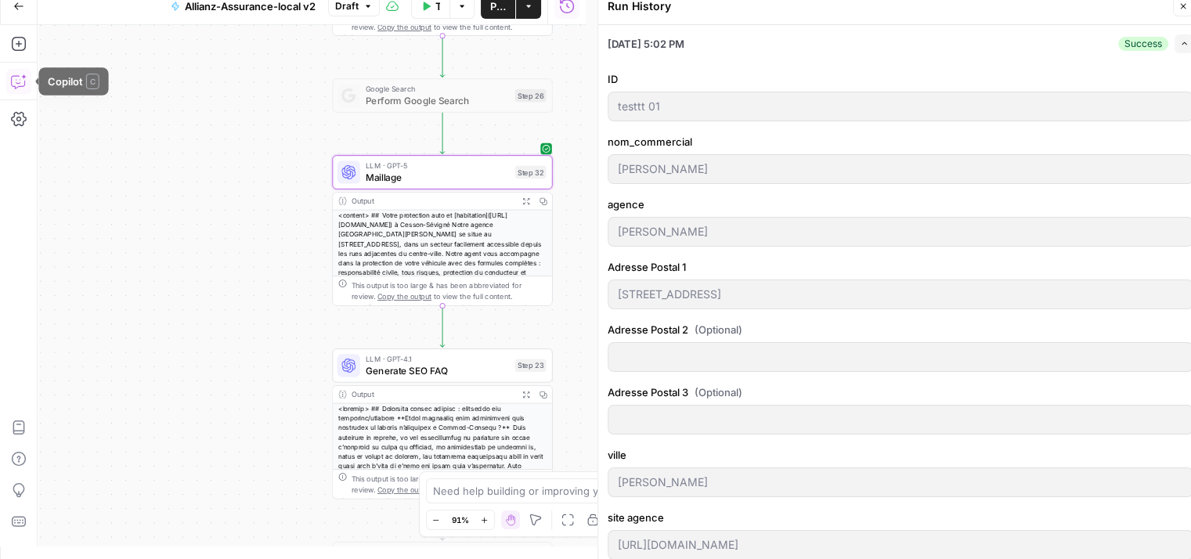
click at [19, 89] on button "Copilot" at bounding box center [18, 81] width 25 height 25
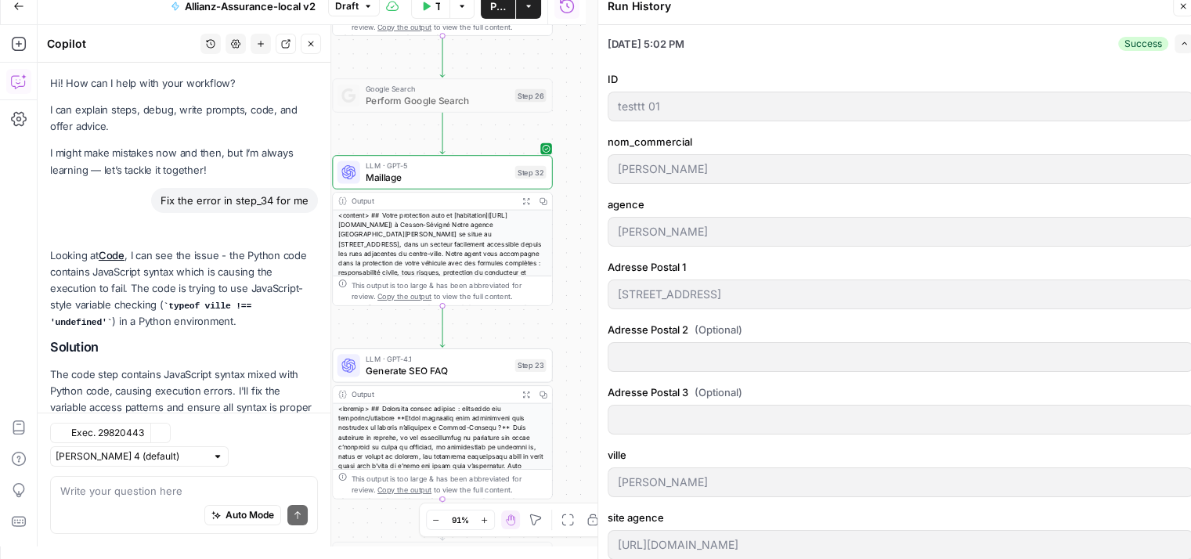
scroll to position [12093, 0]
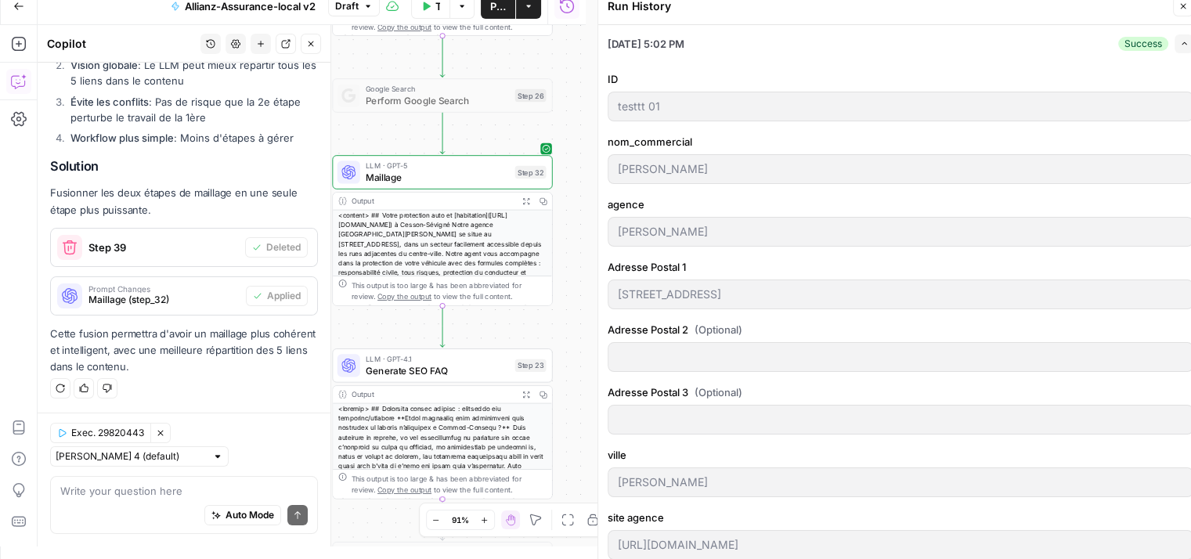
click at [126, 494] on textarea at bounding box center [183, 491] width 247 height 16
click at [128, 496] on textarea at bounding box center [183, 491] width 247 height 16
type textarea "finalement on va retirer la fusion des deux step"
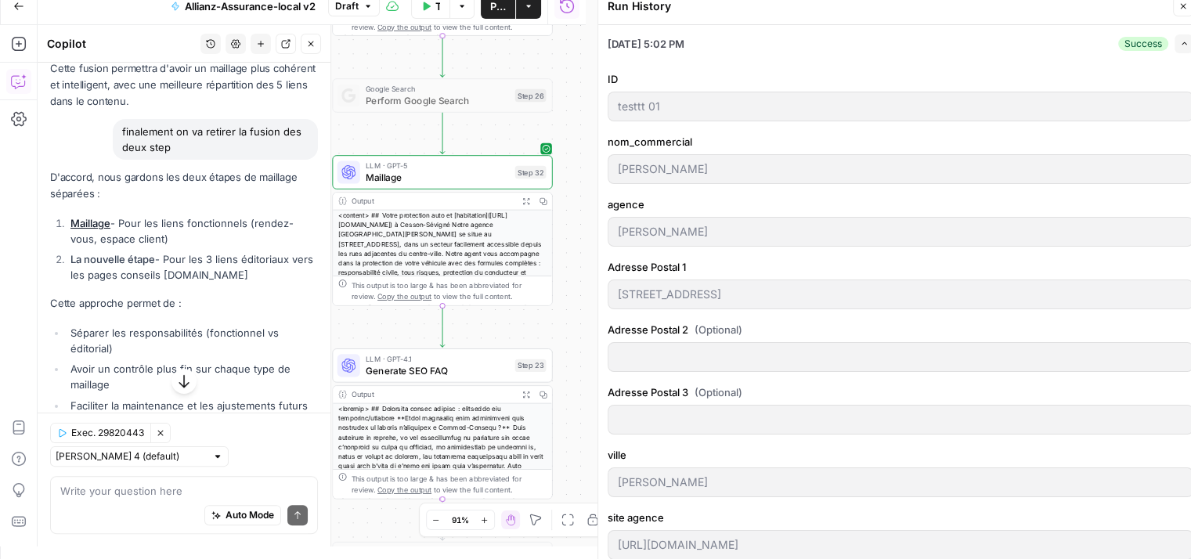
scroll to position [12266, 0]
click at [1186, 4] on icon "button" at bounding box center [1183, 6] width 9 height 9
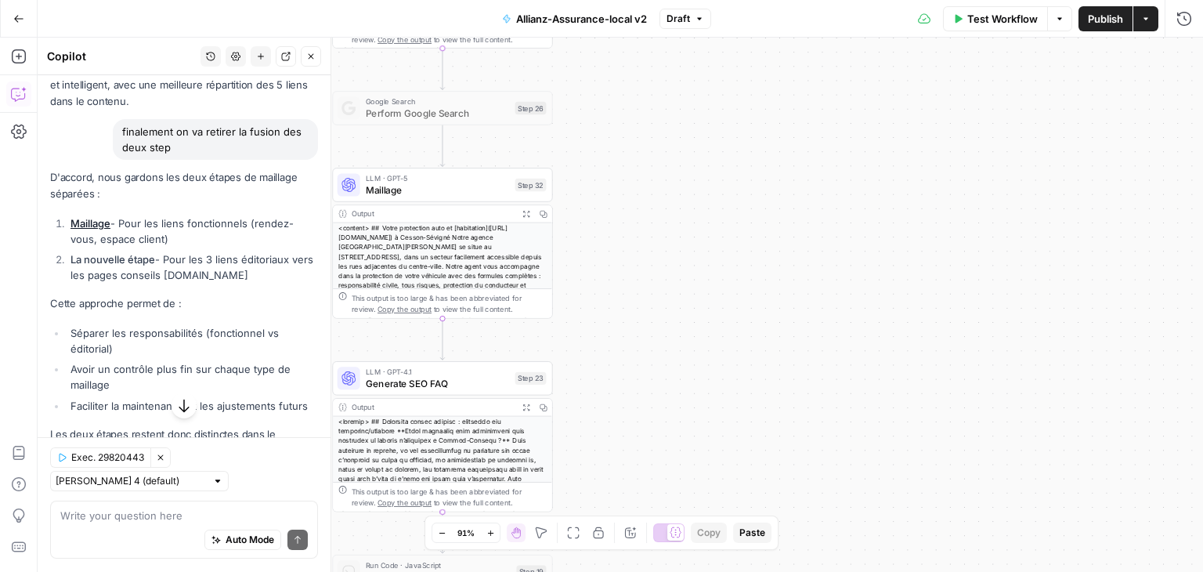
scroll to position [12430, 0]
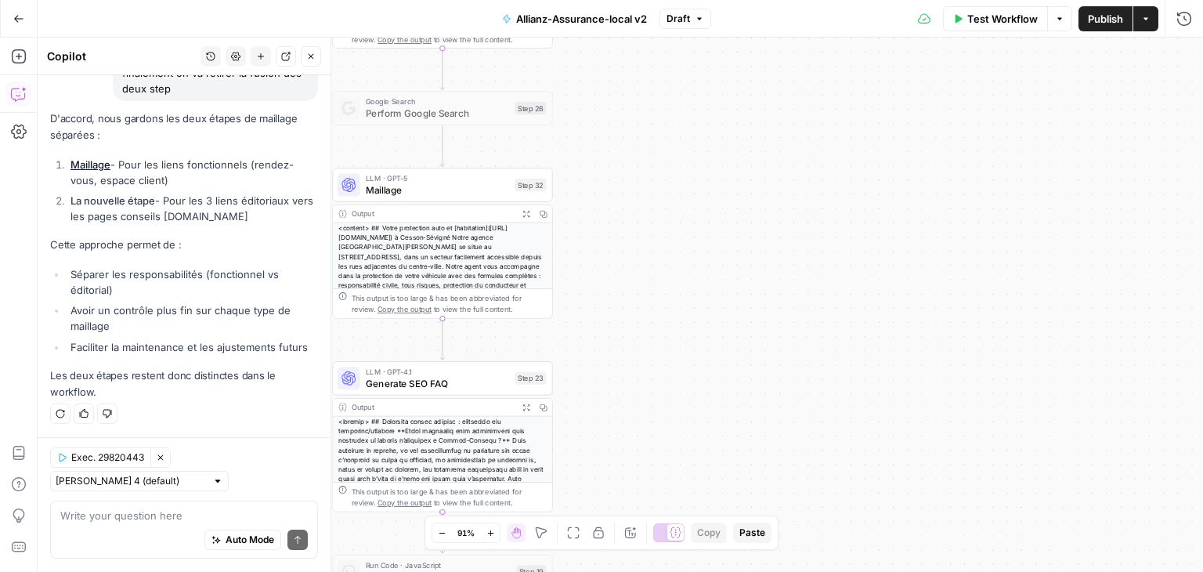
click at [117, 539] on div "Auto Mode Send" at bounding box center [183, 541] width 247 height 34
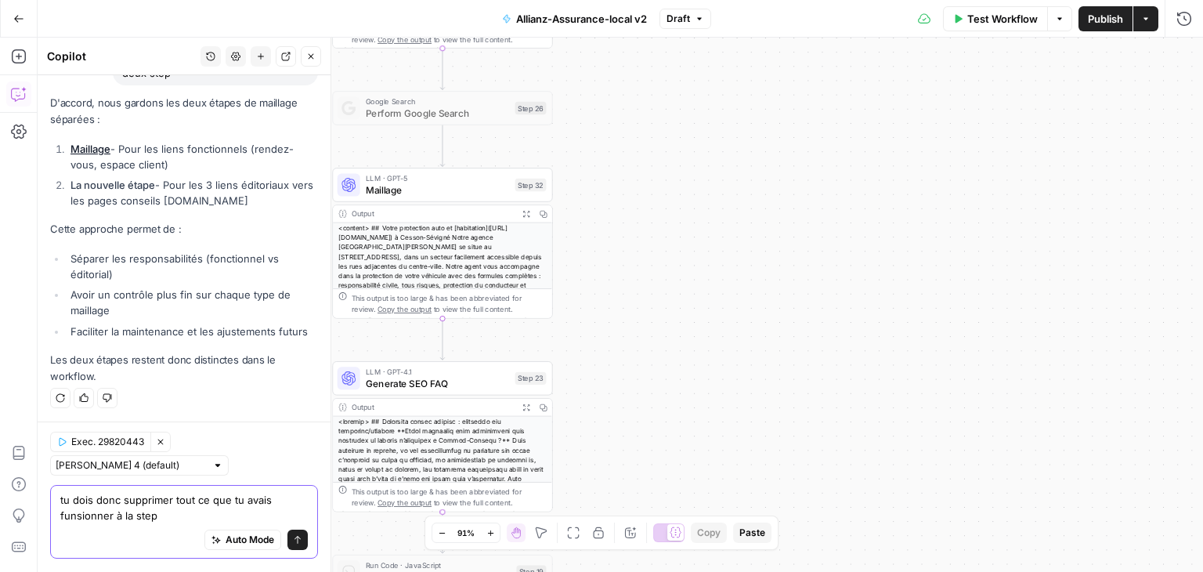
scroll to position [12446, 0]
type textarea "tu dois donc supprimer tout ce que tu avais funsionner à la step de maillage"
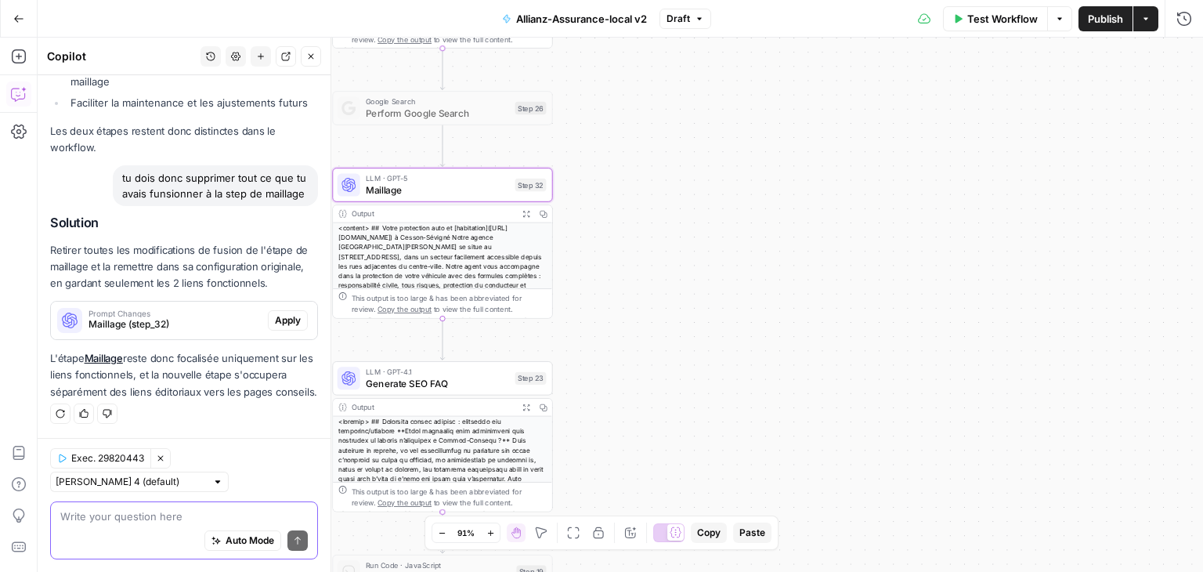
scroll to position [12696, 0]
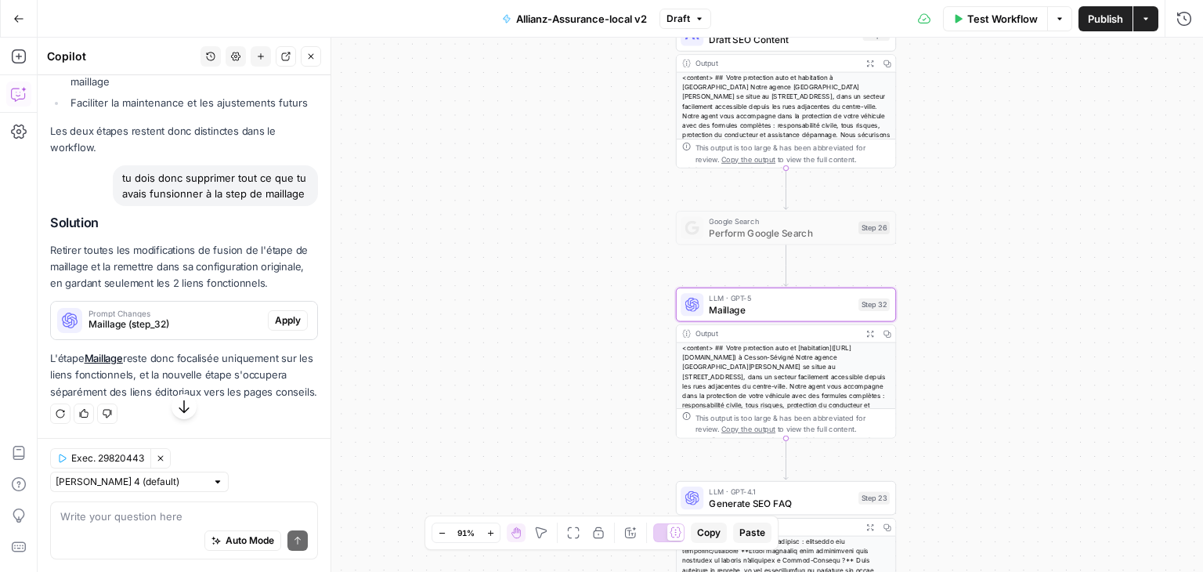
click at [172, 310] on span "Prompt Changes" at bounding box center [174, 313] width 173 height 8
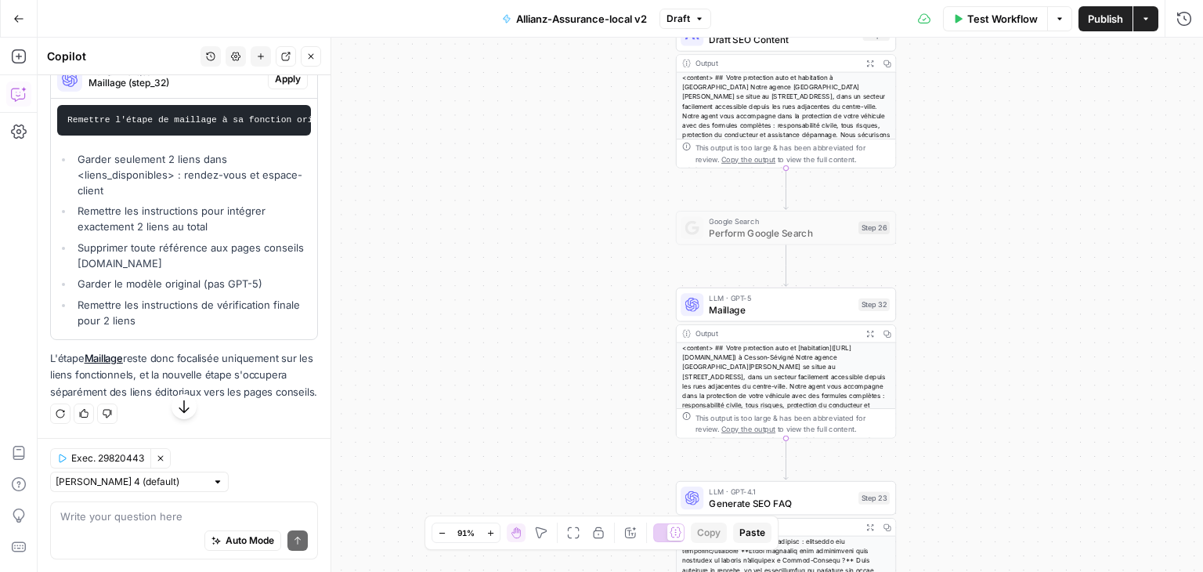
scroll to position [12859, 0]
click at [275, 86] on span "Apply" at bounding box center [288, 79] width 26 height 14
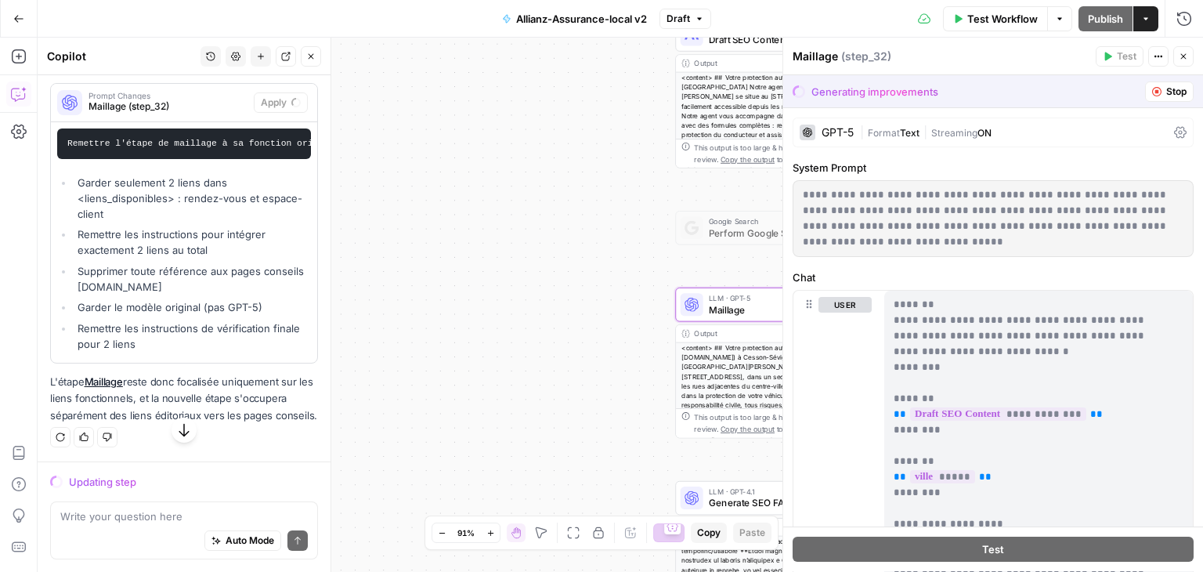
scroll to position [12258, 0]
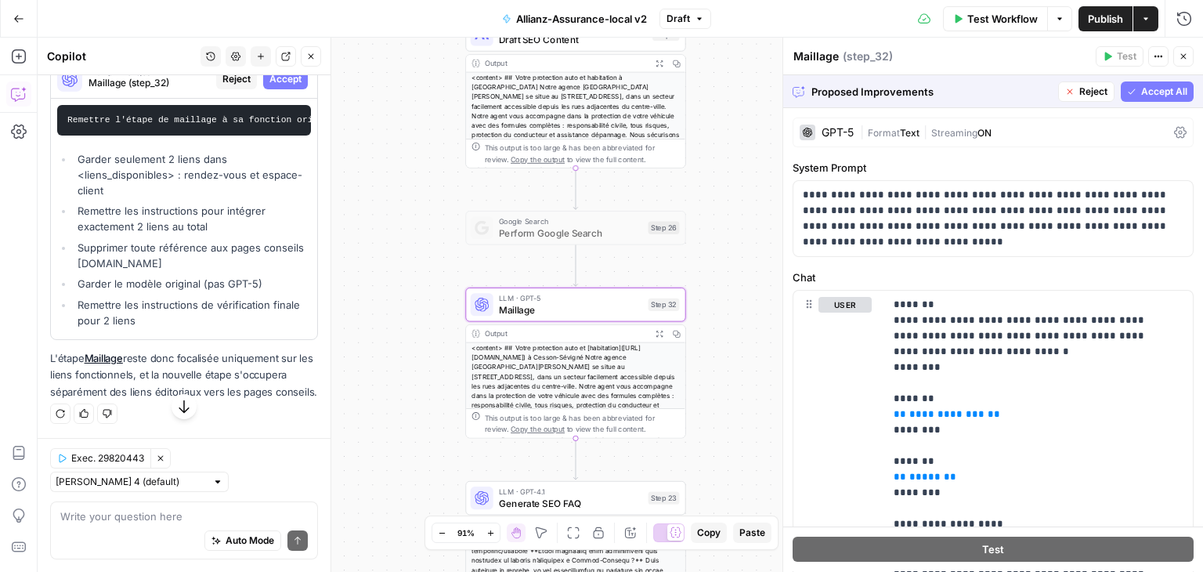
click at [273, 86] on span "Accept" at bounding box center [285, 79] width 32 height 14
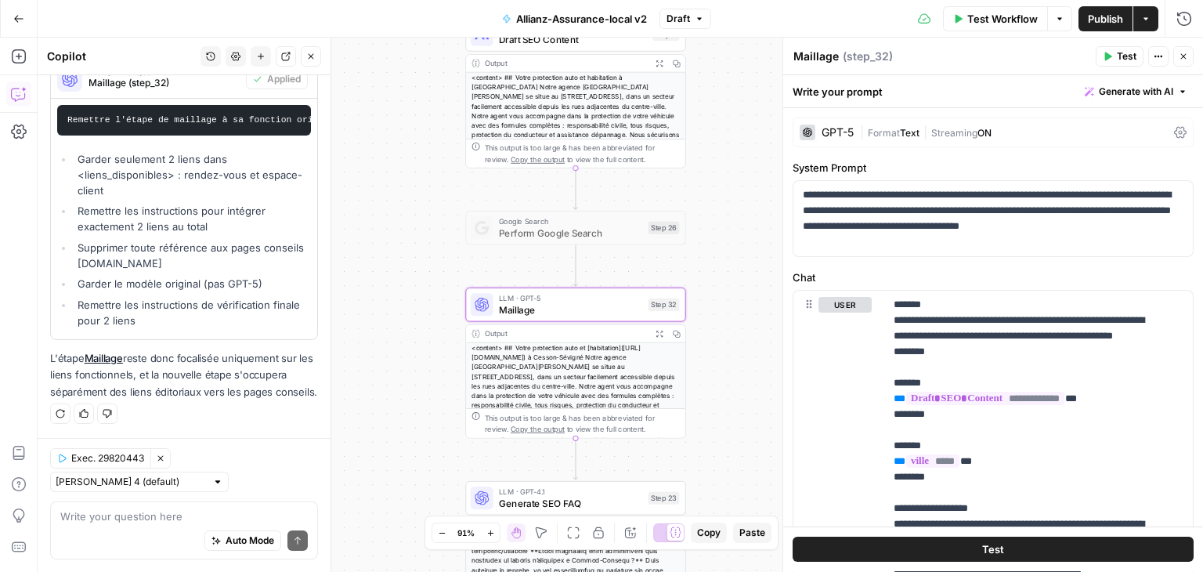
scroll to position [13010, 0]
click at [1174, 129] on icon at bounding box center [1180, 133] width 13 height 12
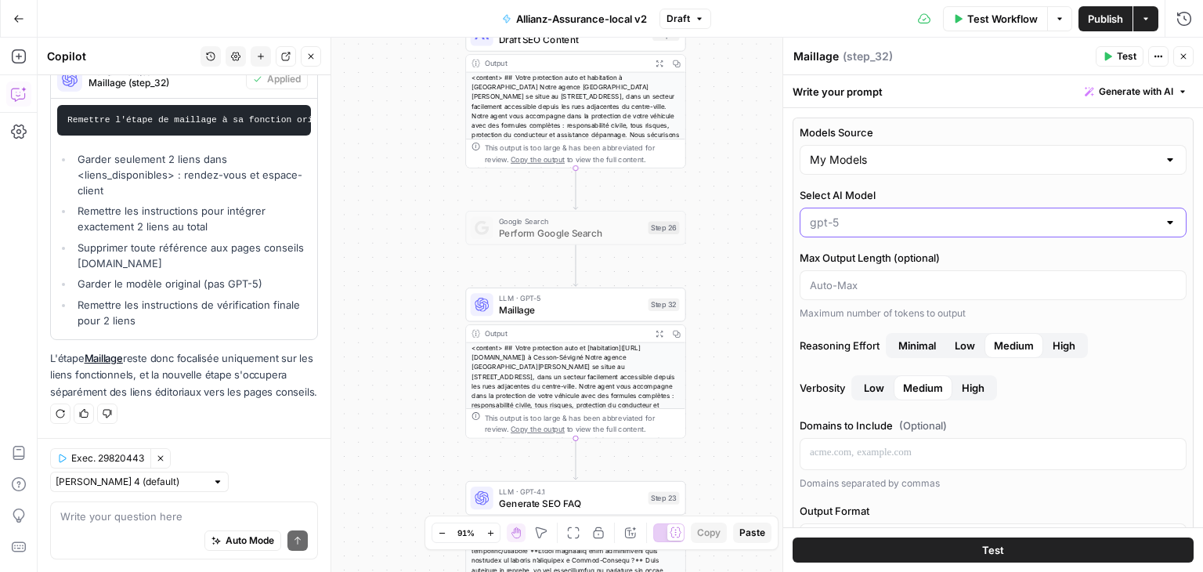
click at [893, 228] on input "Select AI Model" at bounding box center [984, 223] width 348 height 16
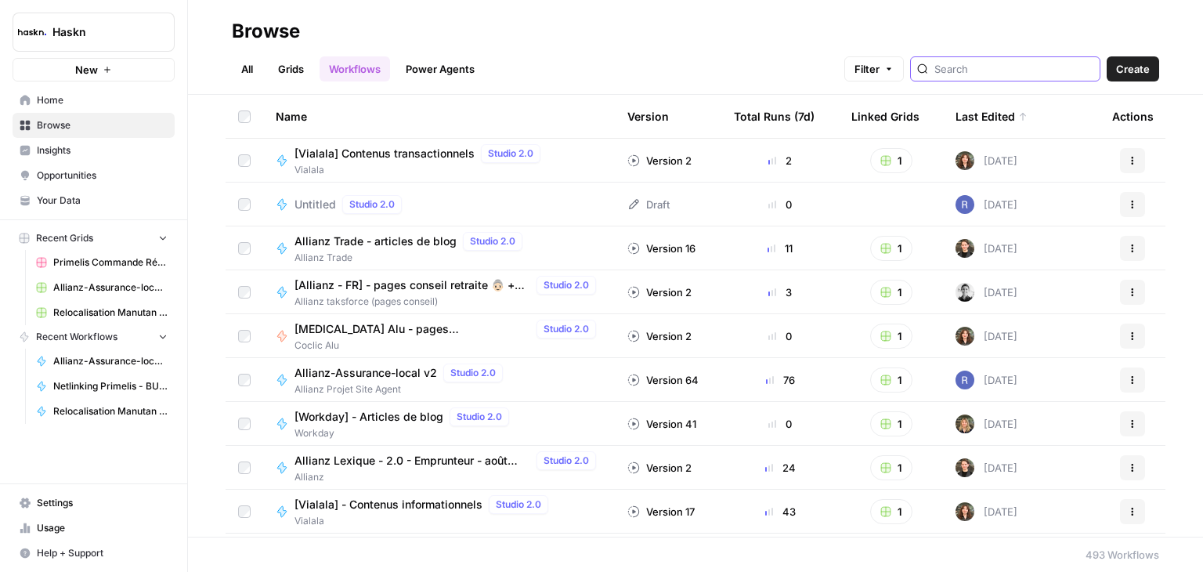
click at [987, 66] on input "search" at bounding box center [1013, 69] width 159 height 16
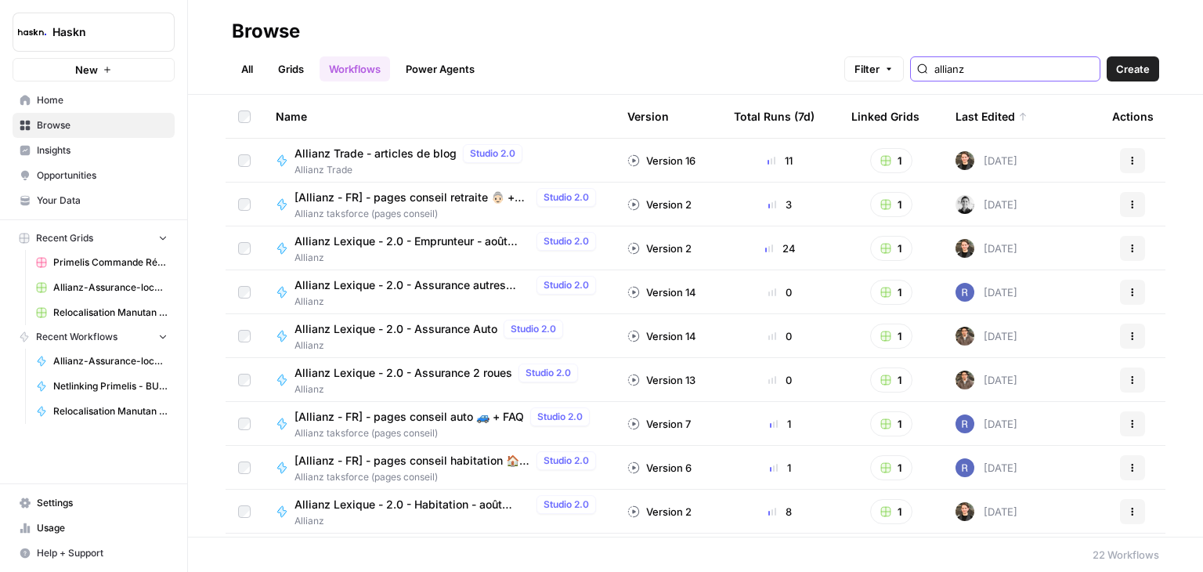
scroll to position [116, 0]
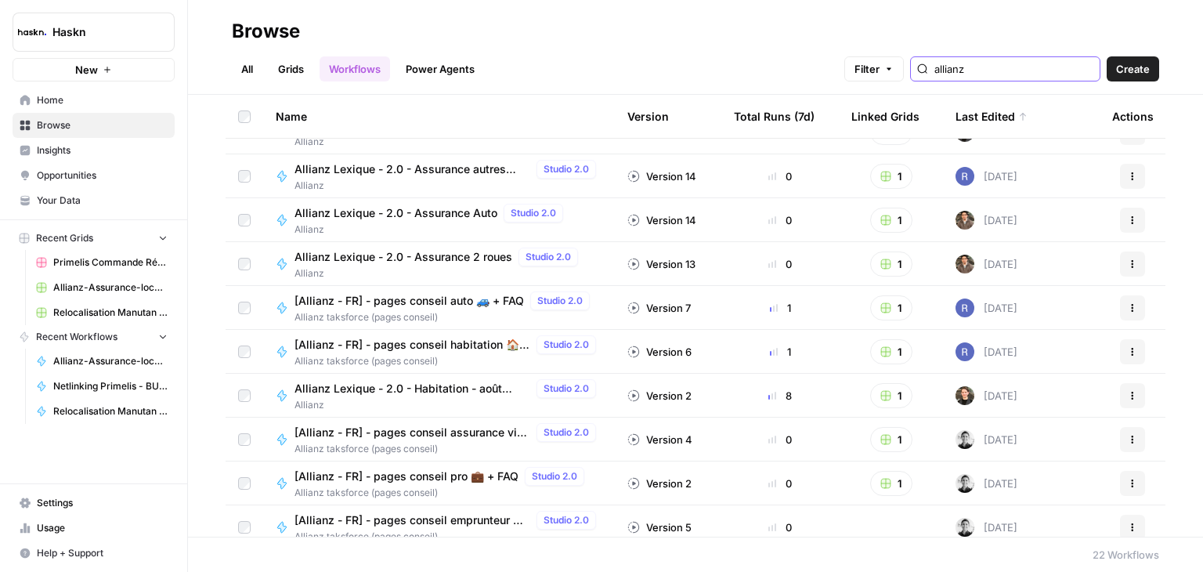
type input "allianz"
click at [426, 257] on span "Allianz Lexique - 2.0 - Assurance 2 roues" at bounding box center [403, 257] width 218 height 16
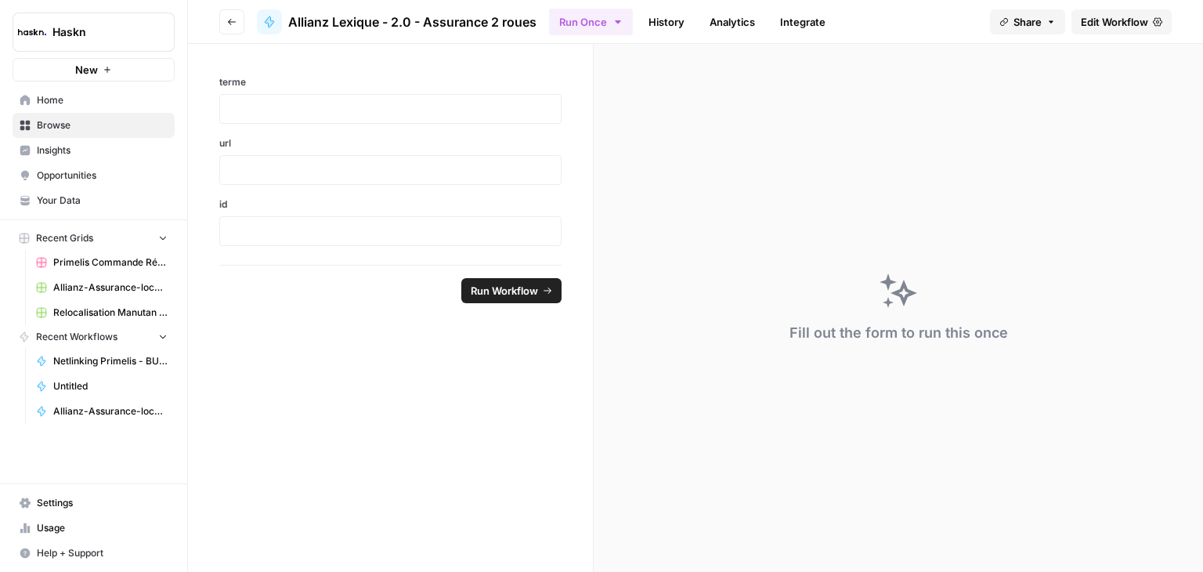
click at [1106, 13] on link "Edit Workflow" at bounding box center [1121, 21] width 100 height 25
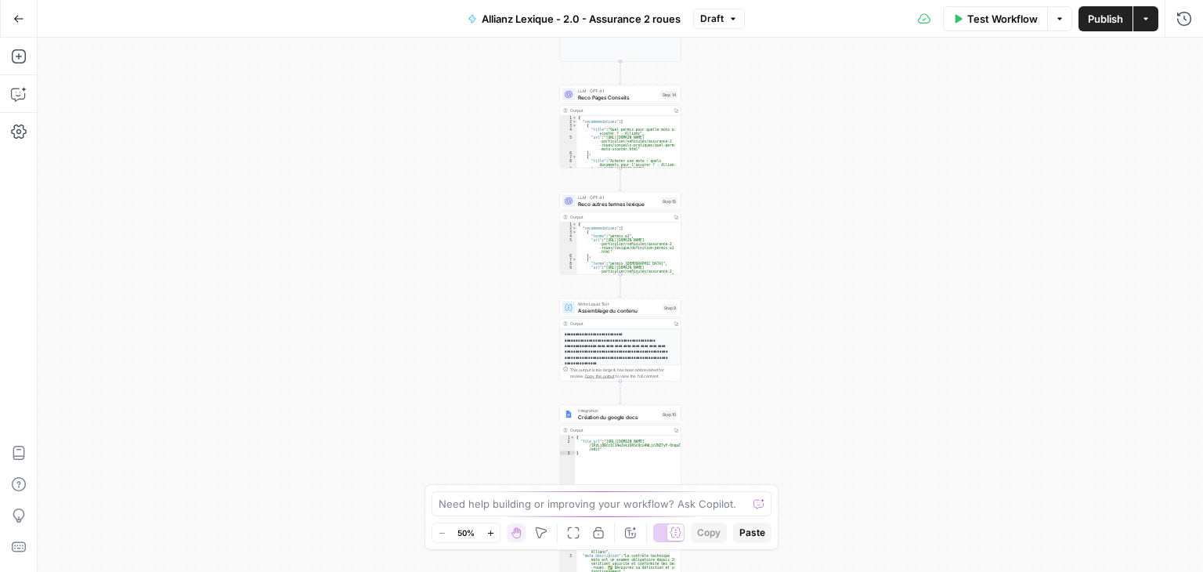
click at [788, 319] on div "Workflow Set Inputs Inputs LLM · Perplexity Sonar Prompt LLM Step 16 Output Cop…" at bounding box center [620, 305] width 1165 height 534
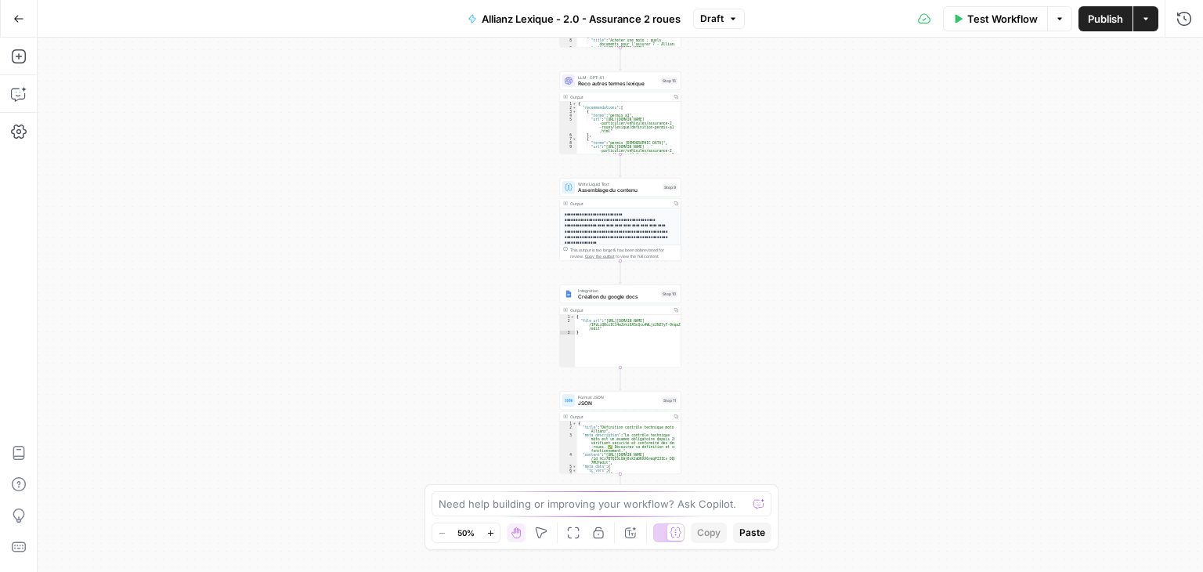
click at [788, 319] on div "Workflow Set Inputs Inputs LLM · Perplexity Sonar Prompt LLM Step 16 Output Cop…" at bounding box center [620, 305] width 1165 height 534
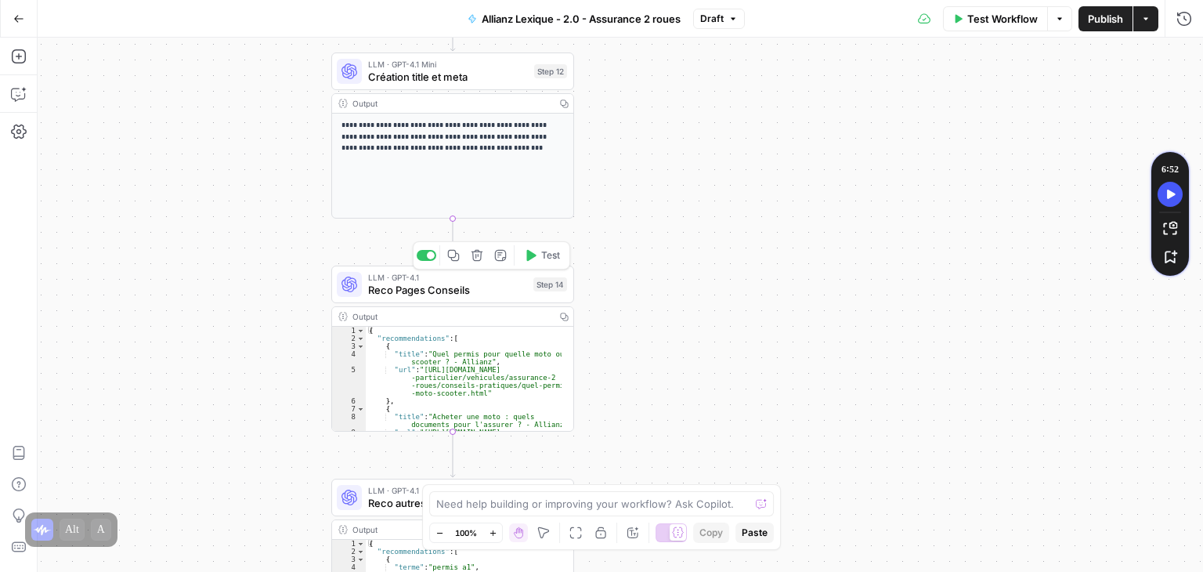
click at [385, 293] on span "Reco Pages Conseils" at bounding box center [447, 290] width 159 height 16
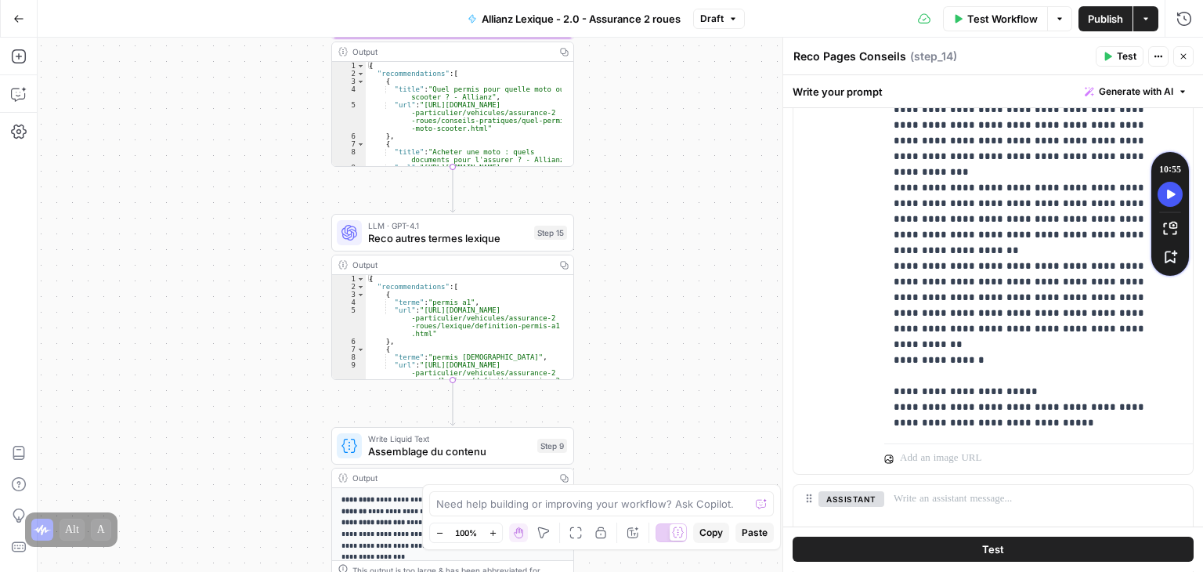
scroll to position [995, 0]
drag, startPoint x: 891, startPoint y: 228, endPoint x: 911, endPoint y: 237, distance: 21.4
click at [911, 237] on div "**********" at bounding box center [1032, 116] width 297 height 638
click at [888, 200] on div "**********" at bounding box center [1032, 116] width 297 height 638
click at [947, 211] on div "**********" at bounding box center [1032, 116] width 297 height 638
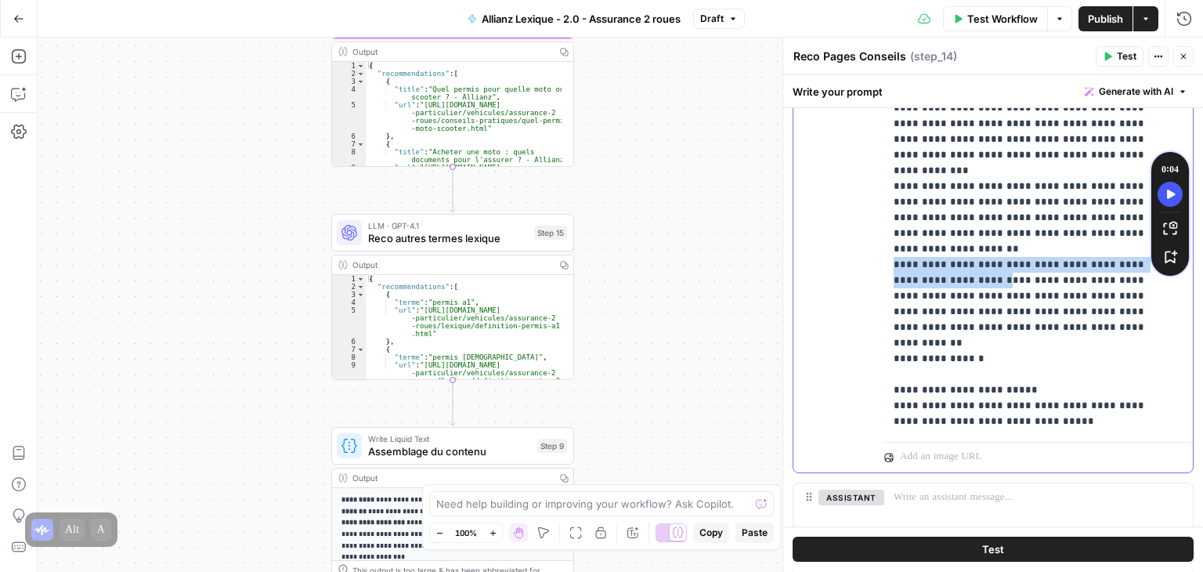
click at [887, 200] on div "**********" at bounding box center [1032, 116] width 297 height 638
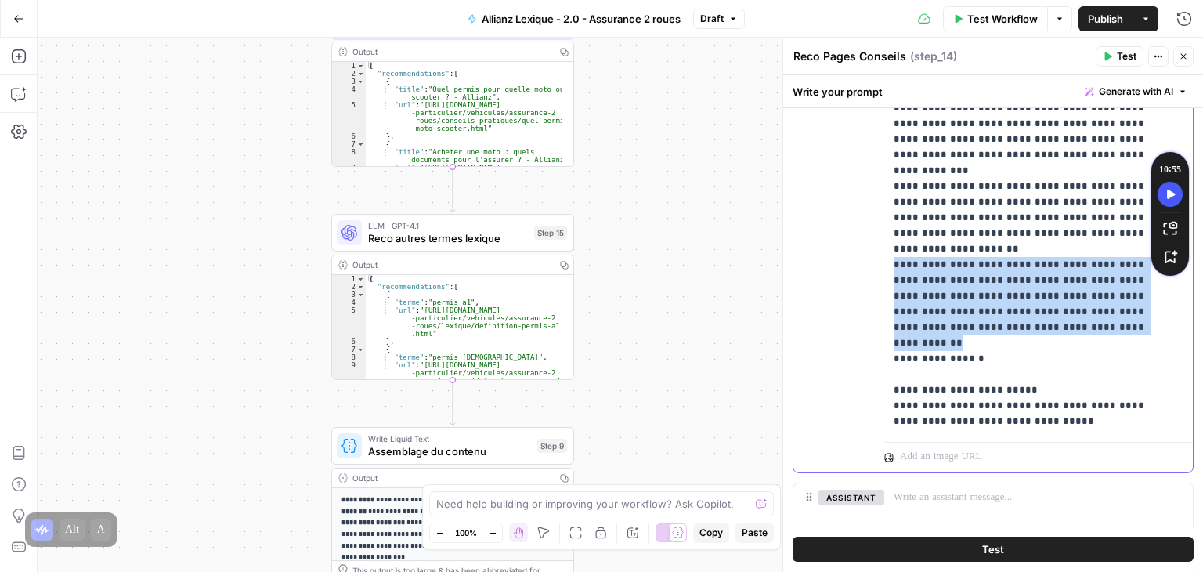
drag, startPoint x: 893, startPoint y: 200, endPoint x: 1079, endPoint y: 277, distance: 201.9
copy p "**********"
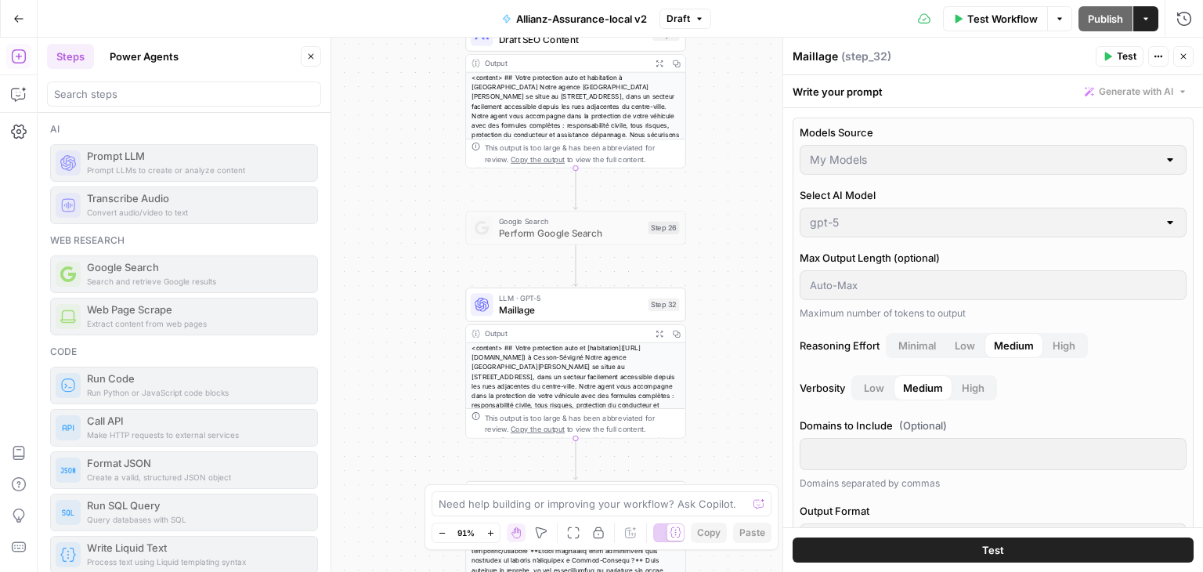
click at [601, 533] on icon "button" at bounding box center [598, 532] width 13 height 13
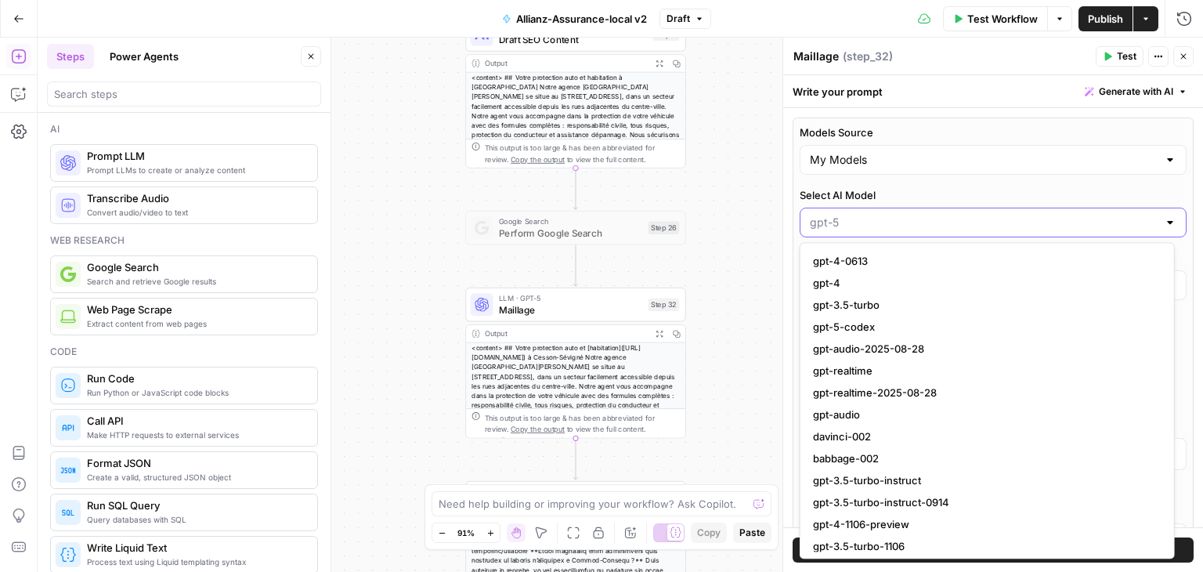
click at [862, 223] on input "Select AI Model" at bounding box center [984, 223] width 348 height 16
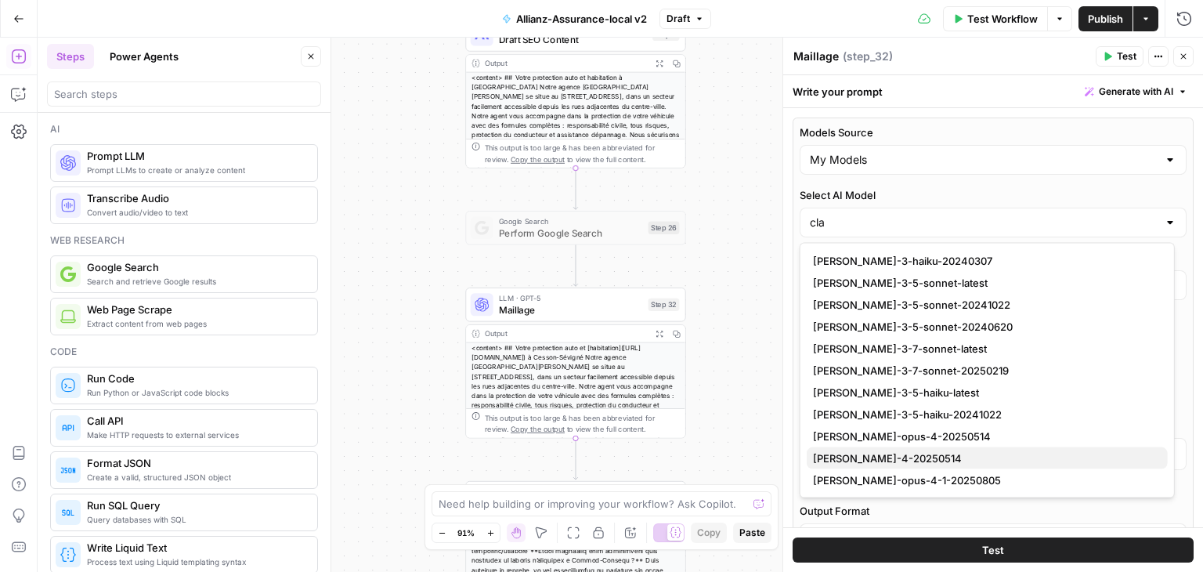
click at [905, 459] on span "[PERSON_NAME]-4-20250514" at bounding box center [984, 458] width 342 height 16
type input "[PERSON_NAME]-4-20250514"
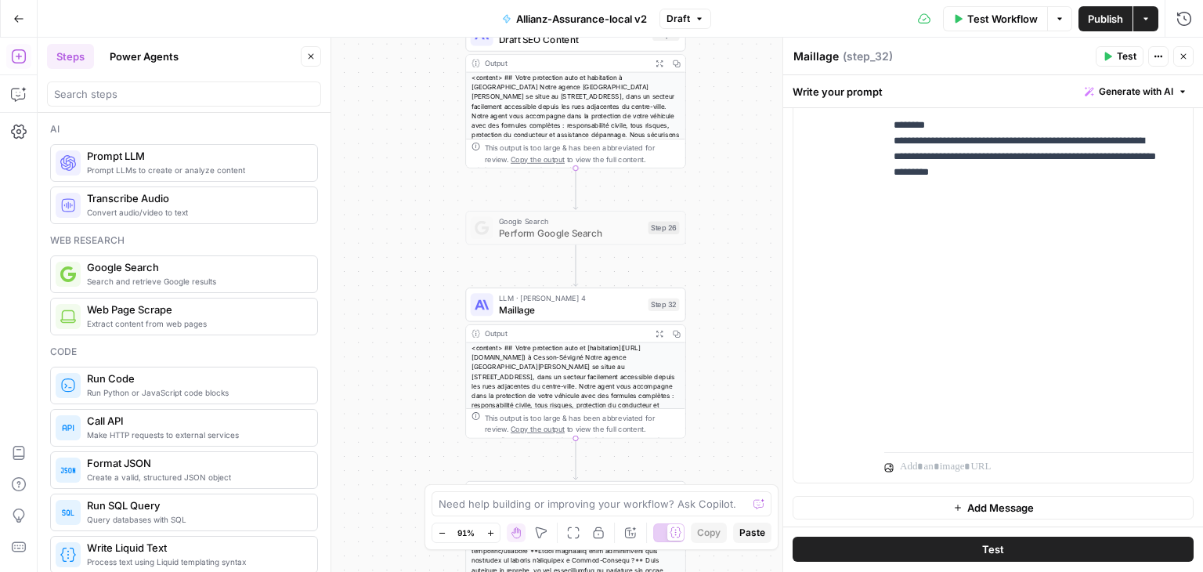
scroll to position [1160, 0]
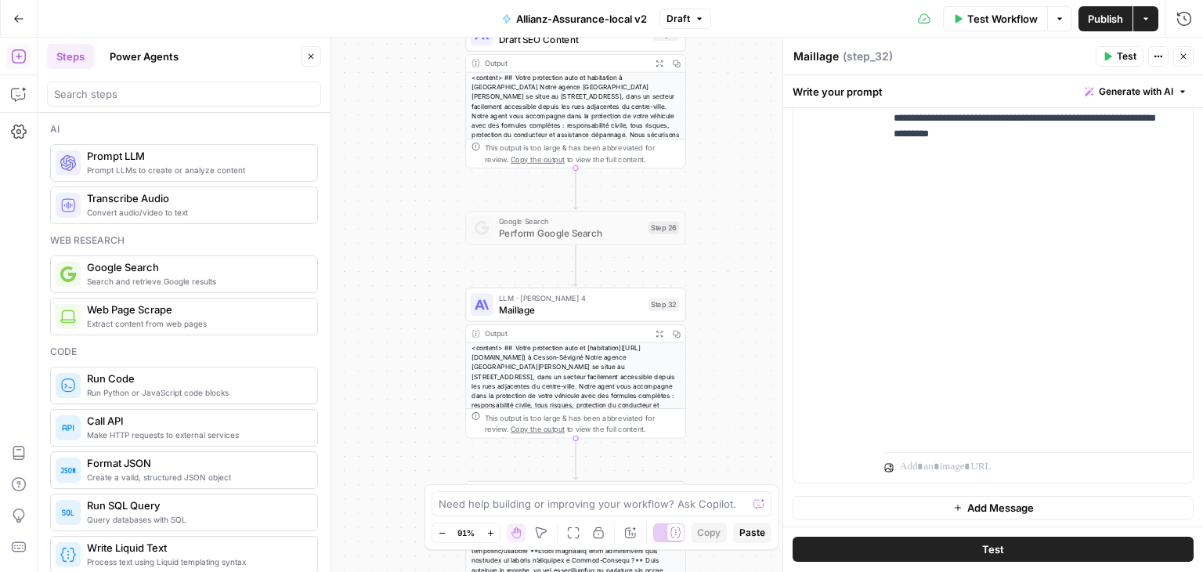
click at [312, 56] on icon "button" at bounding box center [310, 56] width 9 height 9
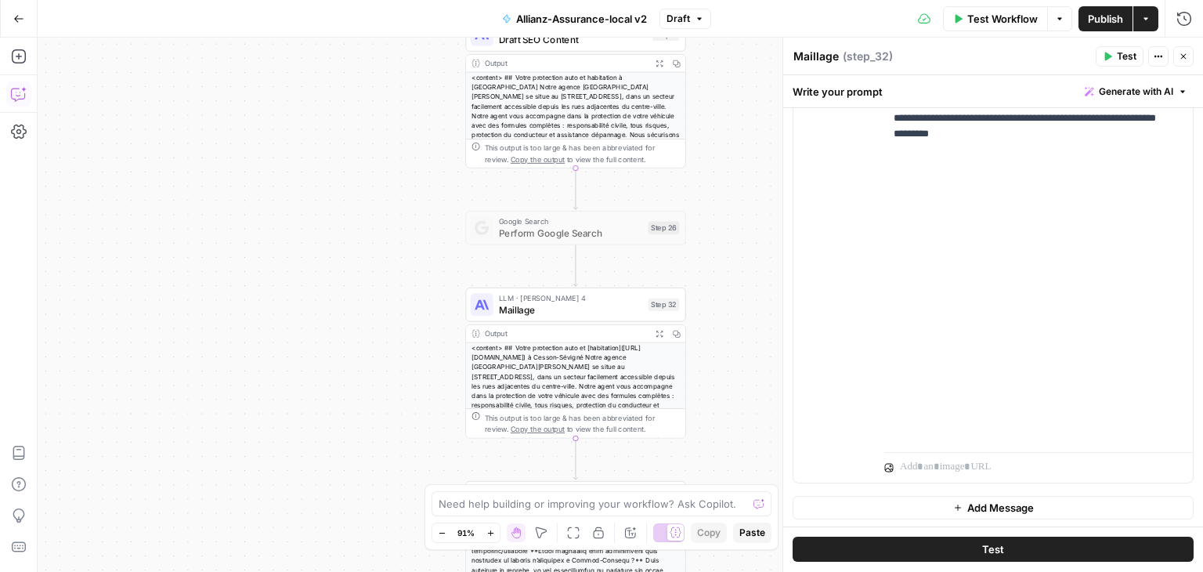
click at [15, 92] on icon "button" at bounding box center [19, 94] width 16 height 16
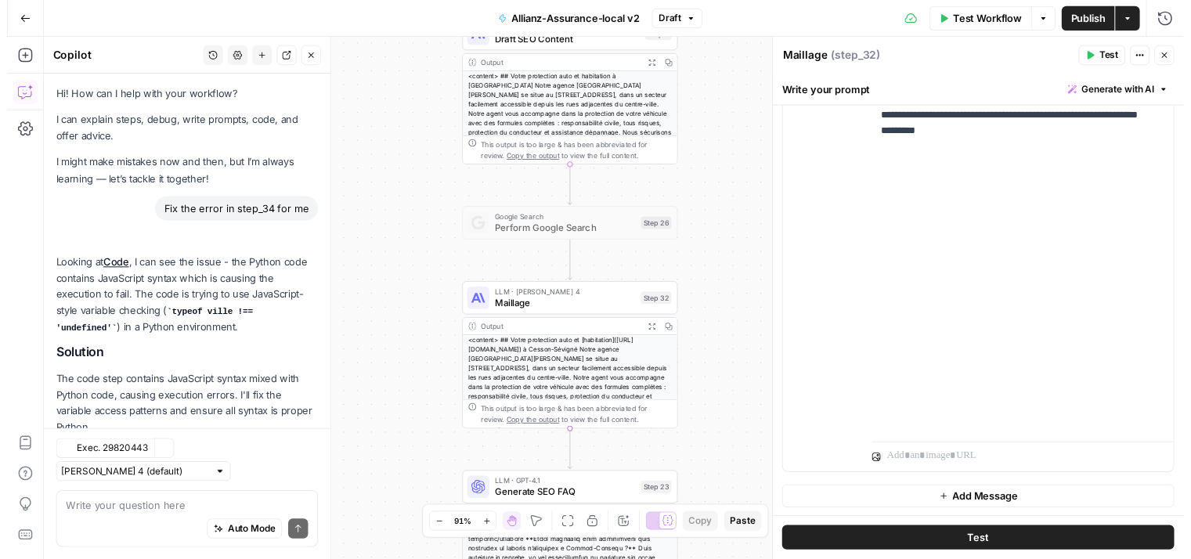
scroll to position [12756, 0]
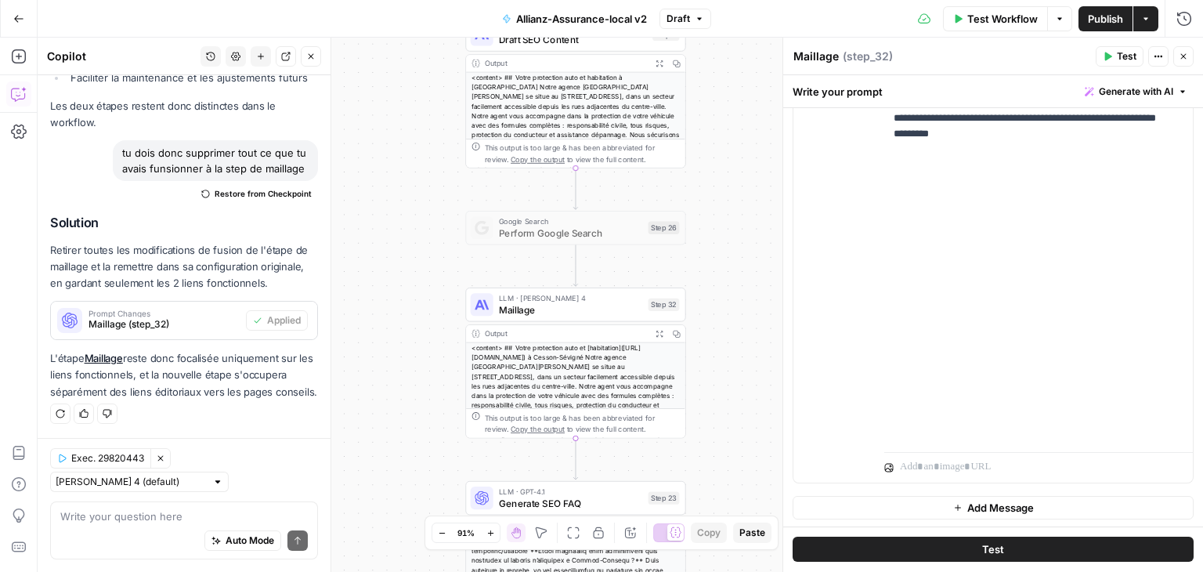
click at [995, 549] on span "Test" at bounding box center [993, 550] width 22 height 16
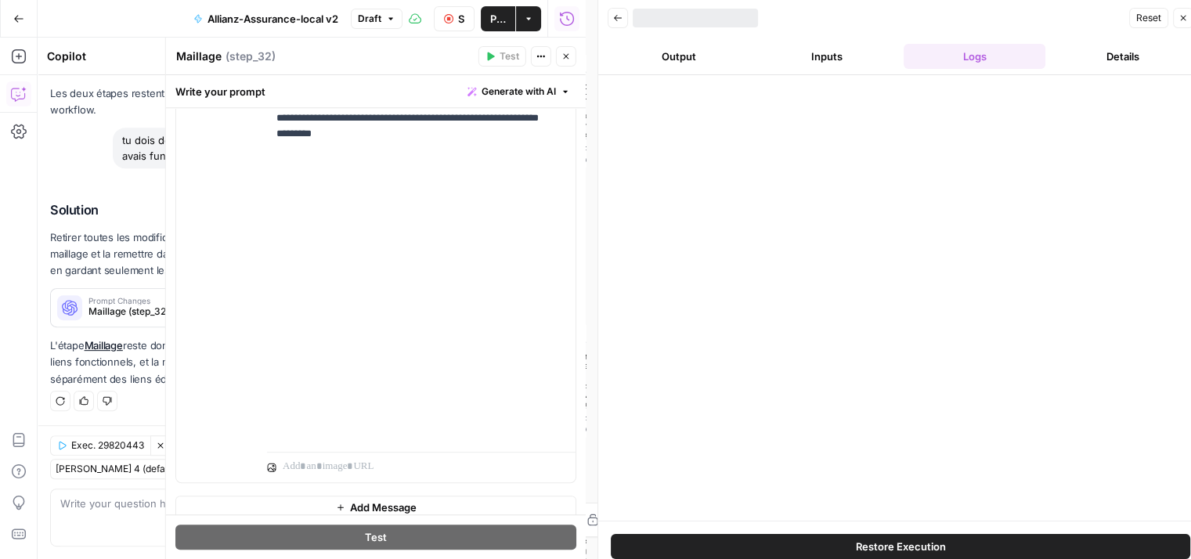
scroll to position [12768, 0]
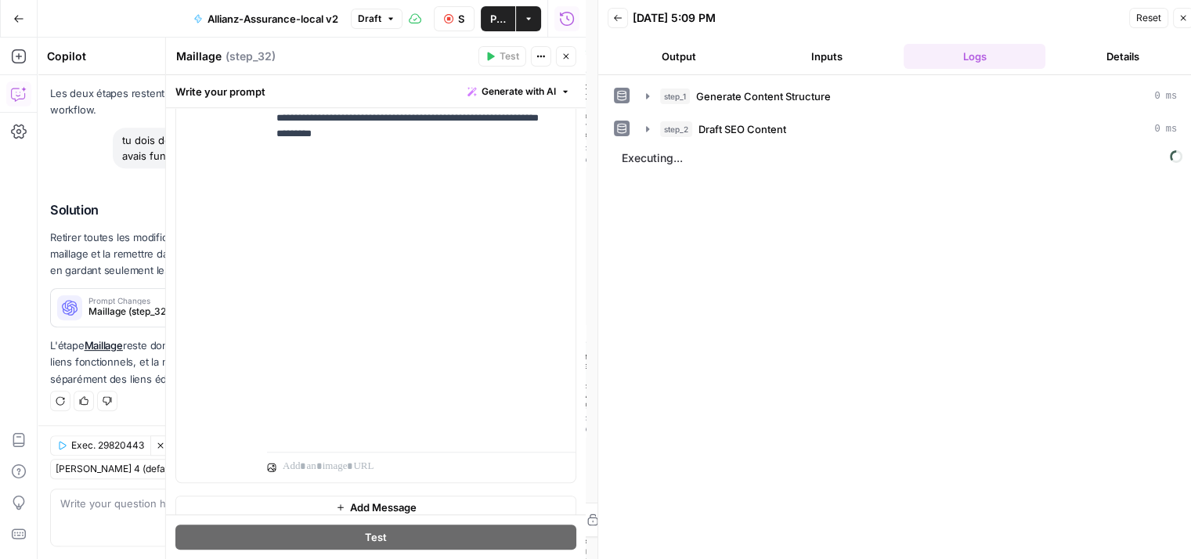
click at [565, 58] on icon "button" at bounding box center [566, 56] width 9 height 9
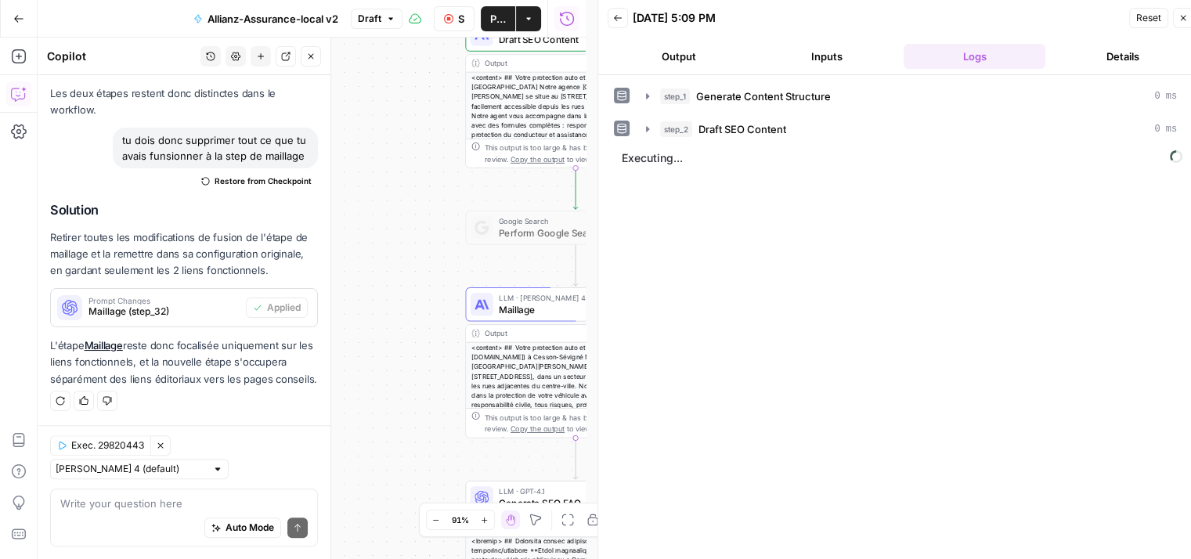
click at [312, 59] on icon "button" at bounding box center [310, 56] width 9 height 9
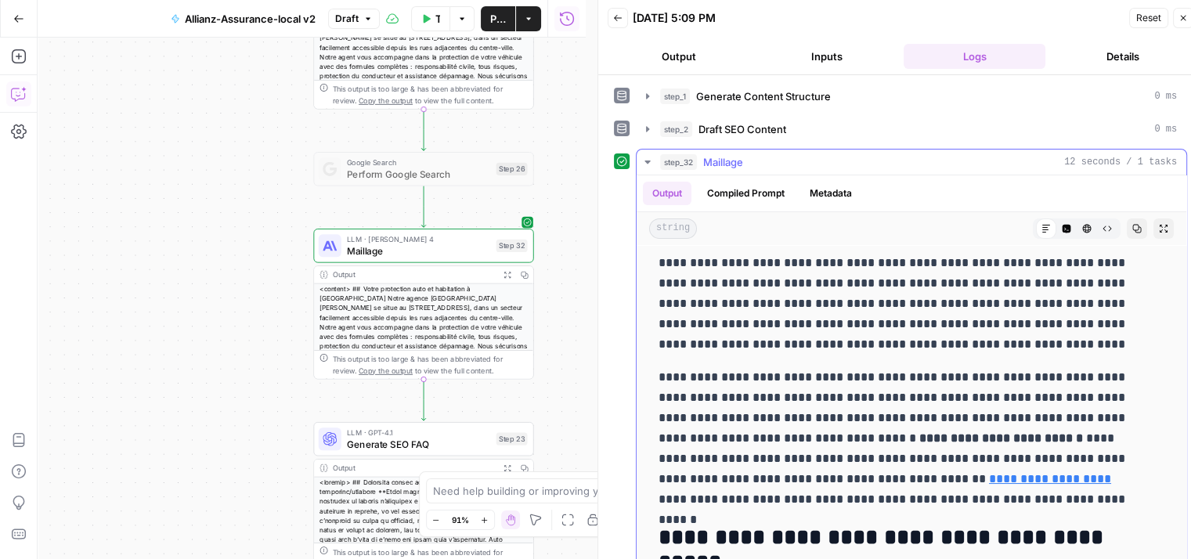
scroll to position [157, 0]
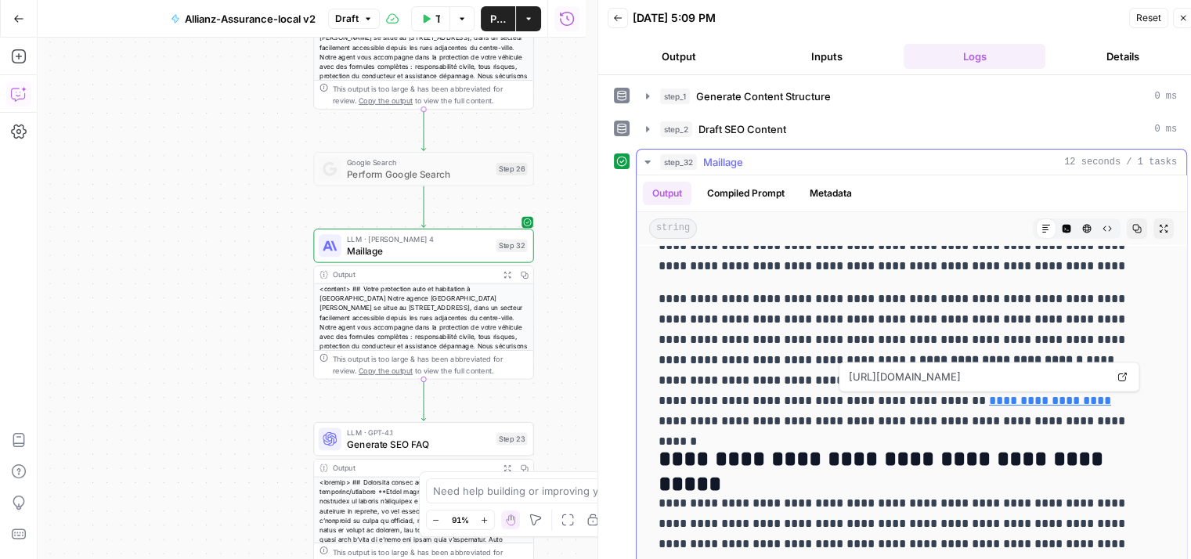
click at [989, 398] on link "**********" at bounding box center [1050, 401] width 122 height 12
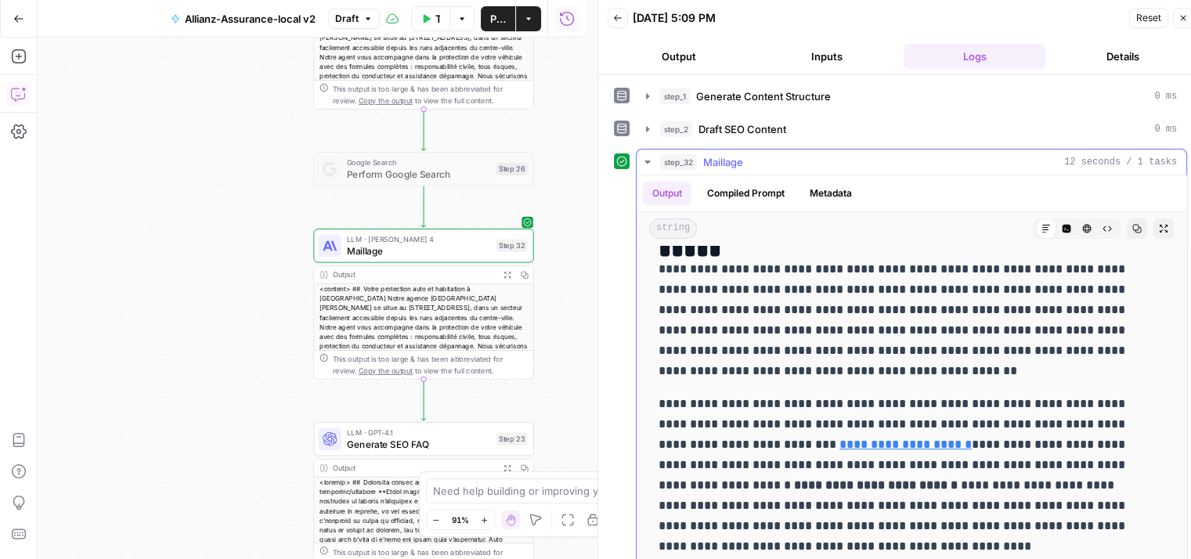
scroll to position [392, 0]
click at [840, 441] on link "**********" at bounding box center [906, 444] width 132 height 12
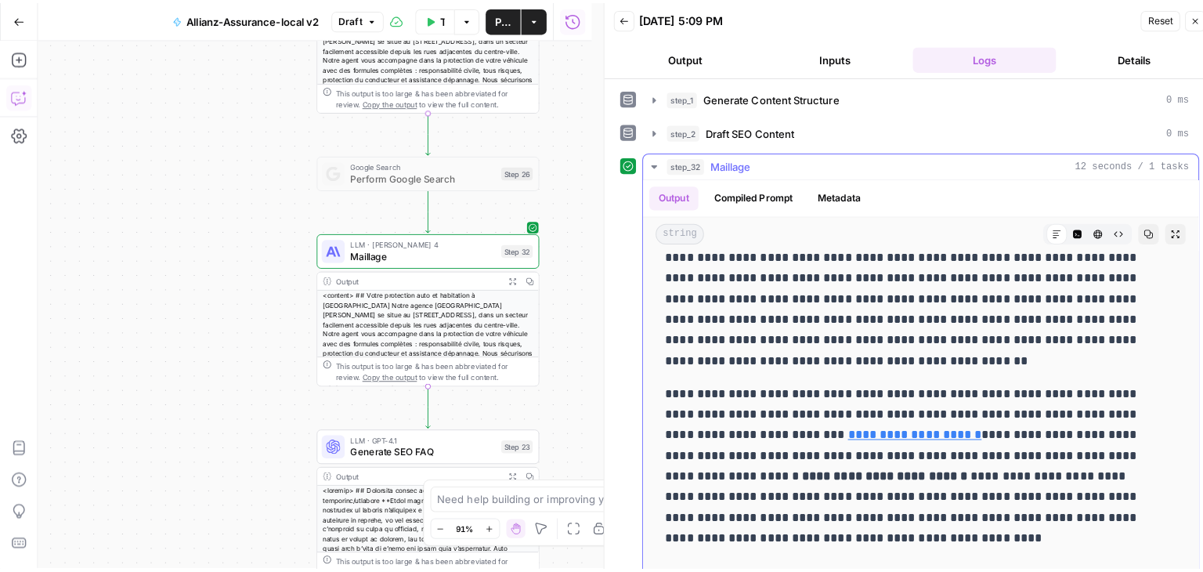
scroll to position [413, 0]
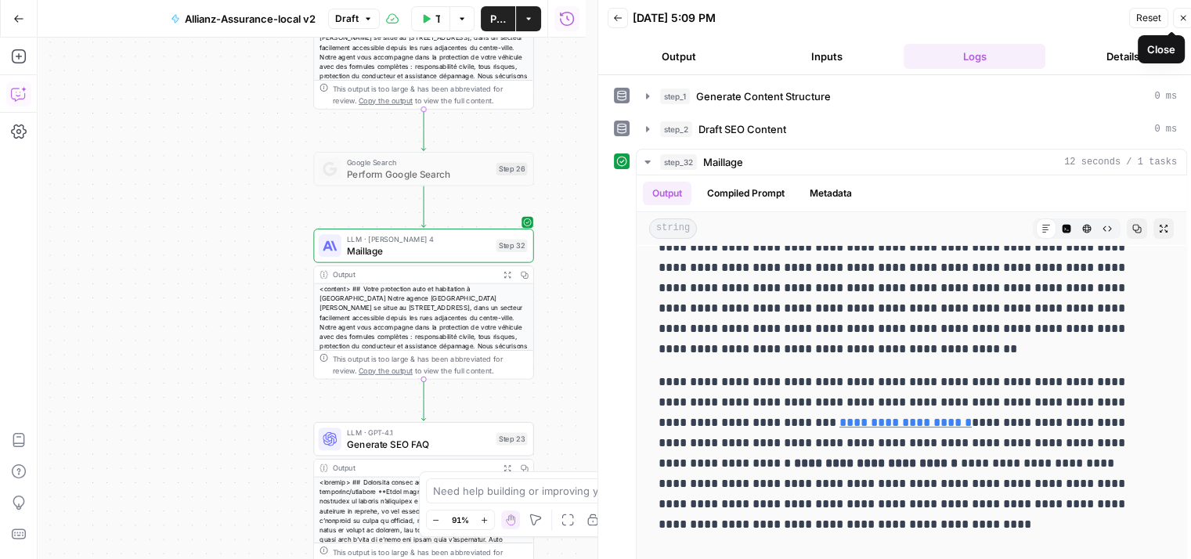
click at [1186, 21] on icon "button" at bounding box center [1183, 17] width 9 height 9
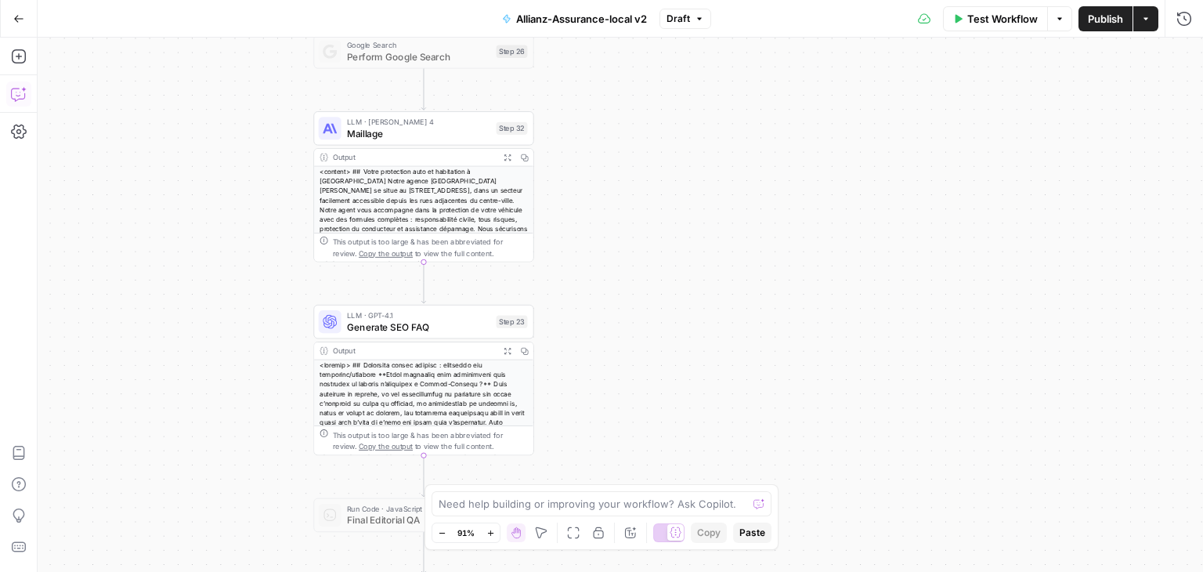
click at [11, 92] on icon "button" at bounding box center [19, 94] width 16 height 16
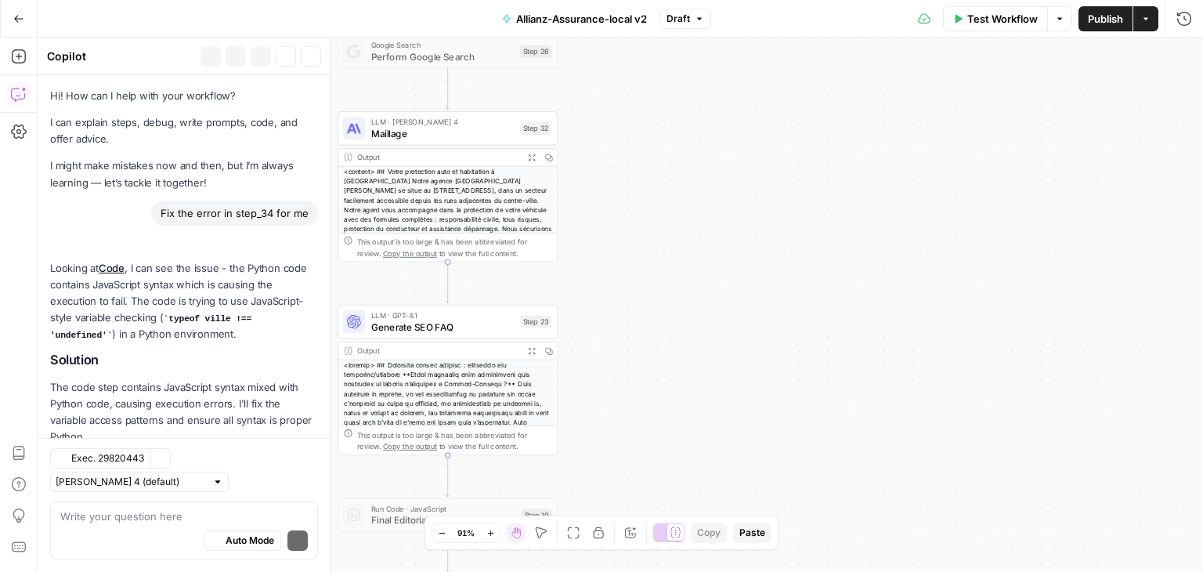
scroll to position [12756, 0]
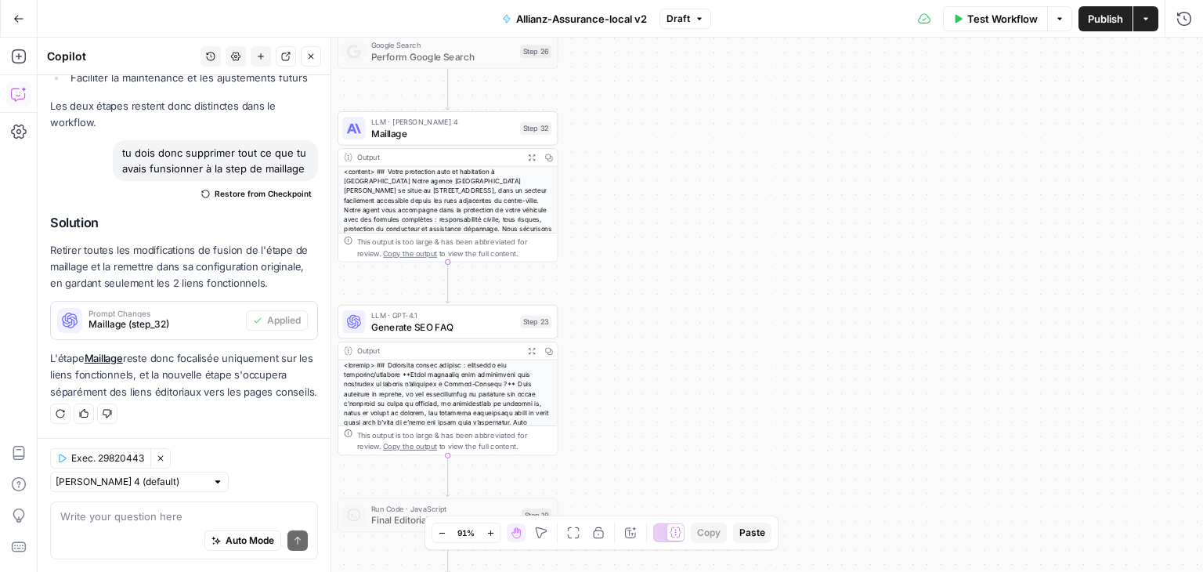
click at [134, 522] on textarea at bounding box center [183, 516] width 247 height 16
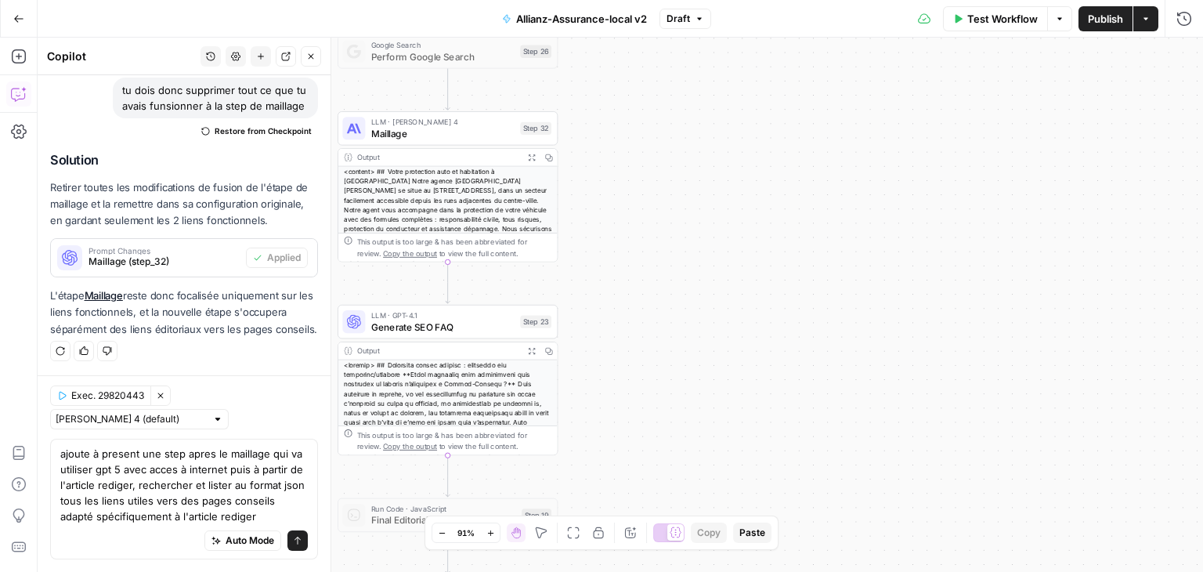
type textarea "ajoute à present une step apres le maillage qui va utiliser gpt 5 avec acces à …"
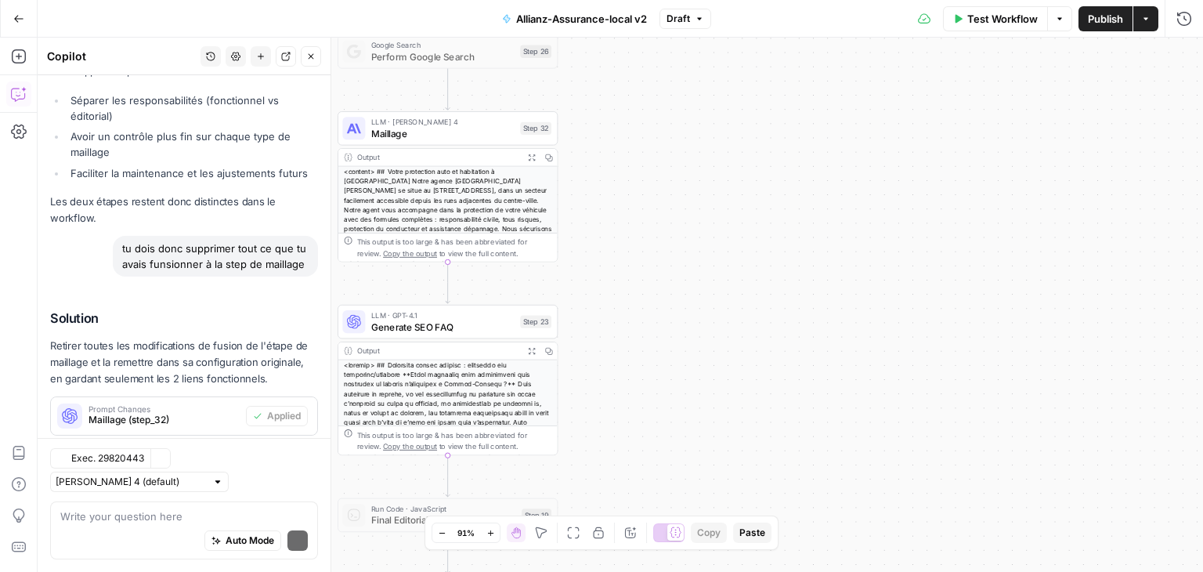
scroll to position [13267, 0]
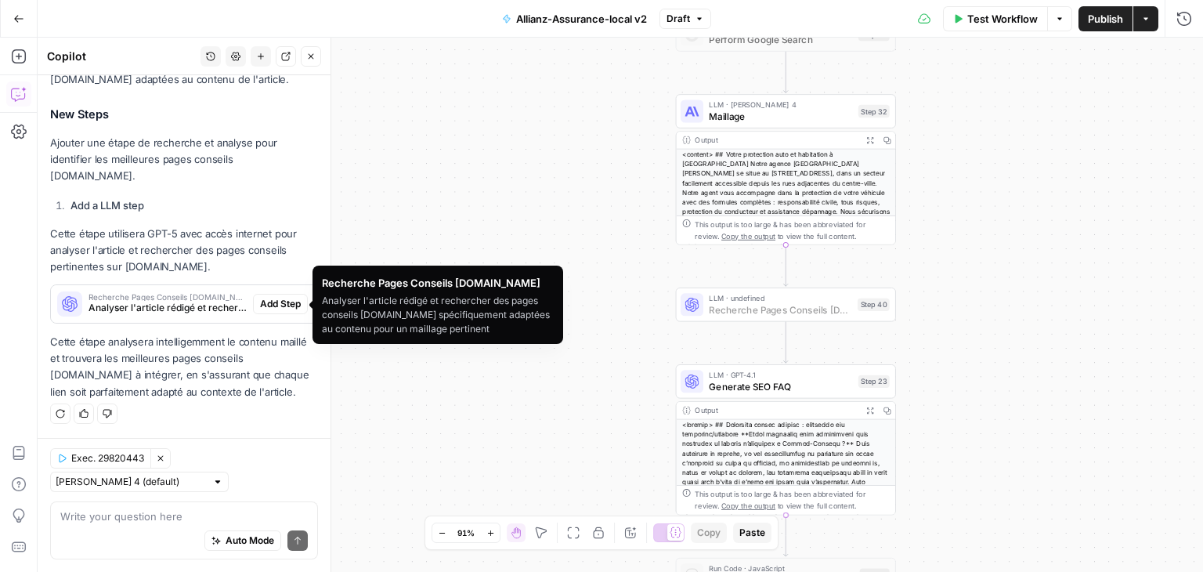
click at [269, 301] on span "Add Step" at bounding box center [280, 304] width 41 height 14
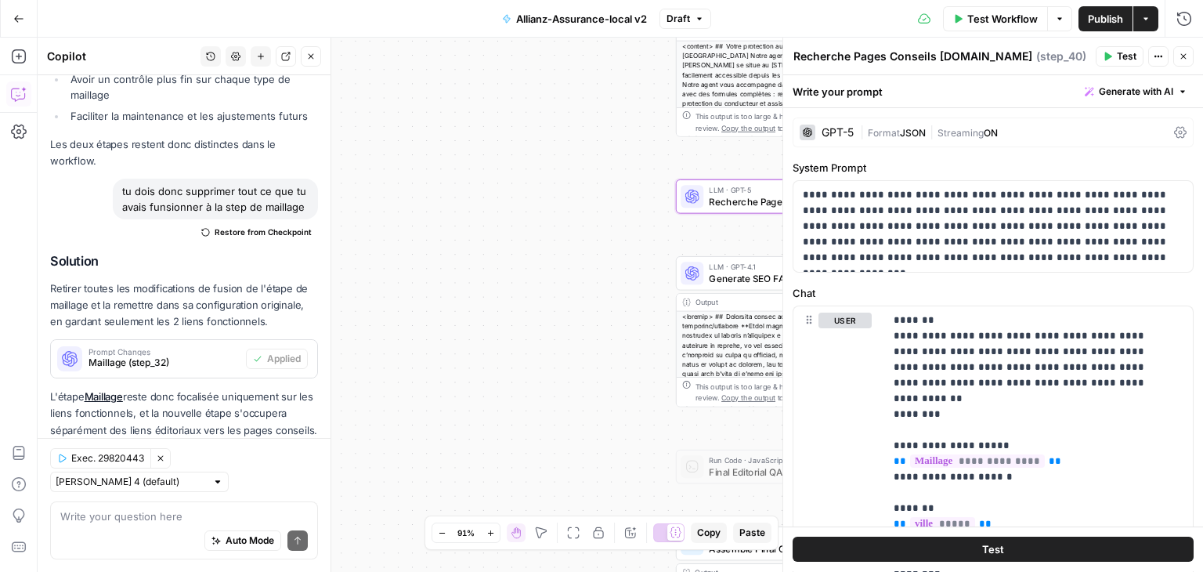
scroll to position [13292, 0]
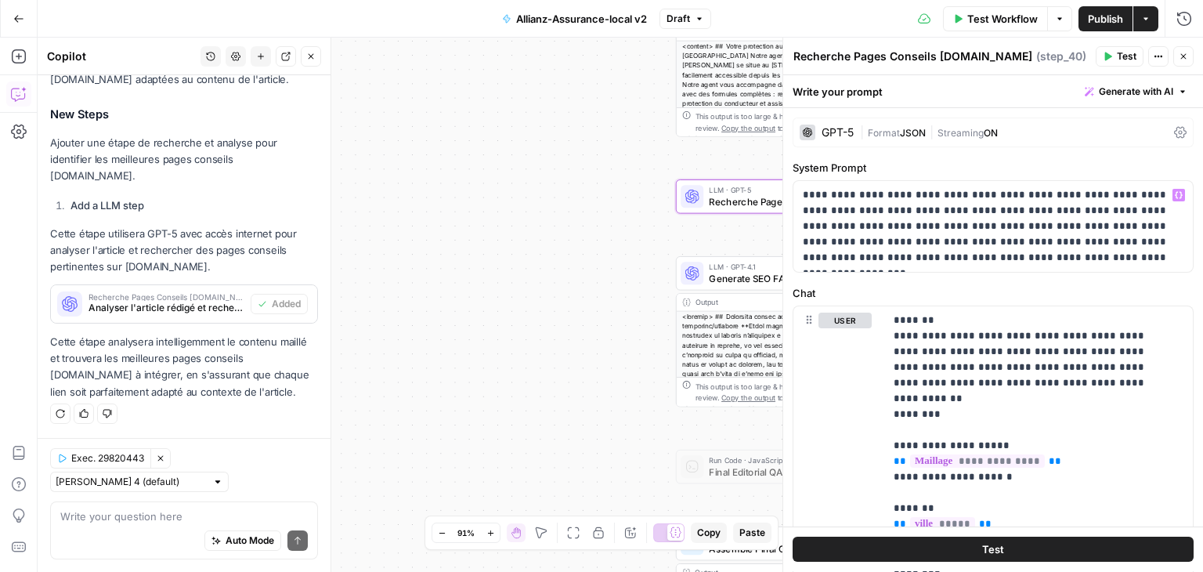
click at [1174, 135] on icon at bounding box center [1180, 132] width 13 height 13
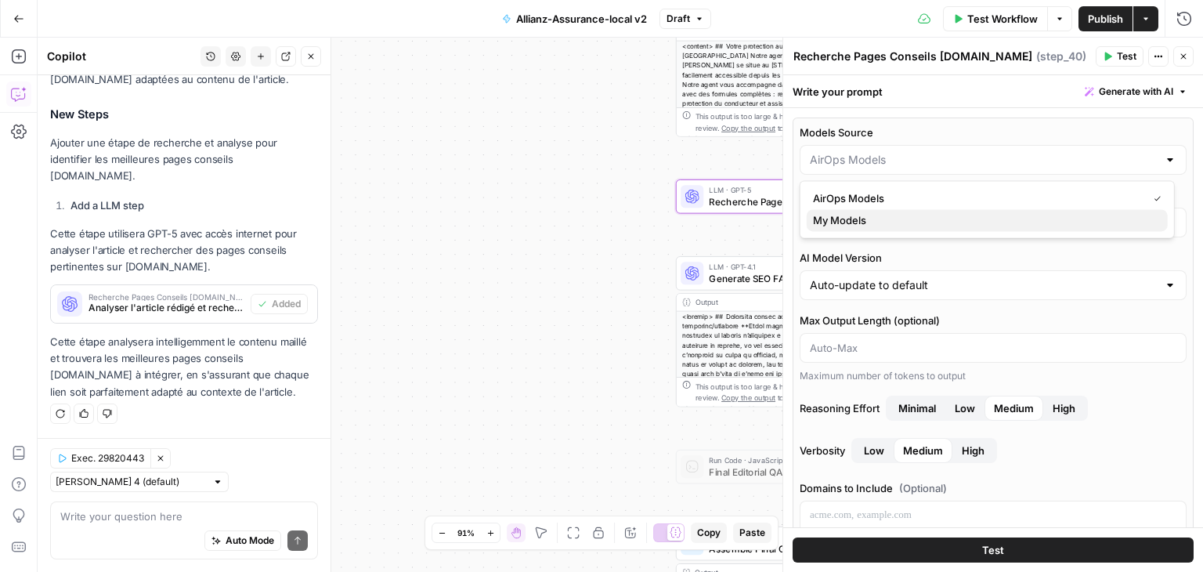
click at [849, 218] on span "My Models" at bounding box center [984, 220] width 342 height 16
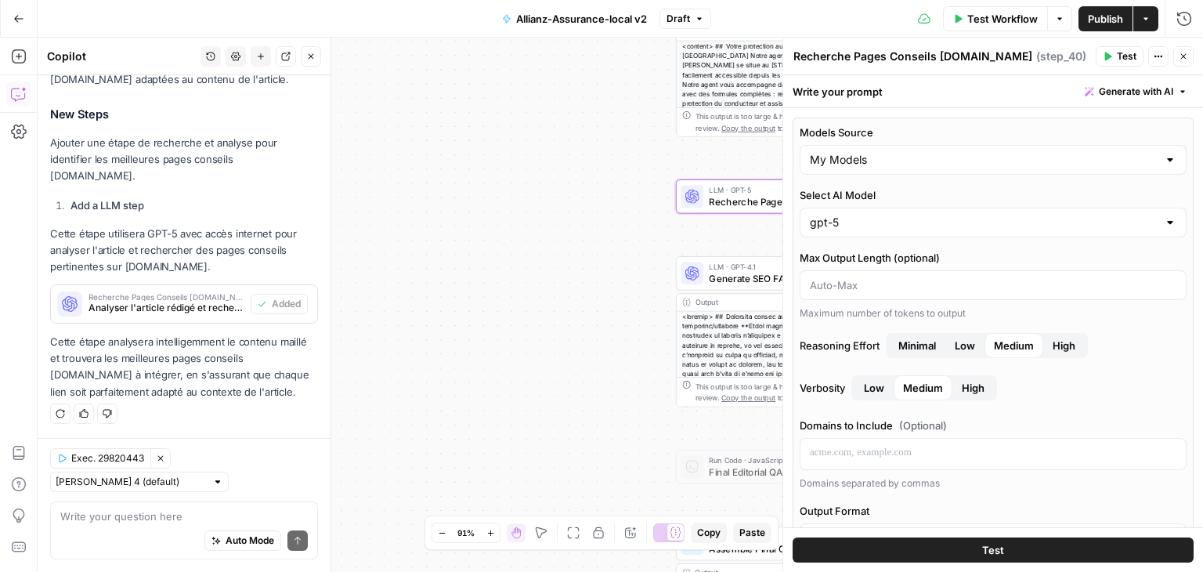
type input "My Models"
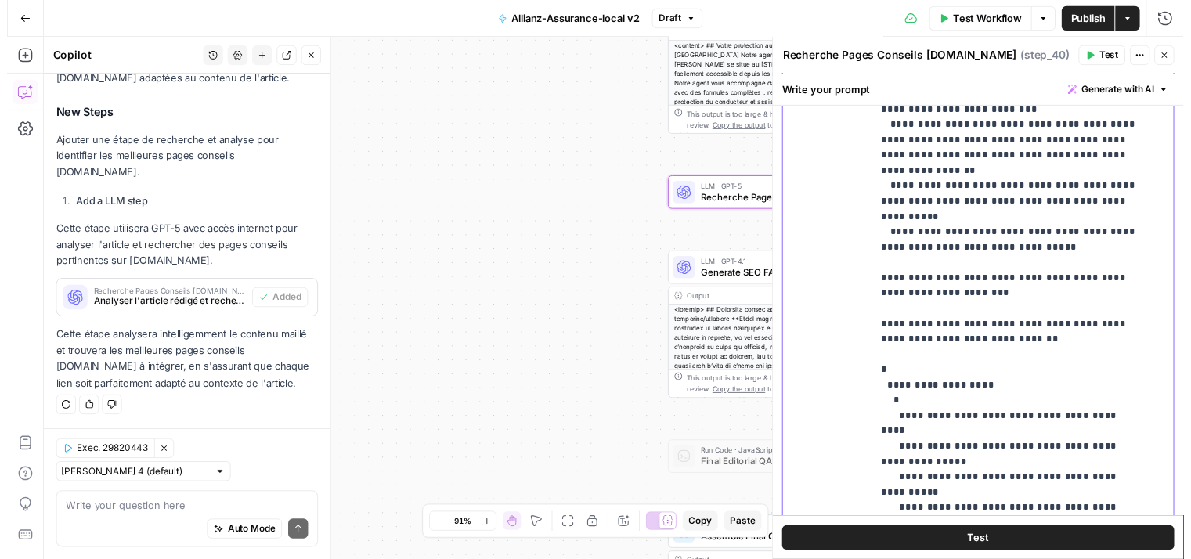
scroll to position [658, 0]
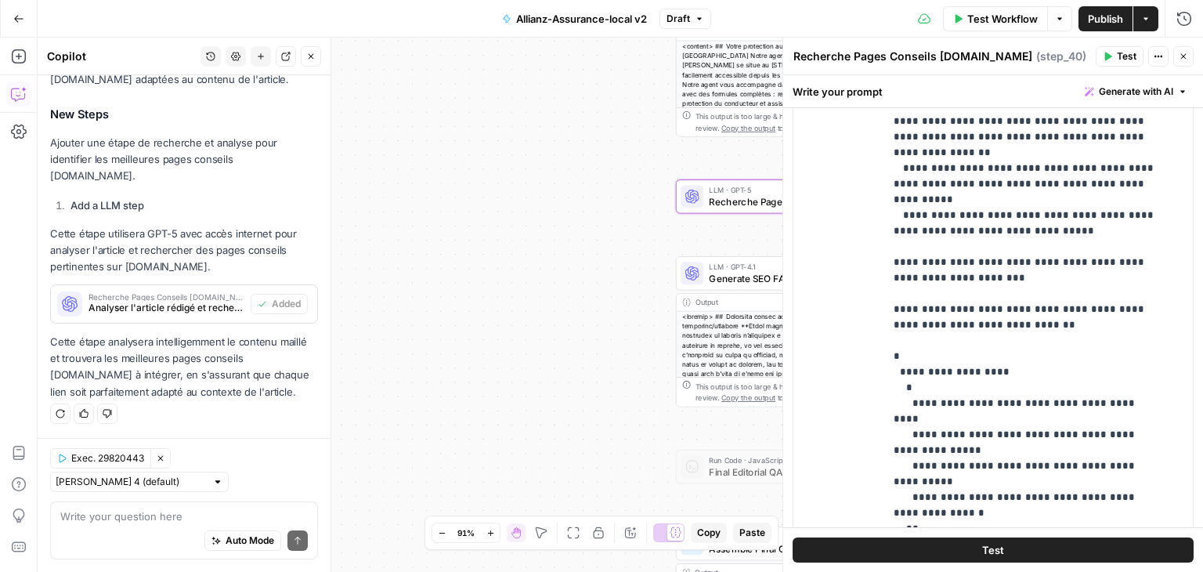
click at [982, 543] on span "Test" at bounding box center [993, 550] width 22 height 16
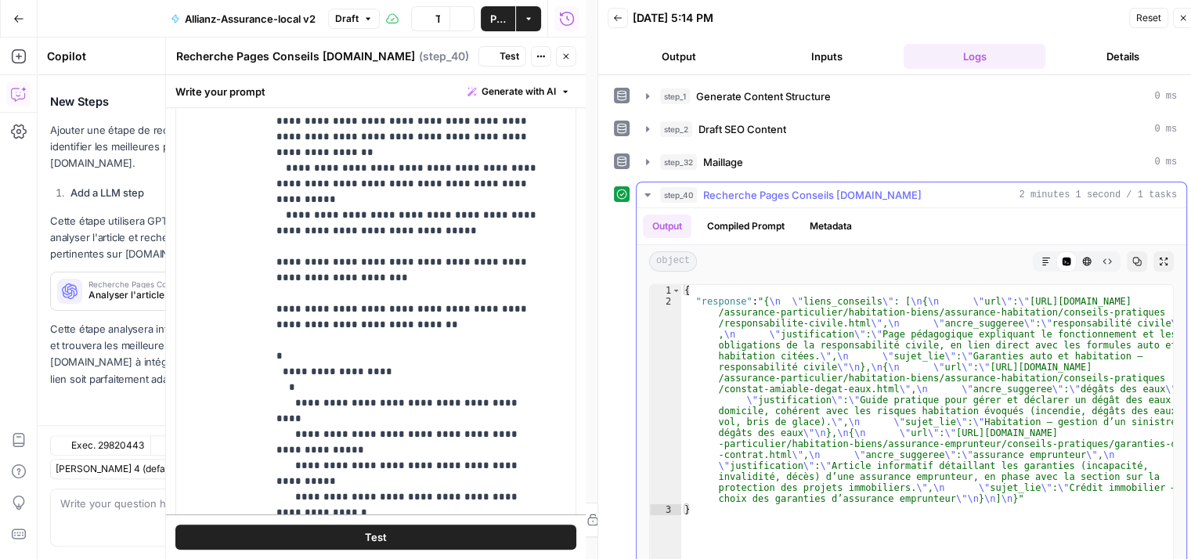
scroll to position [13303, 0]
click at [1103, 262] on icon "button" at bounding box center [1107, 261] width 9 height 5
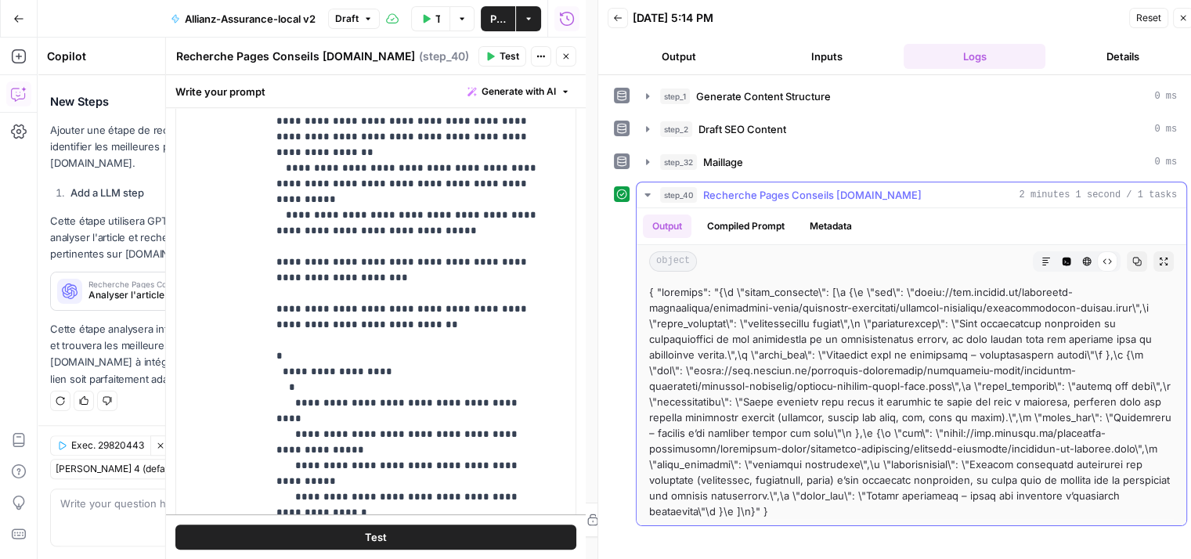
click at [1048, 257] on icon "button" at bounding box center [1046, 261] width 9 height 9
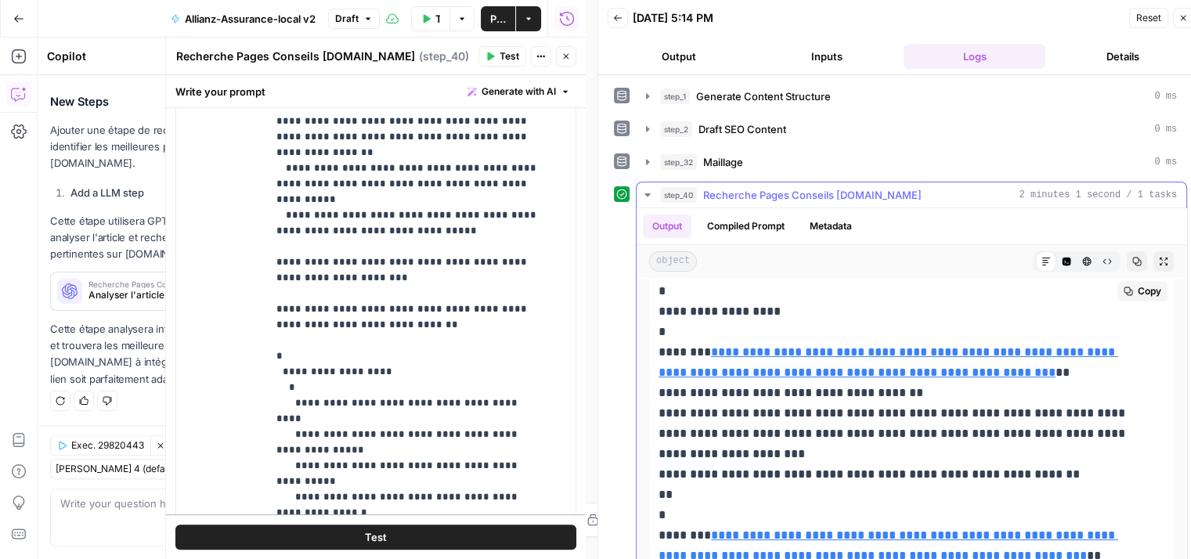
scroll to position [43, 0]
click at [818, 353] on link "**********" at bounding box center [889, 363] width 460 height 32
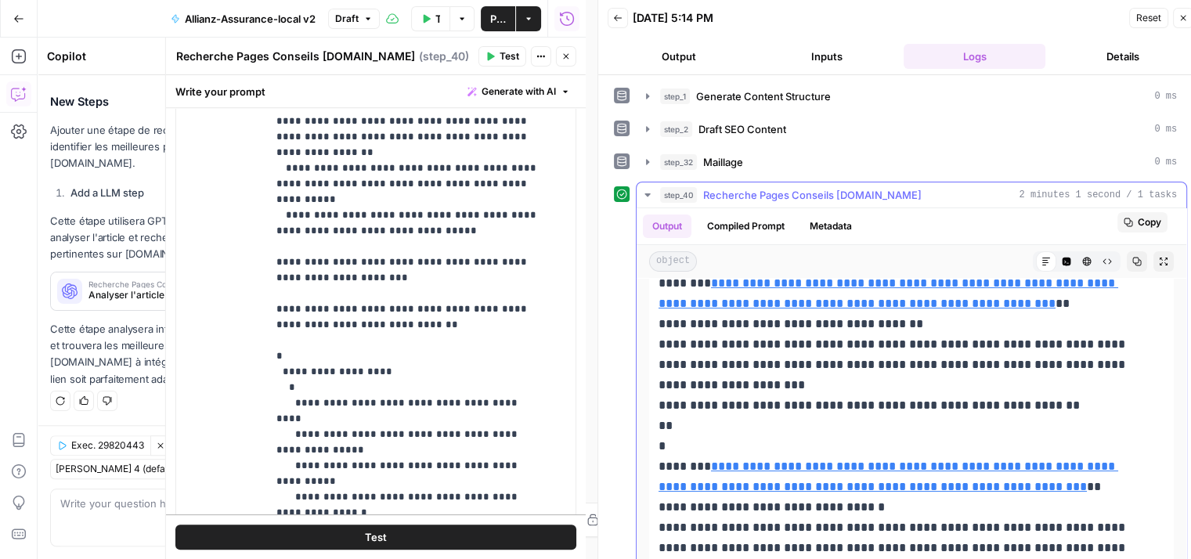
scroll to position [113, 0]
click at [853, 460] on link "**********" at bounding box center [889, 476] width 460 height 32
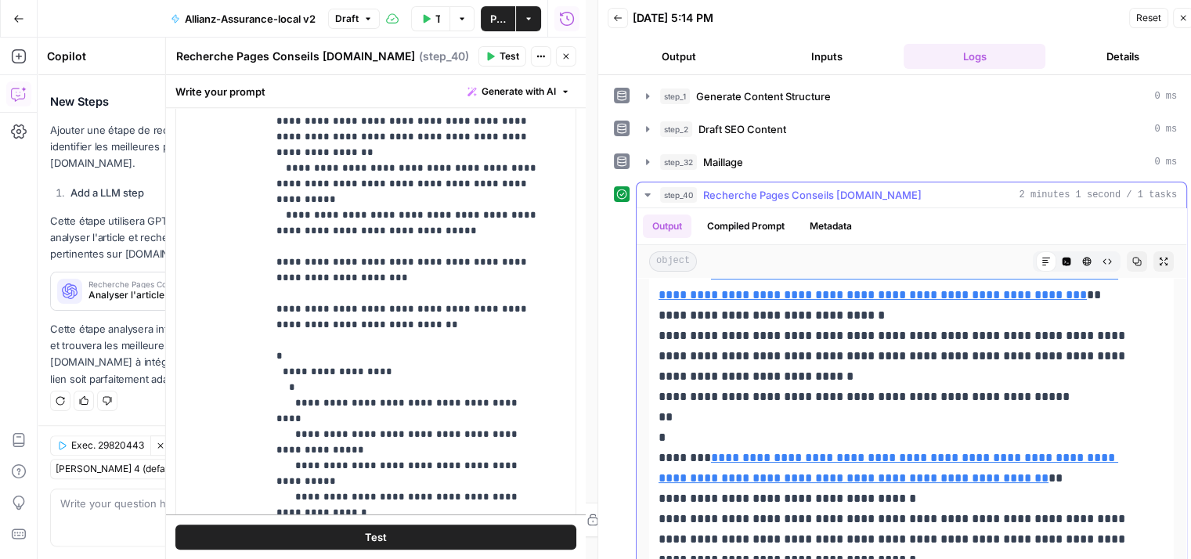
scroll to position [348, 0]
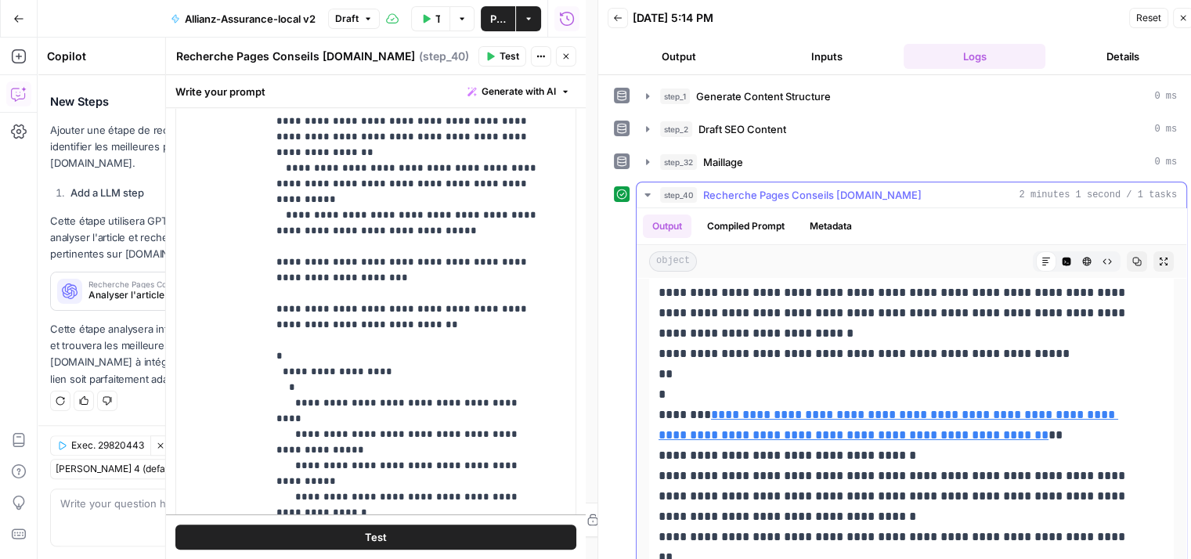
click at [822, 402] on p "**********" at bounding box center [900, 282] width 482 height 611
click at [796, 409] on link "**********" at bounding box center [889, 425] width 460 height 32
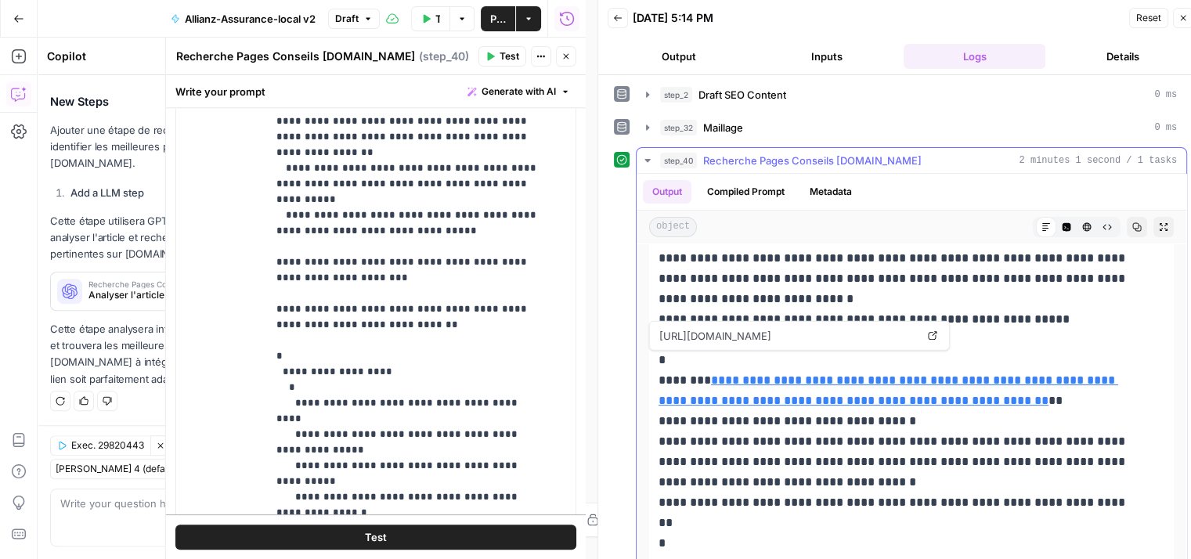
click at [826, 374] on link "**********" at bounding box center [889, 390] width 460 height 32
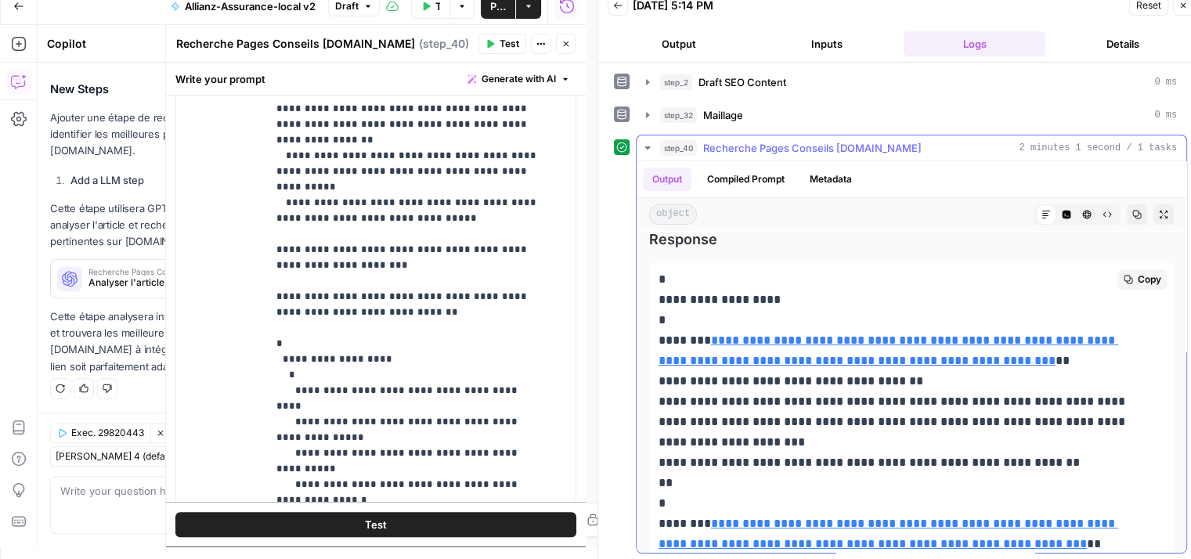
scroll to position [0, 0]
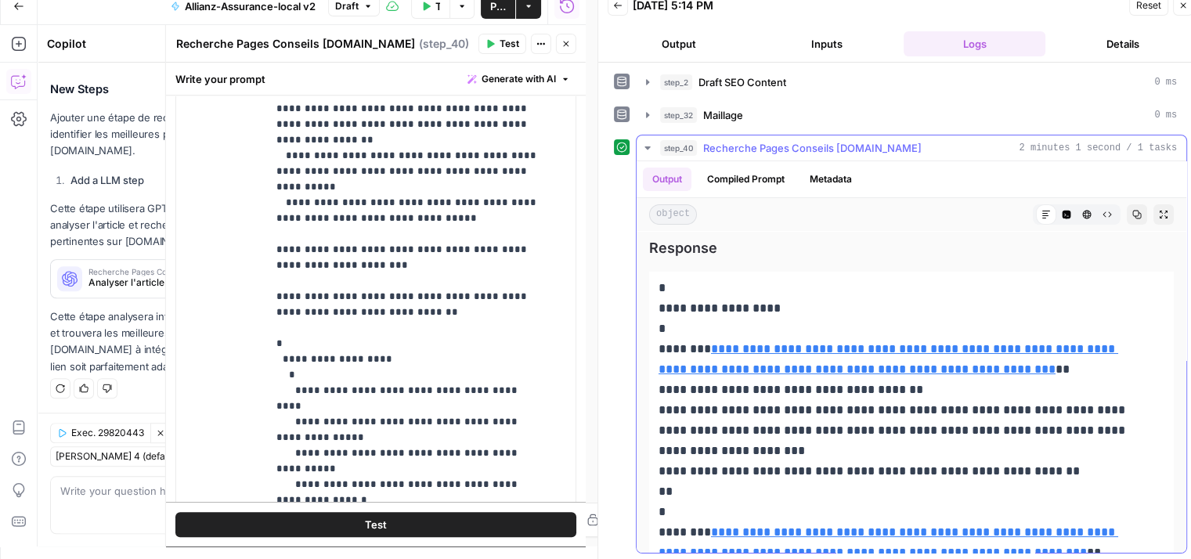
click at [640, 153] on button "step_40 Recherche Pages Conseils Allianz.fr 2 minutes 1 second / 1 tasks" at bounding box center [912, 147] width 550 height 25
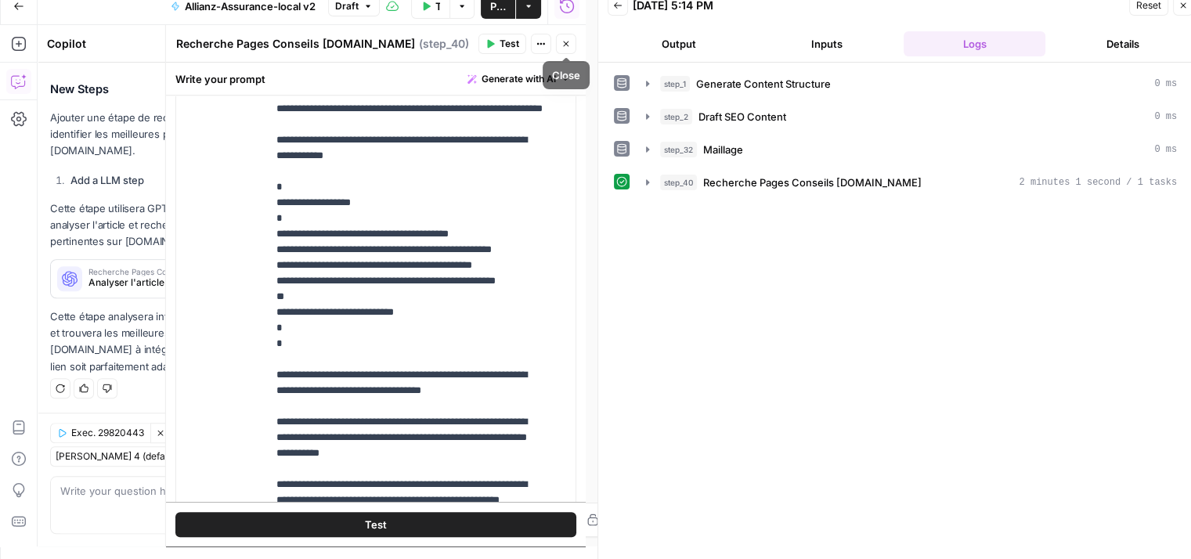
click at [562, 40] on icon "button" at bounding box center [566, 43] width 9 height 9
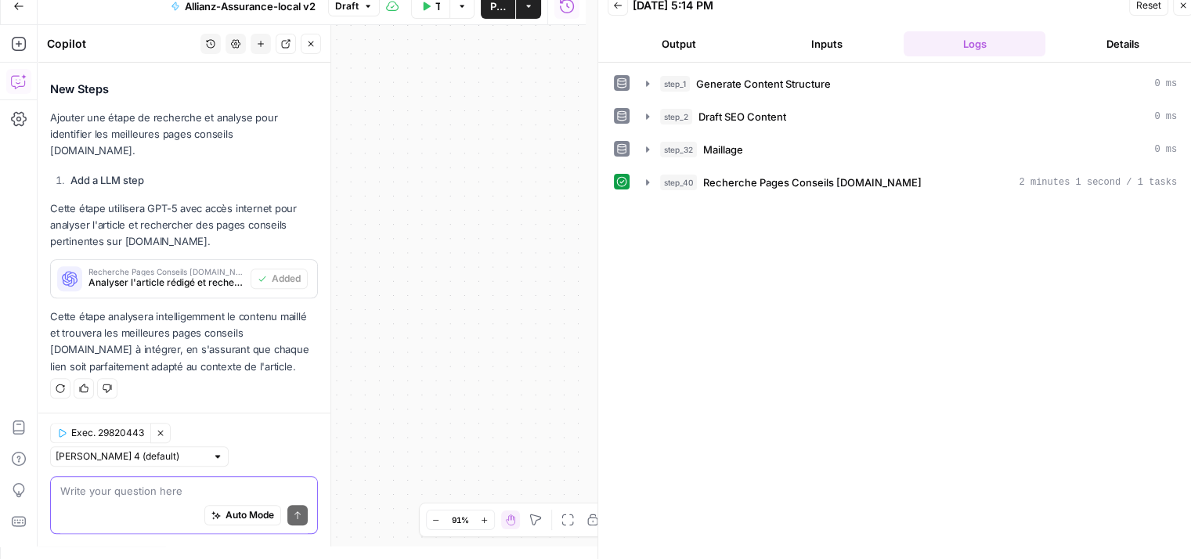
click at [158, 487] on textarea at bounding box center [183, 491] width 247 height 16
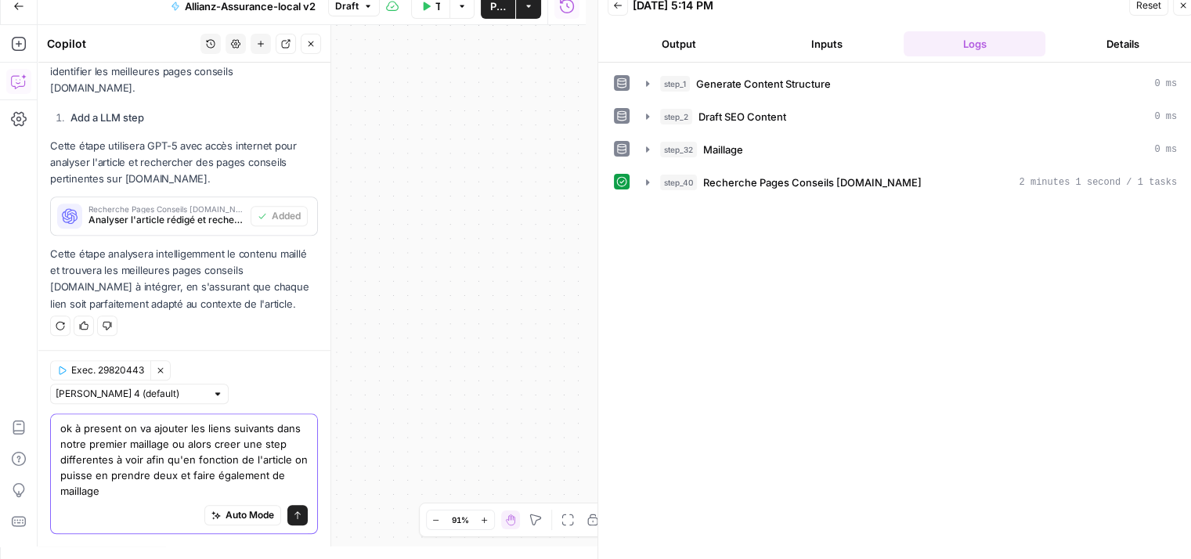
scroll to position [13429, 0]
paste textarea "```xml <title>Assurance auto 🚗: devis gratuit, tarif en 1 min - Allianz</title>…"
type textarea "ok à present on va ajouter les liens suivants dans notre premier maillage ou al…"
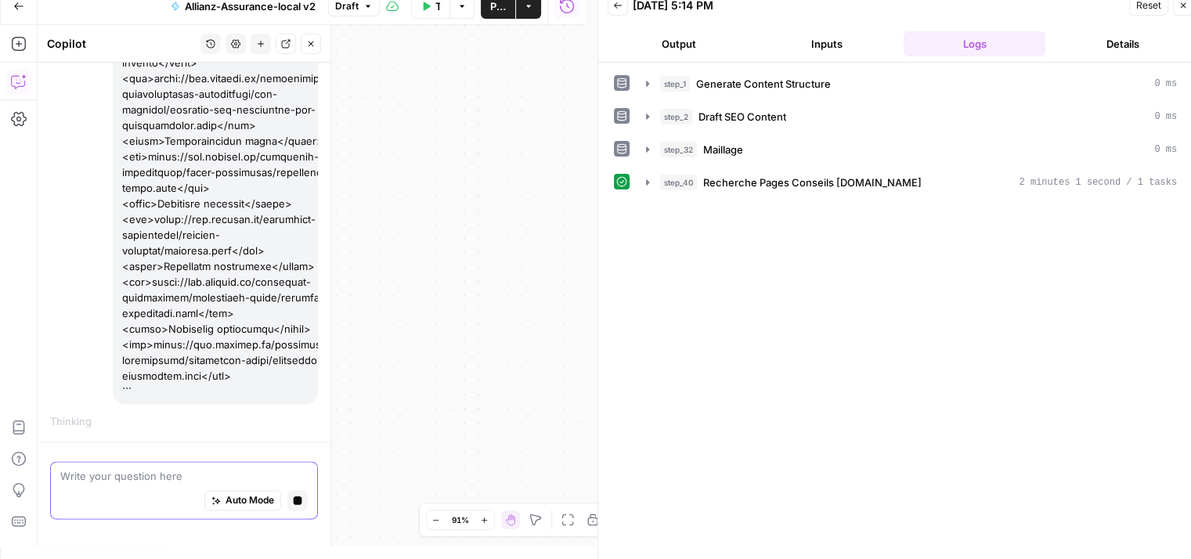
scroll to position [14203, 0]
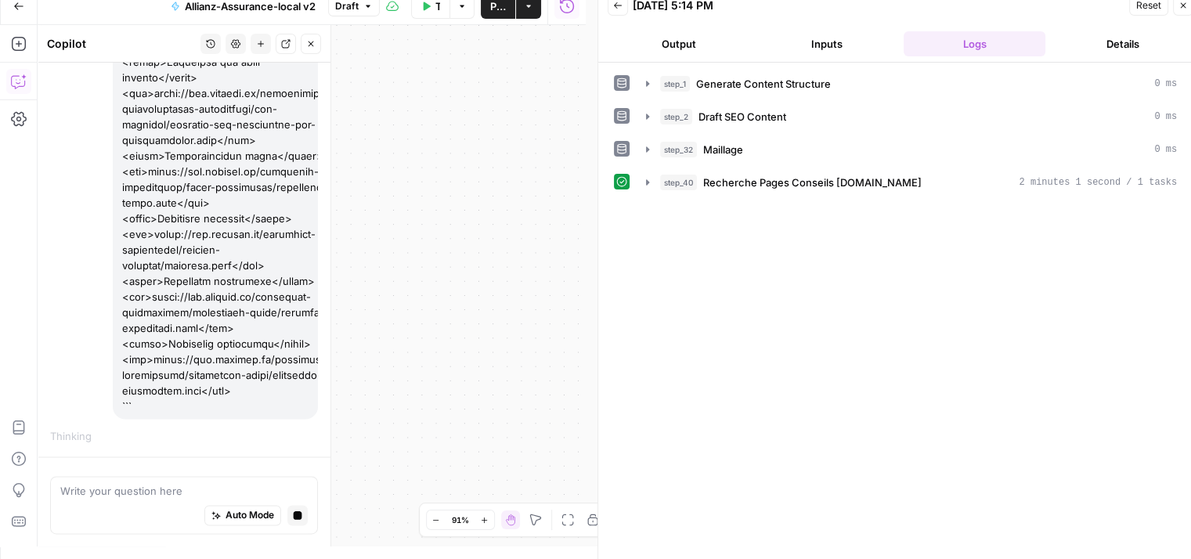
click at [1185, 5] on icon "button" at bounding box center [1183, 5] width 9 height 9
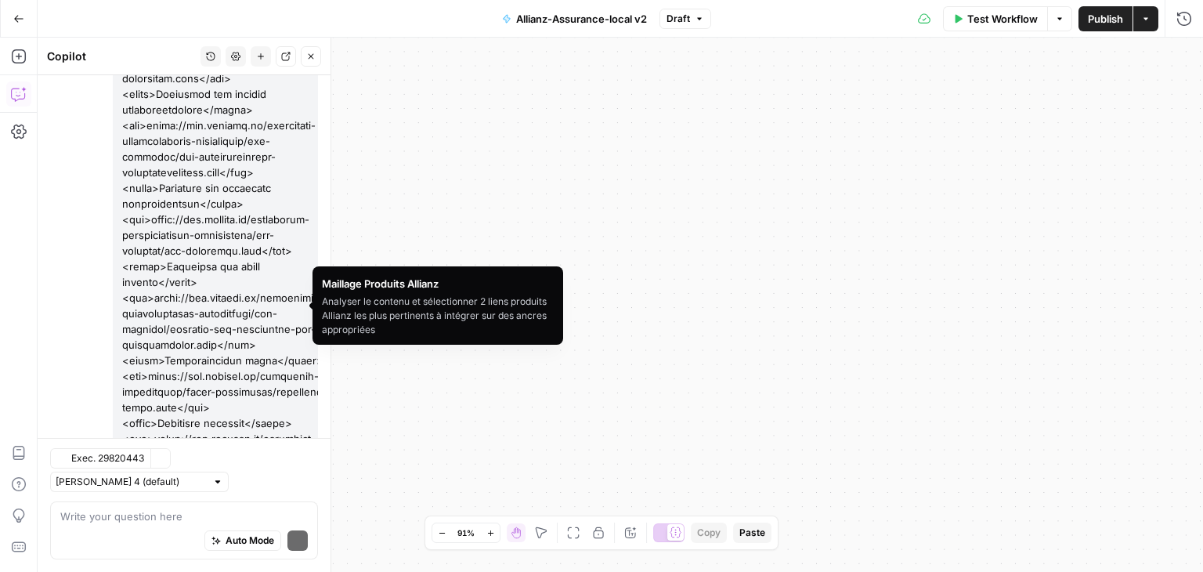
scroll to position [15321, 0]
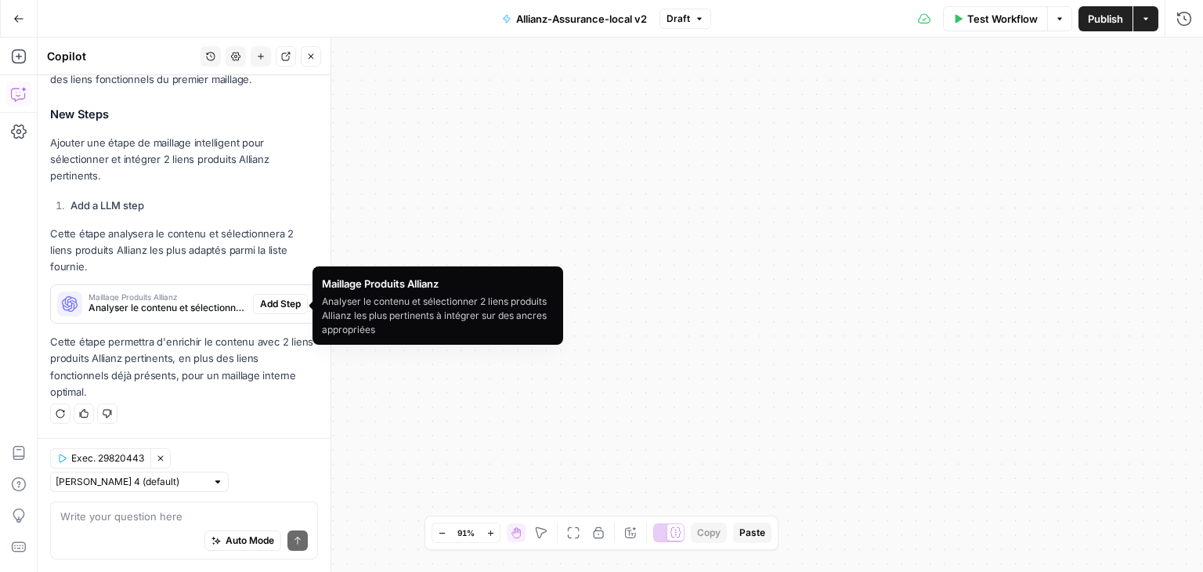
click at [273, 300] on span "Add Step" at bounding box center [280, 304] width 41 height 14
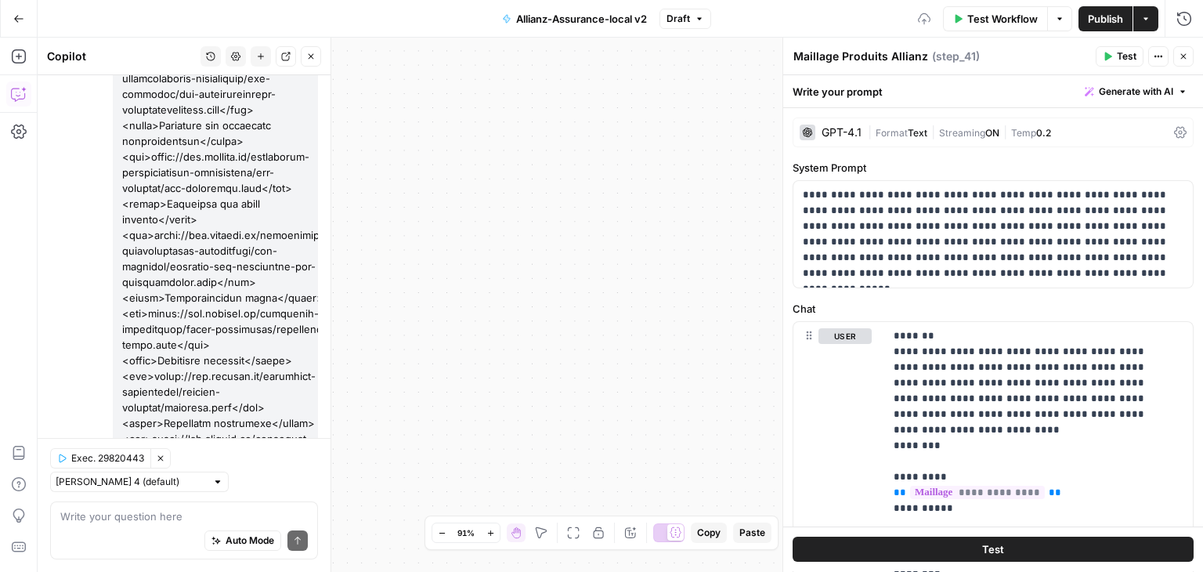
scroll to position [15346, 0]
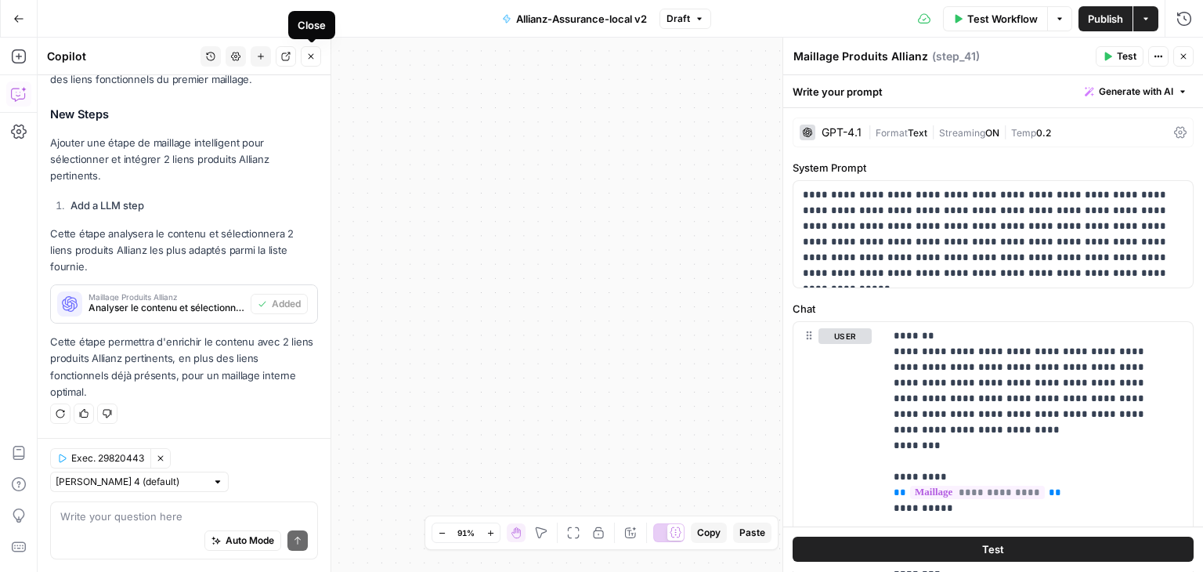
click at [310, 57] on icon "button" at bounding box center [311, 56] width 5 height 5
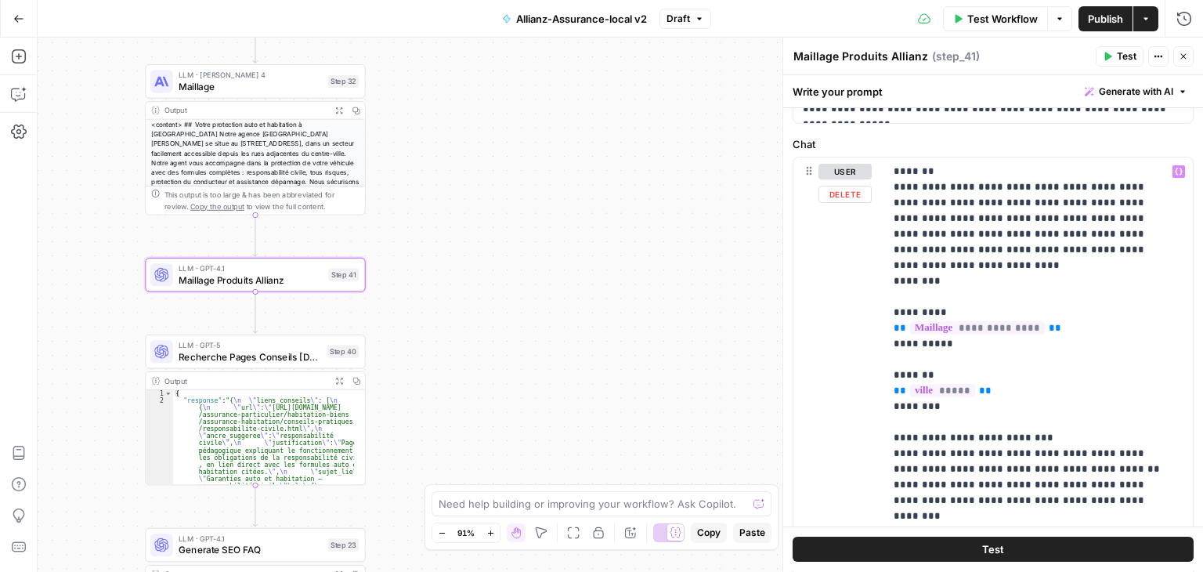
scroll to position [0, 0]
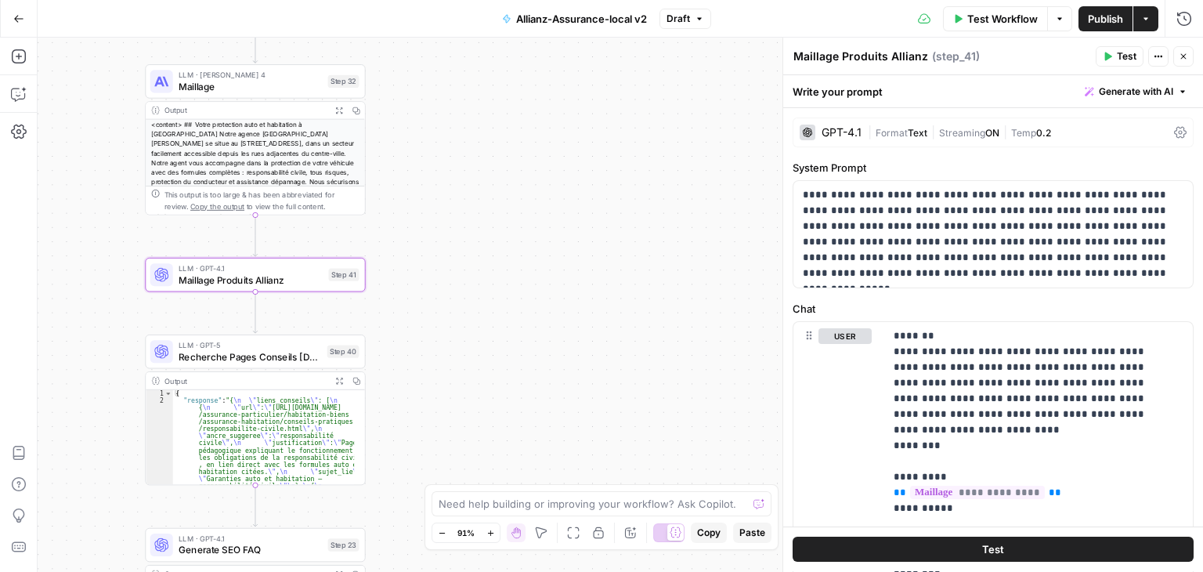
click at [1174, 127] on icon at bounding box center [1180, 132] width 13 height 13
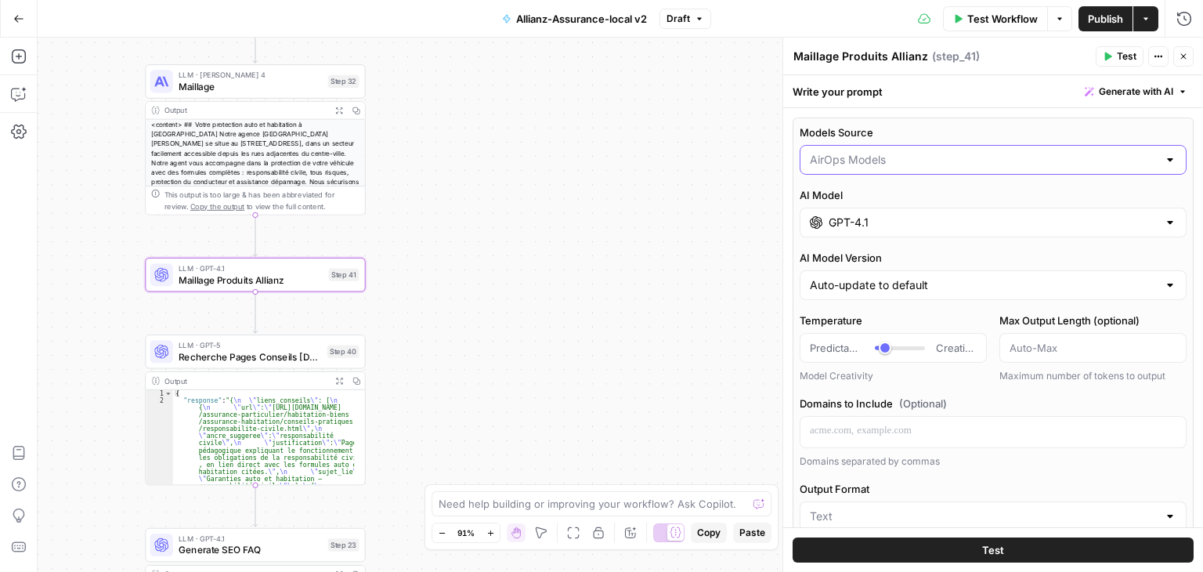
click at [955, 153] on input "Models Source" at bounding box center [984, 160] width 348 height 16
click at [855, 216] on span "My Models" at bounding box center [984, 220] width 342 height 16
type input "My Models"
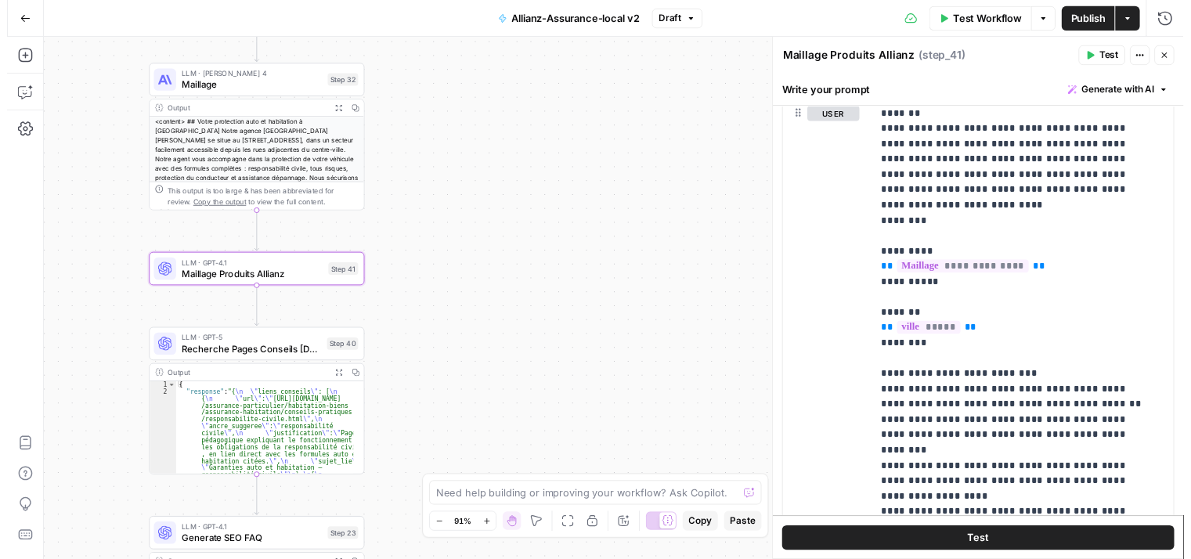
scroll to position [811, 0]
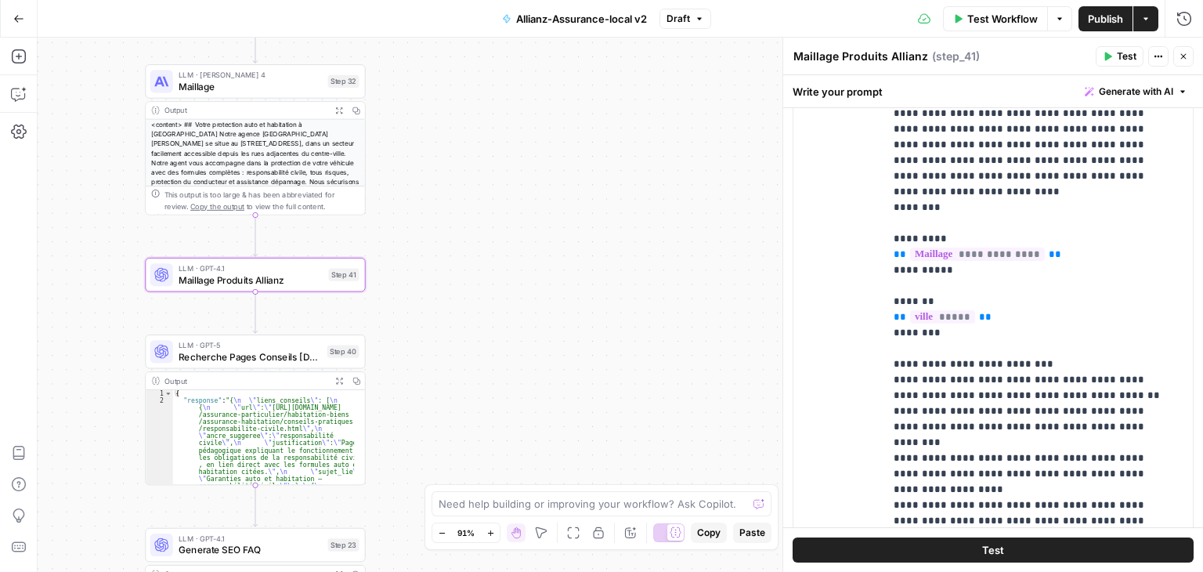
click at [1015, 546] on button "Test" at bounding box center [993, 549] width 401 height 25
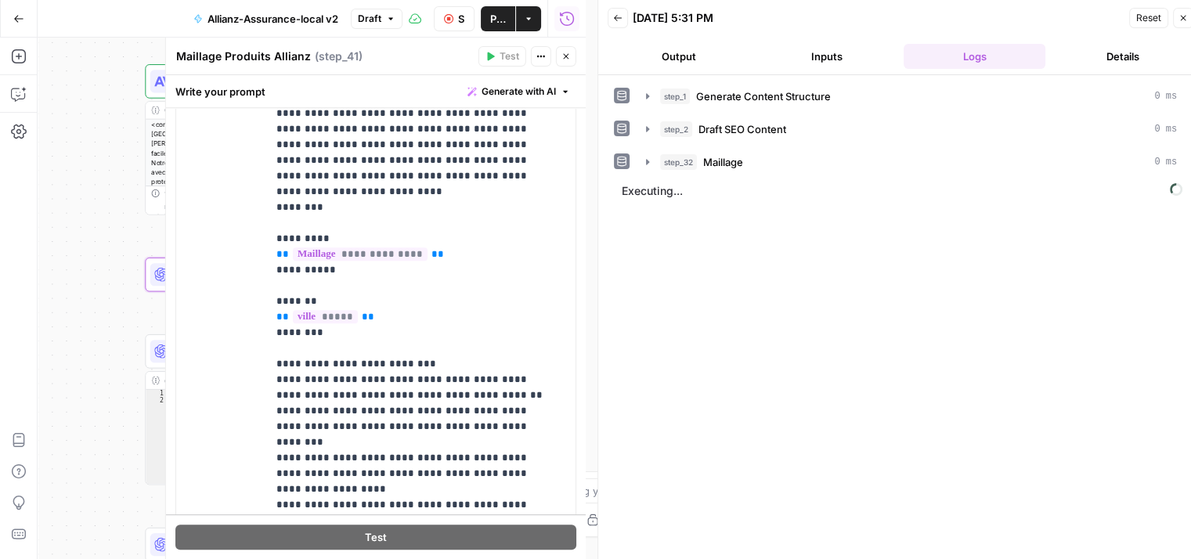
click at [569, 54] on icon "button" at bounding box center [566, 56] width 9 height 9
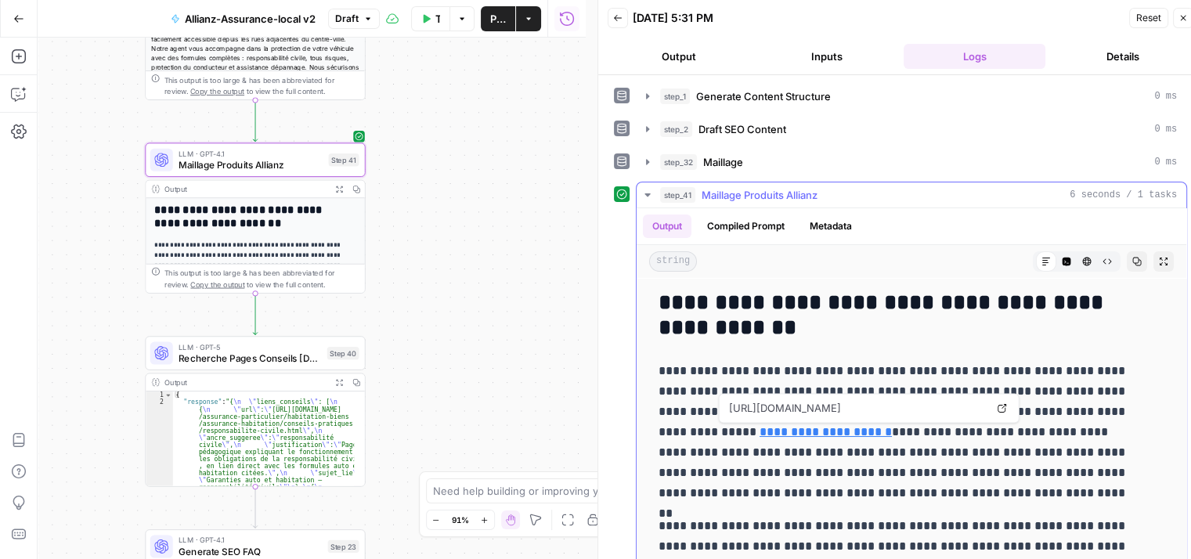
click at [796, 431] on link "**********" at bounding box center [826, 432] width 132 height 12
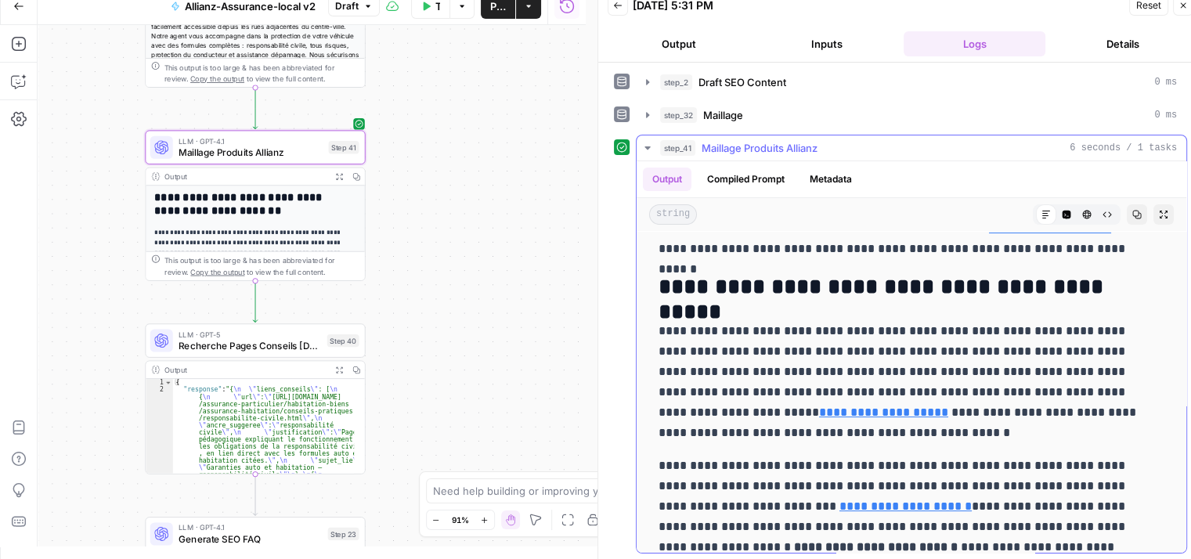
scroll to position [360, 0]
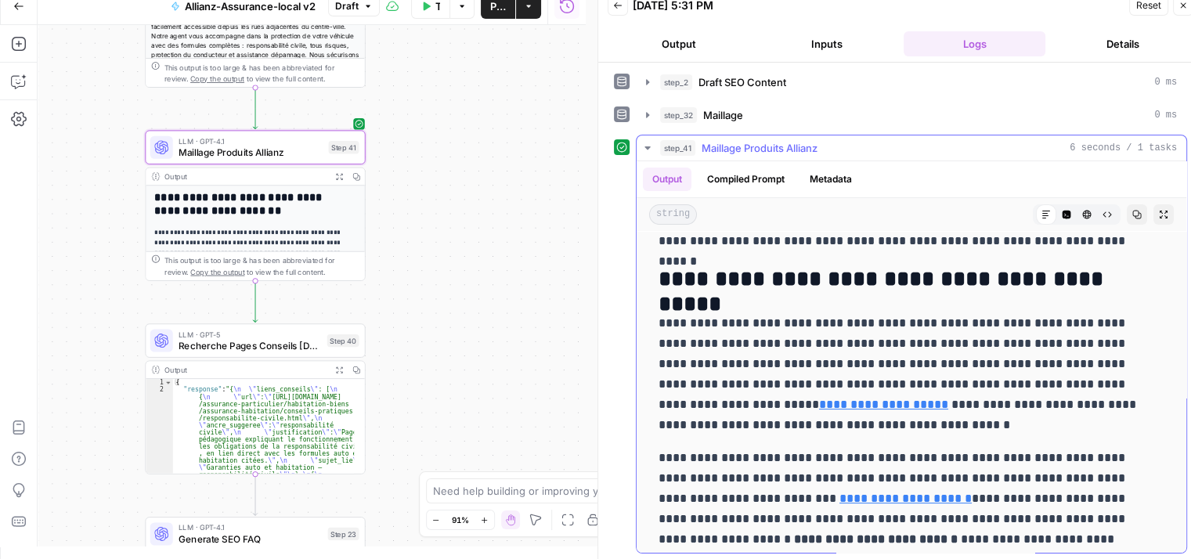
click at [831, 404] on link "**********" at bounding box center [883, 405] width 129 height 12
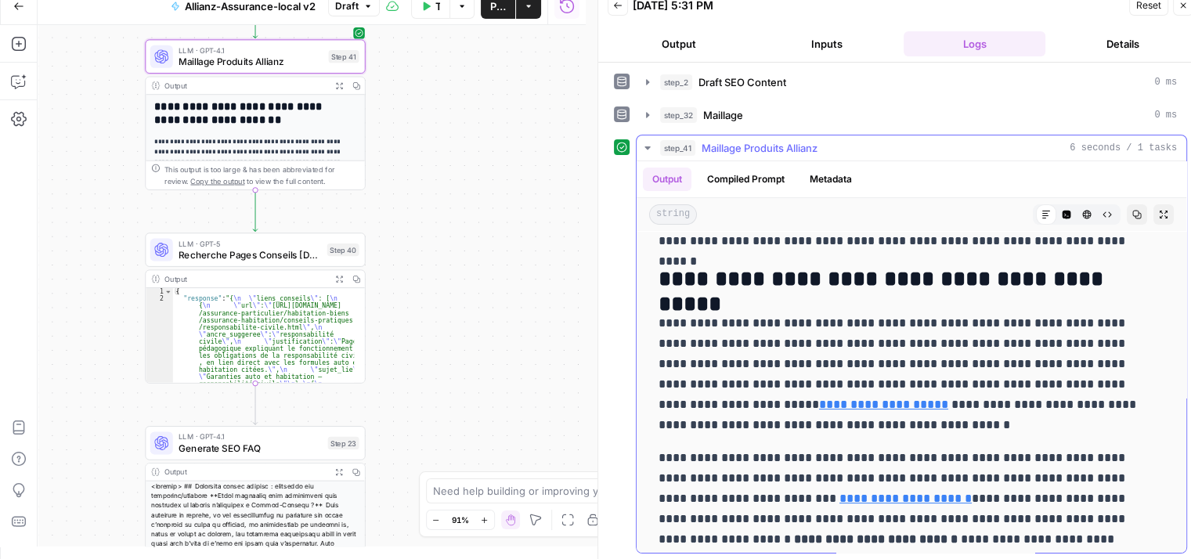
scroll to position [430, 0]
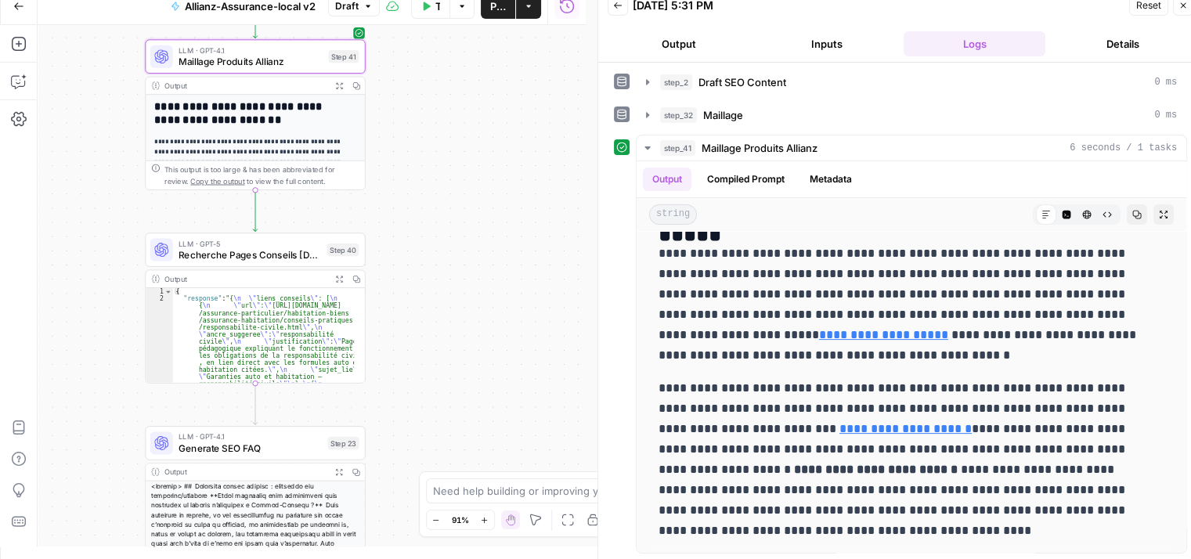
click at [230, 53] on span "LLM · GPT-4.1" at bounding box center [251, 51] width 144 height 12
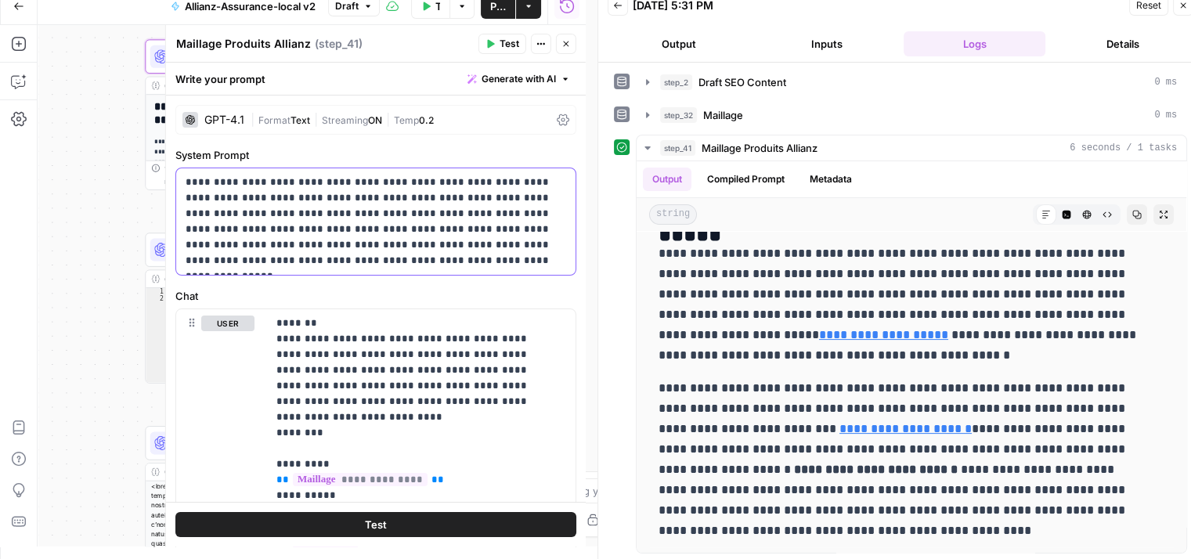
click at [266, 251] on p "**********" at bounding box center [370, 222] width 369 height 94
click at [567, 49] on button "Close" at bounding box center [566, 44] width 20 height 20
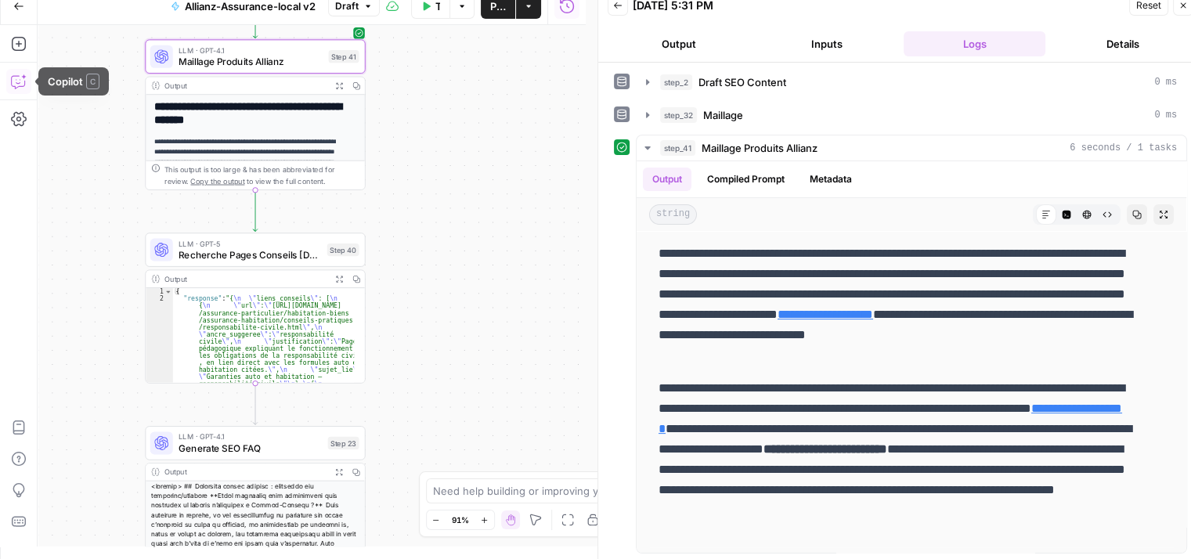
click at [17, 83] on icon "button" at bounding box center [18, 83] width 4 height 1
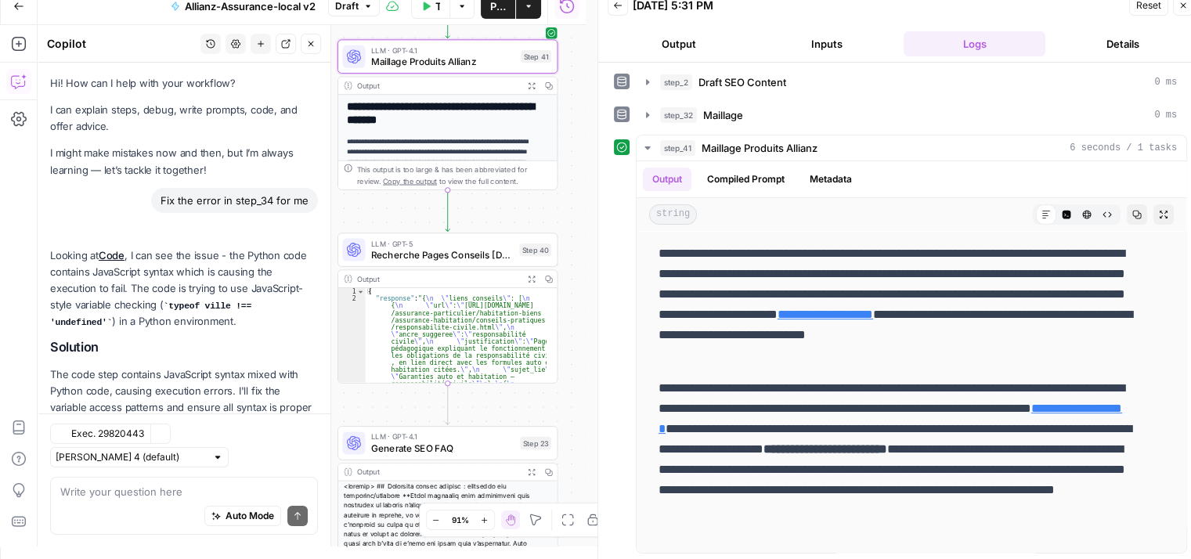
scroll to position [15358, 0]
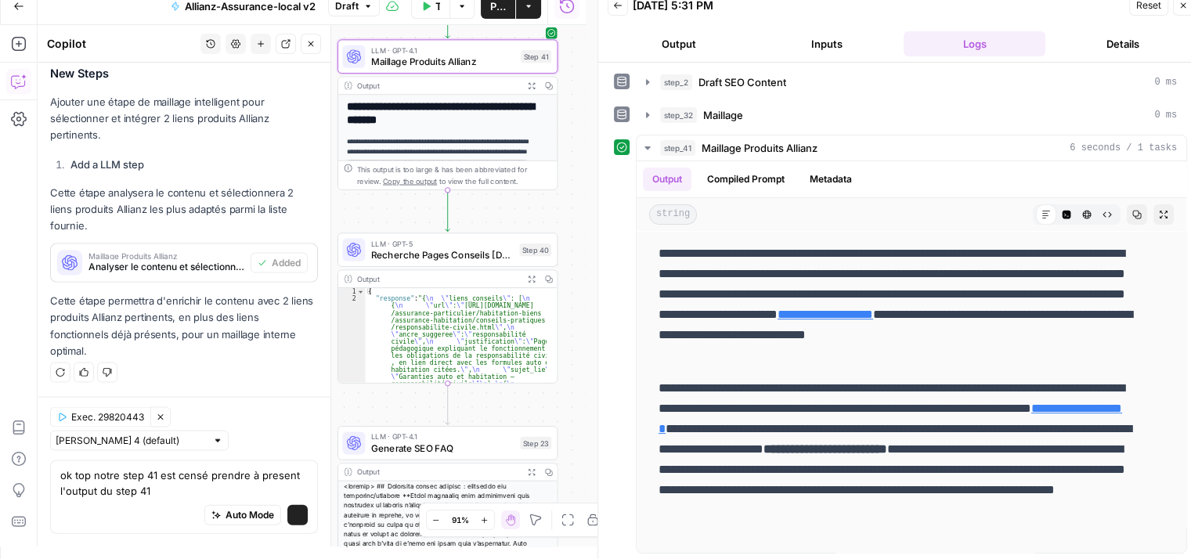
type textarea "ok top notre step 41 est censé prendre à present l'output du step 41"
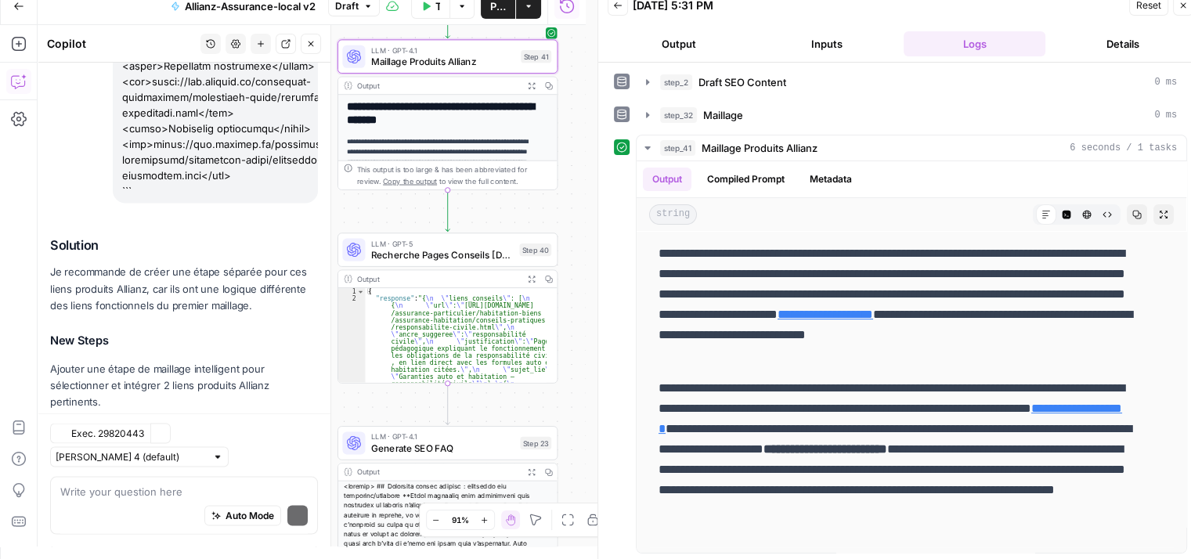
scroll to position [16083, 0]
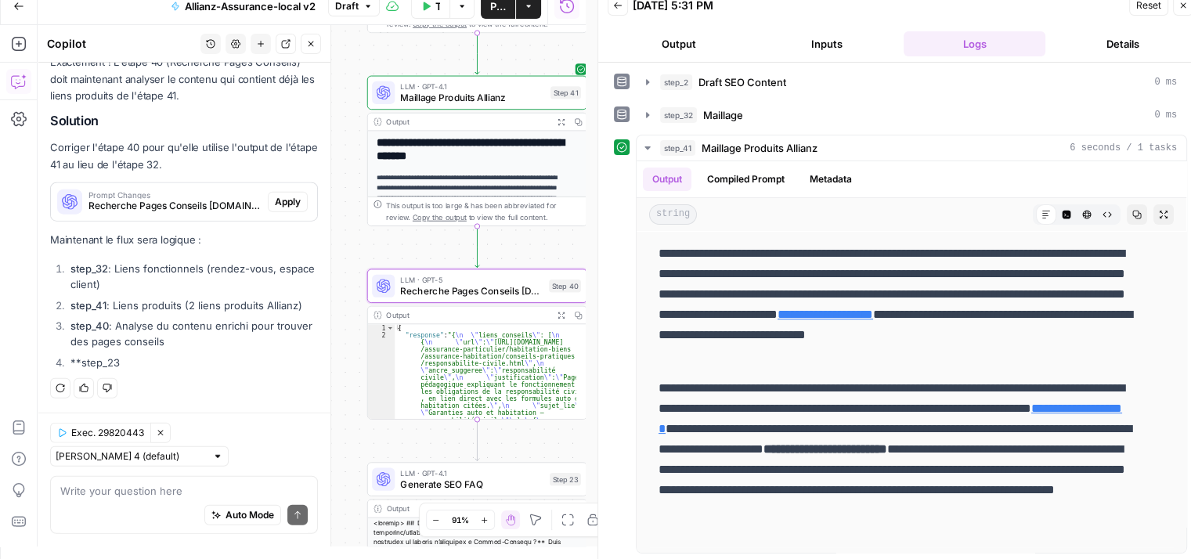
click at [275, 206] on span "Apply" at bounding box center [288, 202] width 26 height 14
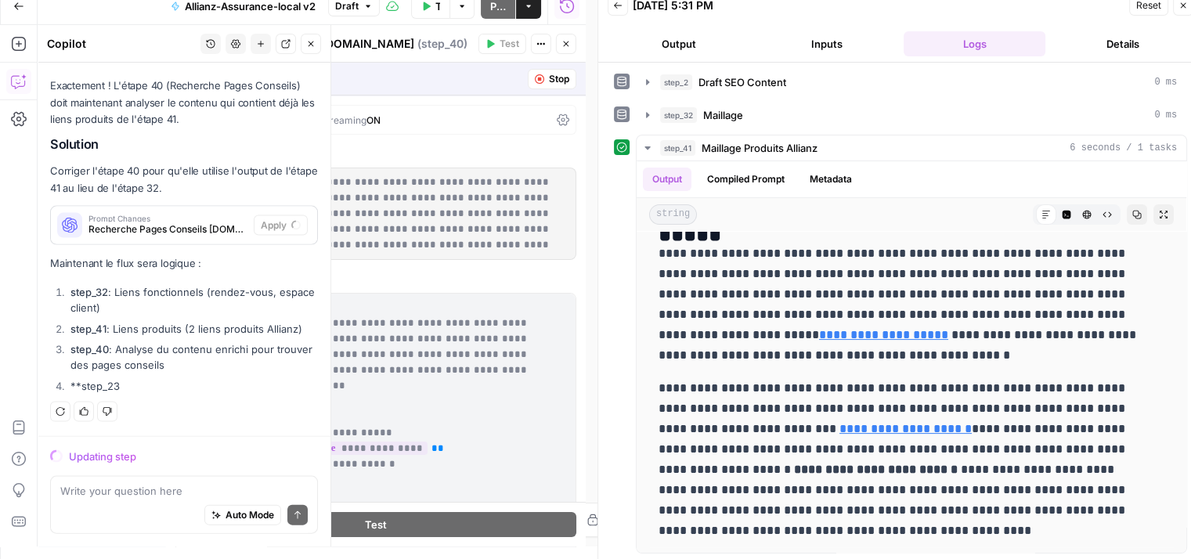
scroll to position [15359, 0]
click at [1186, 5] on icon "button" at bounding box center [1183, 5] width 9 height 9
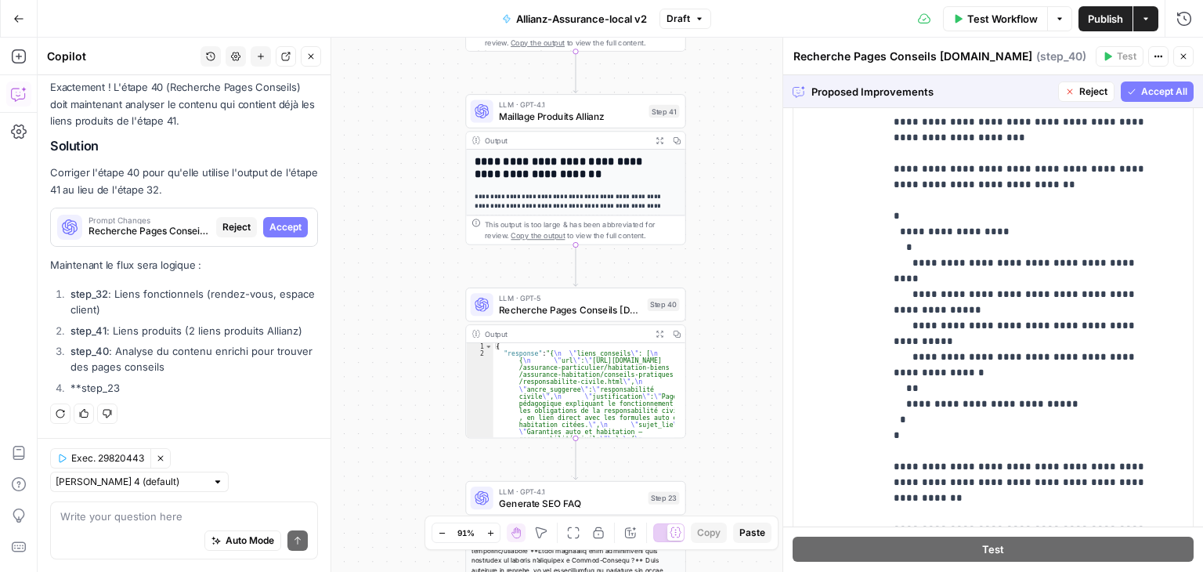
scroll to position [500, 0]
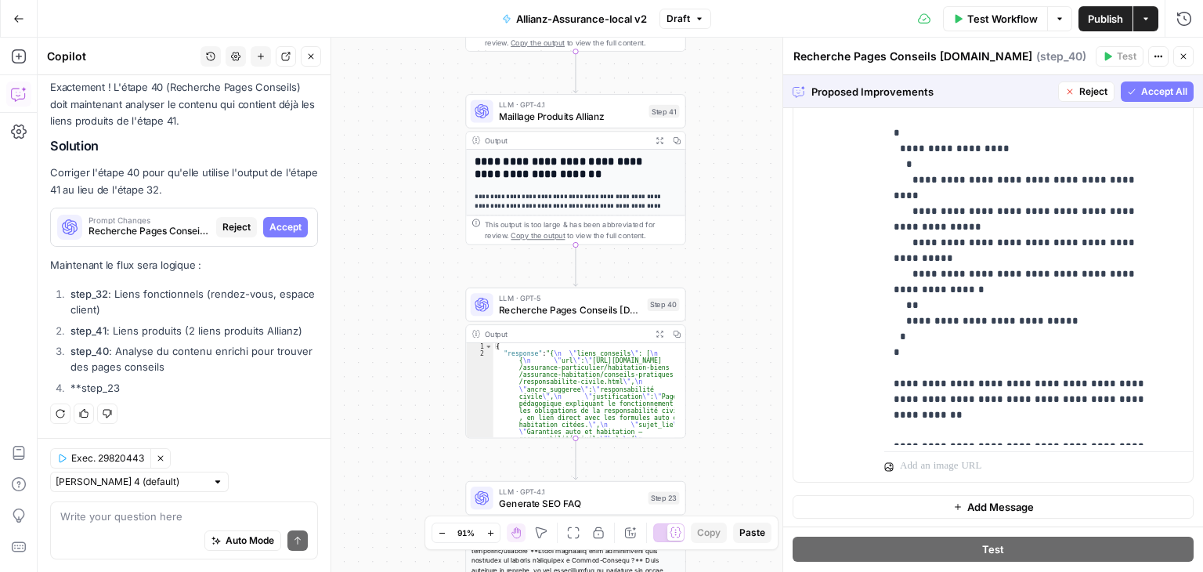
click at [1168, 94] on span "Accept All" at bounding box center [1164, 92] width 46 height 14
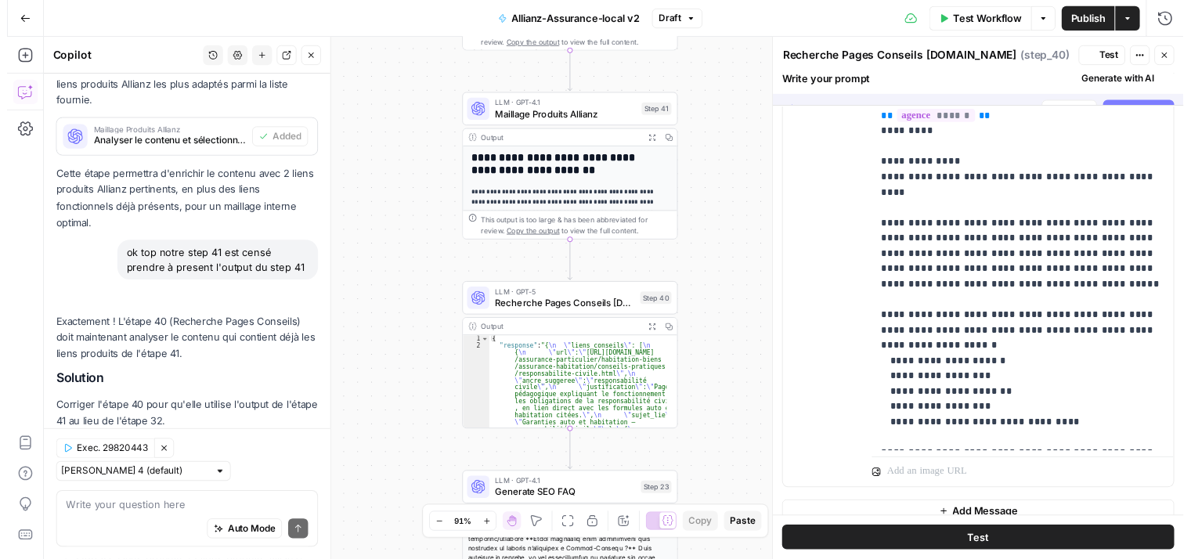
scroll to position [0, 0]
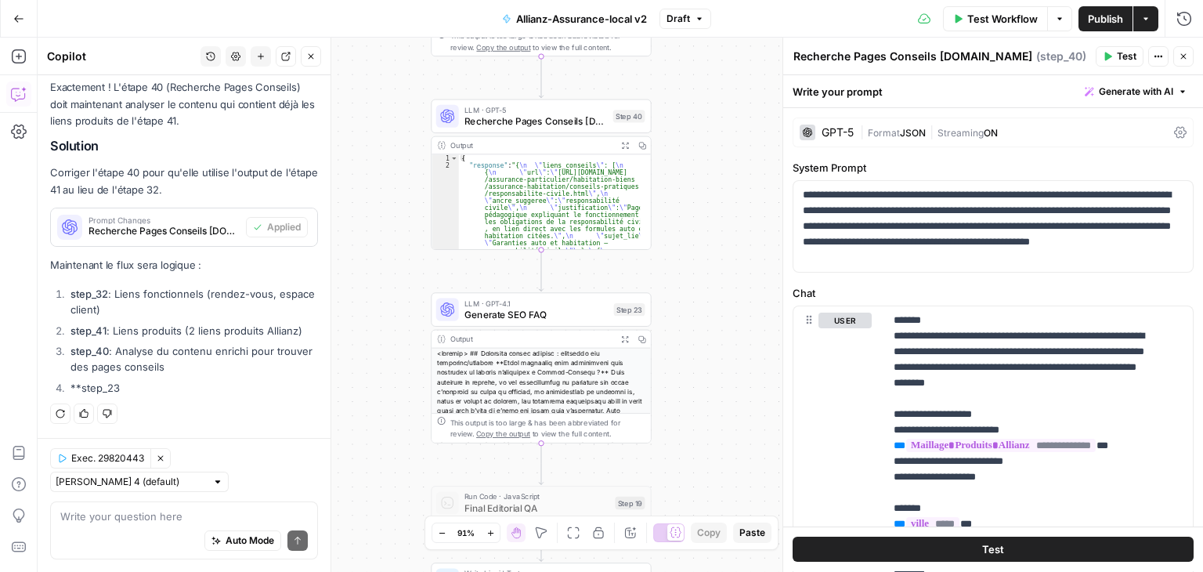
click at [1011, 554] on button "Test" at bounding box center [993, 549] width 401 height 25
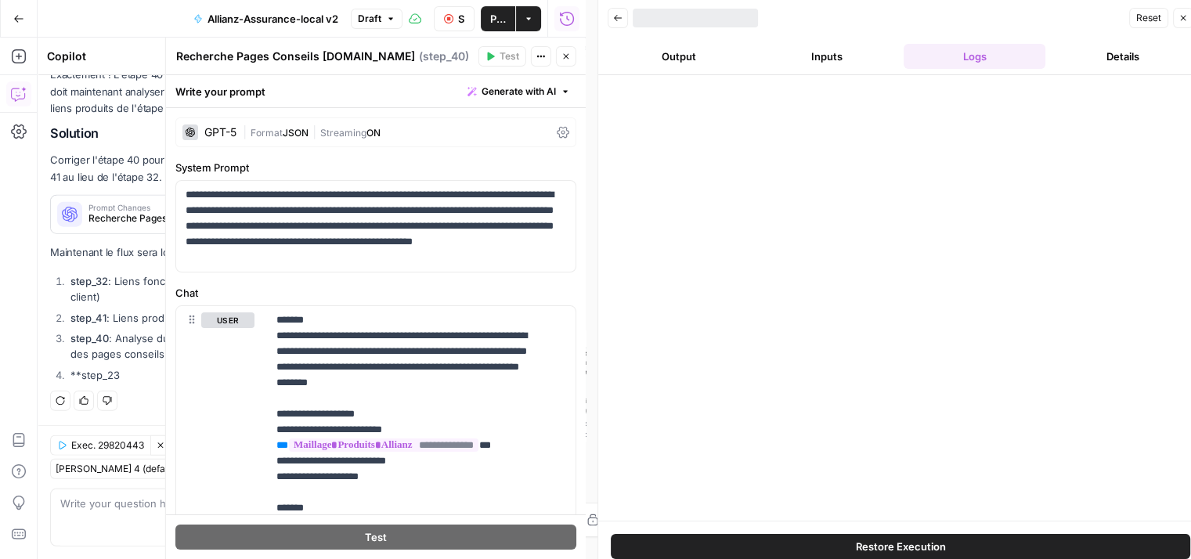
scroll to position [16108, 0]
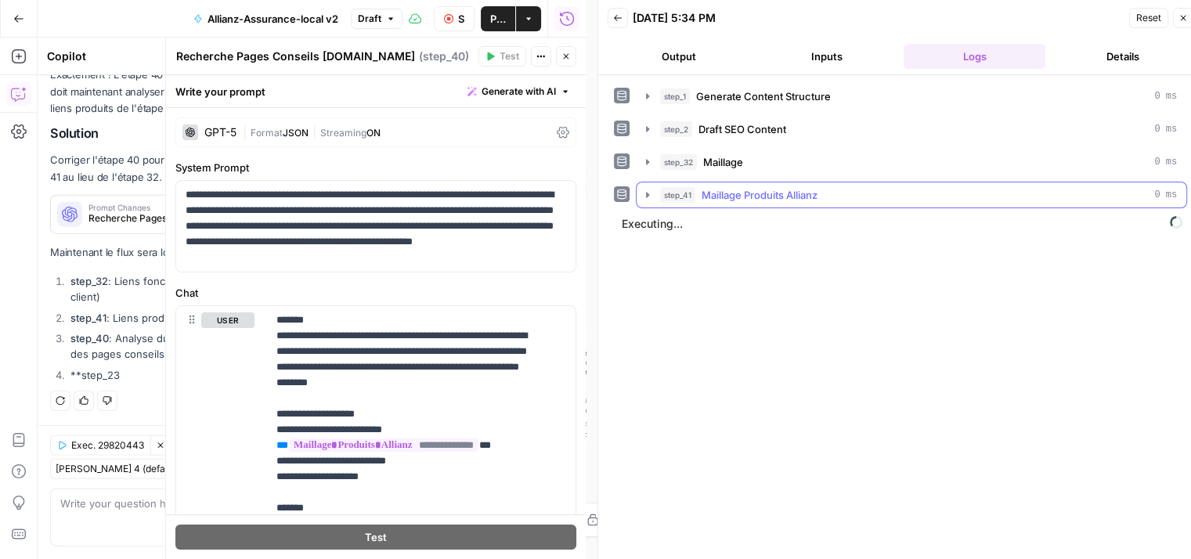
click at [644, 195] on icon "button" at bounding box center [647, 195] width 13 height 13
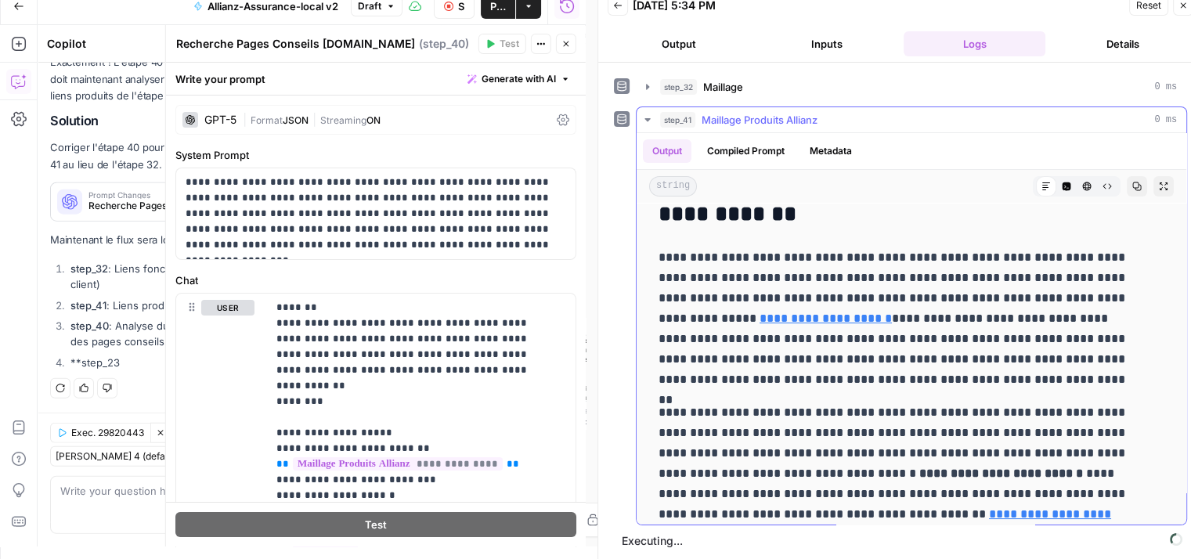
scroll to position [0, 0]
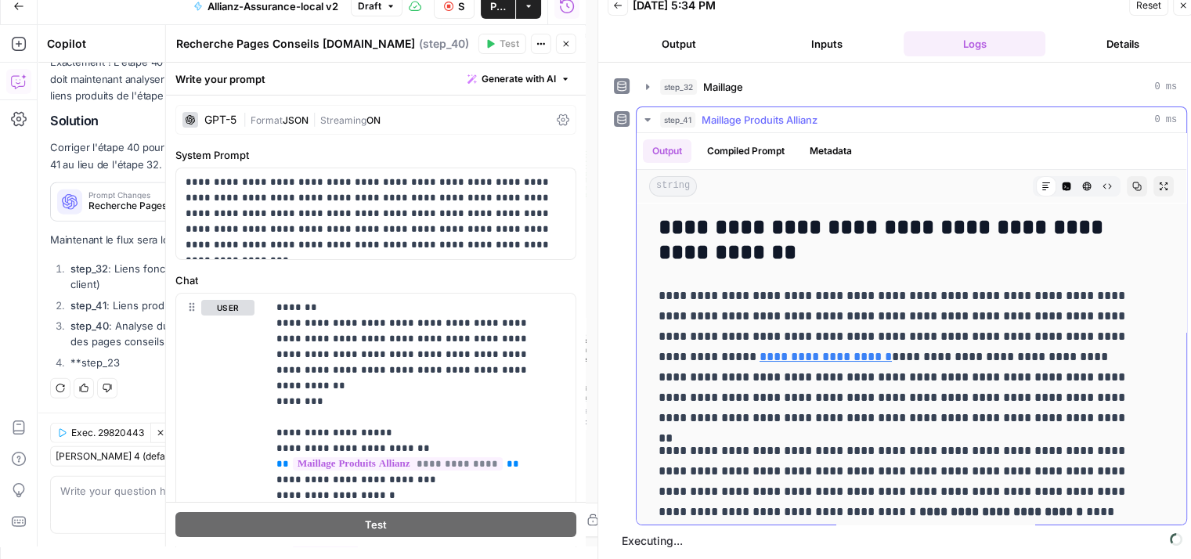
click at [643, 121] on icon "button" at bounding box center [647, 120] width 13 height 13
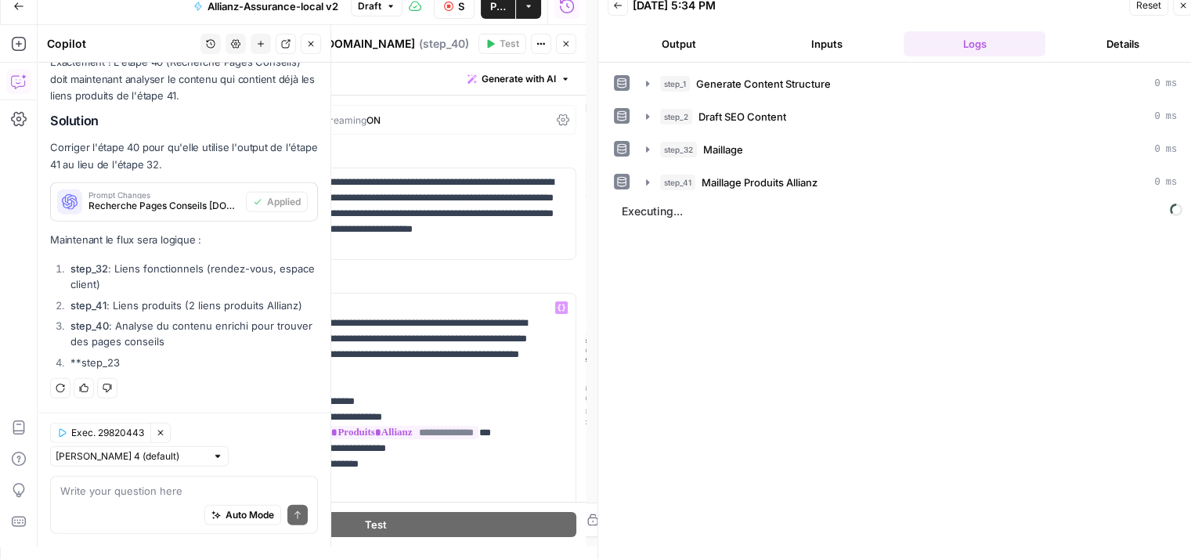
click at [141, 509] on div "Auto Mode Send" at bounding box center [183, 516] width 247 height 34
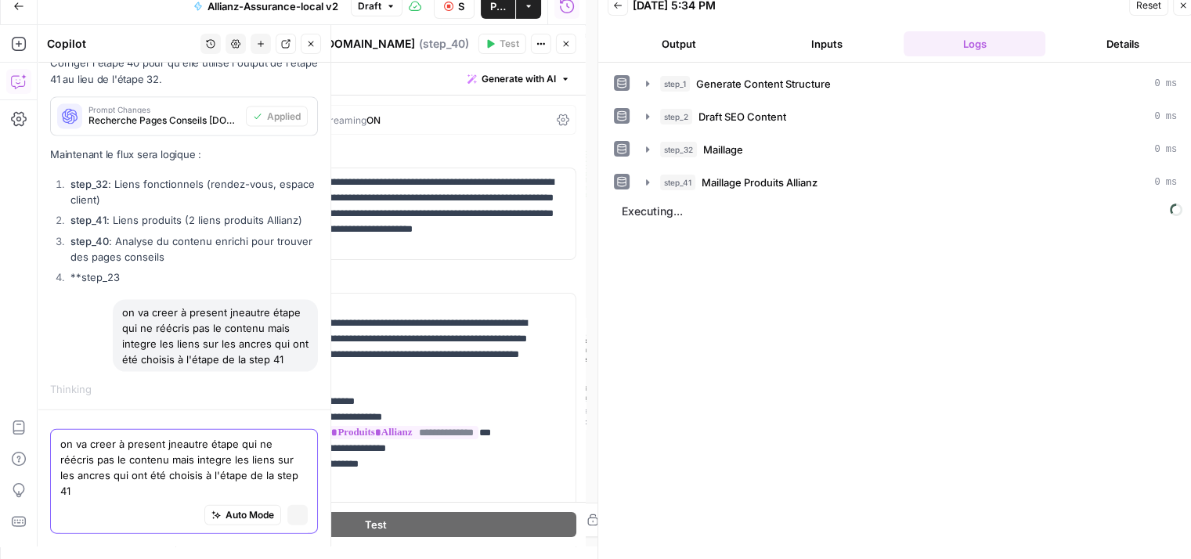
type textarea "on va creer à present jneautre étape qui ne réécris pas le contenu mais integre…"
click at [119, 500] on div "Auto Mode Stop generating" at bounding box center [183, 516] width 247 height 34
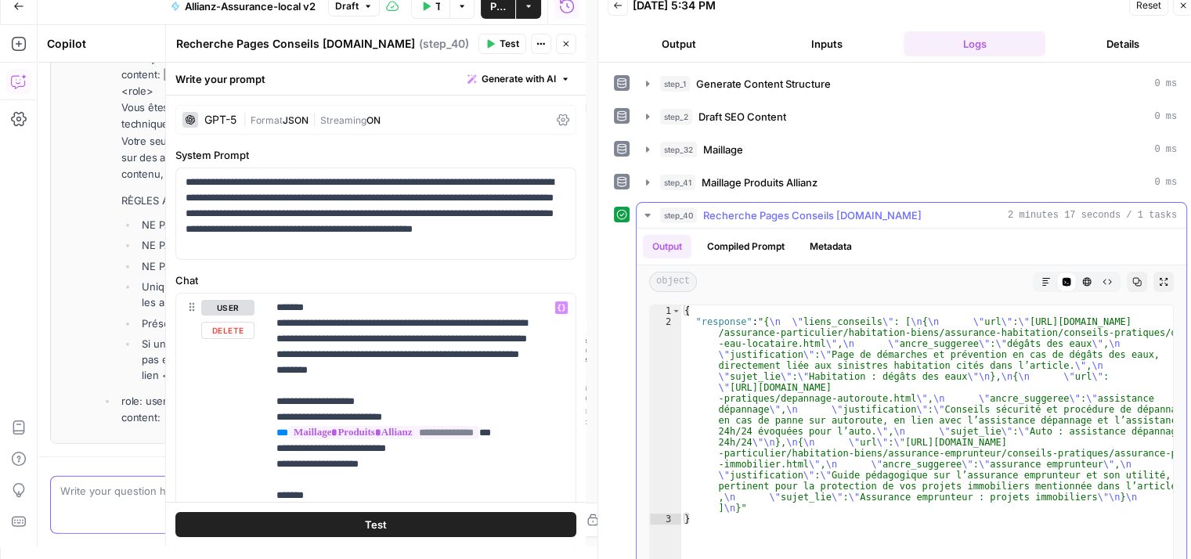
scroll to position [16318, 0]
click at [1042, 280] on icon "button" at bounding box center [1046, 282] width 8 height 8
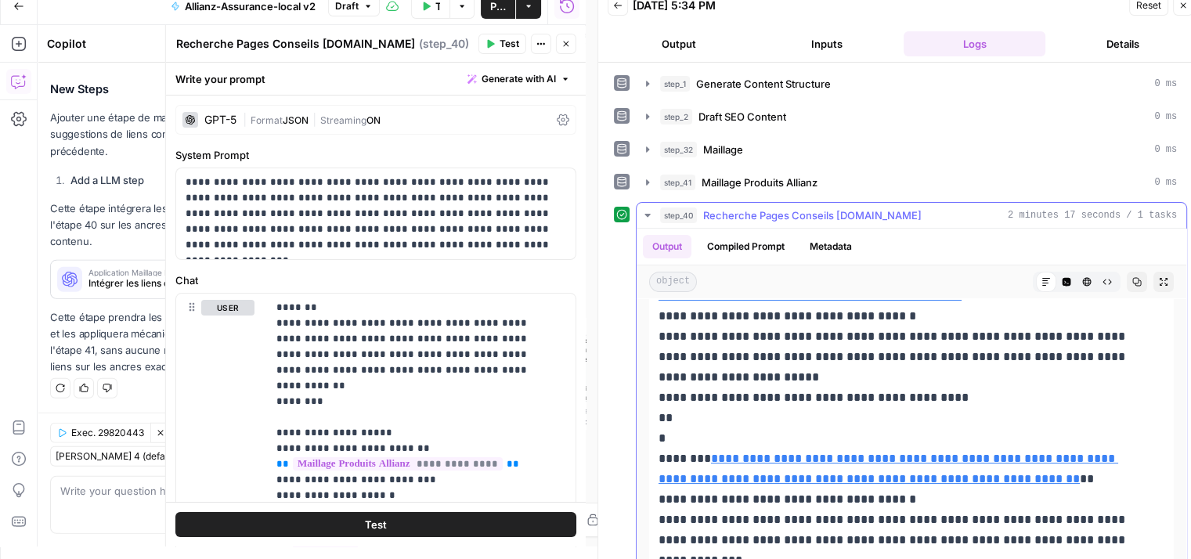
scroll to position [327, 0]
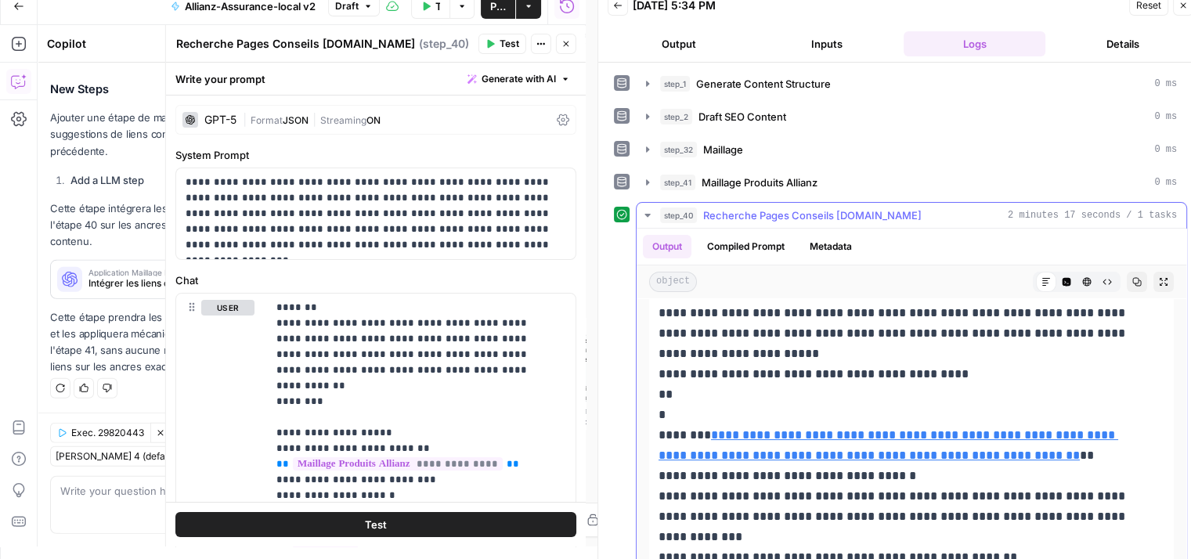
click at [648, 220] on button "step_40 Recherche Pages Conseils Allianz.fr 2 minutes 17 seconds / 1 tasks" at bounding box center [912, 215] width 550 height 25
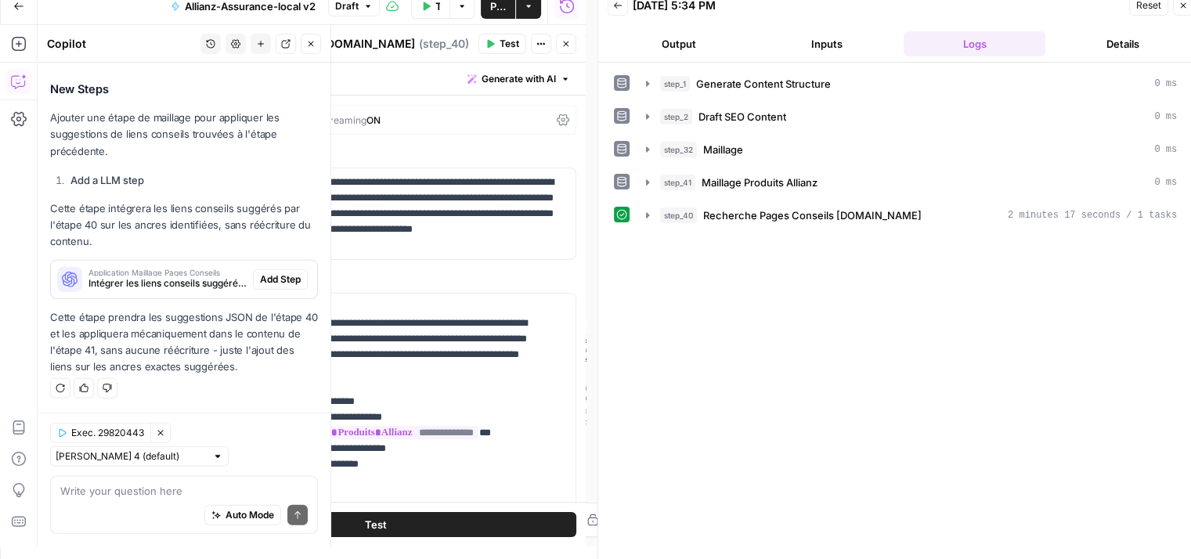
click at [129, 343] on p "Cette étape prendra les suggestions JSON de l'étape 40 et les appliquera mécani…" at bounding box center [184, 342] width 268 height 67
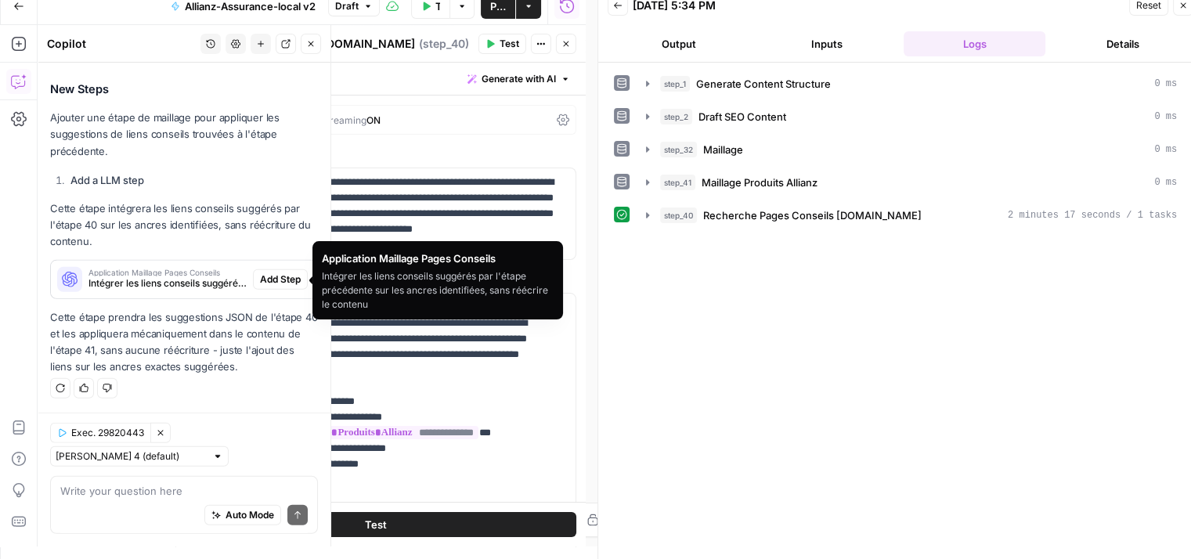
click at [260, 280] on span "Add Step" at bounding box center [280, 280] width 41 height 14
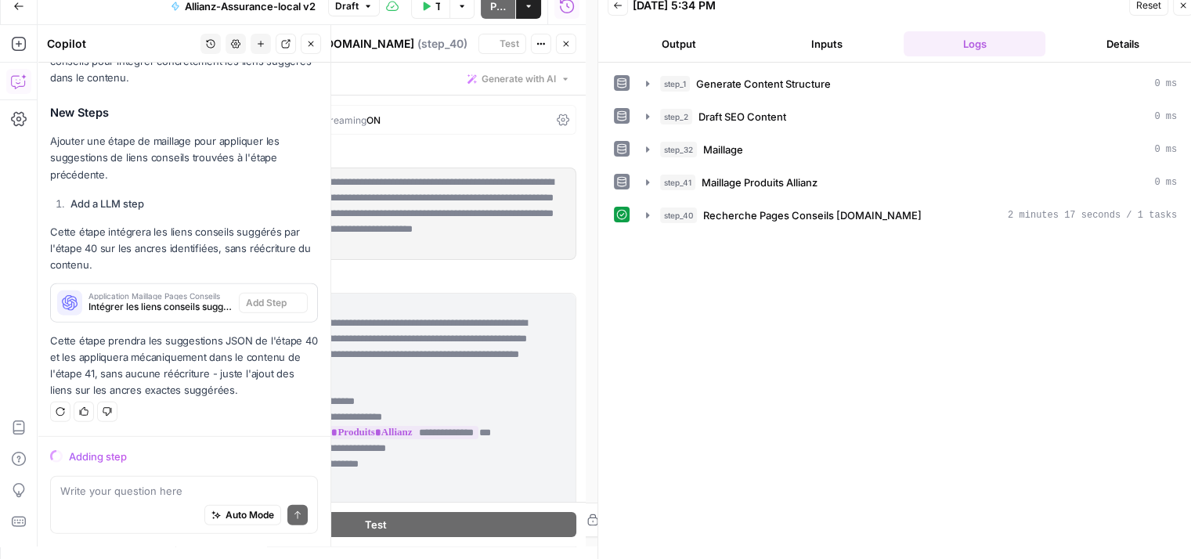
scroll to position [15853, 0]
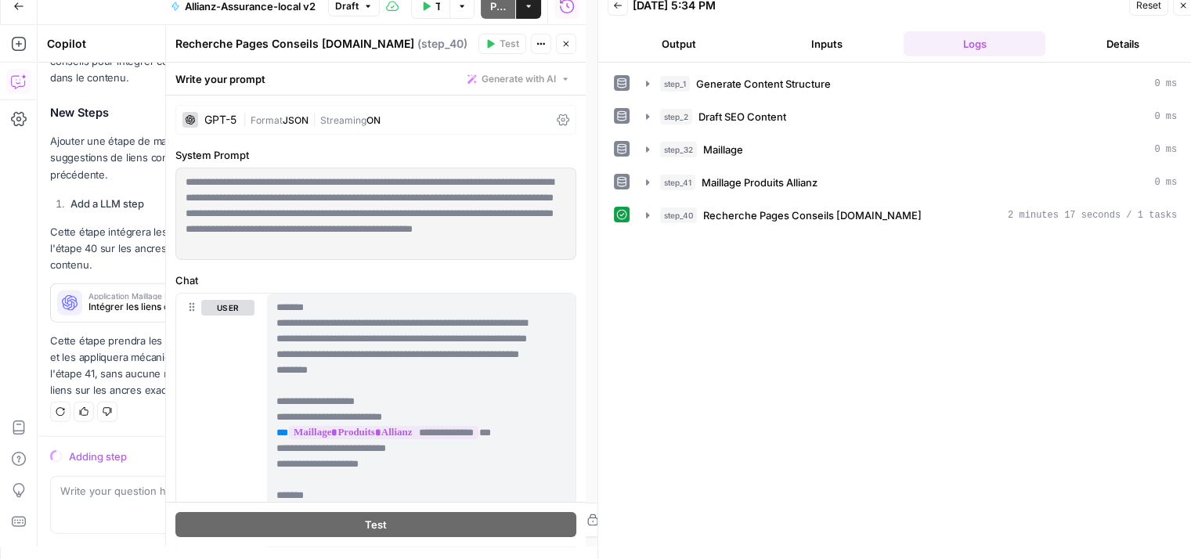
click at [121, 364] on p "Cette étape prendra les suggestions JSON de l'étape 40 et les appliquera mécani…" at bounding box center [184, 366] width 268 height 67
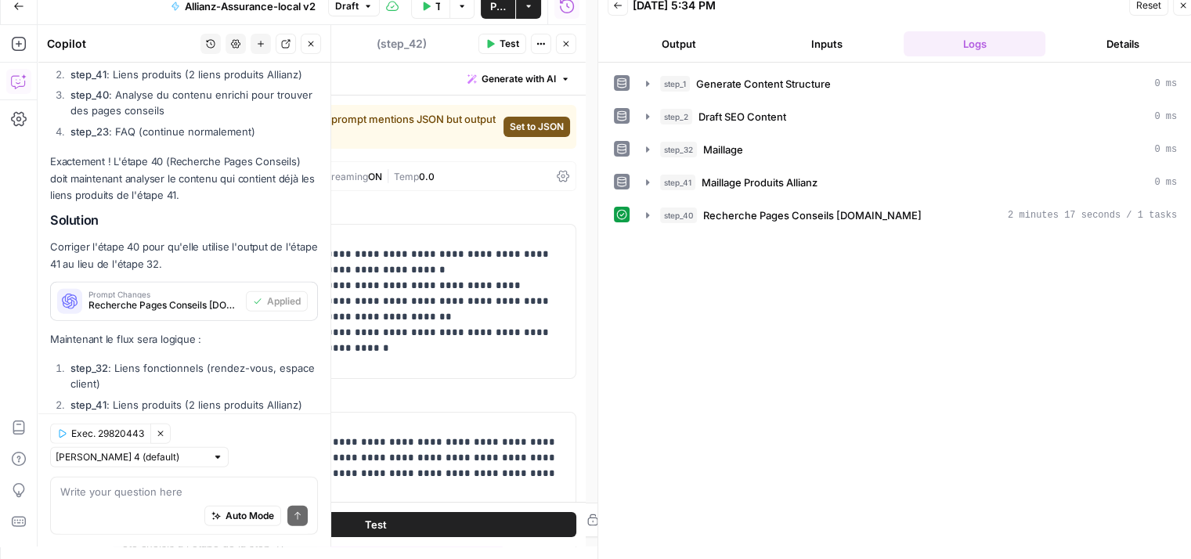
type textarea "Application Maillage Pages Conseils"
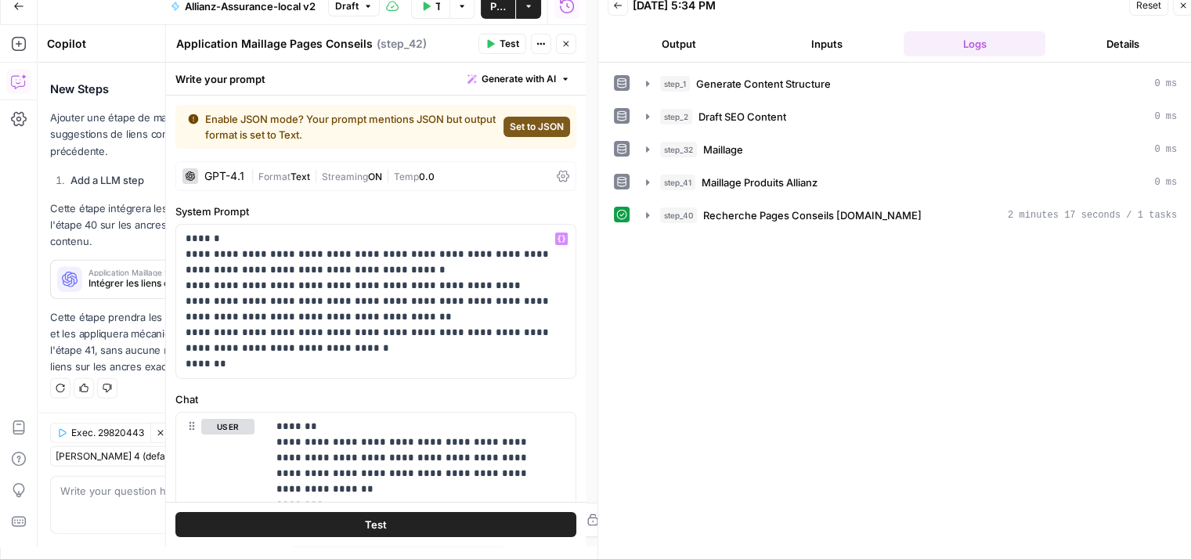
click at [113, 341] on p "Cette étape prendra les suggestions JSON de l'étape 40 et les appliquera mécani…" at bounding box center [184, 342] width 268 height 67
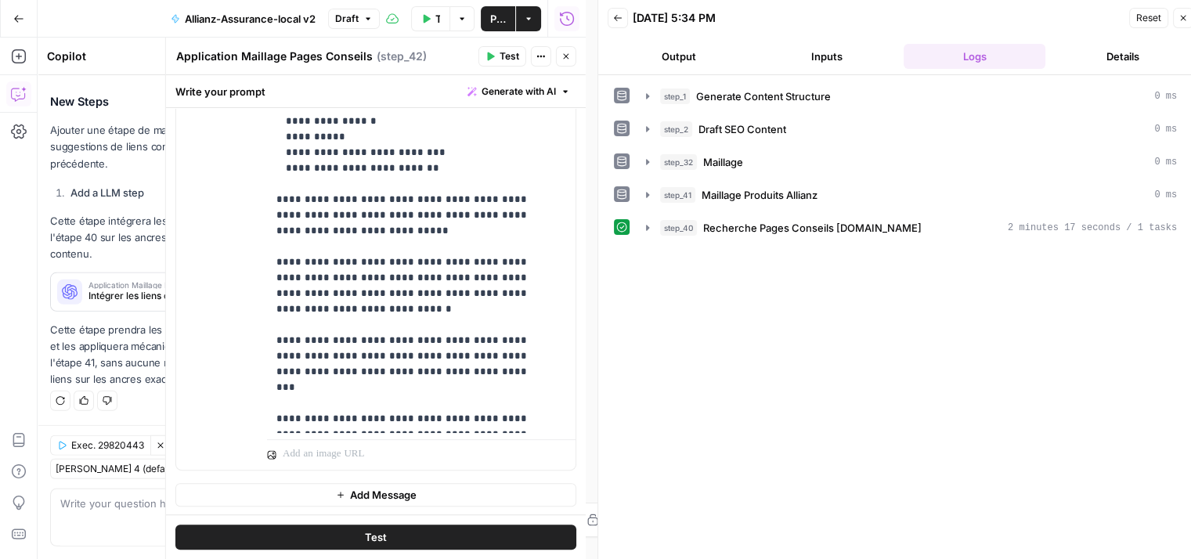
scroll to position [421, 0]
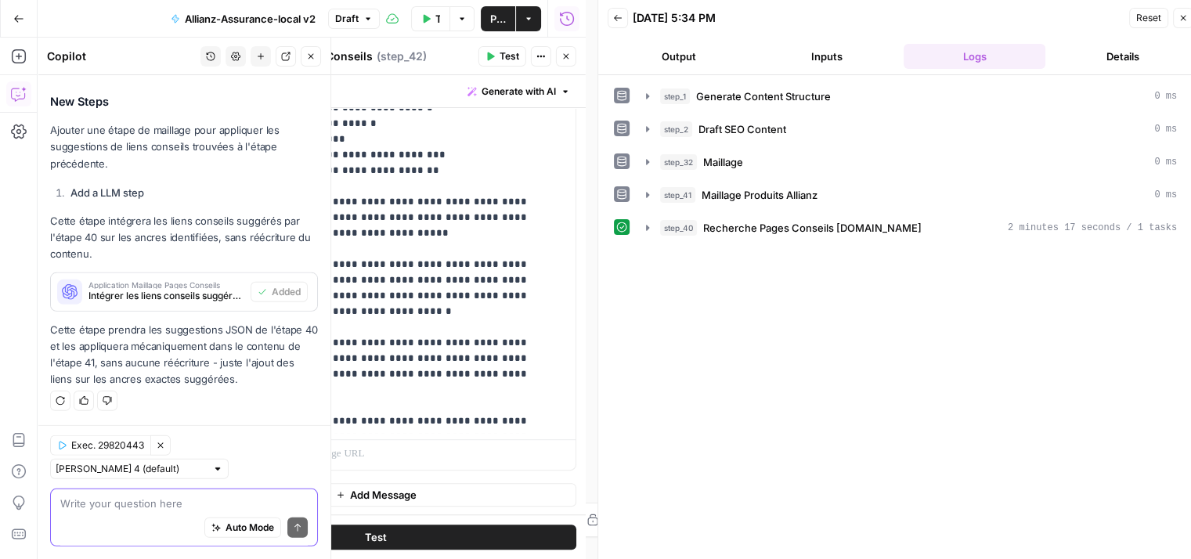
click at [121, 500] on textarea at bounding box center [183, 504] width 247 height 16
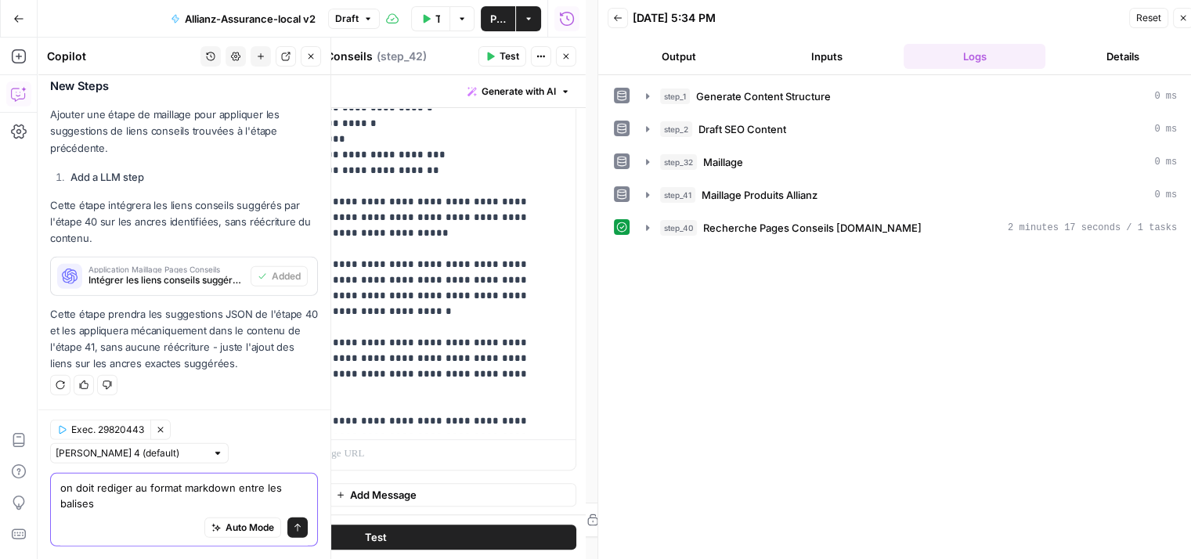
scroll to position [16643, 0]
drag, startPoint x: 153, startPoint y: 508, endPoint x: 96, endPoint y: 501, distance: 58.4
click at [96, 501] on textarea "on doit rediger au format markdown entre les balises <prodfinal>" at bounding box center [183, 495] width 247 height 31
paste textarea "<prodfinal>"
type textarea "on doit rediger au format markdown entre les balises <prodfinal></prodfinal>"
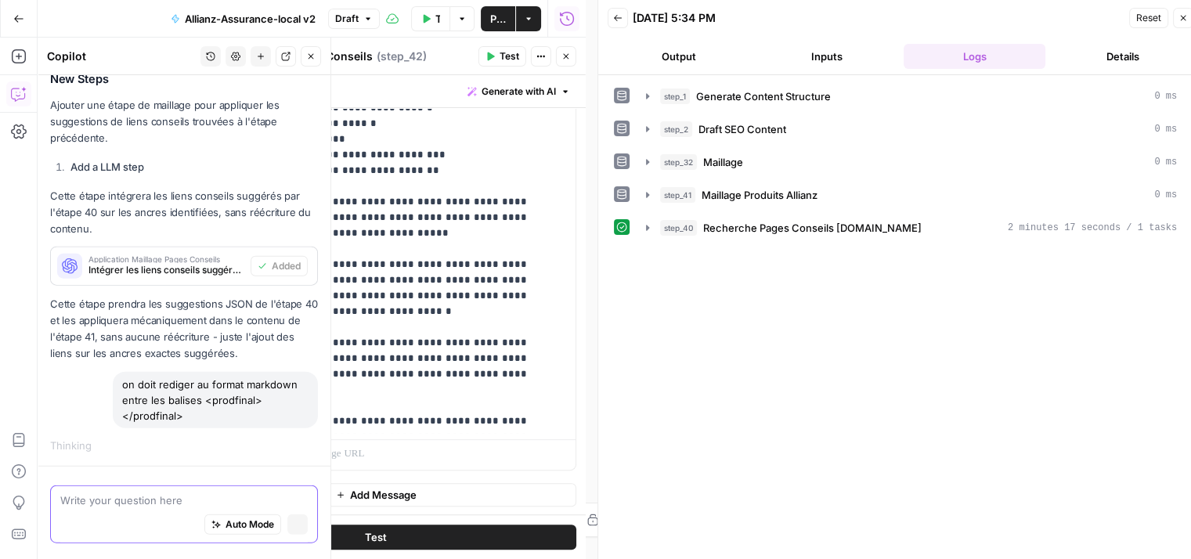
scroll to position [15876, 0]
click at [287, 529] on button "Stop generating" at bounding box center [297, 528] width 20 height 20
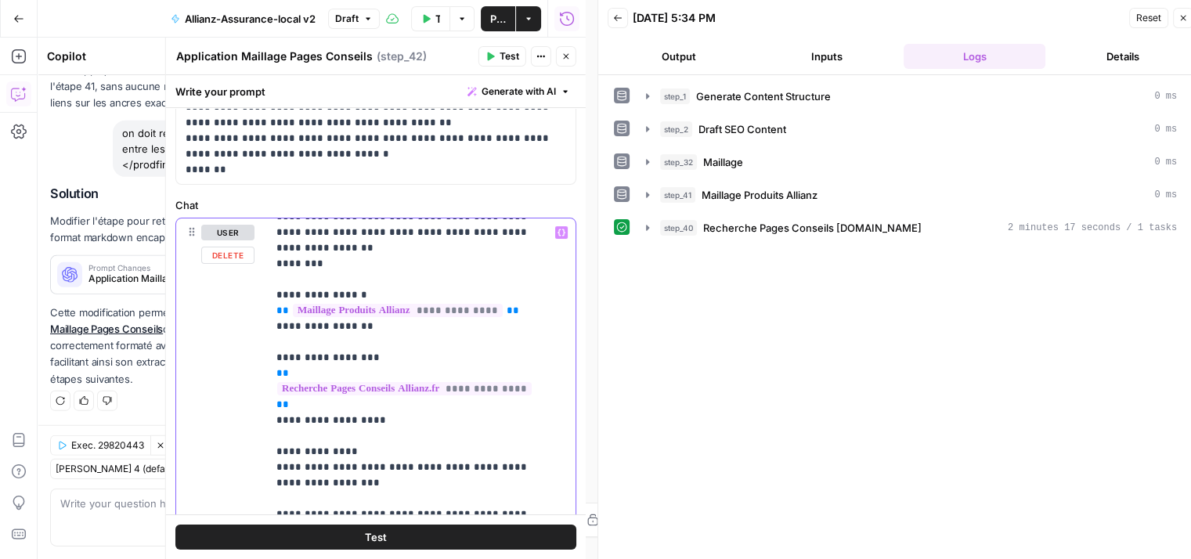
scroll to position [45, 0]
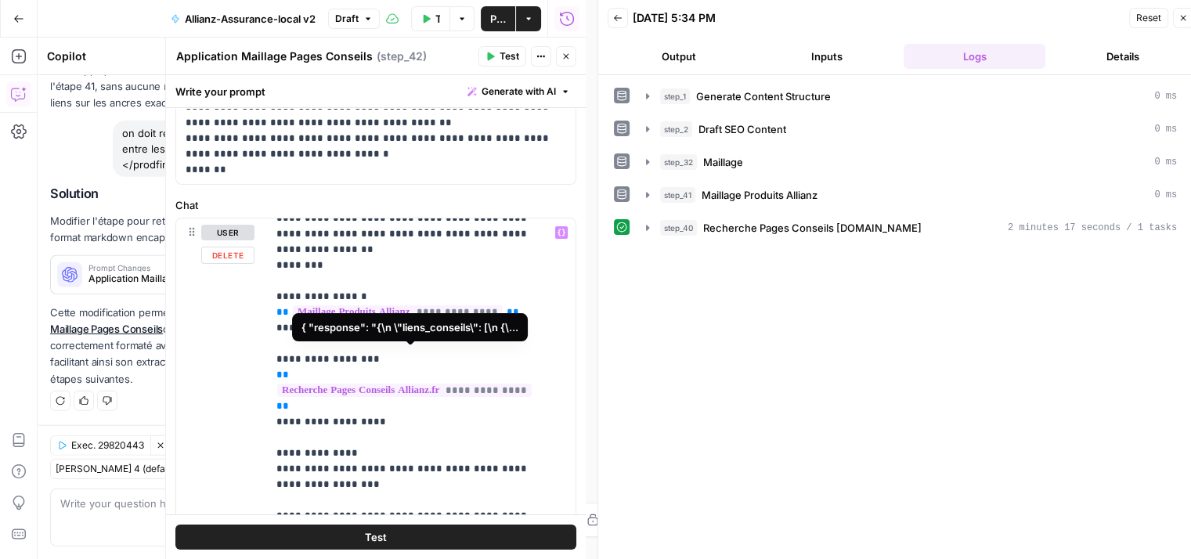
click at [514, 384] on span "**********" at bounding box center [404, 390] width 255 height 13
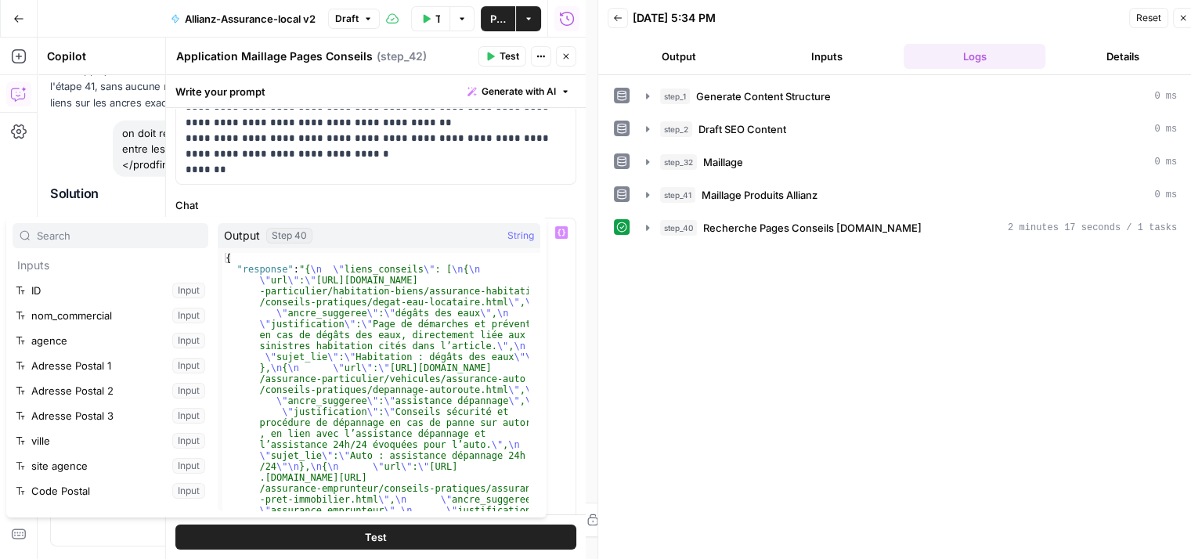
scroll to position [367, 0]
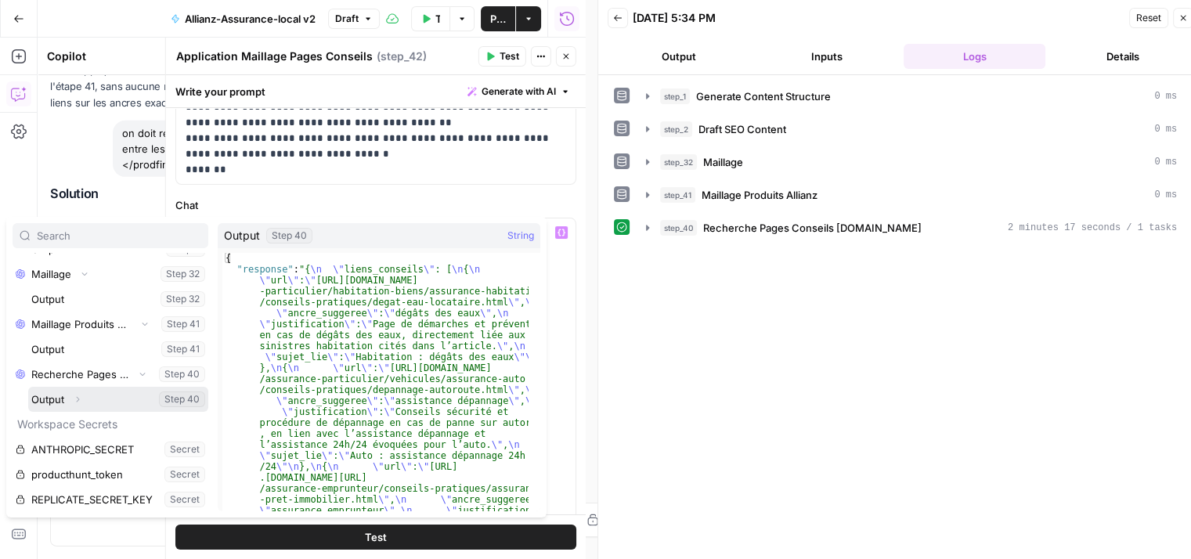
click at [74, 398] on icon "button" at bounding box center [77, 399] width 9 height 9
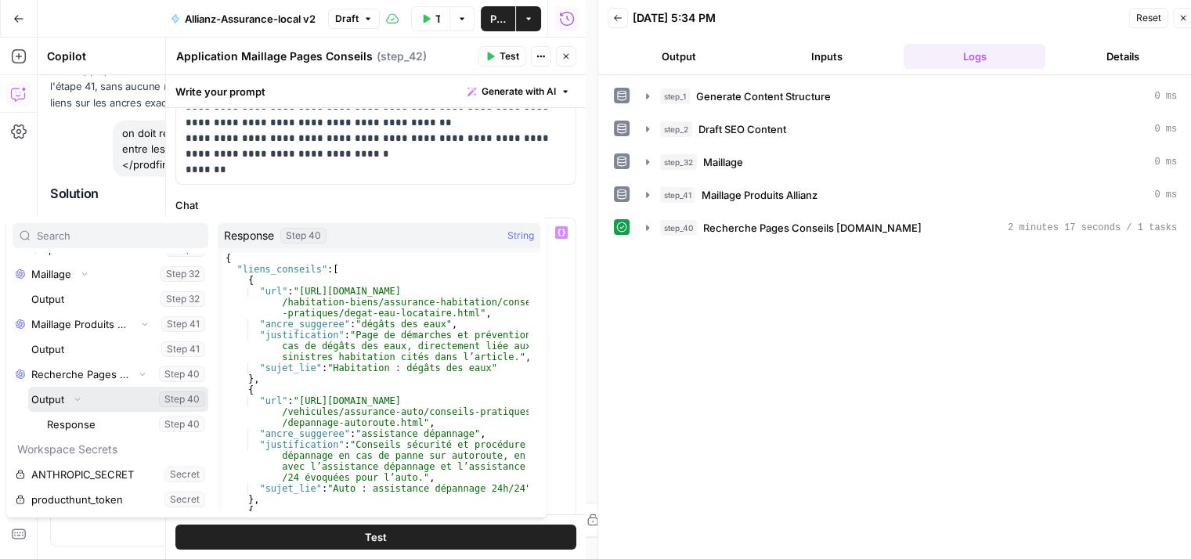
scroll to position [392, 0]
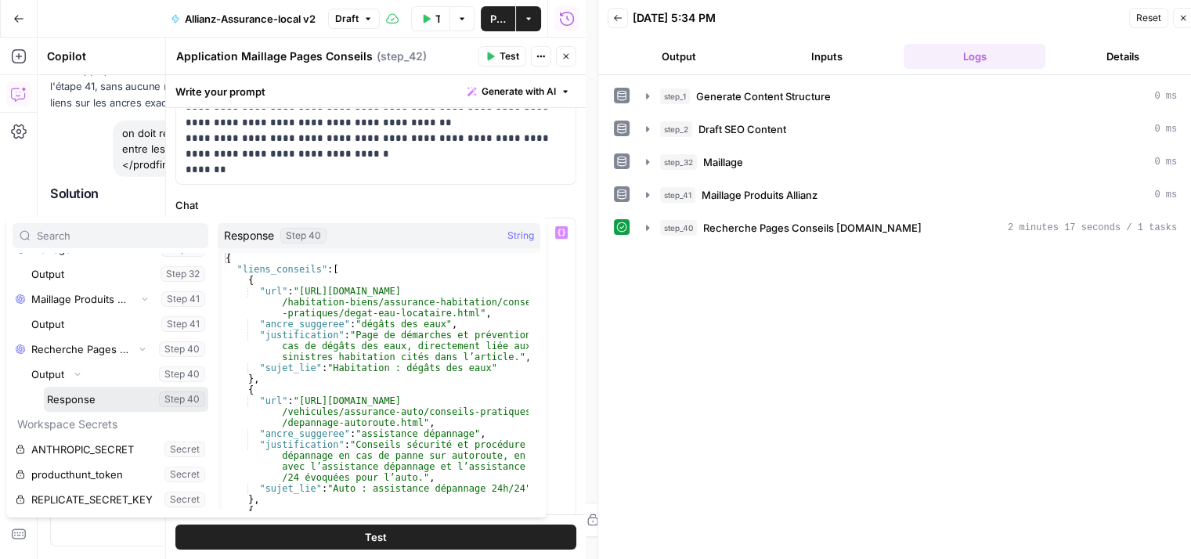
click at [80, 394] on button "Select variable Response" at bounding box center [126, 399] width 164 height 25
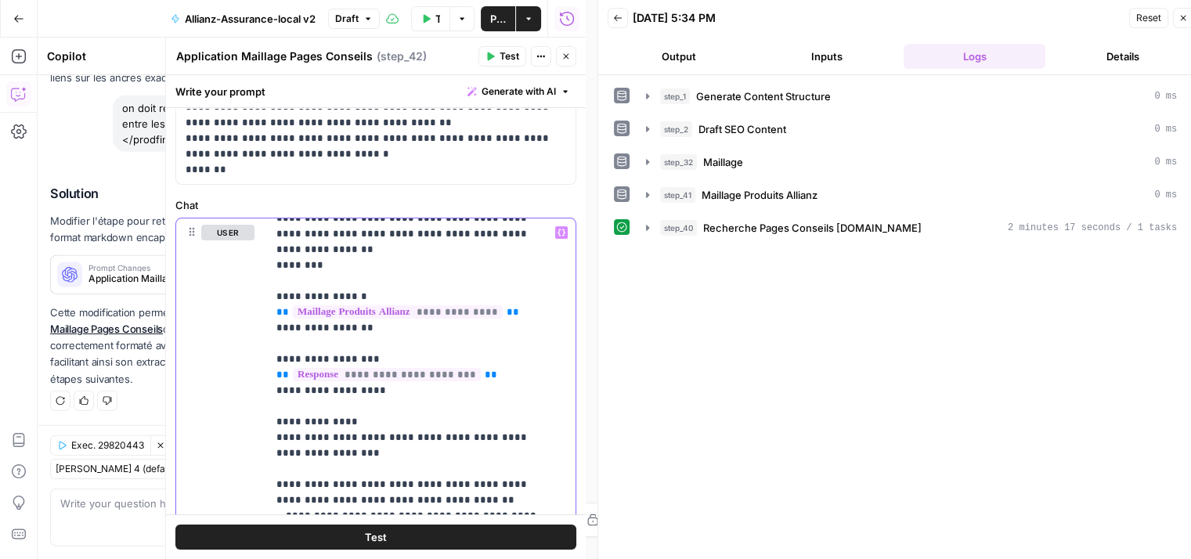
scroll to position [16946, 0]
click at [444, 368] on span "**********" at bounding box center [387, 374] width 188 height 13
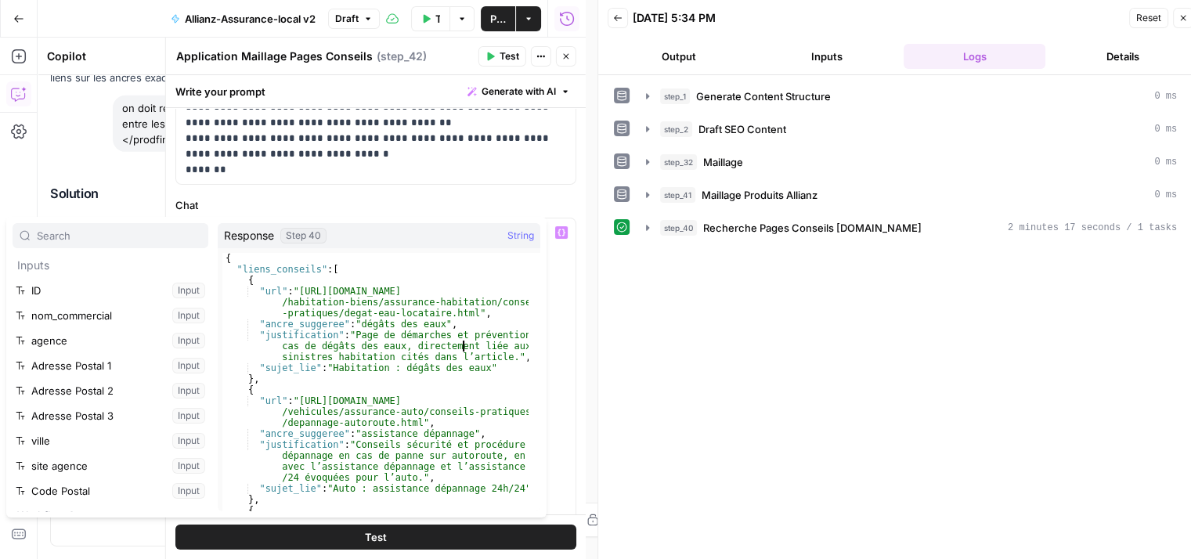
scroll to position [392, 0]
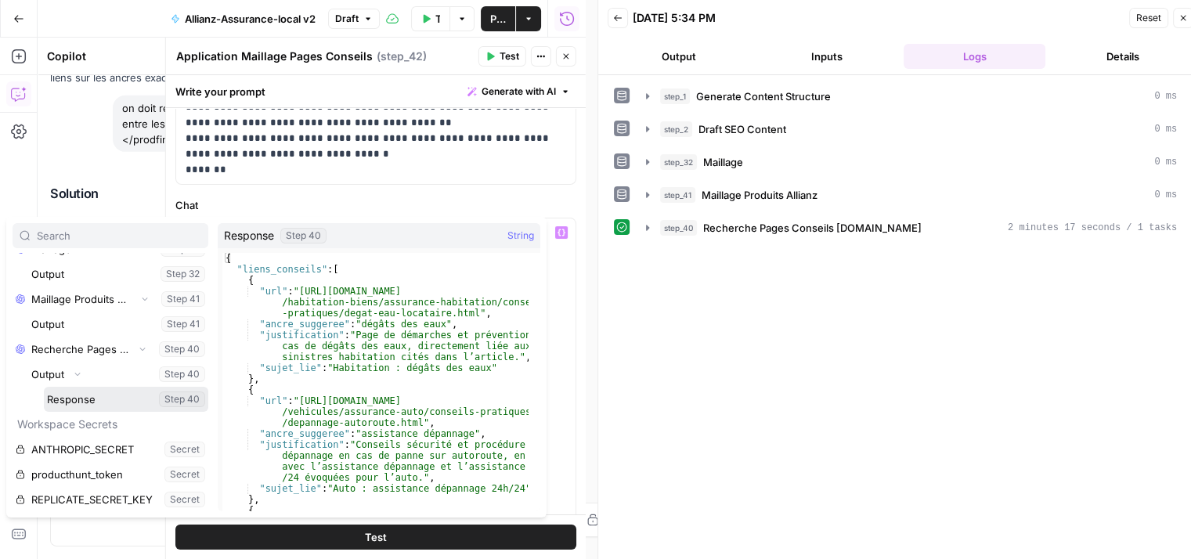
click at [75, 392] on button "Select variable Response" at bounding box center [126, 399] width 164 height 25
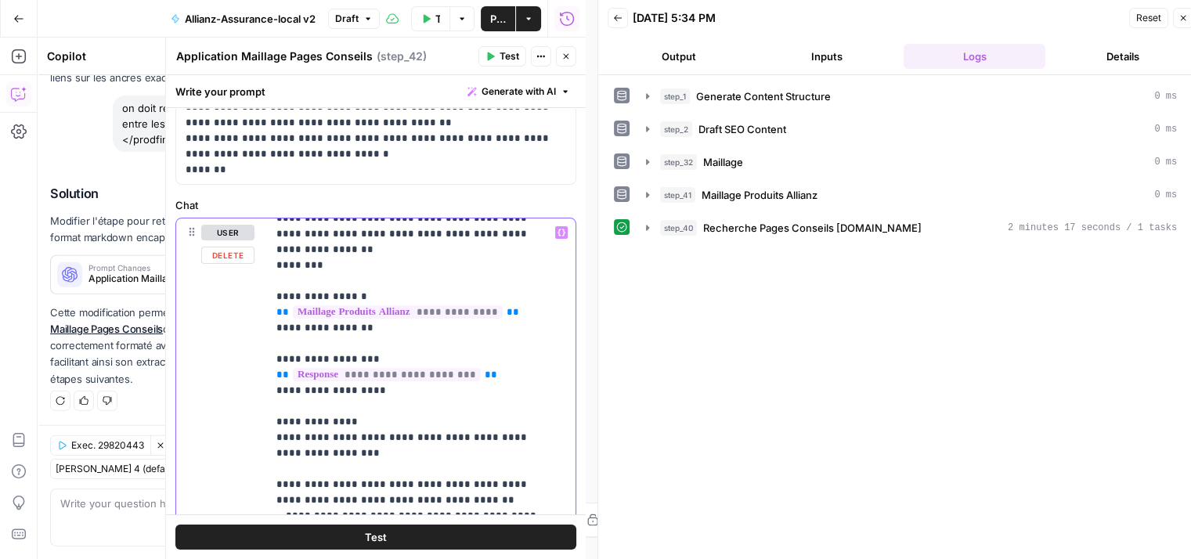
click at [644, 193] on icon "button" at bounding box center [647, 195] width 13 height 13
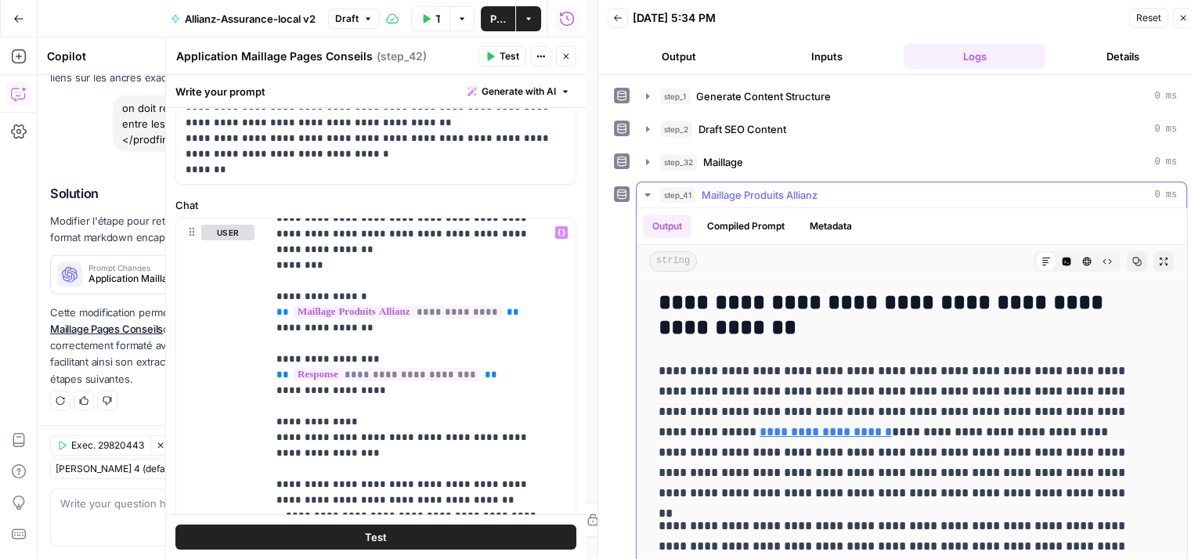
click at [644, 193] on icon "button" at bounding box center [647, 195] width 13 height 13
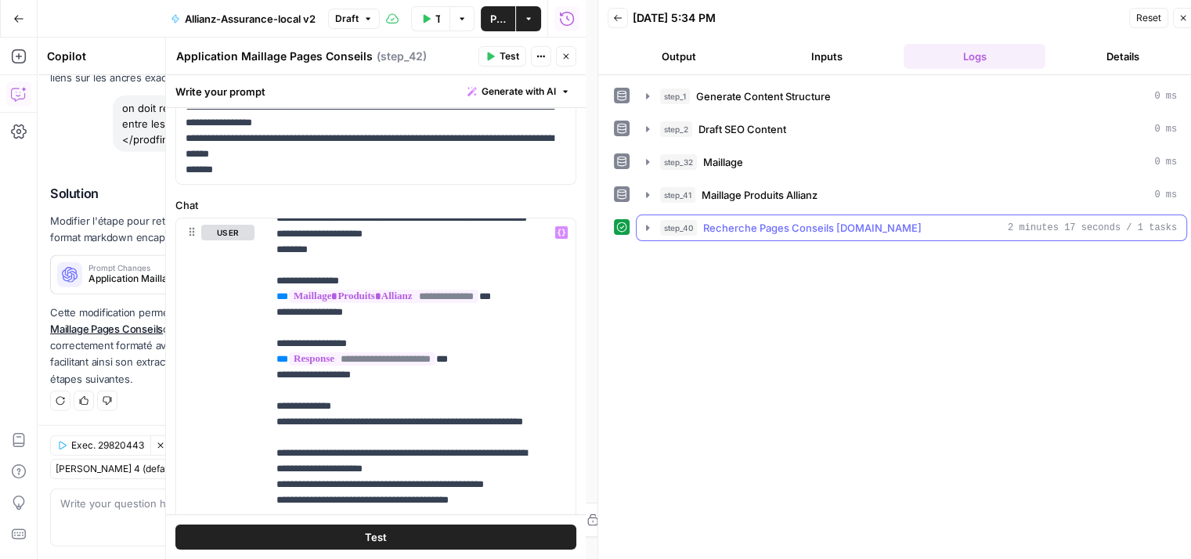
click at [647, 229] on icon "button" at bounding box center [647, 228] width 13 height 13
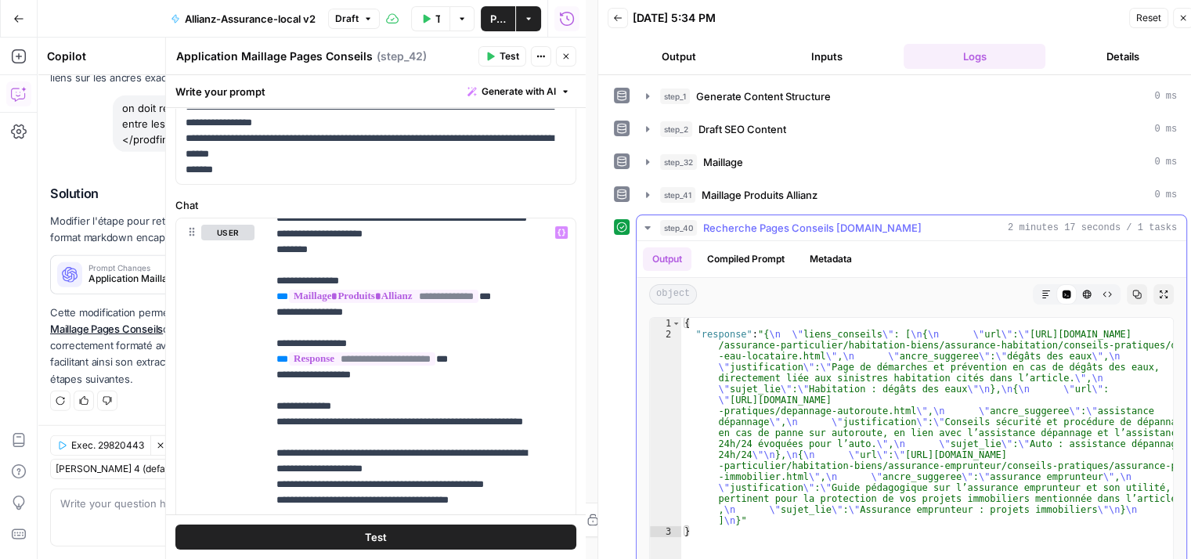
click at [645, 222] on icon "button" at bounding box center [647, 228] width 13 height 13
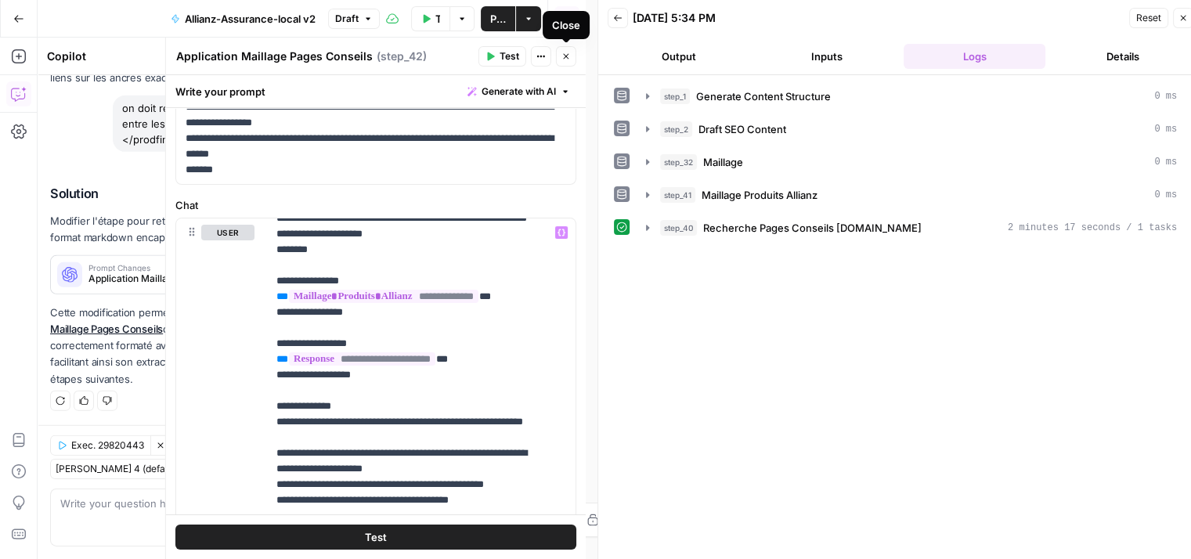
click at [565, 59] on icon "button" at bounding box center [566, 56] width 9 height 9
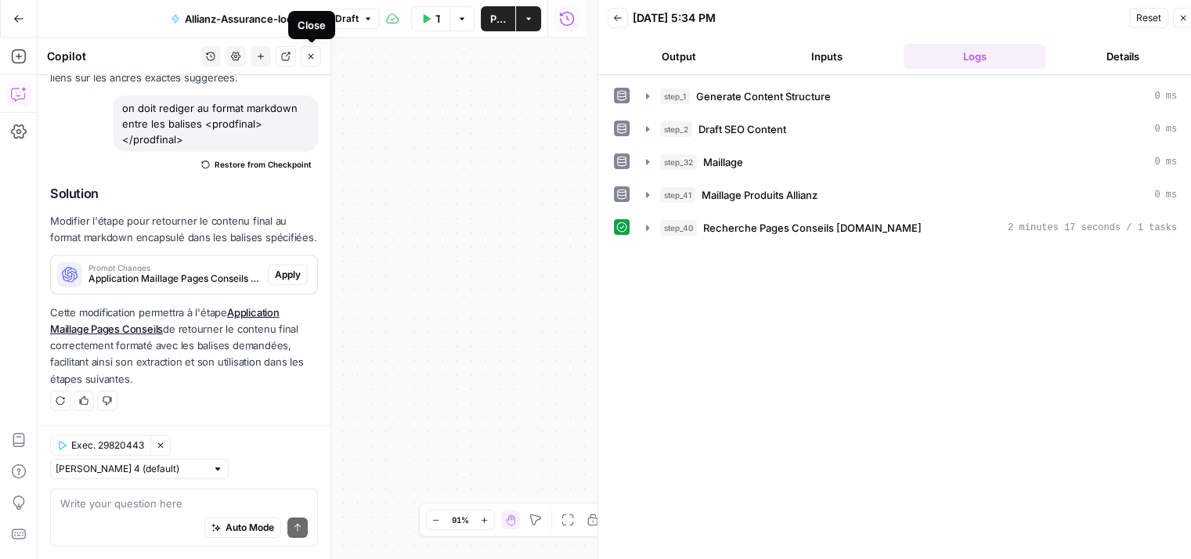
click at [309, 56] on icon "button" at bounding box center [310, 56] width 9 height 9
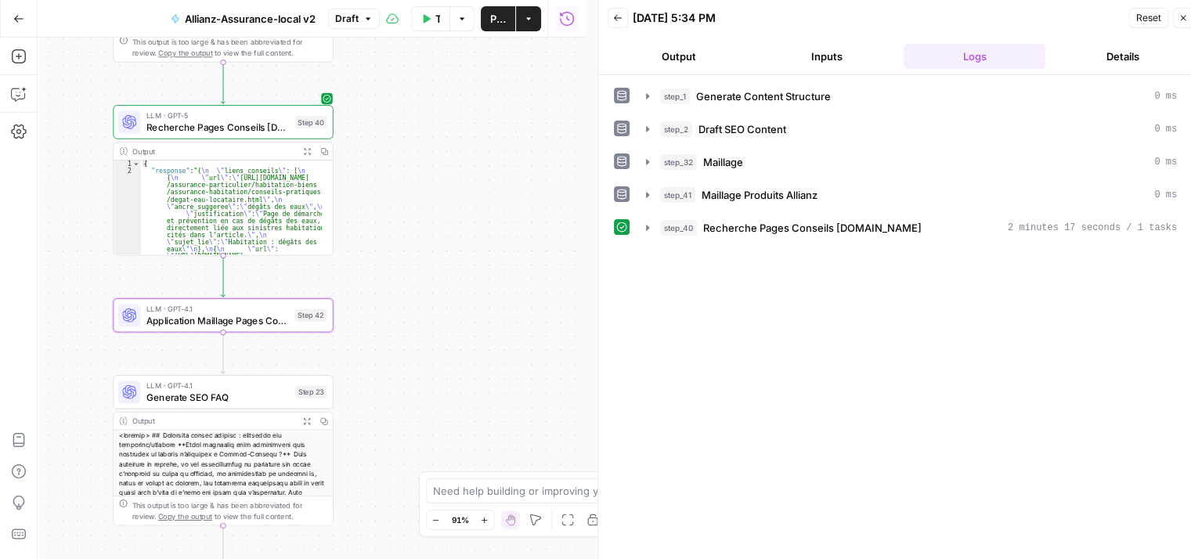
scroll to position [0, 0]
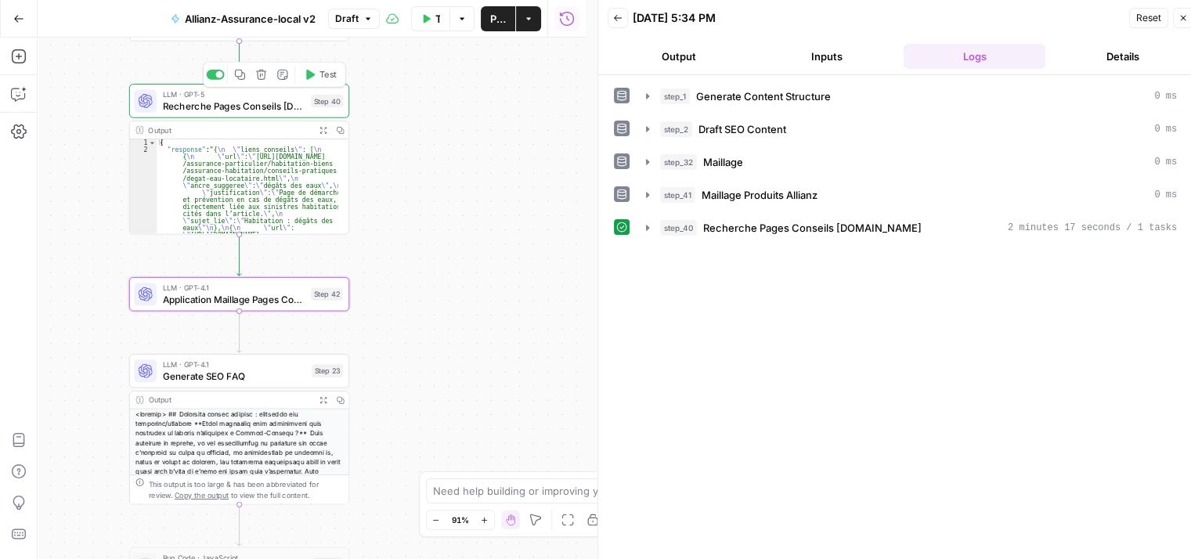
click at [174, 102] on span "Recherche Pages Conseils [DOMAIN_NAME]" at bounding box center [233, 106] width 143 height 14
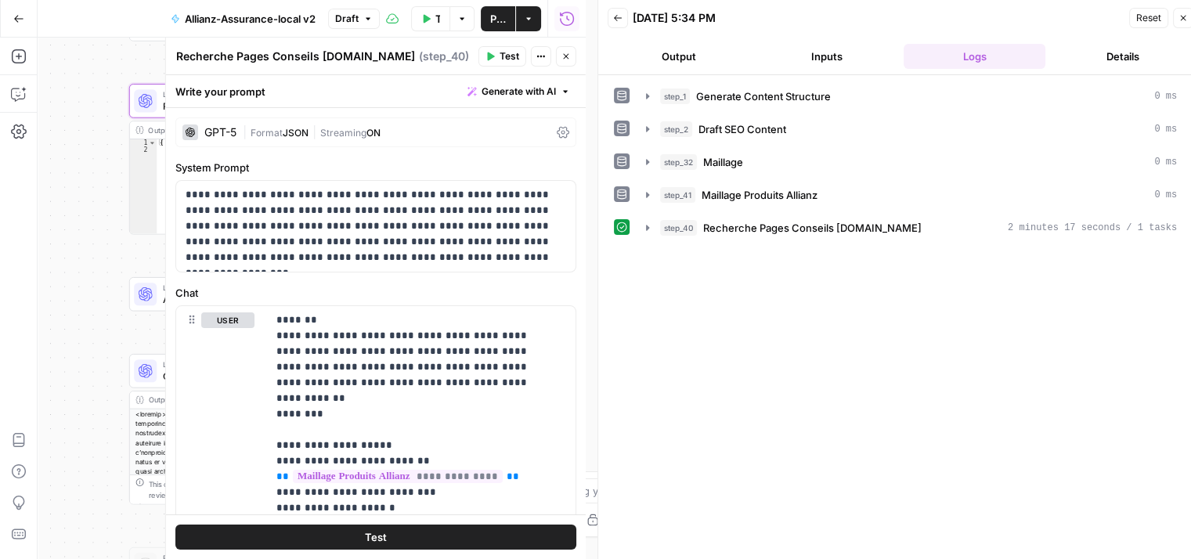
click at [557, 131] on icon at bounding box center [563, 132] width 13 height 13
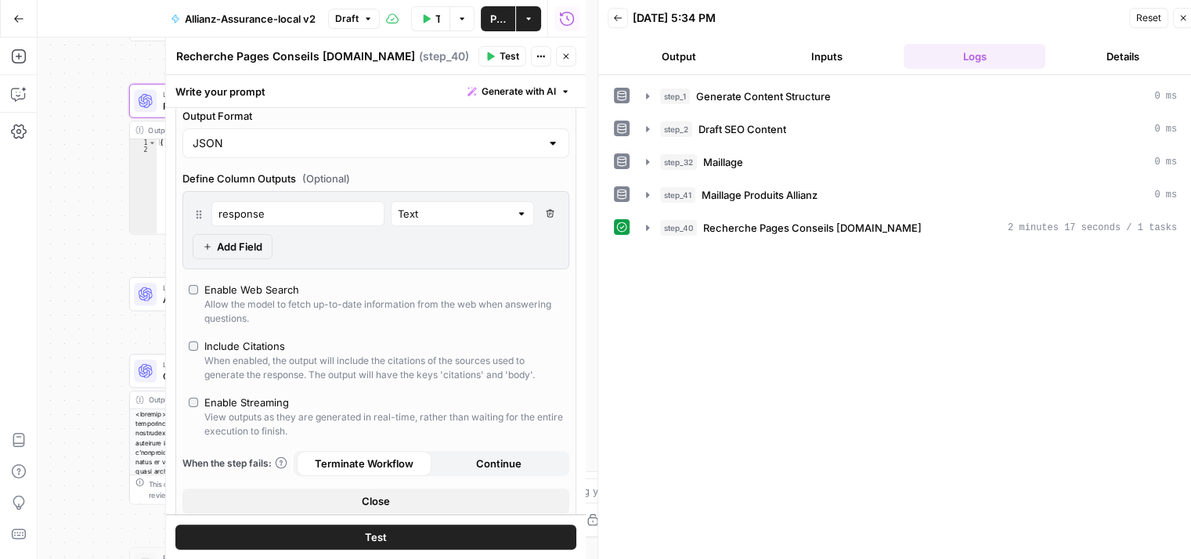
scroll to position [379, 0]
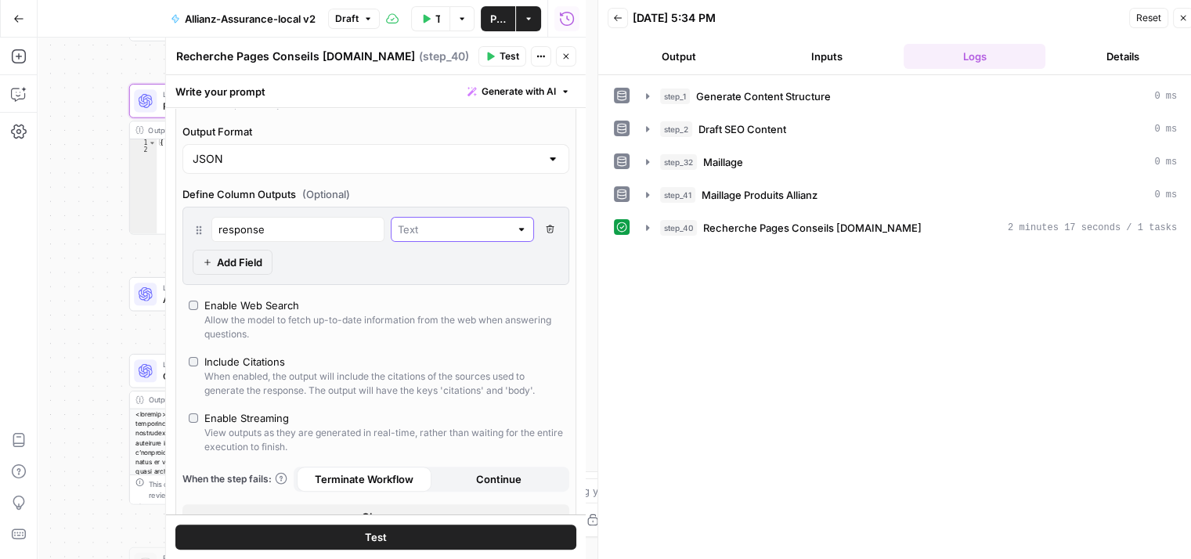
click at [457, 225] on input "text" at bounding box center [454, 230] width 112 height 16
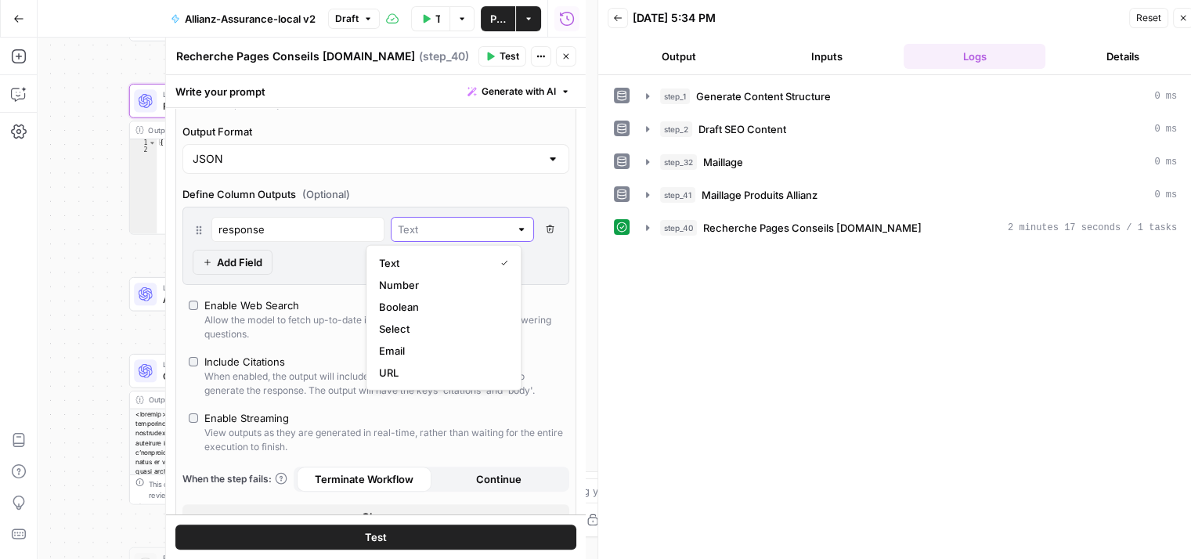
click at [441, 224] on input "text" at bounding box center [454, 230] width 112 height 16
type input "Text"
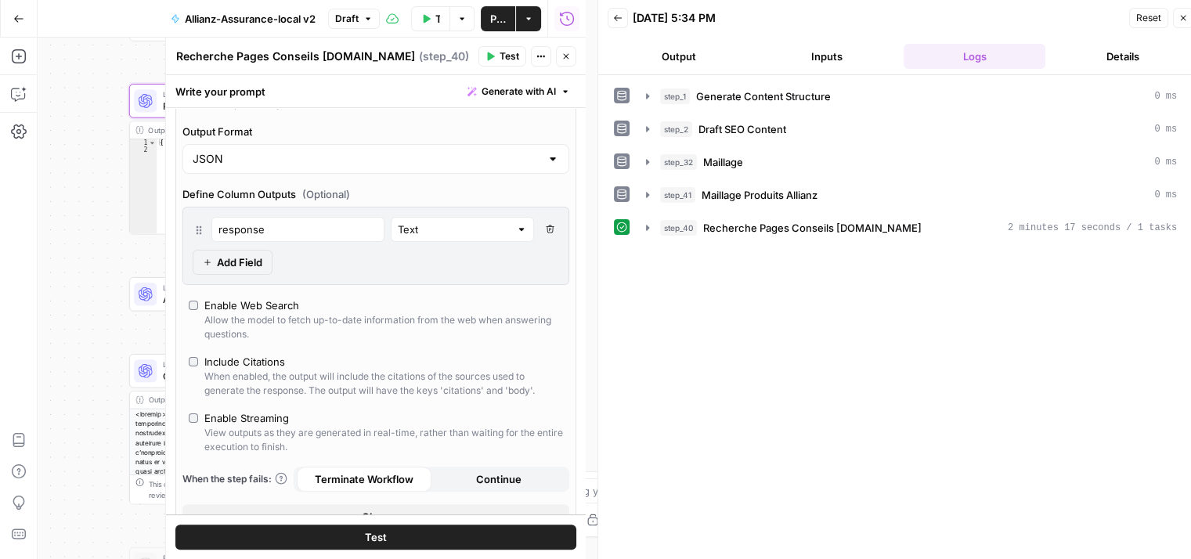
click at [347, 258] on div "response Text Delete Field Add Field" at bounding box center [375, 246] width 387 height 78
click at [283, 229] on input "response" at bounding box center [297, 230] width 159 height 16
click at [230, 260] on span "Add Field" at bounding box center [239, 263] width 45 height 16
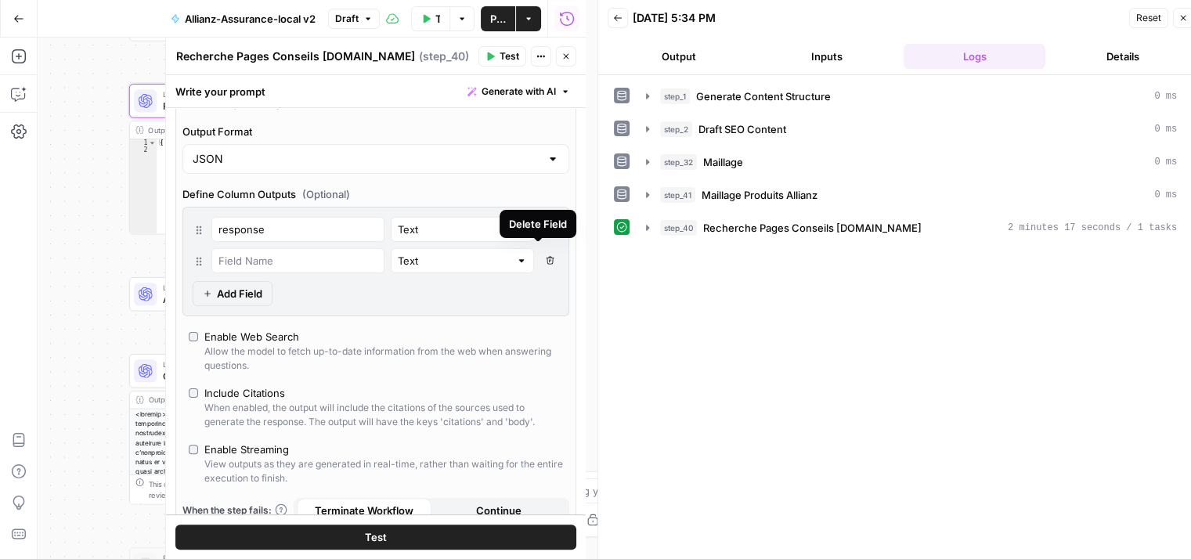
click at [540, 248] on button "Delete Field" at bounding box center [549, 260] width 19 height 25
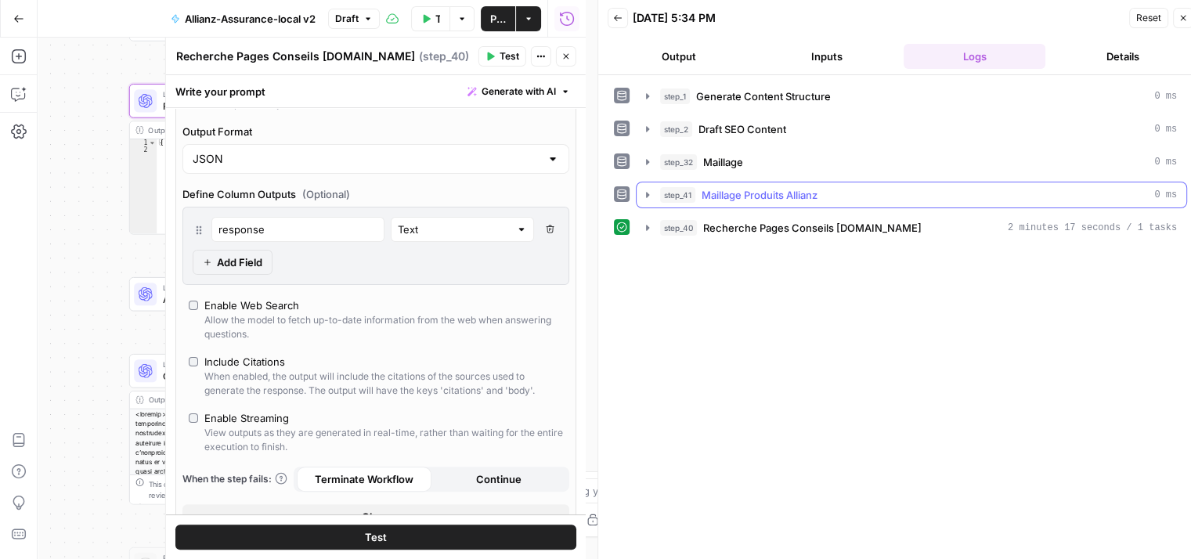
click at [648, 197] on icon "button" at bounding box center [647, 195] width 13 height 13
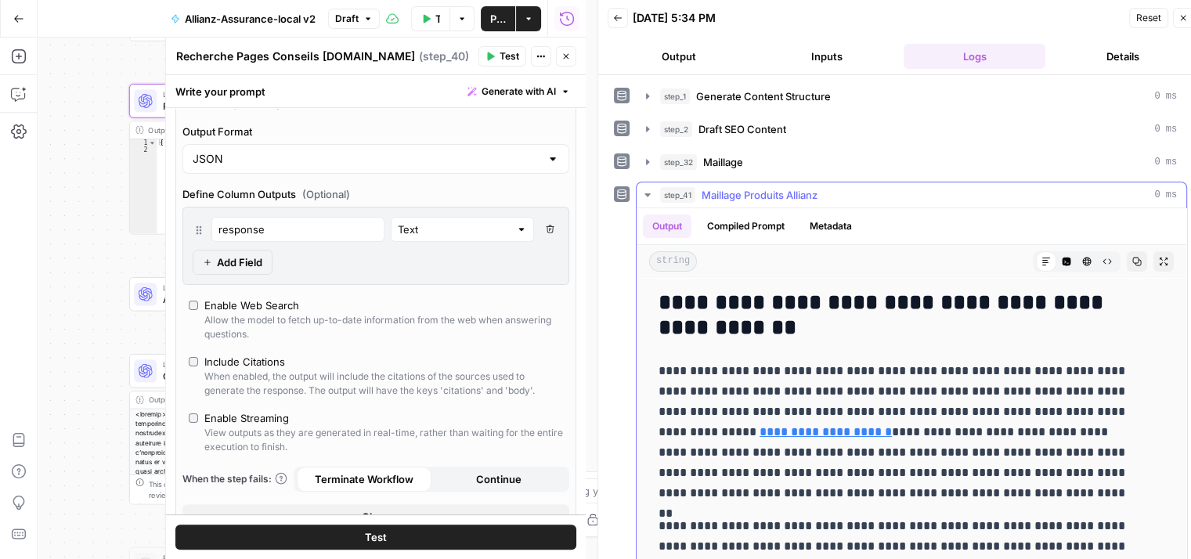
click at [646, 196] on icon "button" at bounding box center [647, 195] width 13 height 13
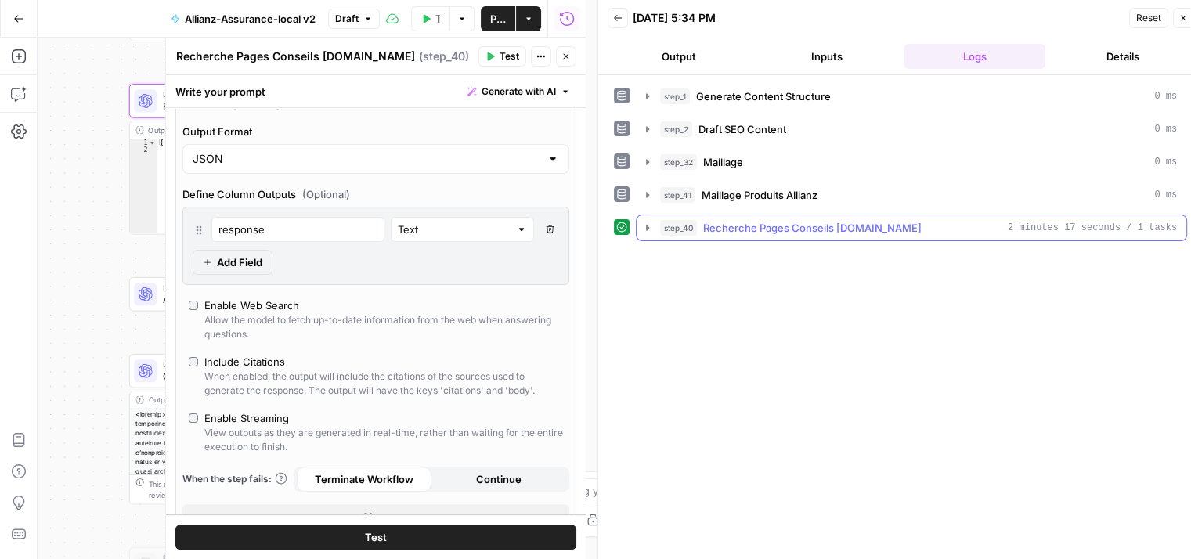
click at [647, 233] on button "step_40 Recherche Pages Conseils Allianz.fr 2 minutes 17 seconds / 1 tasks" at bounding box center [912, 227] width 550 height 25
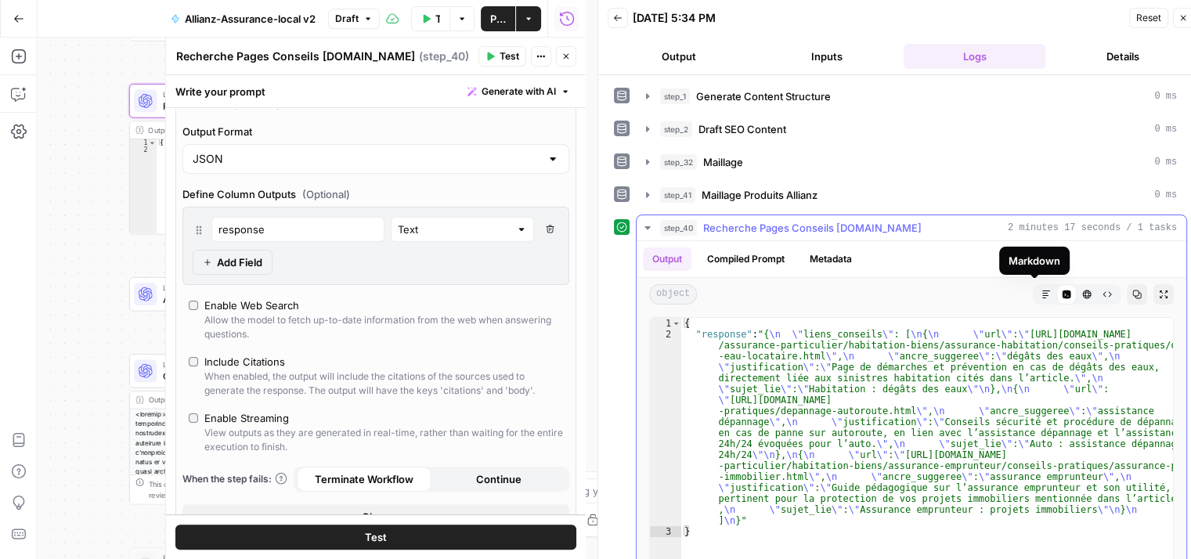
click at [1042, 292] on icon "button" at bounding box center [1046, 294] width 9 height 9
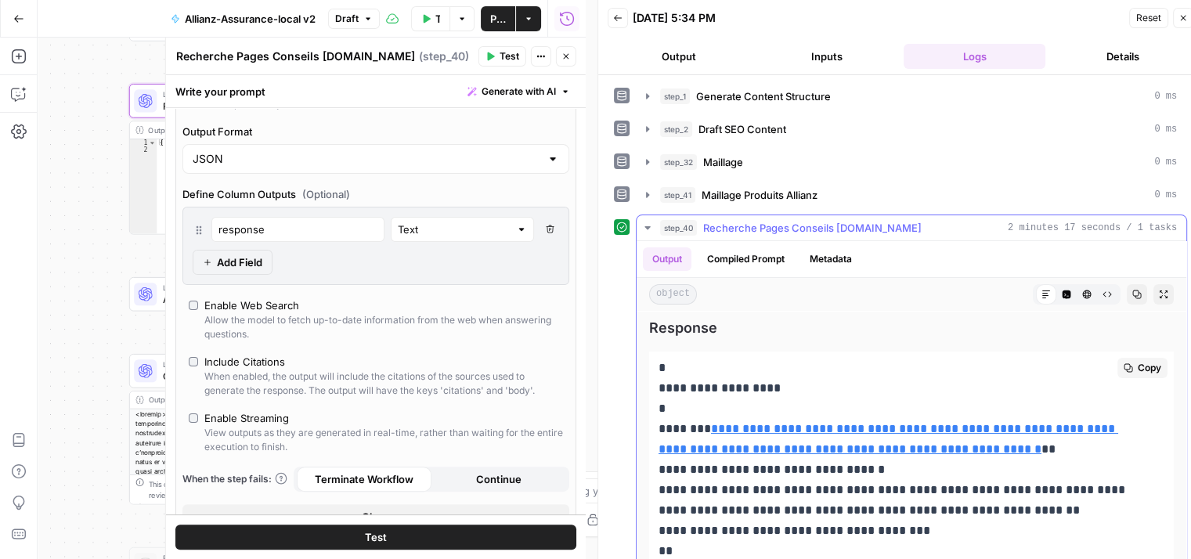
scroll to position [41, 0]
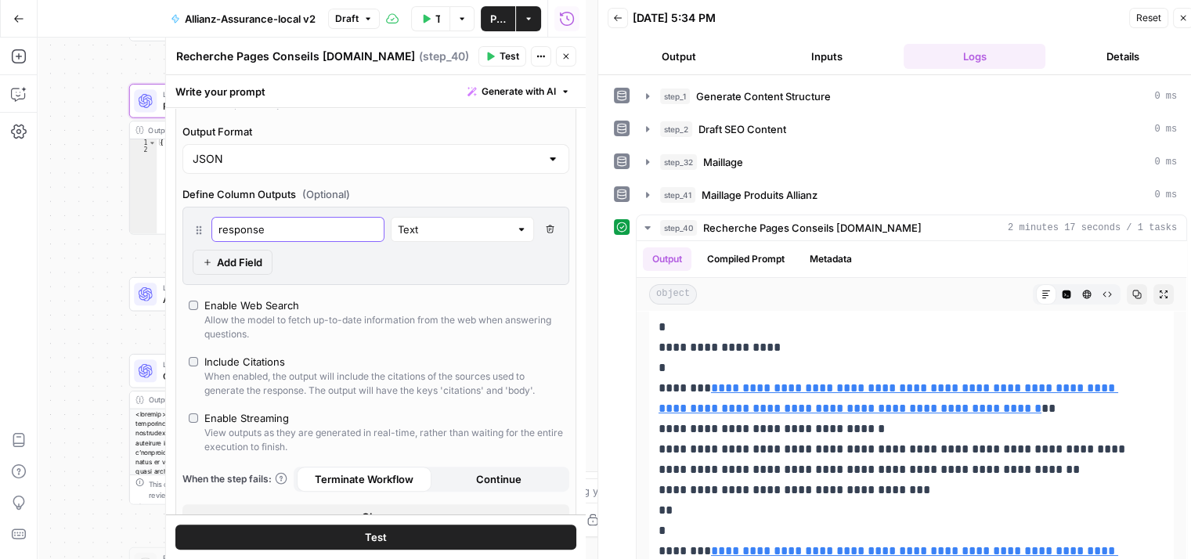
click at [272, 226] on input "response" at bounding box center [297, 230] width 159 height 16
type input "response 1"
click at [226, 255] on span "Add Field" at bounding box center [239, 263] width 45 height 16
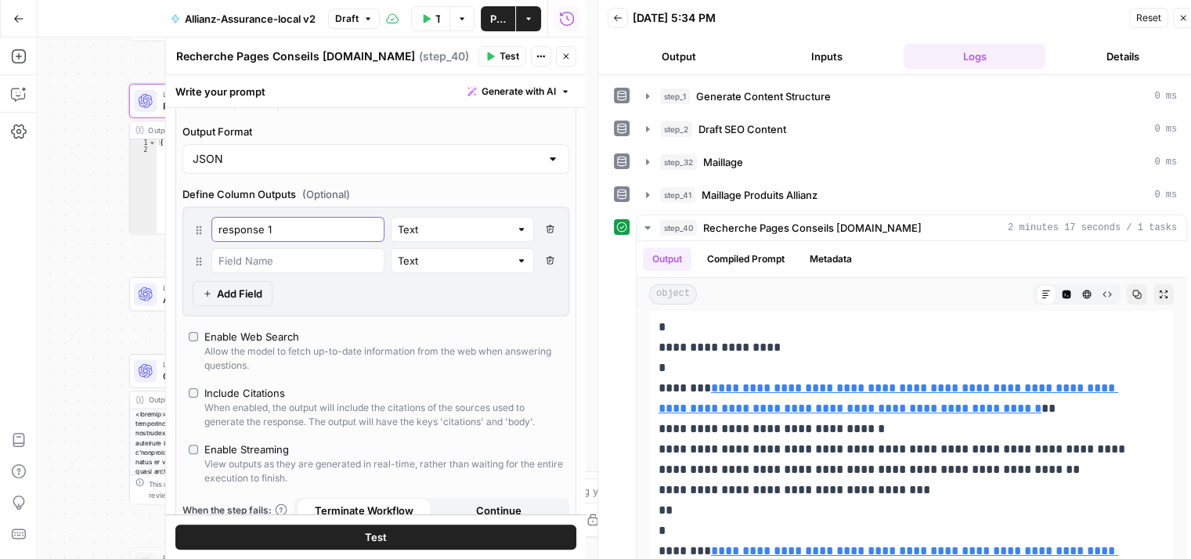
click at [280, 222] on input "response 1" at bounding box center [297, 230] width 159 height 16
click at [245, 255] on input "text" at bounding box center [297, 261] width 159 height 16
paste input "response 1"
type input "response 2"
click at [251, 286] on span "Add Field" at bounding box center [239, 294] width 45 height 16
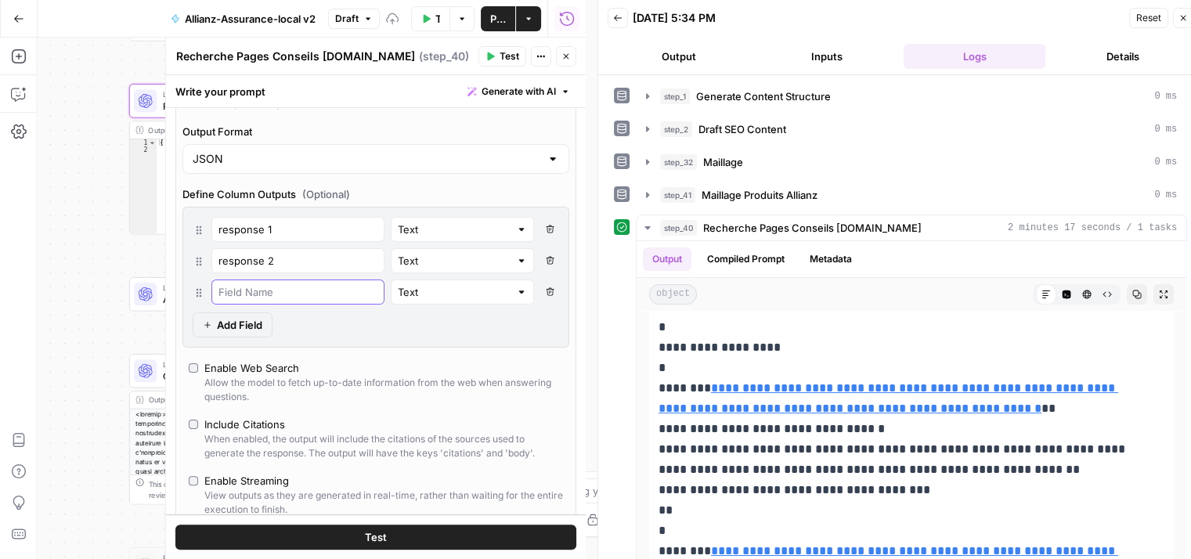
click at [273, 288] on input "text" at bounding box center [297, 292] width 159 height 16
paste input "response 1"
type input "response 3"
click at [401, 534] on button "Test" at bounding box center [375, 537] width 401 height 25
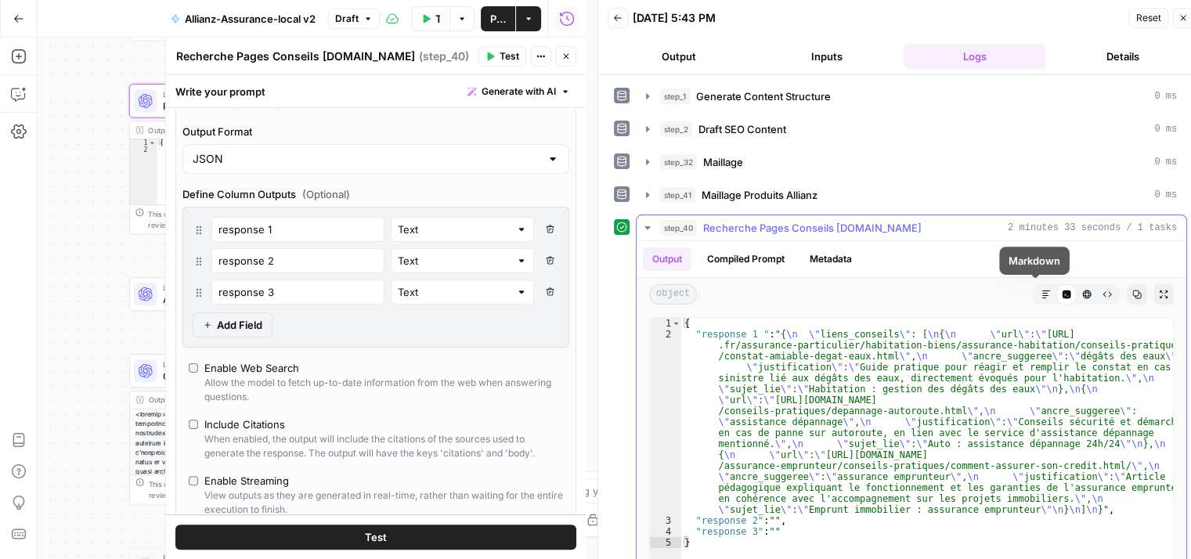
click at [1042, 291] on icon "button" at bounding box center [1046, 295] width 8 height 8
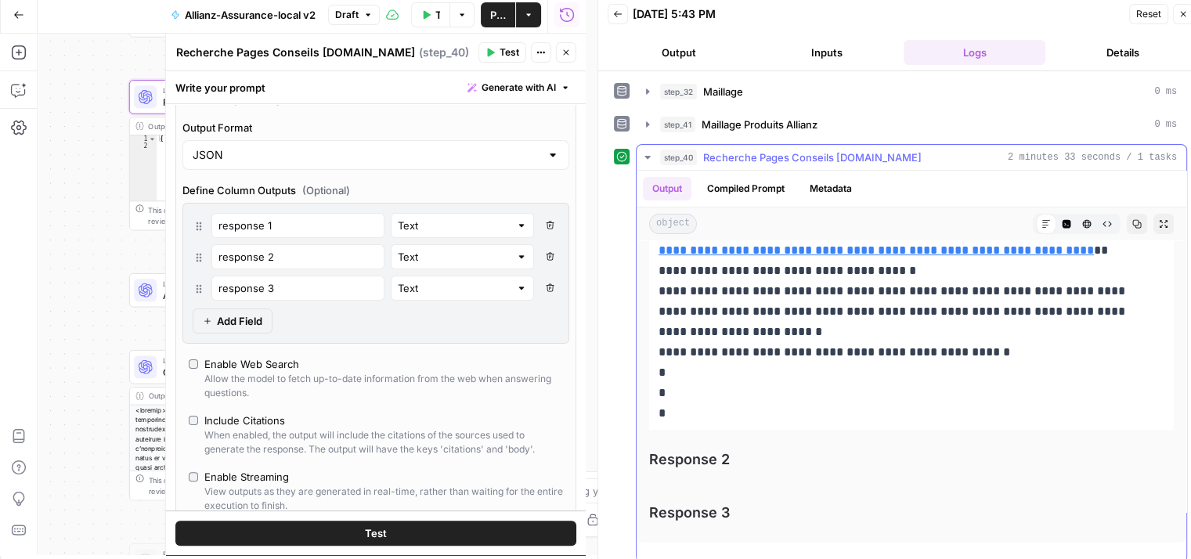
scroll to position [0, 0]
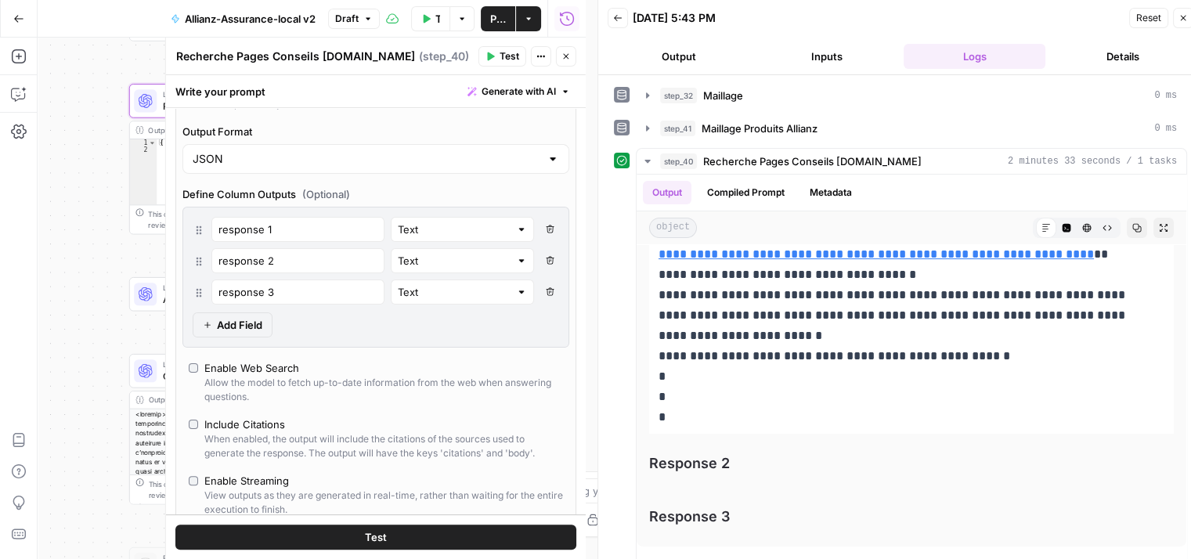
click at [545, 291] on icon "button" at bounding box center [549, 291] width 9 height 9
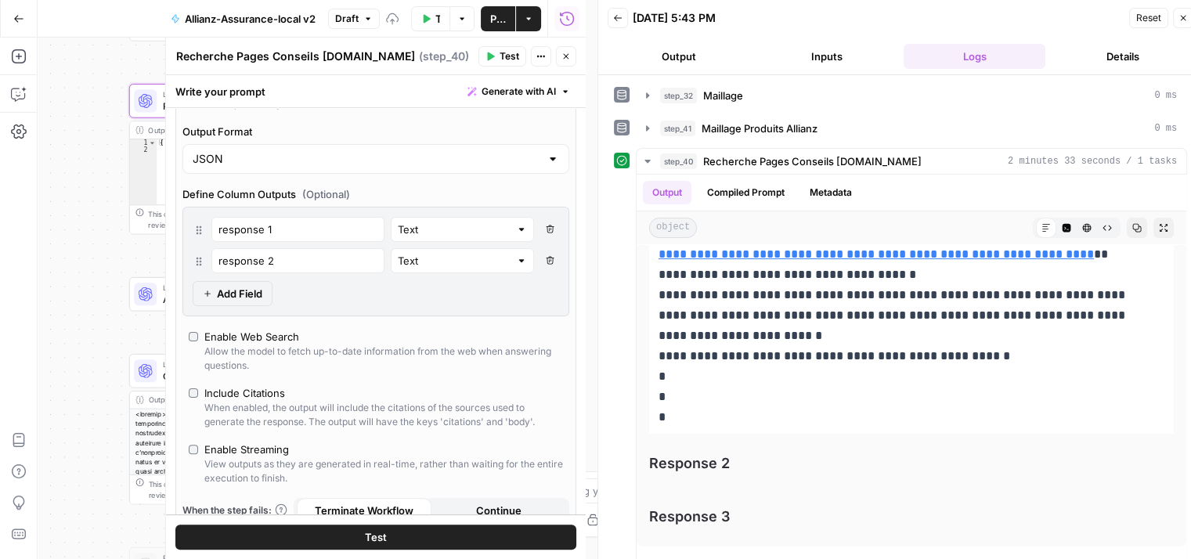
click at [545, 256] on icon "button" at bounding box center [549, 260] width 9 height 9
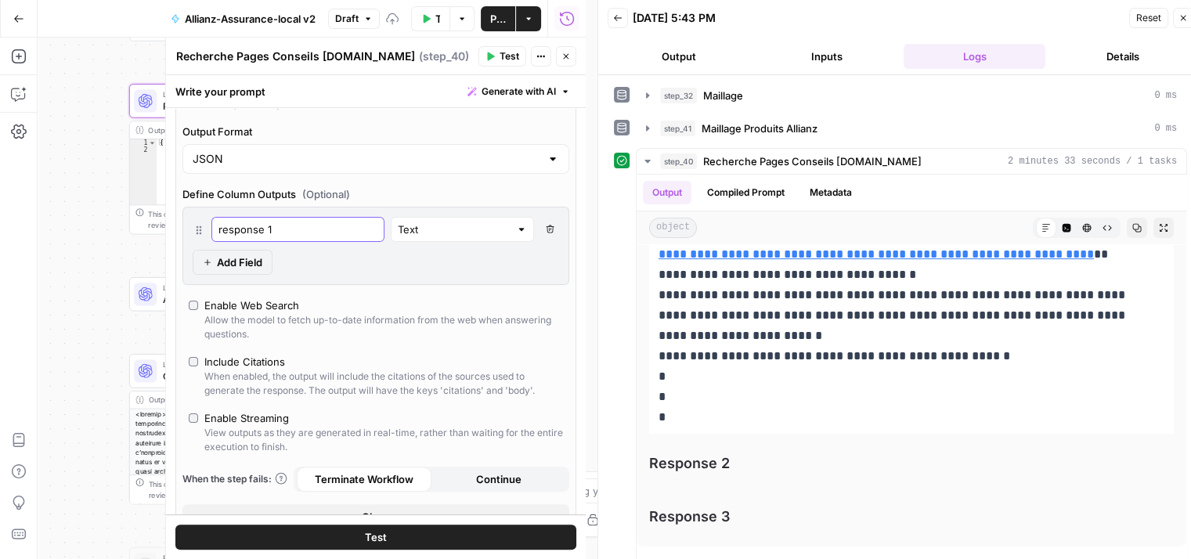
click at [301, 229] on input "response 1" at bounding box center [297, 230] width 159 height 16
type input "response"
click at [545, 229] on icon "button" at bounding box center [549, 229] width 9 height 9
click at [204, 224] on icon at bounding box center [199, 230] width 13 height 13
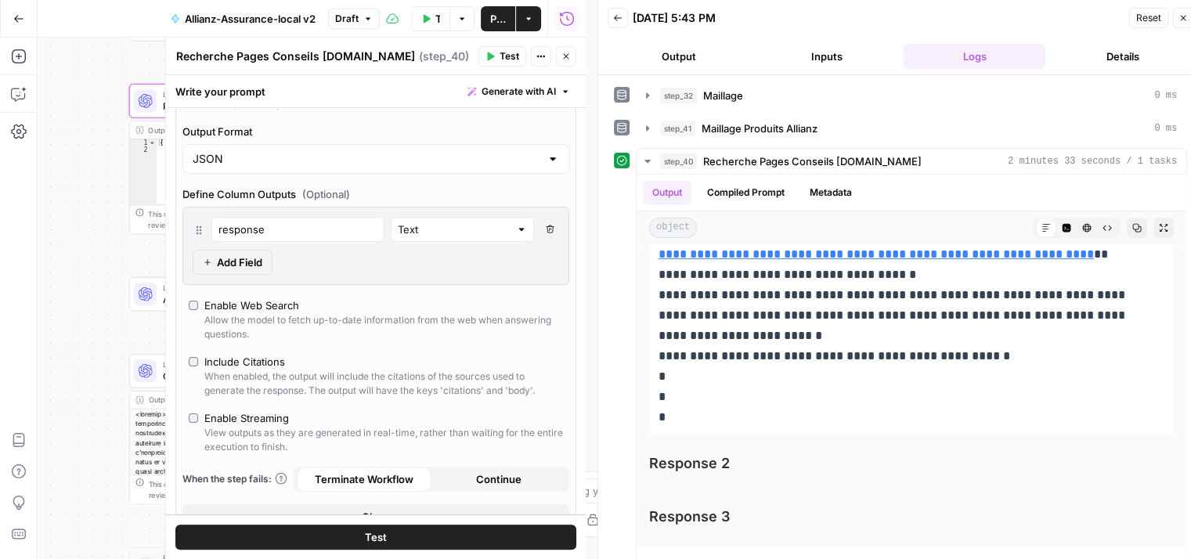
click at [203, 226] on icon at bounding box center [199, 230] width 13 height 13
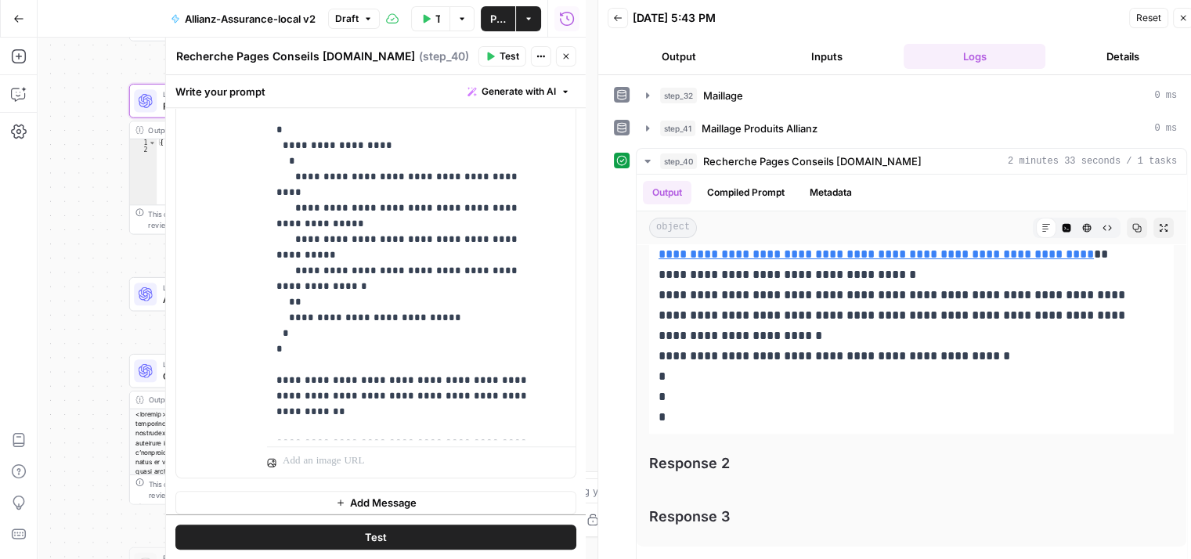
scroll to position [1277, 0]
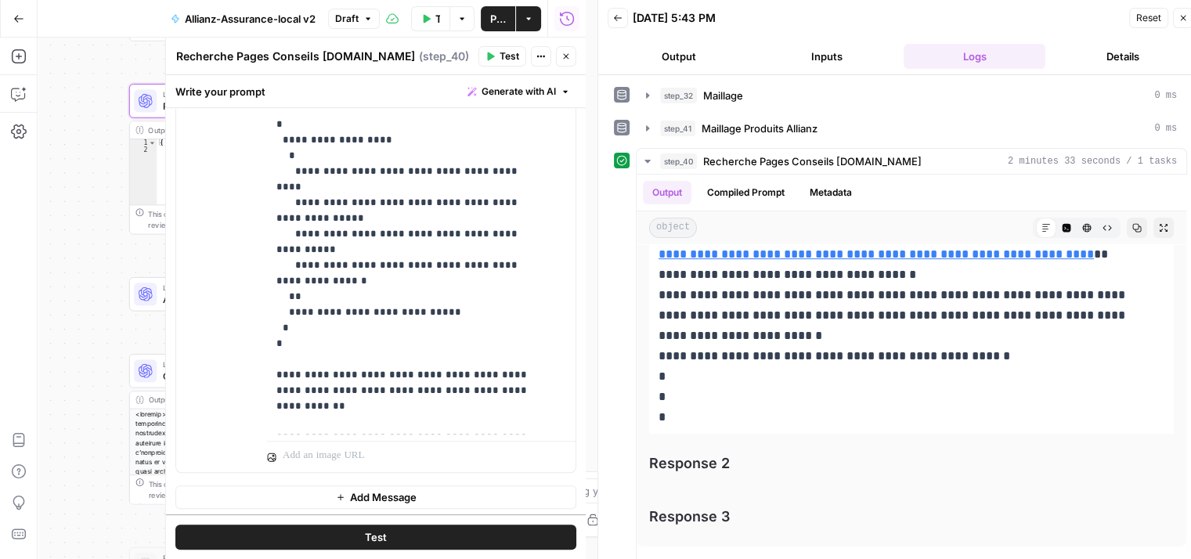
click at [382, 536] on button "Test" at bounding box center [375, 537] width 401 height 25
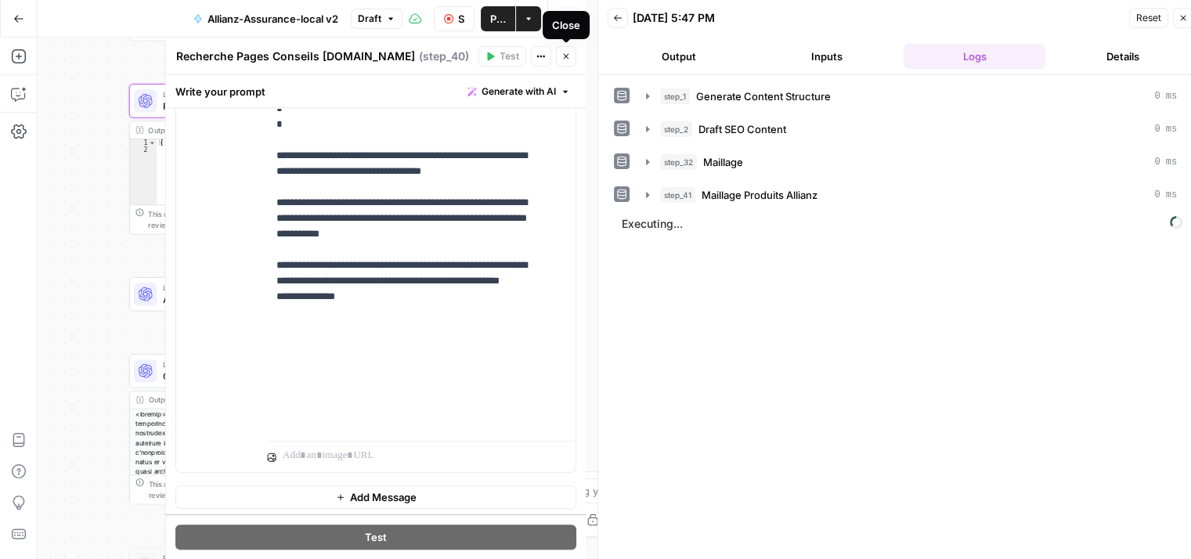
click at [562, 60] on icon "button" at bounding box center [566, 56] width 9 height 9
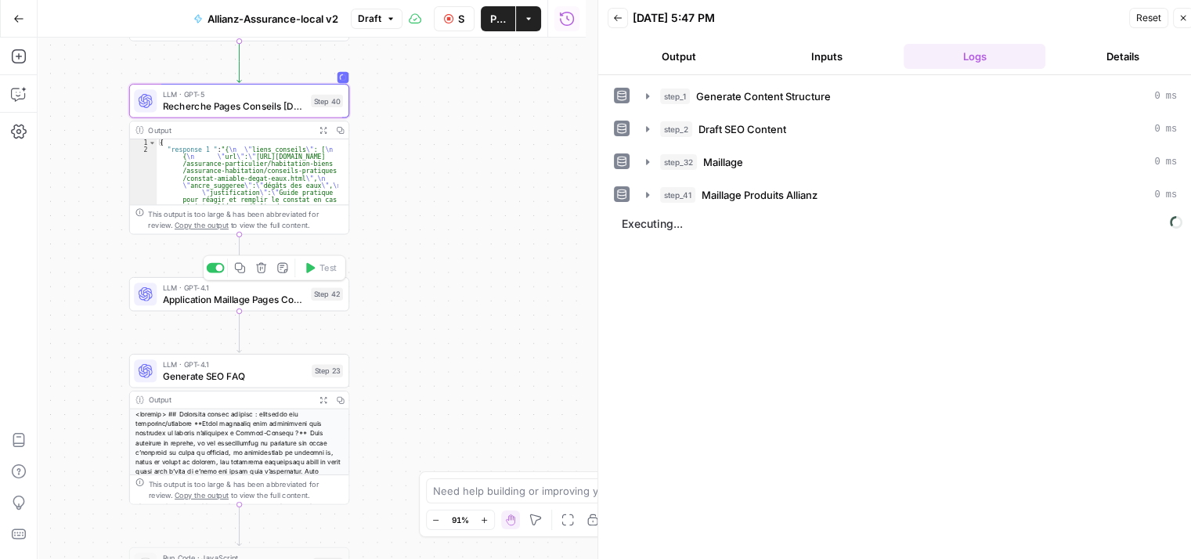
click at [158, 305] on div "LLM · GPT-4.1 Application Maillage Pages Conseils Step 42 Copy step Delete step…" at bounding box center [238, 294] width 209 height 24
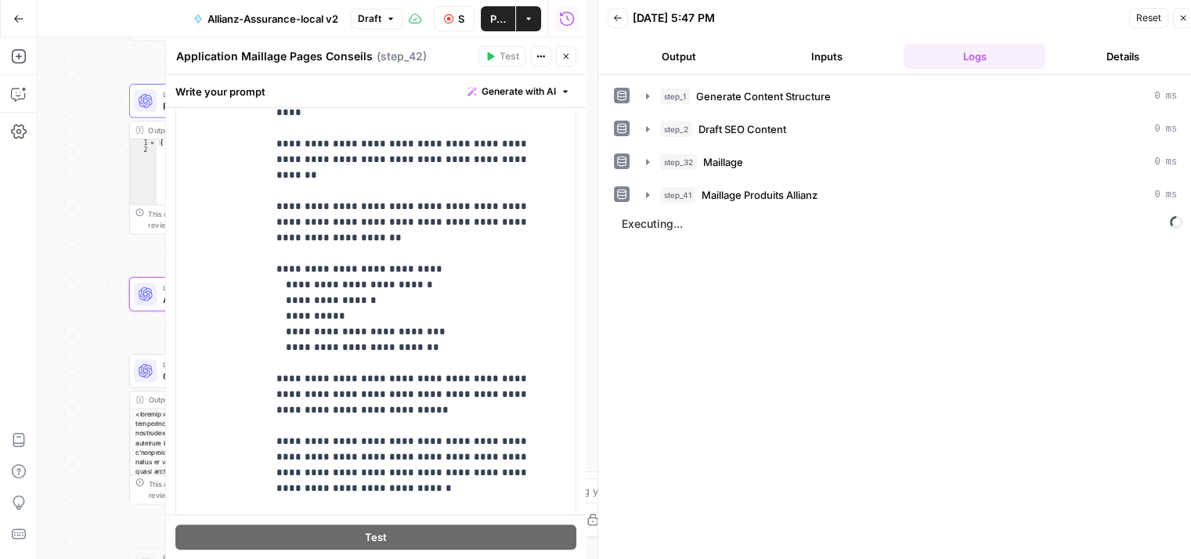
scroll to position [518, 0]
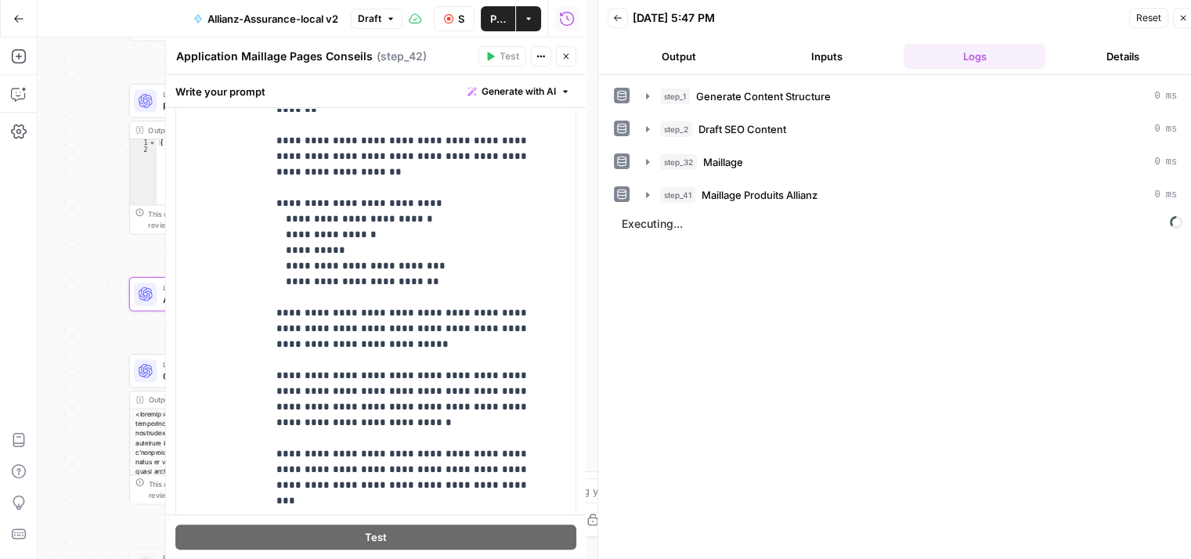
click at [99, 290] on div "**********" at bounding box center [312, 299] width 548 height 522
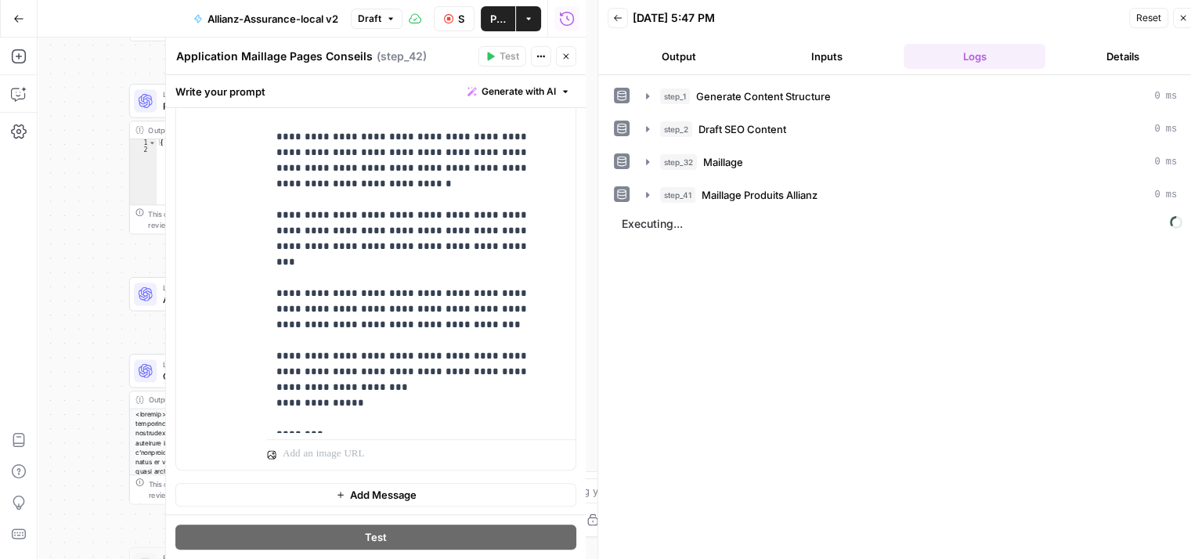
scroll to position [13, 0]
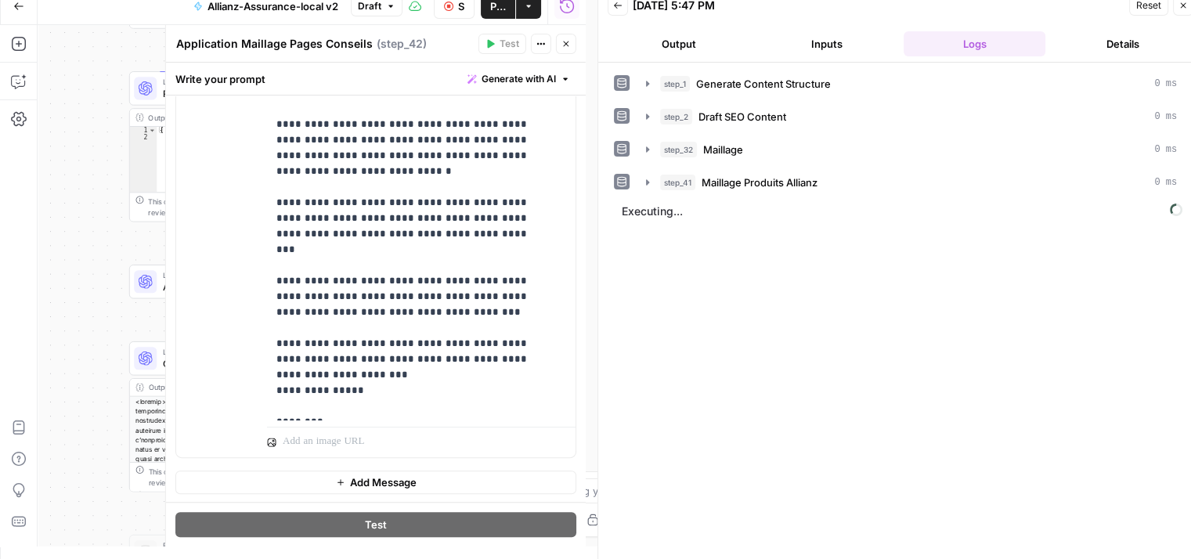
click at [566, 39] on icon "button" at bounding box center [566, 43] width 9 height 9
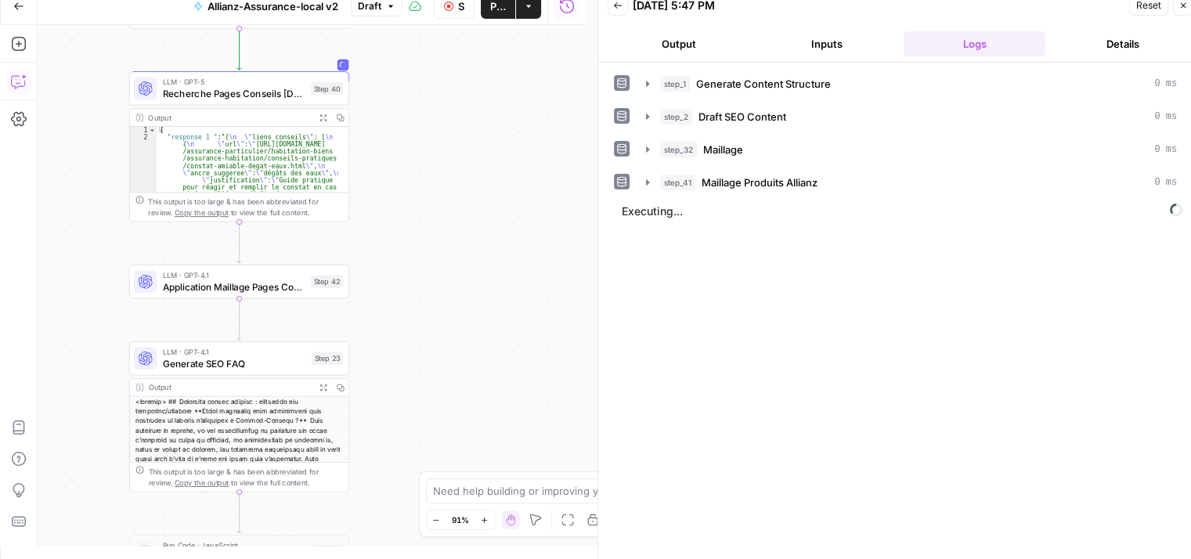
click at [22, 82] on icon "button" at bounding box center [19, 82] width 16 height 16
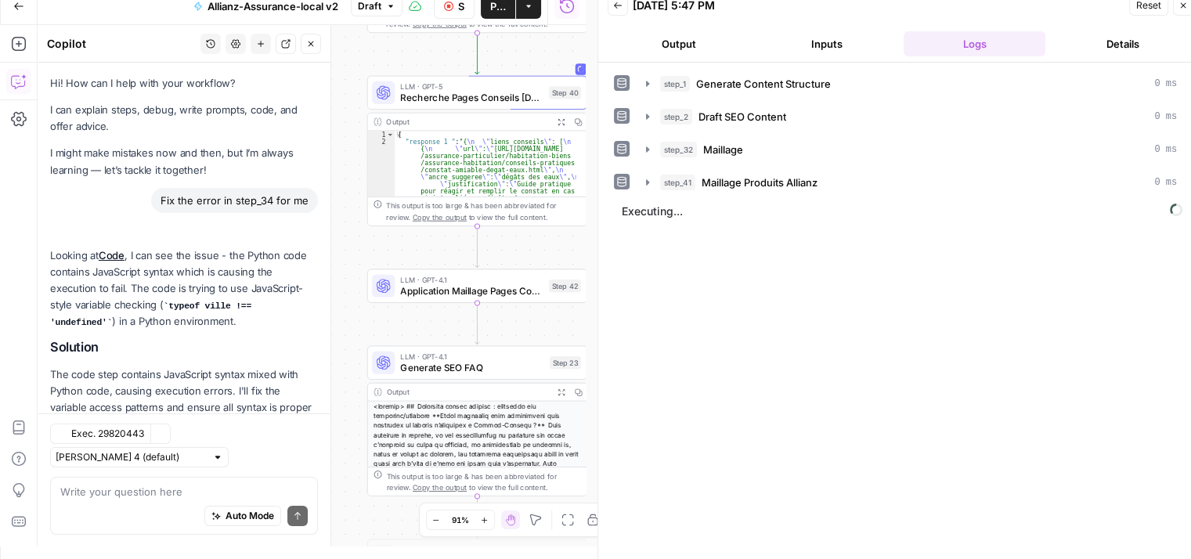
scroll to position [16946, 0]
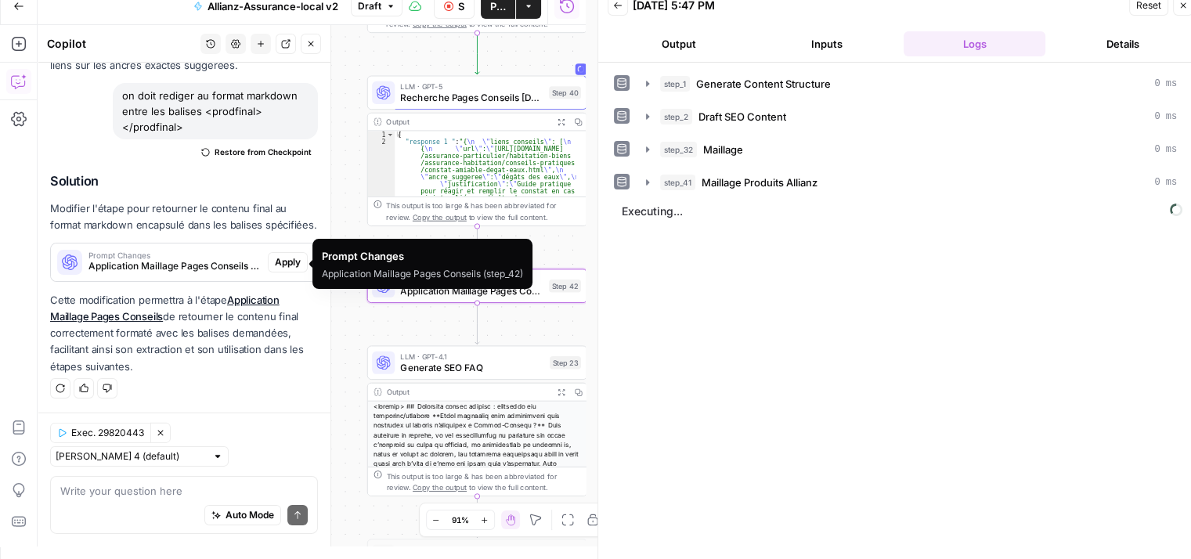
click at [135, 272] on span "Application Maillage Pages Conseils (step_42)" at bounding box center [174, 266] width 173 height 14
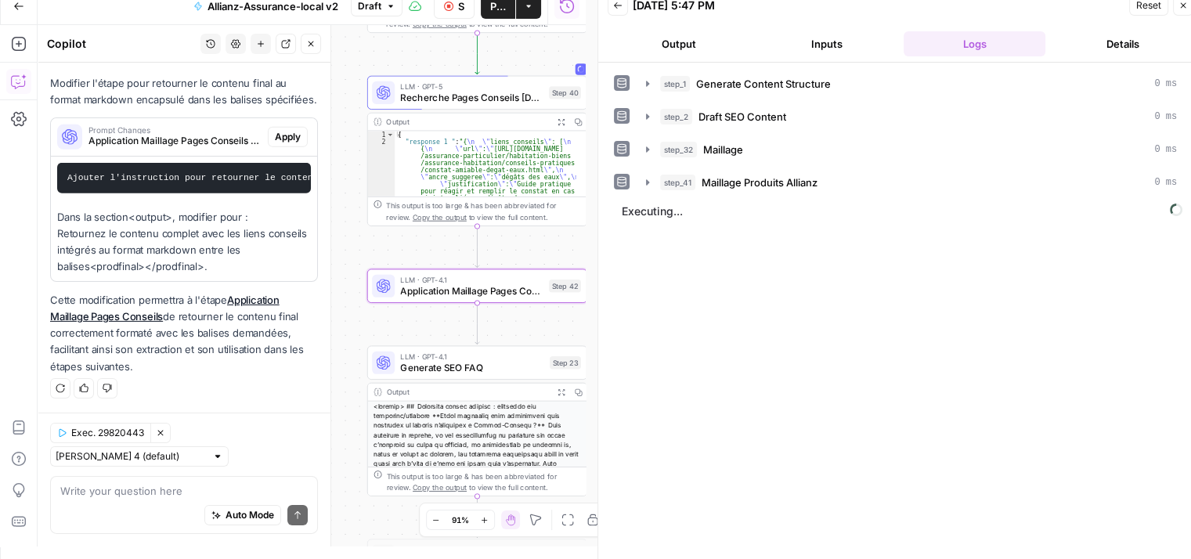
scroll to position [17004, 0]
click at [275, 144] on span "Apply" at bounding box center [288, 137] width 26 height 14
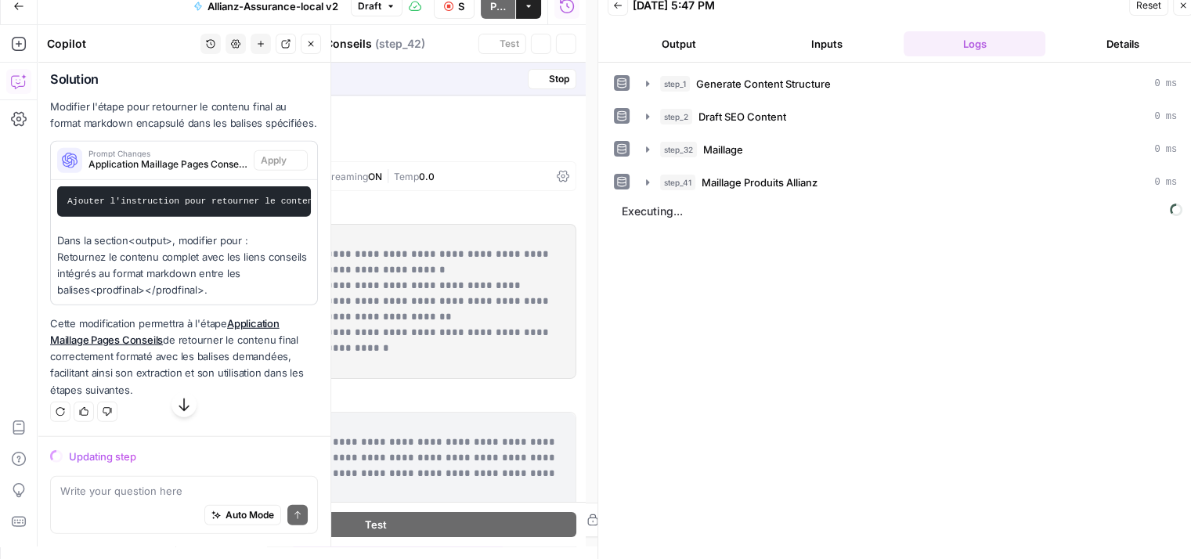
scroll to position [16252, 0]
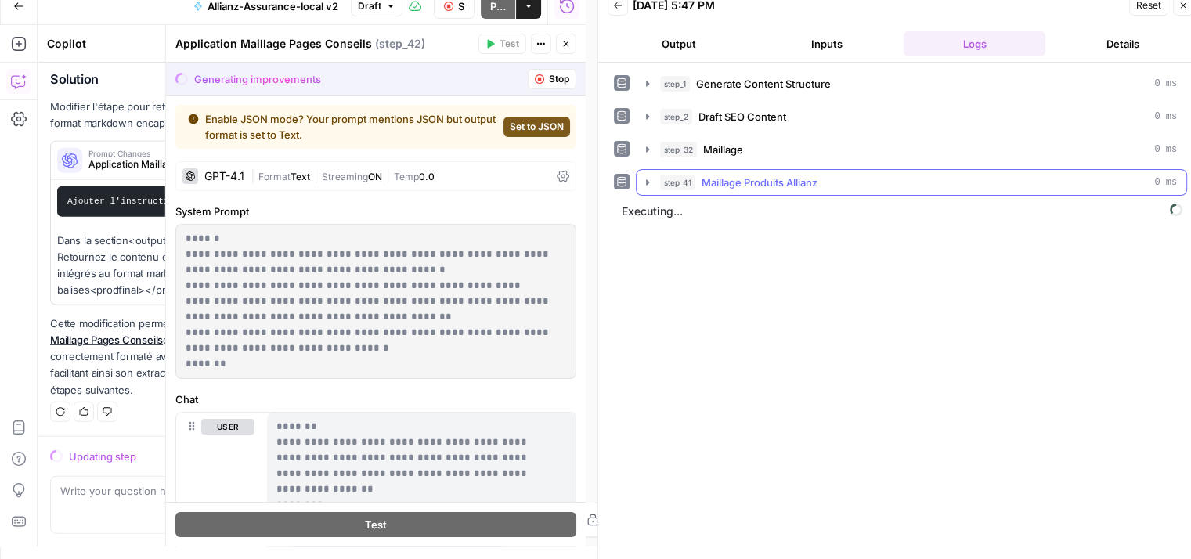
click at [645, 182] on icon "button" at bounding box center [647, 182] width 13 height 13
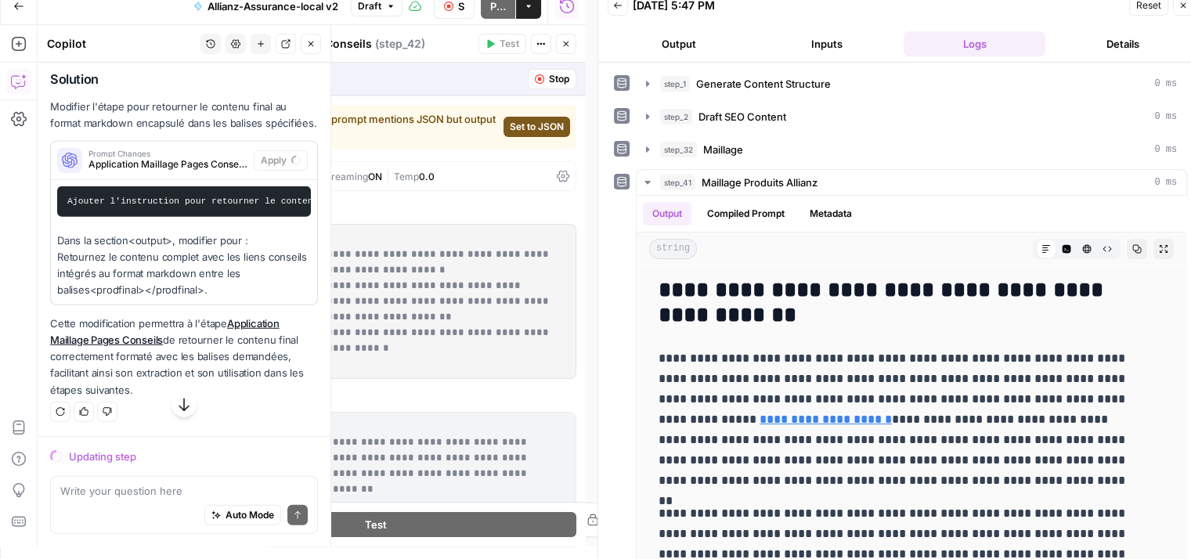
click at [96, 299] on p "Dans la section <output> , modifier pour : Retournez le contenu complet avec le…" at bounding box center [184, 266] width 254 height 67
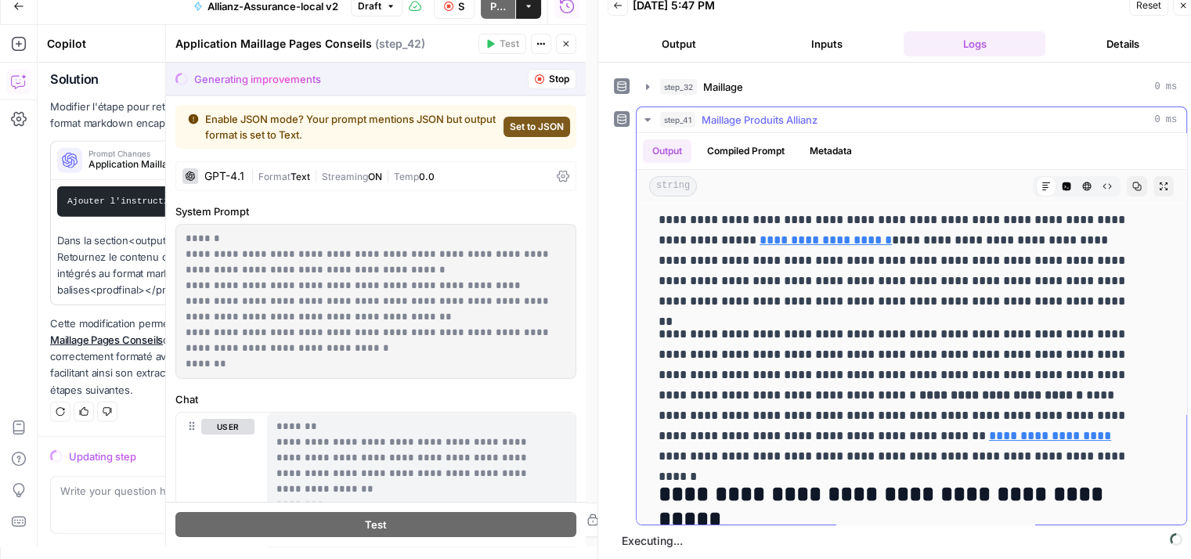
scroll to position [0, 0]
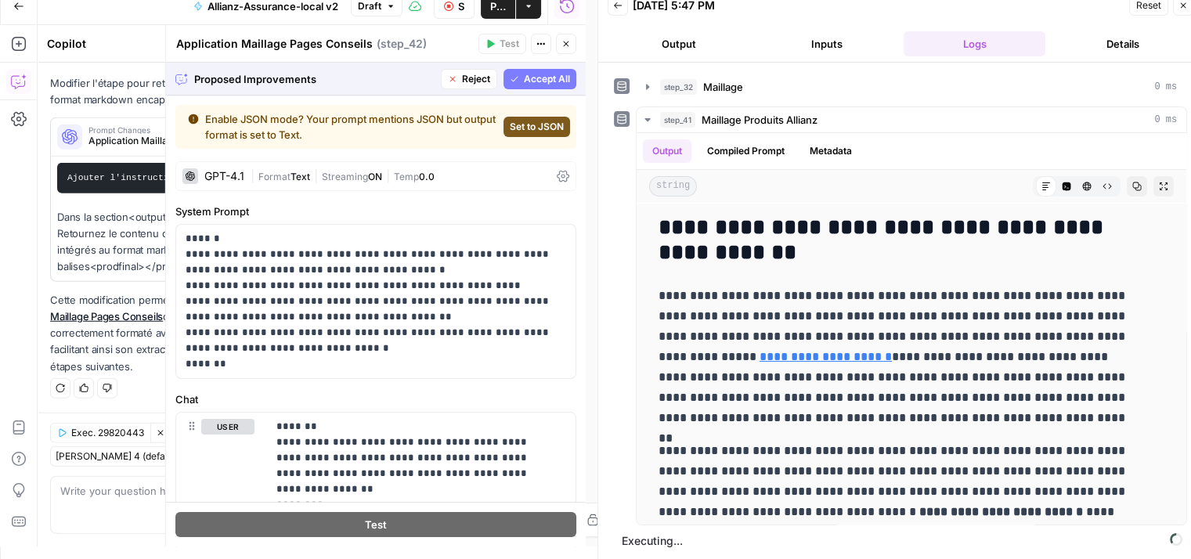
drag, startPoint x: 535, startPoint y: 78, endPoint x: 534, endPoint y: 89, distance: 11.8
click at [535, 78] on span "Accept All" at bounding box center [547, 79] width 46 height 14
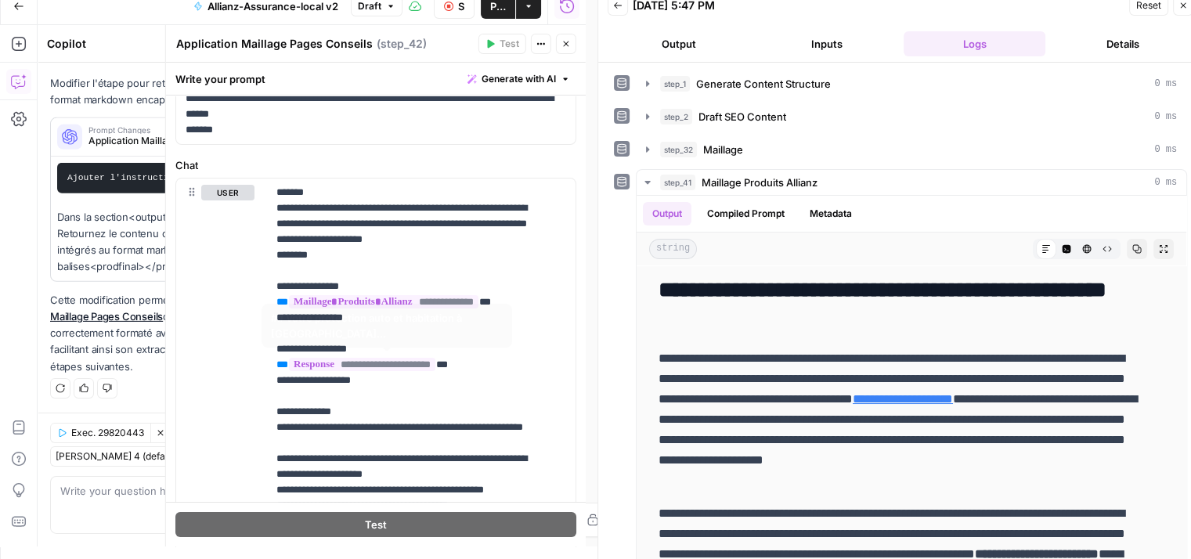
scroll to position [235, 0]
click at [408, 362] on span "**********" at bounding box center [362, 363] width 146 height 13
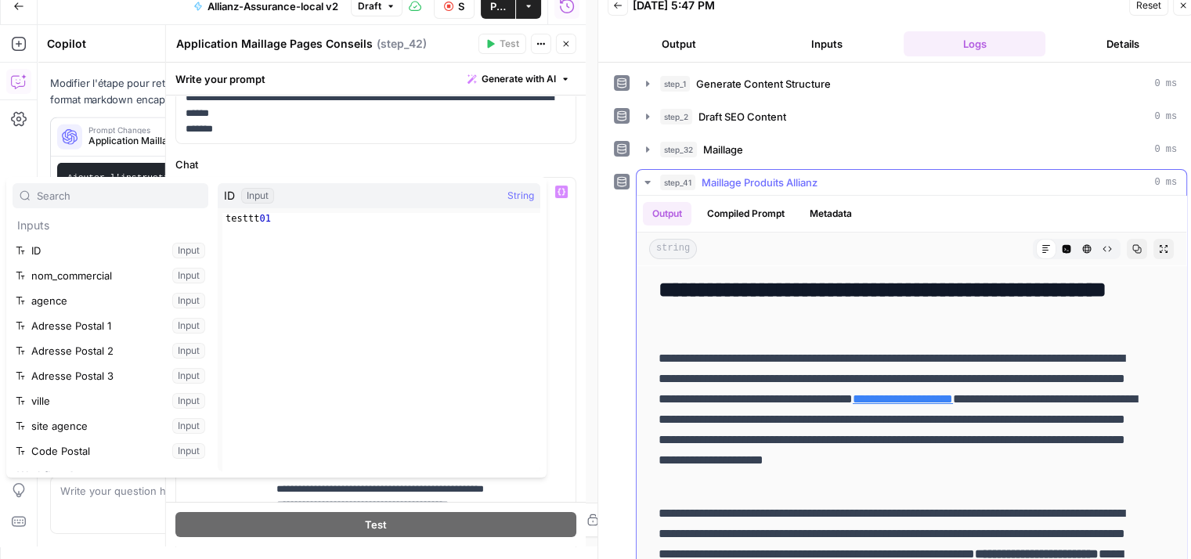
click at [645, 190] on button "step_41 Maillage Produits Allianz 0 ms" at bounding box center [912, 182] width 550 height 25
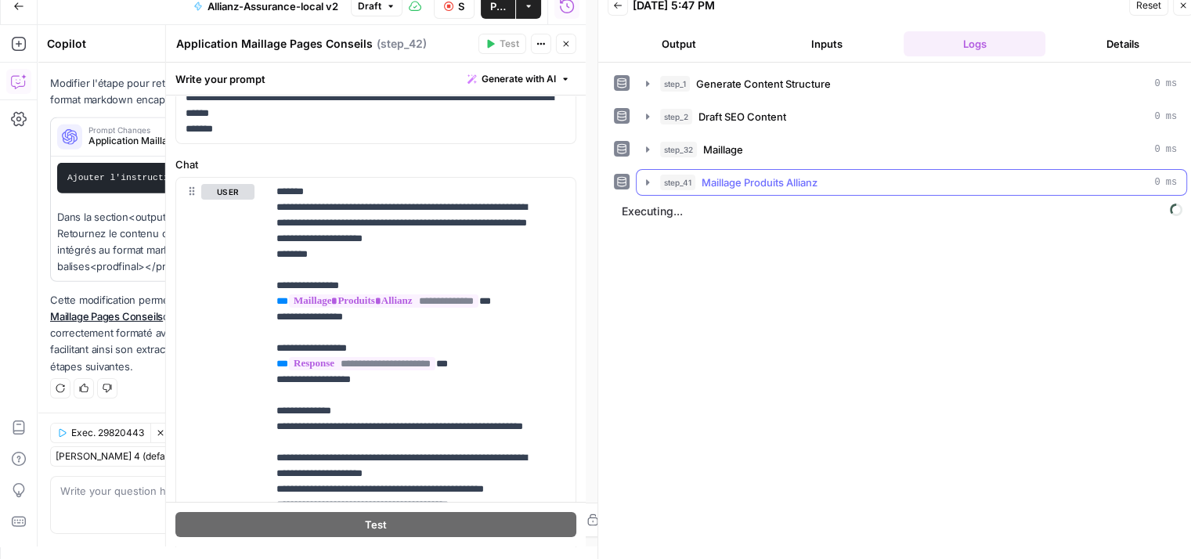
click at [646, 184] on icon "button" at bounding box center [647, 182] width 13 height 13
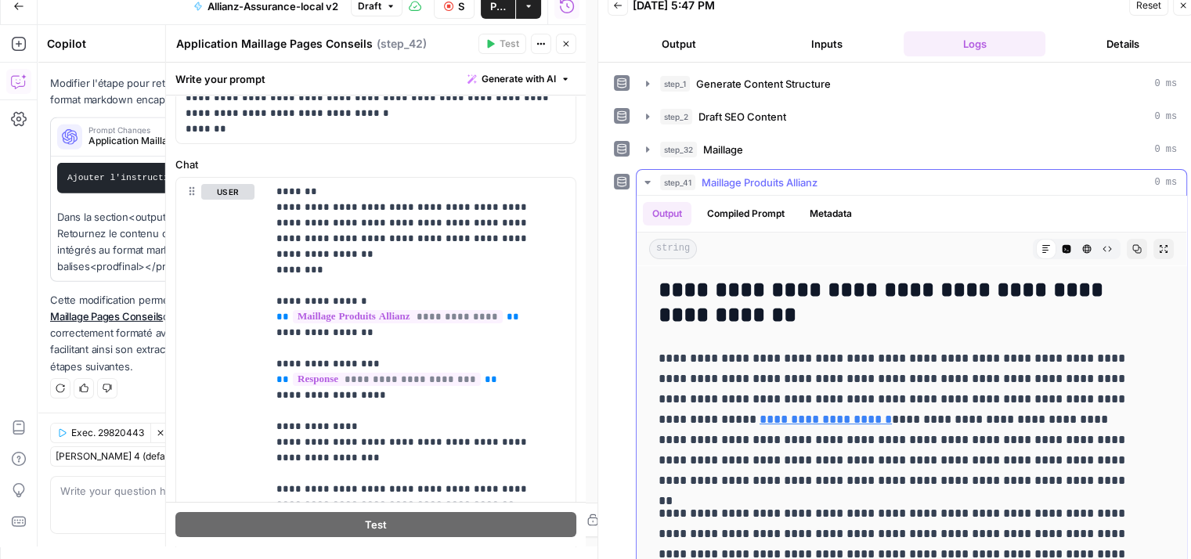
click at [646, 184] on icon "button" at bounding box center [647, 182] width 13 height 13
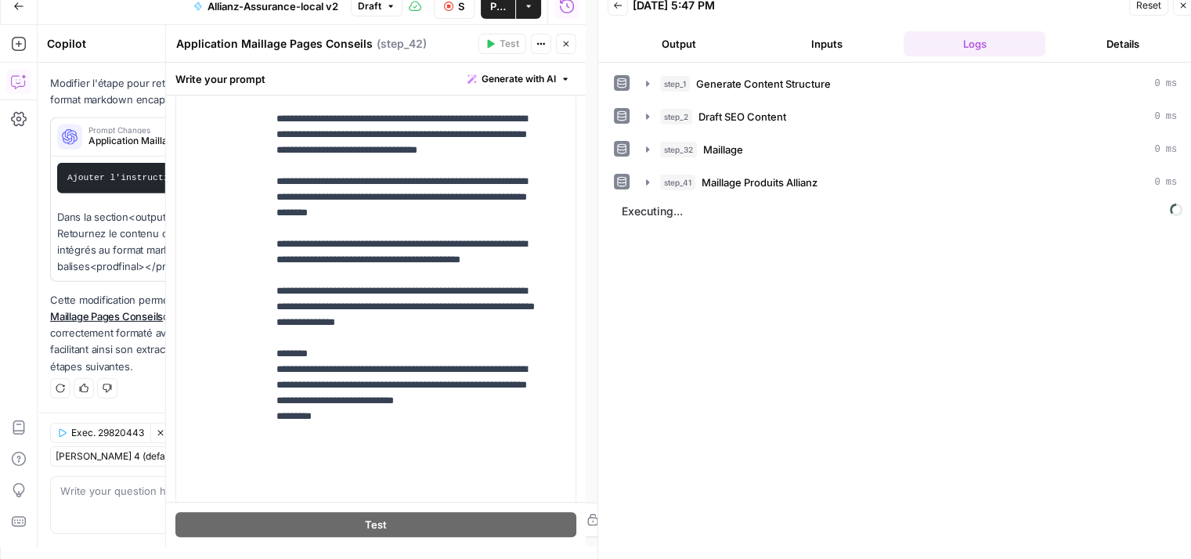
scroll to position [548, 0]
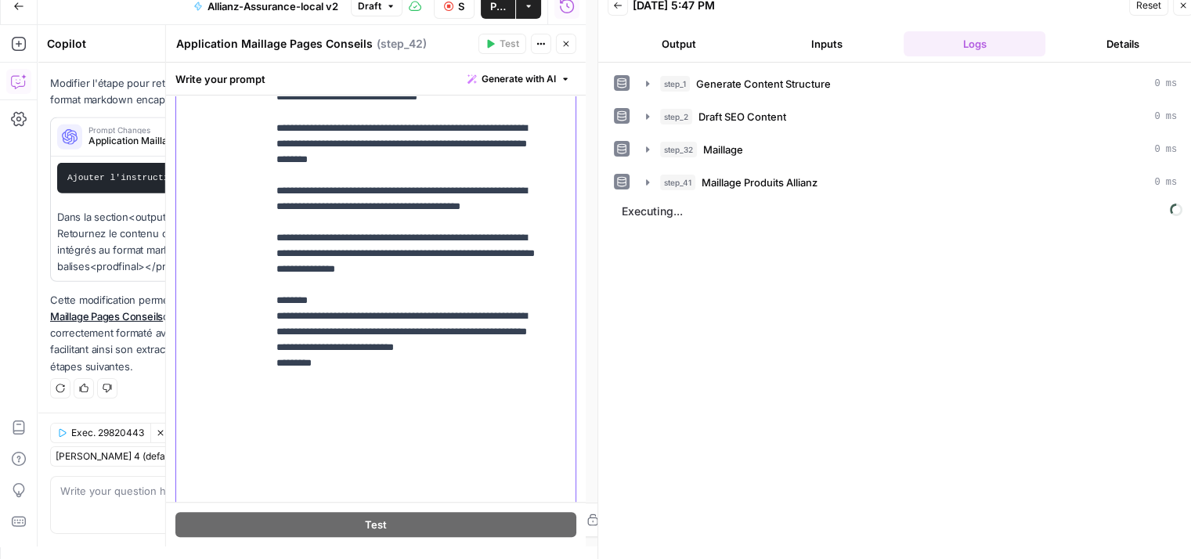
drag, startPoint x: 356, startPoint y: 386, endPoint x: 257, endPoint y: 336, distance: 111.4
click at [256, 337] on div "**********" at bounding box center [375, 202] width 399 height 675
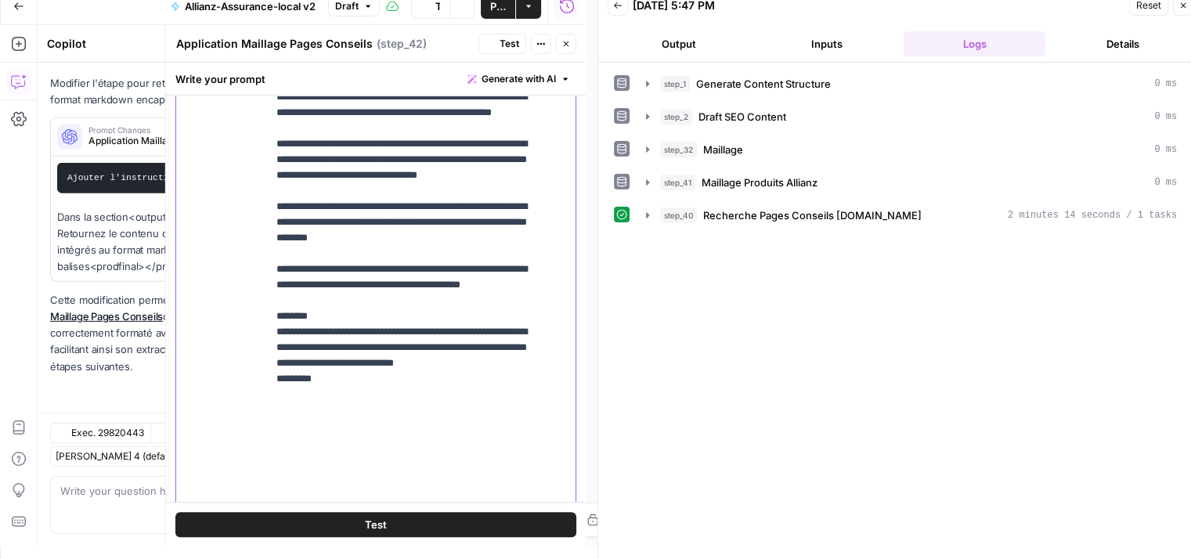
scroll to position [17082, 0]
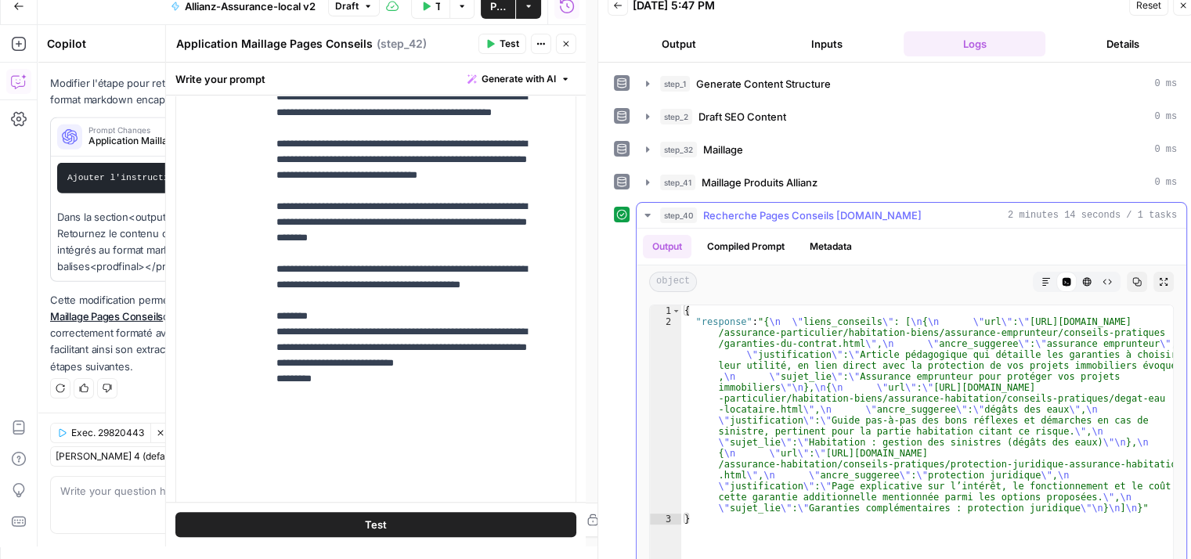
click at [1042, 278] on icon "button" at bounding box center [1046, 282] width 8 height 8
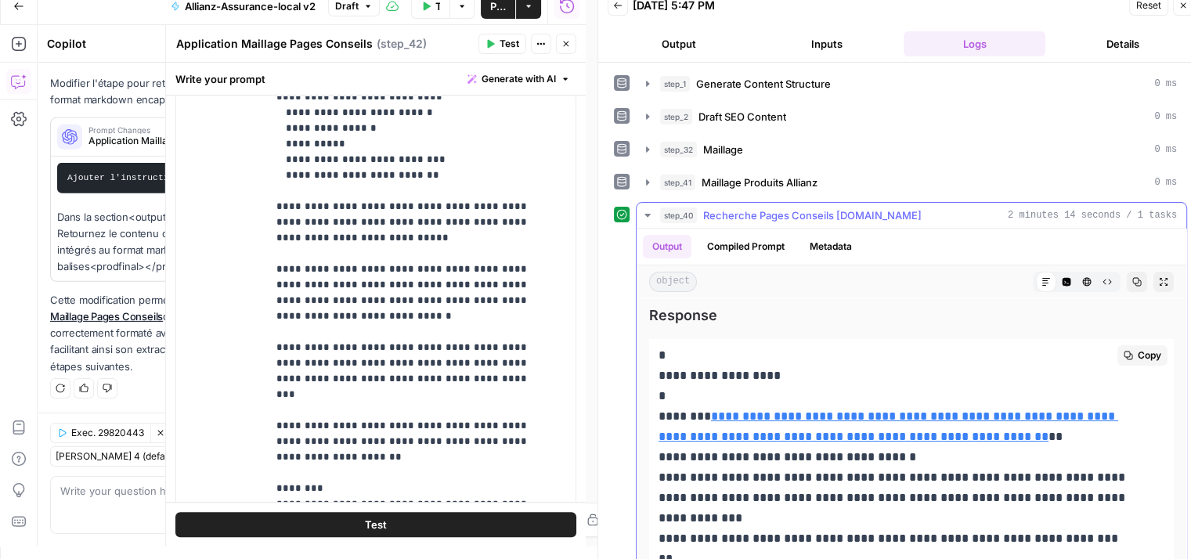
click at [1103, 280] on icon "button" at bounding box center [1107, 281] width 9 height 9
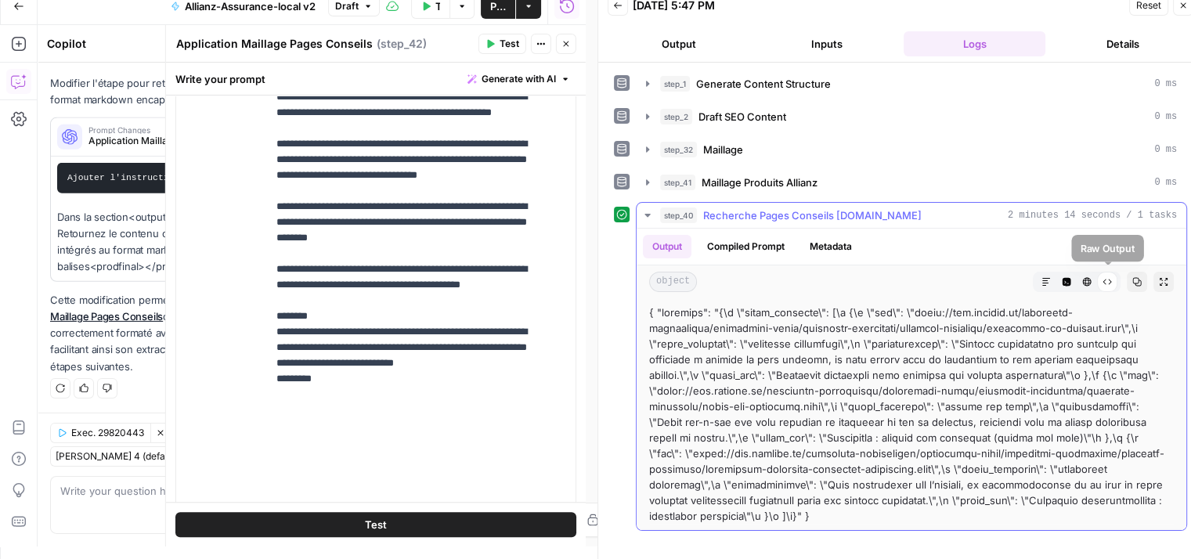
click at [1111, 280] on icon at bounding box center [1107, 282] width 9 height 5
click at [1051, 280] on button "Markdown" at bounding box center [1046, 282] width 20 height 20
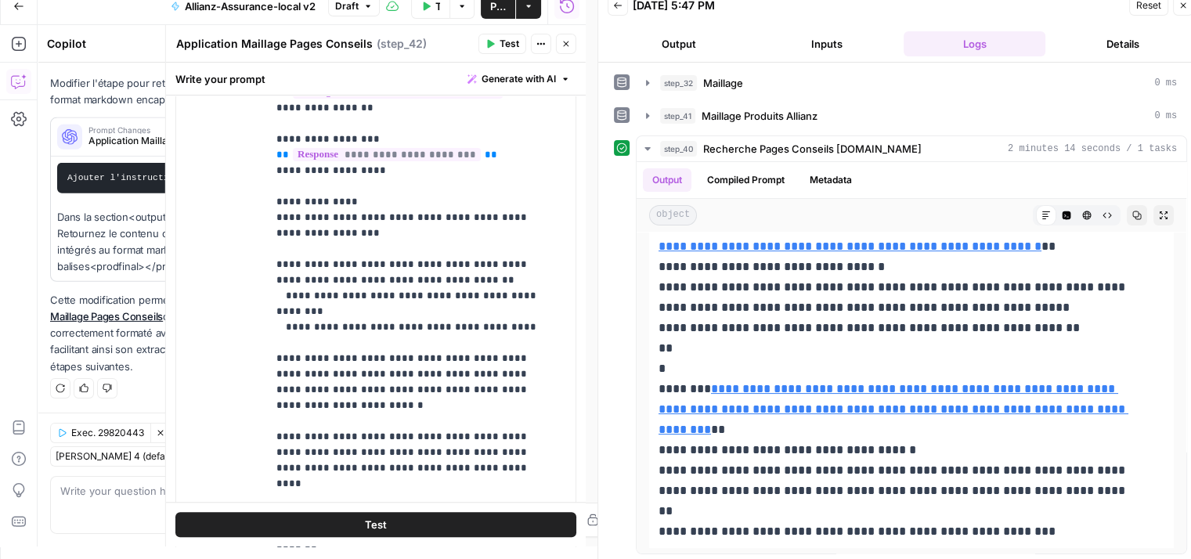
scroll to position [630, 0]
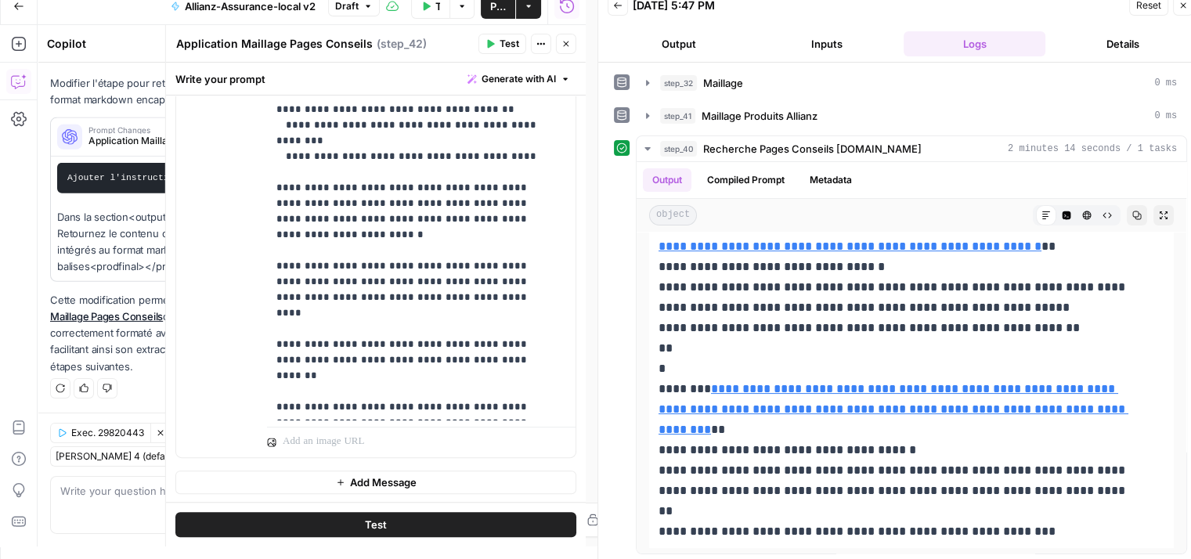
drag, startPoint x: 380, startPoint y: 526, endPoint x: 592, endPoint y: 312, distance: 301.3
click at [379, 526] on button "Test" at bounding box center [375, 524] width 401 height 25
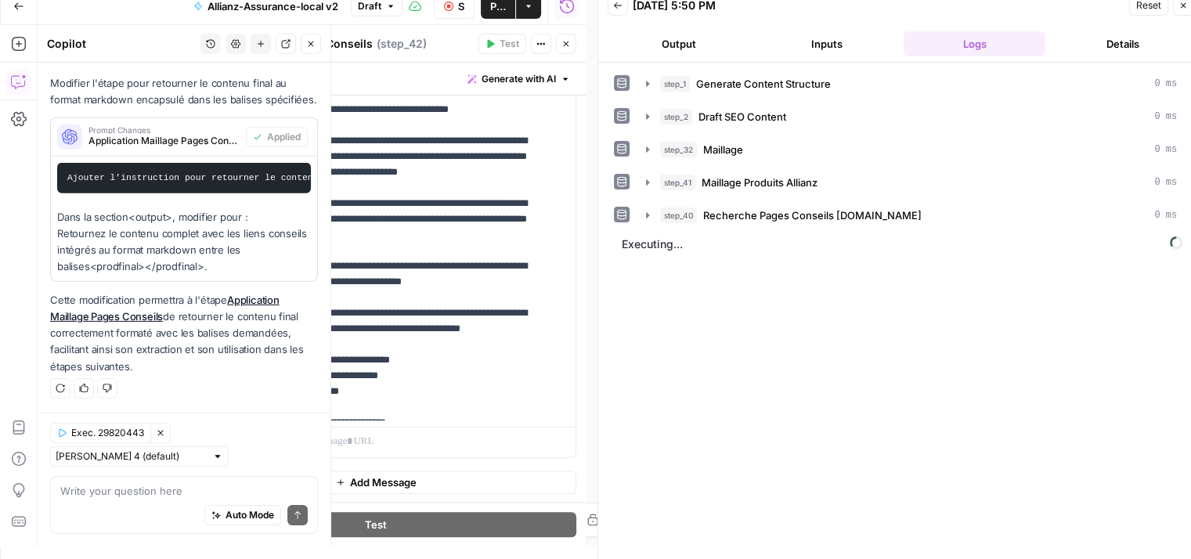
click at [138, 20] on div "Go Back Allianz-Assurance-local v2 Draft Stop Run Publish Actions Run History" at bounding box center [293, 5] width 586 height 37
click at [310, 45] on icon "button" at bounding box center [311, 44] width 5 height 5
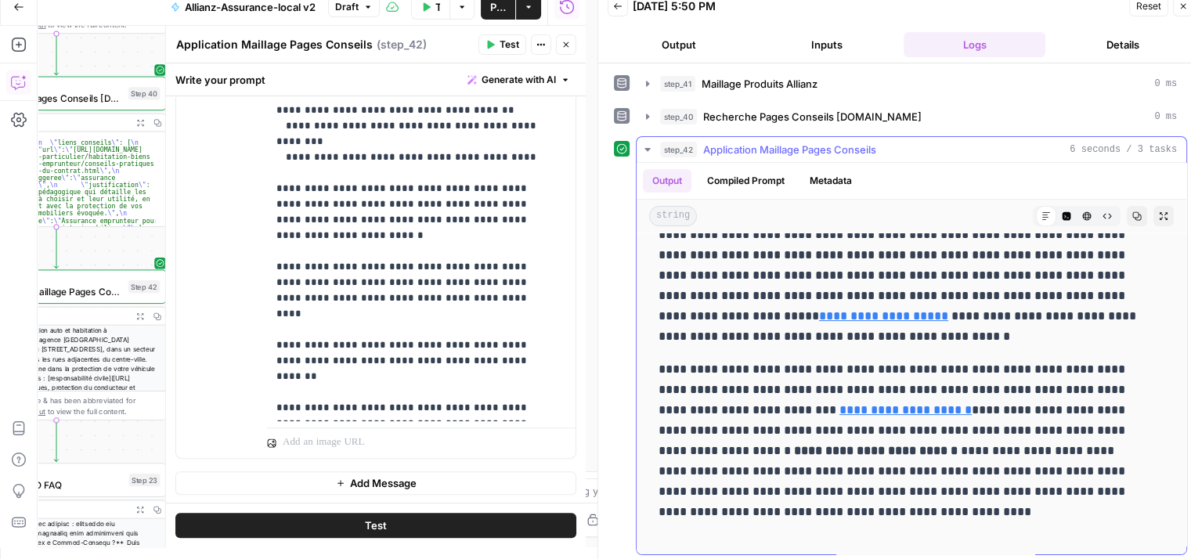
scroll to position [13, 0]
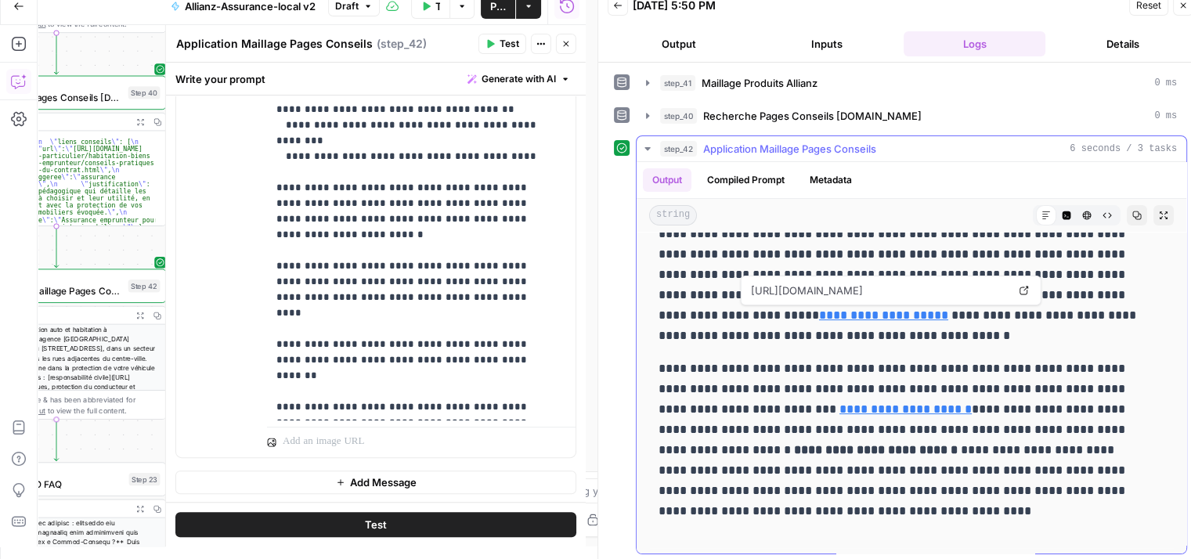
click at [836, 316] on link "**********" at bounding box center [883, 315] width 129 height 12
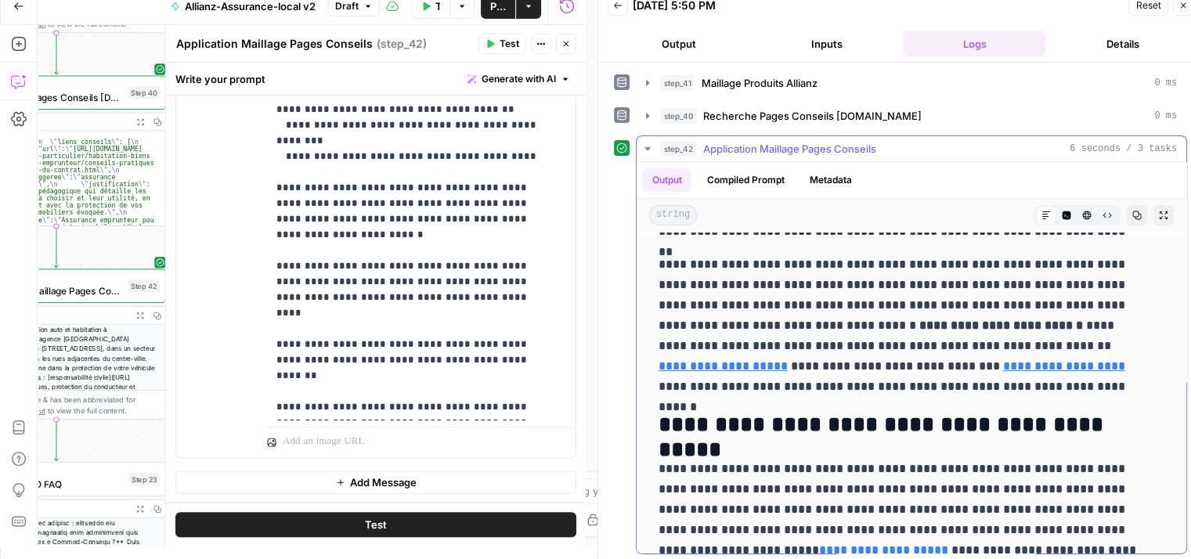
scroll to position [99, 0]
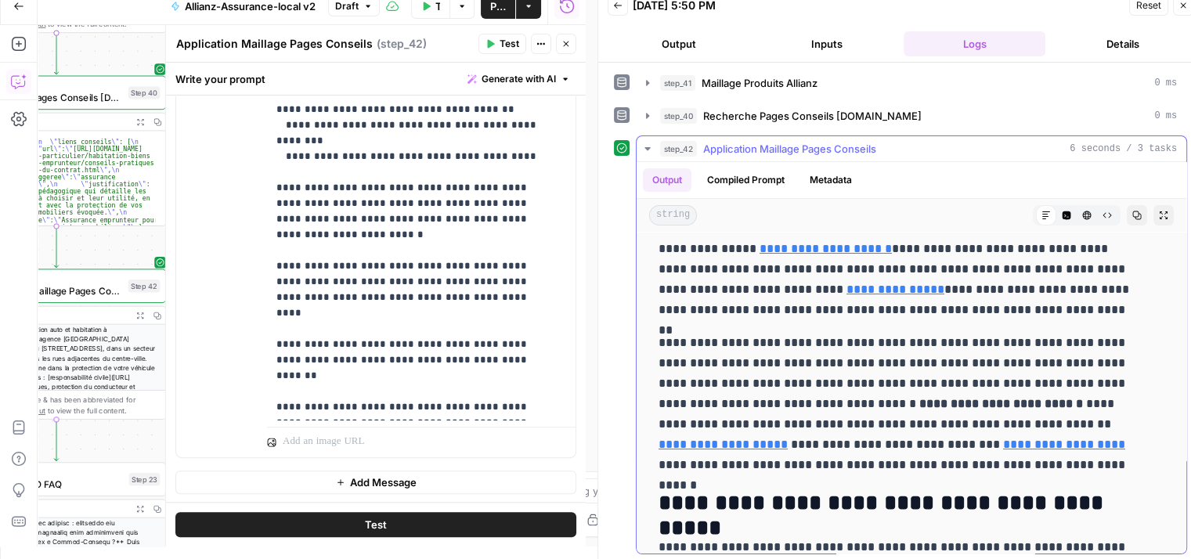
click at [788, 439] on link "**********" at bounding box center [723, 445] width 129 height 12
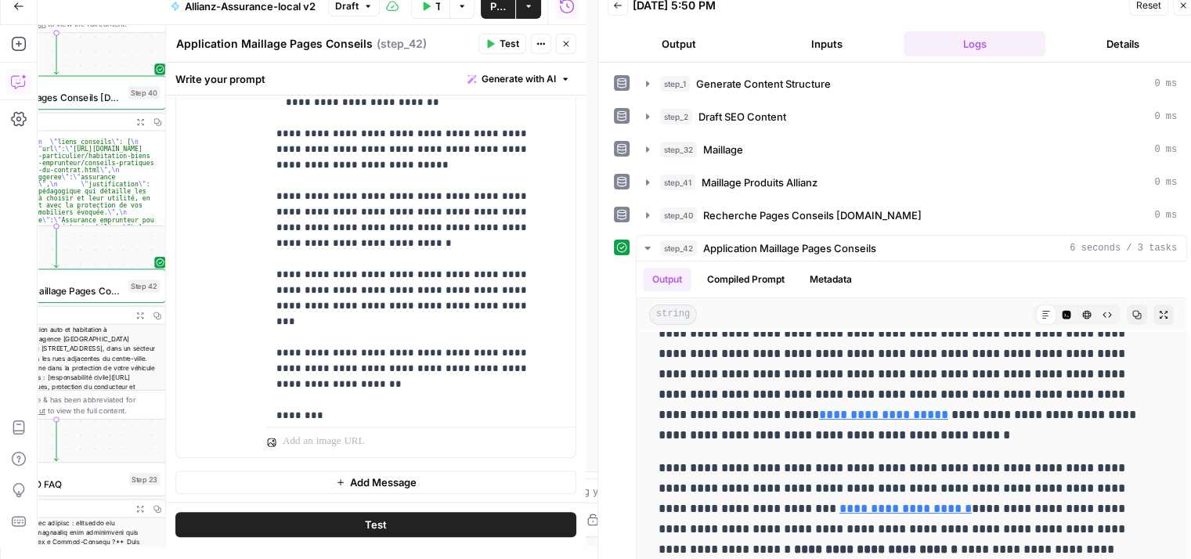
scroll to position [455, 0]
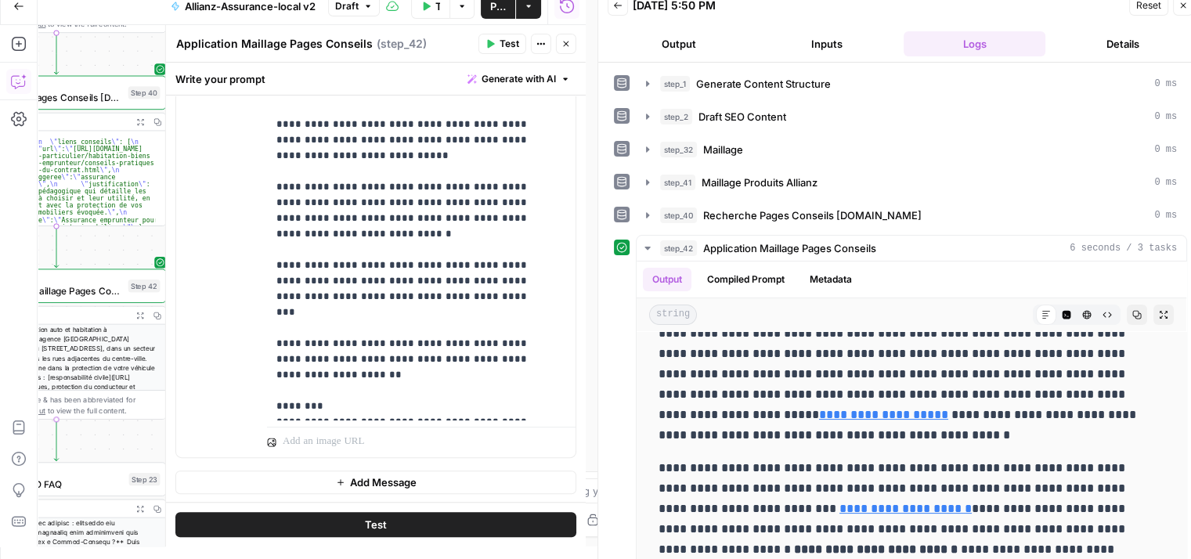
click at [16, 75] on icon "button" at bounding box center [19, 82] width 16 height 16
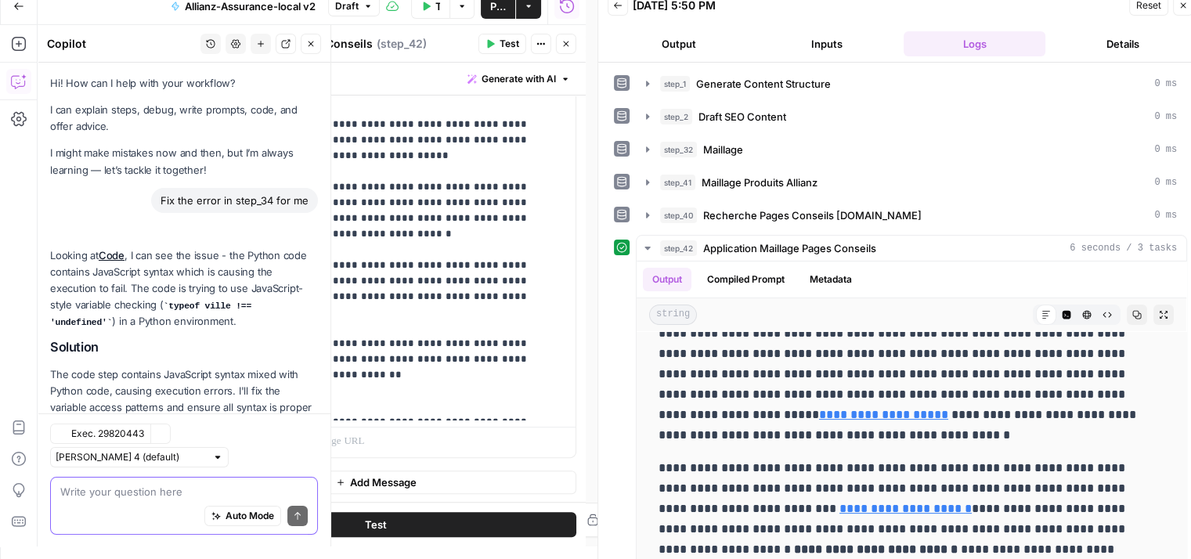
scroll to position [16946, 0]
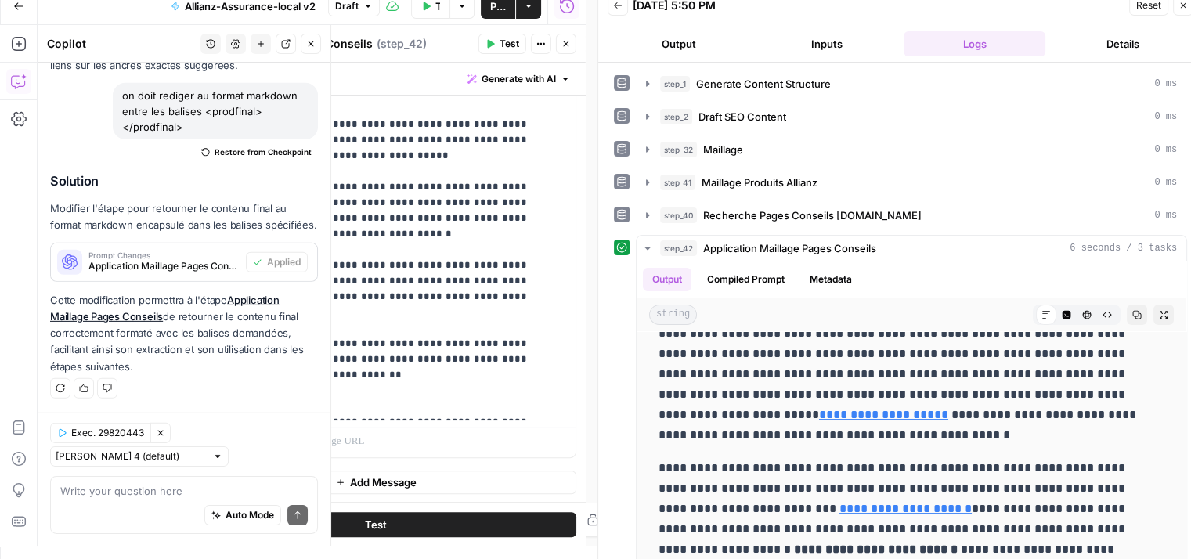
click at [110, 500] on div "Auto Mode Send" at bounding box center [183, 516] width 247 height 34
type textarea "on doit donc avoir combien de lien au total"
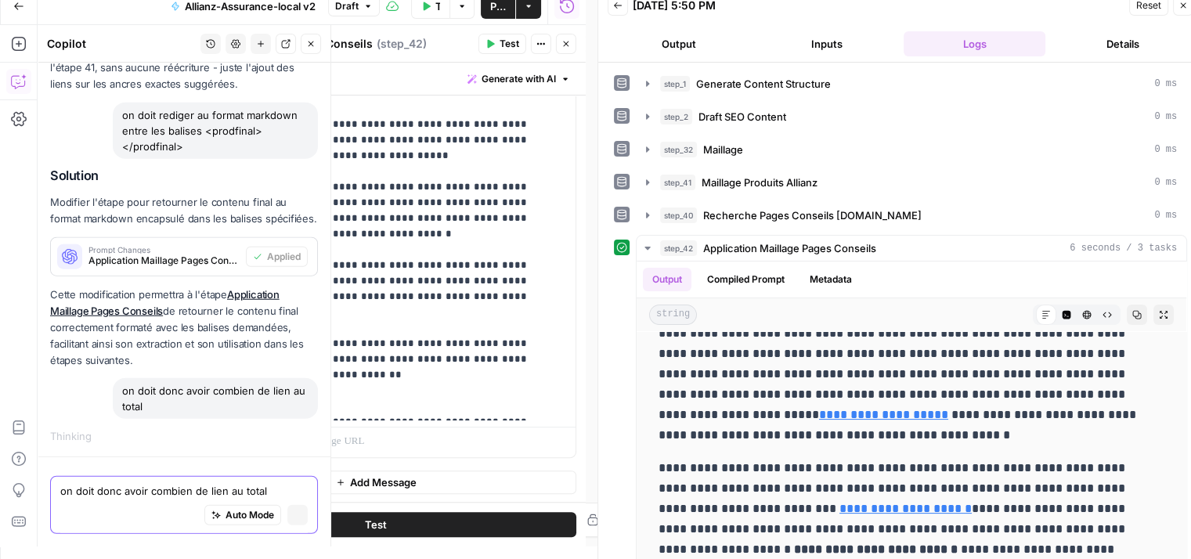
click at [125, 493] on textarea "on doit donc avoir combien de lien au total" at bounding box center [183, 491] width 247 height 16
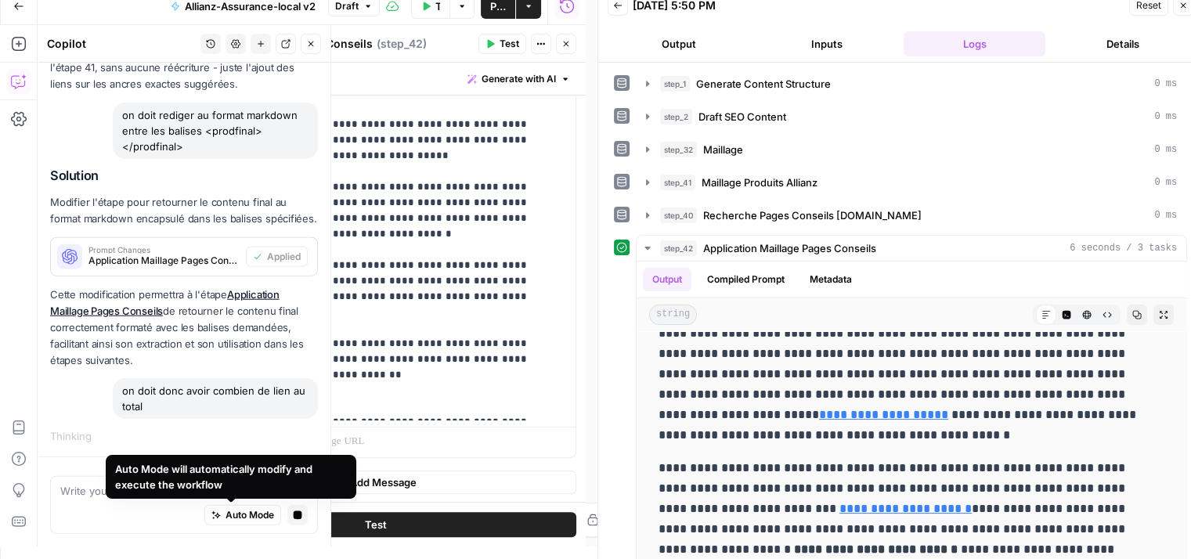
click at [91, 508] on div "Auto Mode Stop generating" at bounding box center [183, 516] width 247 height 34
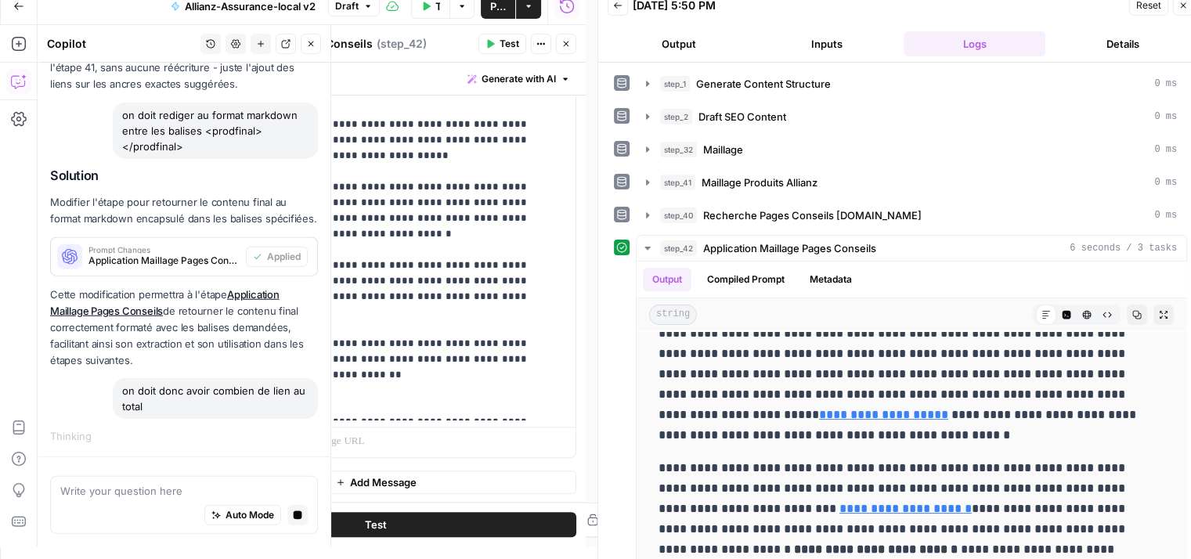
click at [497, 12] on span "Publish" at bounding box center [498, 6] width 16 height 16
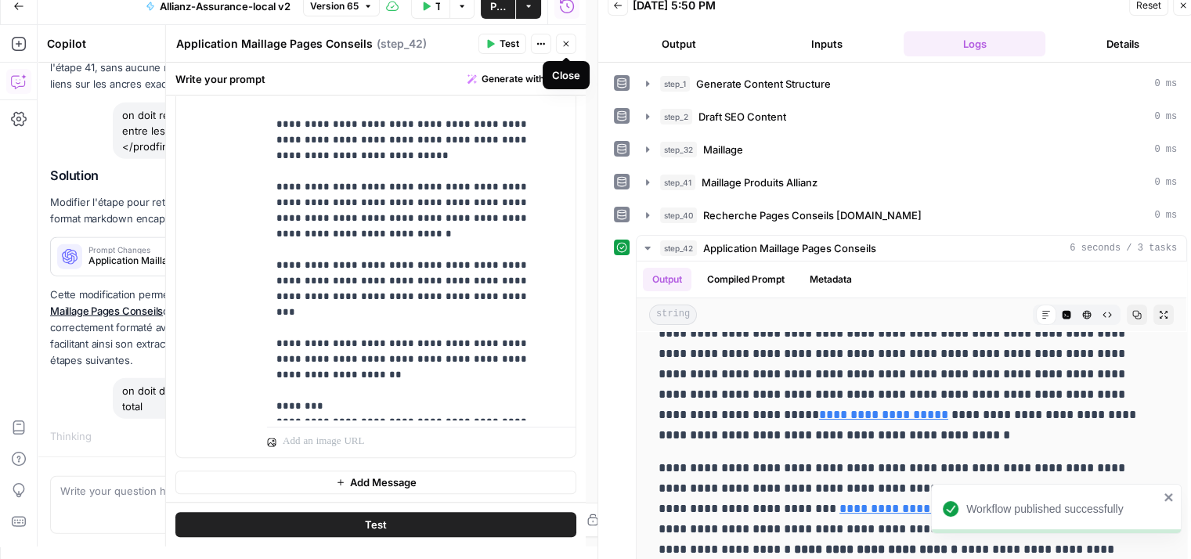
click at [571, 42] on button "Close" at bounding box center [566, 44] width 20 height 20
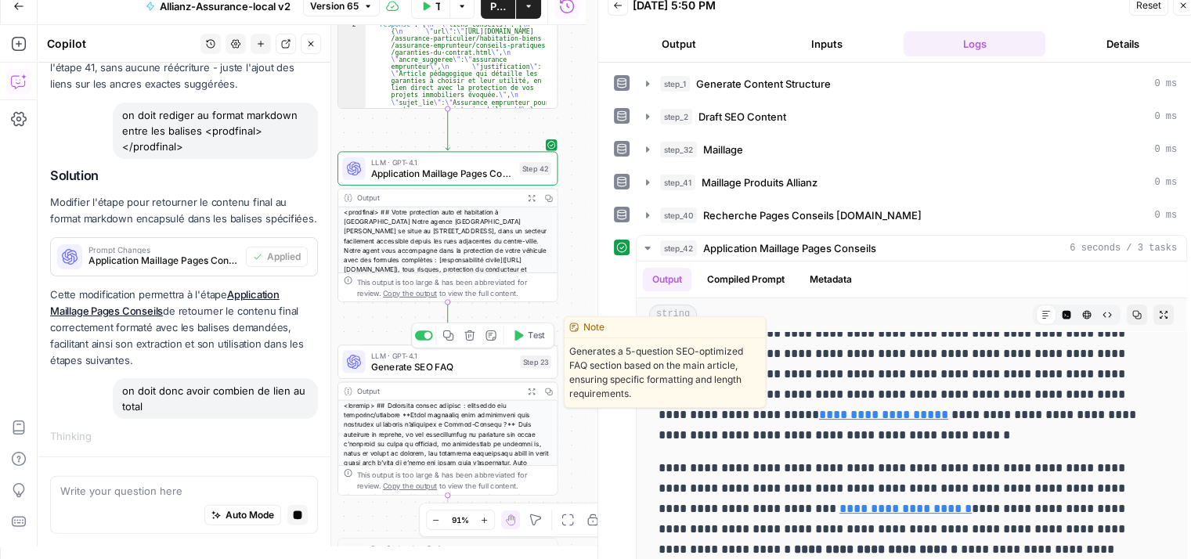
click at [401, 372] on span "Generate SEO FAQ" at bounding box center [442, 366] width 143 height 14
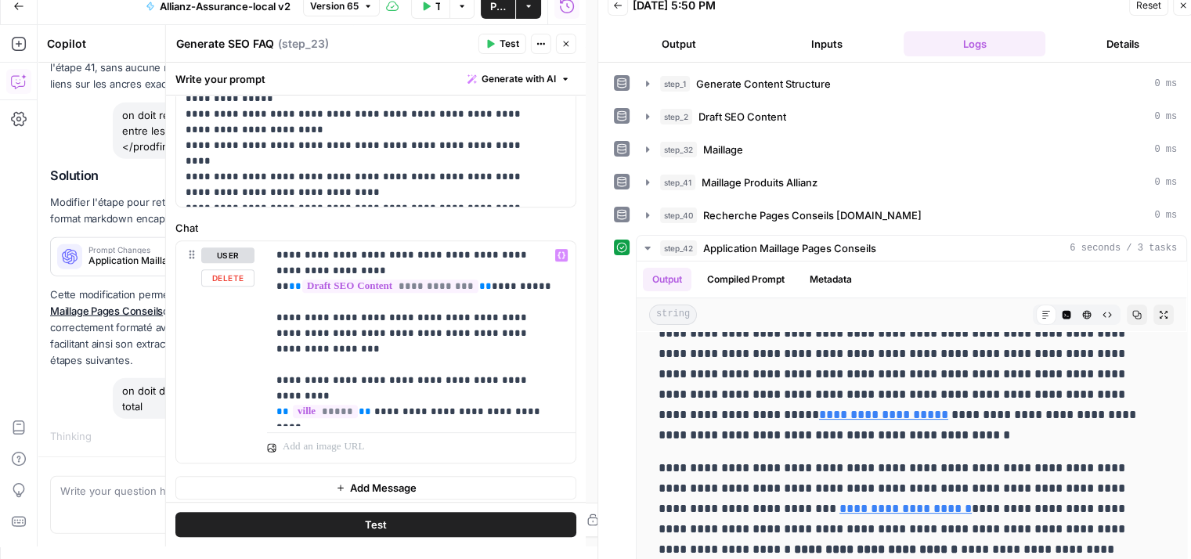
scroll to position [658, 0]
click at [492, 281] on span "**" at bounding box center [485, 286] width 13 height 10
click at [505, 270] on p "**********" at bounding box center [415, 333] width 278 height 172
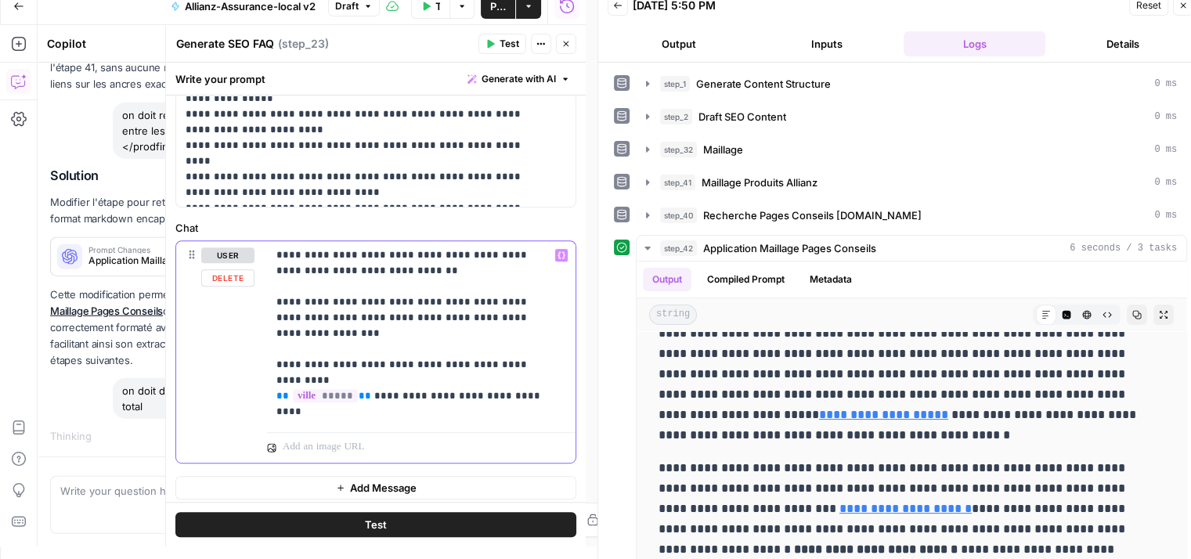
click at [558, 251] on icon "button" at bounding box center [562, 255] width 8 height 8
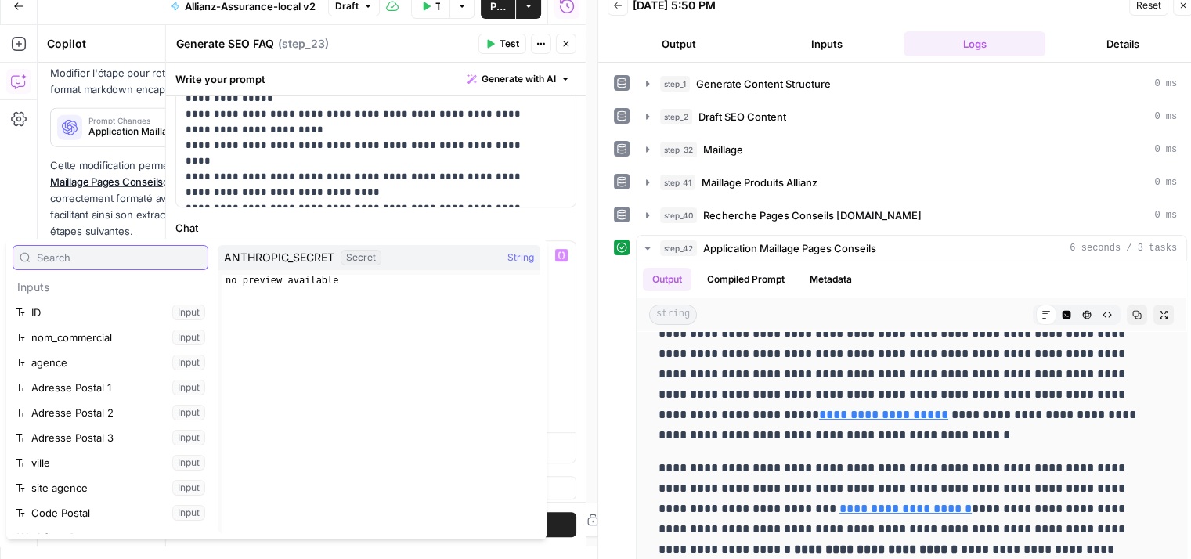
scroll to position [267, 0]
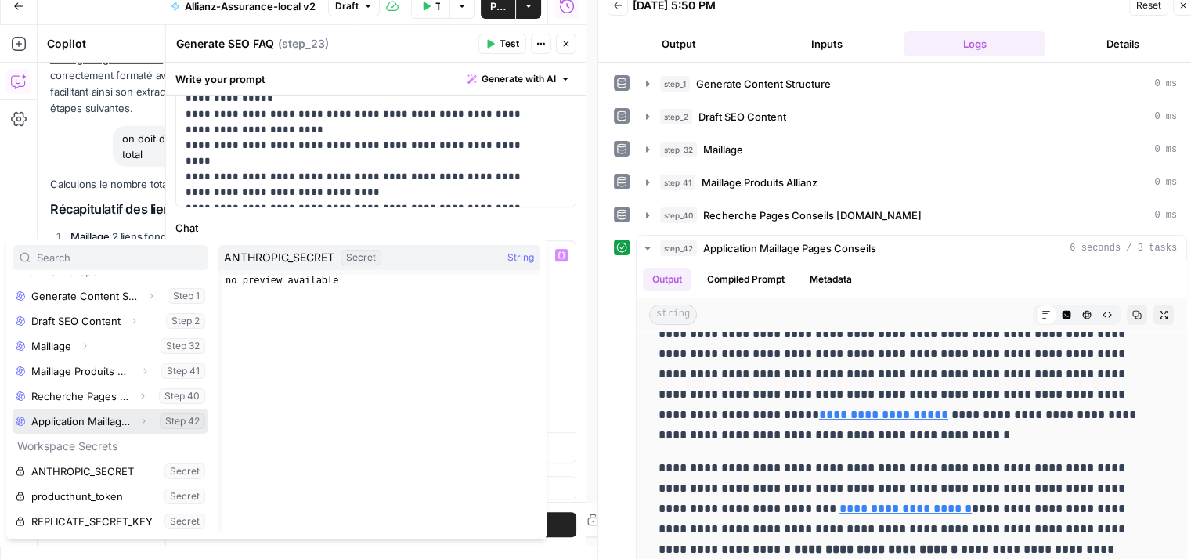
click at [139, 422] on icon "button" at bounding box center [143, 421] width 9 height 9
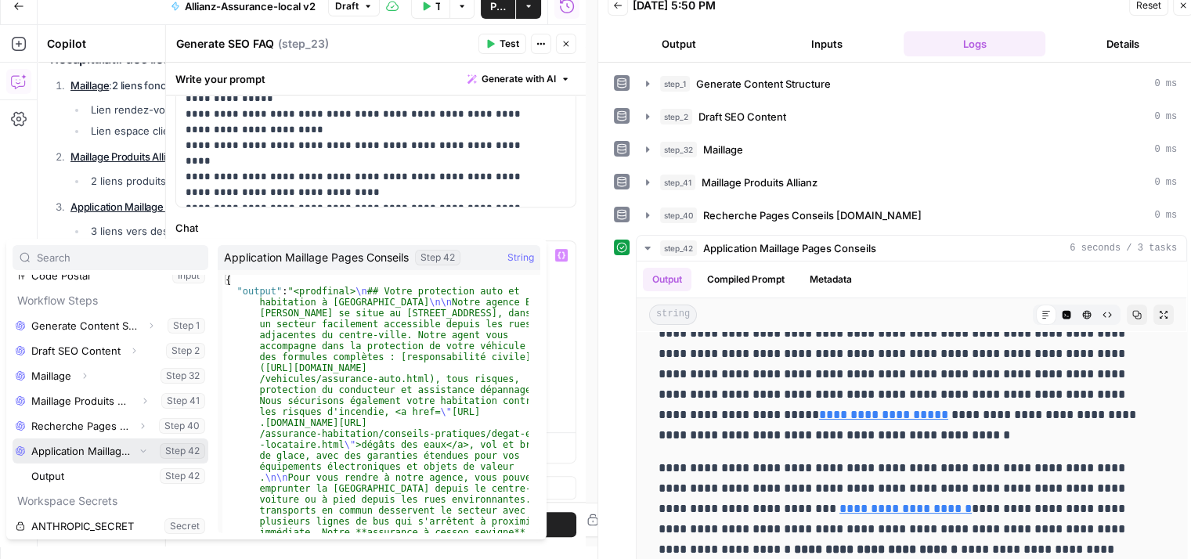
scroll to position [214, 0]
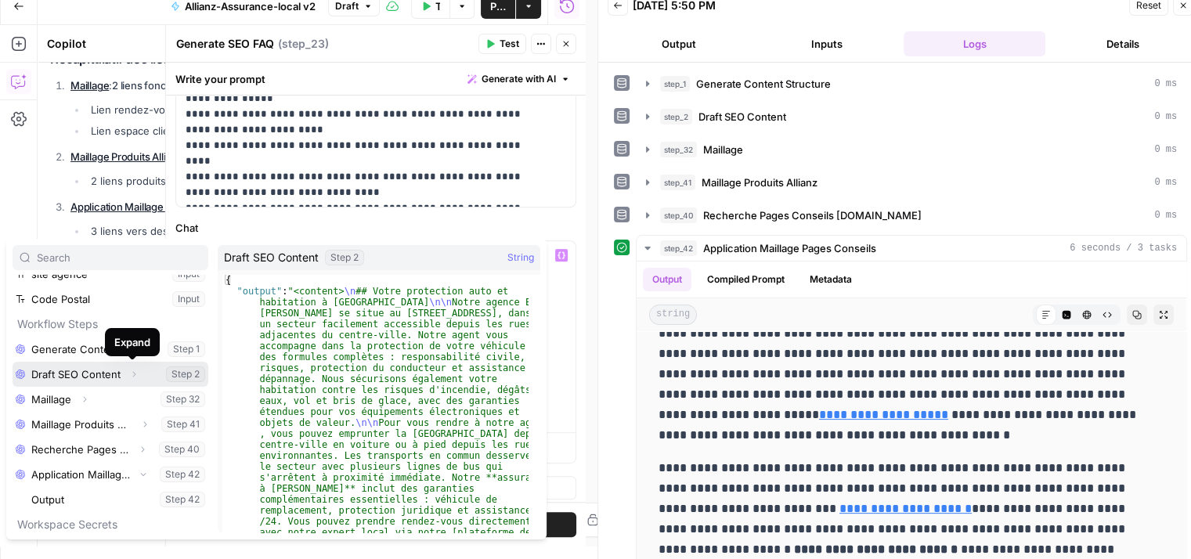
click at [132, 377] on icon "button" at bounding box center [133, 374] width 9 height 9
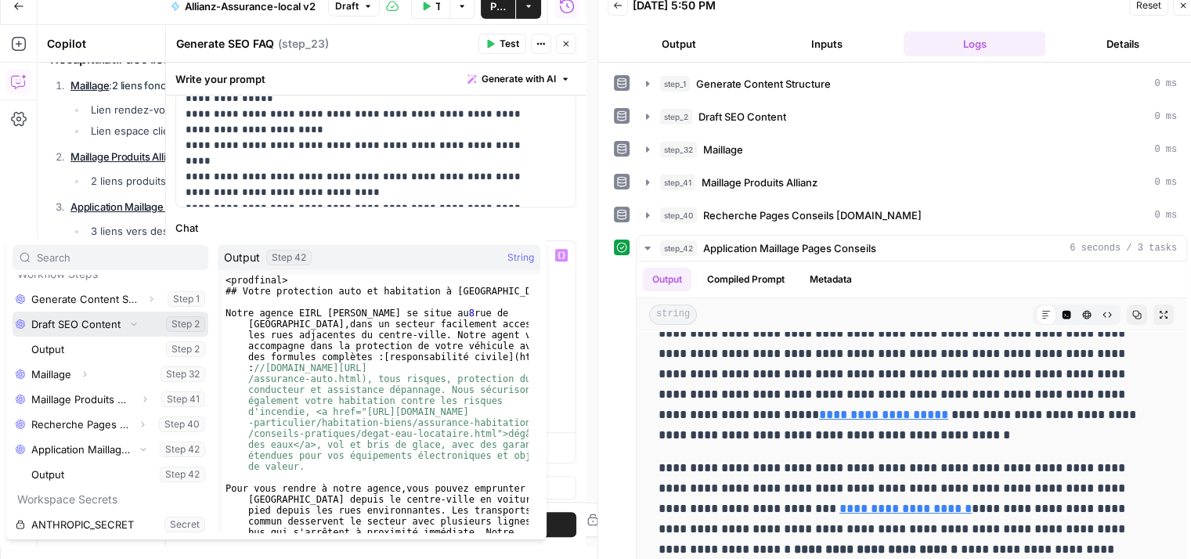
scroll to position [317, 0]
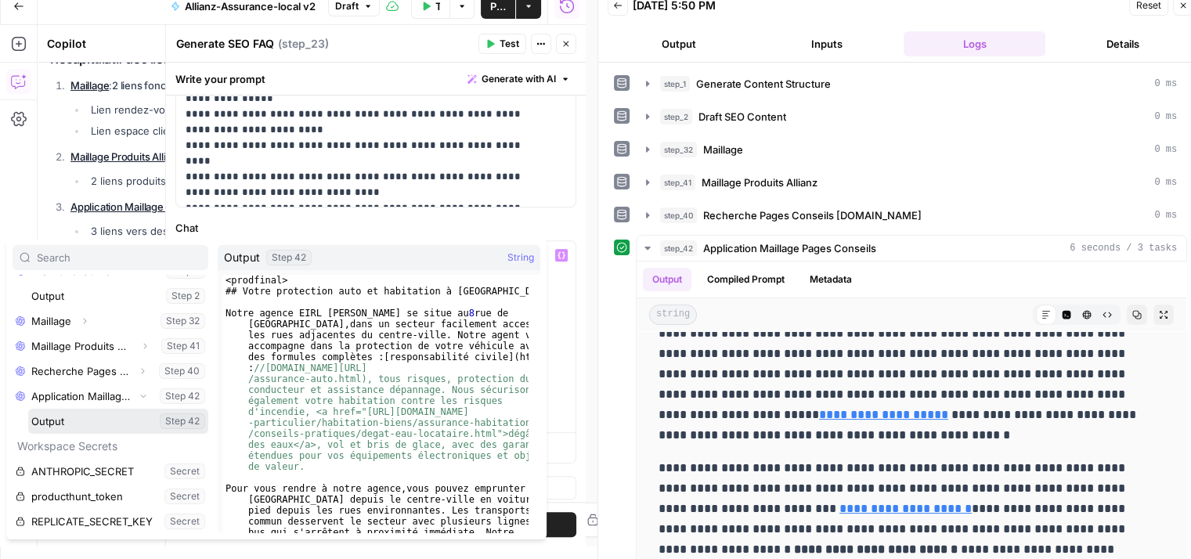
click at [58, 417] on button "Select variable Output" at bounding box center [118, 421] width 180 height 25
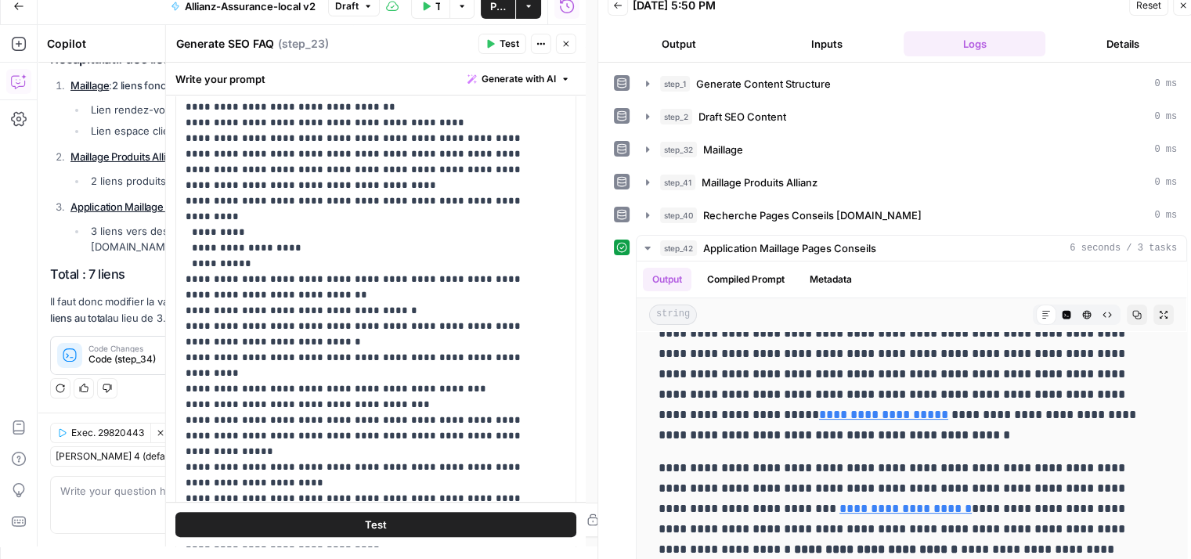
scroll to position [303, 0]
click at [566, 46] on icon "button" at bounding box center [566, 43] width 9 height 9
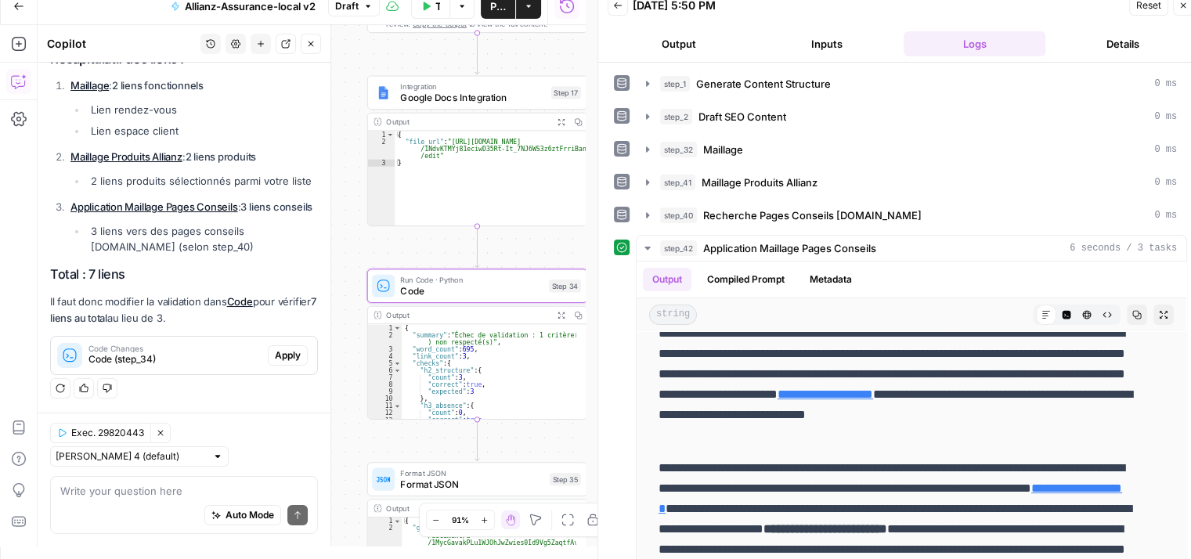
click at [275, 362] on span "Apply" at bounding box center [288, 356] width 26 height 14
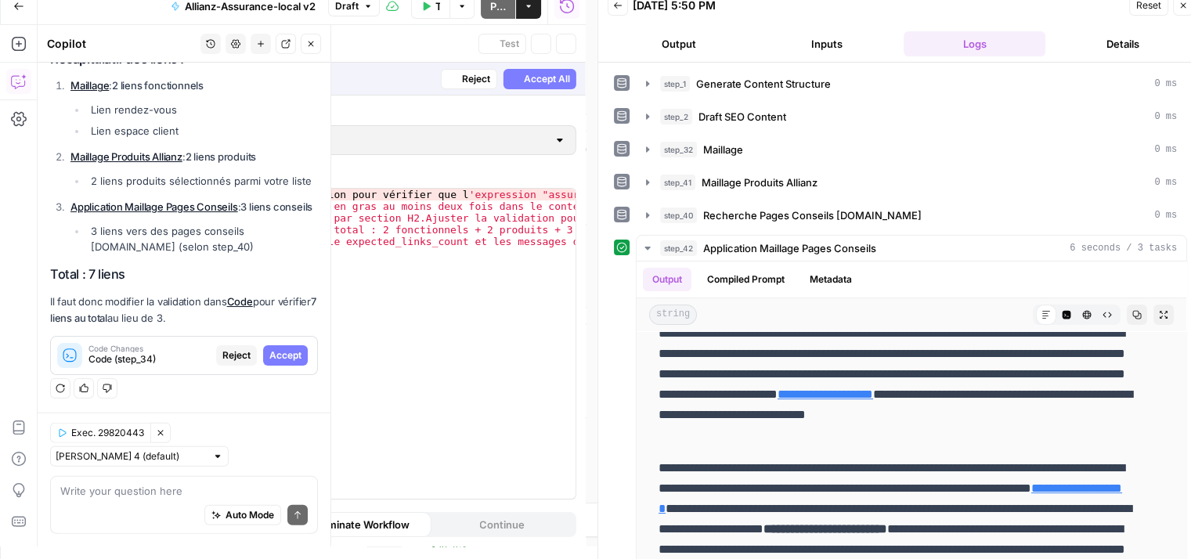
scroll to position [16609, 0]
click at [273, 352] on span "Accept" at bounding box center [285, 356] width 32 height 14
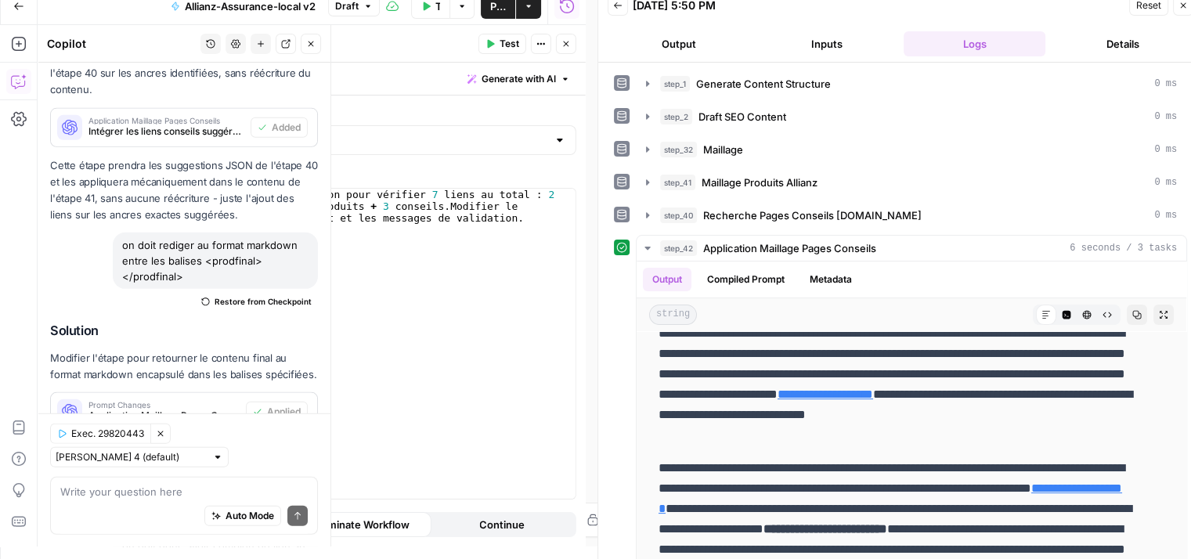
click at [427, 340] on div "Ajuster la validation pour v é rifier 7 liens au total : 2 fonctionnels + 2 pro…" at bounding box center [392, 379] width 368 height 381
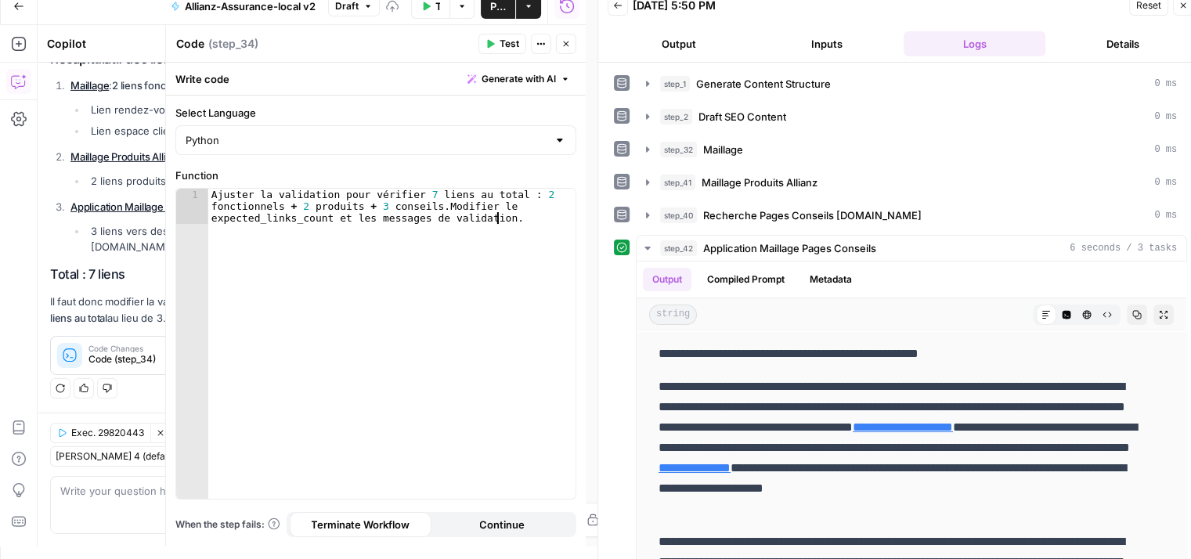
type textarea "**********"
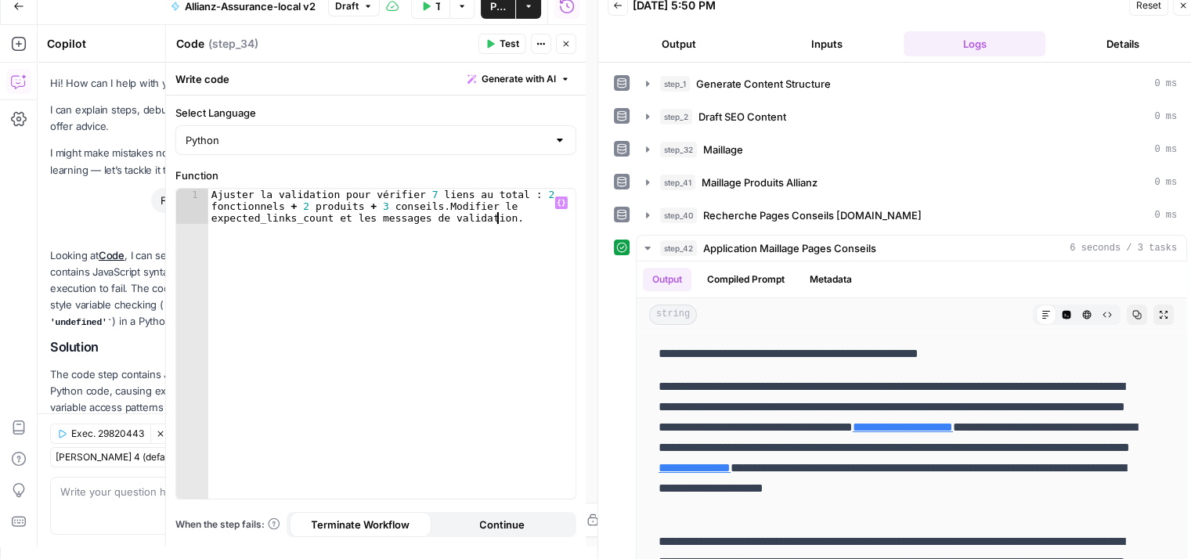
scroll to position [17411, 0]
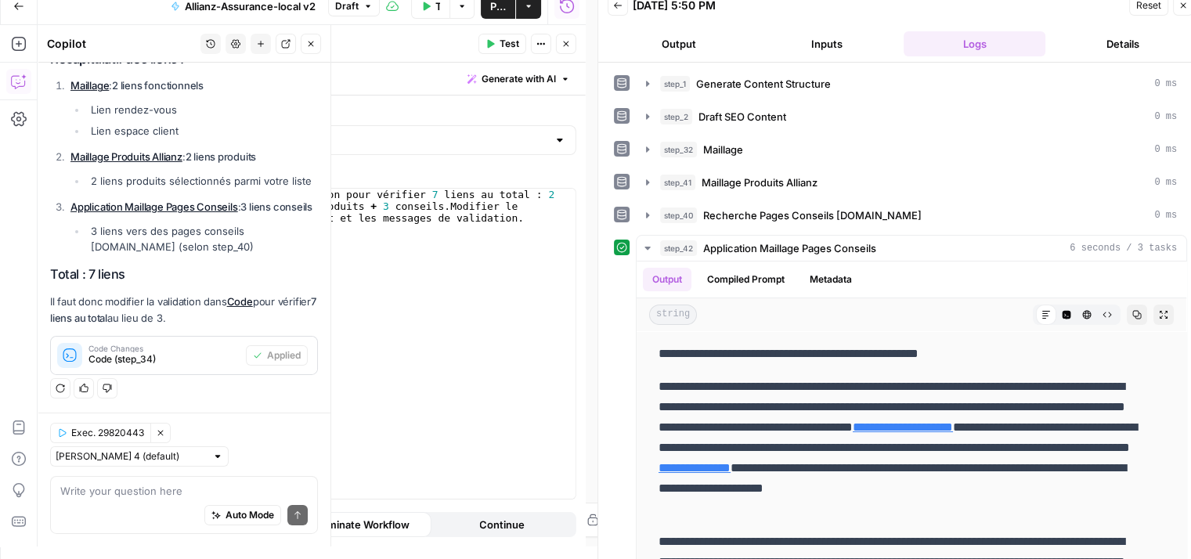
click at [116, 500] on div "Auto Mode Send" at bounding box center [183, 516] width 247 height 34
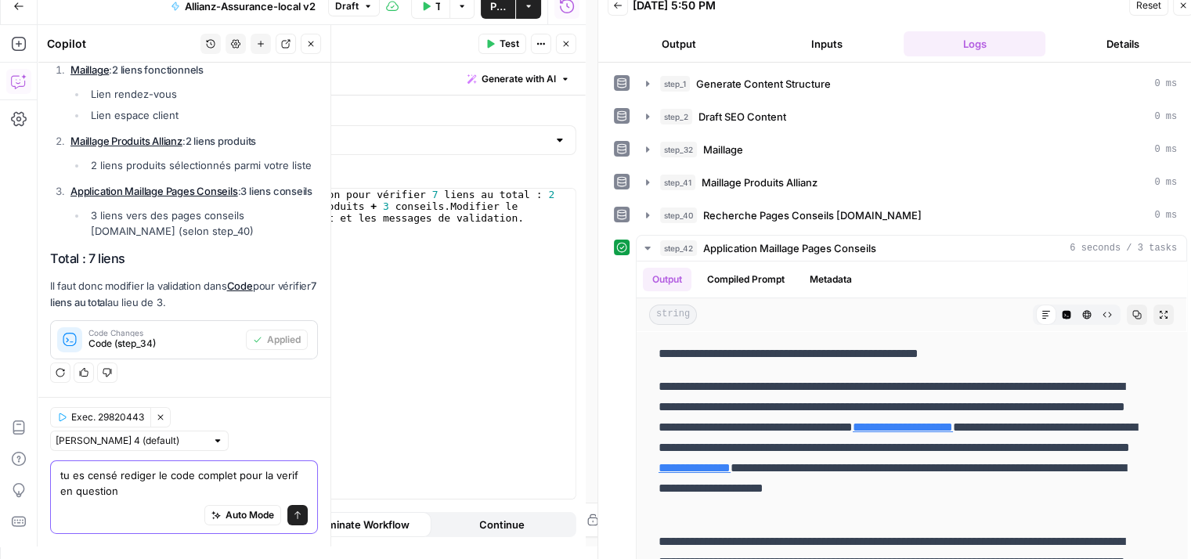
scroll to position [17427, 0]
type textarea "tu es censé rediger le code complet pour la verif en question"
click at [406, 420] on div "Ajuster la validation pour v é rifier 7 liens au total : 2 fonctionnels + 2 pro…" at bounding box center [392, 379] width 368 height 381
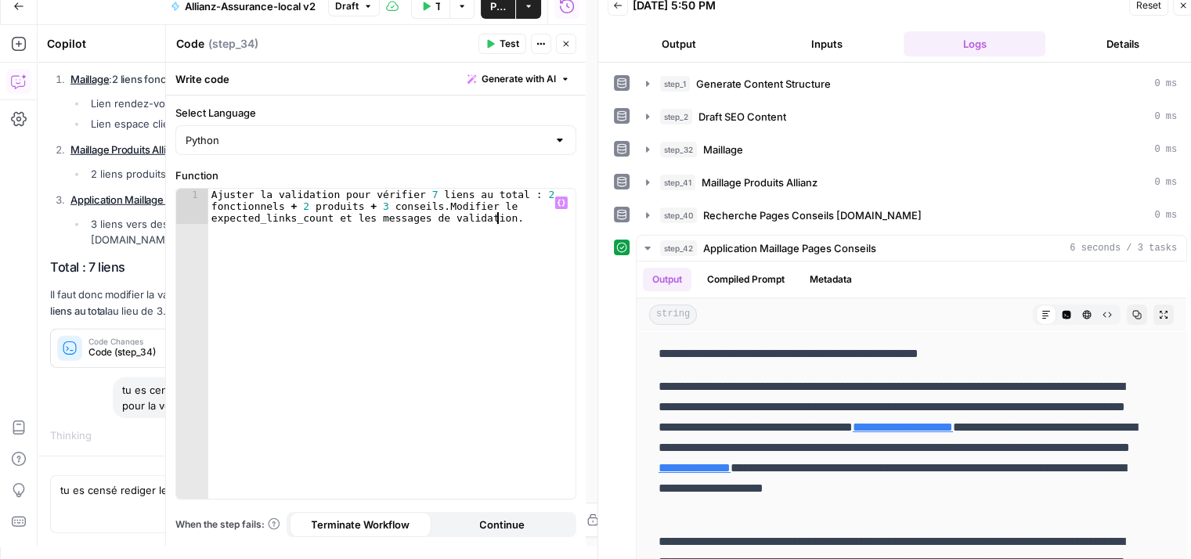
scroll to position [16593, 0]
click at [567, 45] on icon "button" at bounding box center [565, 44] width 5 height 5
click at [567, 43] on icon "button" at bounding box center [566, 43] width 9 height 9
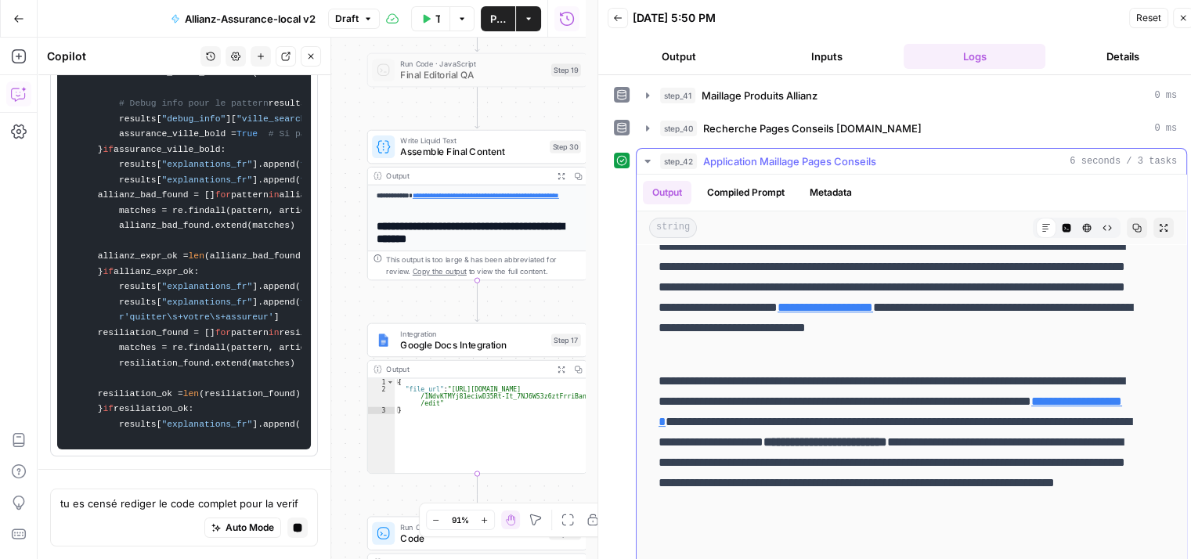
scroll to position [20033, 0]
click at [645, 157] on icon "button" at bounding box center [647, 161] width 13 height 13
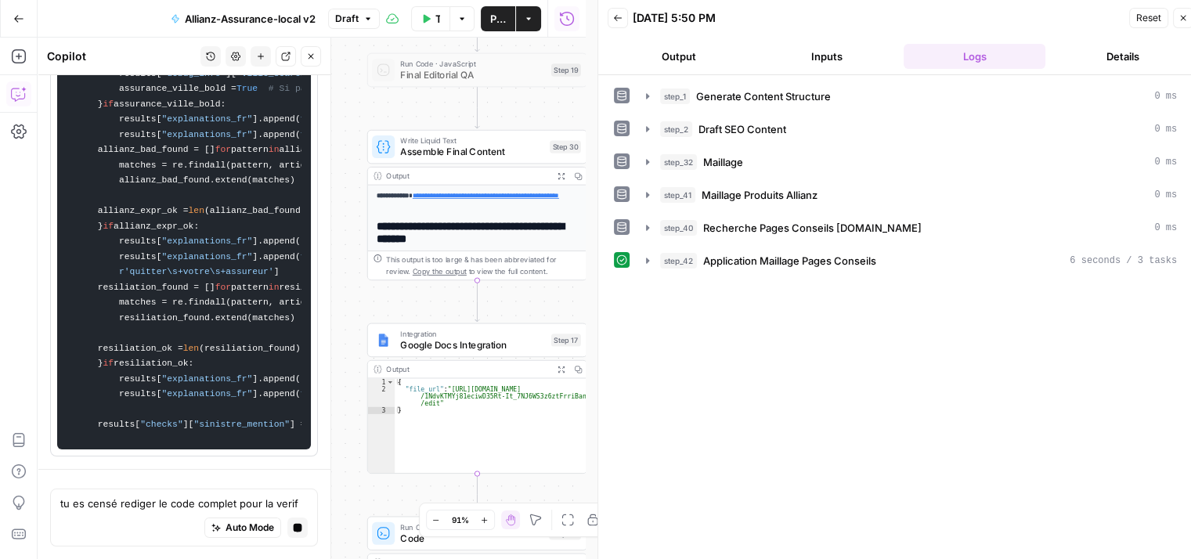
scroll to position [0, 0]
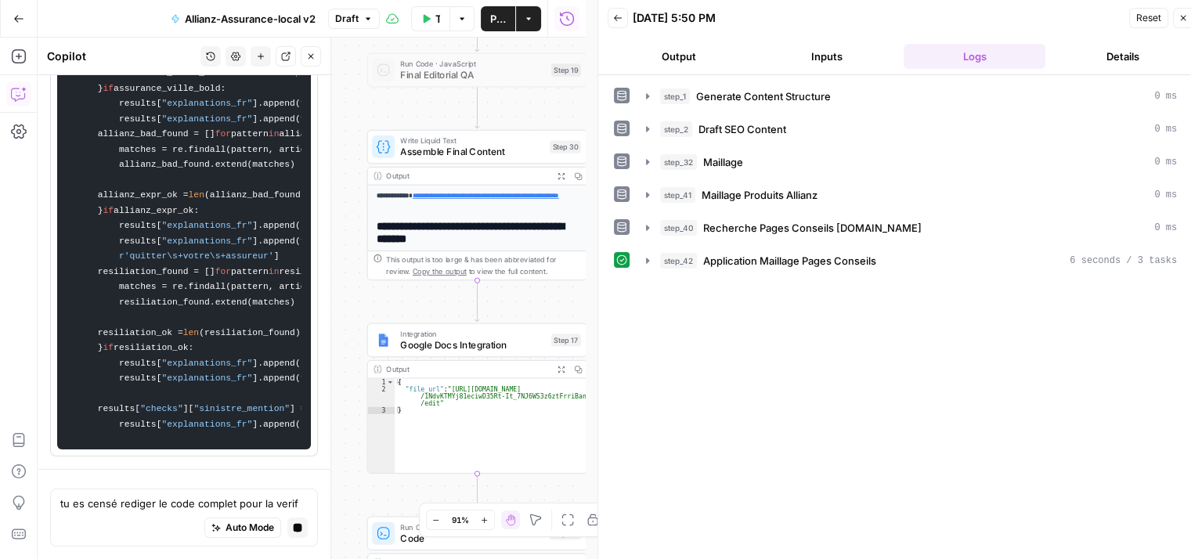
click at [427, 151] on span "Assemble Final Content" at bounding box center [471, 152] width 143 height 14
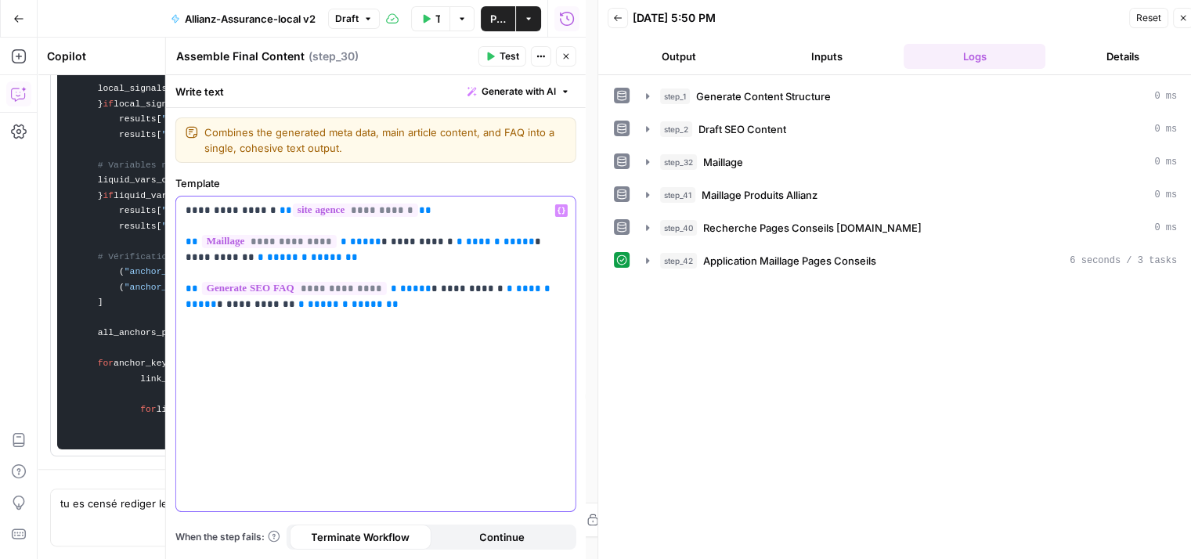
click at [320, 238] on p "**********" at bounding box center [376, 258] width 381 height 110
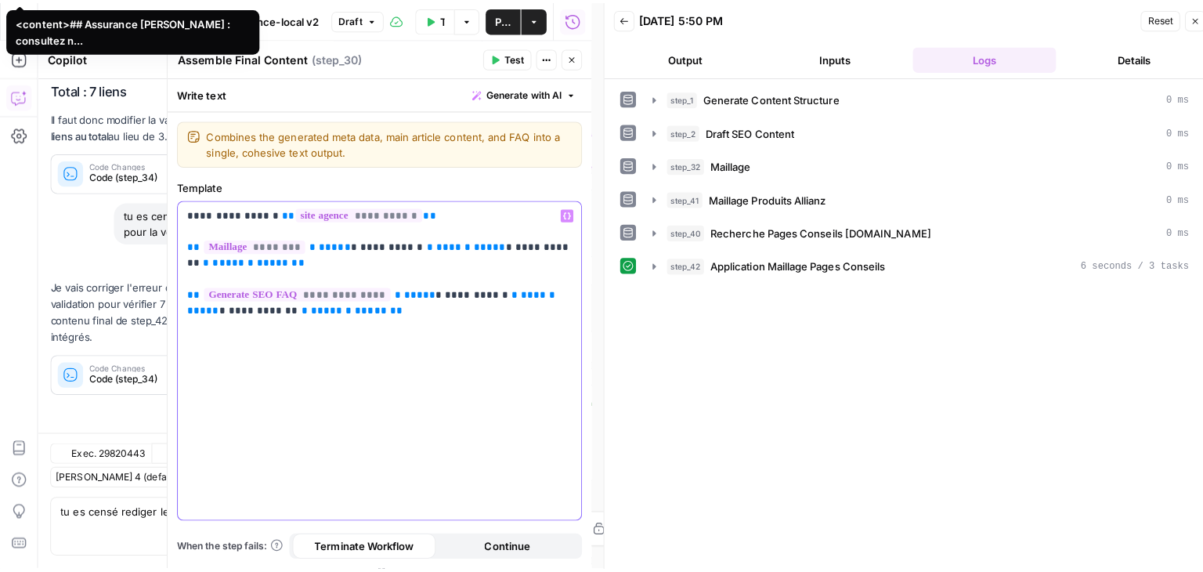
scroll to position [17611, 0]
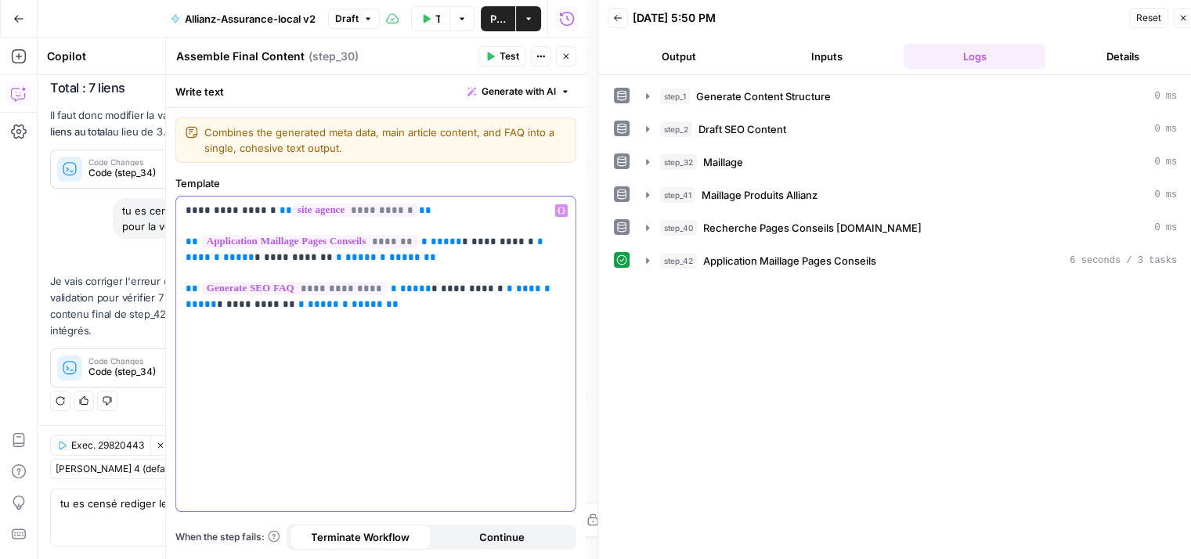
click at [493, 242] on span "**********" at bounding box center [502, 242] width 63 height 10
click at [264, 255] on span "**********" at bounding box center [298, 257] width 69 height 10
click at [645, 263] on icon "button" at bounding box center [647, 261] width 13 height 13
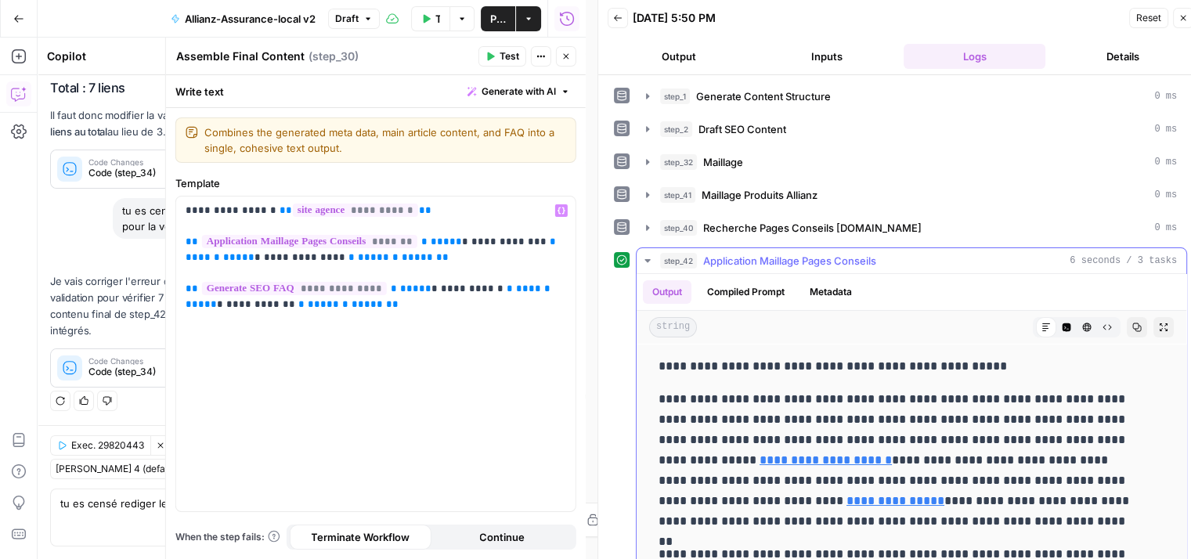
click at [1103, 325] on icon "button" at bounding box center [1107, 327] width 9 height 9
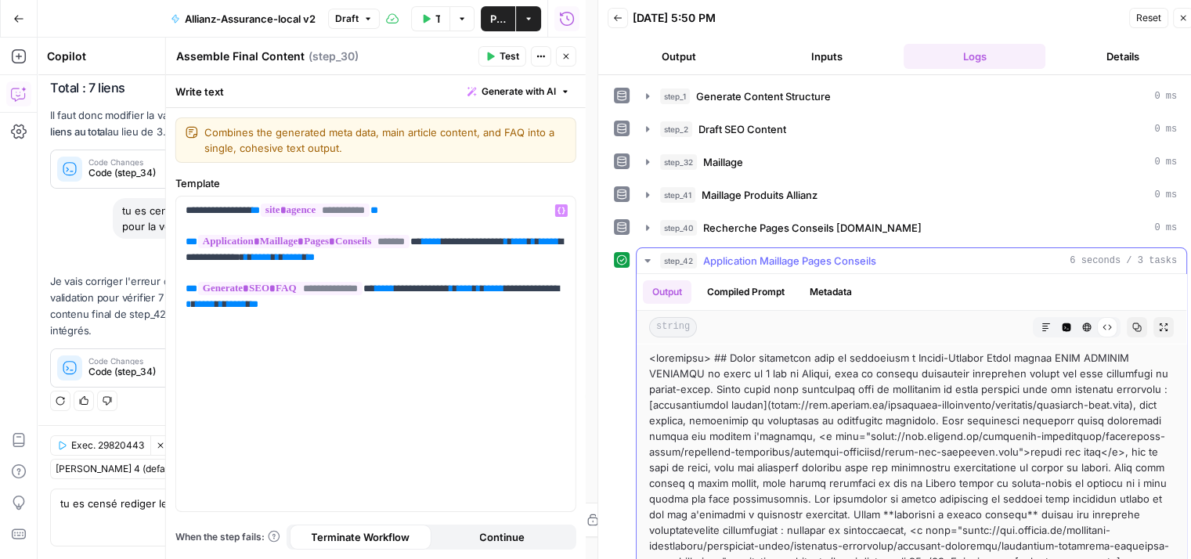
click at [1184, 18] on icon "button" at bounding box center [1183, 17] width 9 height 9
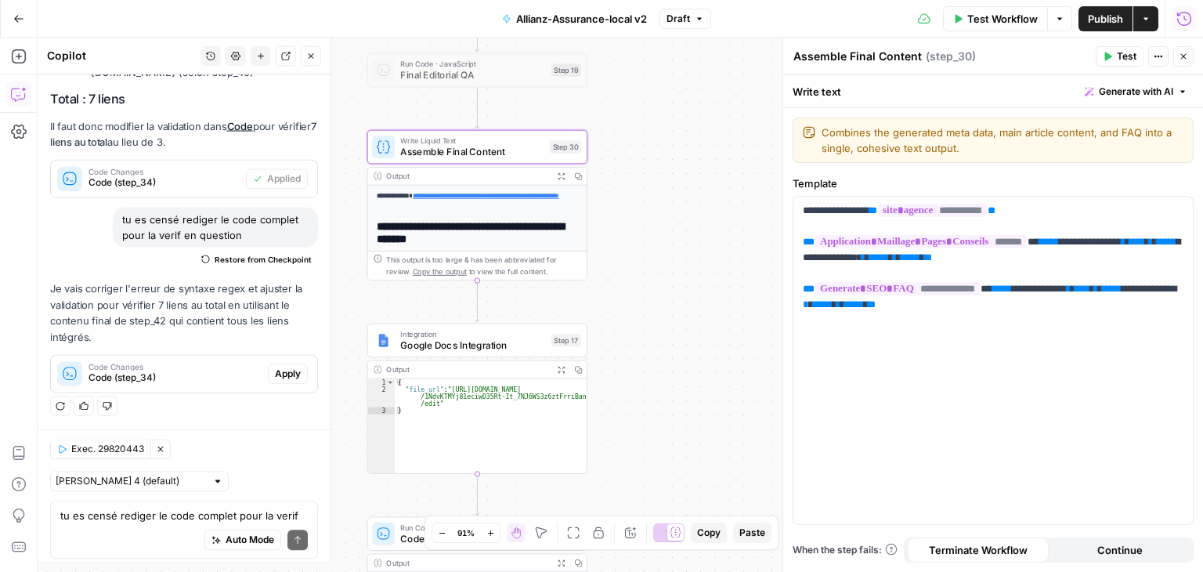
scroll to position [17599, 0]
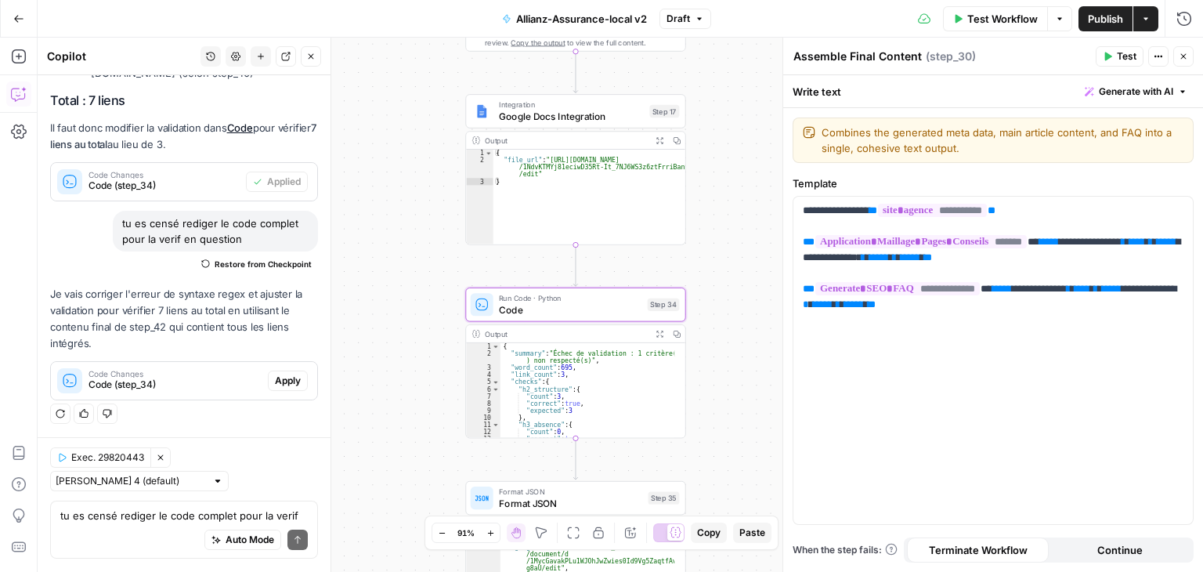
click at [214, 386] on span "Code (step_34)" at bounding box center [174, 384] width 173 height 14
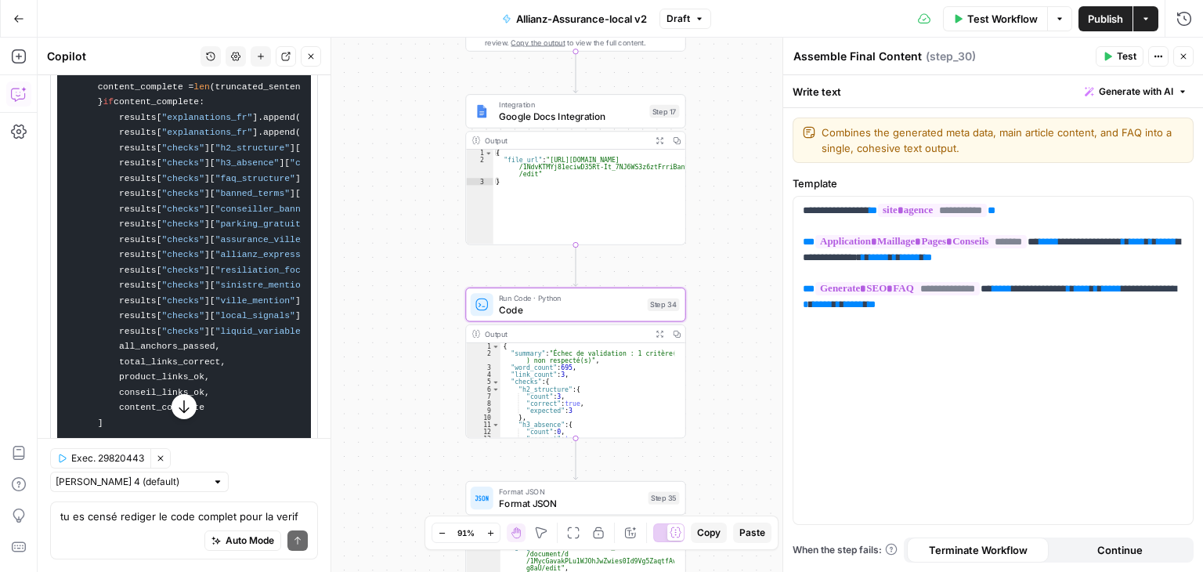
scroll to position [19663, 0]
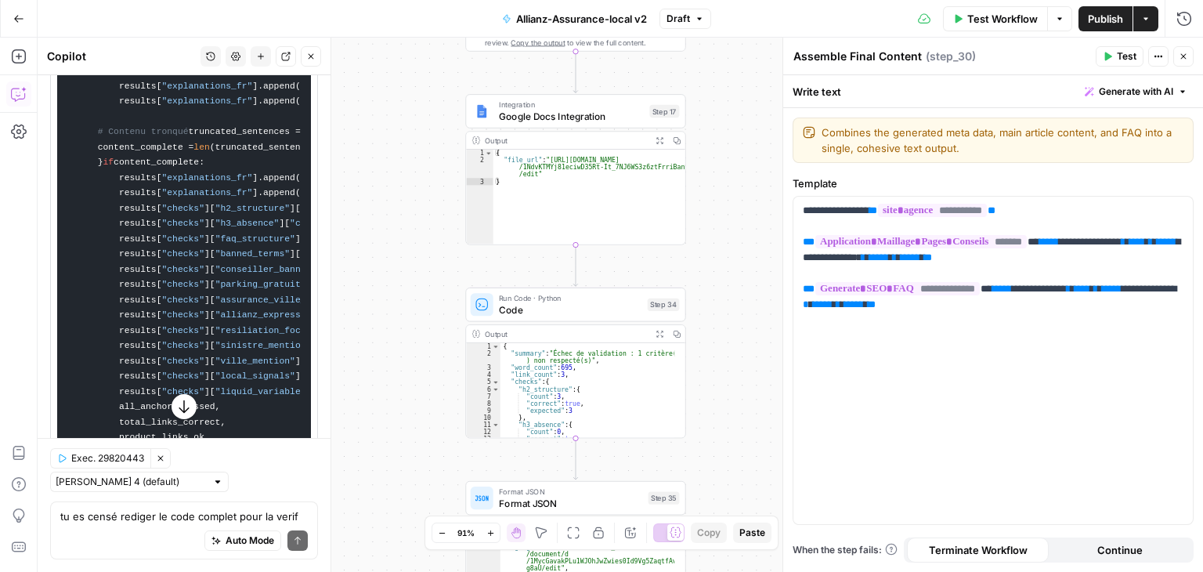
click at [176, 400] on icon "button" at bounding box center [184, 407] width 16 height 16
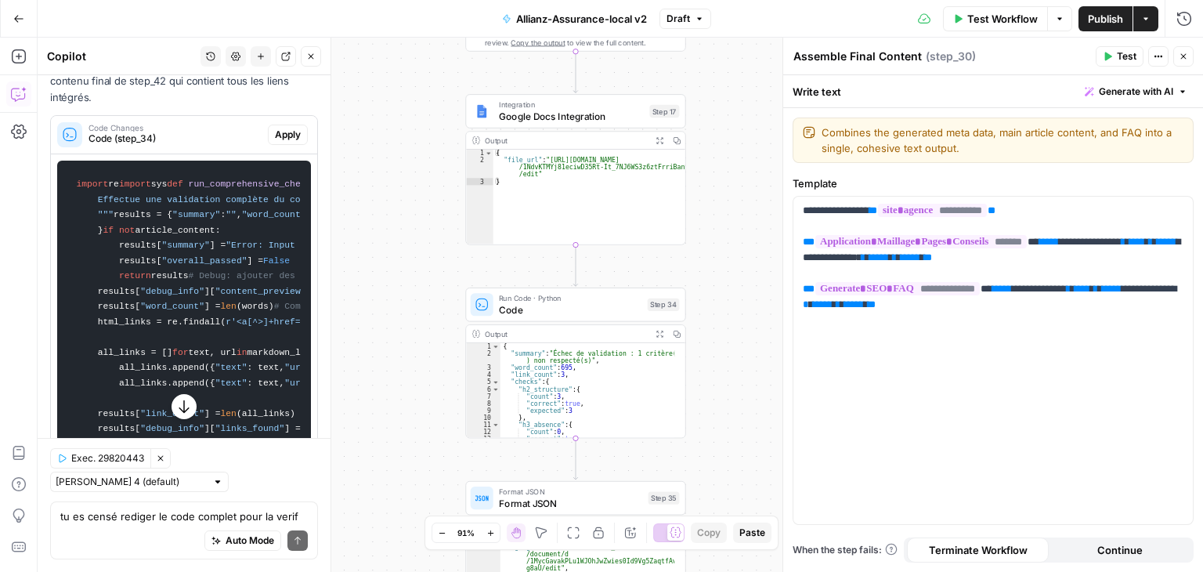
scroll to position [17627, 0]
click at [275, 139] on span "Apply" at bounding box center [288, 132] width 26 height 14
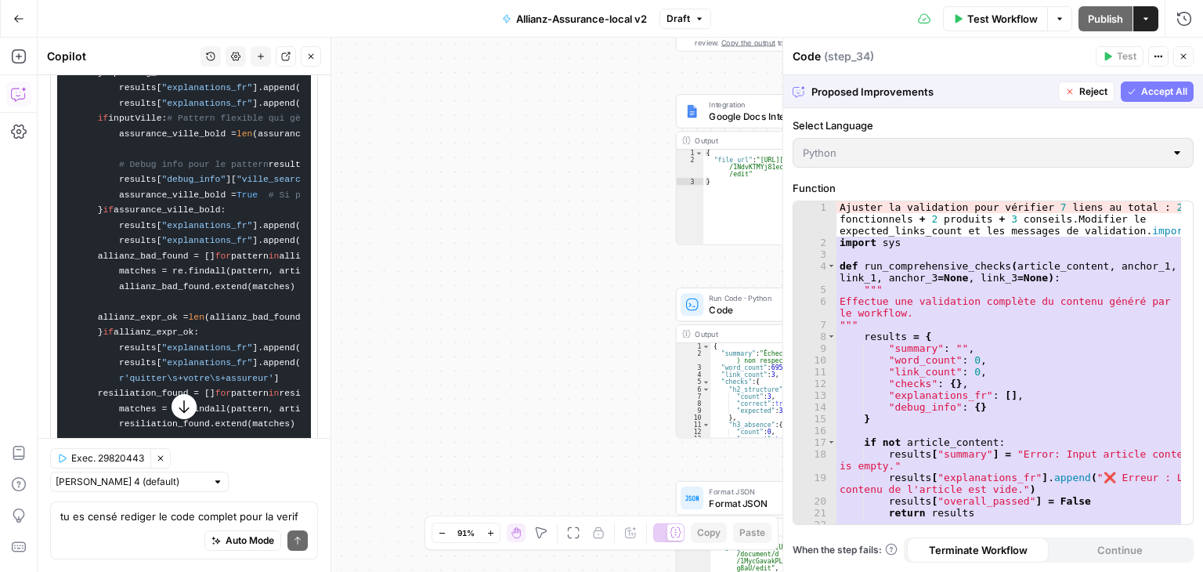
scroll to position [16825, 0]
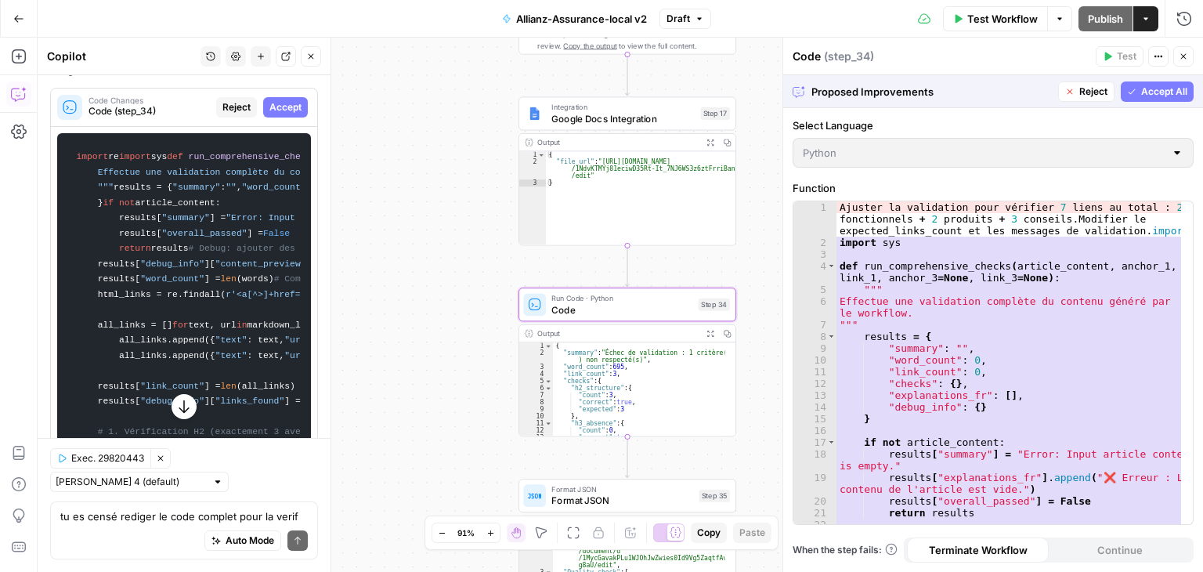
click at [273, 117] on button "Accept" at bounding box center [285, 107] width 45 height 20
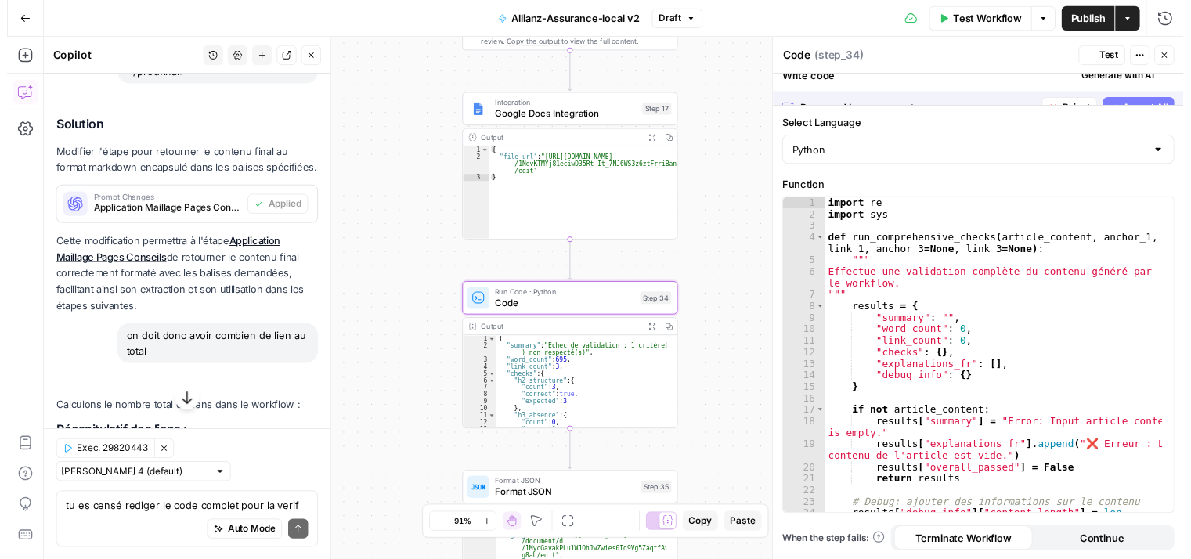
scroll to position [17627, 0]
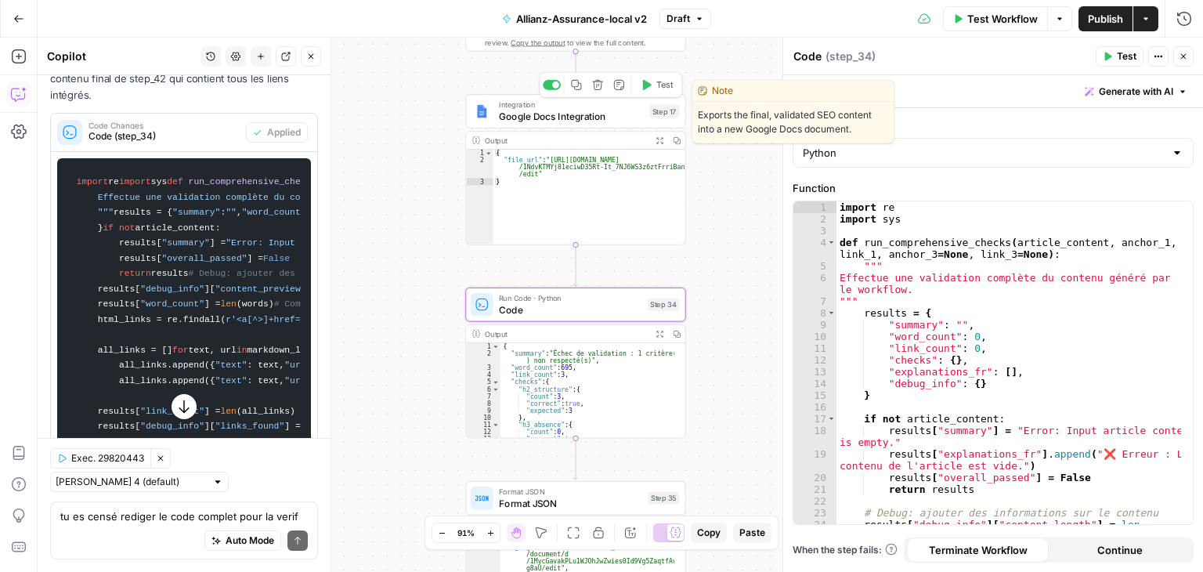
click at [529, 118] on span "Google Docs Integration" at bounding box center [571, 116] width 145 height 14
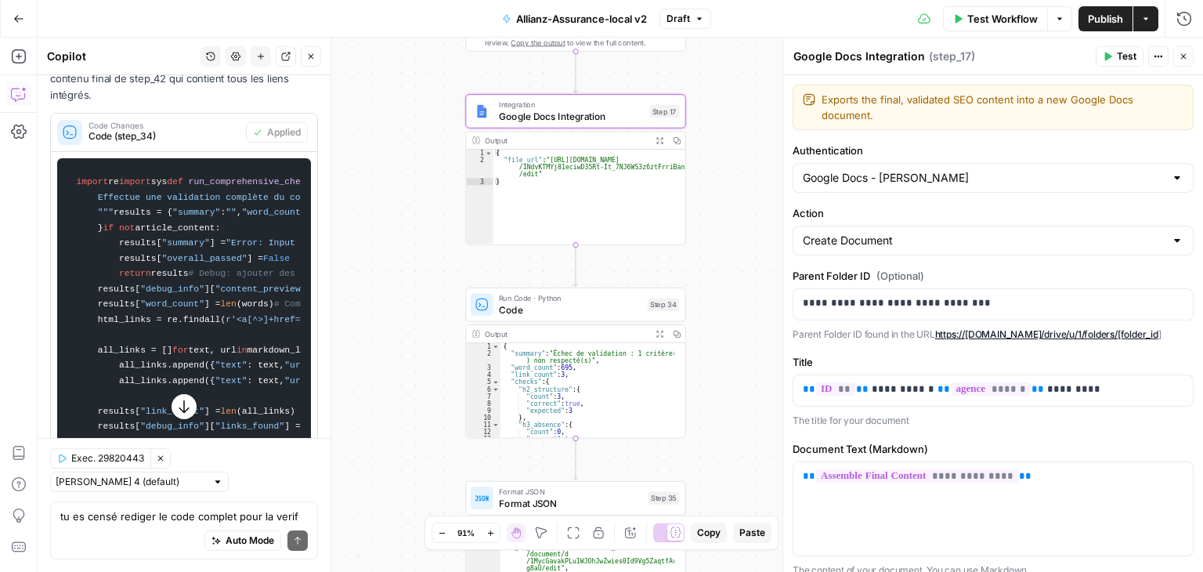
click at [1099, 13] on span "Publish" at bounding box center [1105, 19] width 35 height 16
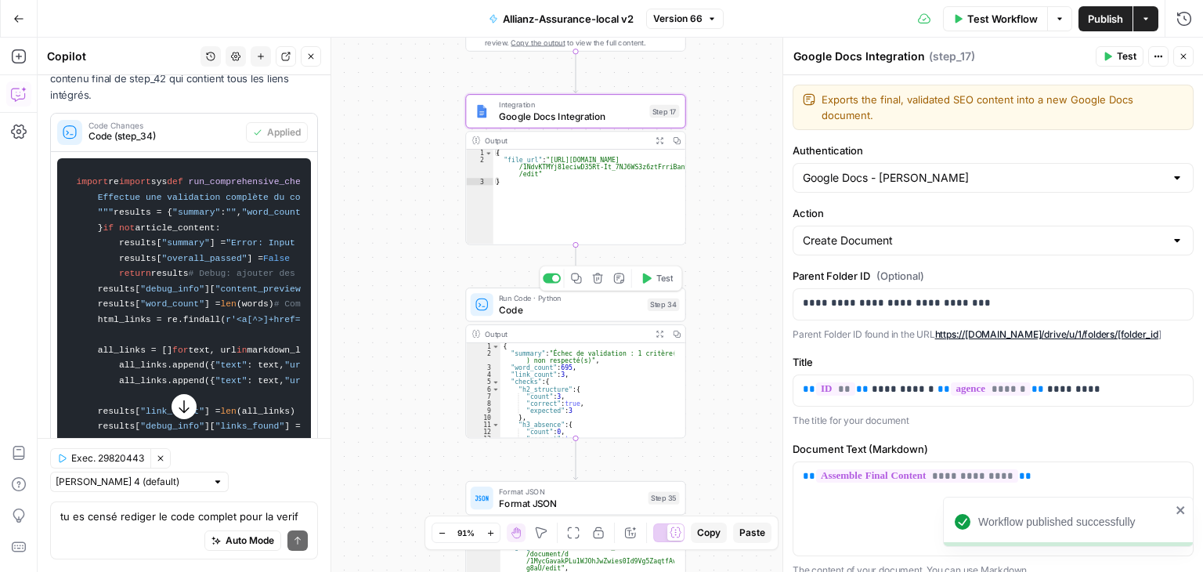
click at [655, 286] on button "Test" at bounding box center [656, 278] width 44 height 19
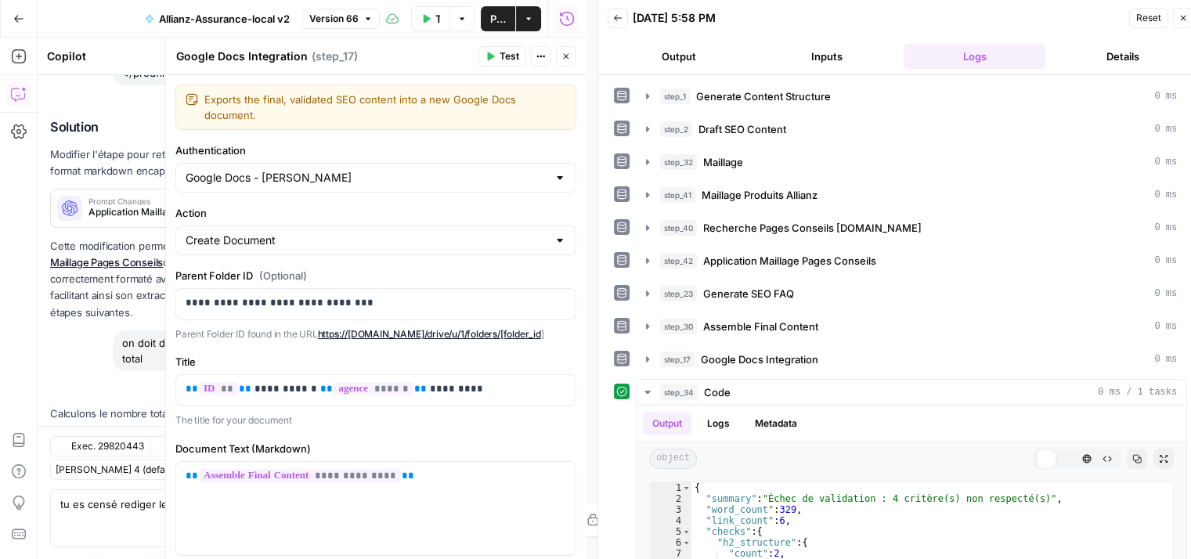
scroll to position [17627, 0]
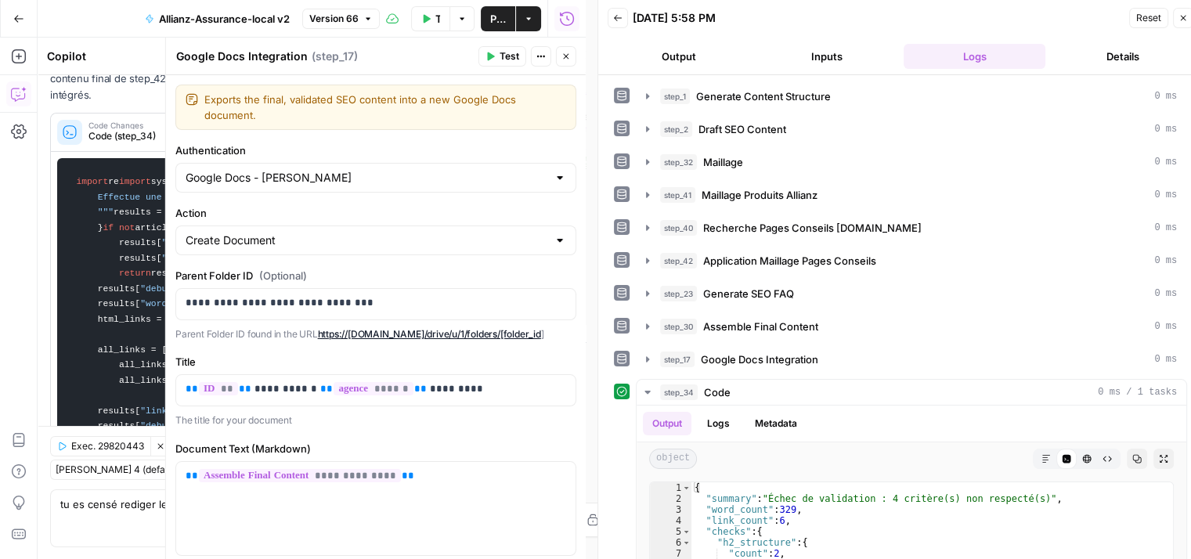
click at [564, 51] on button "Close" at bounding box center [566, 56] width 20 height 20
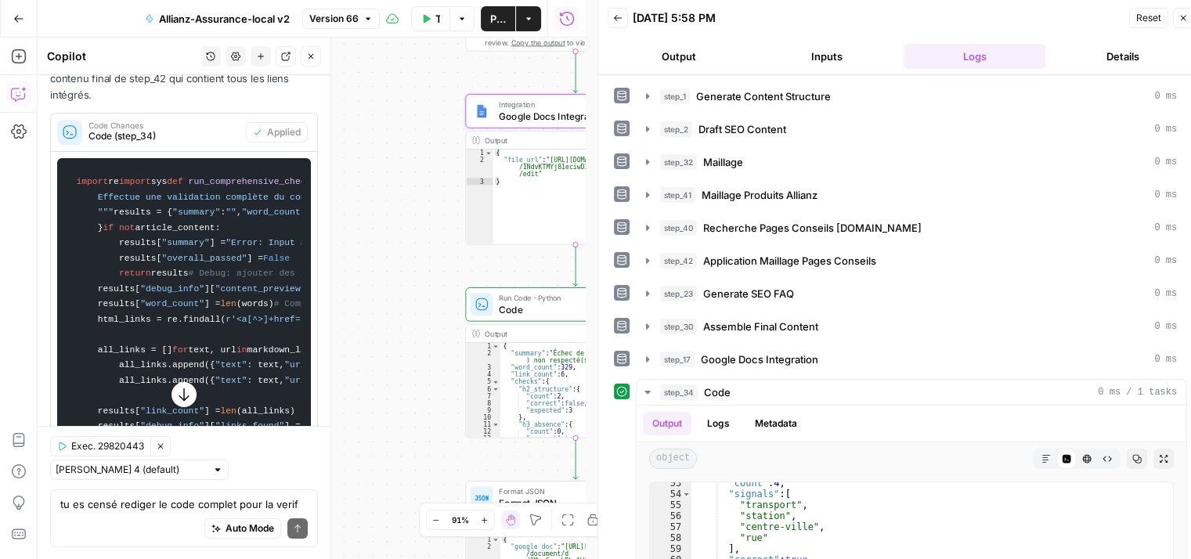
scroll to position [229, 0]
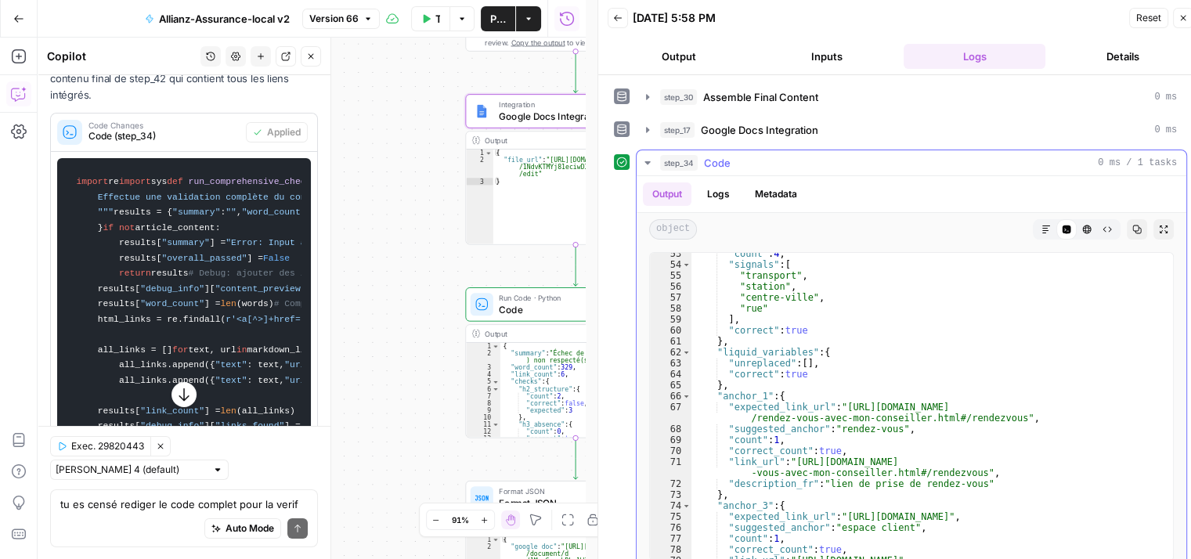
click at [313, 48] on button "Close" at bounding box center [311, 56] width 20 height 20
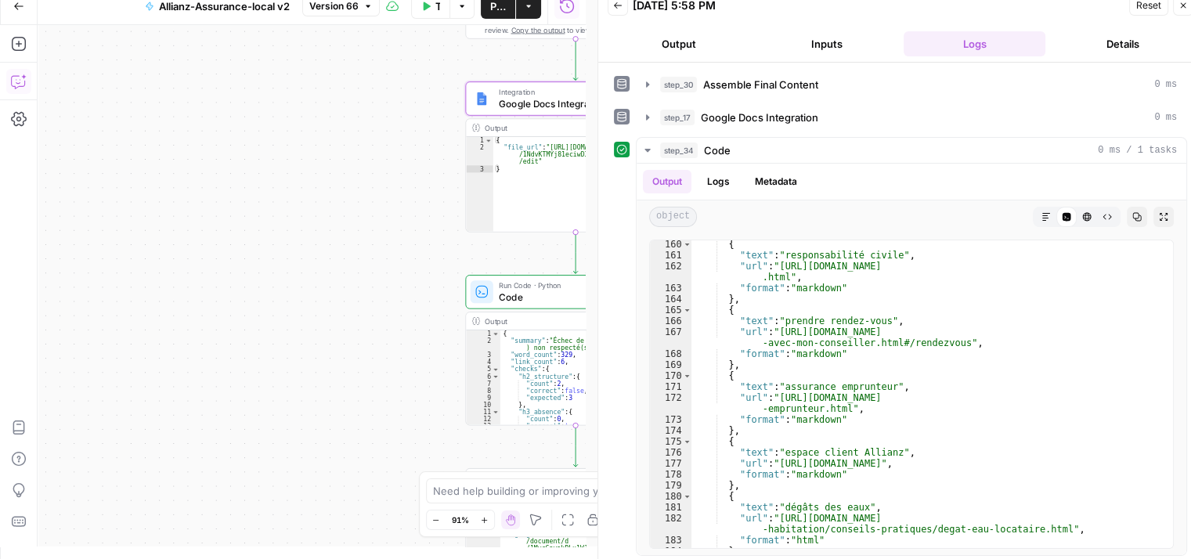
scroll to position [1865, 0]
click at [1185, 2] on icon "button" at bounding box center [1183, 5] width 9 height 9
click at [440, 5] on span "Test Workflow" at bounding box center [437, 6] width 5 height 16
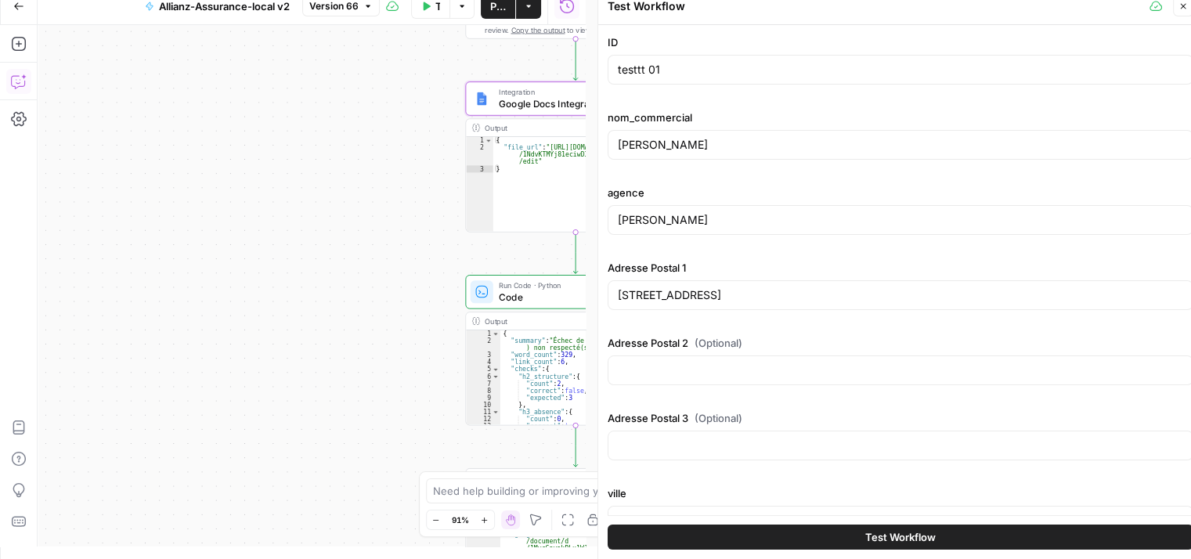
scroll to position [183, 0]
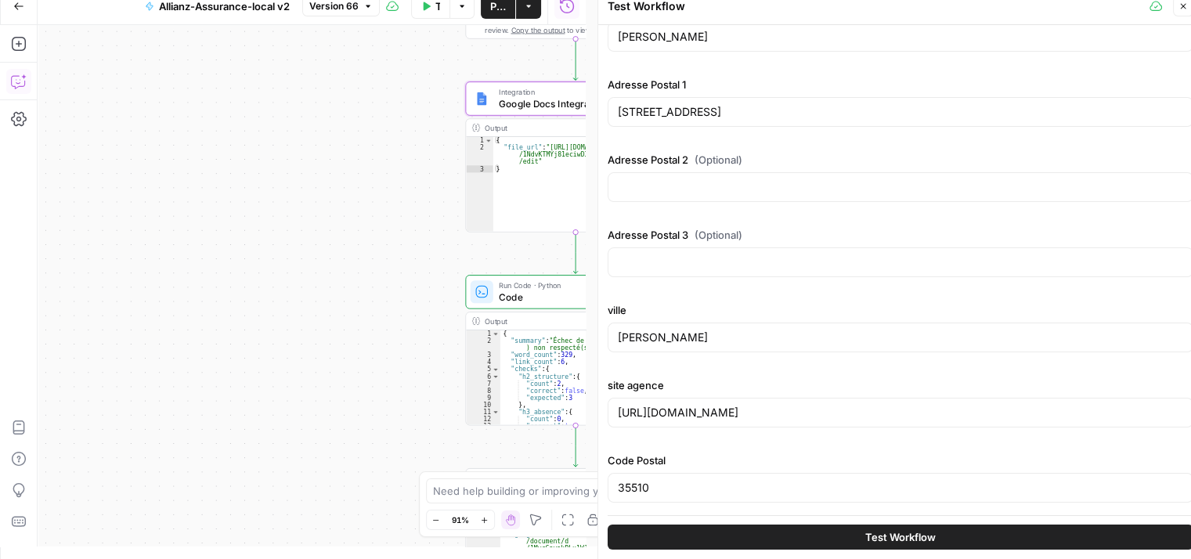
click at [495, 9] on span "Publish" at bounding box center [498, 6] width 16 height 16
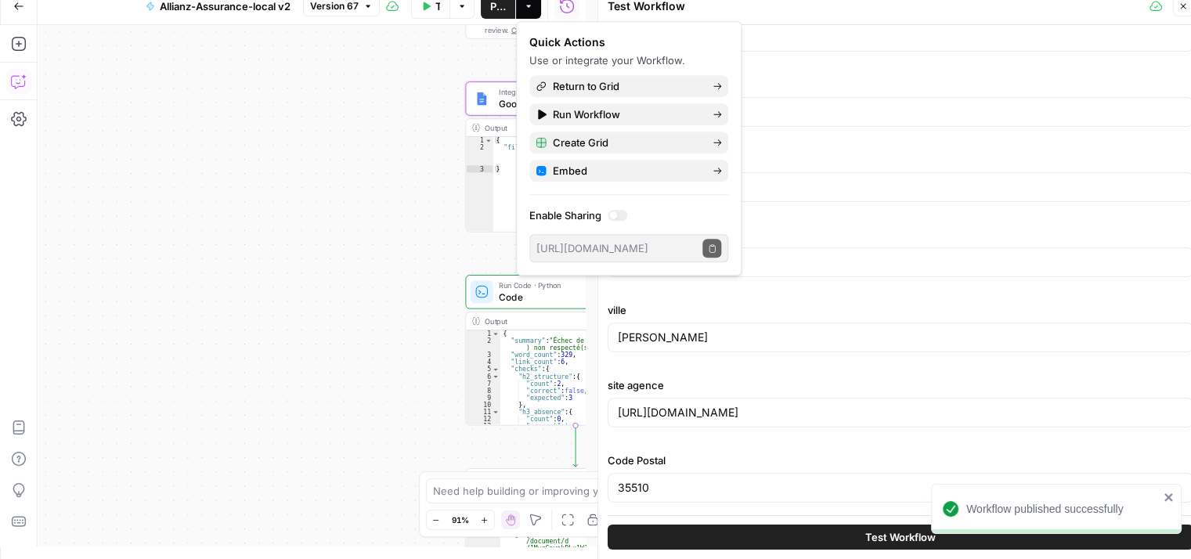
click at [1186, 13] on button "Close" at bounding box center [1183, 6] width 20 height 20
click at [1184, 9] on icon "button" at bounding box center [1183, 6] width 9 height 9
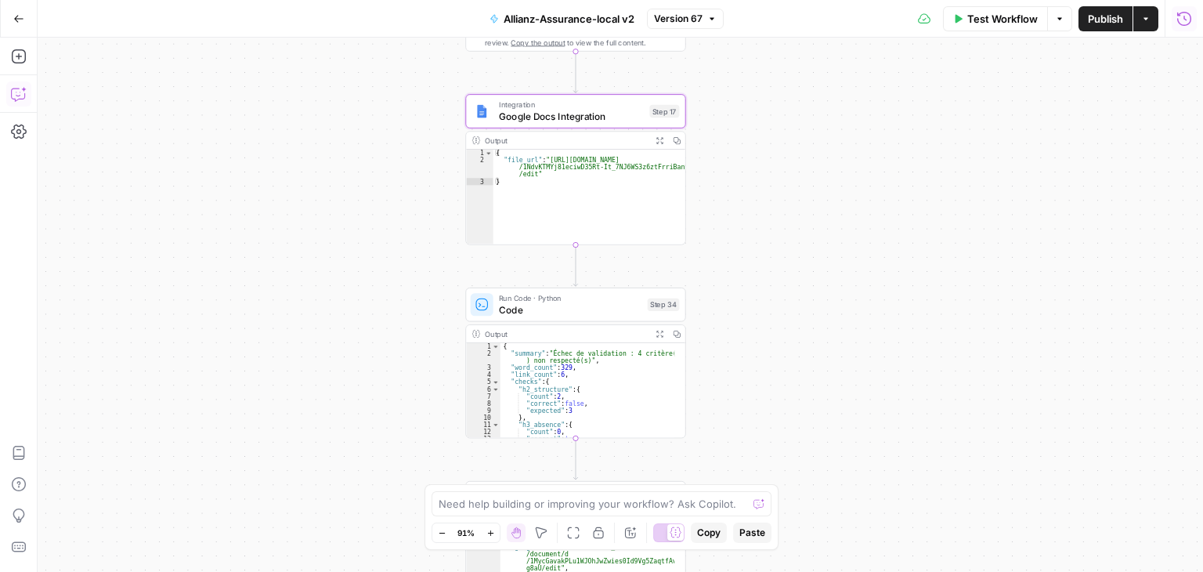
click at [1181, 19] on icon "button" at bounding box center [1184, 19] width 16 height 16
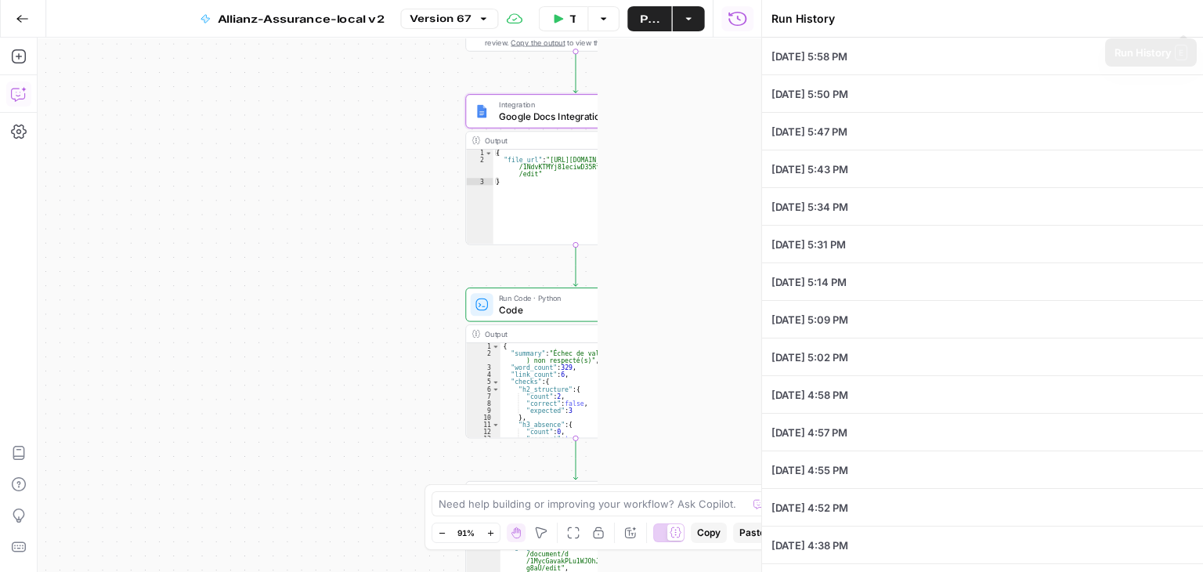
type input "testtt 01"
type input "[PERSON_NAME]"
type input "[STREET_ADDRESS]"
type input "[PERSON_NAME]"
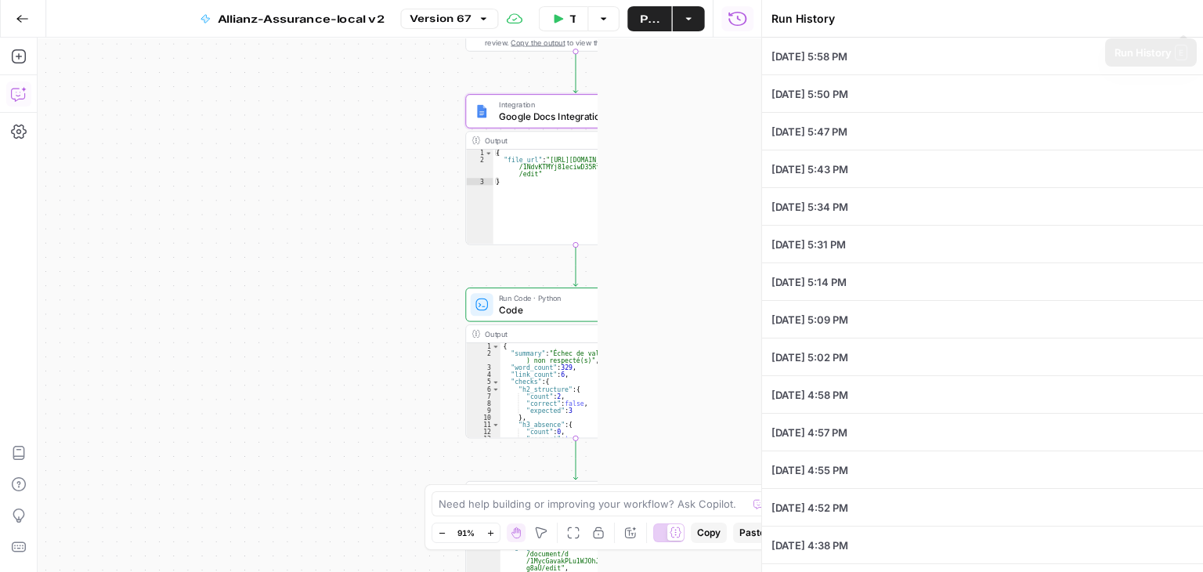
type input "[URL][DOMAIN_NAME]"
type input "35510"
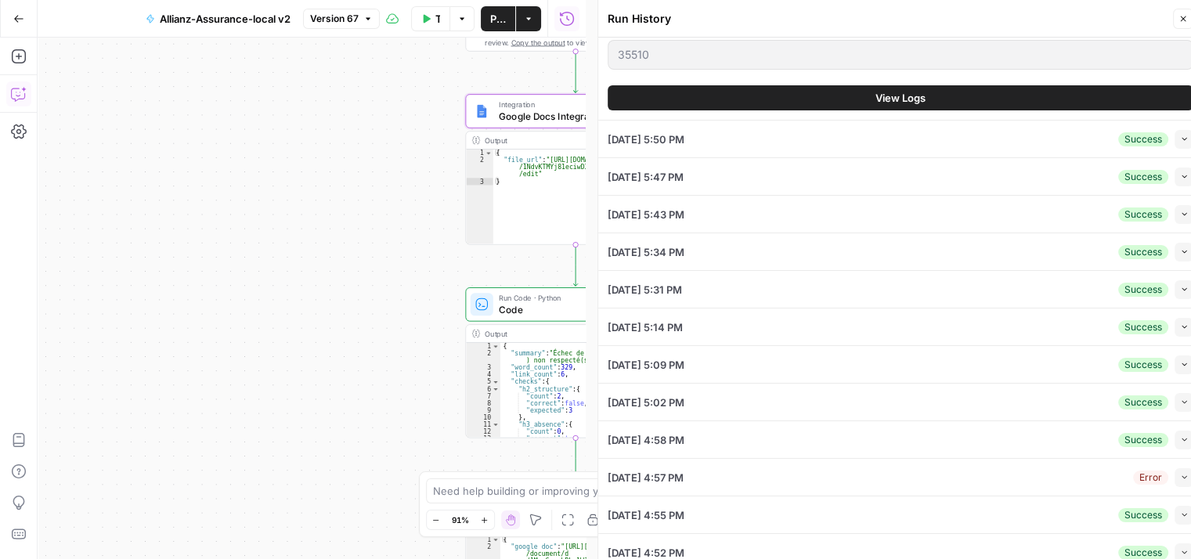
scroll to position [352, 0]
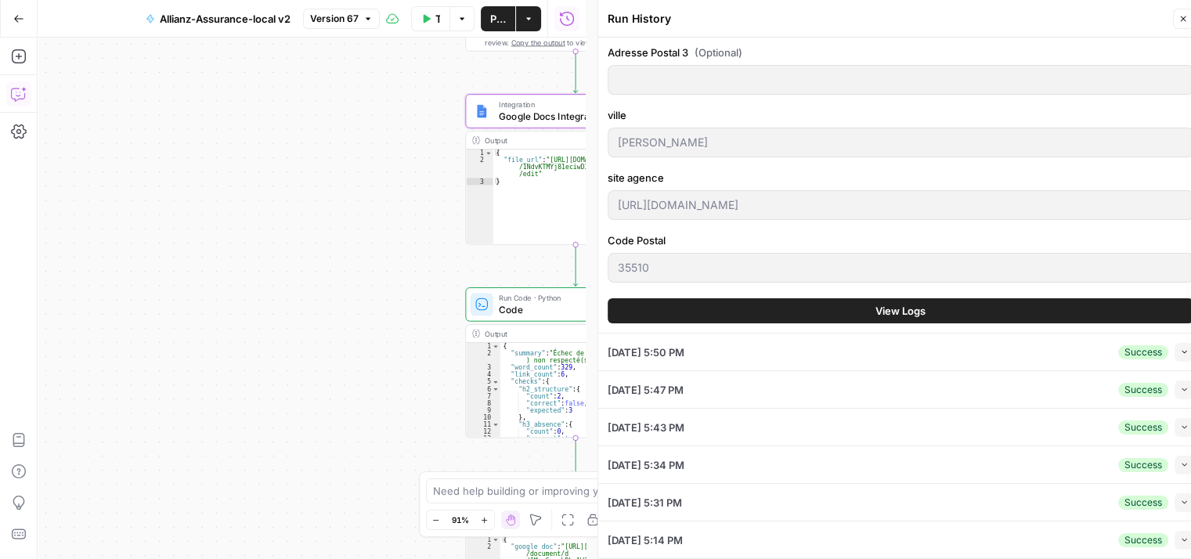
click at [860, 305] on button "View Logs" at bounding box center [901, 310] width 586 height 25
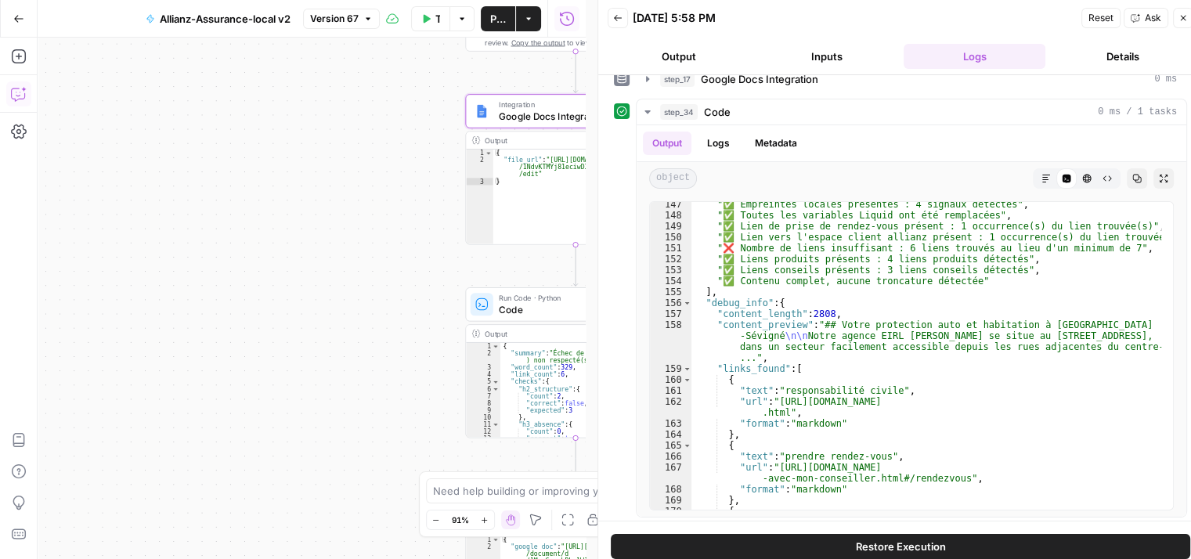
scroll to position [1692, 0]
click at [496, 18] on span "Publish" at bounding box center [498, 19] width 16 height 16
